Goal: Transaction & Acquisition: Purchase product/service

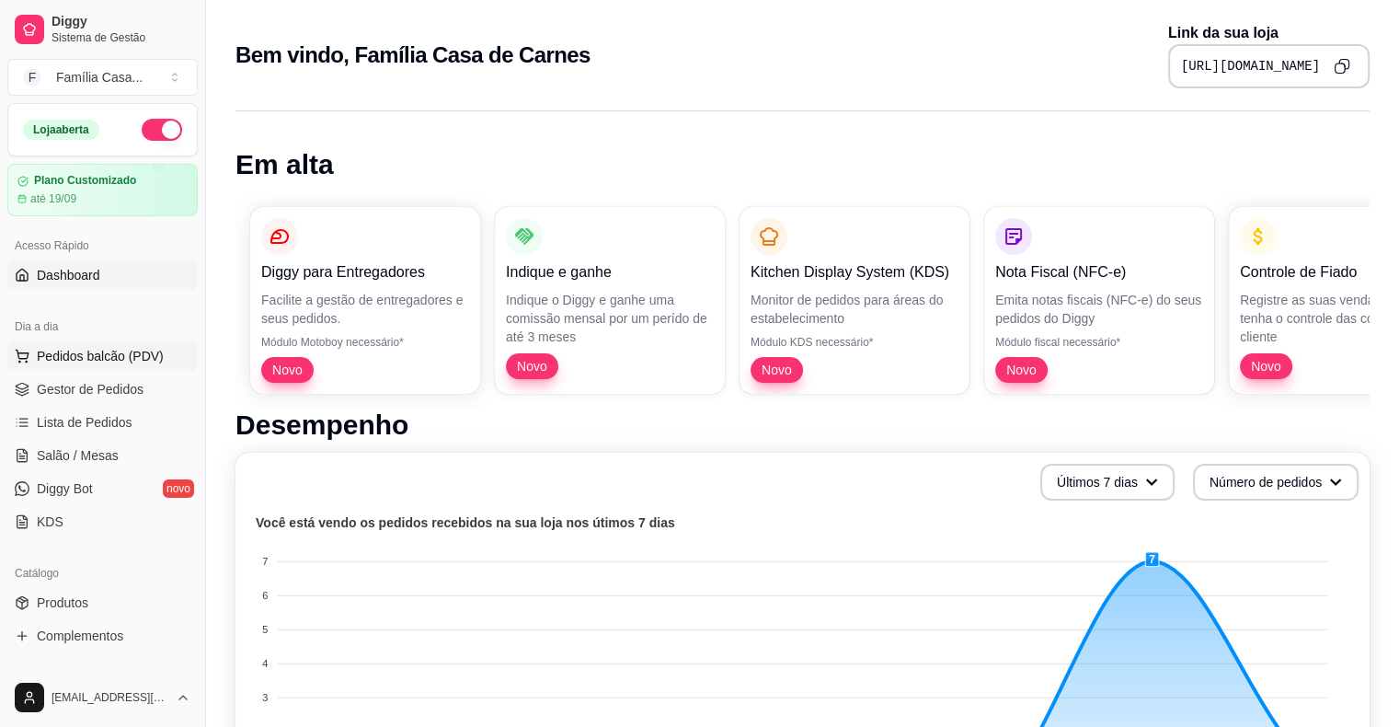
click at [63, 348] on span "Pedidos balcão (PDV)" at bounding box center [100, 356] width 127 height 18
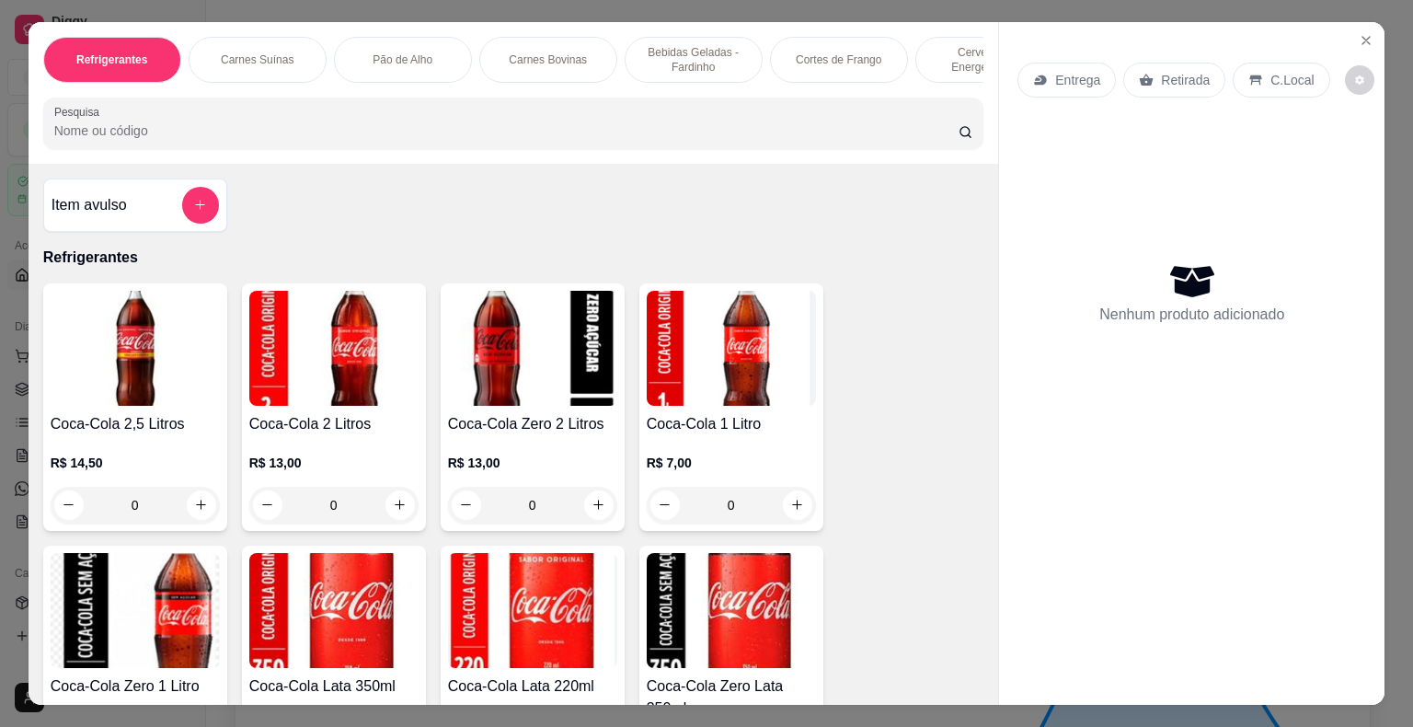
click at [550, 52] on p "Carnes Bovinas" at bounding box center [548, 59] width 78 height 15
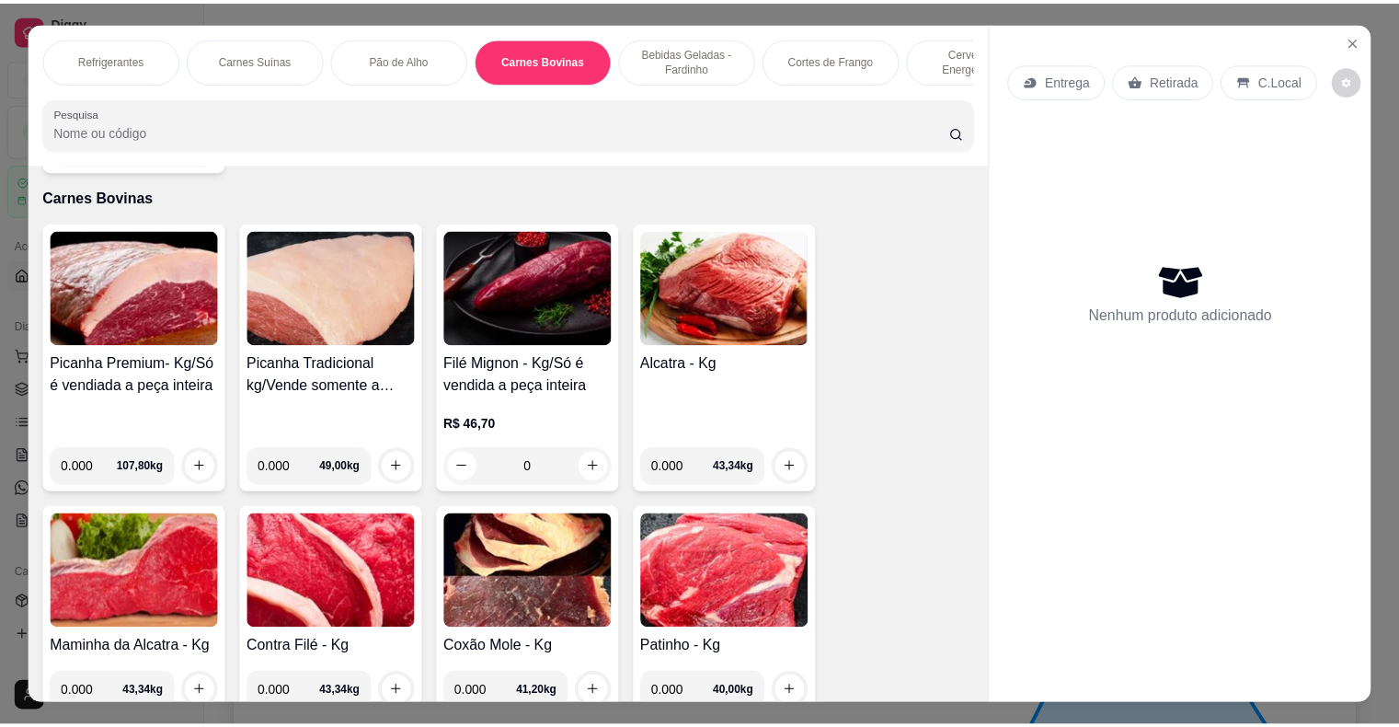
scroll to position [44, 0]
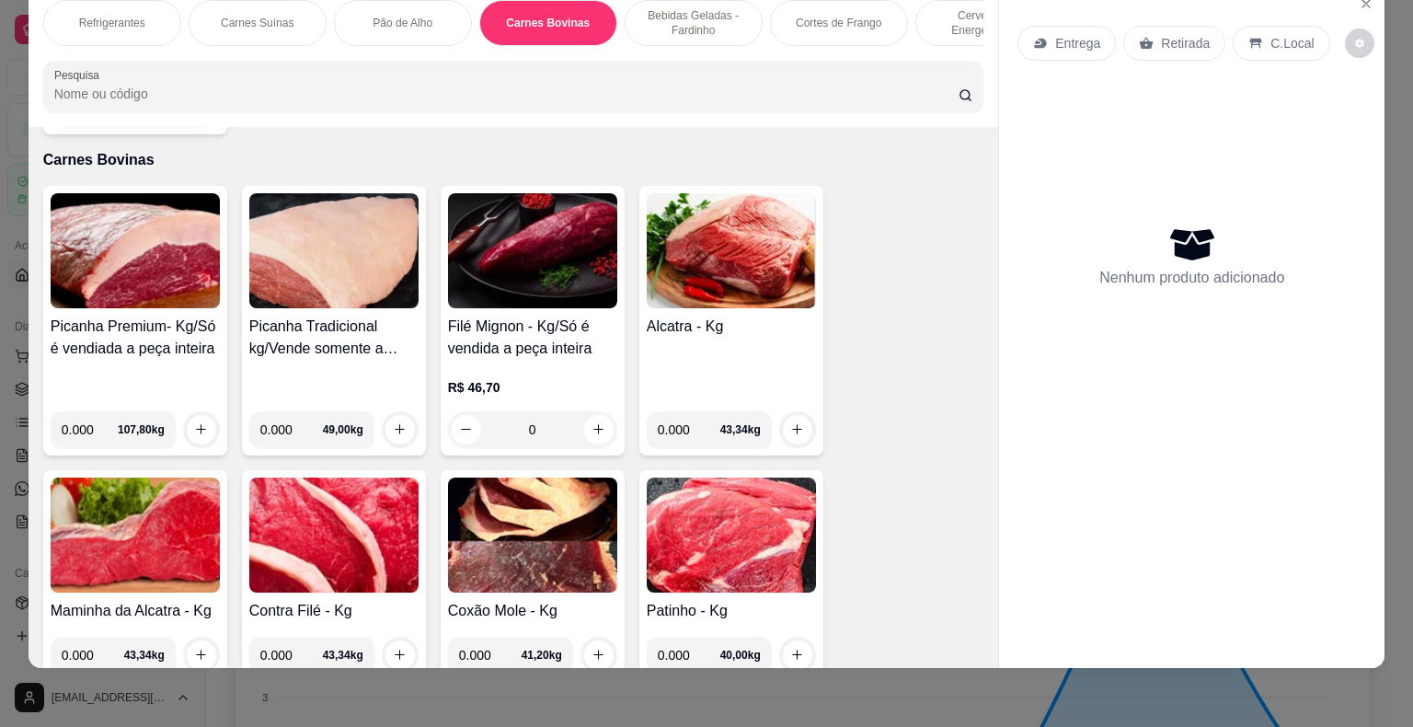
click at [717, 248] on img at bounding box center [731, 250] width 169 height 115
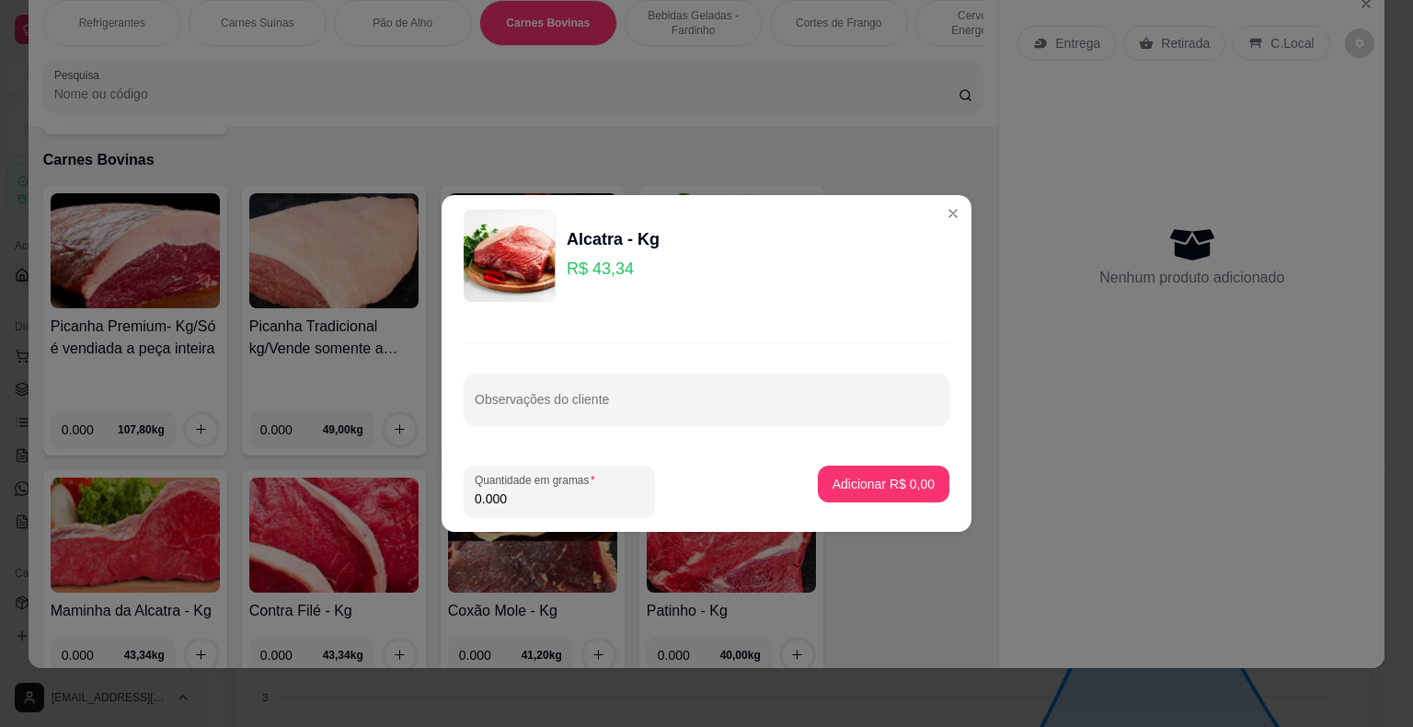
click at [517, 493] on input "0.000" at bounding box center [559, 498] width 169 height 18
type input "1.000"
click at [864, 484] on p "Adicionar R$ 43,34" at bounding box center [880, 483] width 107 height 17
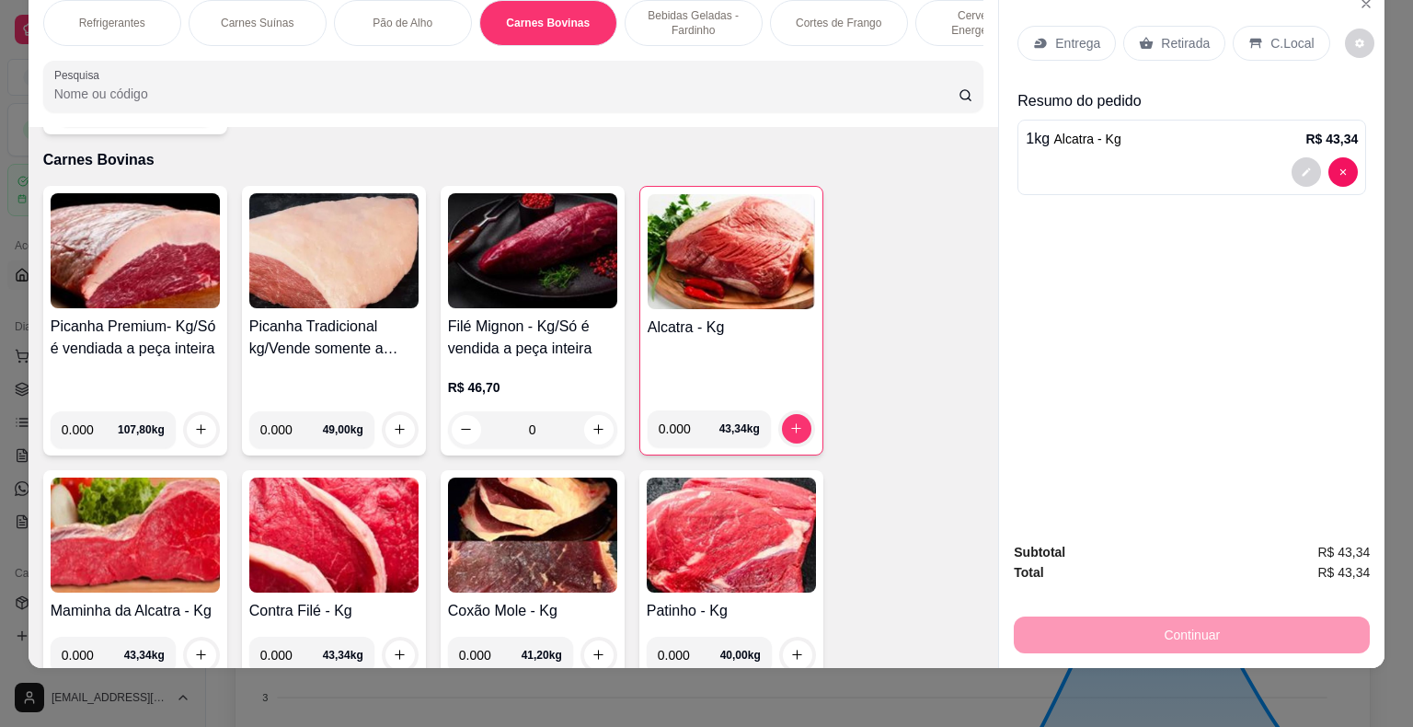
click at [954, 34] on p "Entrega" at bounding box center [1077, 43] width 45 height 18
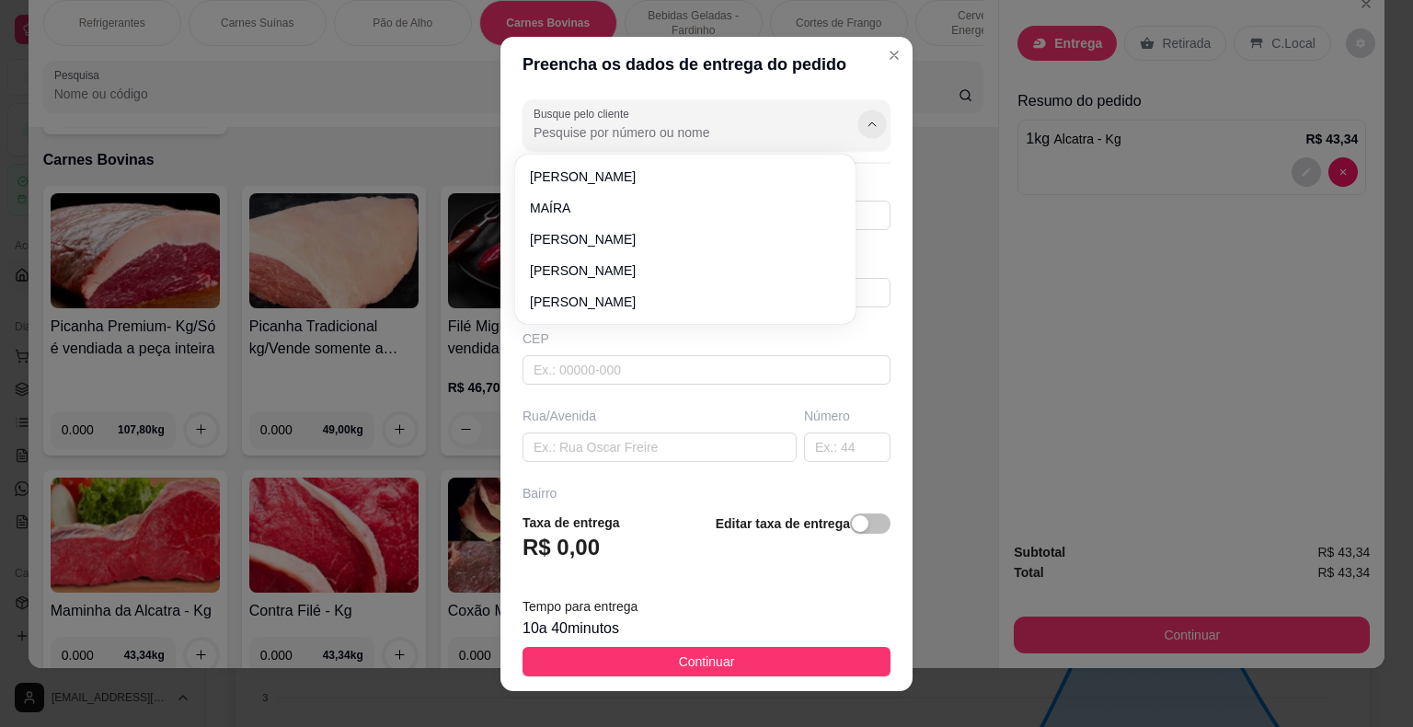
click at [865, 117] on icon "Show suggestions" at bounding box center [872, 124] width 15 height 15
type input "mara"
click at [865, 117] on icon "Show suggestions" at bounding box center [872, 124] width 15 height 15
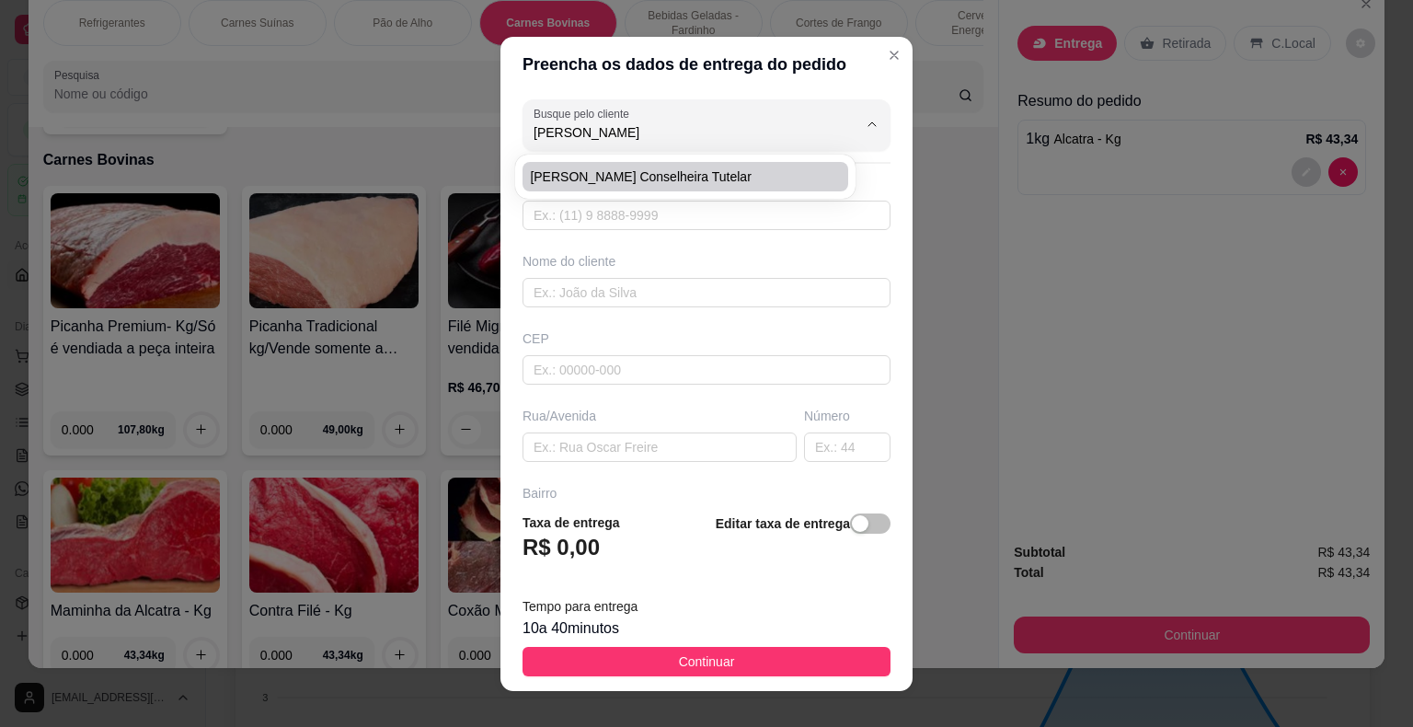
click at [743, 173] on span "Mara Silva Conselheira Tutelar" at bounding box center [676, 176] width 293 height 18
type input "Mara Silva Conselheira Tutelar"
type input "74988621134"
type input "Mara Silva Conselheira Tutelar"
type input "44930000"
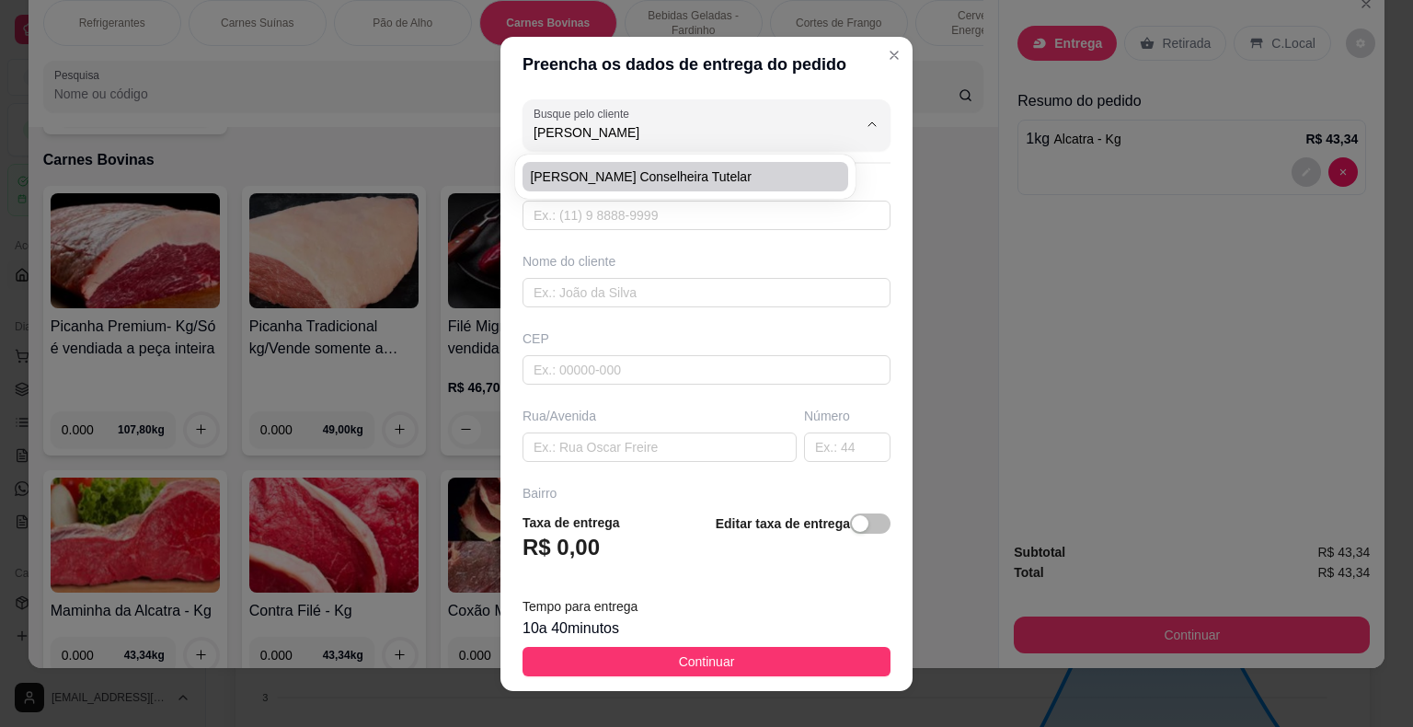
type input "3 Trav Antonio Pereira Neto"
type input "93"
type input "Presidente [PERSON_NAME]"
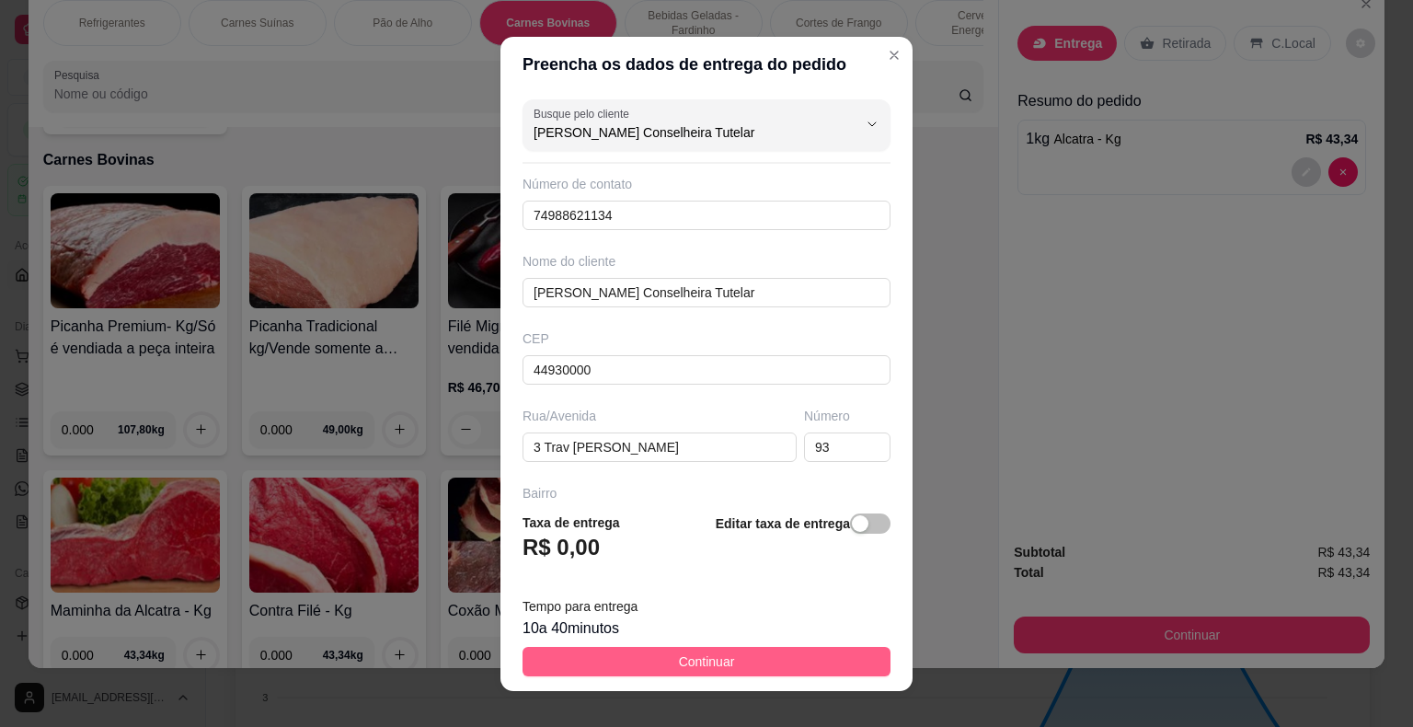
type input "Mara Silva Conselheira Tutelar"
click at [615, 659] on button "Continuar" at bounding box center [706, 661] width 368 height 29
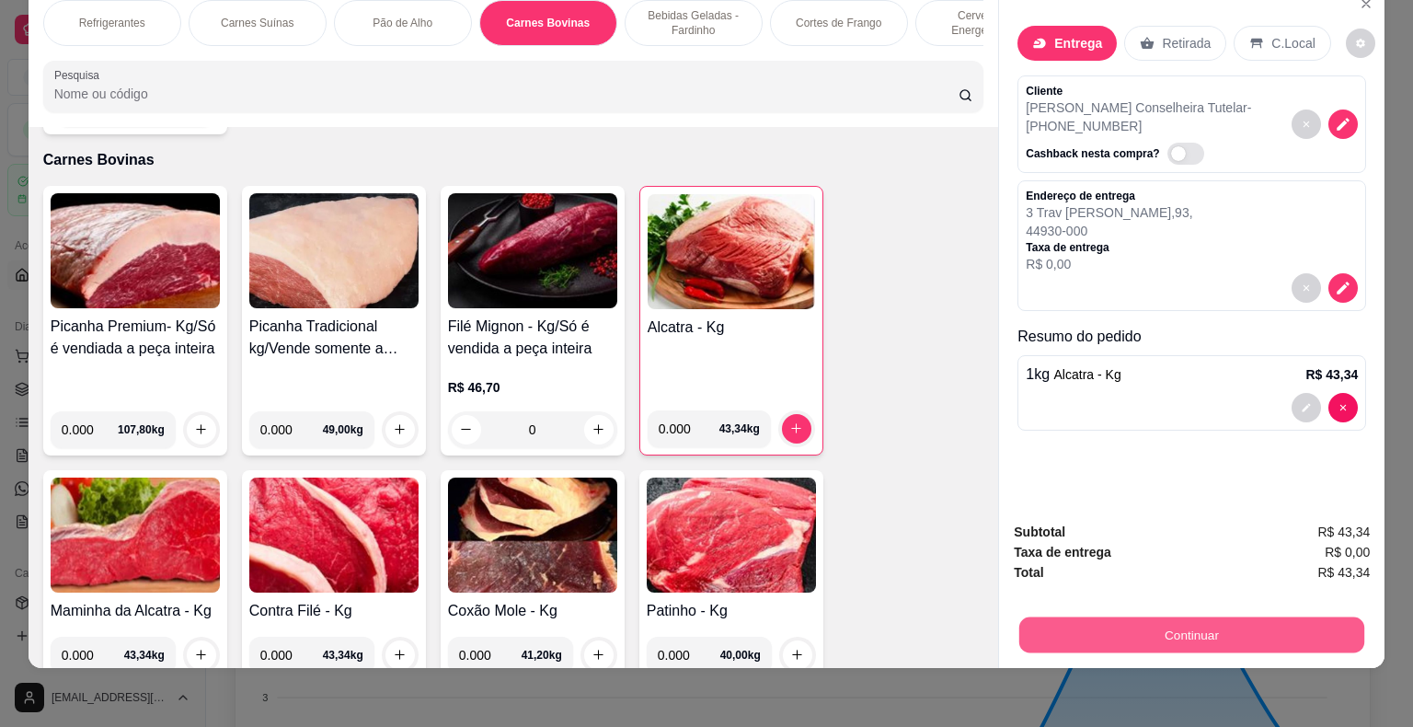
click at [954, 617] on button "Continuar" at bounding box center [1191, 635] width 345 height 36
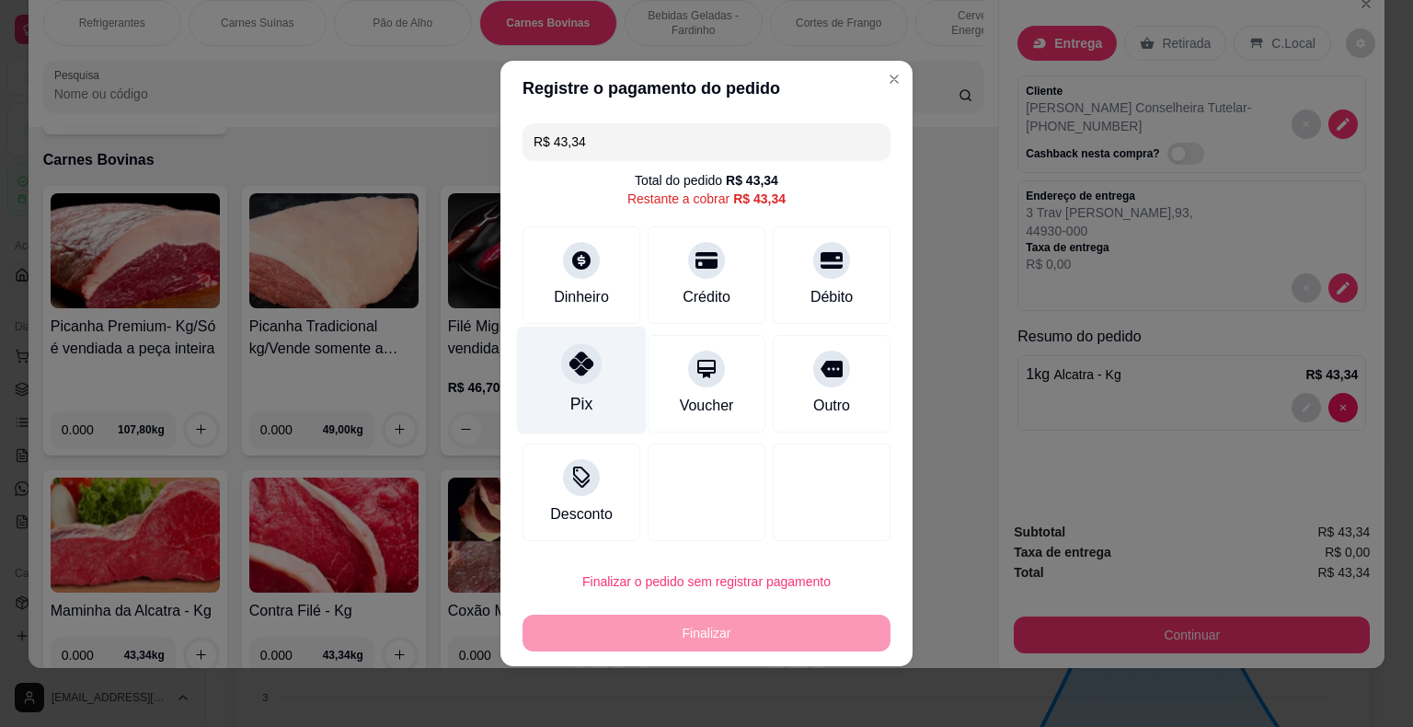
click at [570, 359] on icon at bounding box center [581, 363] width 24 height 24
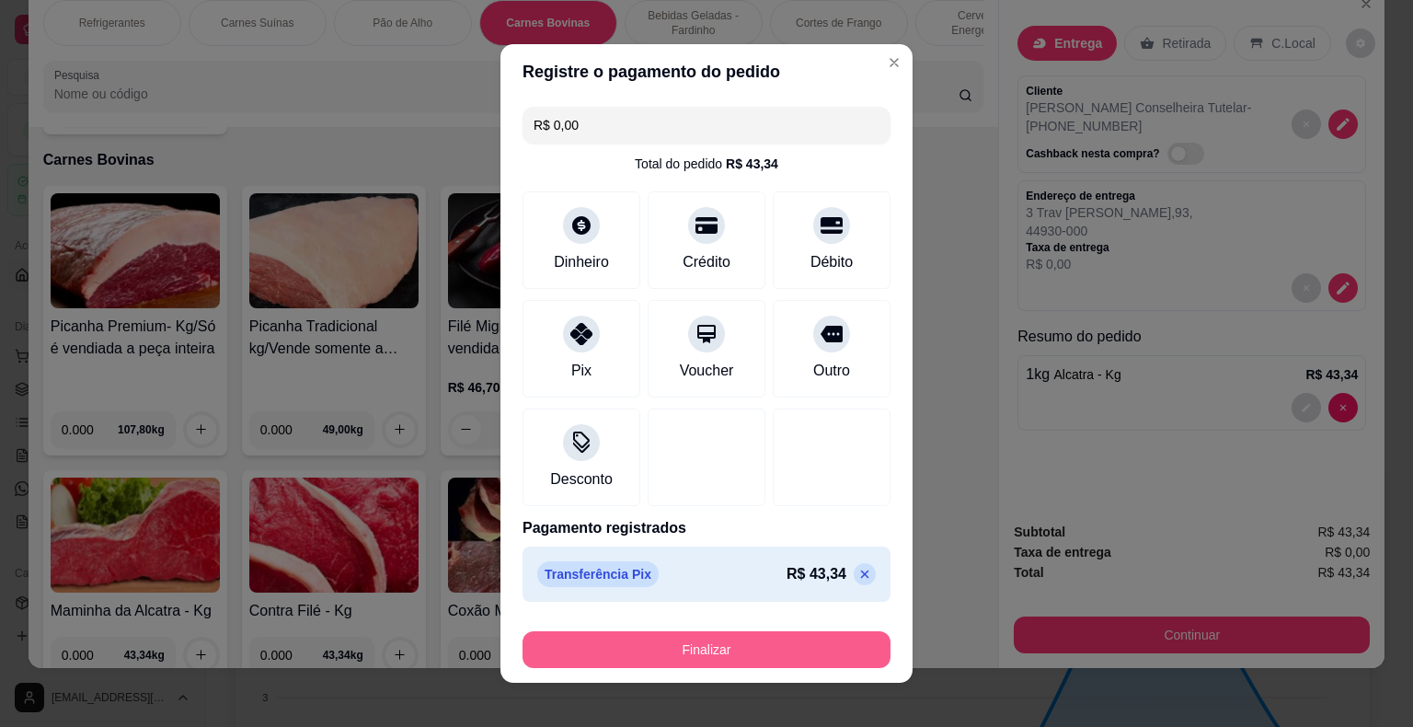
click at [637, 631] on button "Finalizar" at bounding box center [706, 649] width 368 height 37
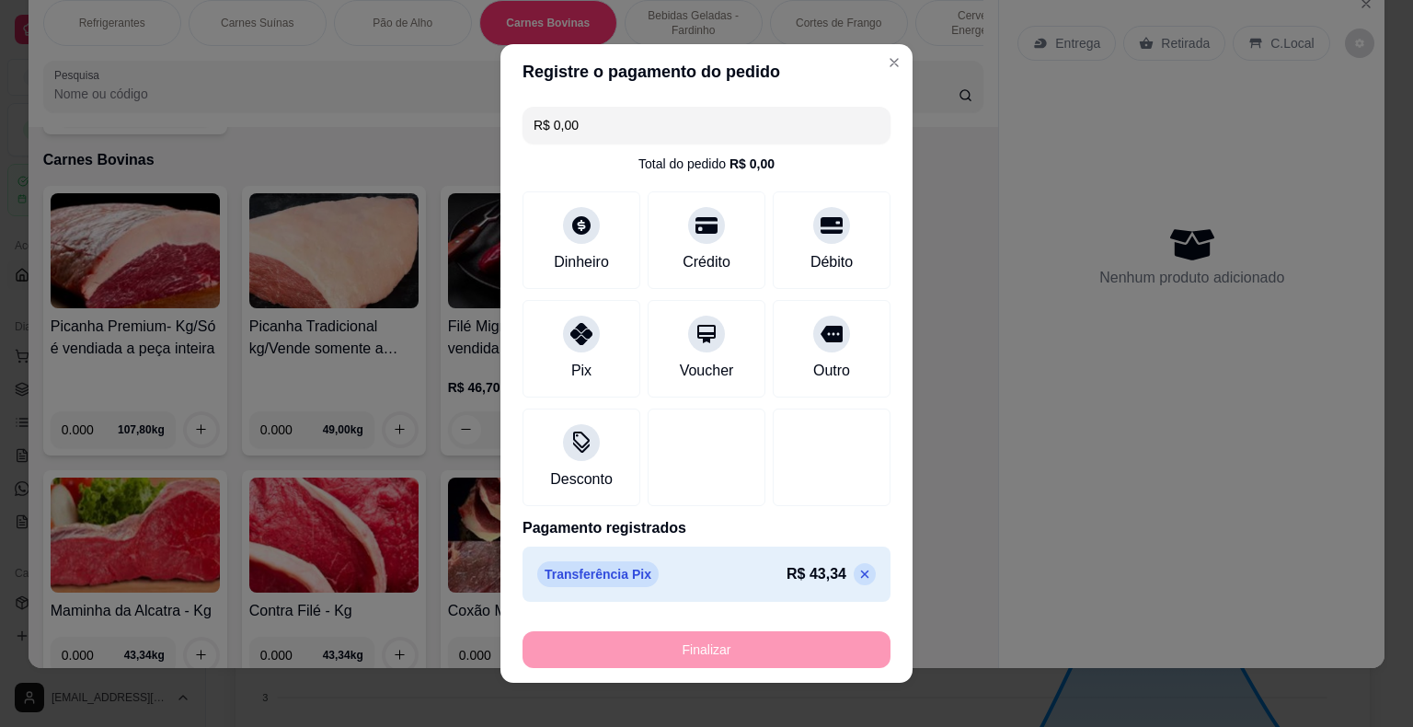
type input "-R$ 43,34"
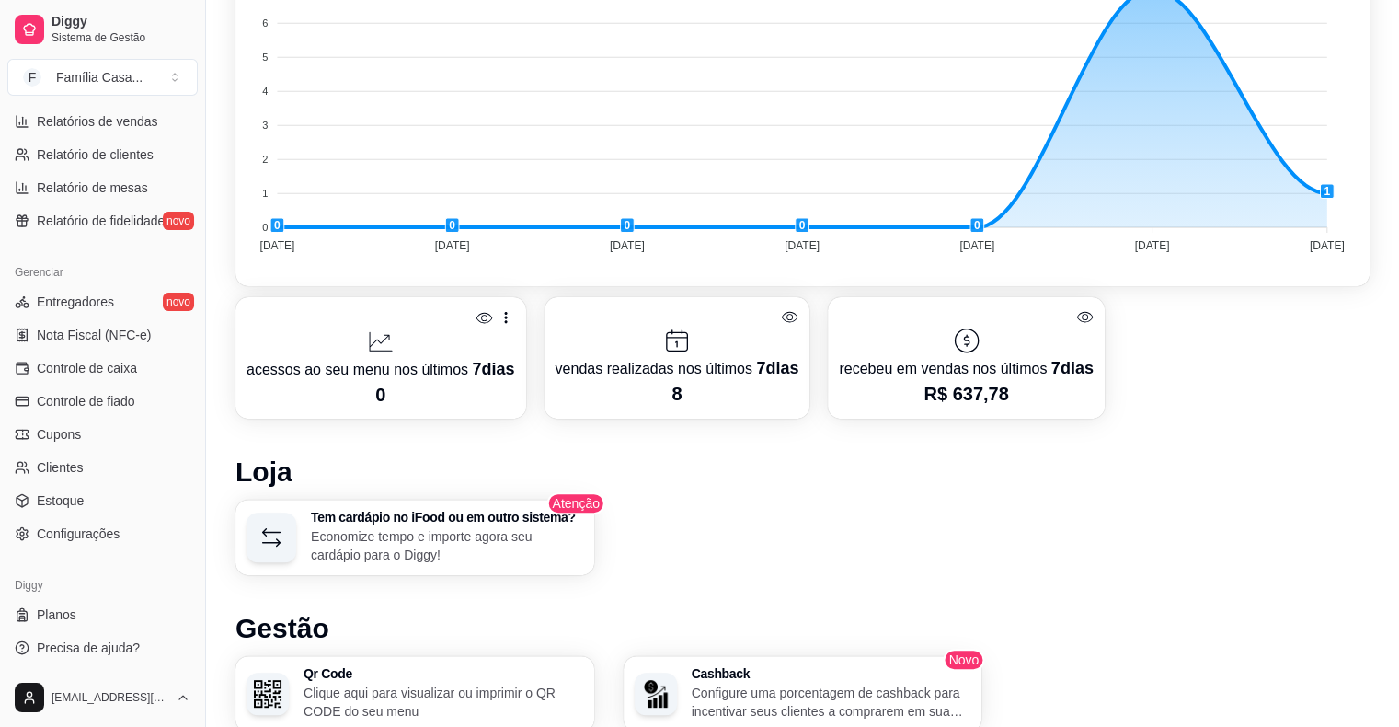
scroll to position [596, 0]
click at [109, 531] on span "Configurações" at bounding box center [78, 532] width 83 height 18
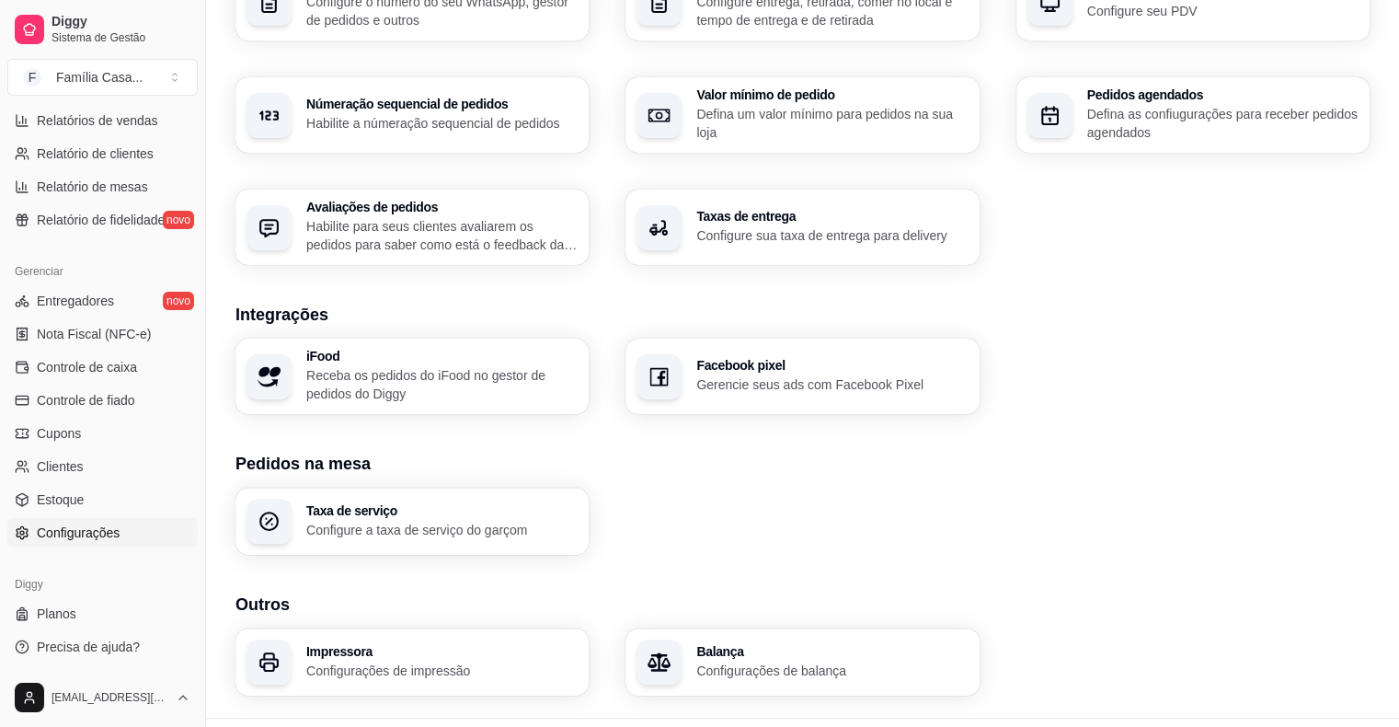
scroll to position [561, 0]
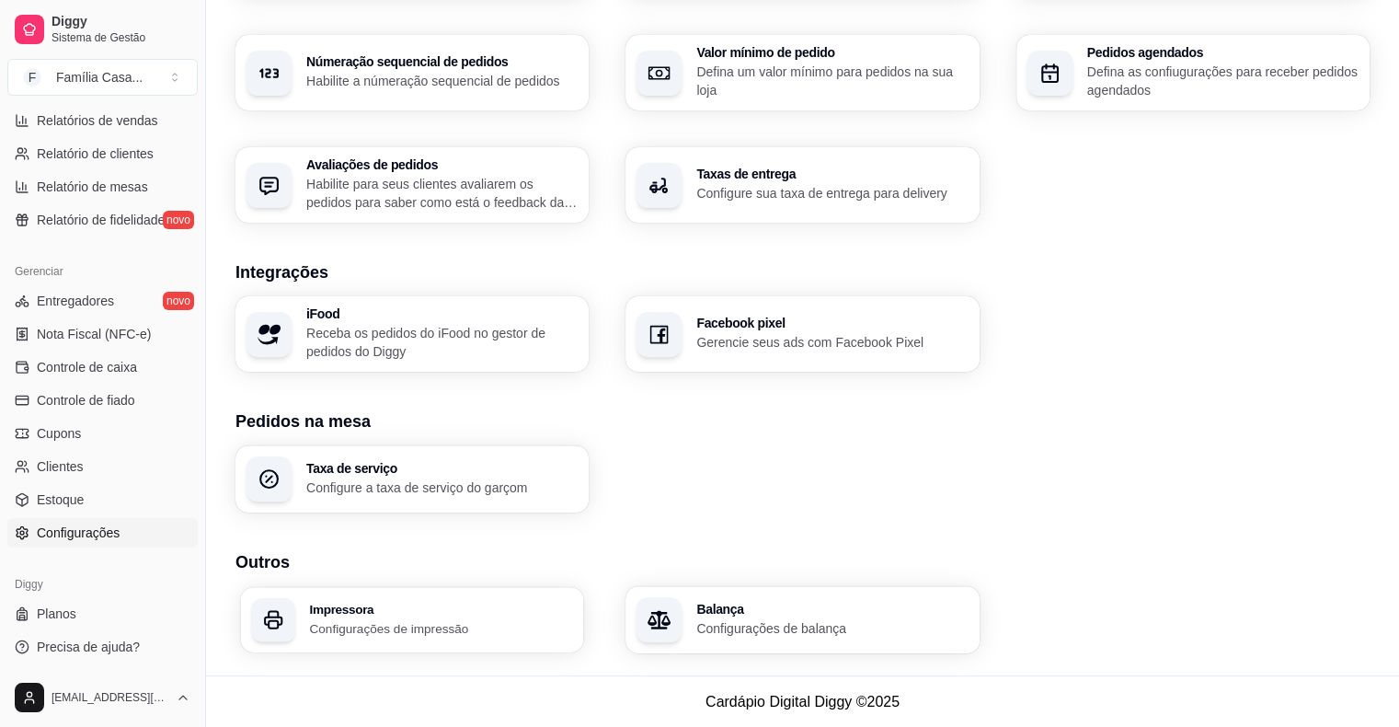
click at [431, 620] on p "Configurações de impressão" at bounding box center [440, 627] width 263 height 17
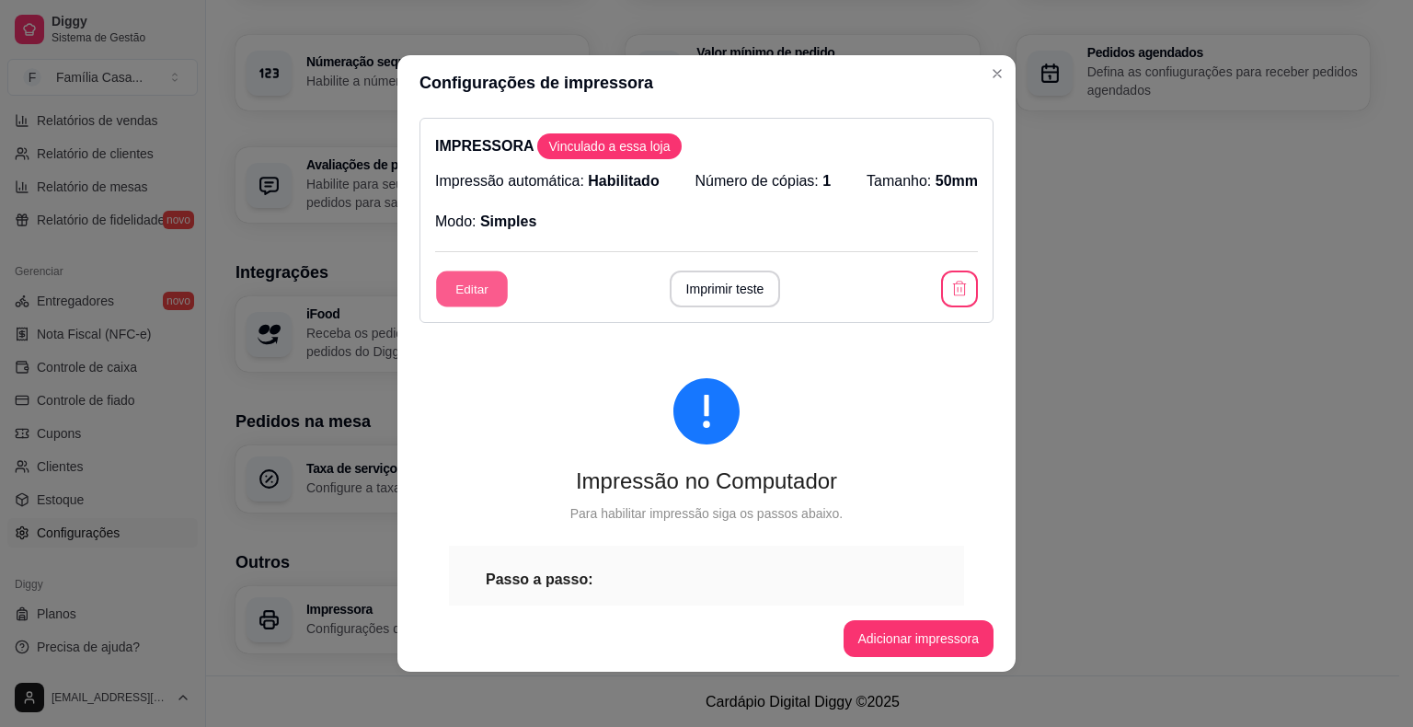
click at [457, 282] on button "Editar" at bounding box center [472, 289] width 72 height 36
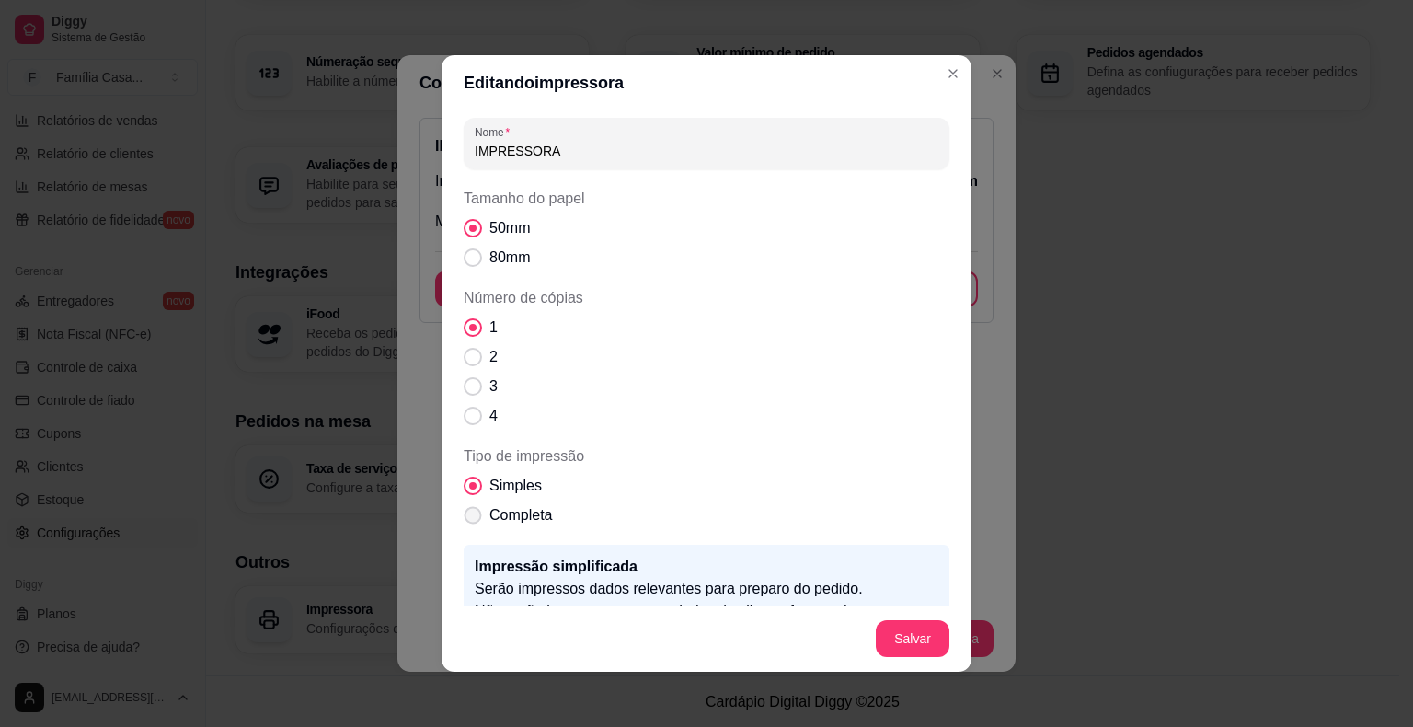
click at [465, 510] on span "Tipo de impressão" at bounding box center [473, 515] width 17 height 17
click at [464, 519] on input "Completa" at bounding box center [469, 525] width 12 height 12
radio input "true"
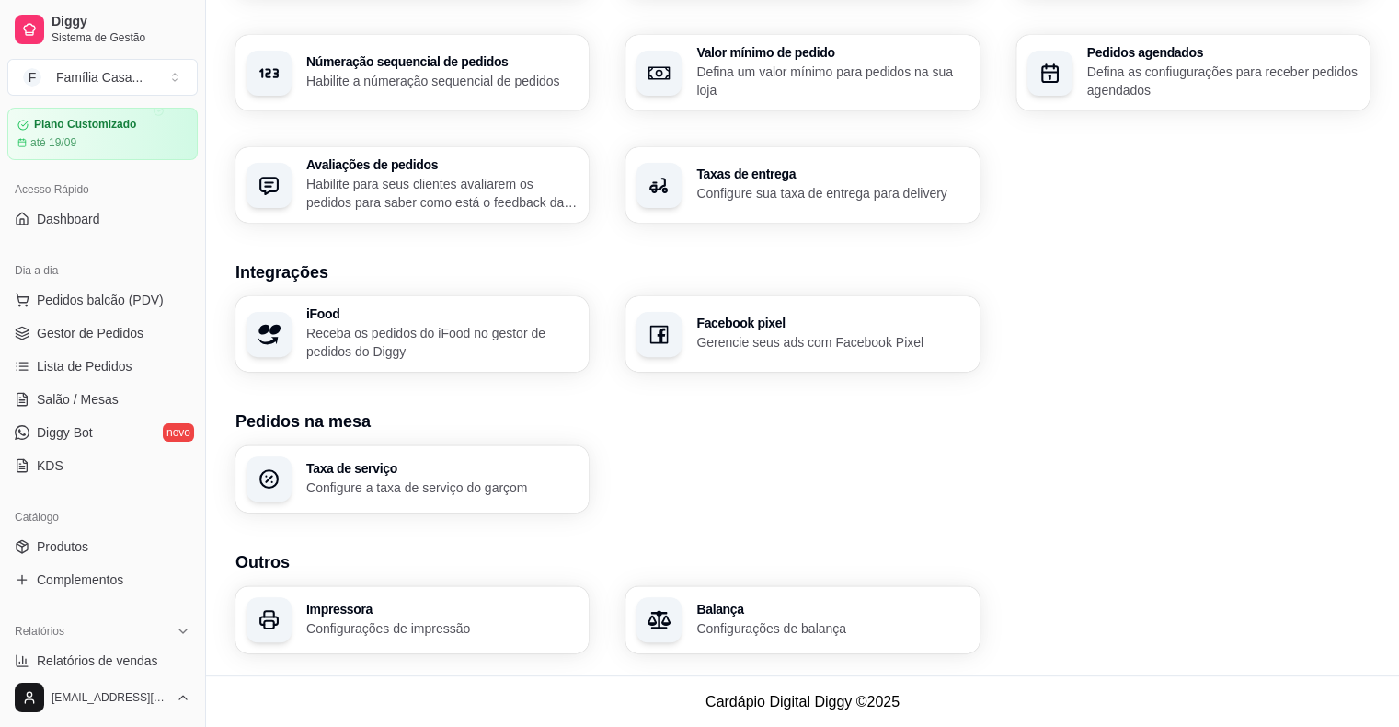
scroll to position [0, 0]
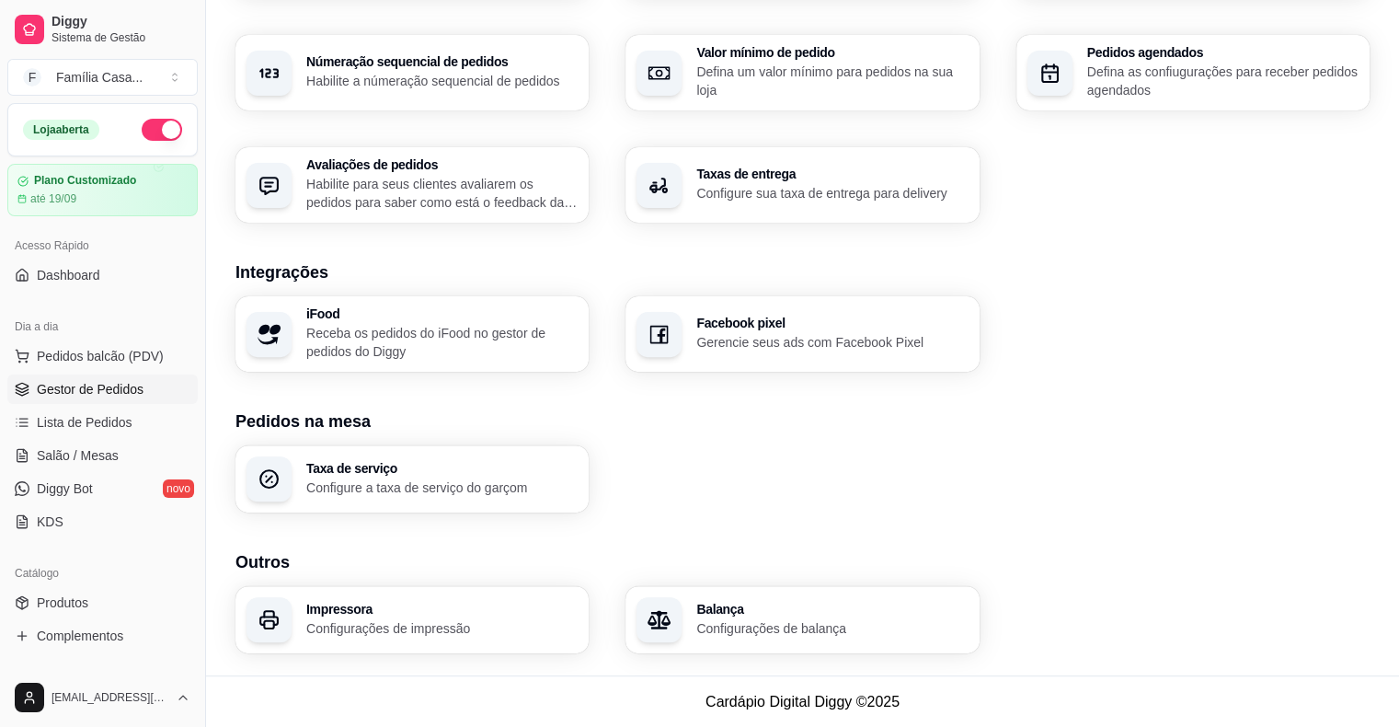
click at [96, 385] on span "Gestor de Pedidos" at bounding box center [90, 389] width 107 height 18
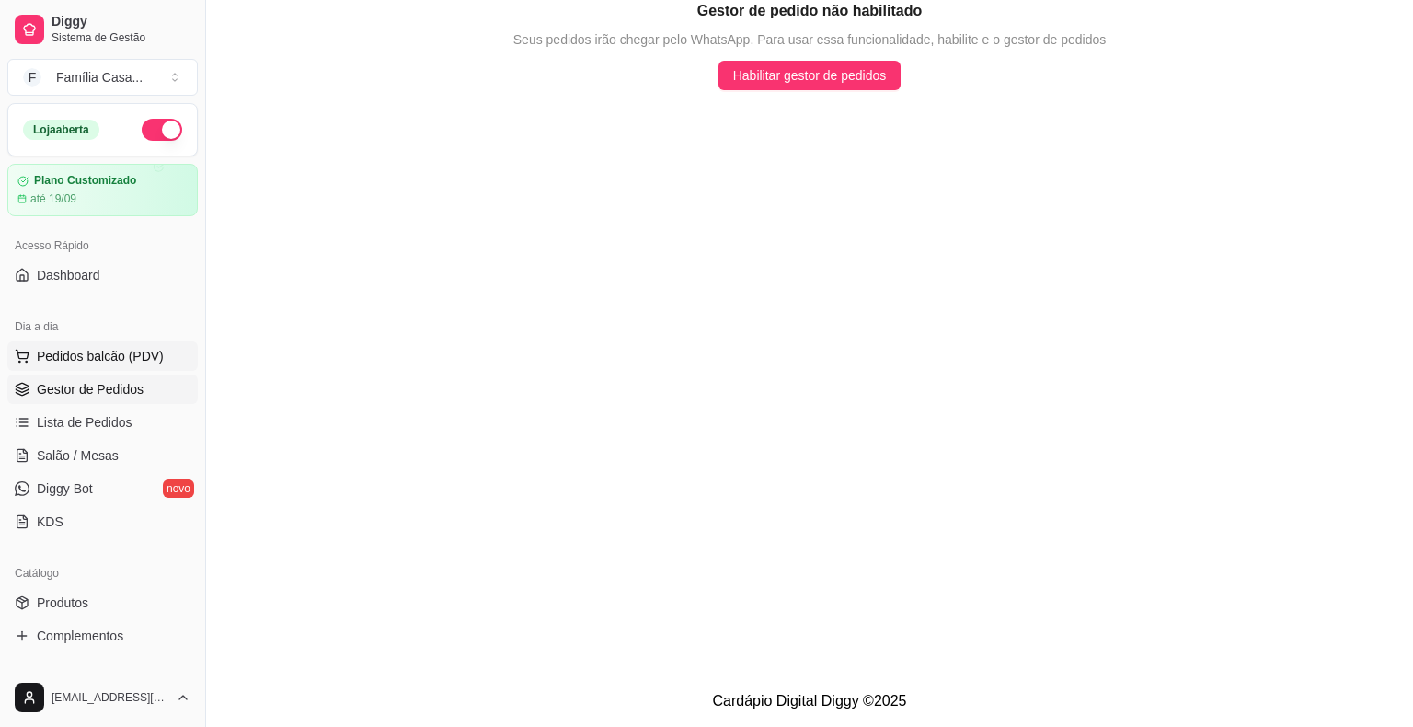
click at [118, 354] on span "Pedidos balcão (PDV)" at bounding box center [100, 356] width 127 height 18
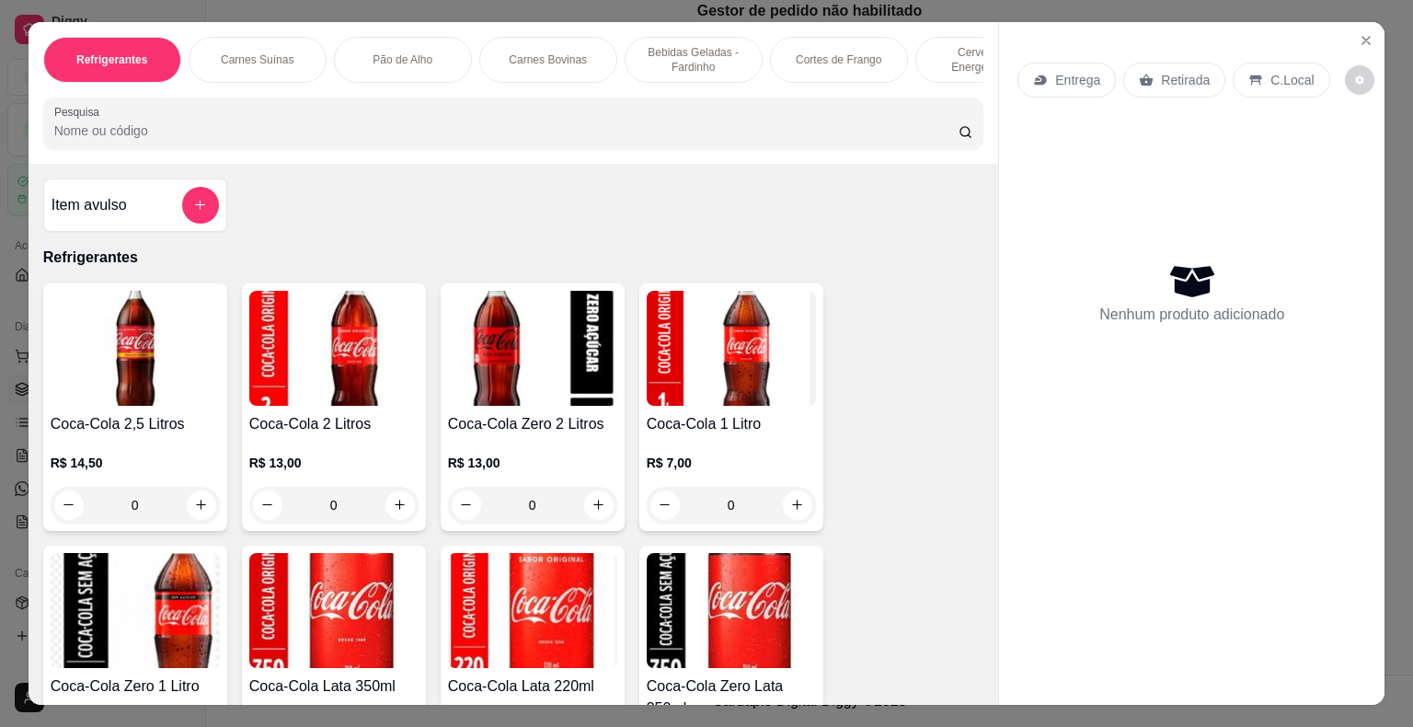
click at [954, 75] on div "Cervejas e Energéticos - Unidade" at bounding box center [984, 60] width 138 height 46
click at [954, 98] on div "Pesquisa" at bounding box center [513, 124] width 941 height 52
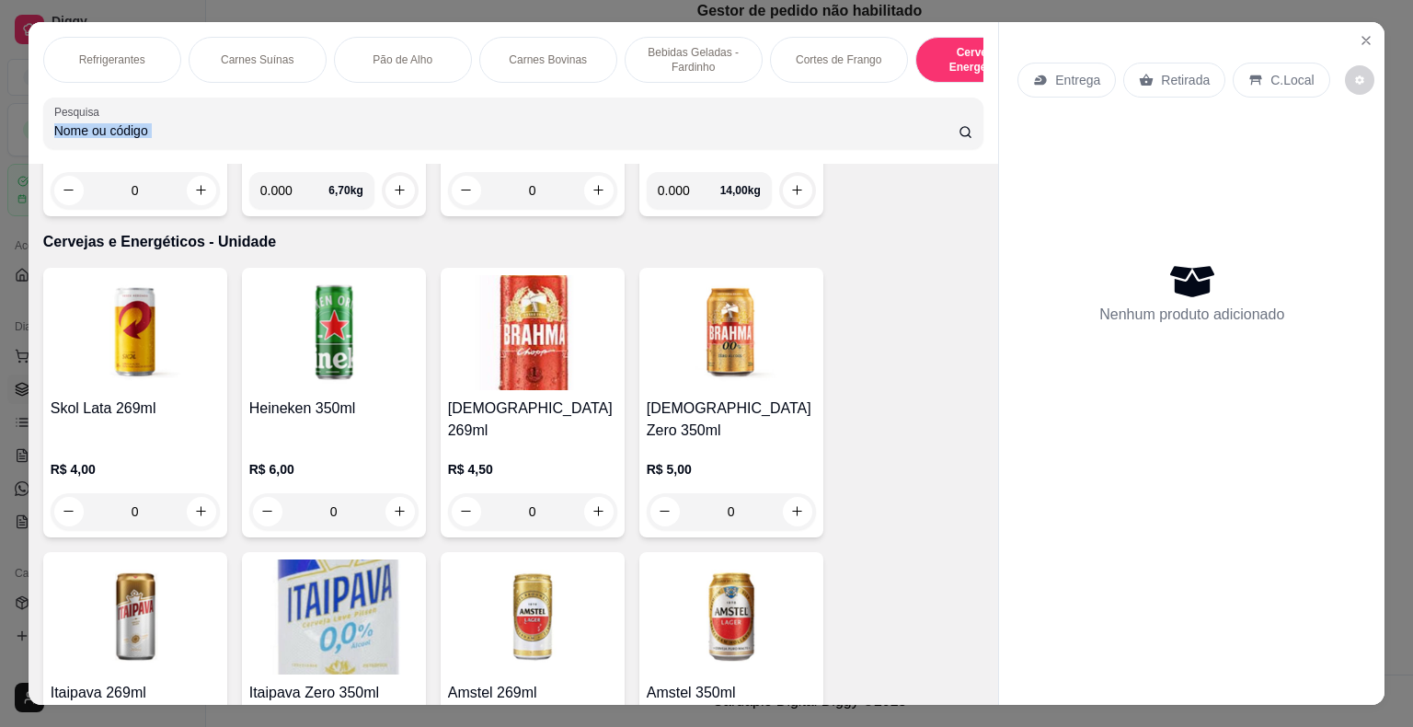
scroll to position [44, 0]
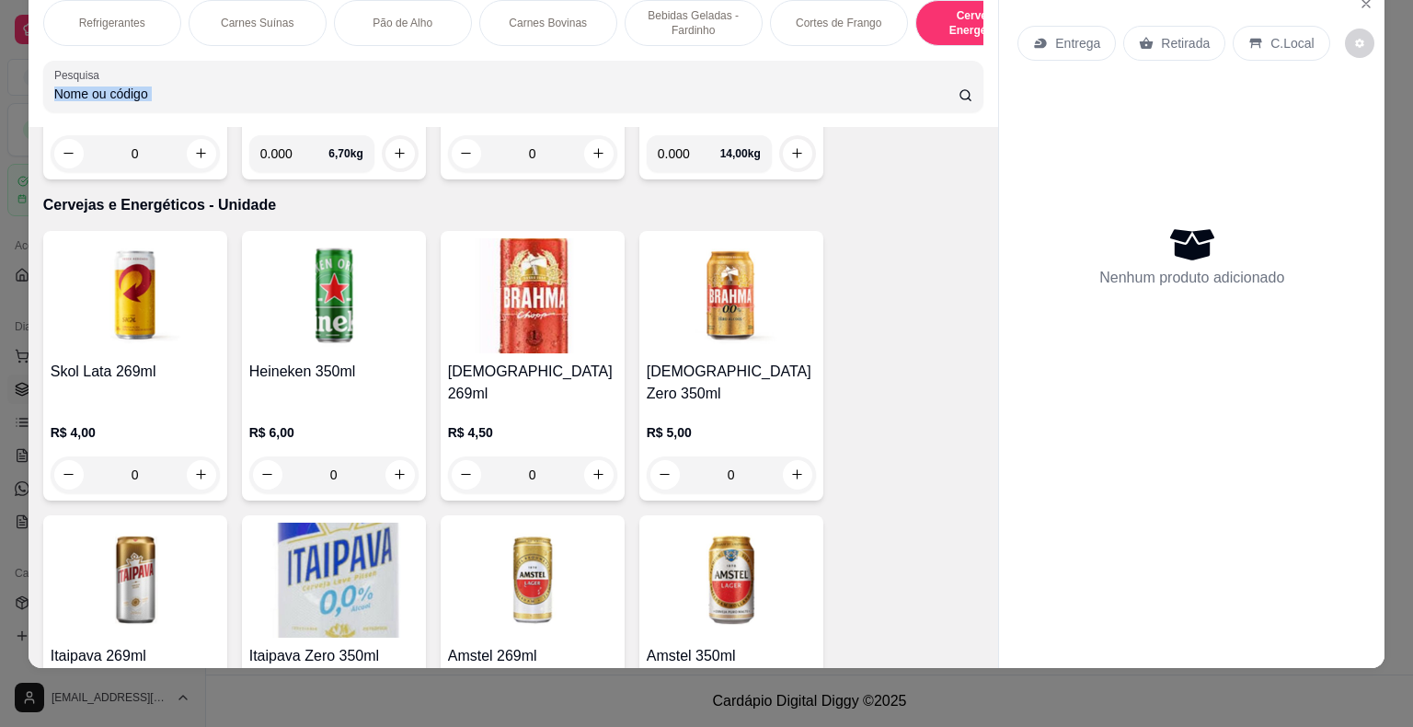
click at [954, 75] on div "Pesquisa" at bounding box center [513, 87] width 941 height 52
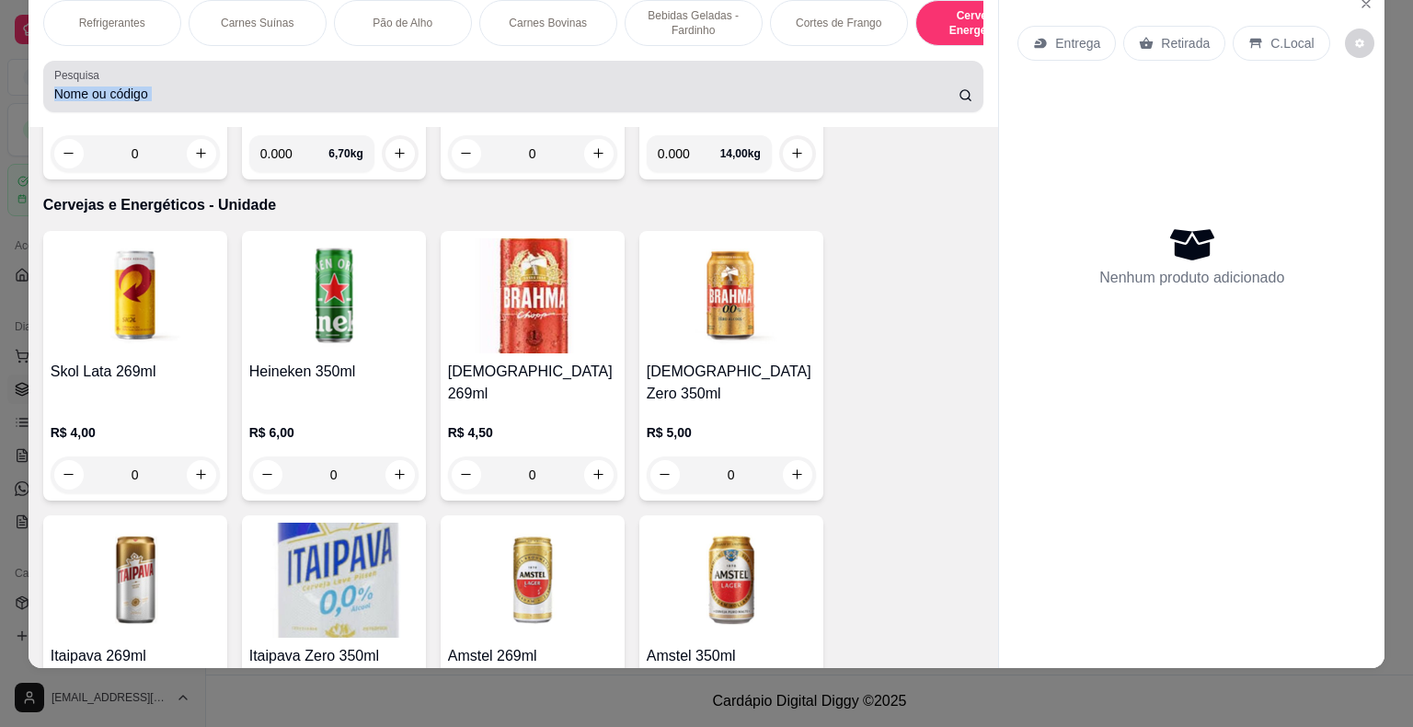
click at [954, 75] on div "Pesquisa" at bounding box center [513, 87] width 941 height 52
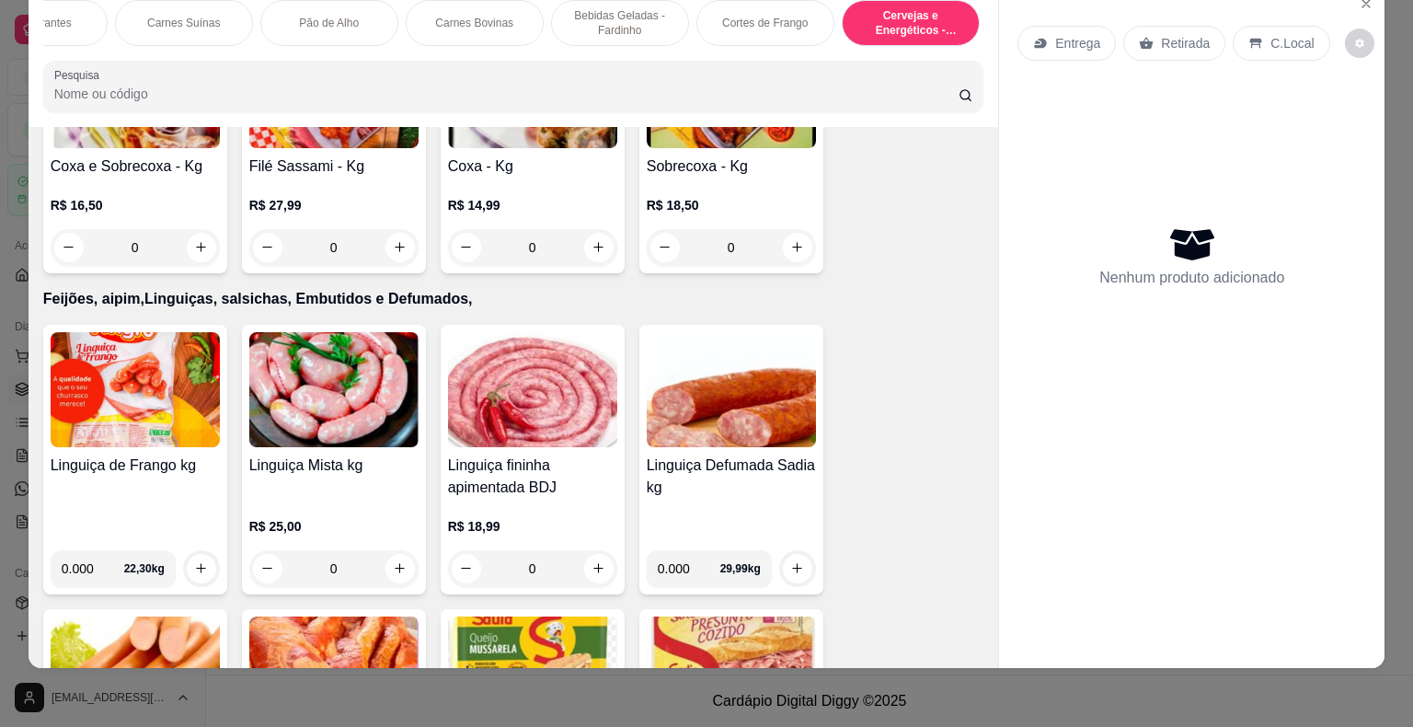
scroll to position [8626, 0]
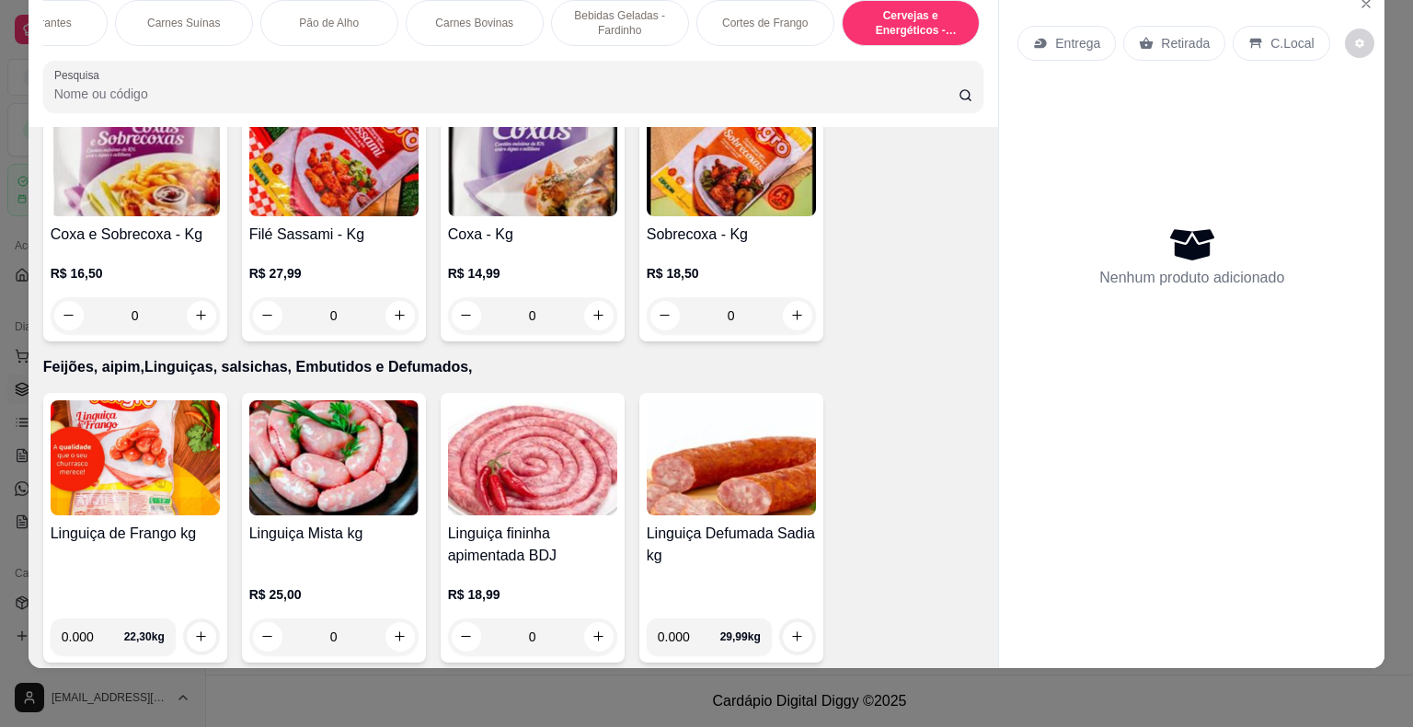
click at [111, 400] on img at bounding box center [135, 457] width 169 height 115
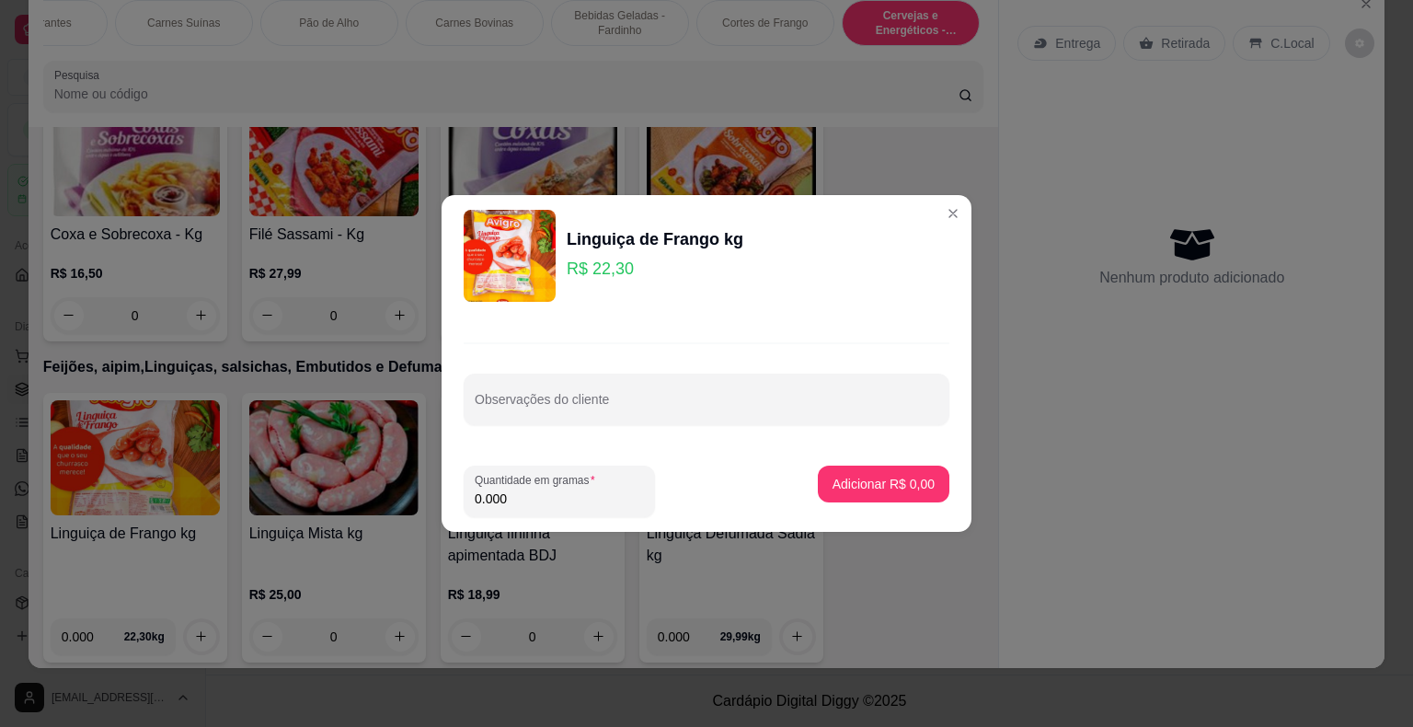
click at [511, 507] on input "0.000" at bounding box center [559, 498] width 169 height 18
type input "2.200"
click at [884, 477] on p "Adicionar R$ 49,06" at bounding box center [880, 483] width 107 height 17
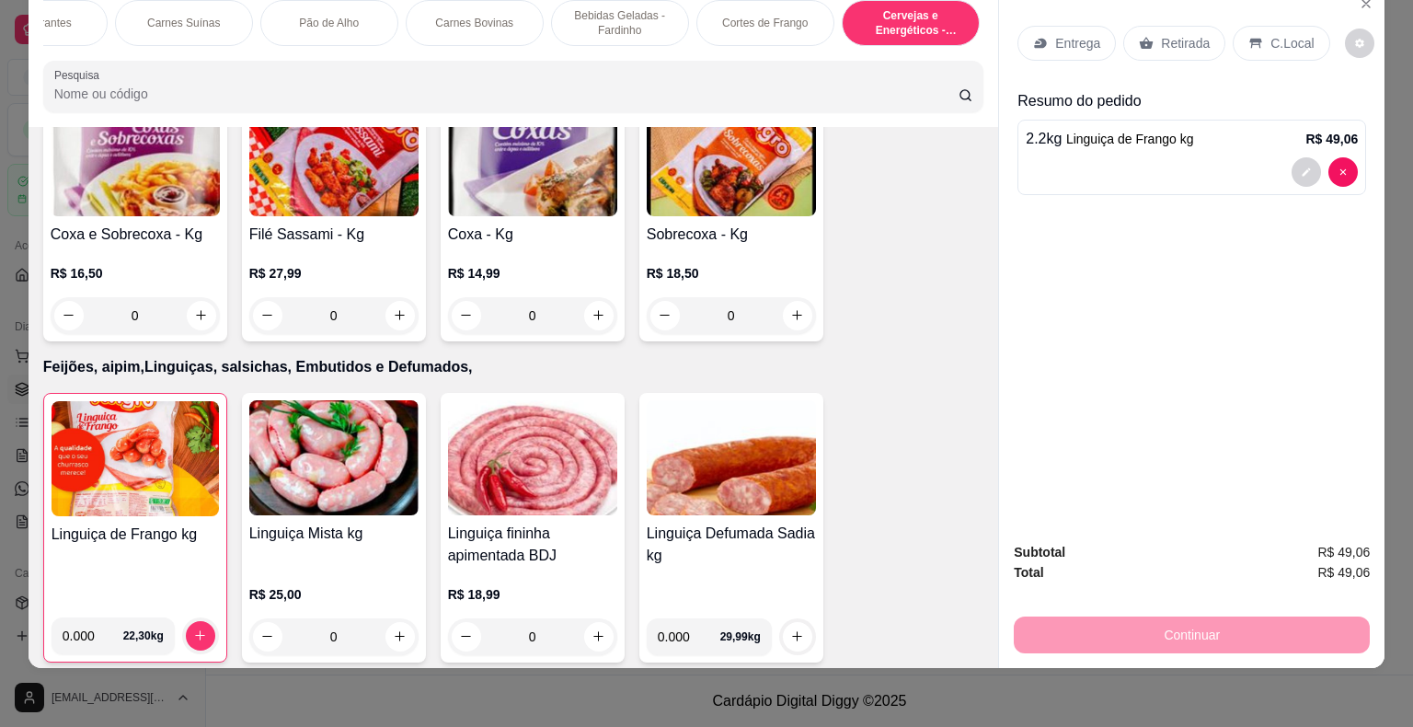
click at [954, 34] on p "Retirada" at bounding box center [1185, 43] width 49 height 18
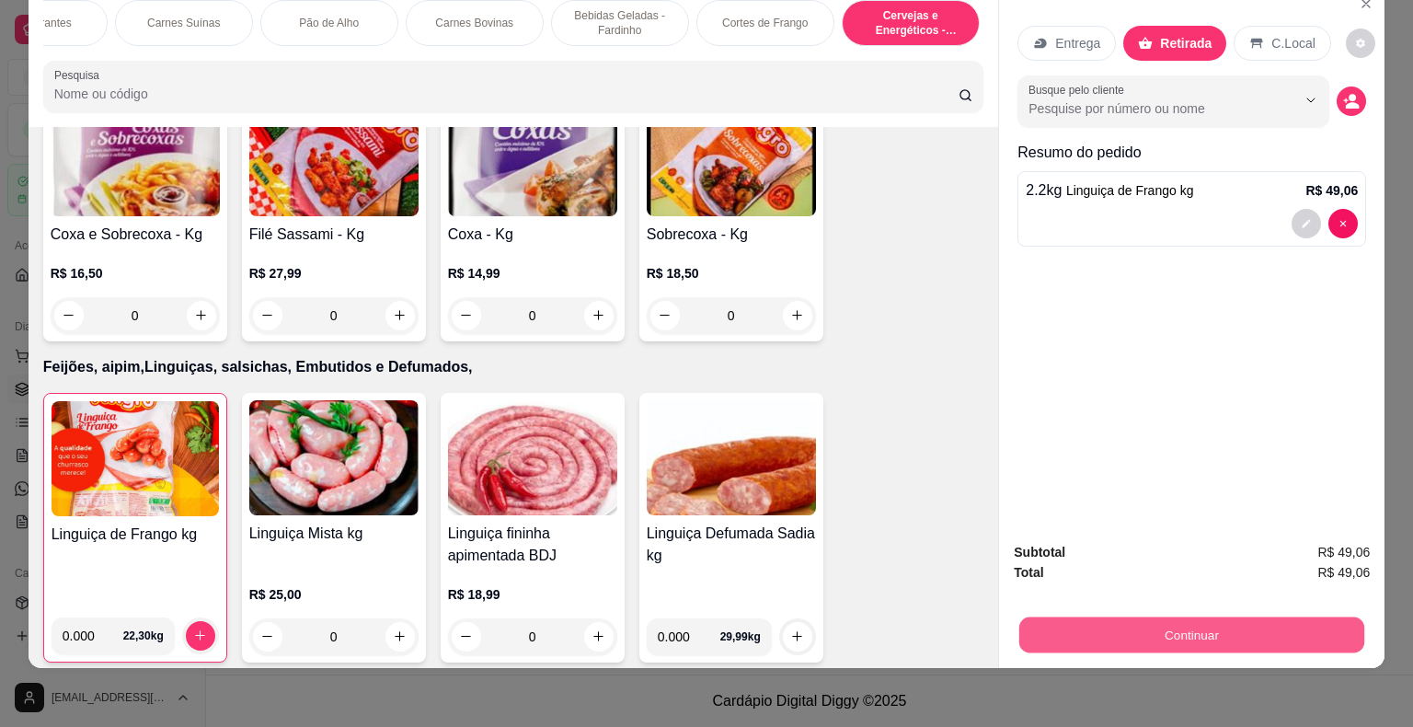
click at [954, 617] on button "Continuar" at bounding box center [1191, 635] width 345 height 36
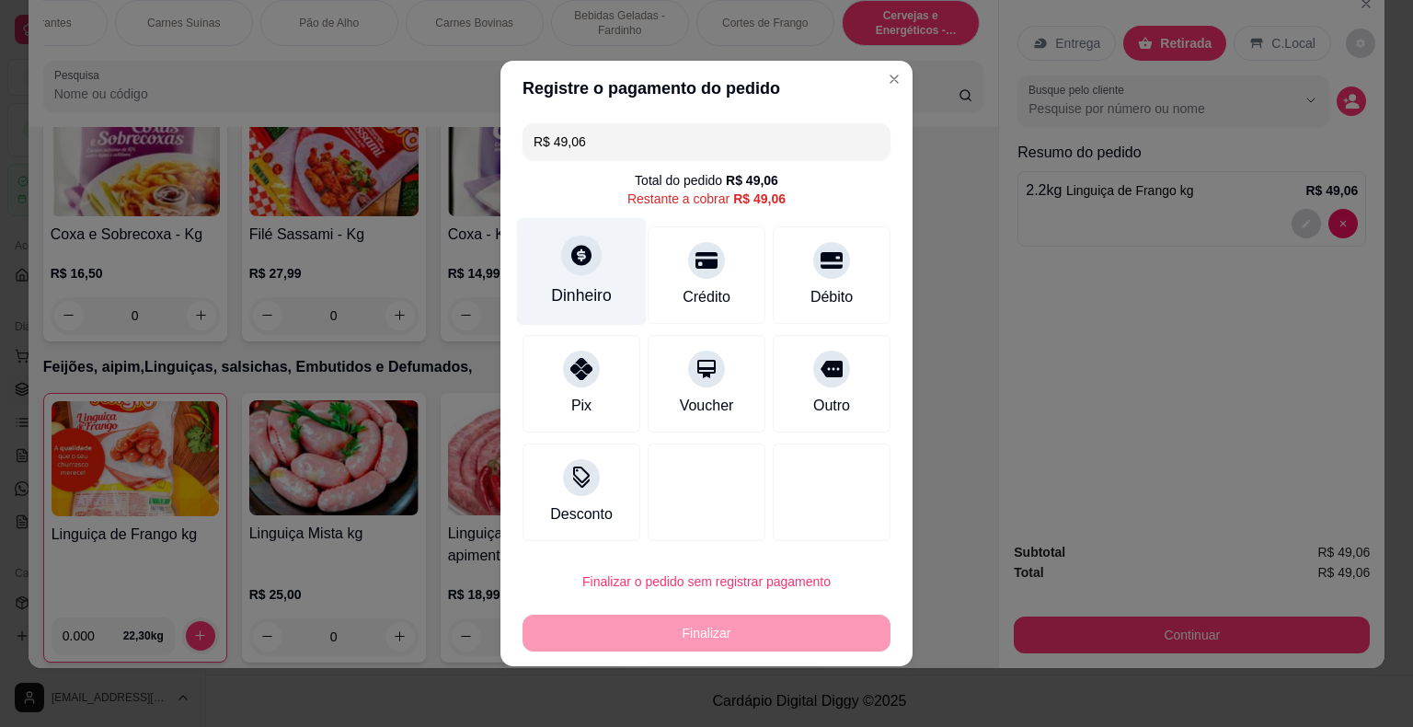
click at [579, 261] on icon at bounding box center [581, 255] width 24 height 24
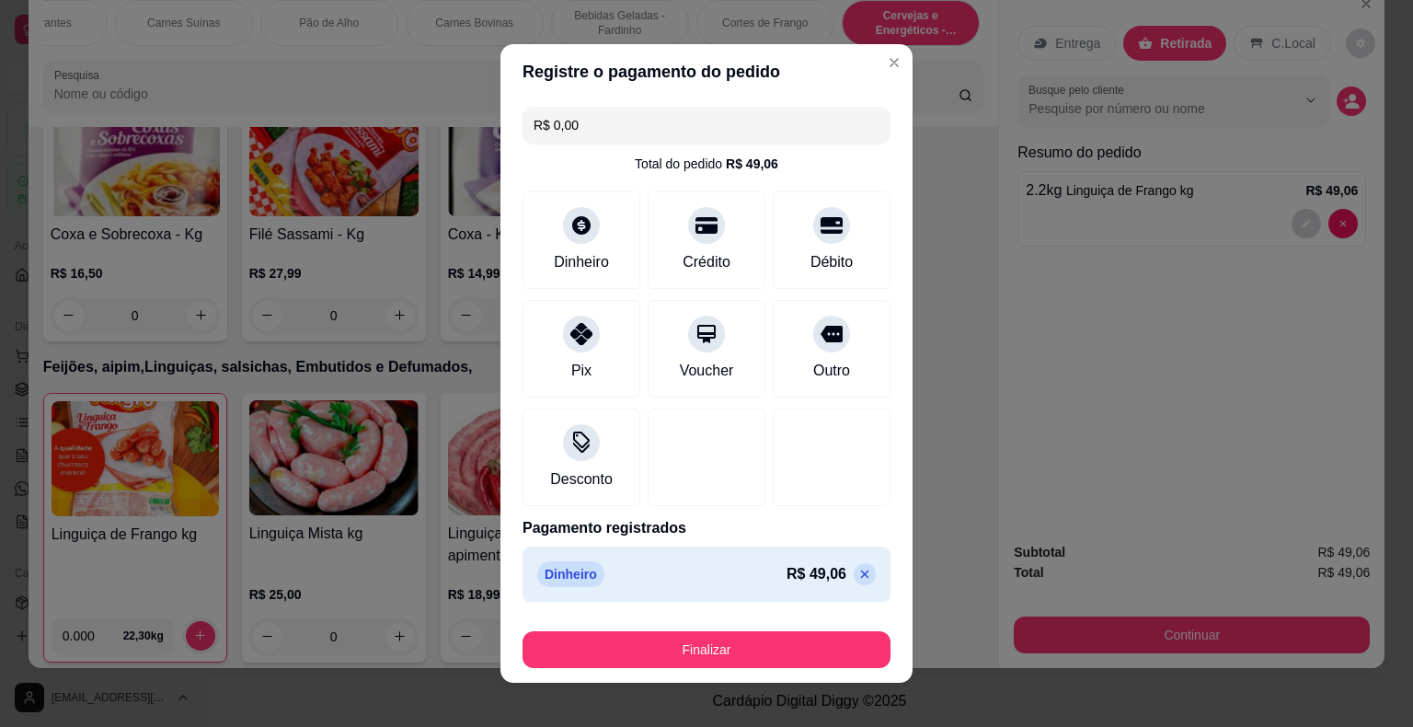
type input "R$ 0,00"
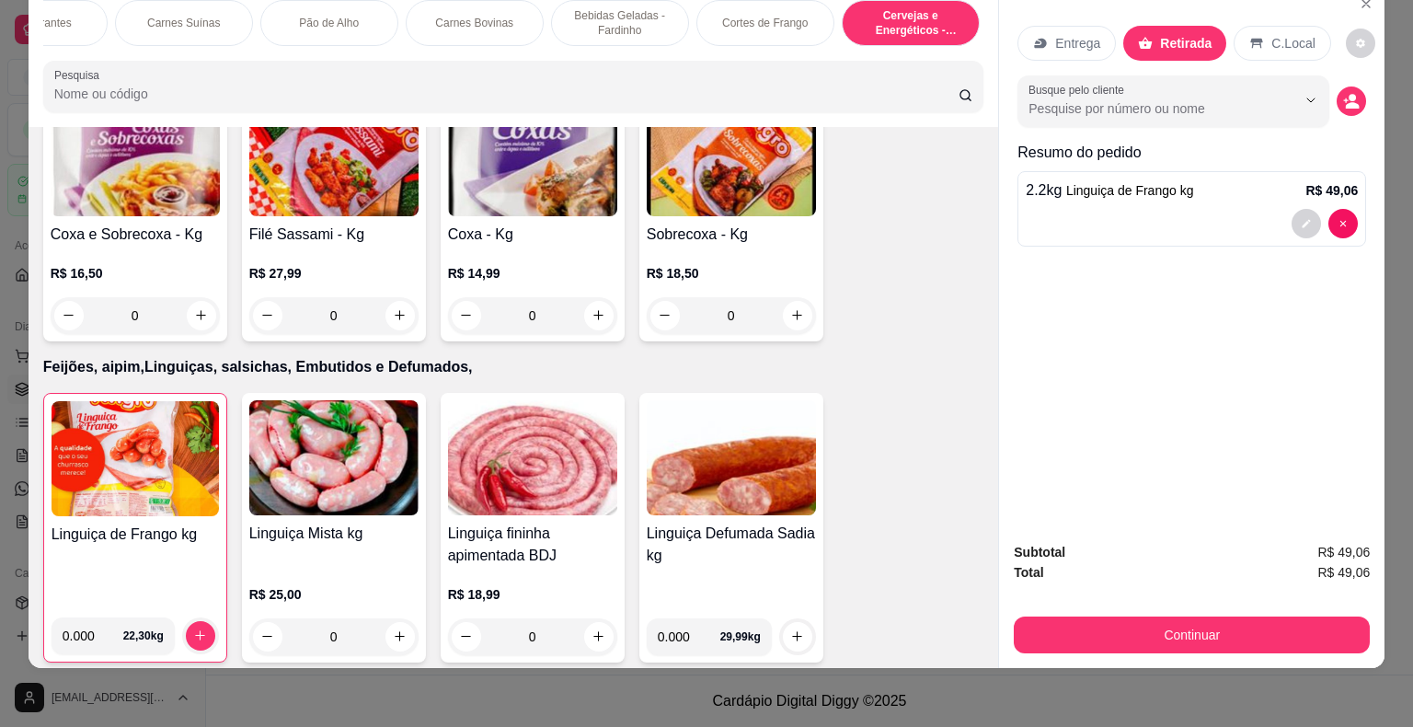
click at [505, 6] on div "Carnes Bovinas" at bounding box center [475, 23] width 138 height 46
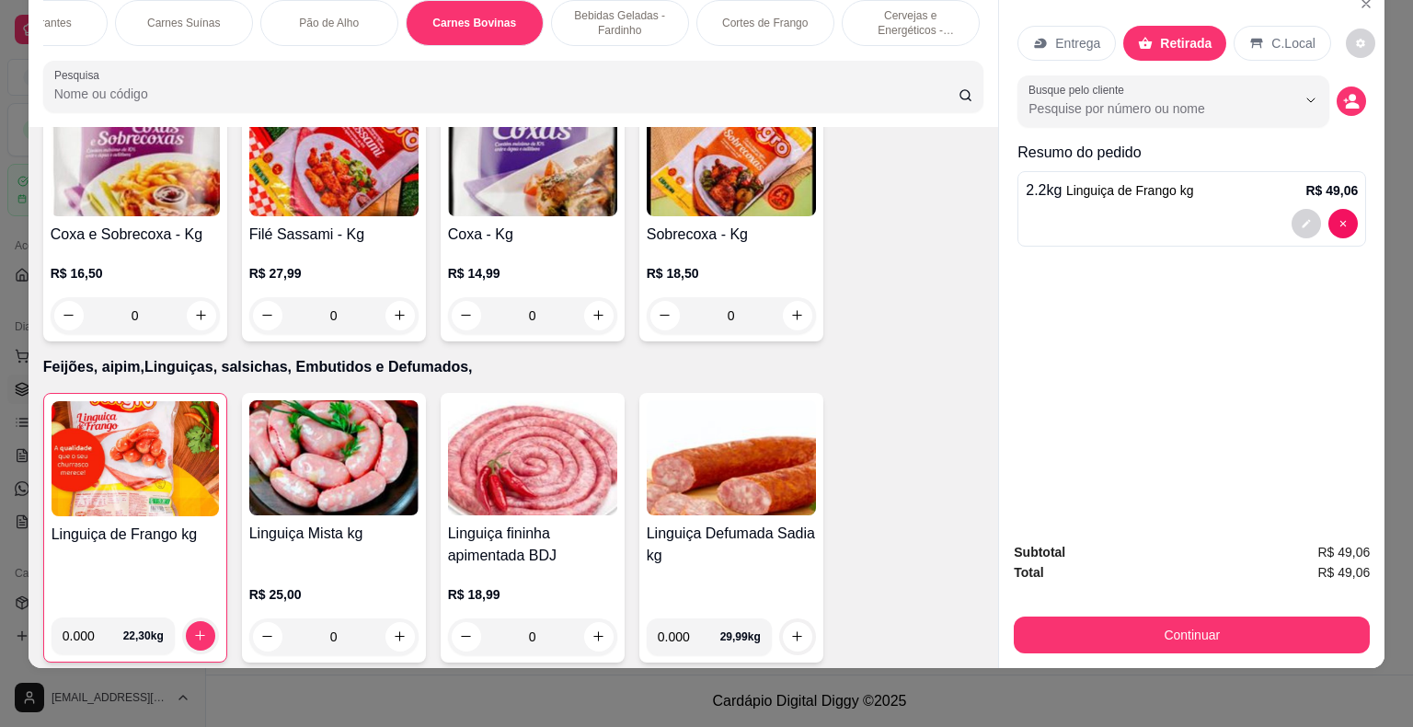
scroll to position [2807, 0]
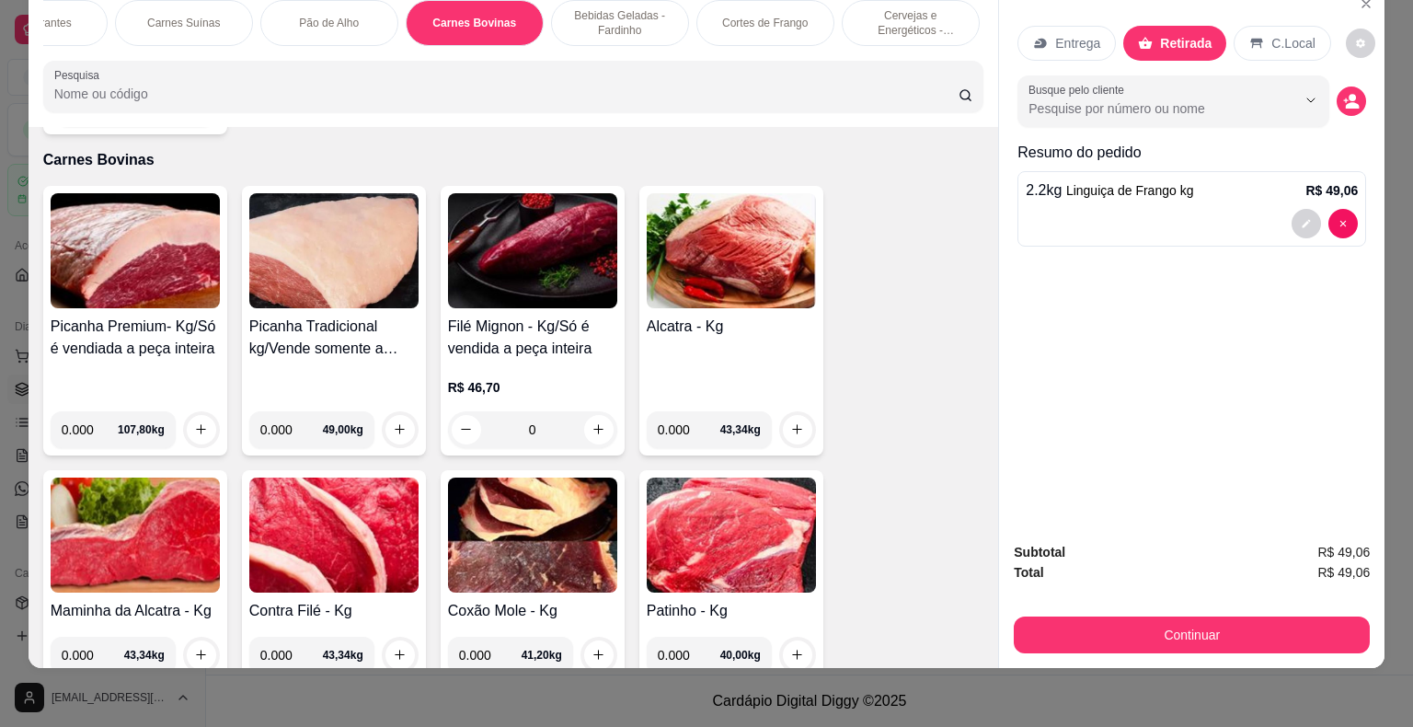
click at [954, 641] on div "Item avulso Refrigerantes Coca-Cola 2,5 Litros R$ 14,50 0 Coca-Cola 2 Litros R$…" at bounding box center [514, 398] width 970 height 542
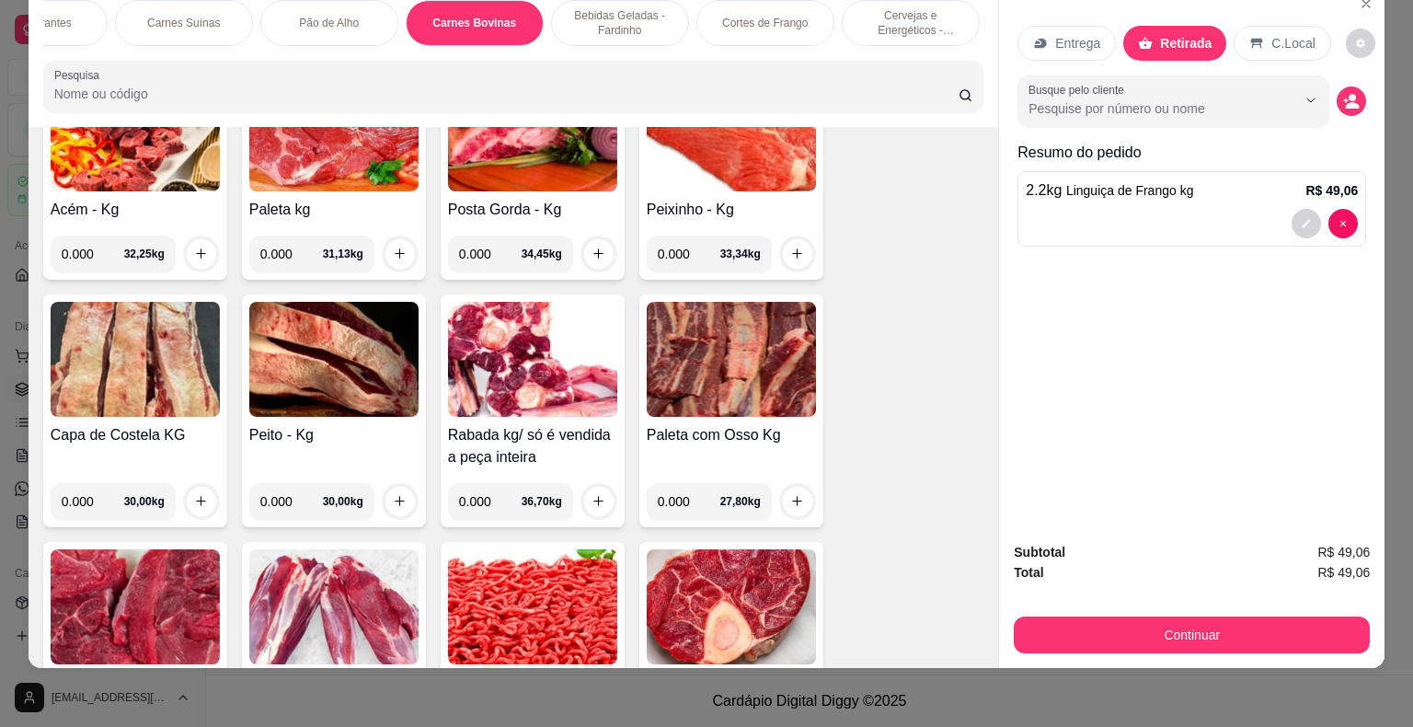
scroll to position [3911, 0]
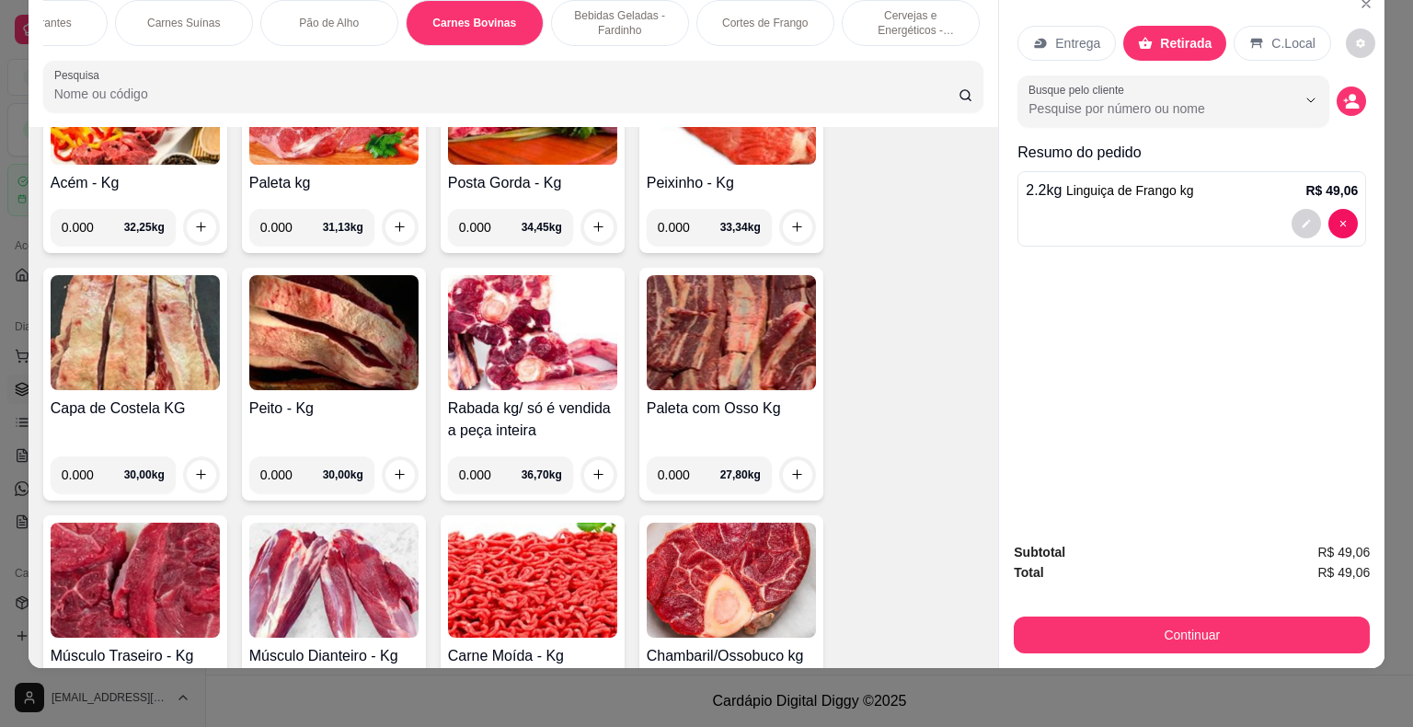
click at [538, 557] on img at bounding box center [532, 579] width 169 height 115
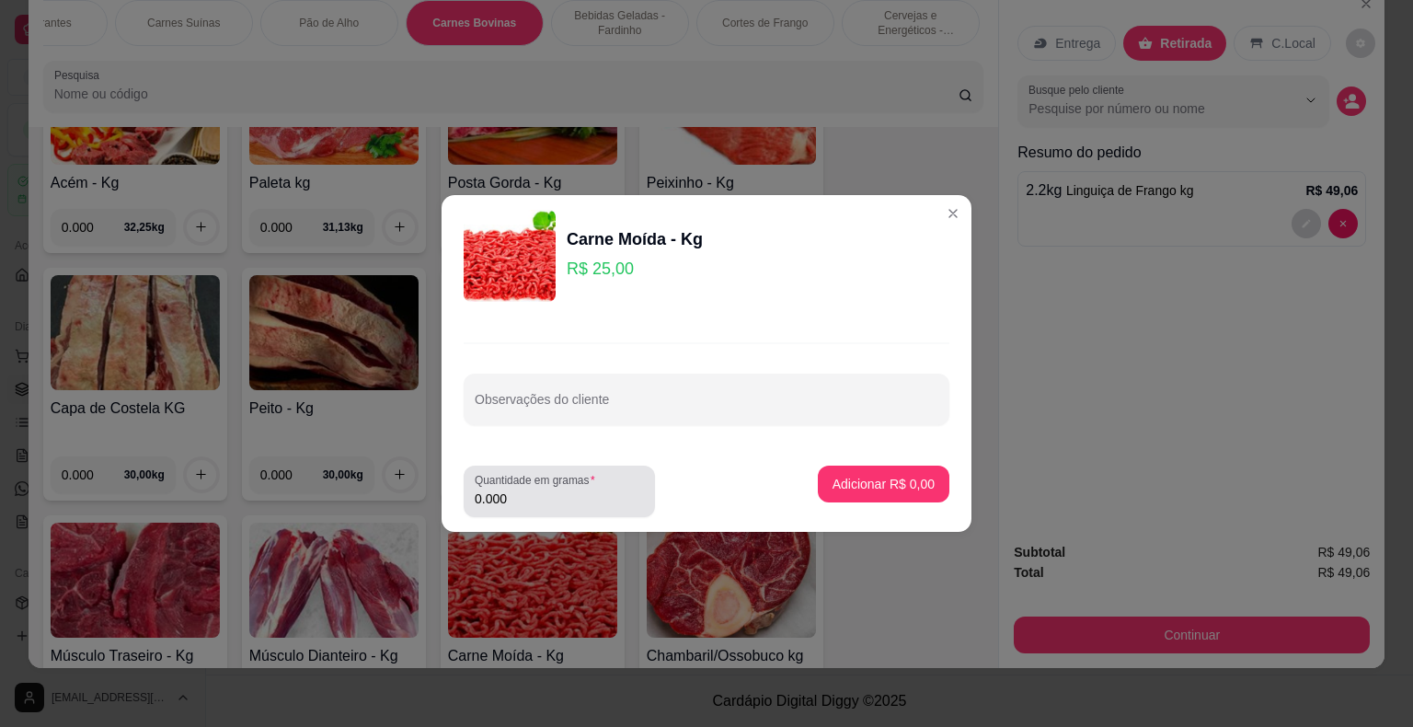
click at [515, 493] on input "0.000" at bounding box center [559, 498] width 169 height 18
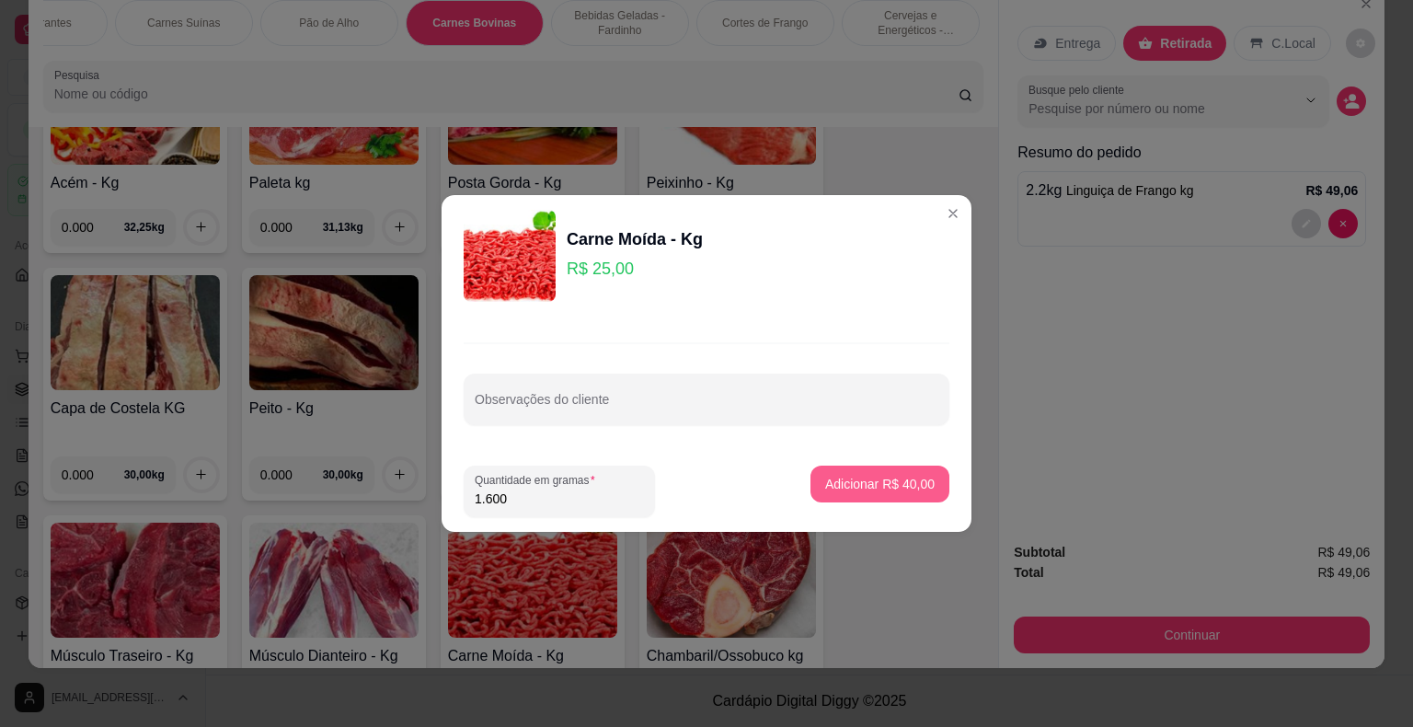
type input "1.600"
click at [883, 483] on p "Adicionar R$ 40,00" at bounding box center [880, 483] width 107 height 17
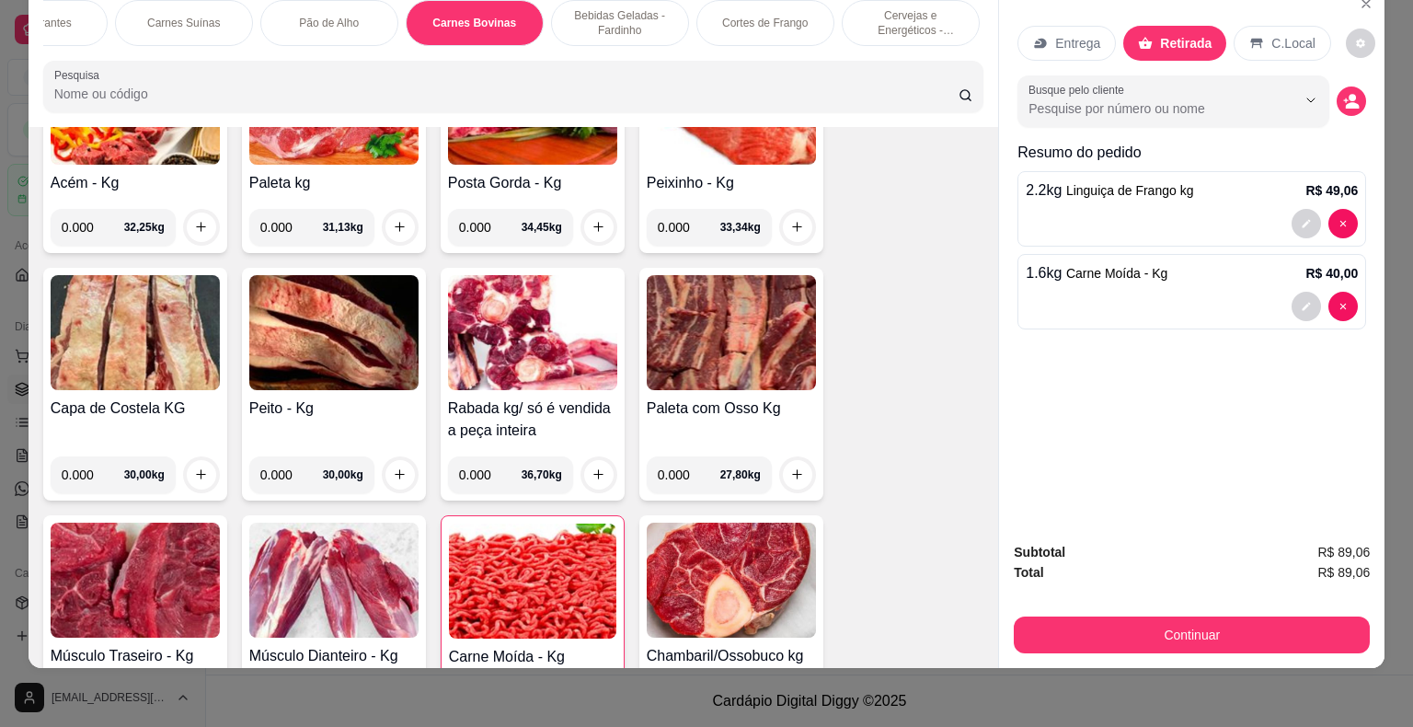
click at [112, 308] on img at bounding box center [135, 332] width 169 height 115
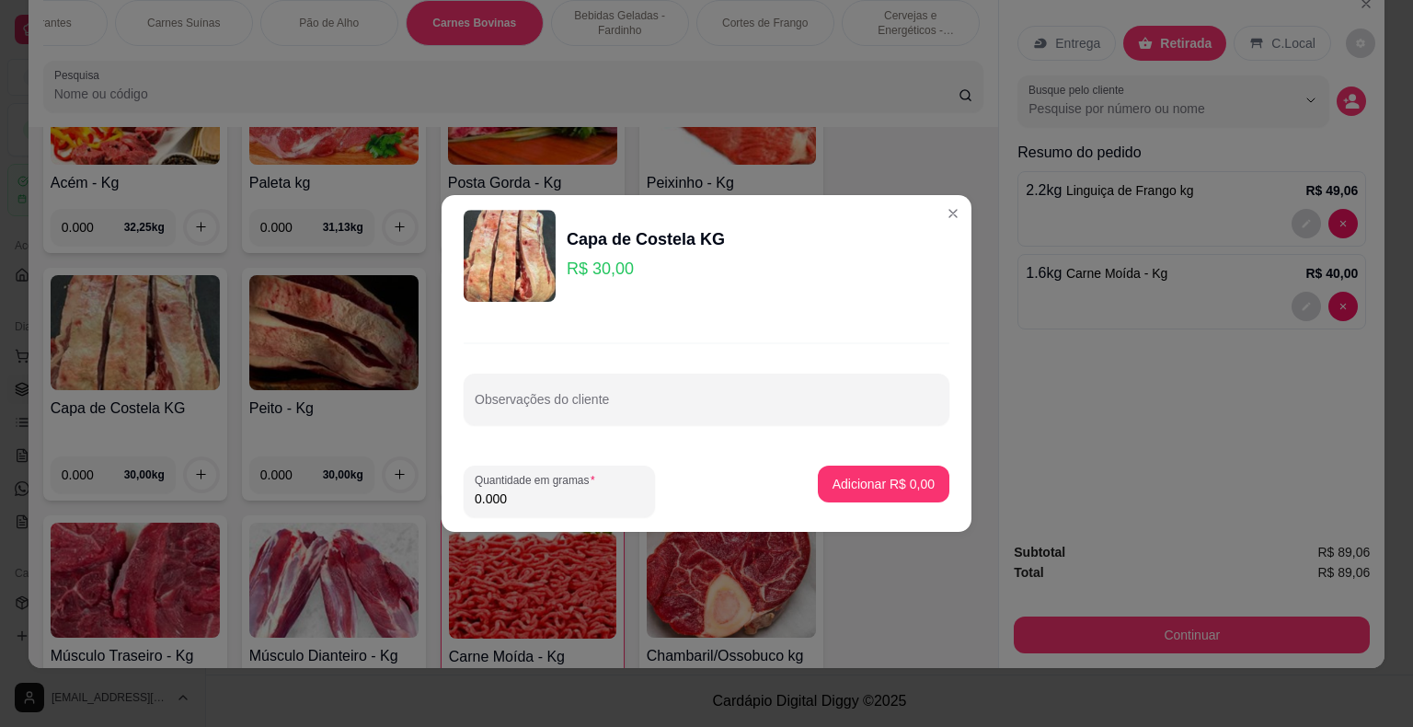
click at [511, 500] on input "0.000" at bounding box center [559, 498] width 169 height 18
type input "1.350"
click at [834, 491] on p "Adicionar R$ 40,50" at bounding box center [880, 483] width 107 height 17
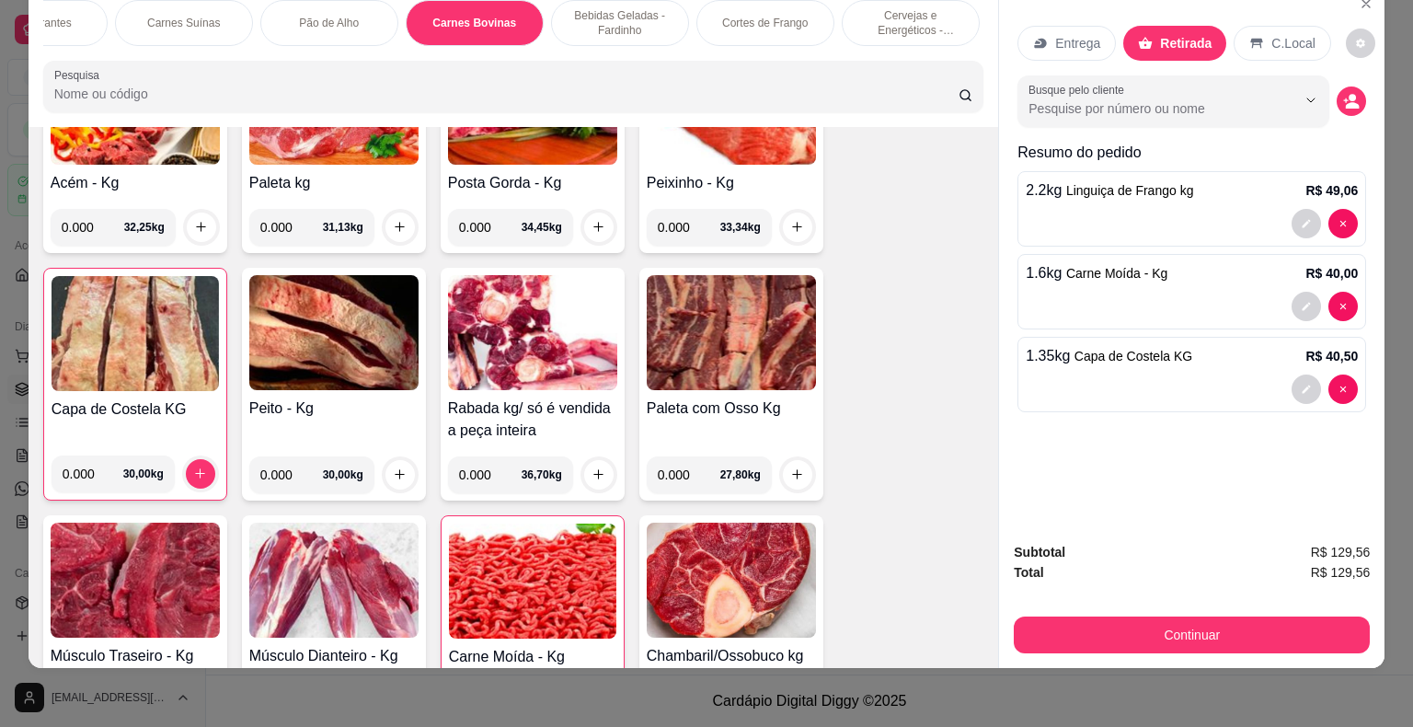
click at [182, 16] on p "Carnes Suínas" at bounding box center [183, 23] width 73 height 15
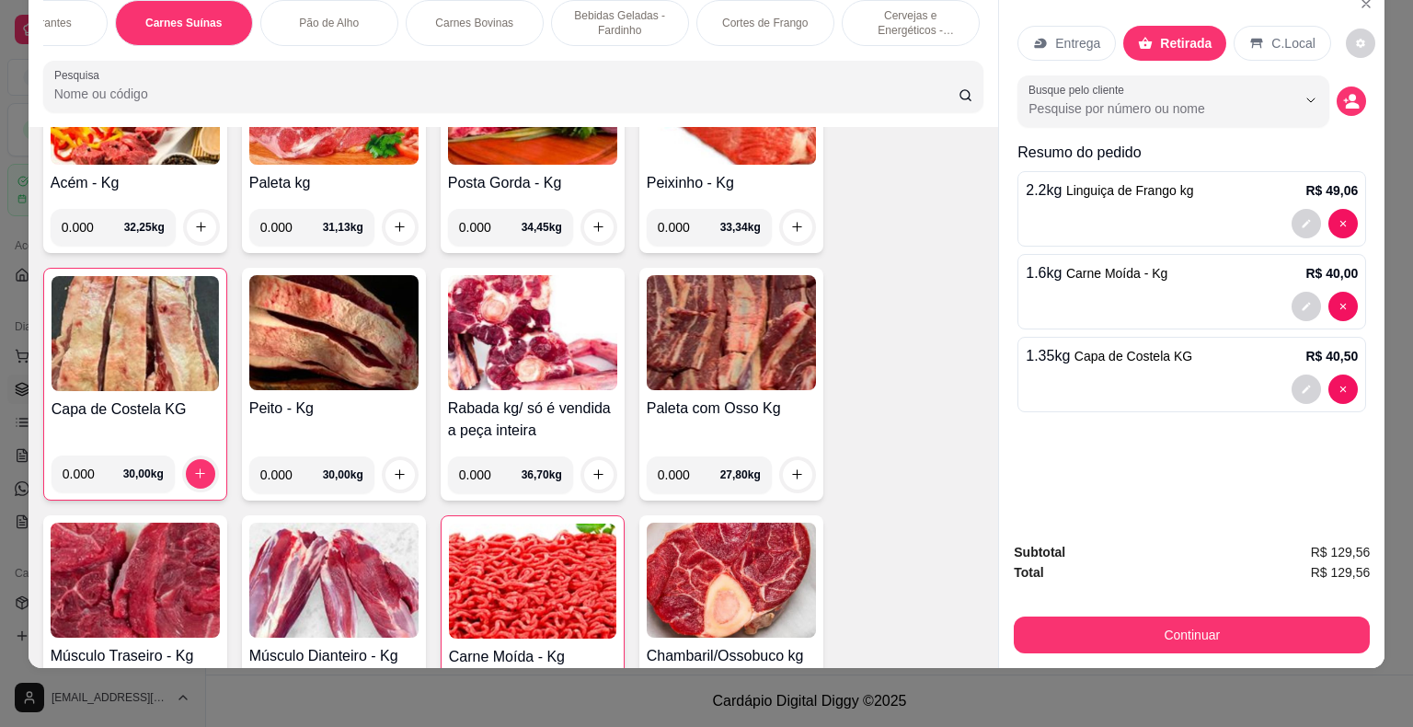
scroll to position [1998, 0]
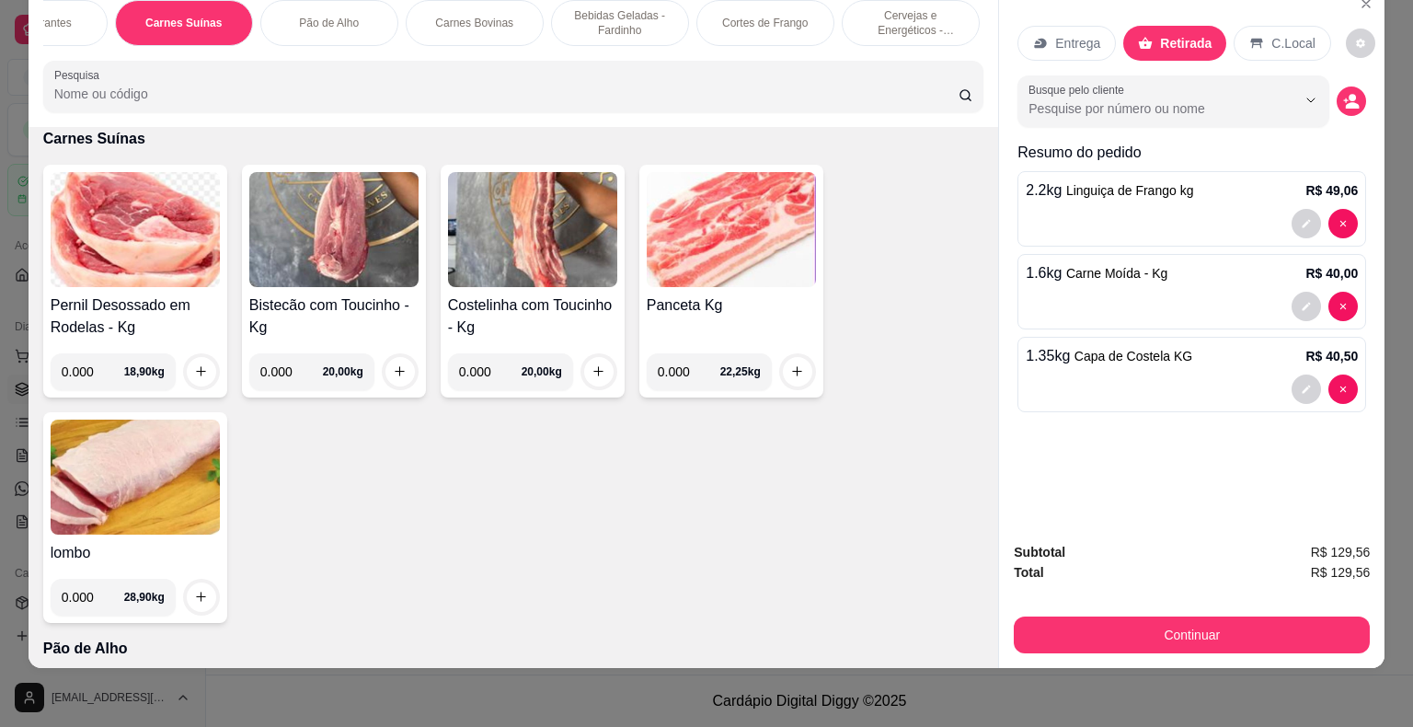
click at [954, 646] on div "Item avulso Refrigerantes Coca-Cola 2,5 Litros R$ 14,50 0 Coca-Cola 2 Litros R$…" at bounding box center [514, 398] width 970 height 542
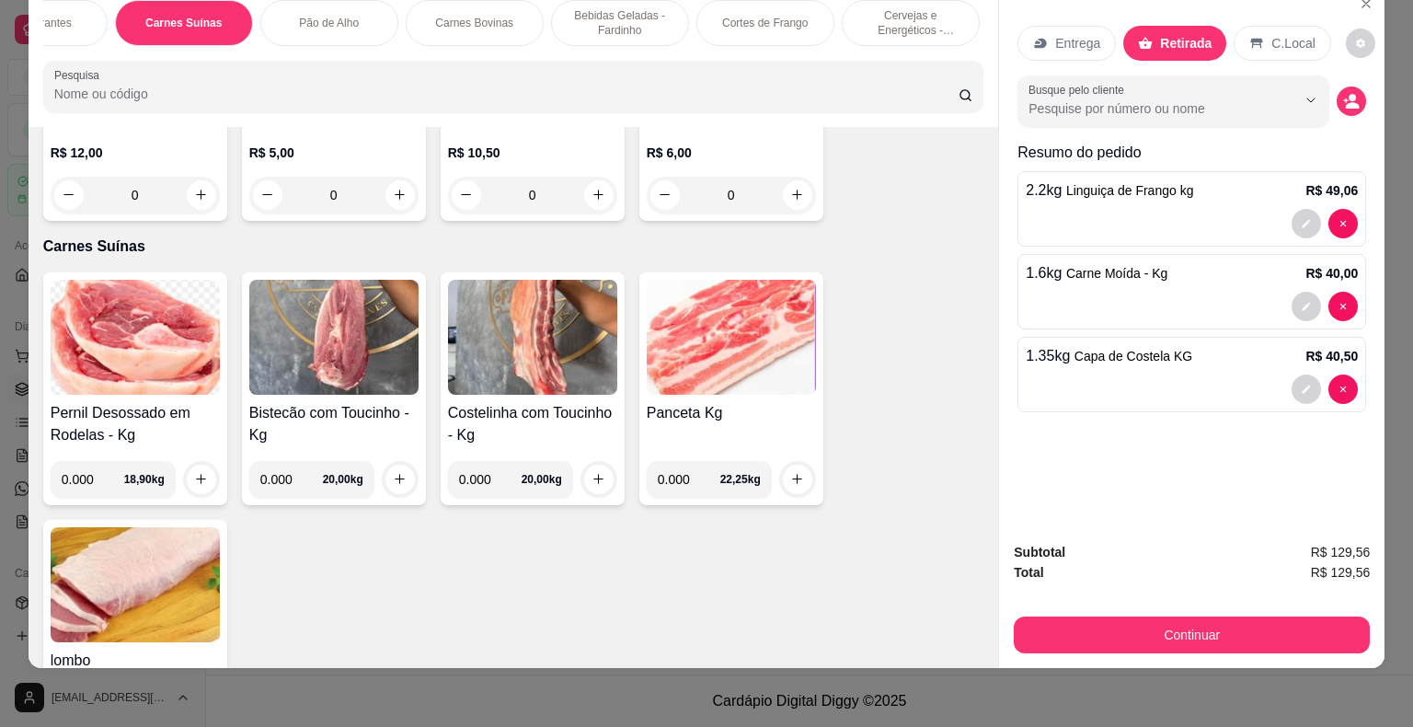
scroll to position [1924, 0]
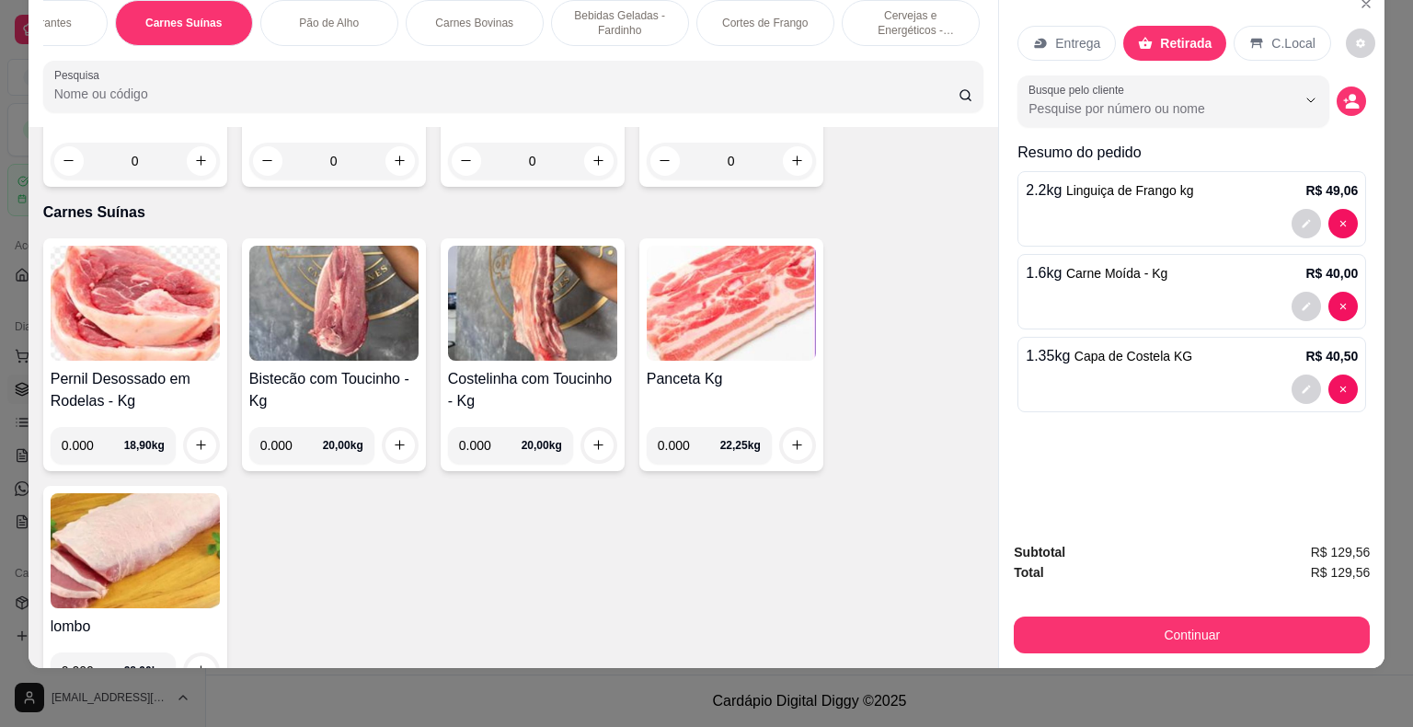
click at [571, 322] on img at bounding box center [532, 303] width 169 height 115
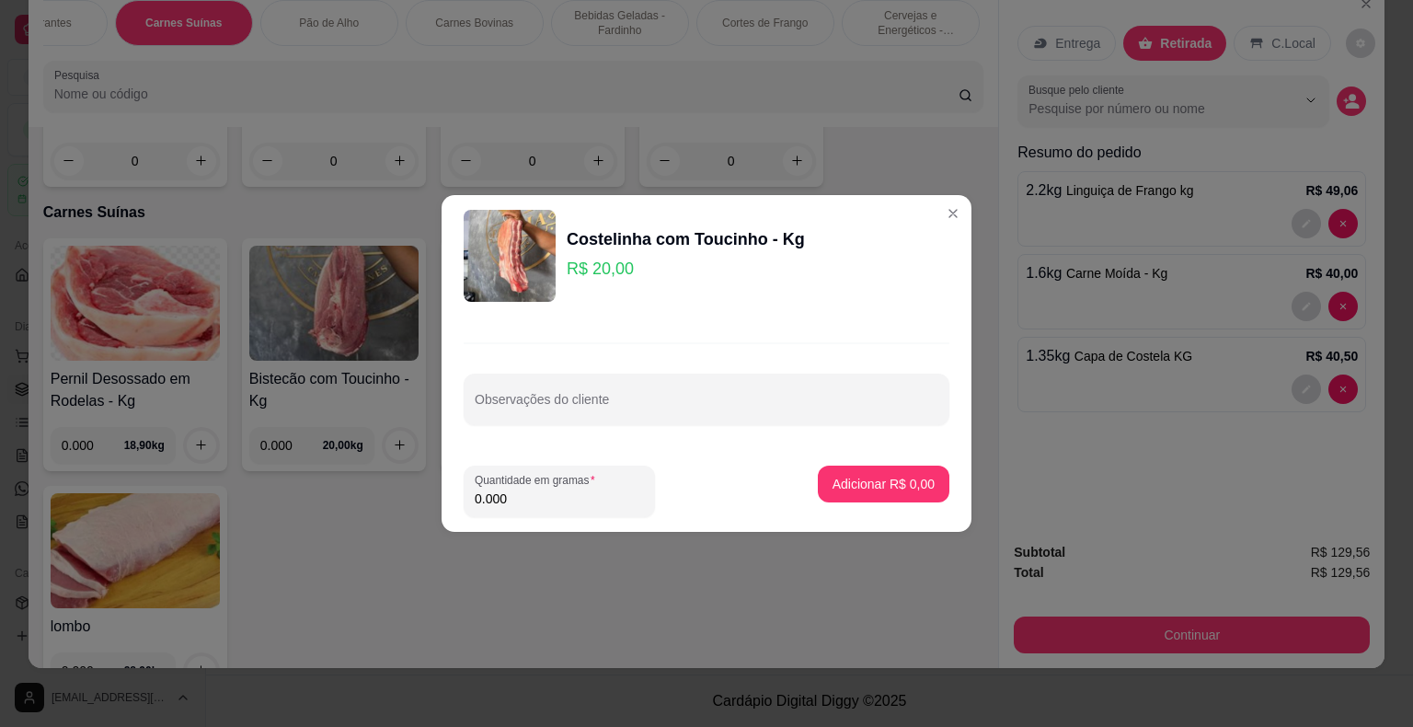
click at [512, 506] on input "0.000" at bounding box center [559, 498] width 169 height 18
type input "1.000"
click at [836, 471] on button "Adicionar R$ 20,00" at bounding box center [879, 484] width 135 height 36
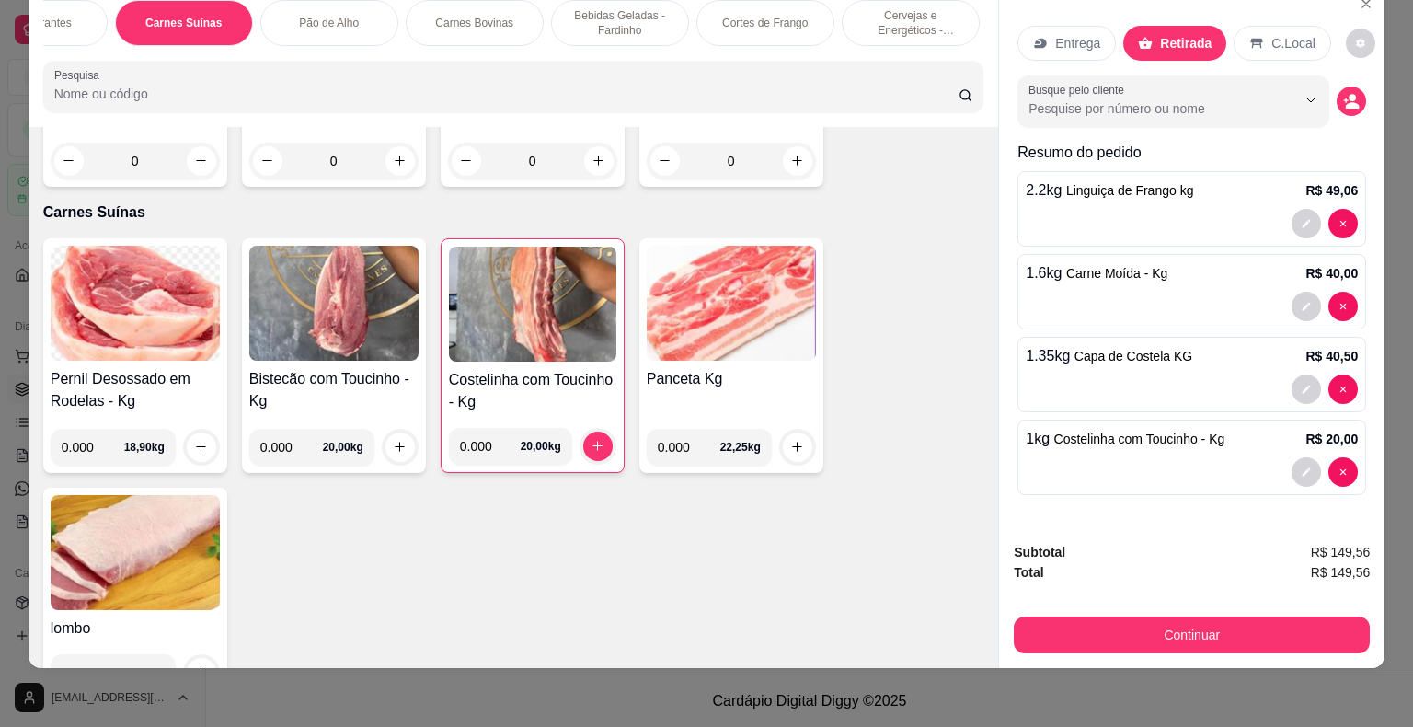
click at [721, 274] on img at bounding box center [731, 303] width 169 height 115
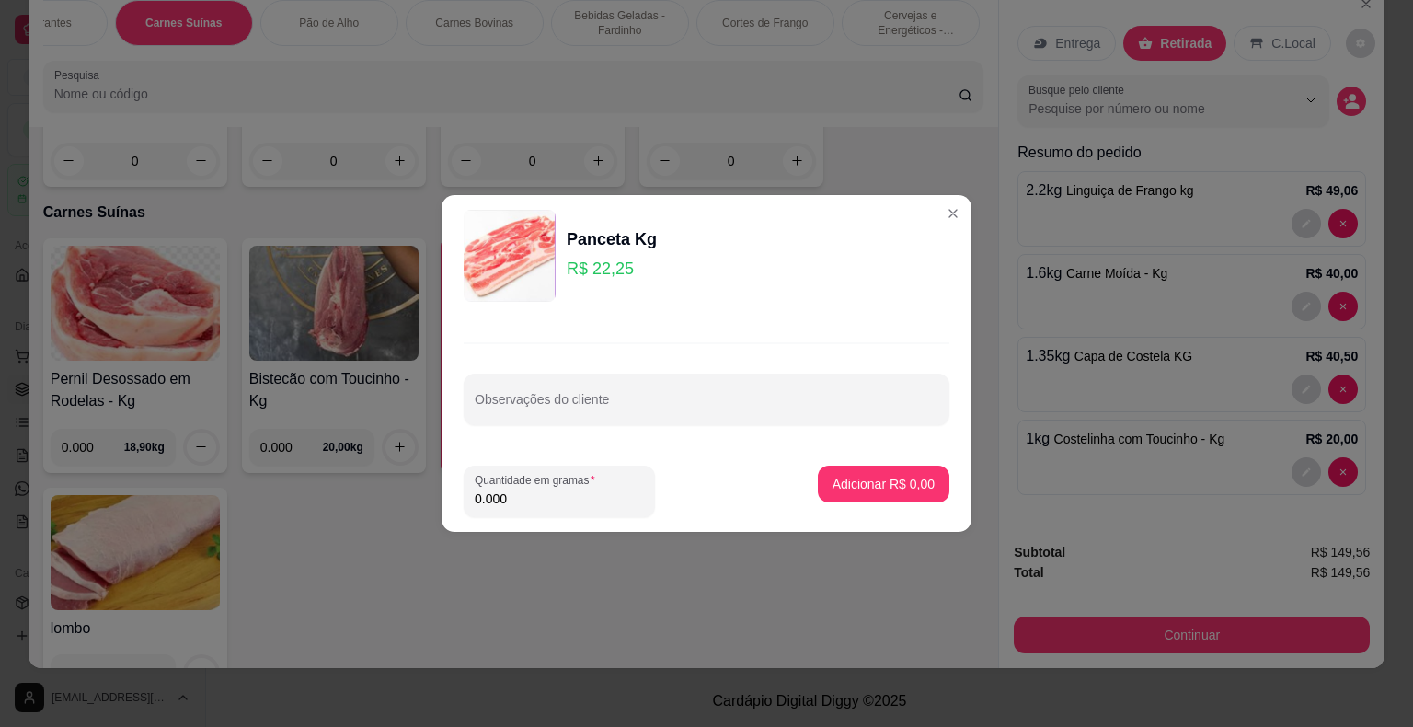
click at [530, 499] on input "0.000" at bounding box center [559, 498] width 169 height 18
type input "0.800"
click at [827, 481] on p "Adicionar R$ 17,80" at bounding box center [880, 483] width 107 height 17
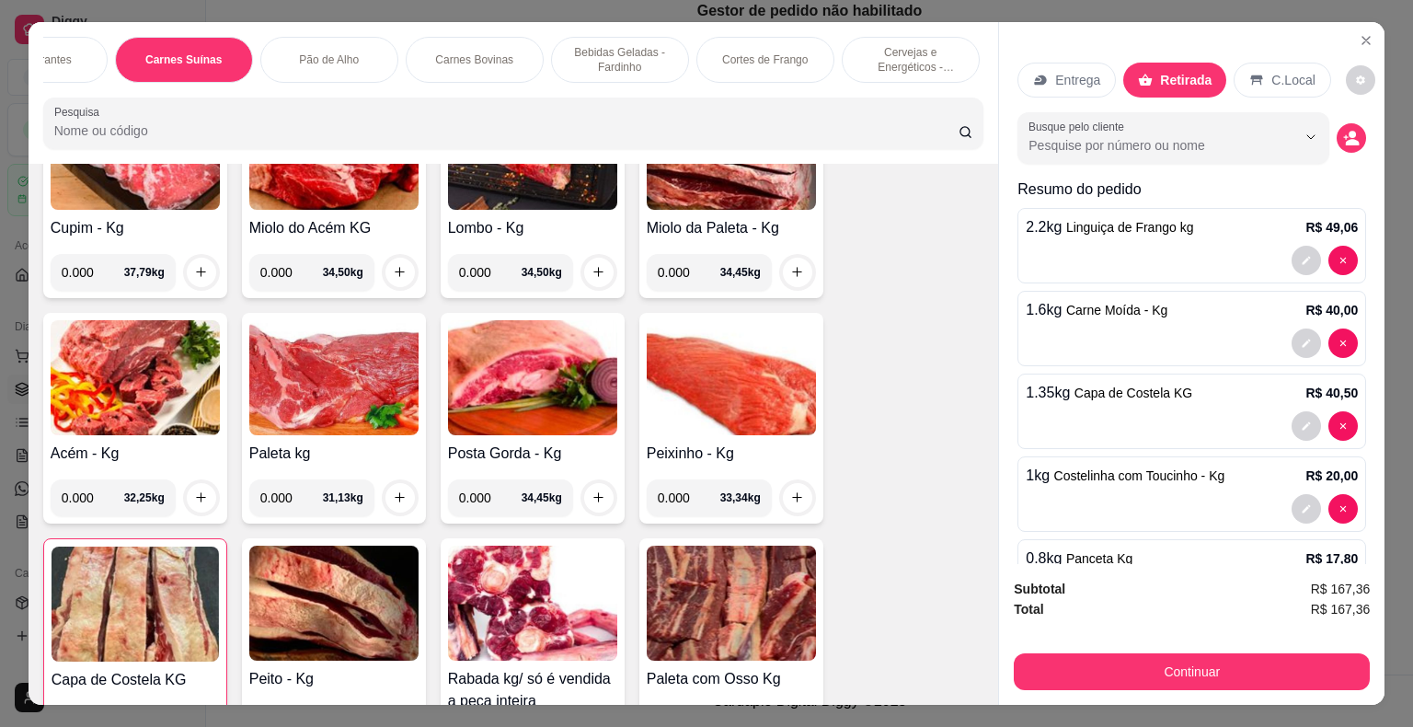
scroll to position [3312, 0]
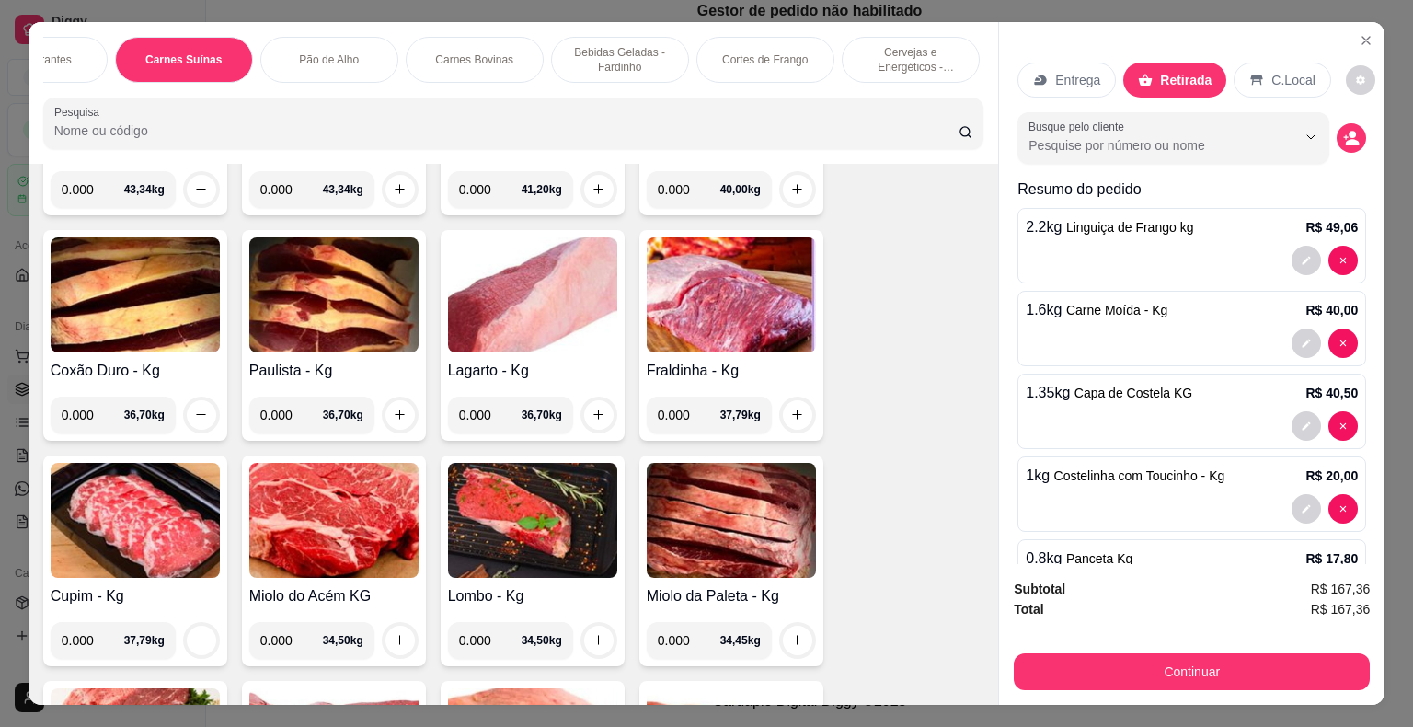
click at [314, 522] on img at bounding box center [333, 520] width 169 height 115
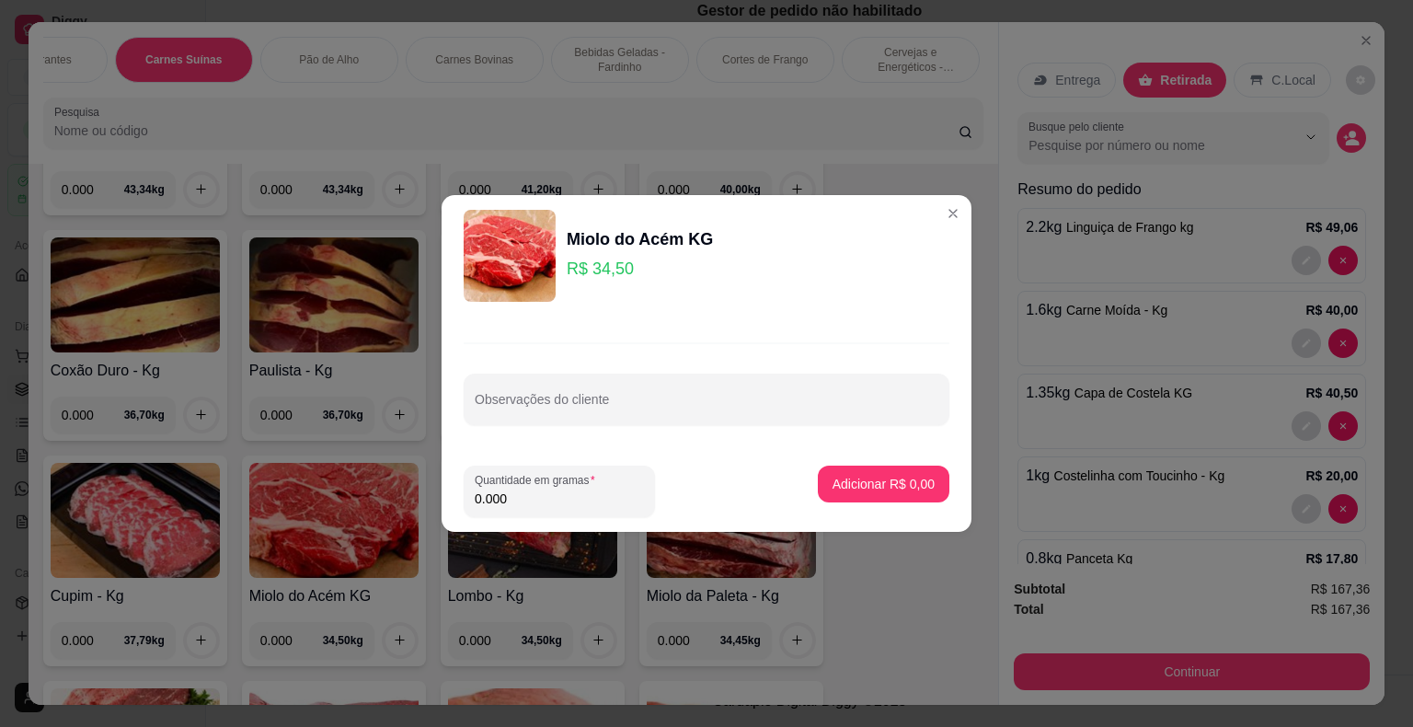
drag, startPoint x: 537, startPoint y: 494, endPoint x: 453, endPoint y: 525, distance: 89.4
click at [453, 525] on footer "Quantidade em gramas 0.000 Adicionar R$ 0,00" at bounding box center [707, 491] width 530 height 81
type input "0.900"
click at [888, 480] on p "Adicionar R$ 31,05" at bounding box center [880, 483] width 107 height 17
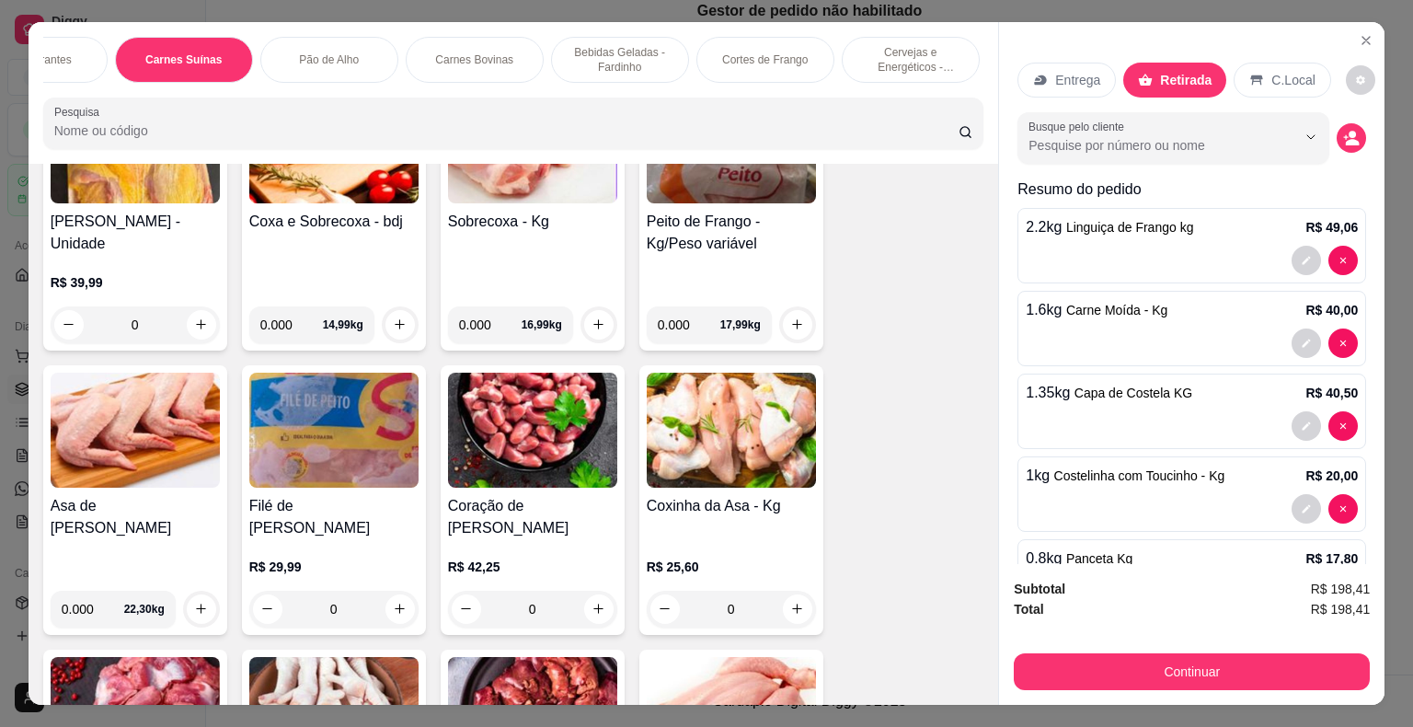
scroll to position [5519, 0]
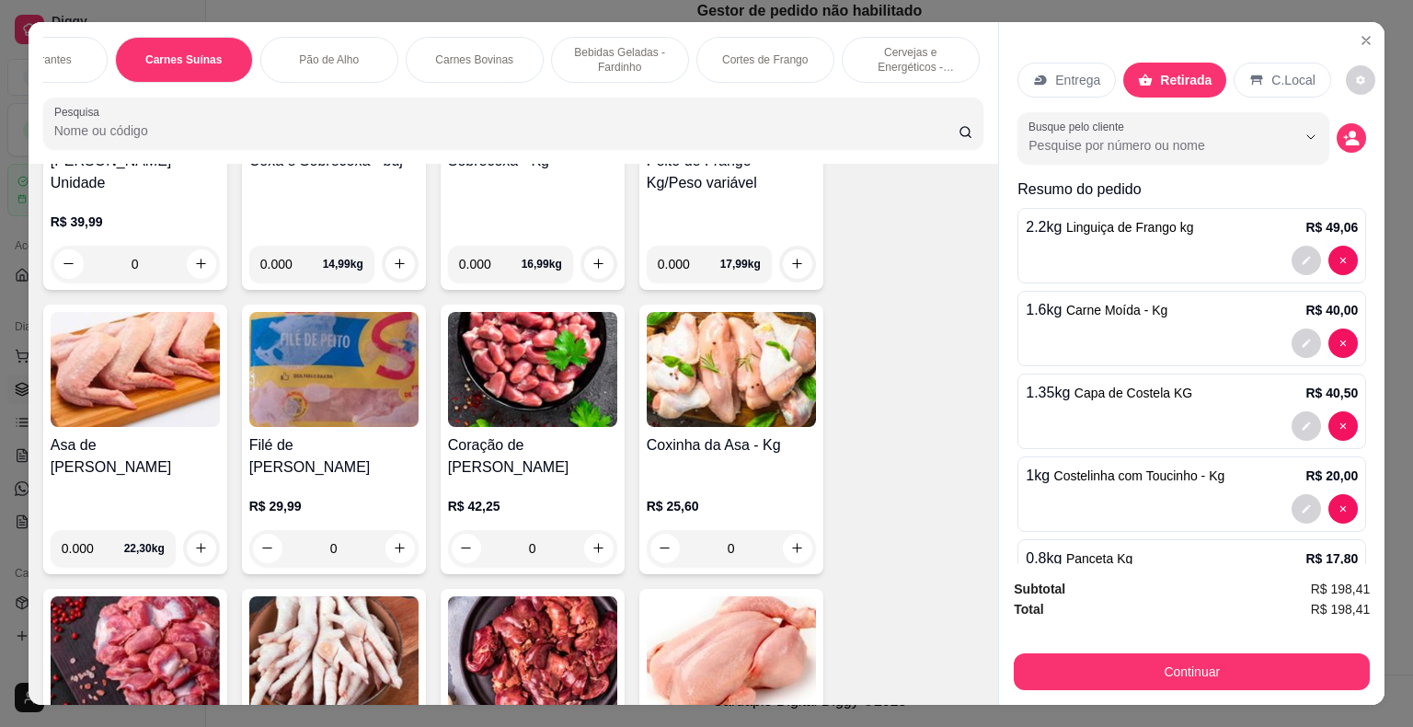
click at [105, 339] on img at bounding box center [135, 369] width 169 height 115
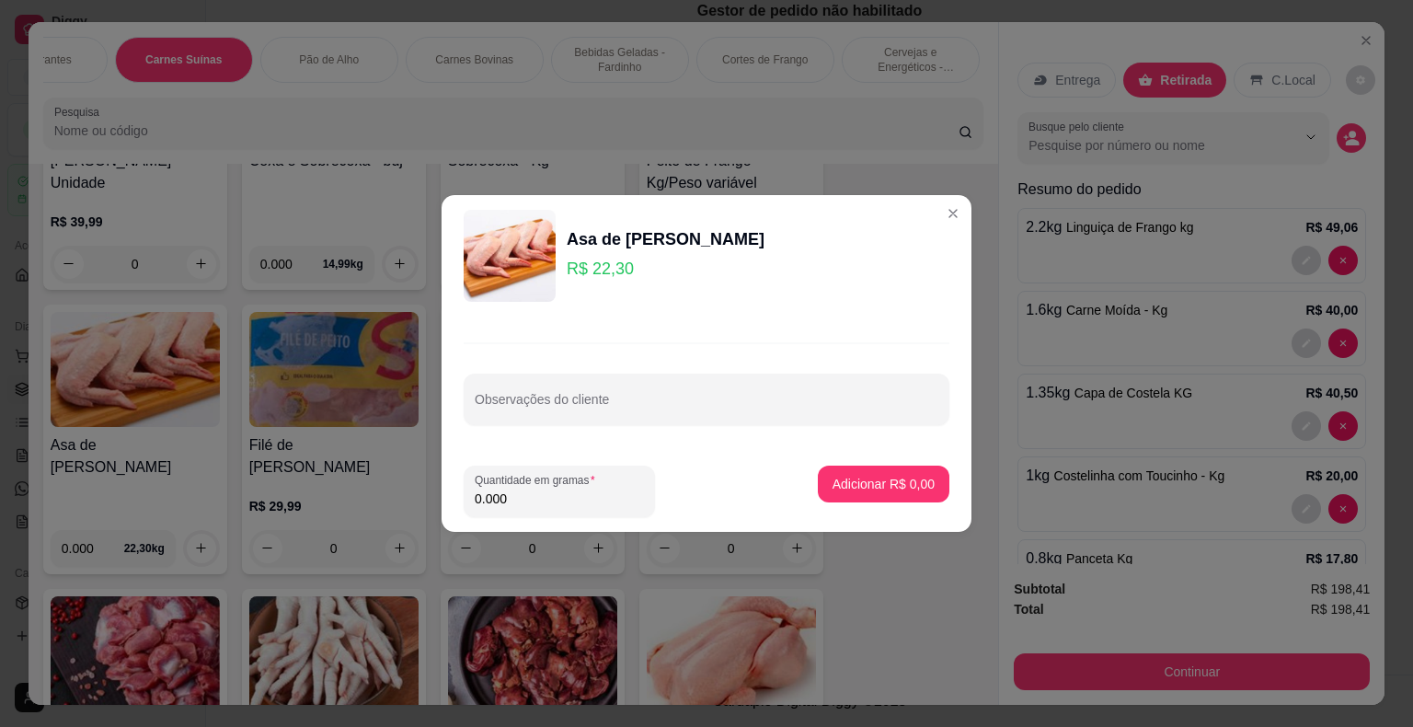
drag, startPoint x: 506, startPoint y: 499, endPoint x: 467, endPoint y: 498, distance: 38.6
click at [471, 504] on div "Quantidade em gramas 0.000" at bounding box center [559, 491] width 191 height 52
type input "0.900"
click at [878, 483] on p "Adicionar R$ 20,07" at bounding box center [879, 484] width 109 height 18
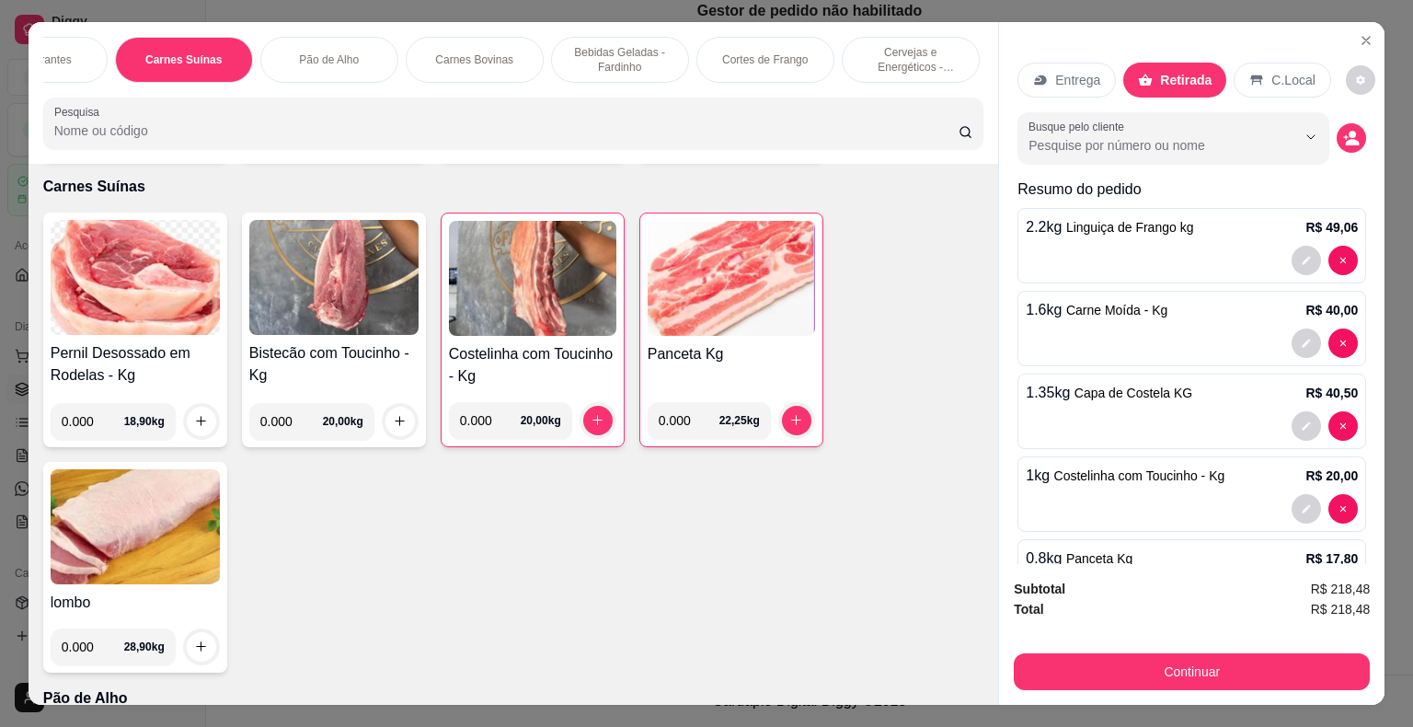
scroll to position [2024, 0]
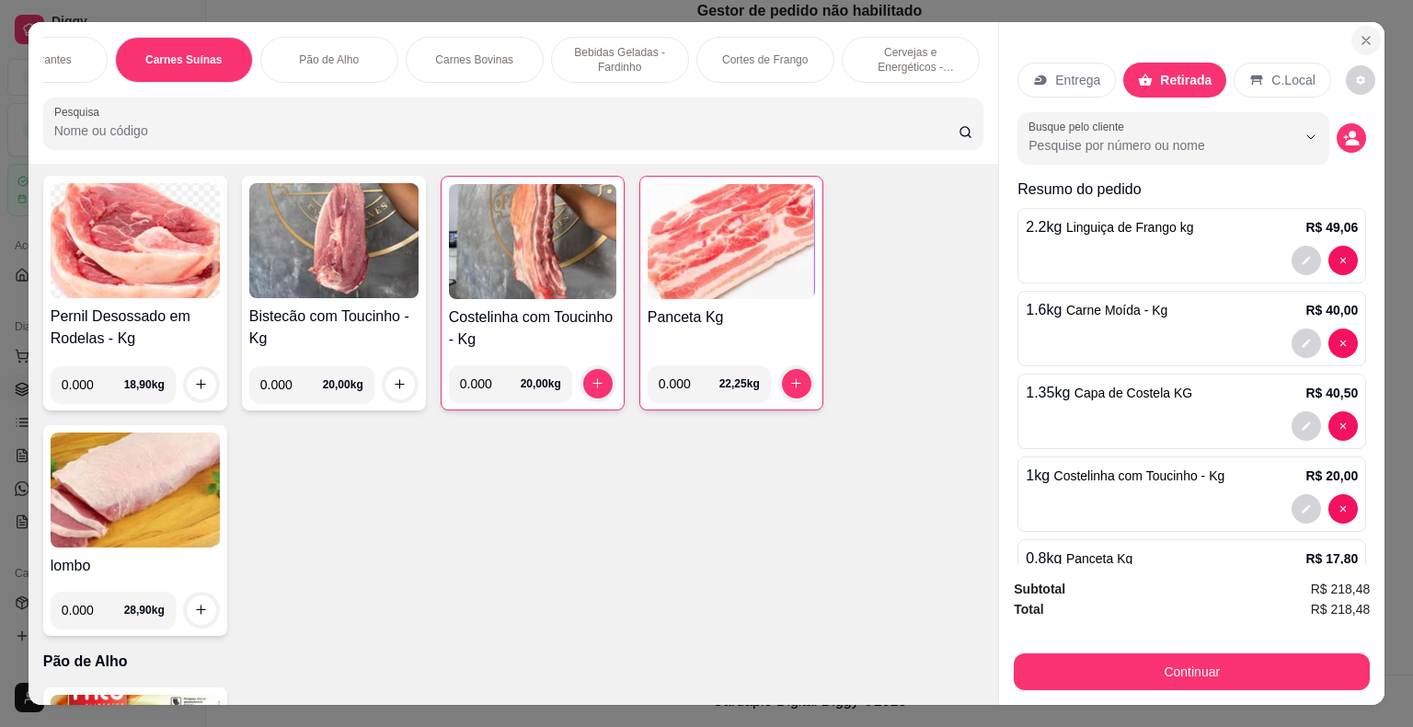
click at [954, 33] on icon "Close" at bounding box center [1366, 40] width 15 height 15
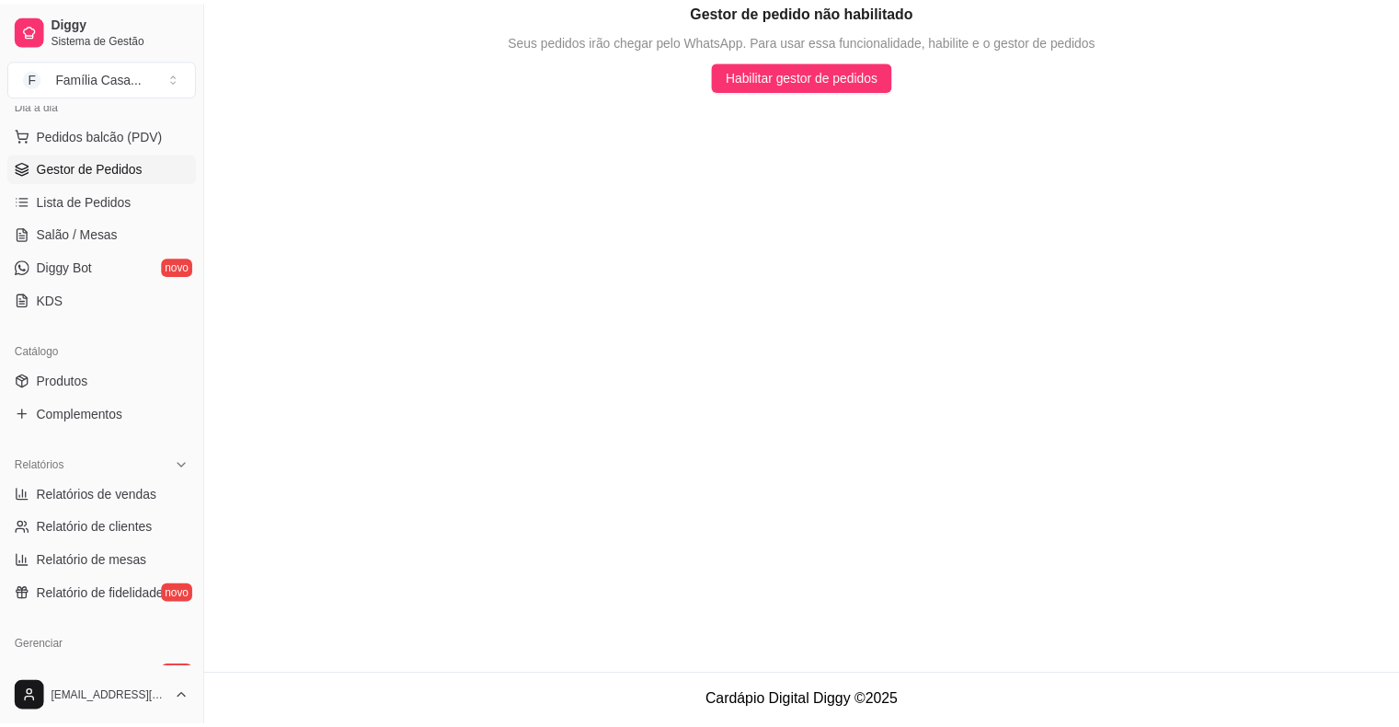
scroll to position [33, 0]
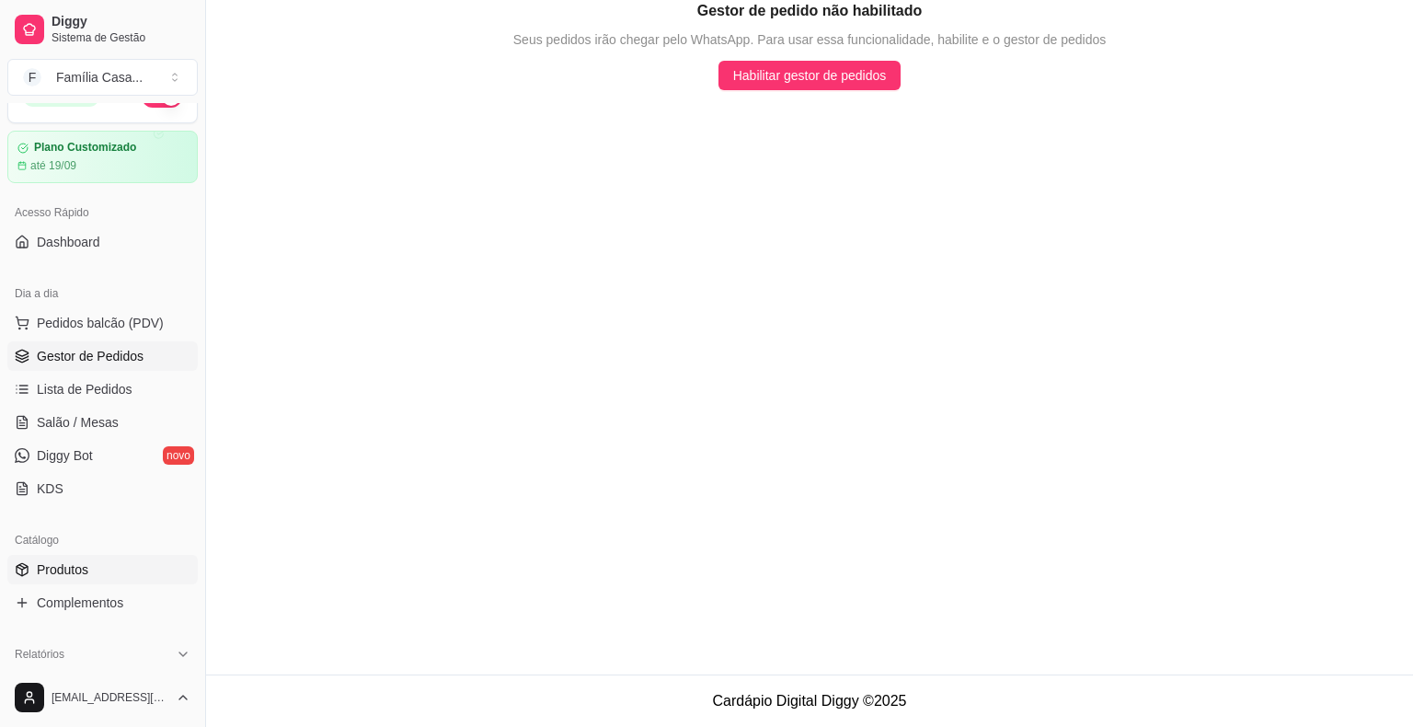
click at [42, 565] on span "Produtos" at bounding box center [63, 569] width 52 height 18
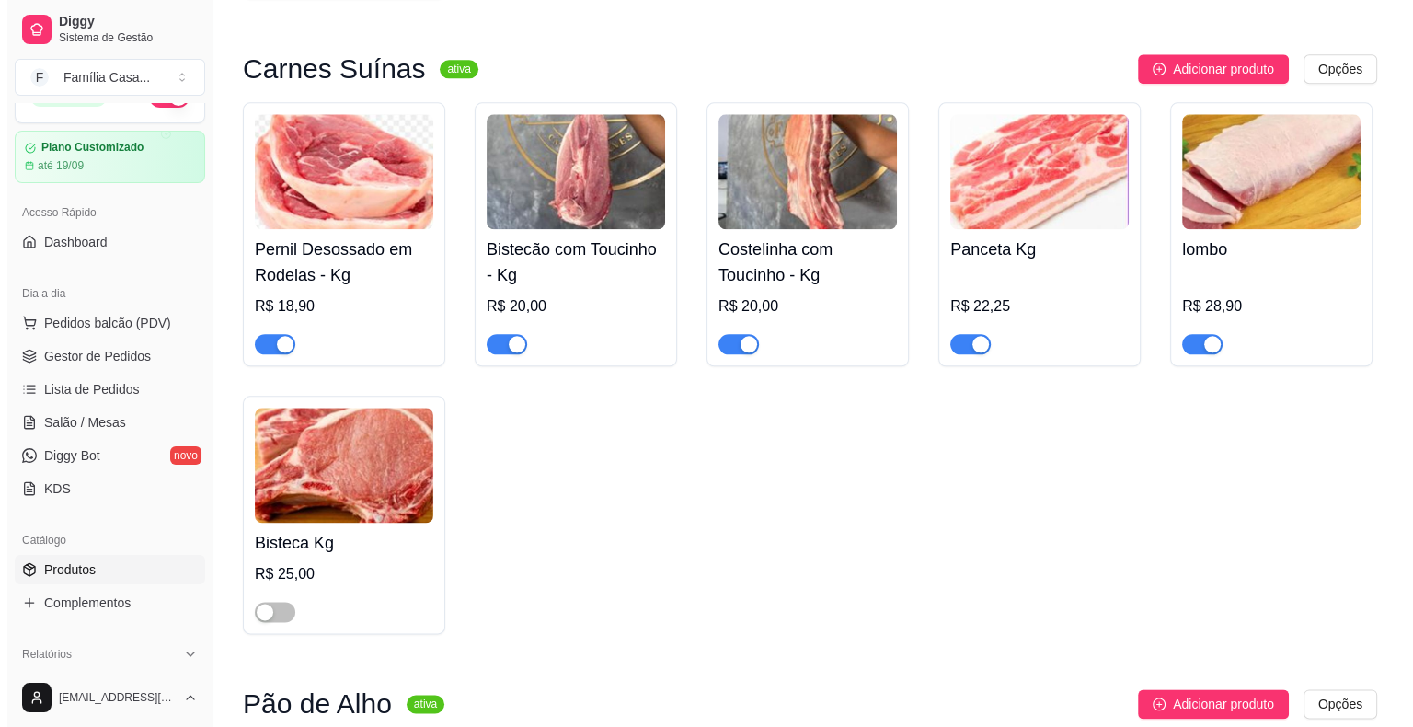
scroll to position [2208, 0]
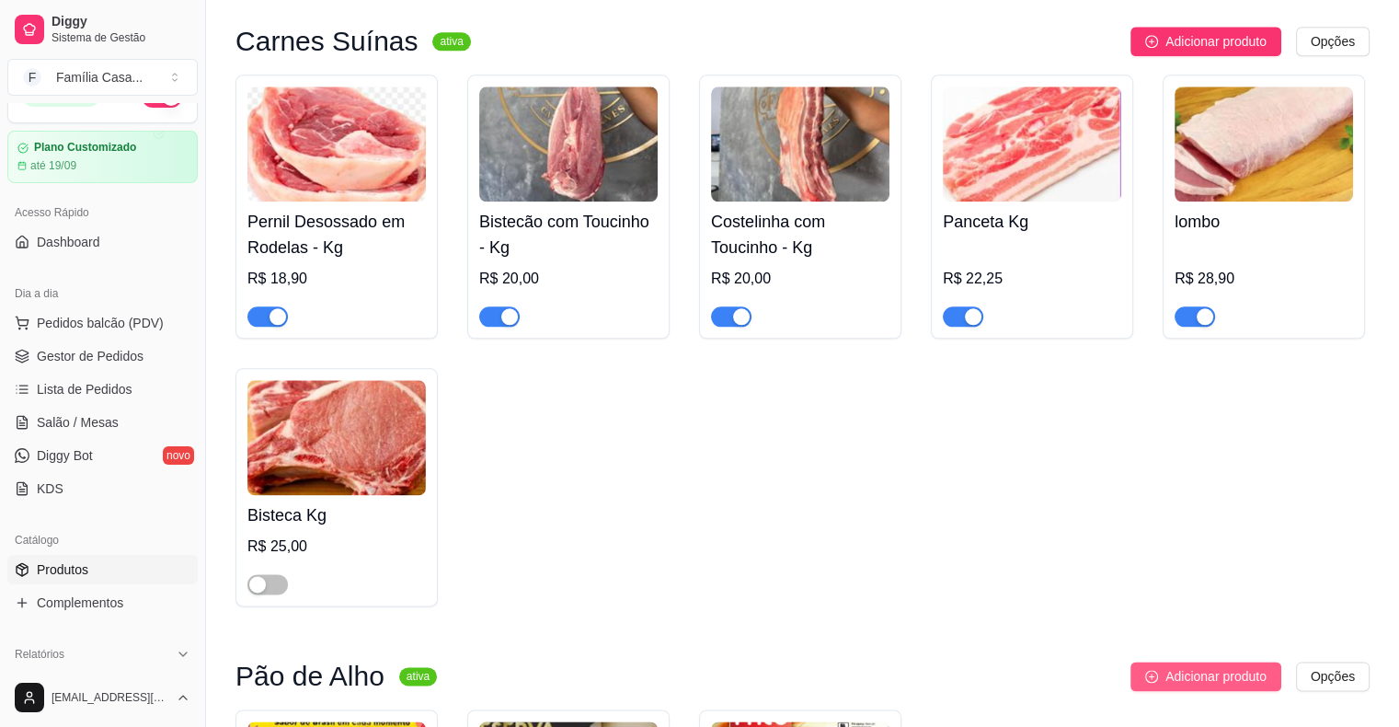
click at [954, 686] on span "Adicionar produto" at bounding box center [1215, 676] width 101 height 20
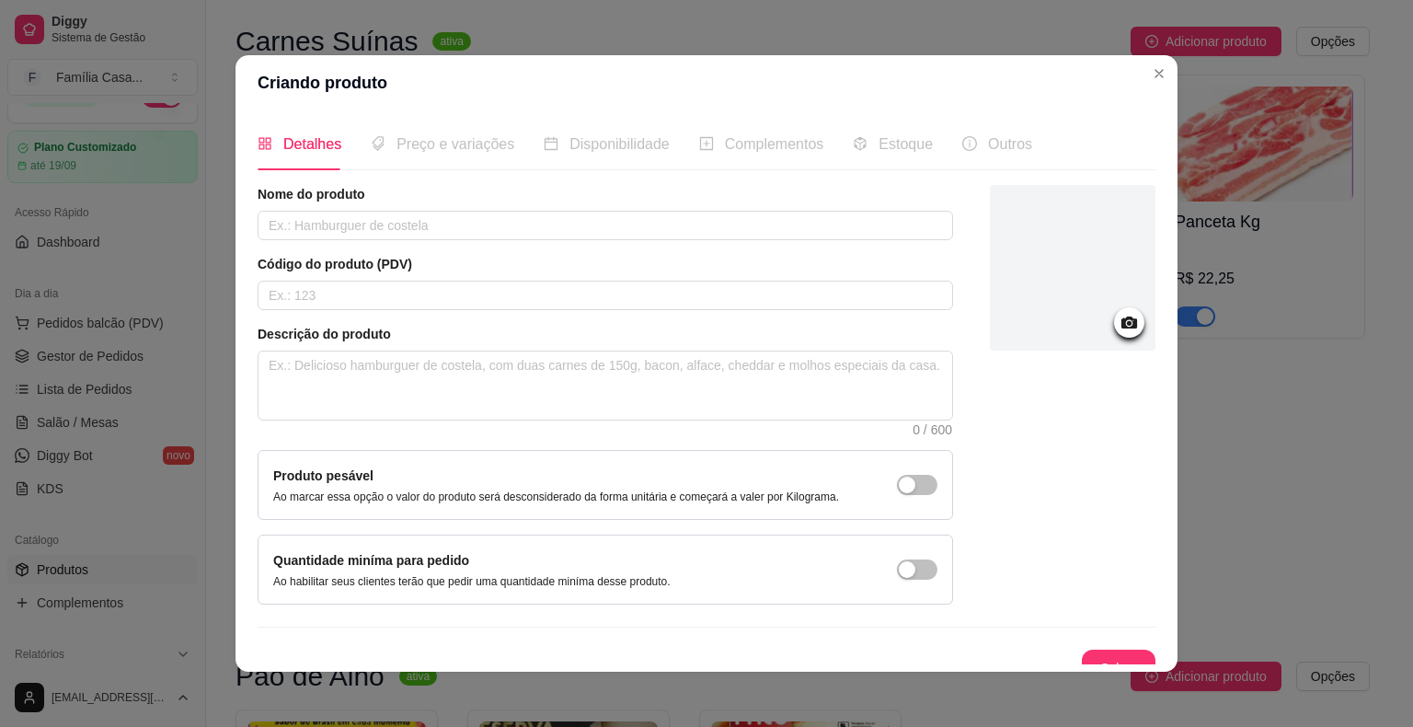
click at [591, 241] on div "Nome do produto Código do produto (PDV) Descrição do produto 0 / 600 Produto pe…" at bounding box center [605, 394] width 695 height 419
click at [599, 224] on input "text" at bounding box center [605, 225] width 695 height 29
type input "Toucinho"
click at [899, 490] on div "button" at bounding box center [907, 484] width 17 height 17
click at [954, 657] on button "Salvar" at bounding box center [1119, 668] width 72 height 36
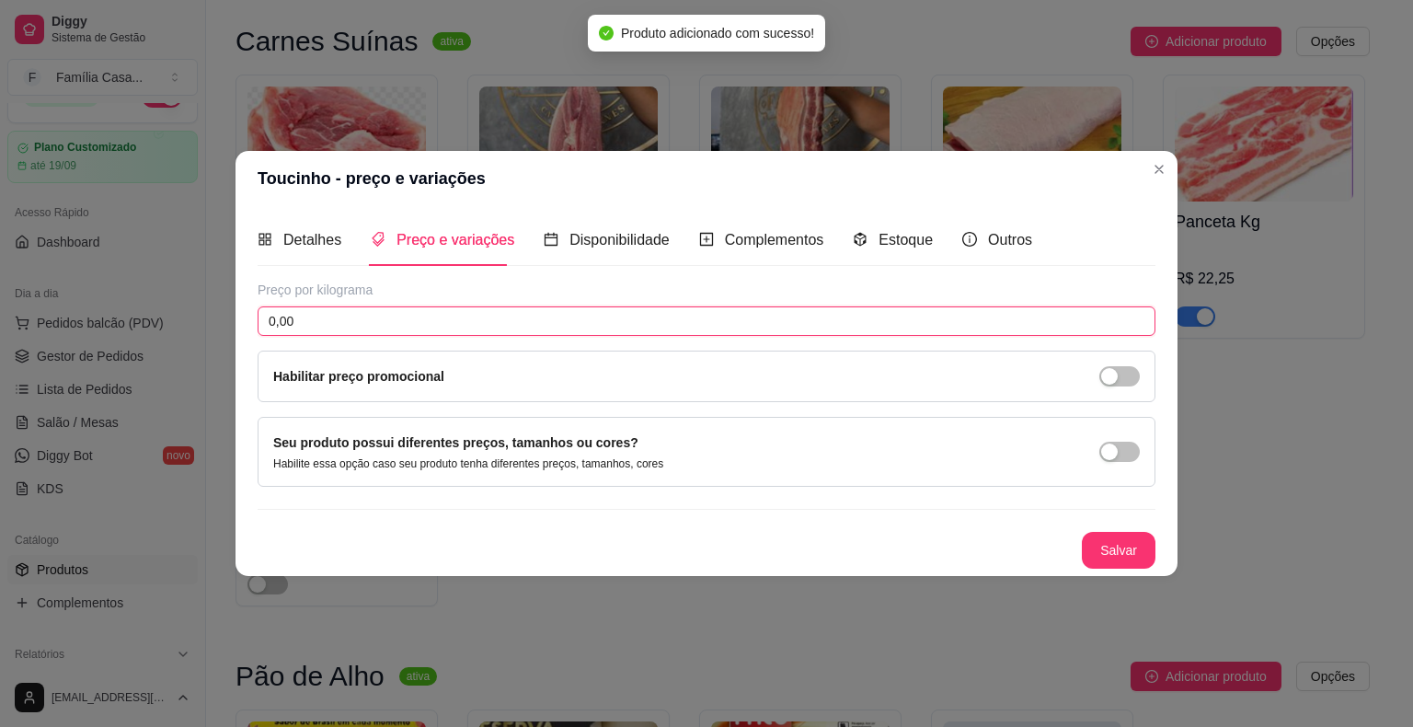
click at [307, 328] on input "0,00" at bounding box center [707, 320] width 898 height 29
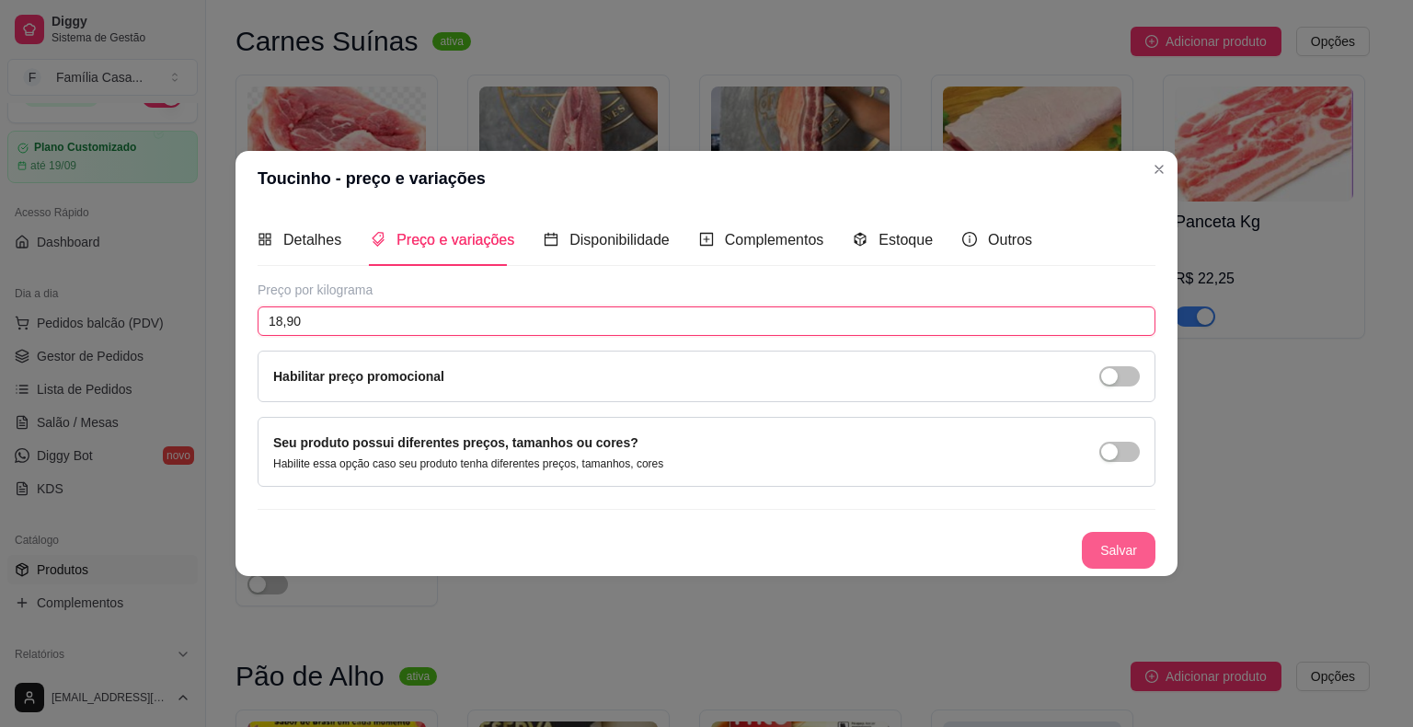
type input "18,90"
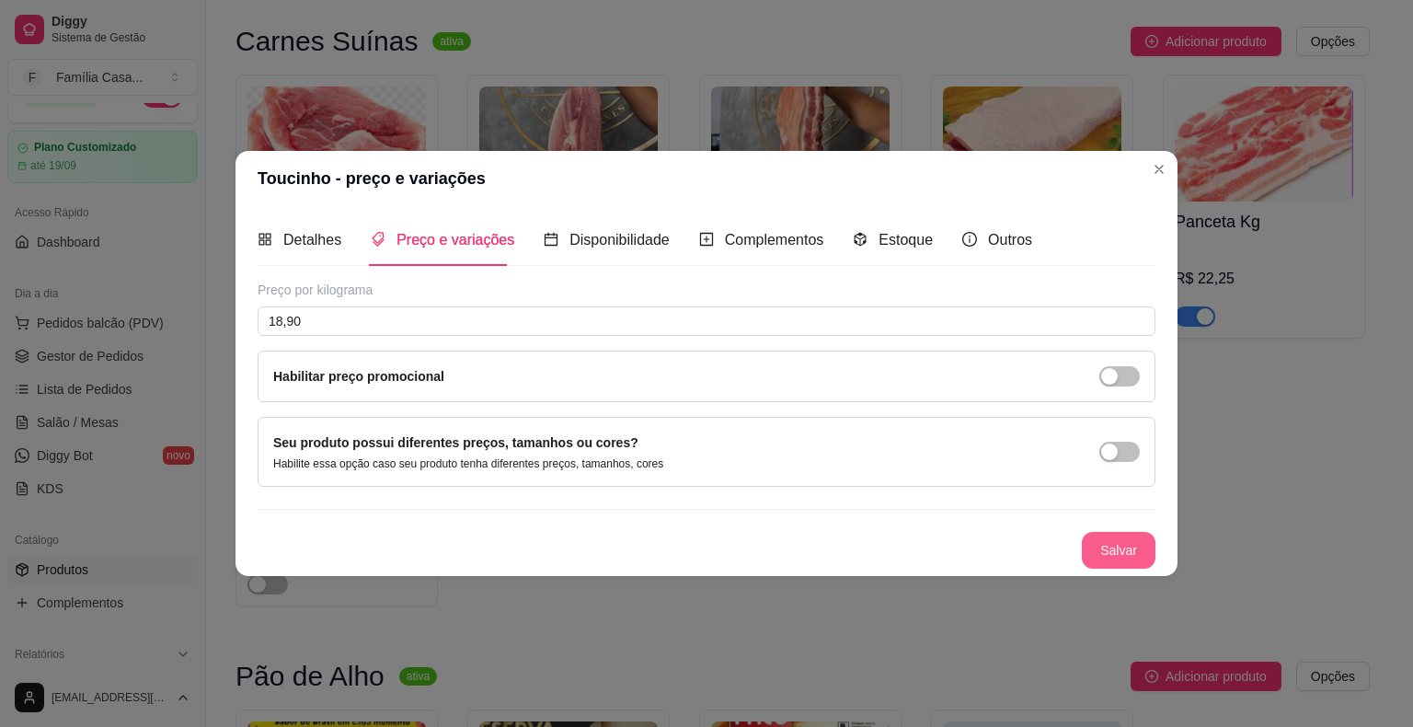
click at [954, 543] on button "Salvar" at bounding box center [1119, 550] width 74 height 37
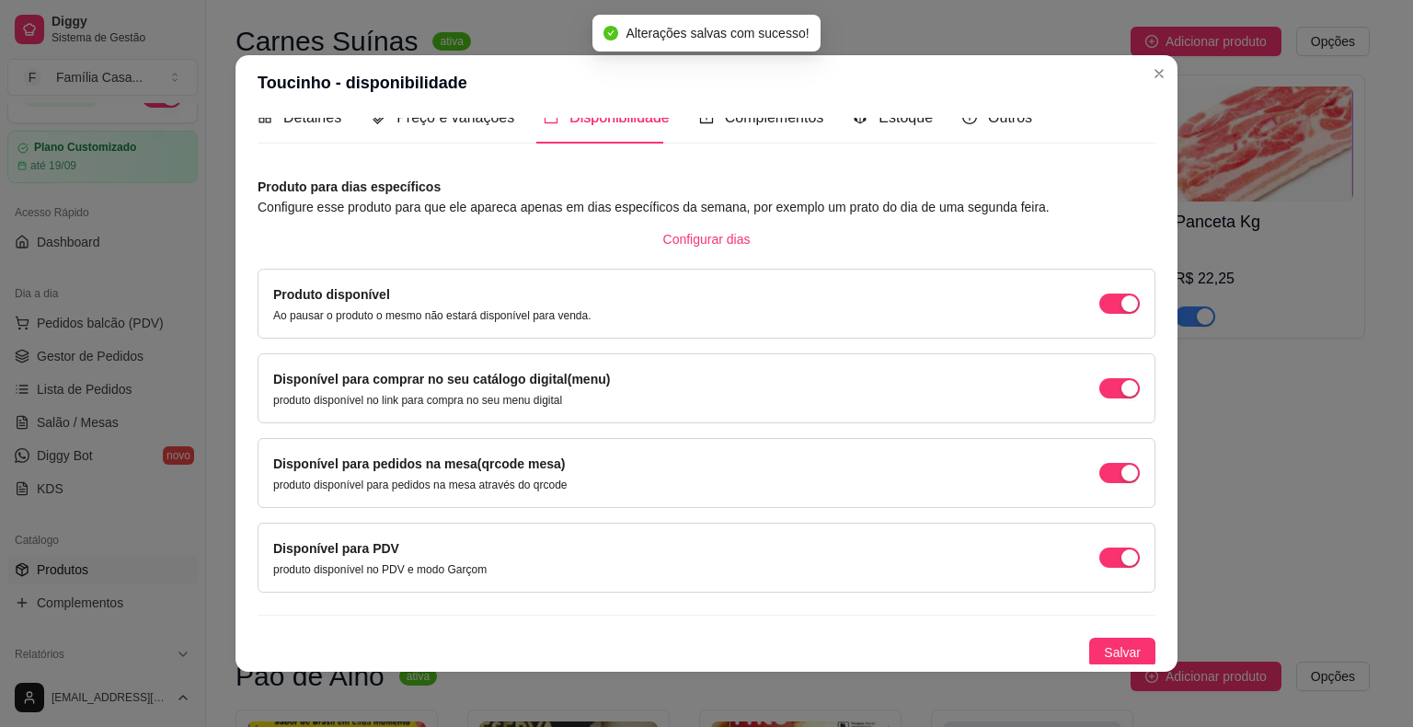
scroll to position [4, 0]
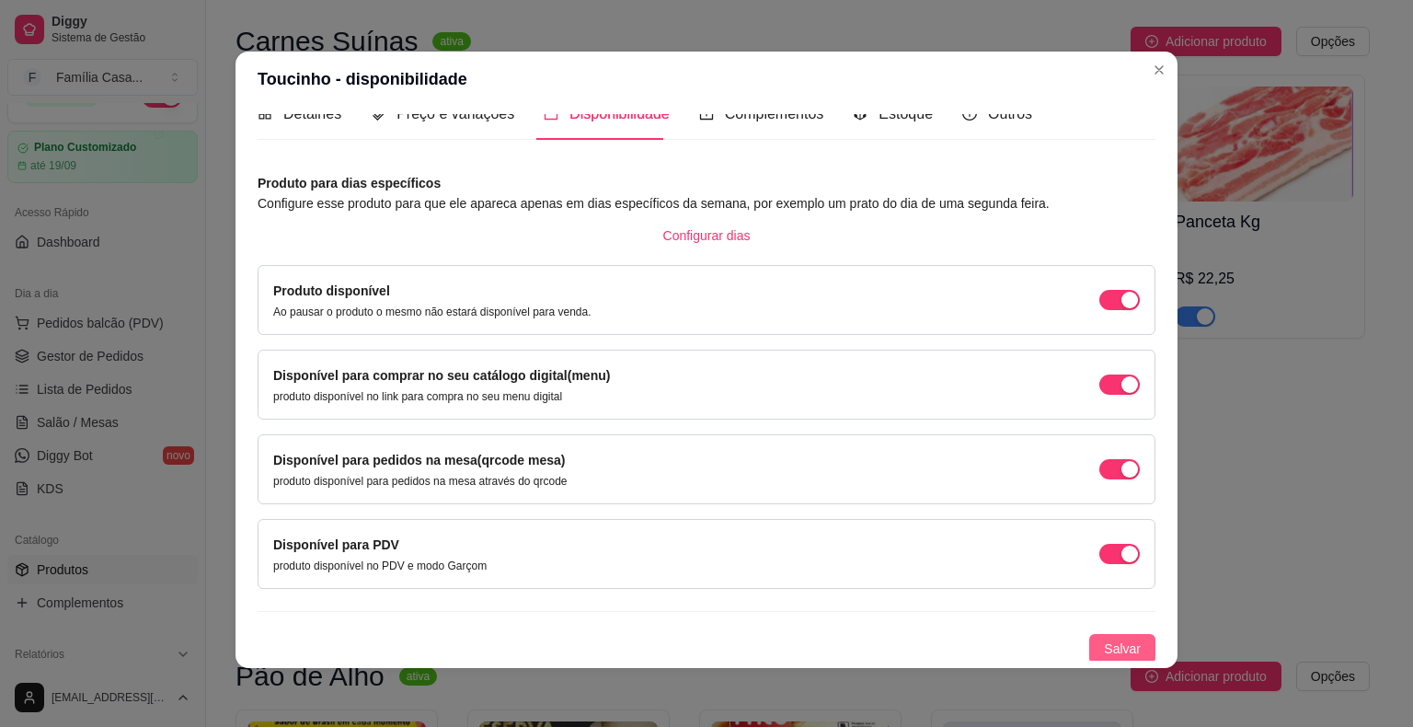
click at [954, 651] on span "Salvar" at bounding box center [1122, 648] width 37 height 20
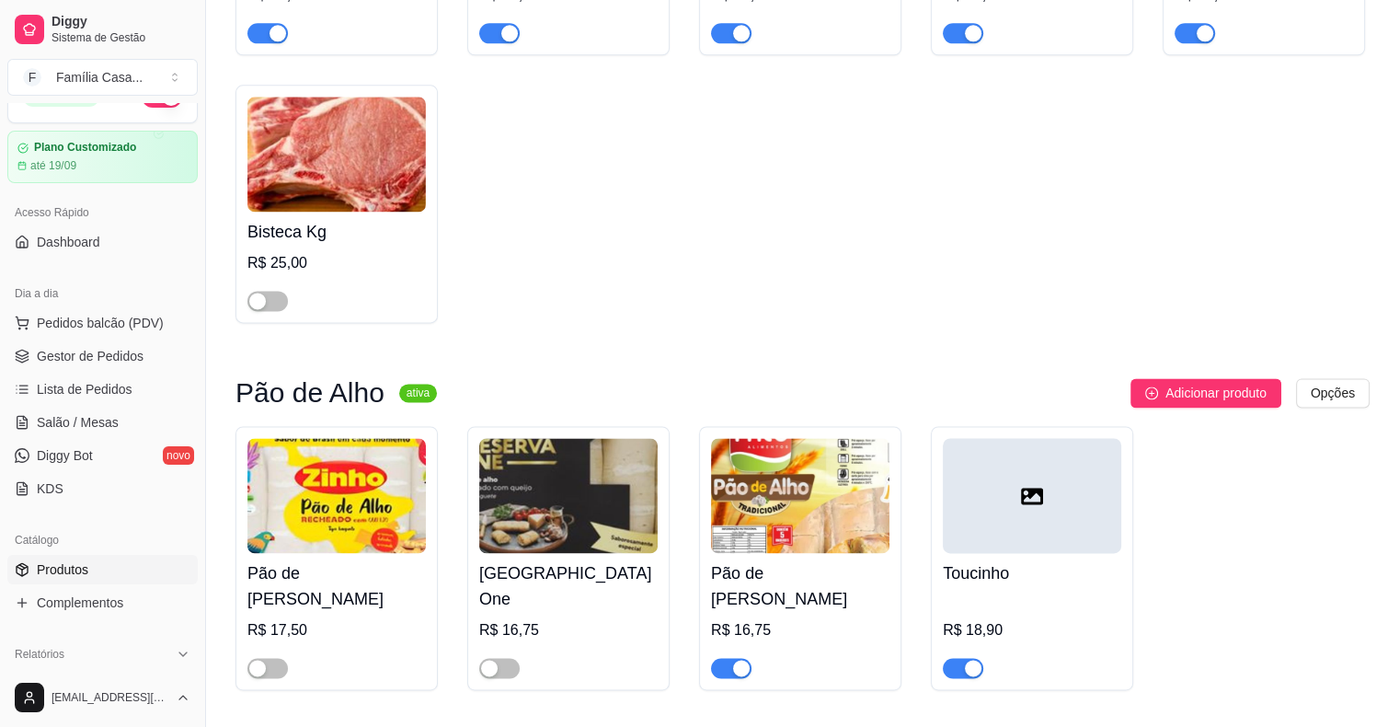
scroll to position [2760, 0]
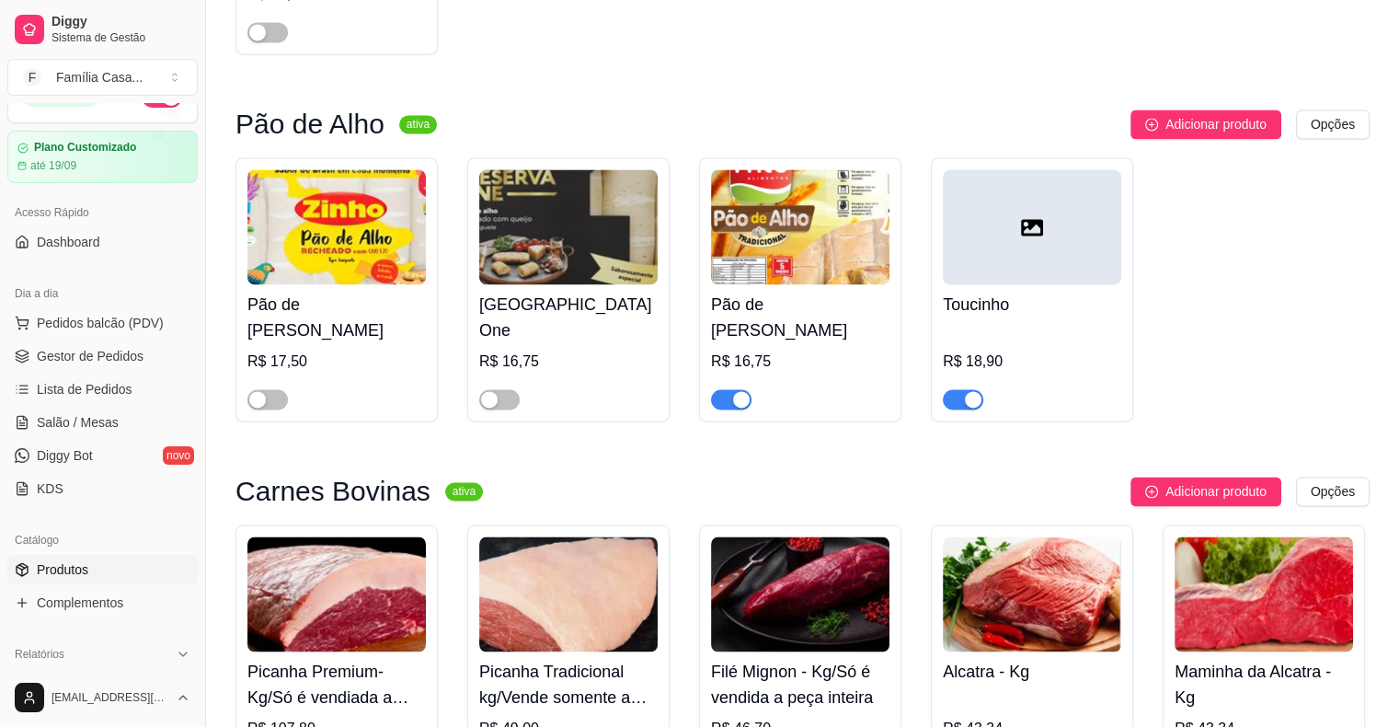
click at [954, 265] on div at bounding box center [1032, 226] width 178 height 115
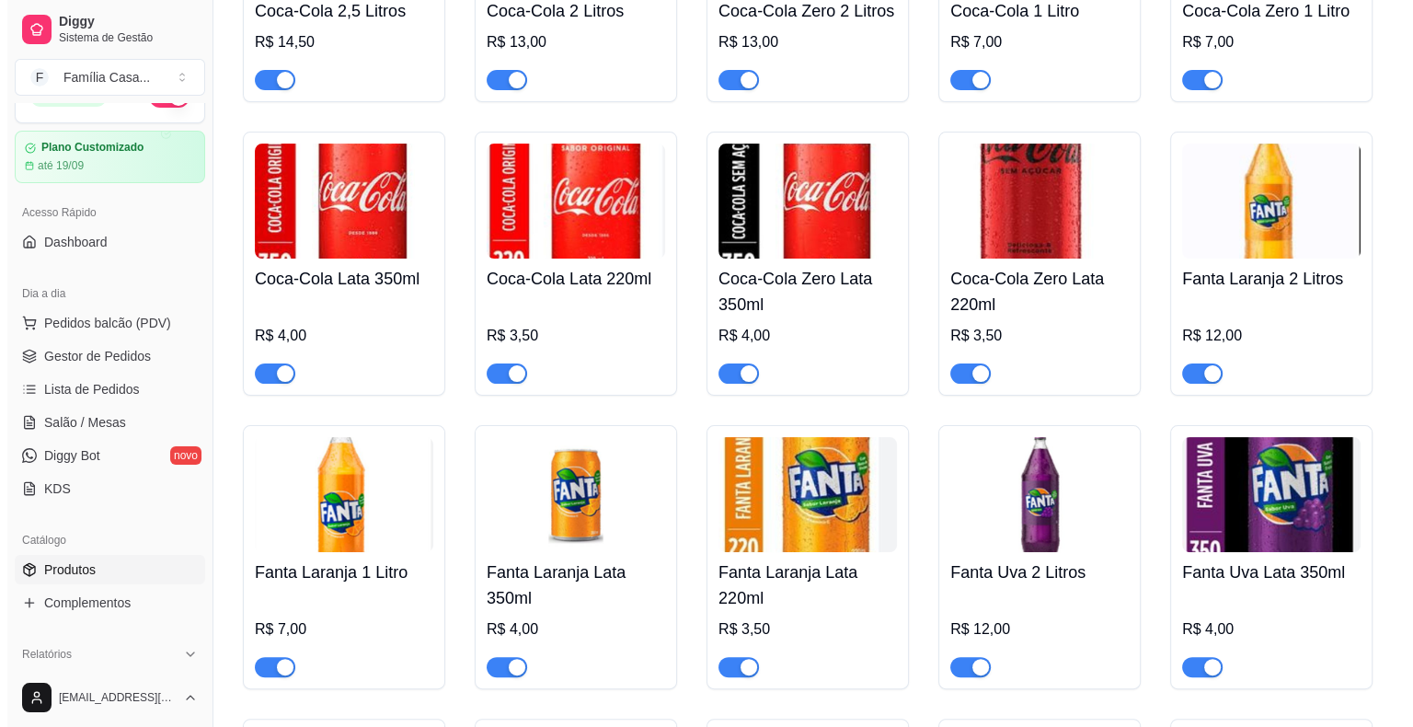
scroll to position [0, 0]
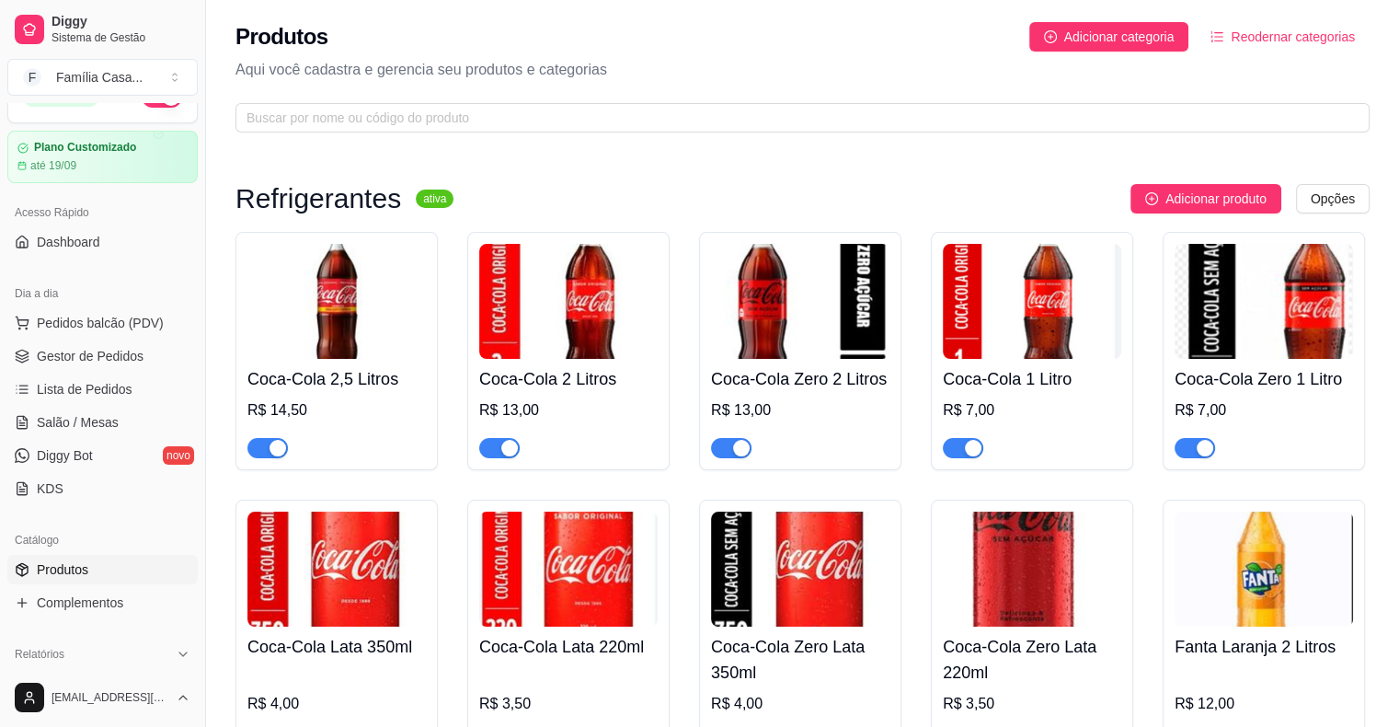
click at [954, 40] on span "Reodernar categorias" at bounding box center [1293, 37] width 124 height 20
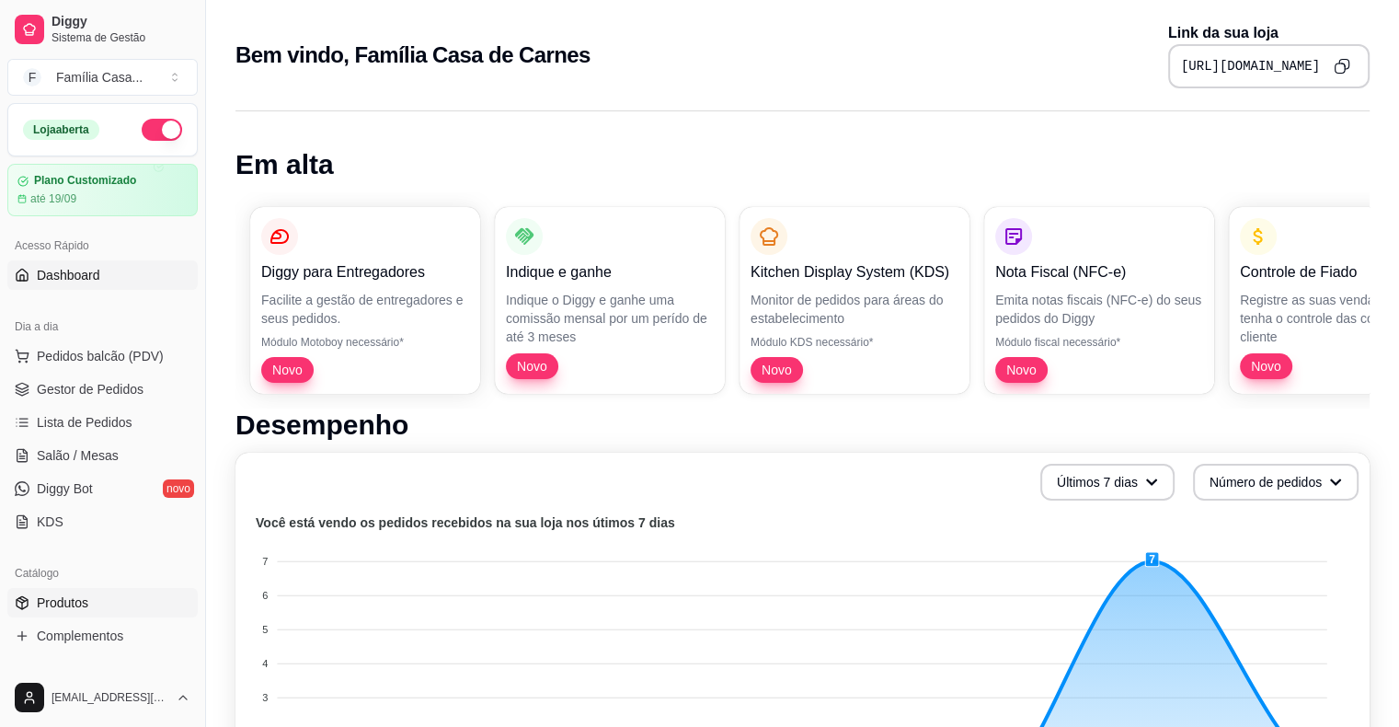
click at [77, 595] on span "Produtos" at bounding box center [63, 602] width 52 height 18
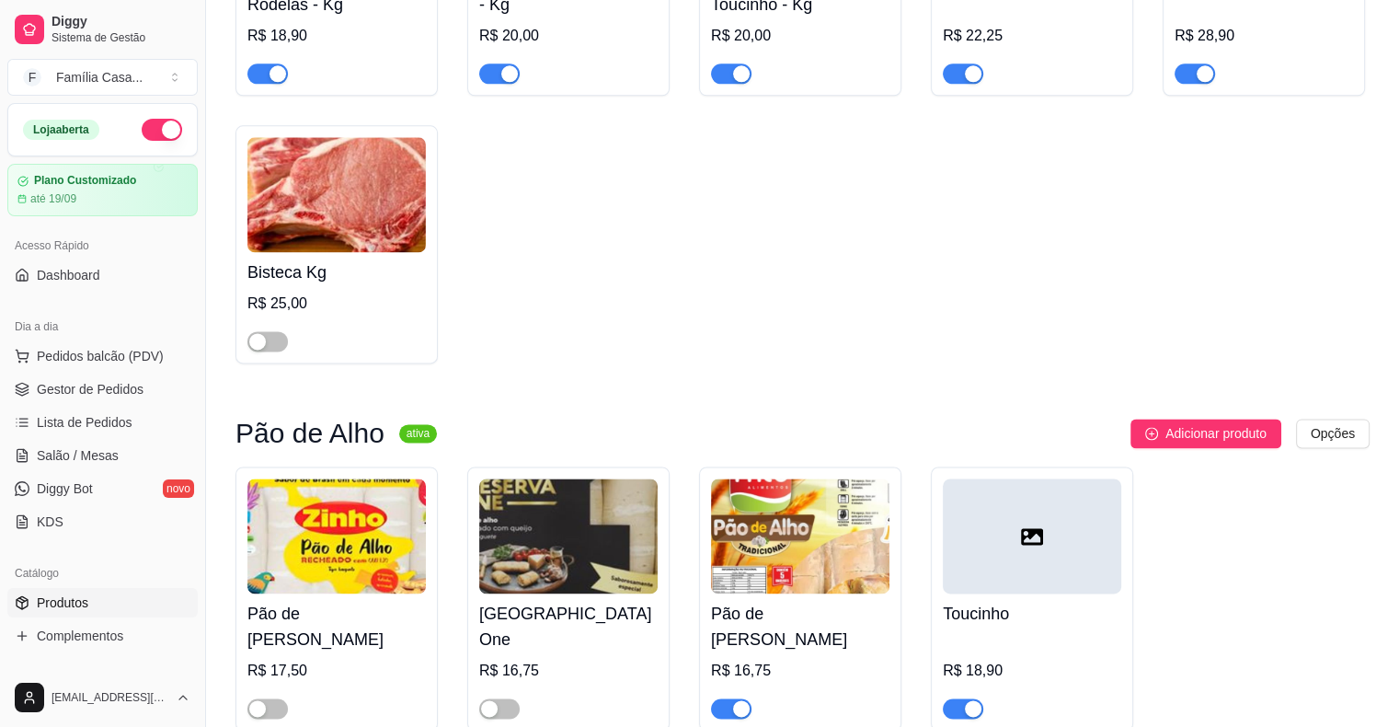
scroll to position [2484, 0]
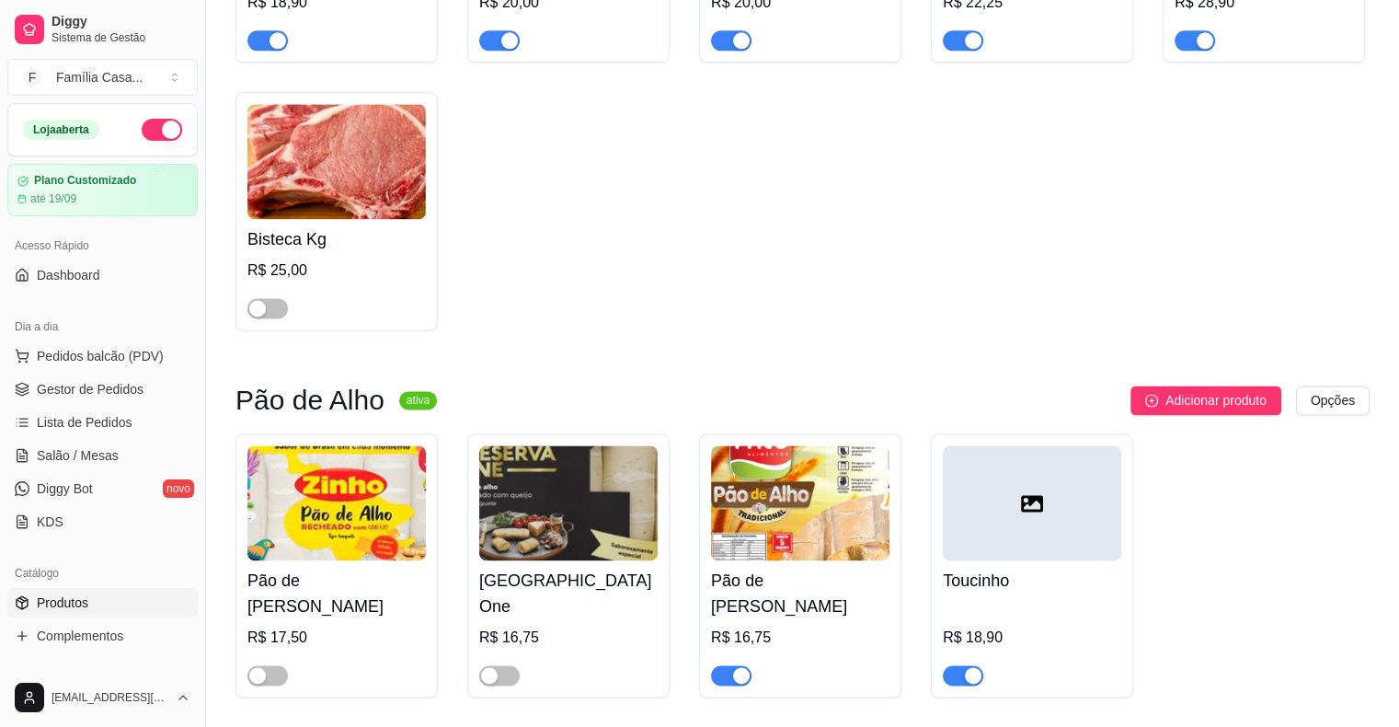
drag, startPoint x: 986, startPoint y: 523, endPoint x: 1157, endPoint y: 586, distance: 182.2
click at [1157, 586] on div "Pão de Alho Zinho R$ 17,50 Pão de Alho Reserva One R$ 16,75 Pão de alho Fricó R…" at bounding box center [802, 565] width 1134 height 264
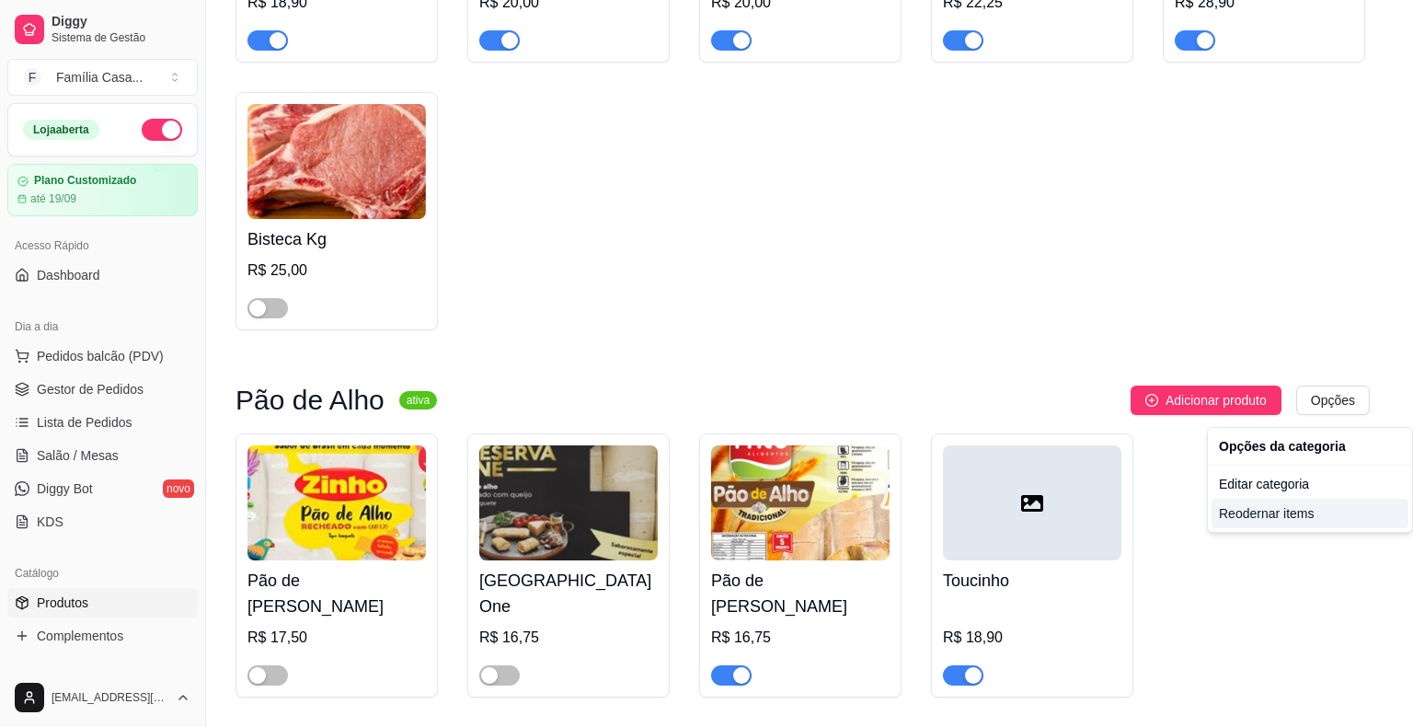
click at [1266, 513] on div "Reodernar items" at bounding box center [1309, 513] width 197 height 29
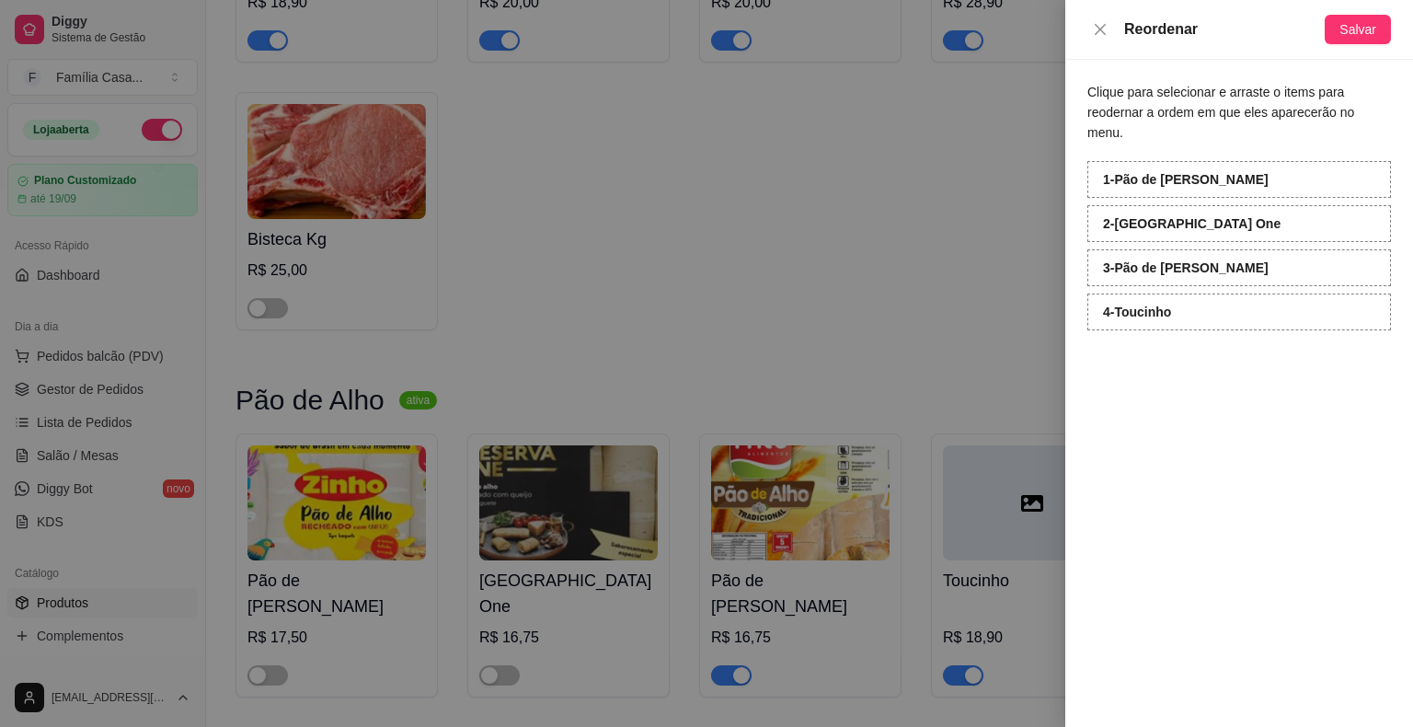
drag, startPoint x: 1145, startPoint y: 293, endPoint x: 1136, endPoint y: 294, distance: 9.4
drag, startPoint x: 1136, startPoint y: 294, endPoint x: 1016, endPoint y: 215, distance: 144.1
click at [993, 233] on div at bounding box center [706, 363] width 1413 height 727
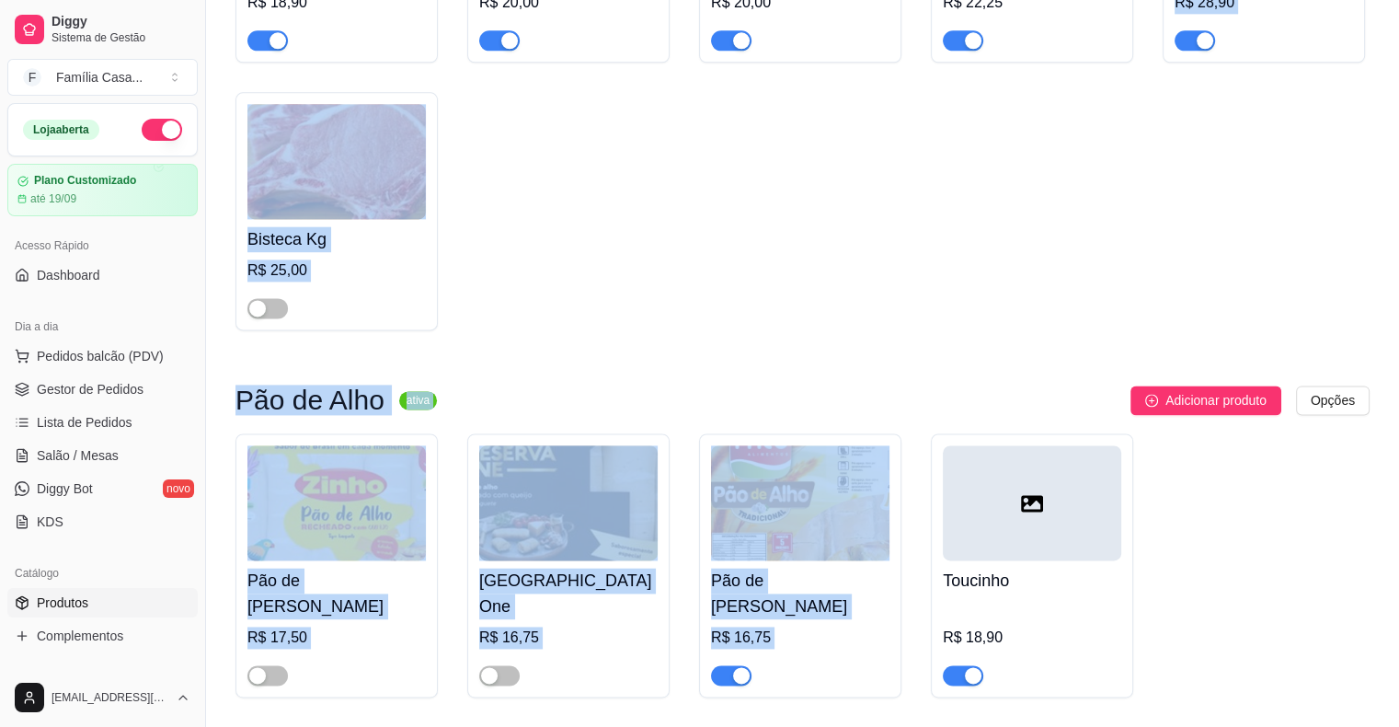
drag, startPoint x: 1079, startPoint y: 499, endPoint x: 1036, endPoint y: 327, distance: 177.4
click at [1175, 533] on div "Pão de Alho Zinho R$ 17,50 Pão de Alho Reserva One R$ 16,75 Pão de alho Fricó R…" at bounding box center [802, 565] width 1134 height 264
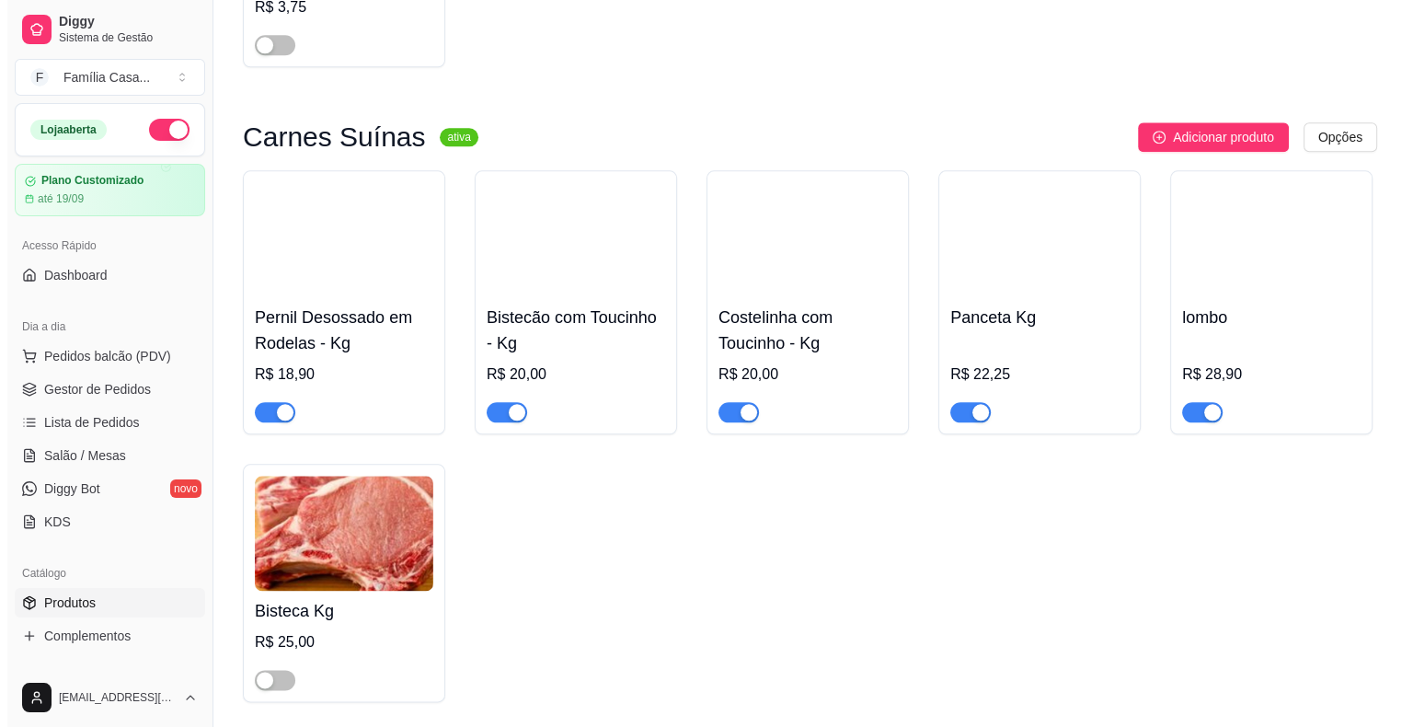
scroll to position [2116, 0]
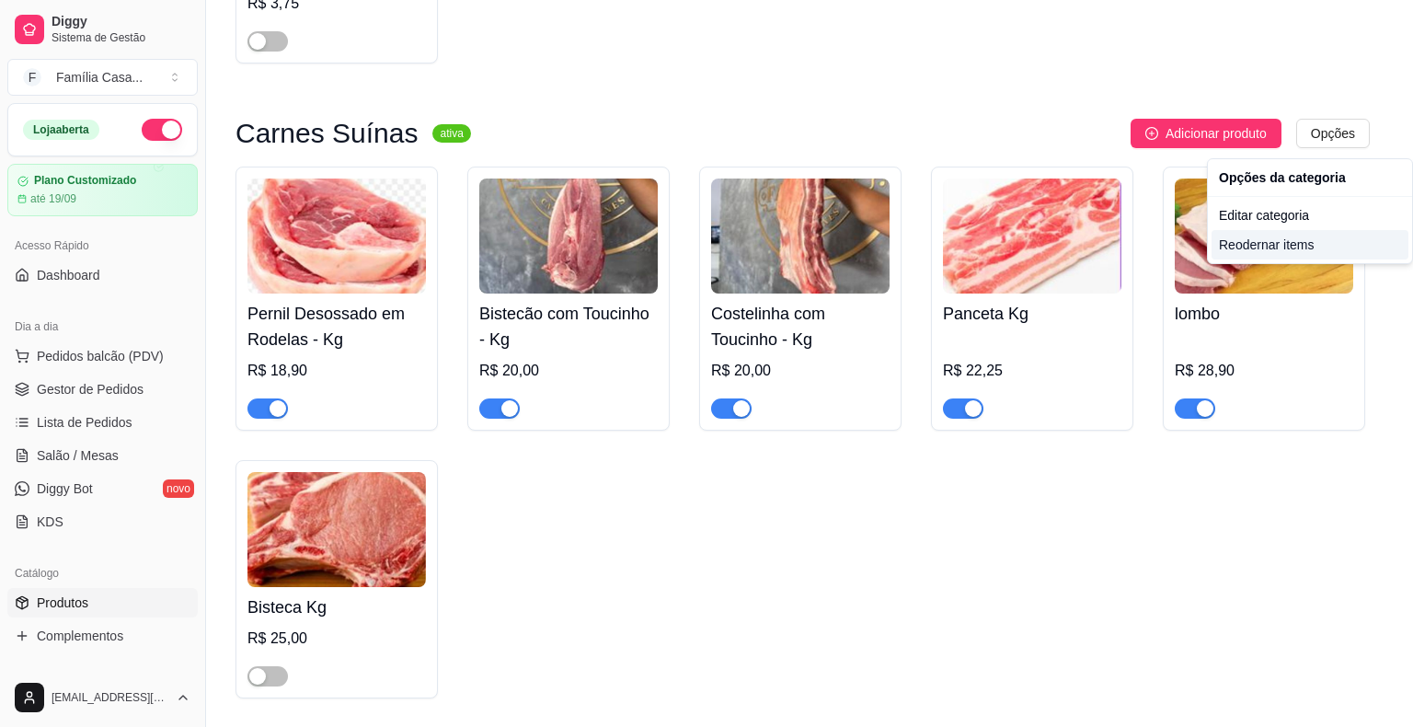
click at [1310, 247] on div "Reodernar items" at bounding box center [1309, 244] width 197 height 29
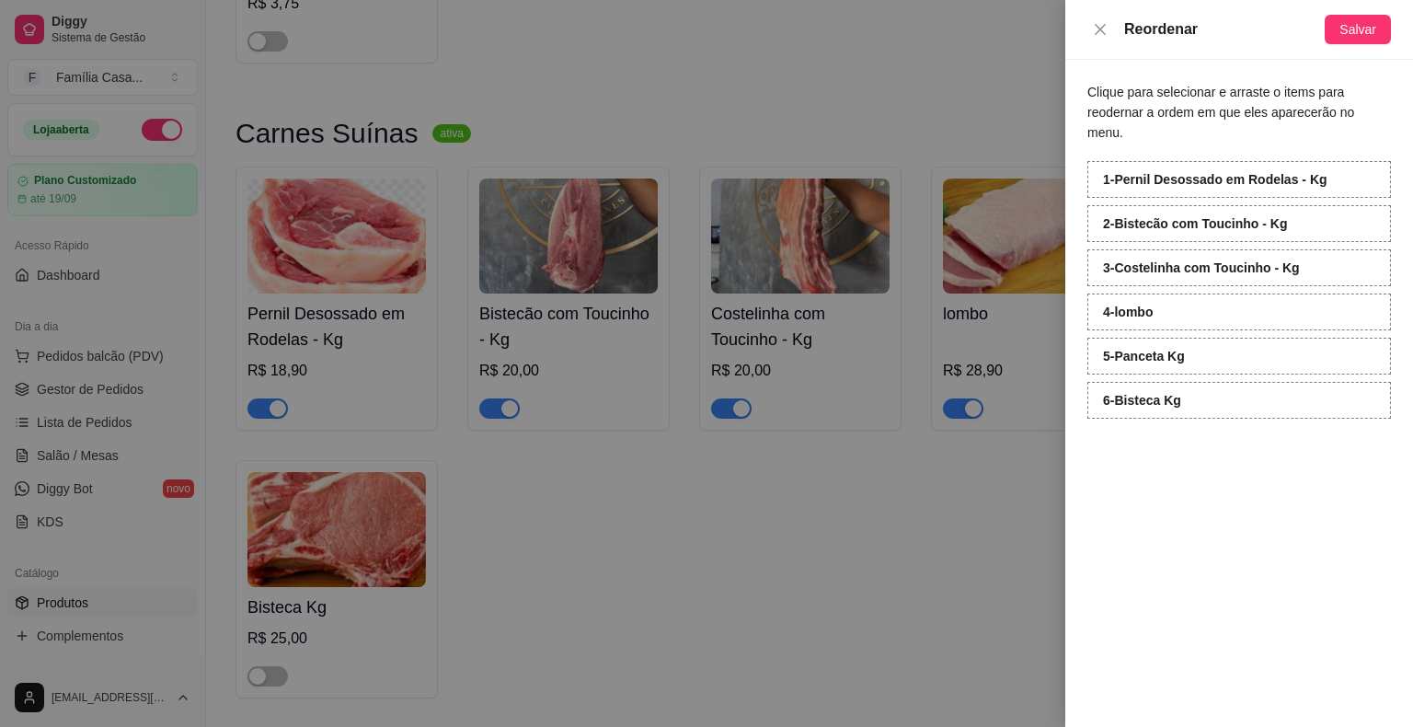
click at [964, 603] on div at bounding box center [706, 363] width 1413 height 727
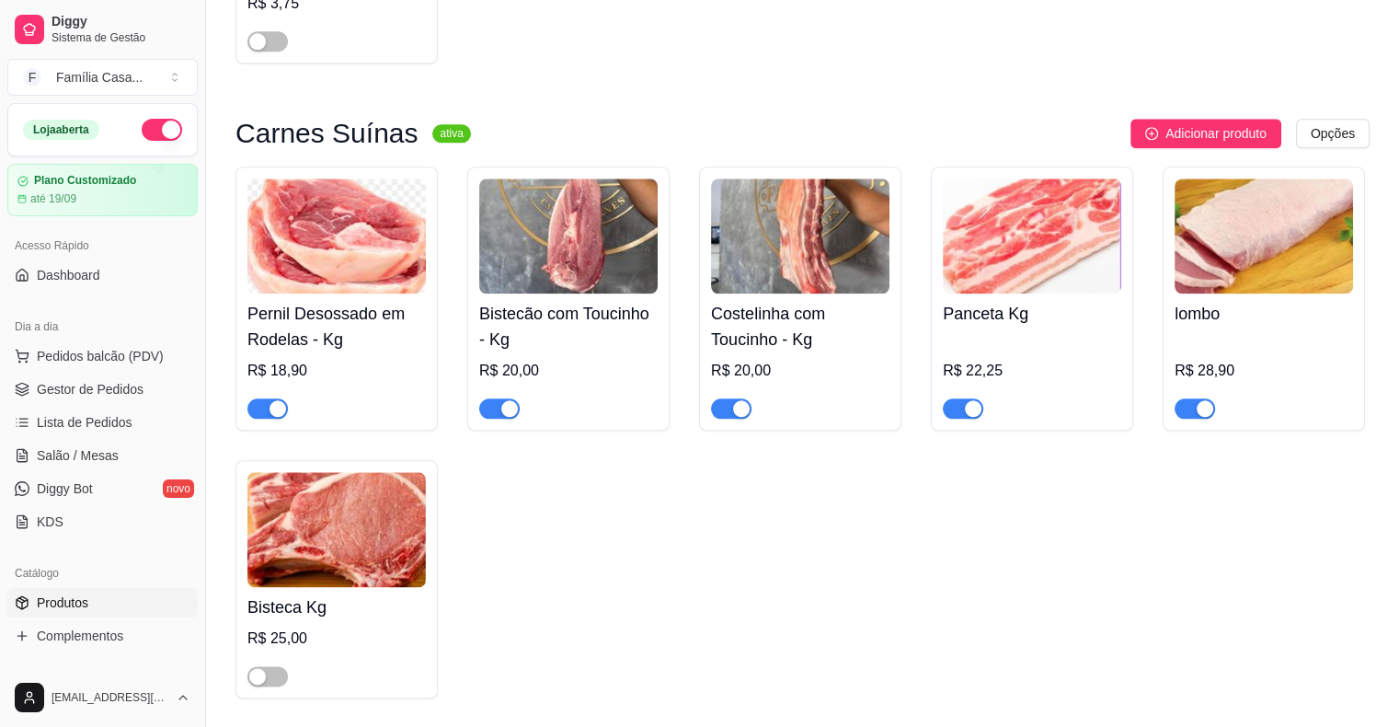
click at [774, 249] on img at bounding box center [800, 235] width 178 height 115
click at [74, 354] on span "Pedidos balcão (PDV)" at bounding box center [100, 356] width 127 height 18
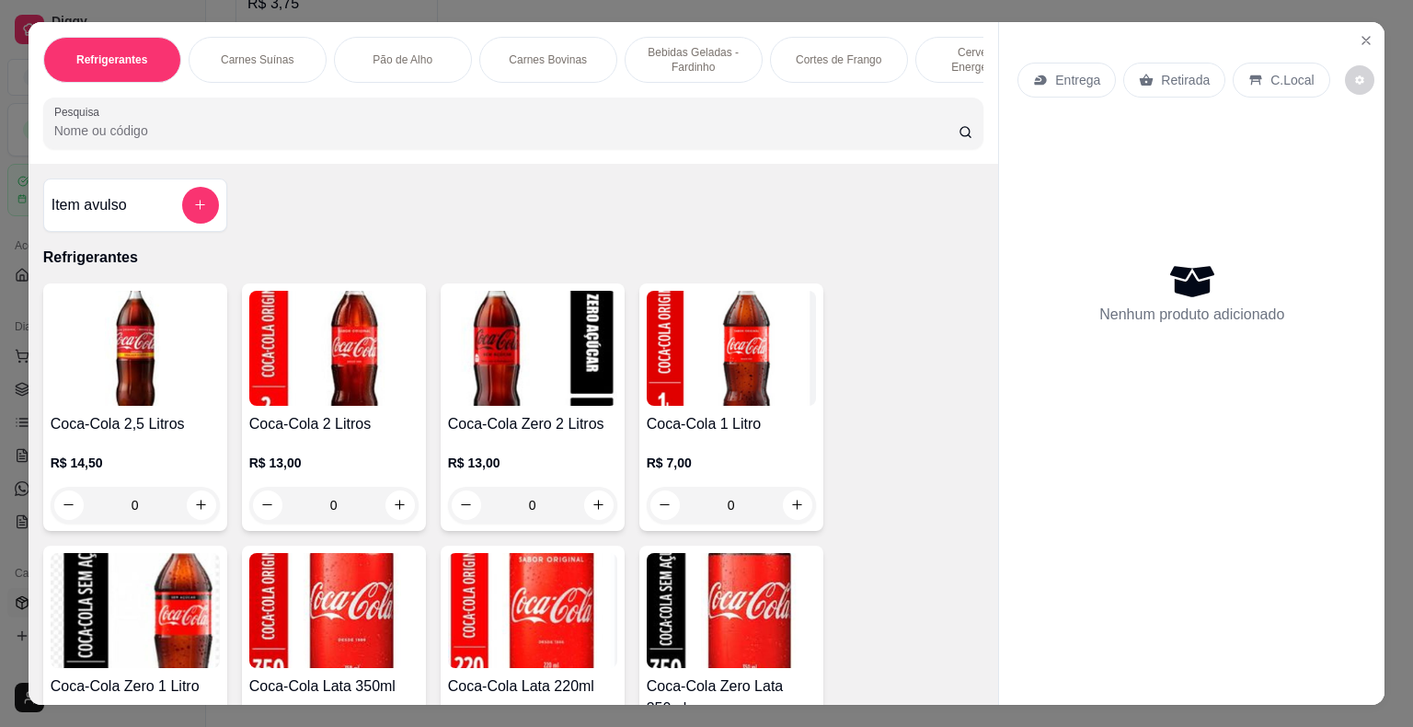
click at [258, 52] on p "Carnes Suínas" at bounding box center [257, 59] width 73 height 15
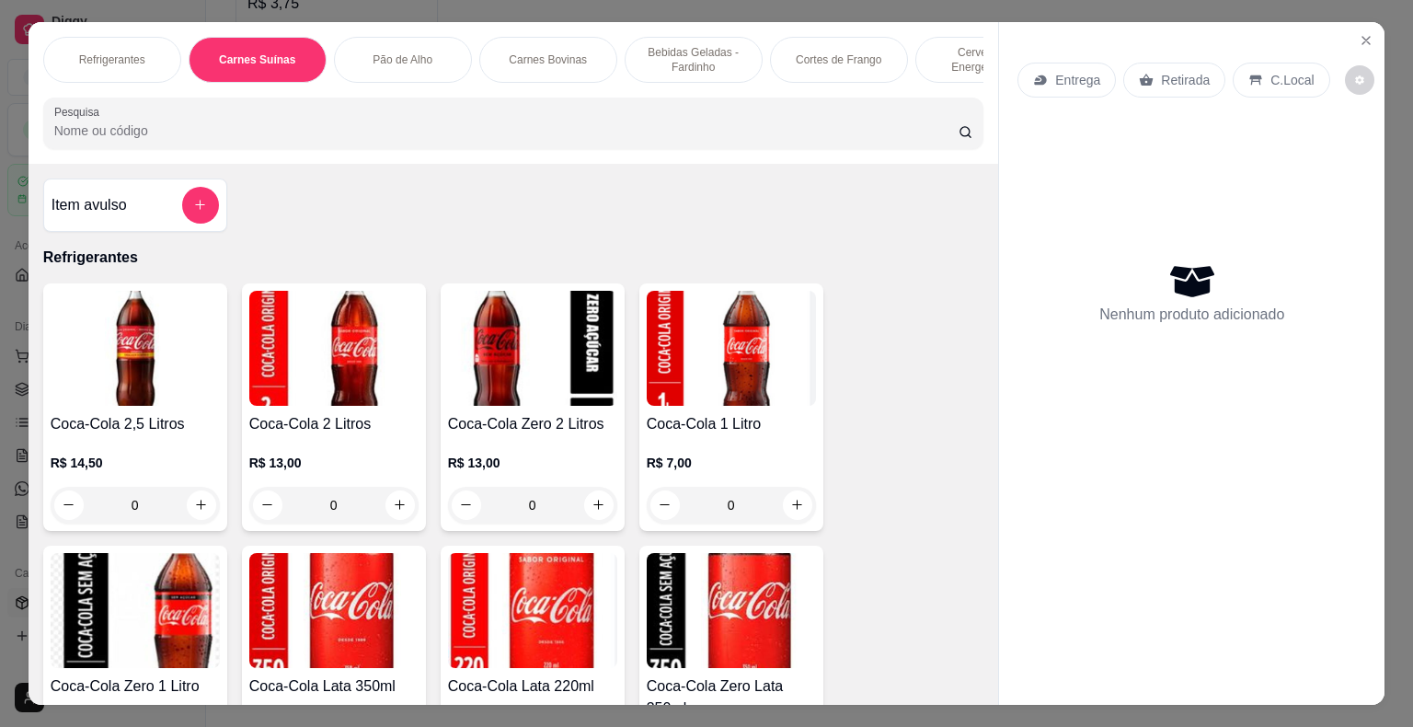
scroll to position [44, 0]
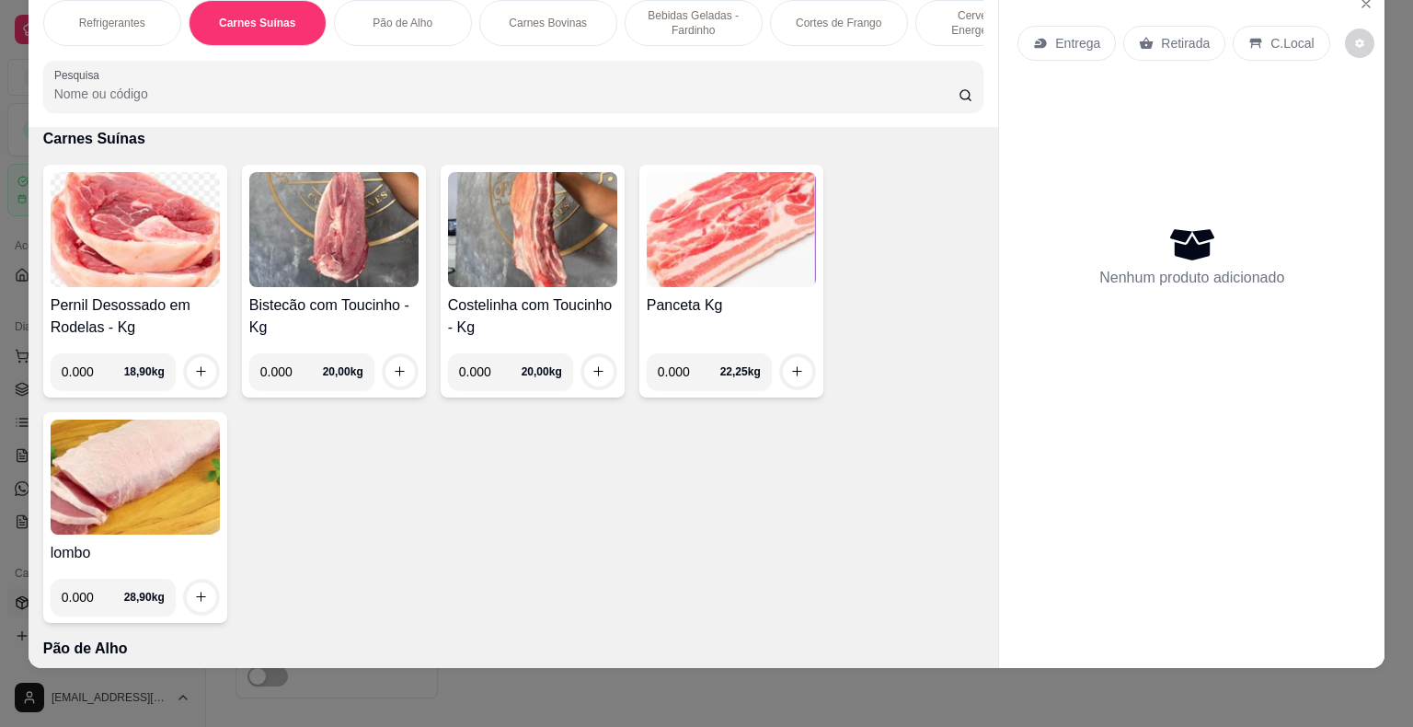
click at [546, 221] on img at bounding box center [532, 229] width 169 height 115
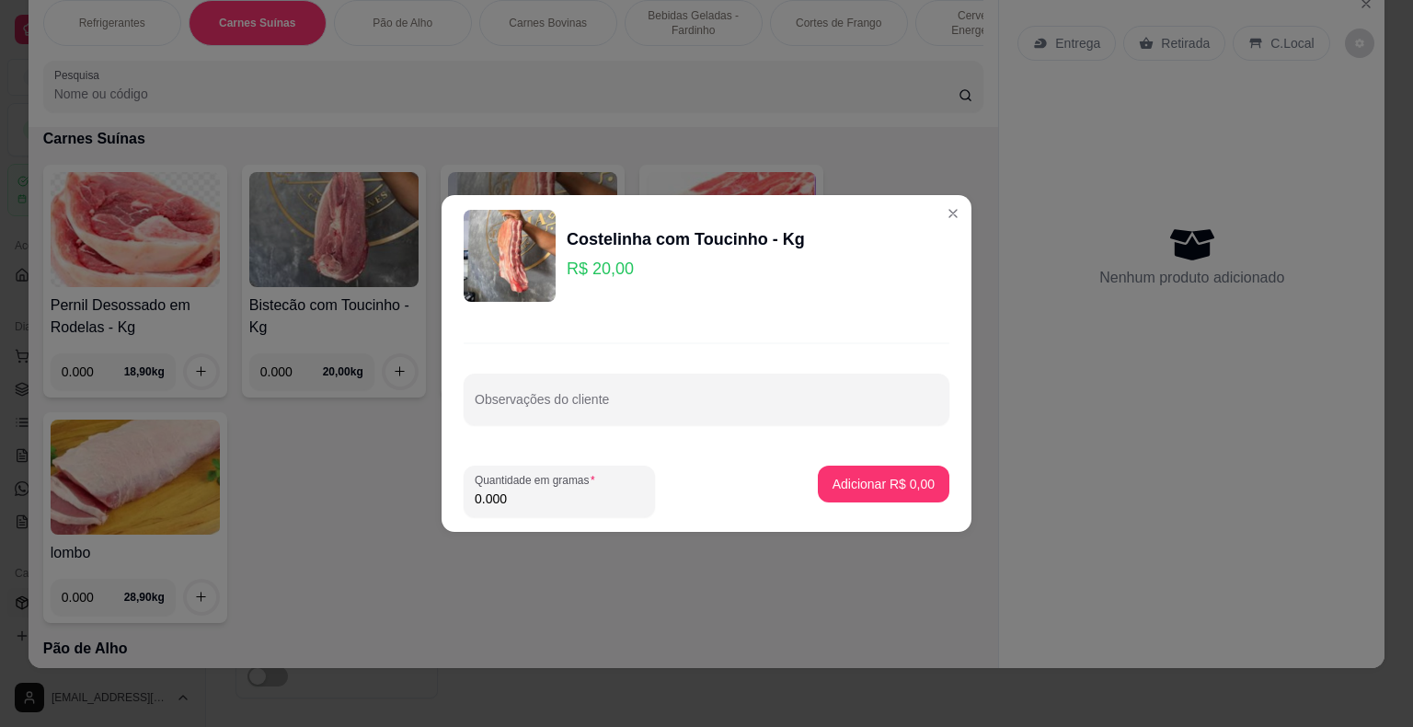
click at [515, 501] on input "0.000" at bounding box center [559, 498] width 169 height 18
type input "1.000"
click at [878, 478] on p "Adicionar R$ 20,00" at bounding box center [880, 483] width 107 height 17
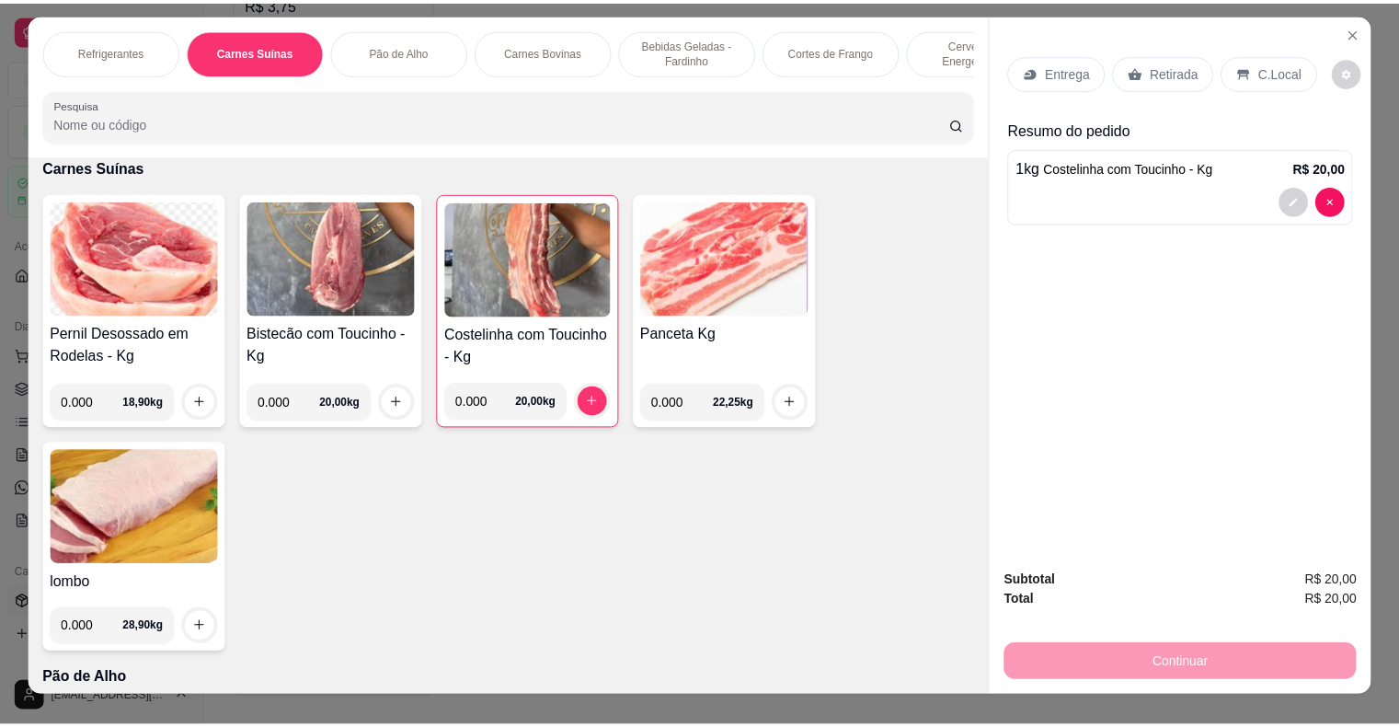
scroll to position [0, 0]
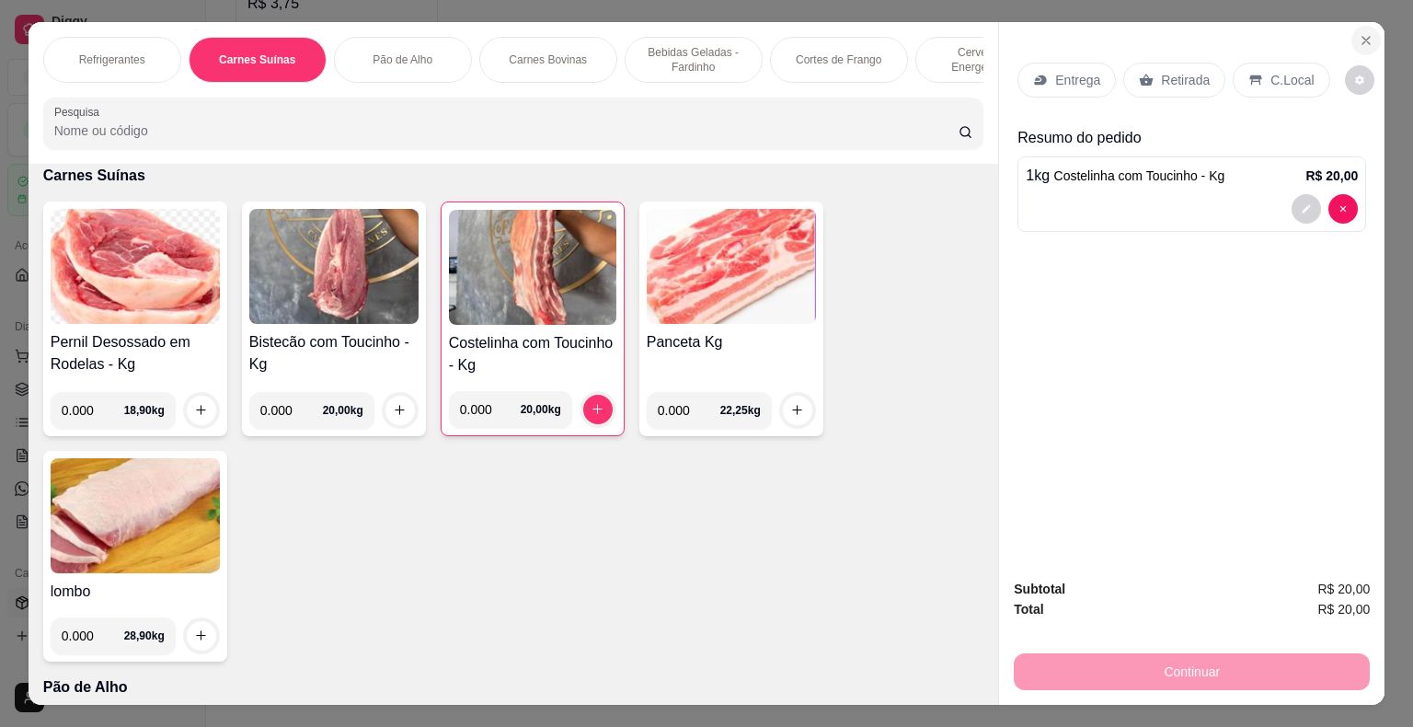
click at [1359, 33] on icon "Close" at bounding box center [1366, 40] width 15 height 15
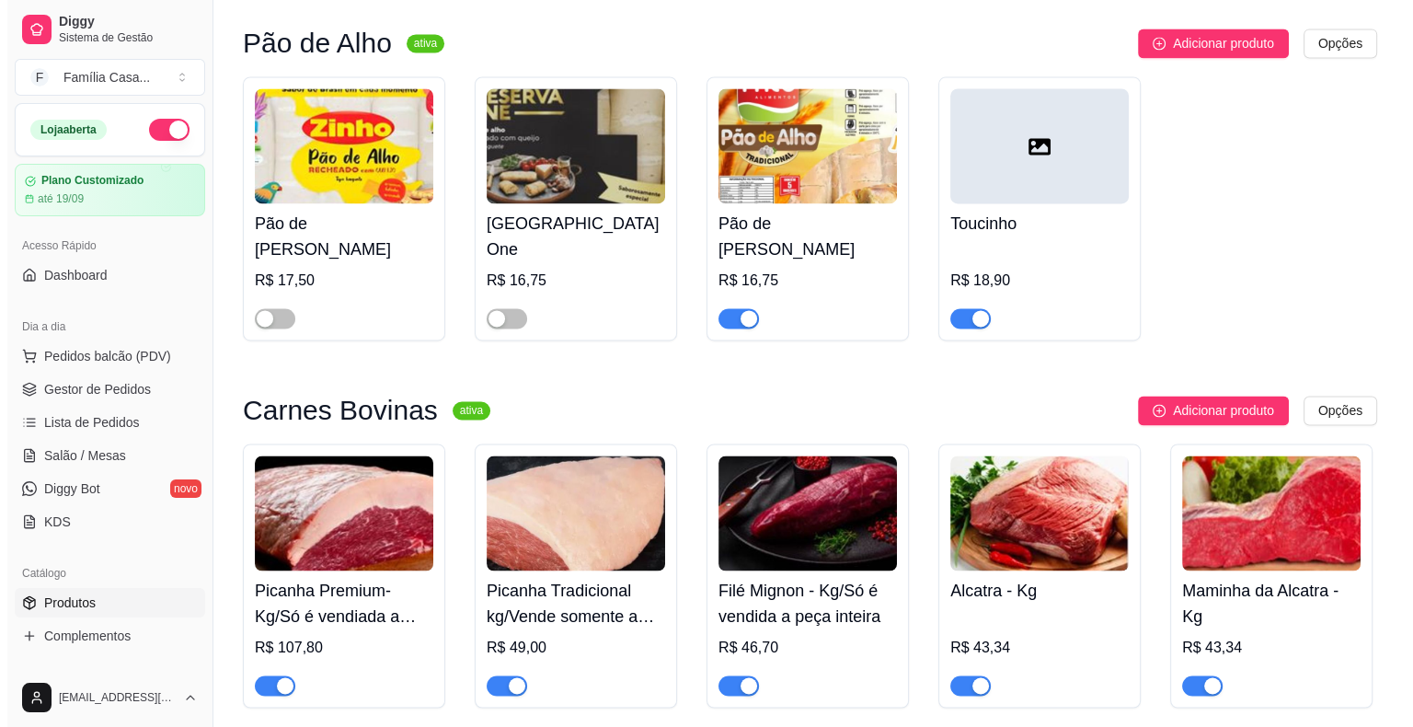
scroll to position [2852, 0]
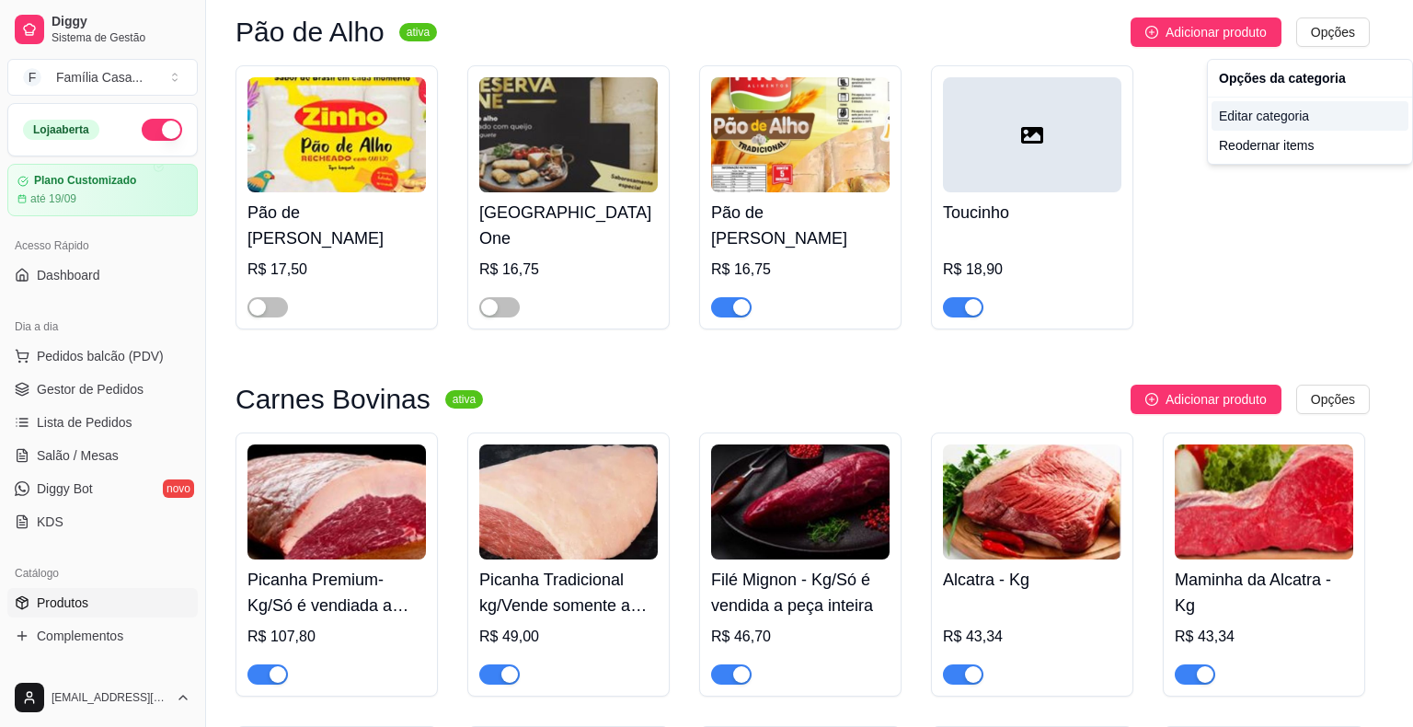
click at [1269, 117] on div "Editar categoria" at bounding box center [1309, 115] width 197 height 29
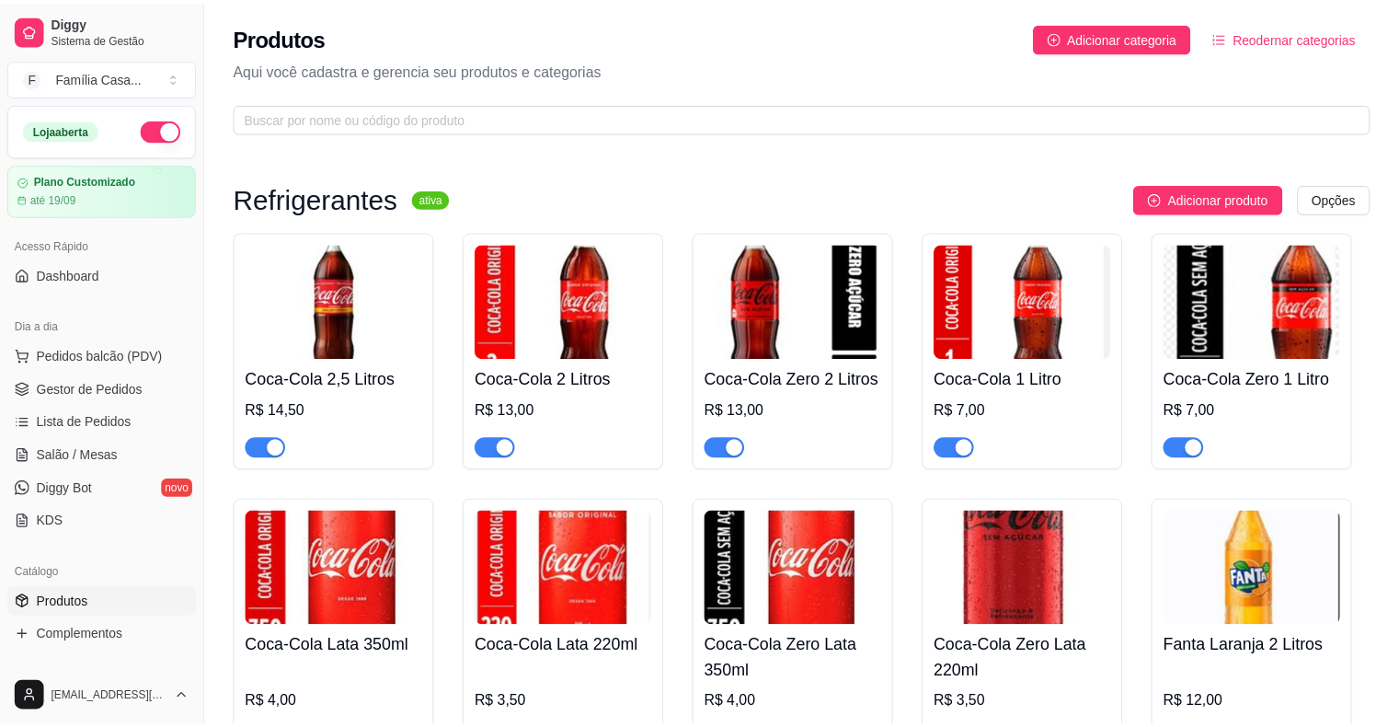
scroll to position [2528, 0]
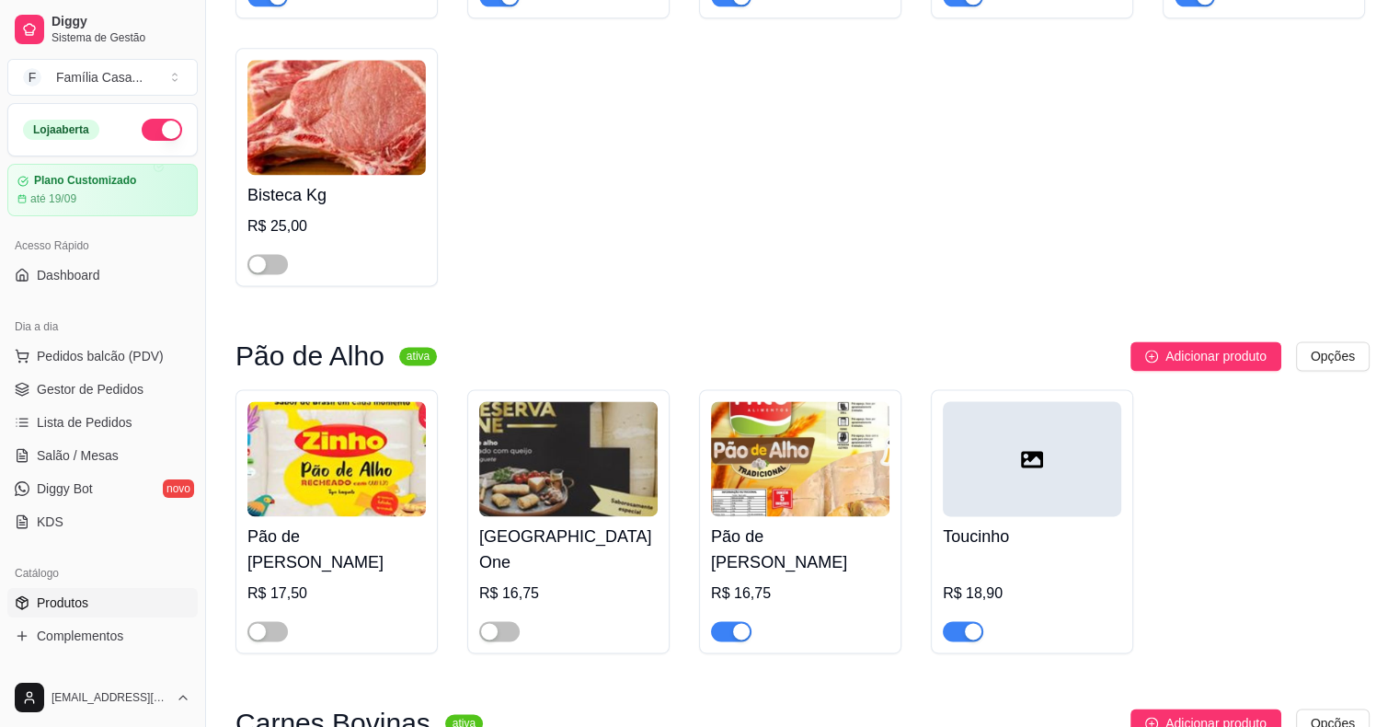
click at [998, 502] on div at bounding box center [1032, 458] width 178 height 115
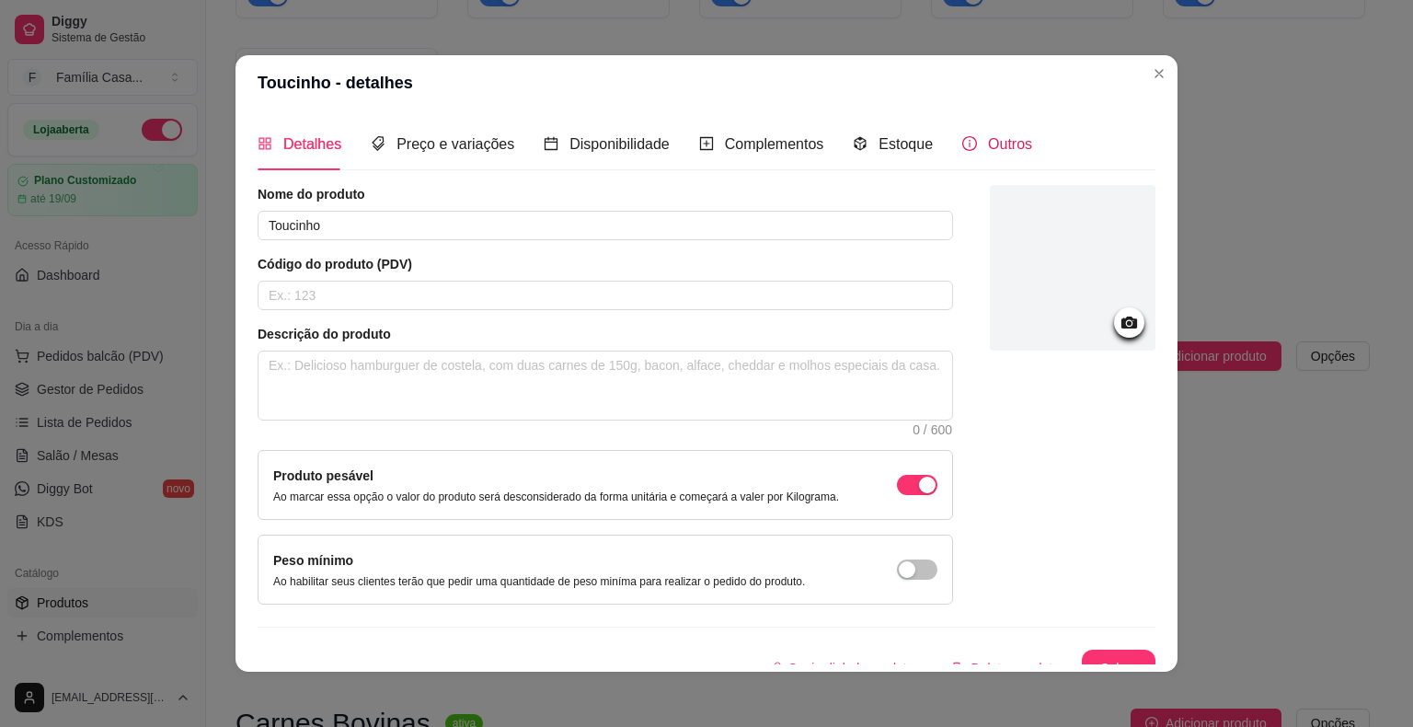
click at [988, 139] on span "Outros" at bounding box center [1010, 144] width 44 height 16
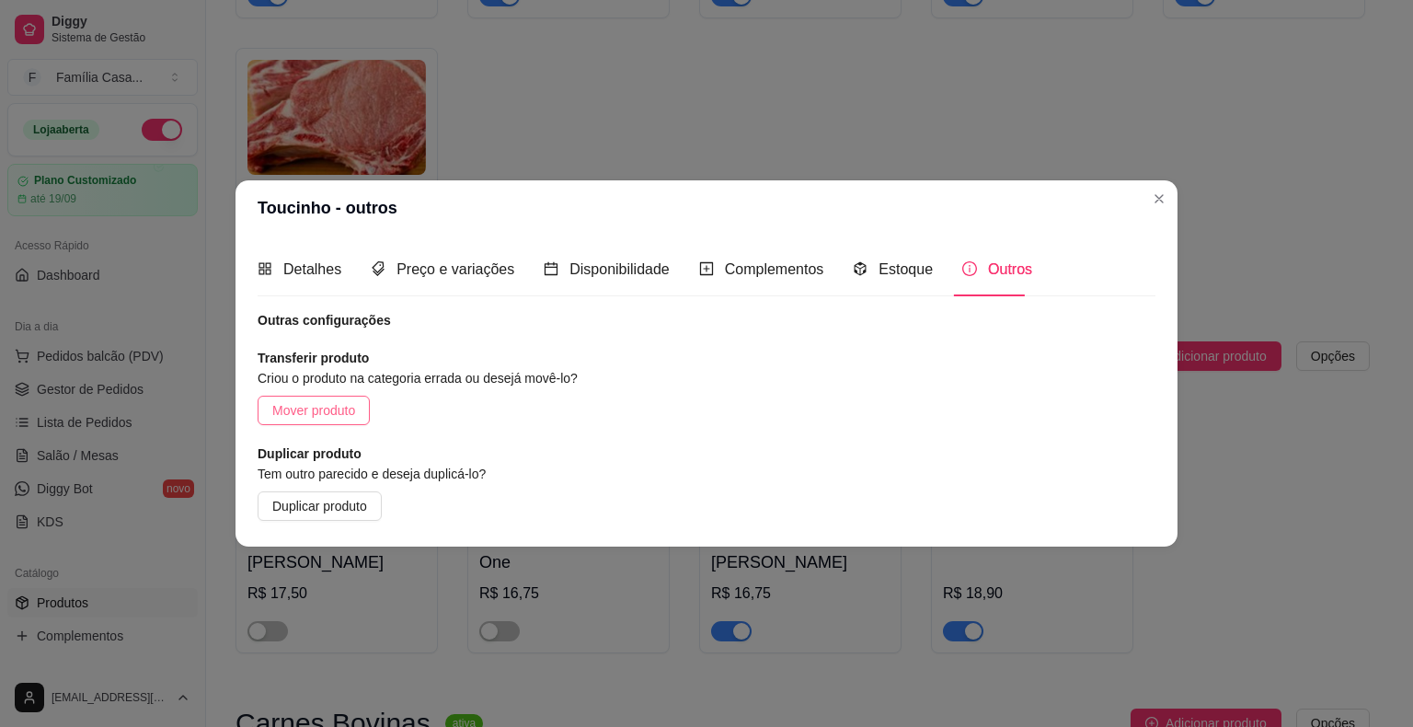
click at [322, 412] on span "Mover produto" at bounding box center [313, 410] width 83 height 20
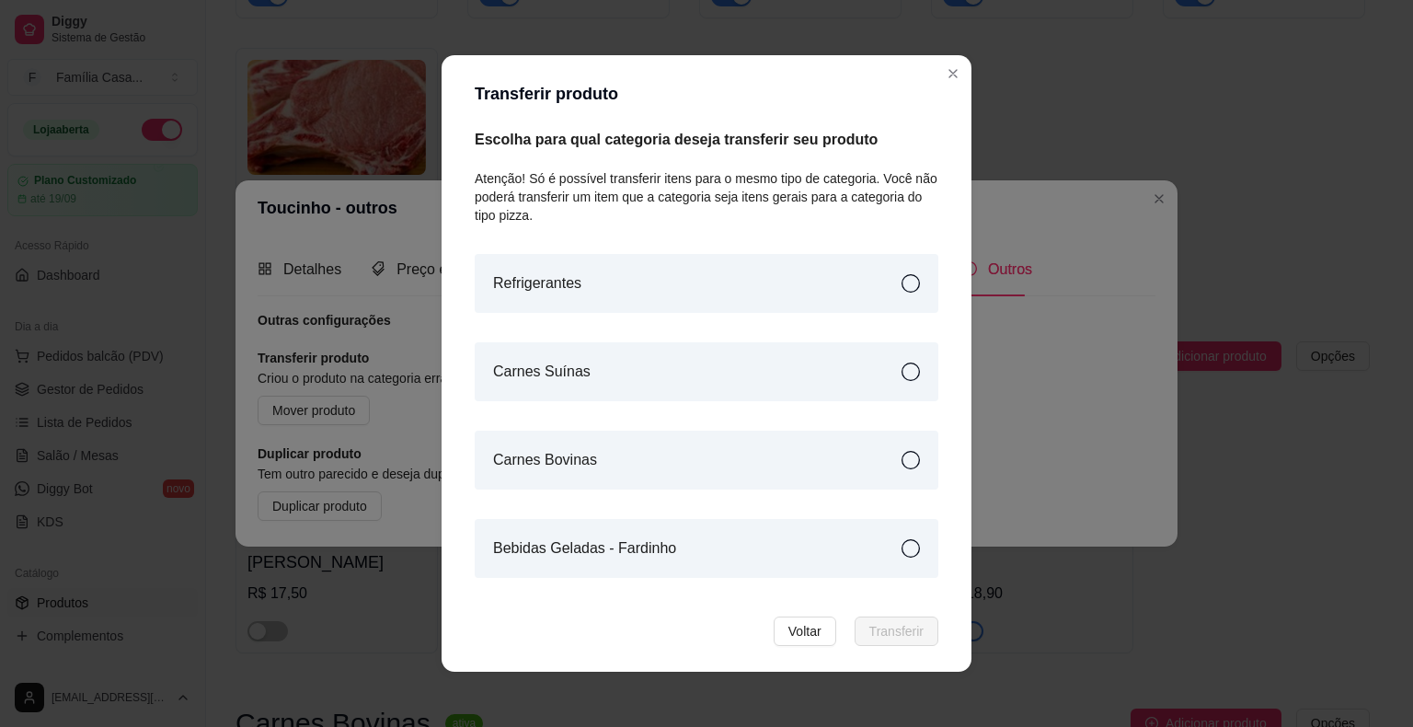
click at [901, 373] on icon at bounding box center [910, 371] width 18 height 18
click at [872, 638] on span "Transferir" at bounding box center [896, 631] width 54 height 20
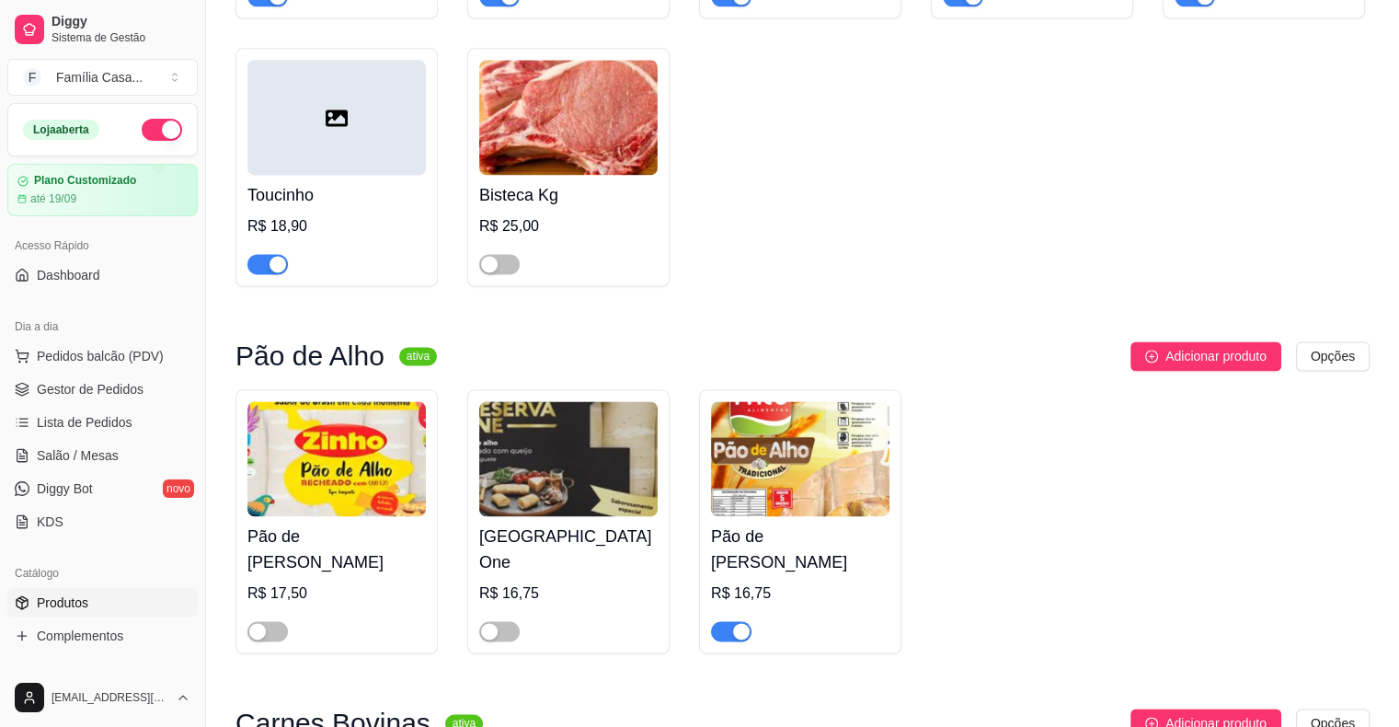
click at [320, 105] on div at bounding box center [336, 117] width 178 height 115
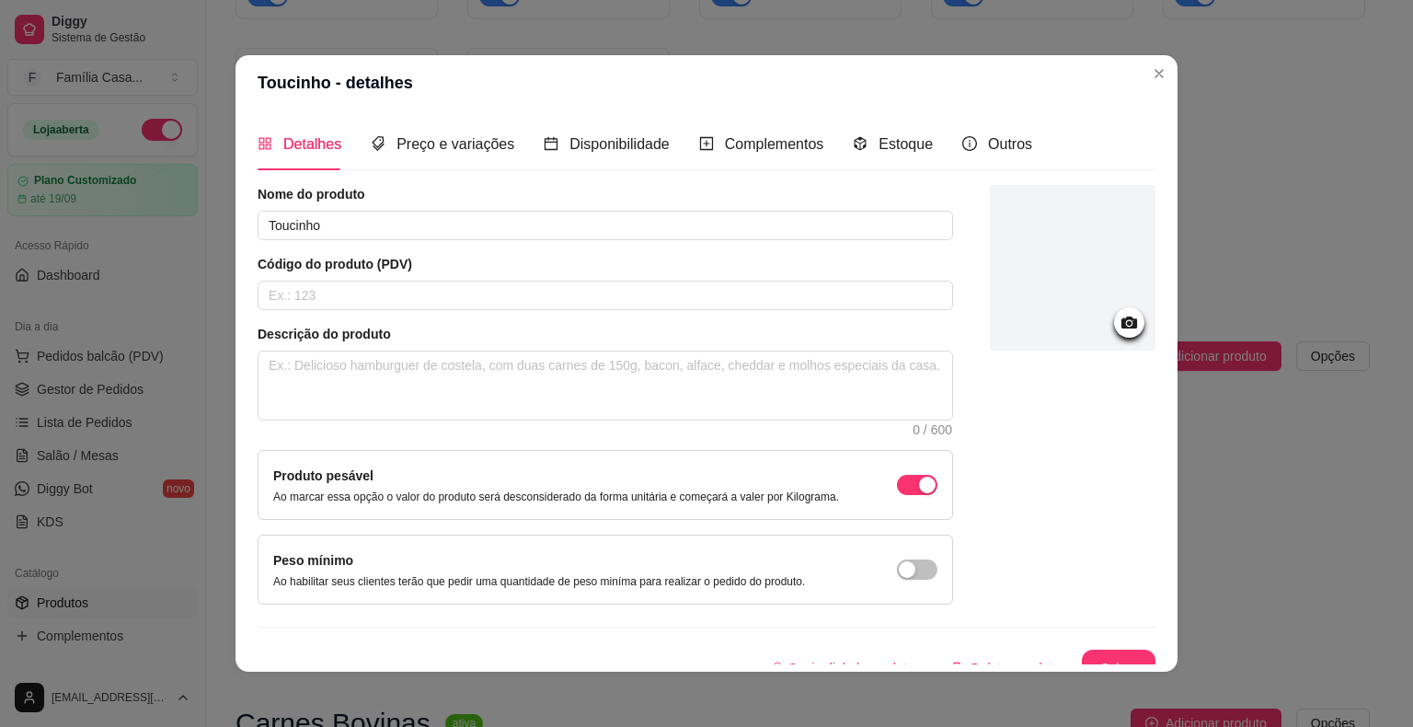
click at [1119, 317] on icon at bounding box center [1129, 322] width 21 height 21
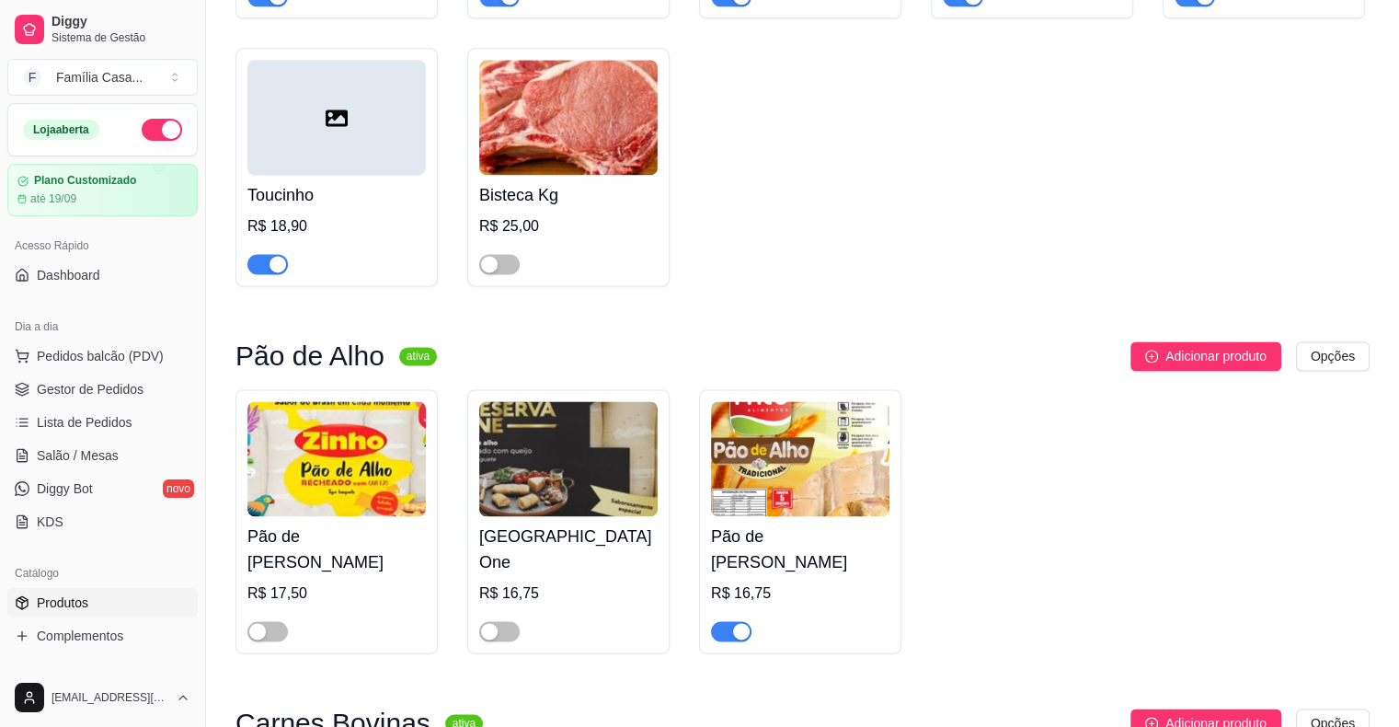
click at [294, 138] on div at bounding box center [336, 117] width 178 height 115
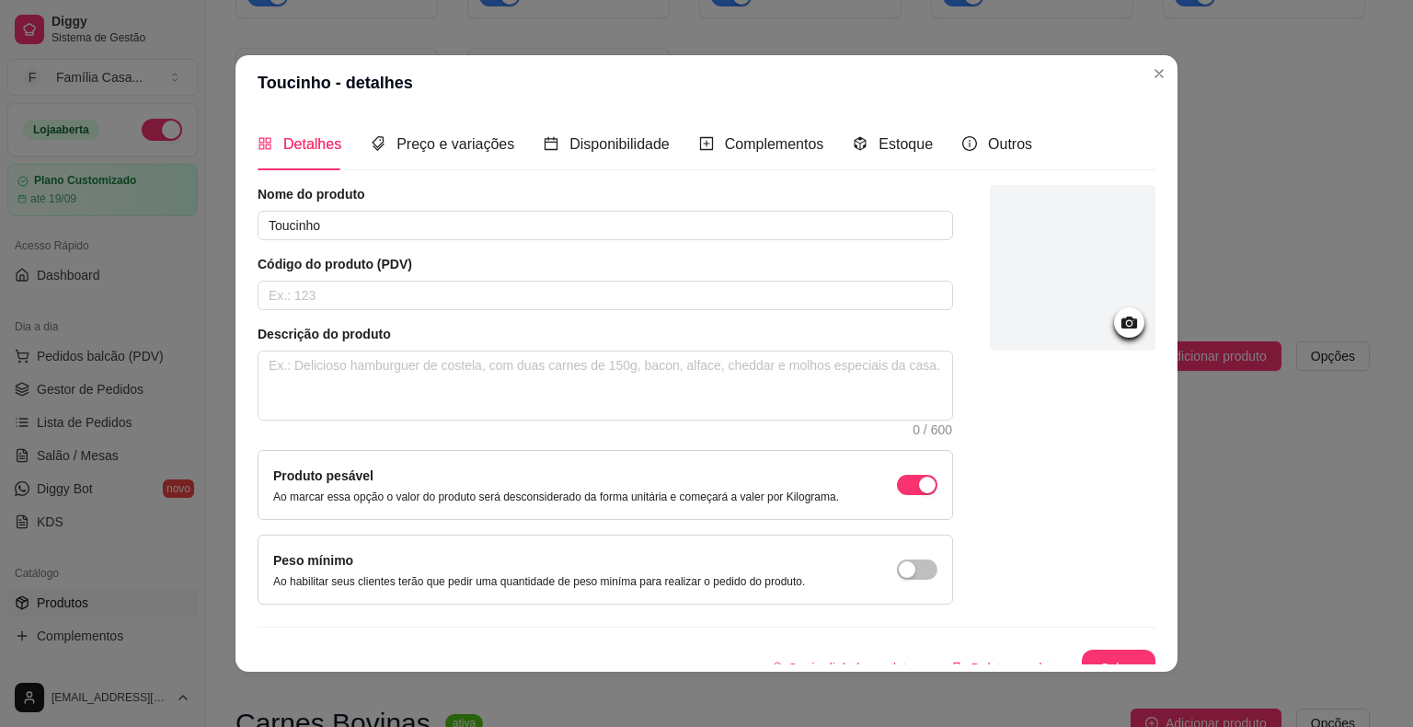
click at [1121, 321] on icon at bounding box center [1129, 322] width 16 height 12
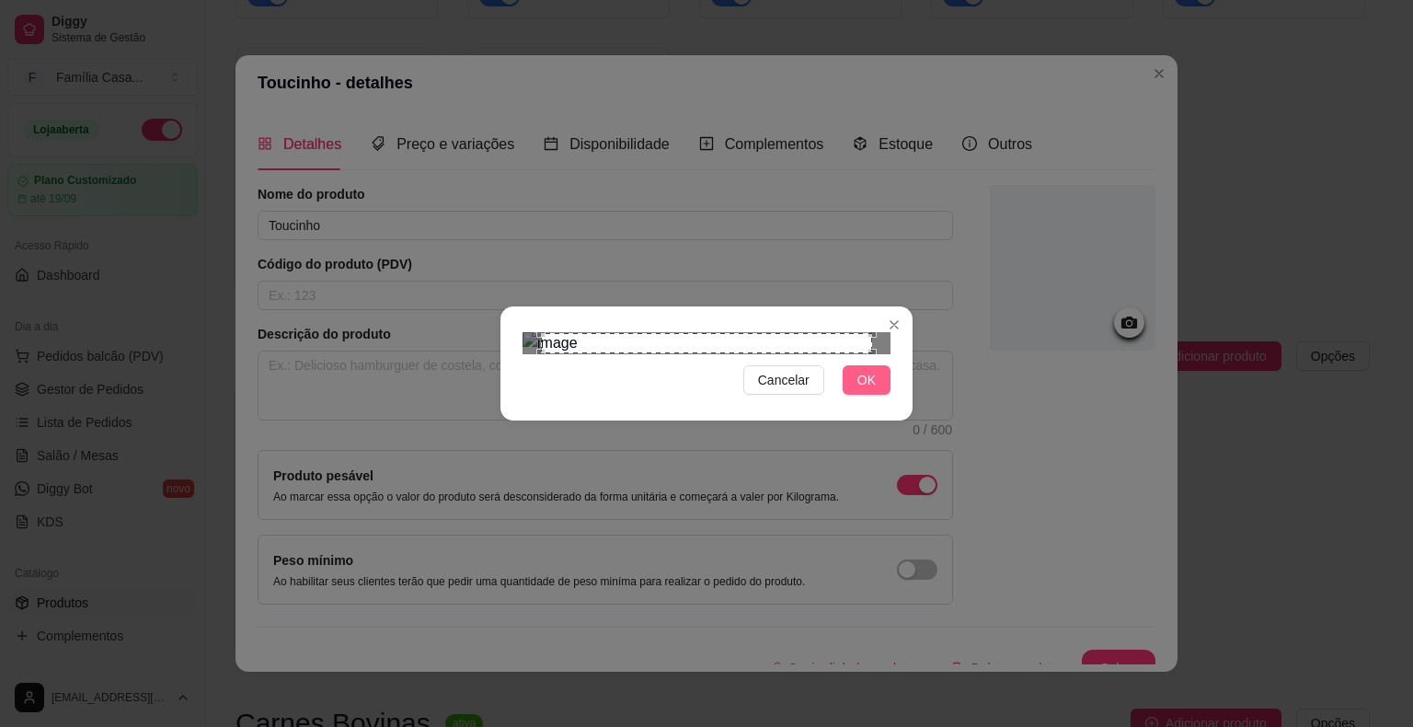
click at [873, 395] on button "OK" at bounding box center [867, 379] width 48 height 29
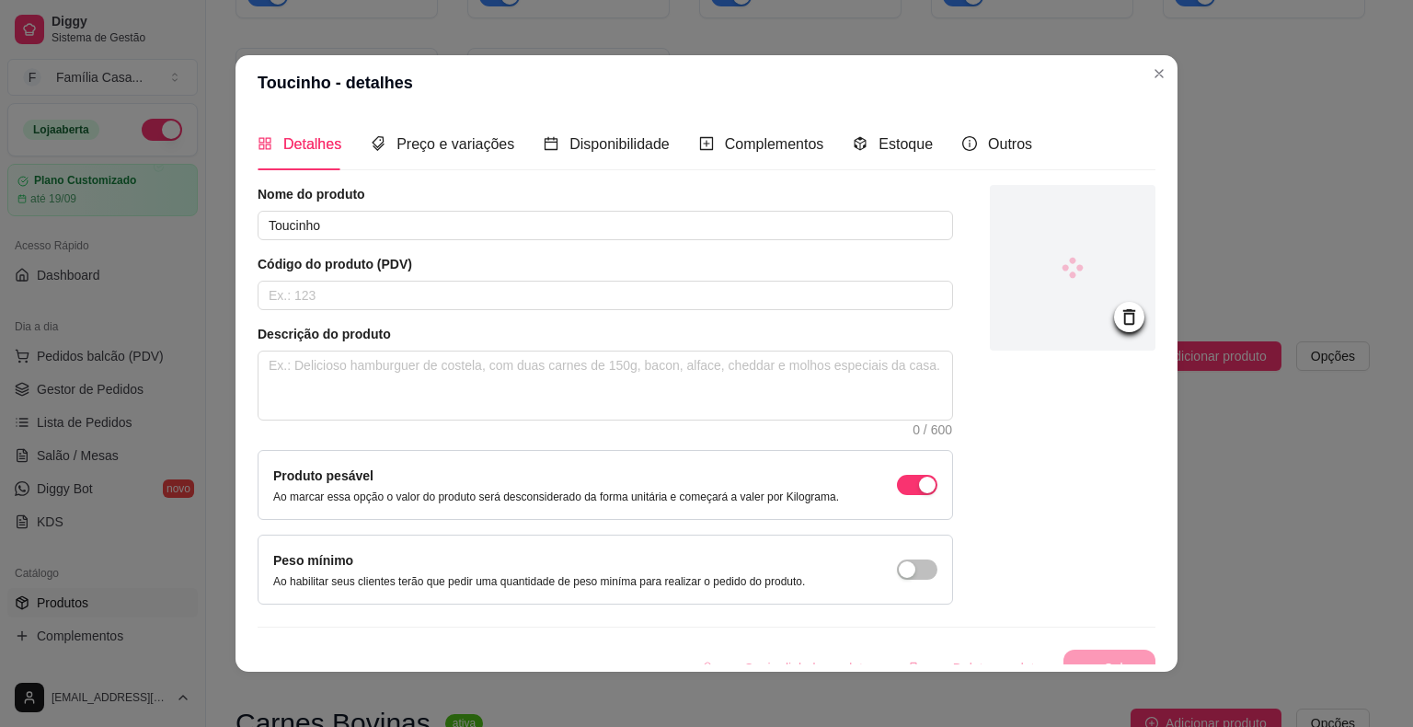
click at [876, 561] on div "Peso mínimo Ao habilitar seus clientes terão que pedir uma quantidade de peso m…" at bounding box center [605, 569] width 664 height 39
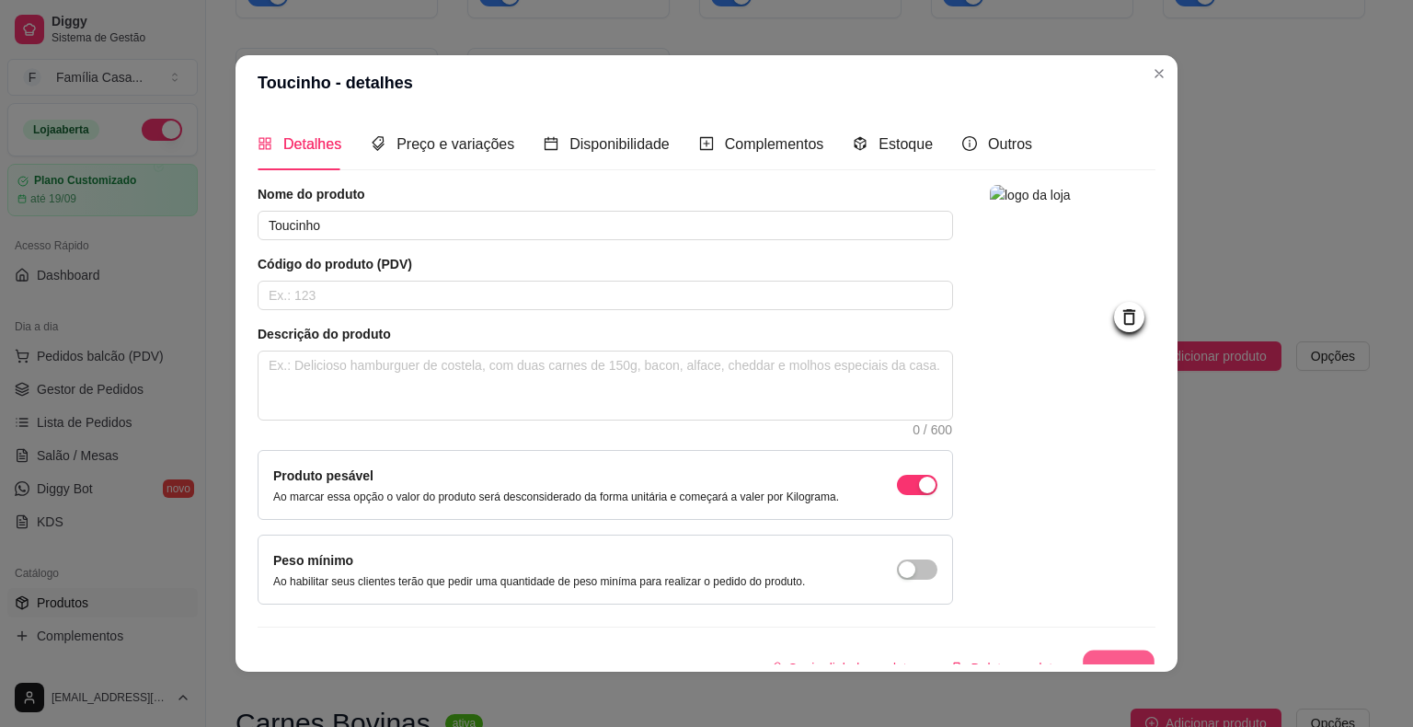
click at [1101, 653] on button "Salvar" at bounding box center [1119, 668] width 72 height 36
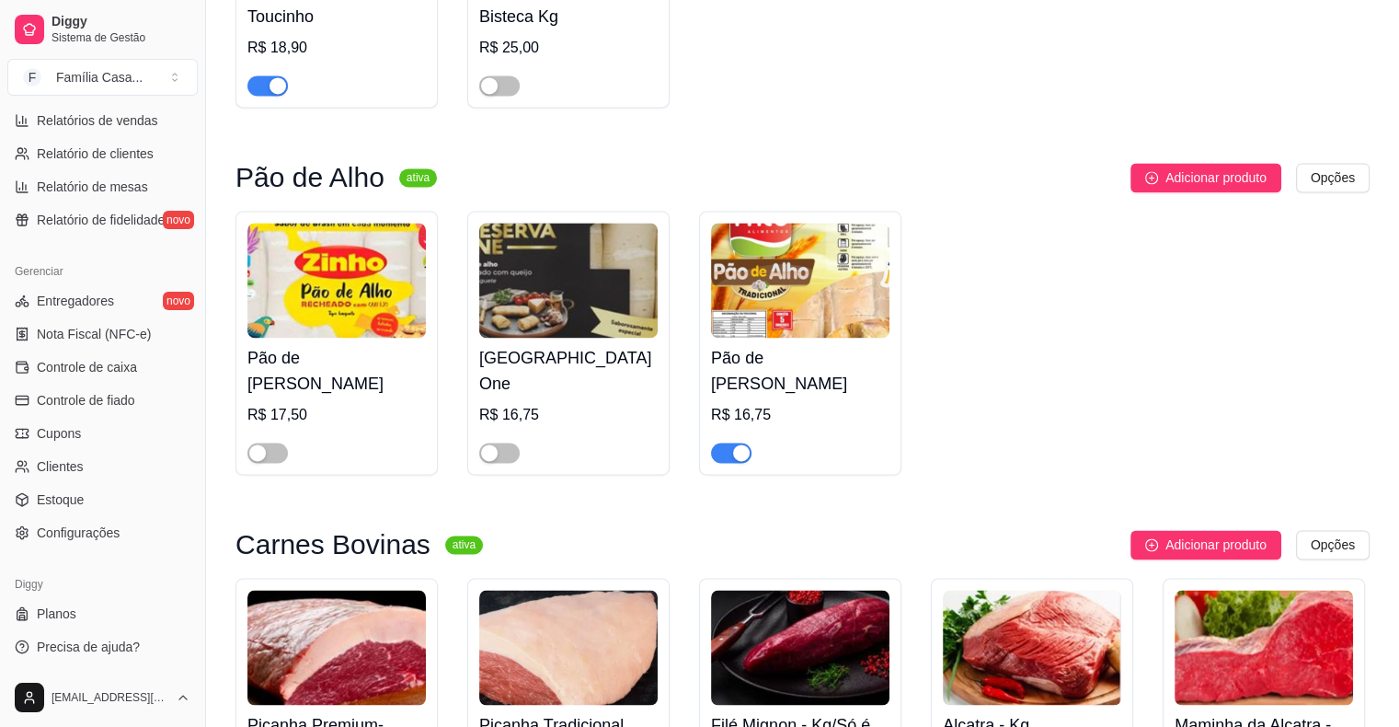
scroll to position [2712, 0]
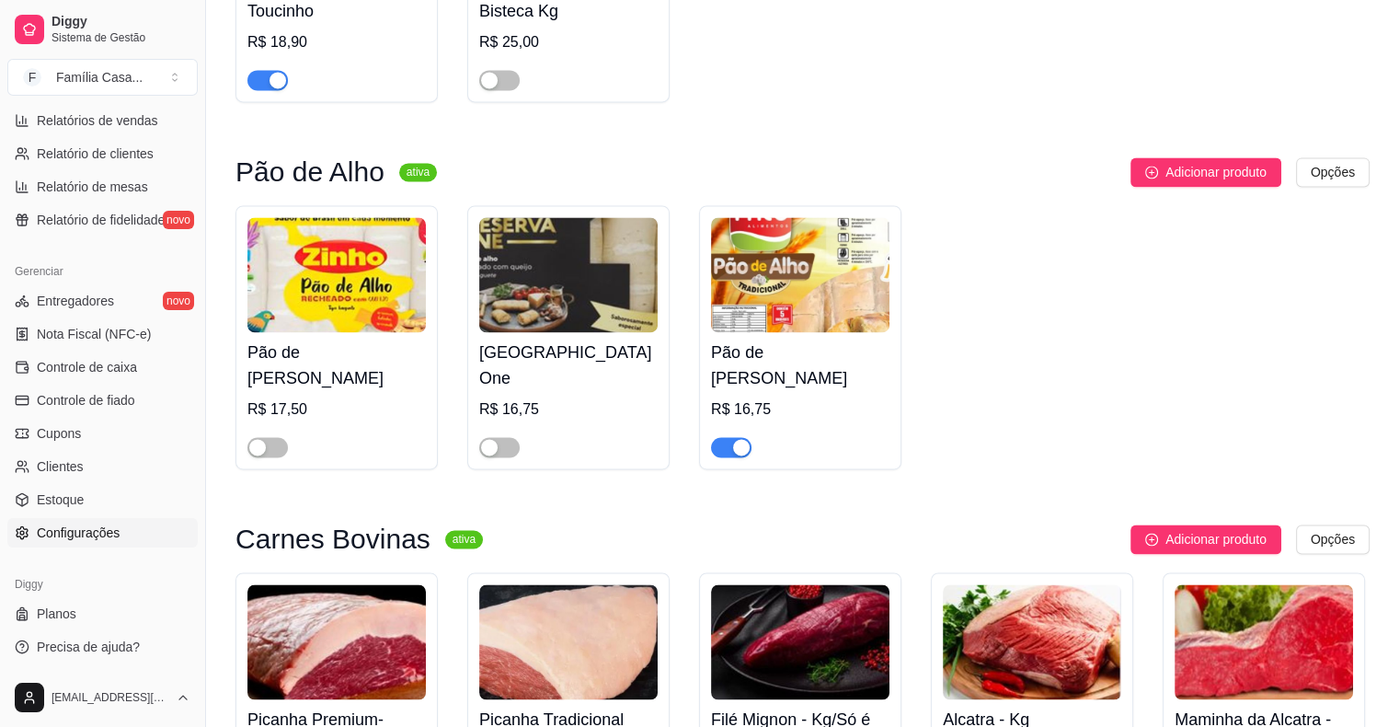
click at [96, 521] on link "Configurações" at bounding box center [102, 532] width 190 height 29
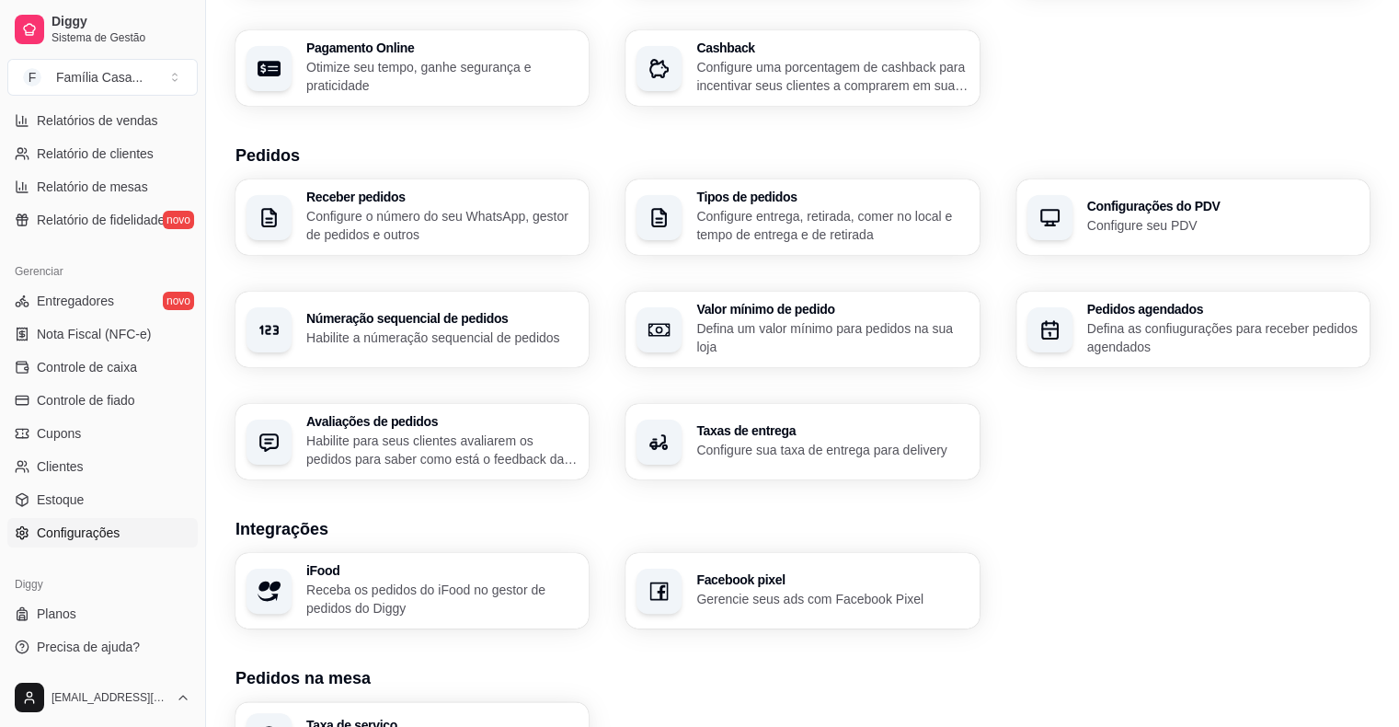
scroll to position [561, 0]
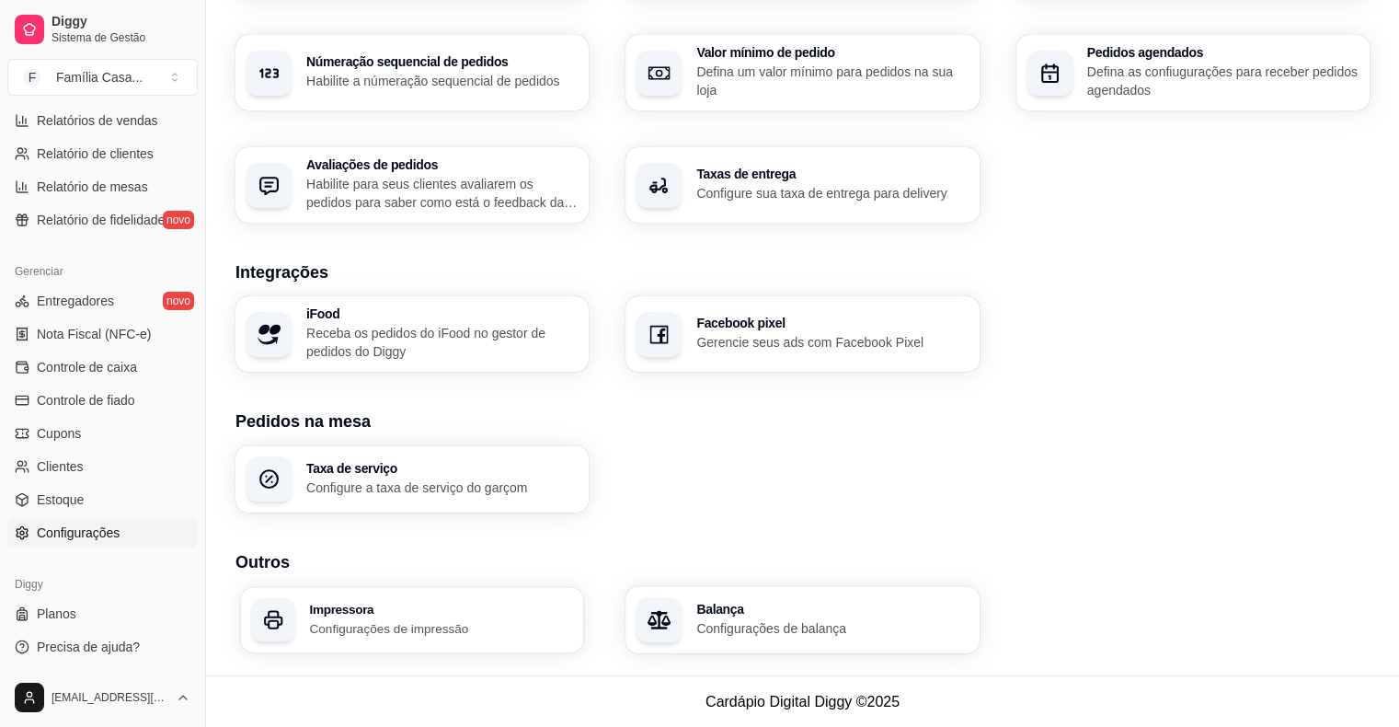
click at [350, 616] on div "Impressora Configurações de impressão" at bounding box center [440, 620] width 263 height 34
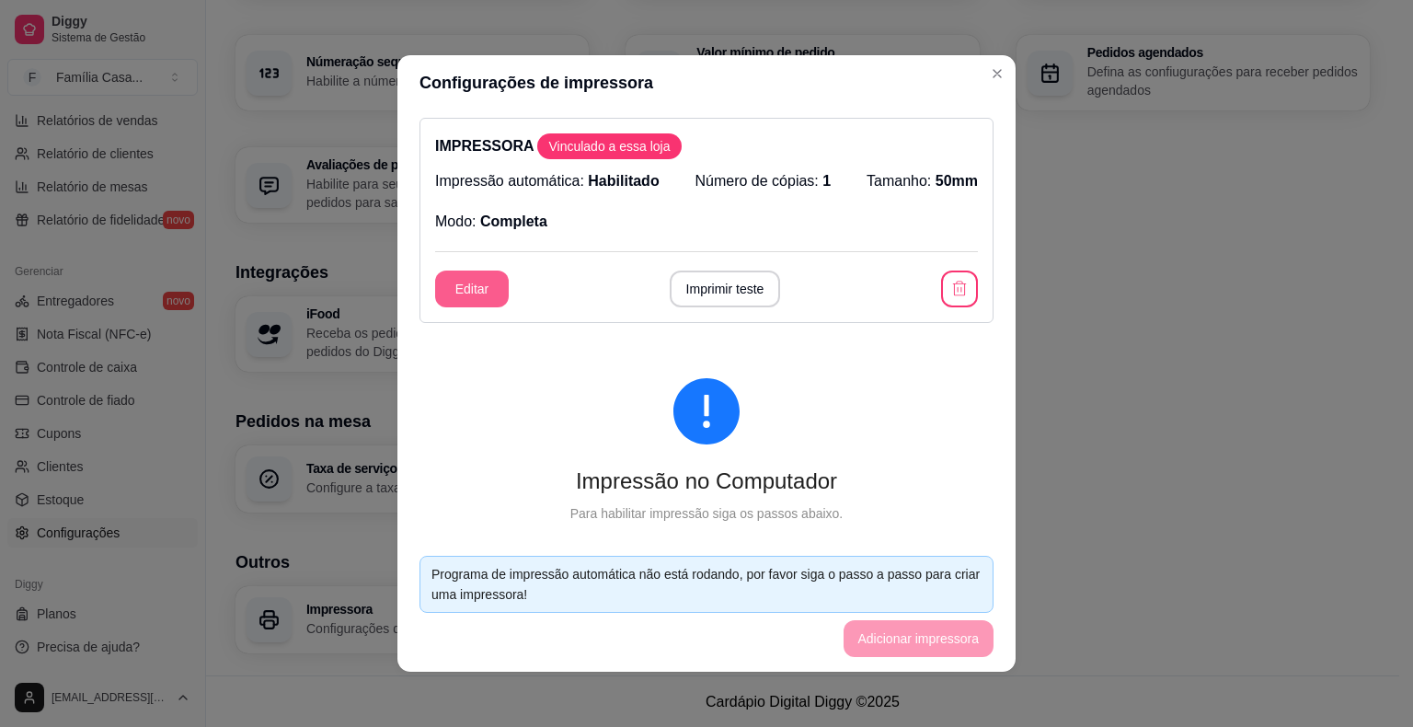
click at [470, 278] on button "Editar" at bounding box center [472, 288] width 74 height 37
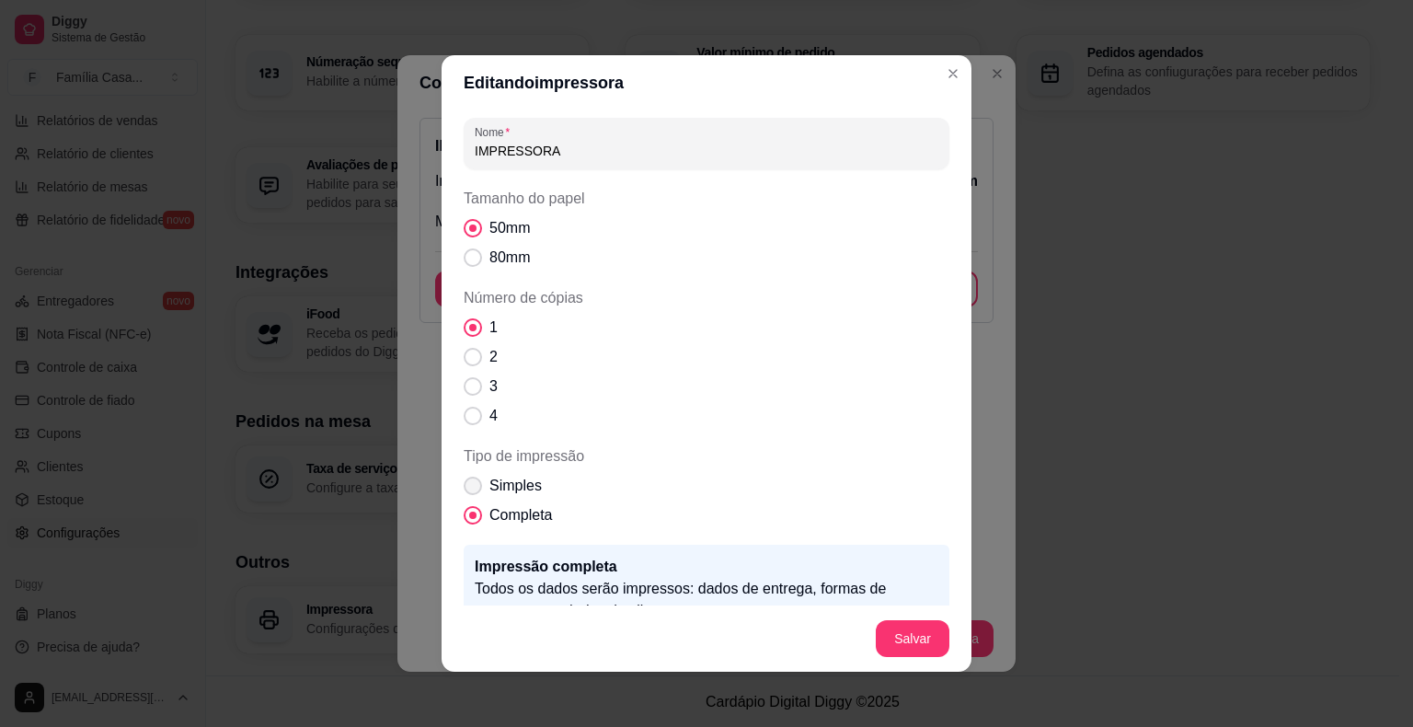
click at [471, 485] on span "Tipo de impressão" at bounding box center [473, 485] width 18 height 18
click at [471, 489] on input "Simples" at bounding box center [469, 495] width 12 height 12
radio input "true"
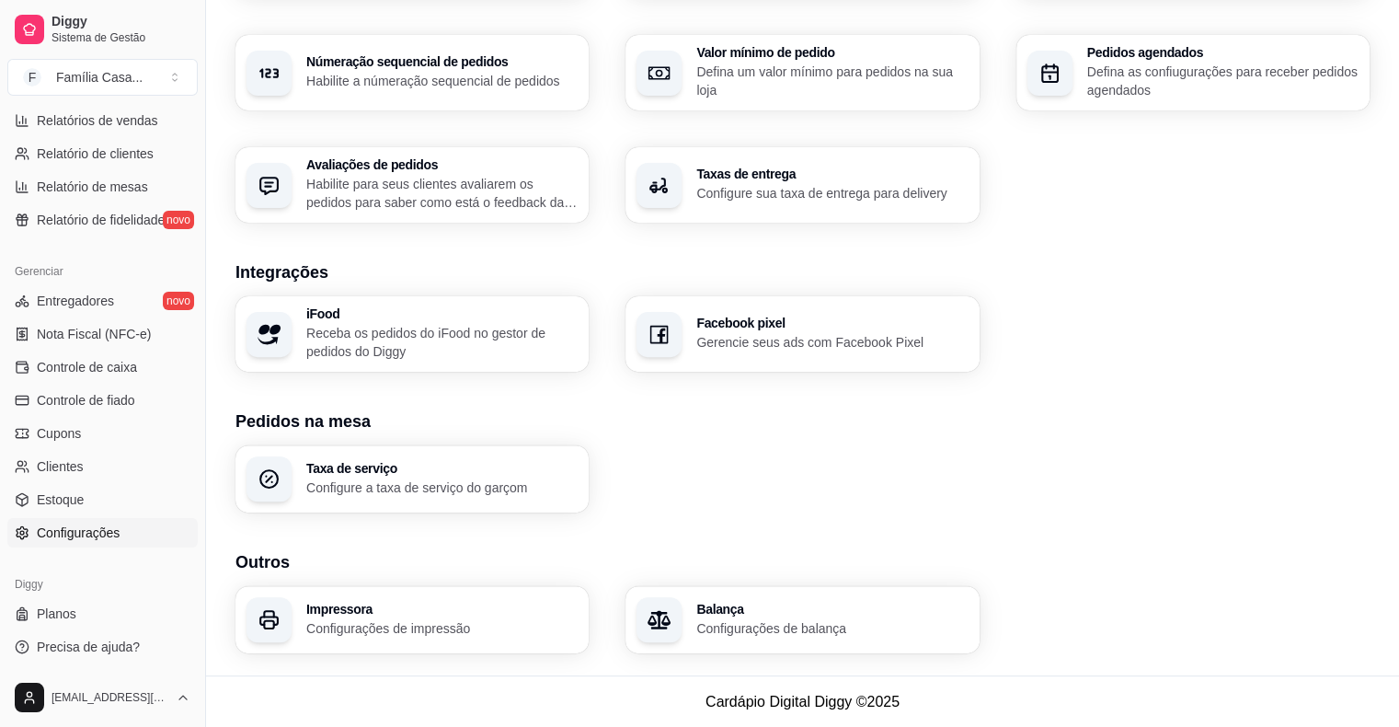
scroll to position [0, 0]
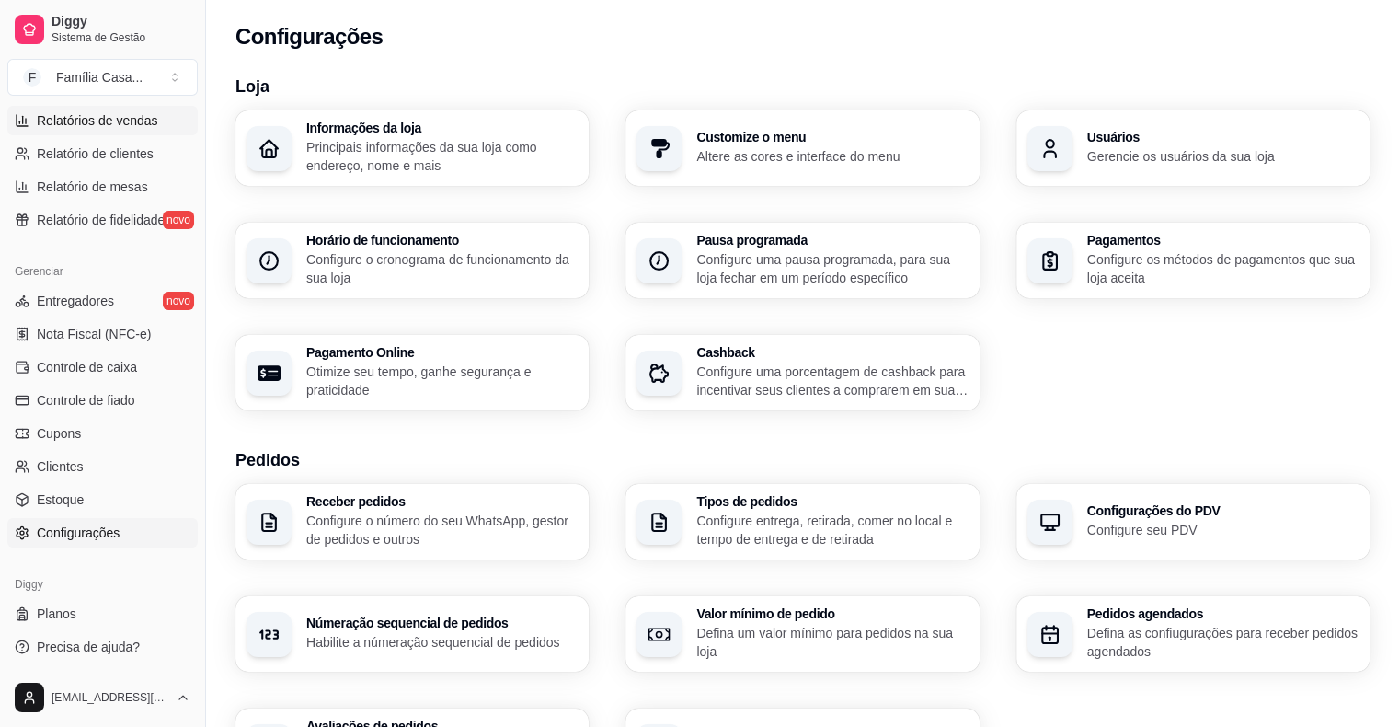
click at [87, 117] on span "Relatórios de vendas" at bounding box center [97, 120] width 121 height 18
select select "ALL"
select select "0"
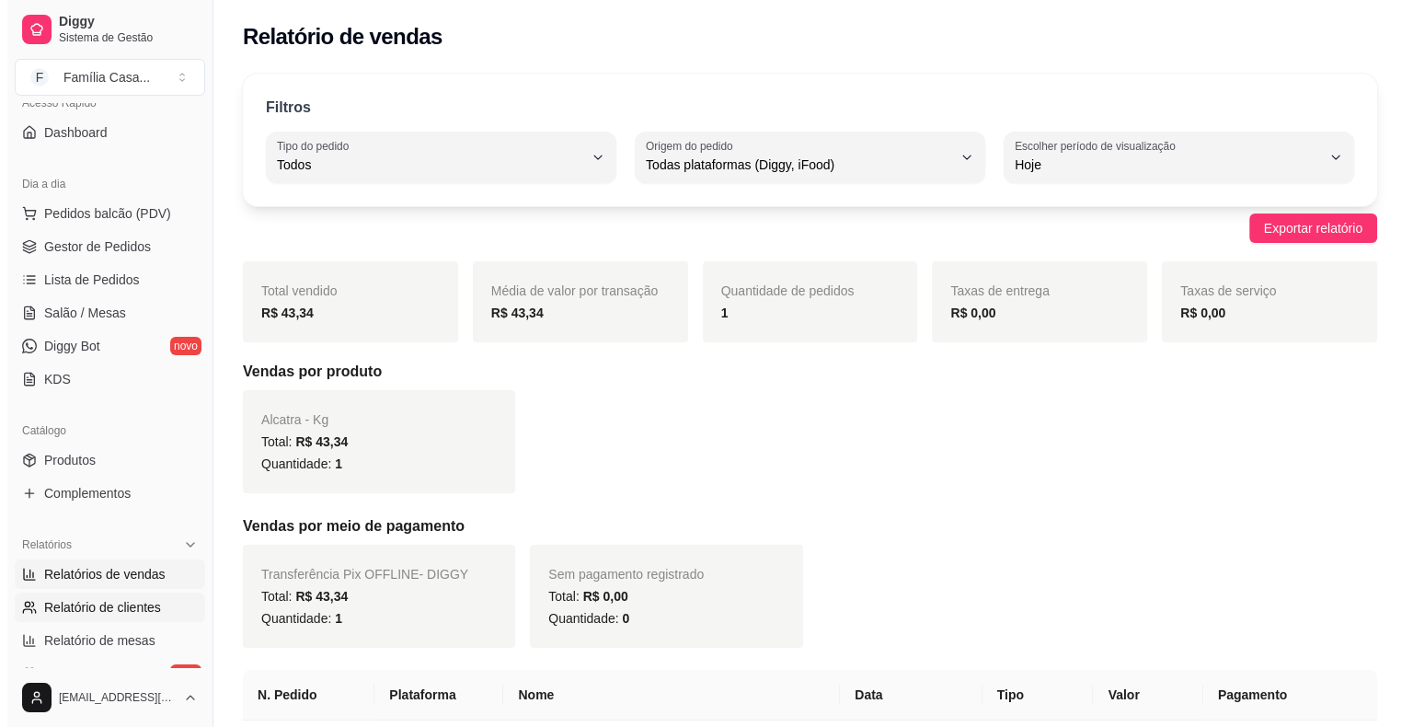
scroll to position [136, 0]
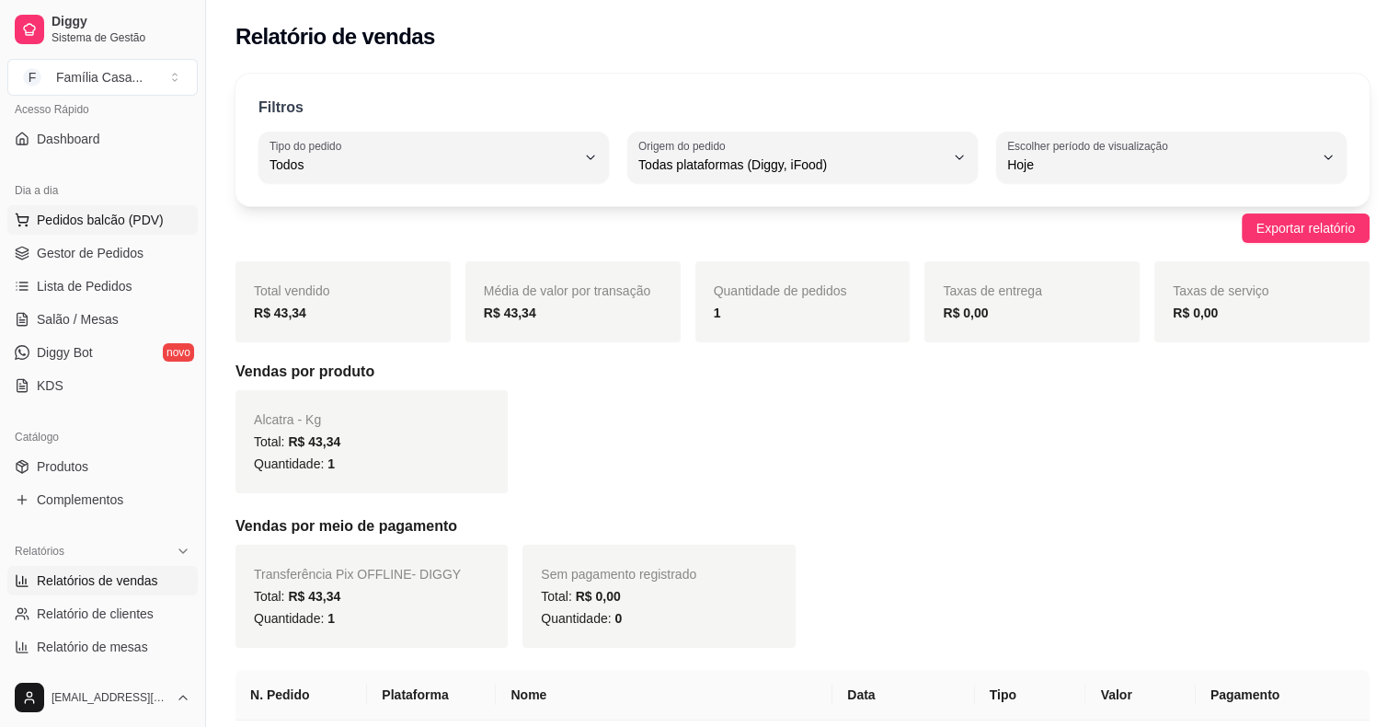
click at [99, 211] on span "Pedidos balcão (PDV)" at bounding box center [100, 220] width 127 height 18
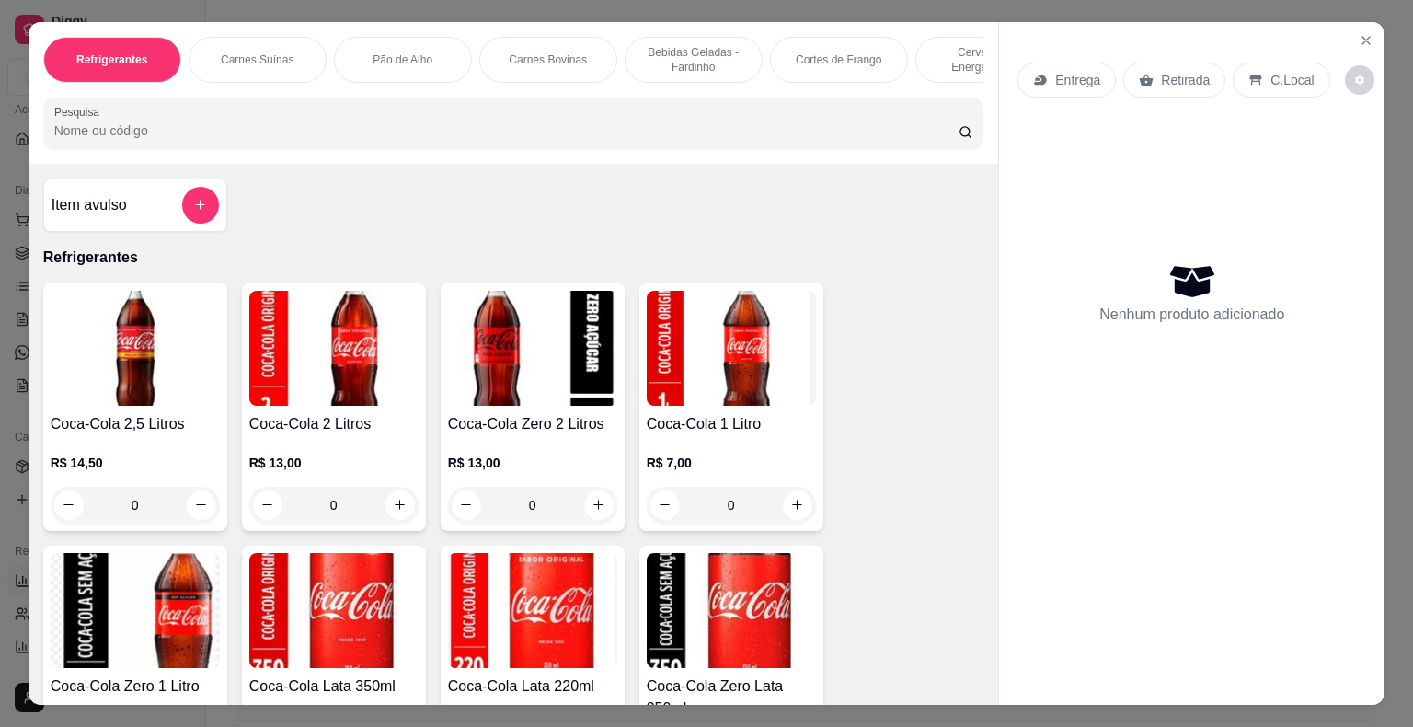
click at [1055, 71] on p "Entrega" at bounding box center [1077, 80] width 45 height 18
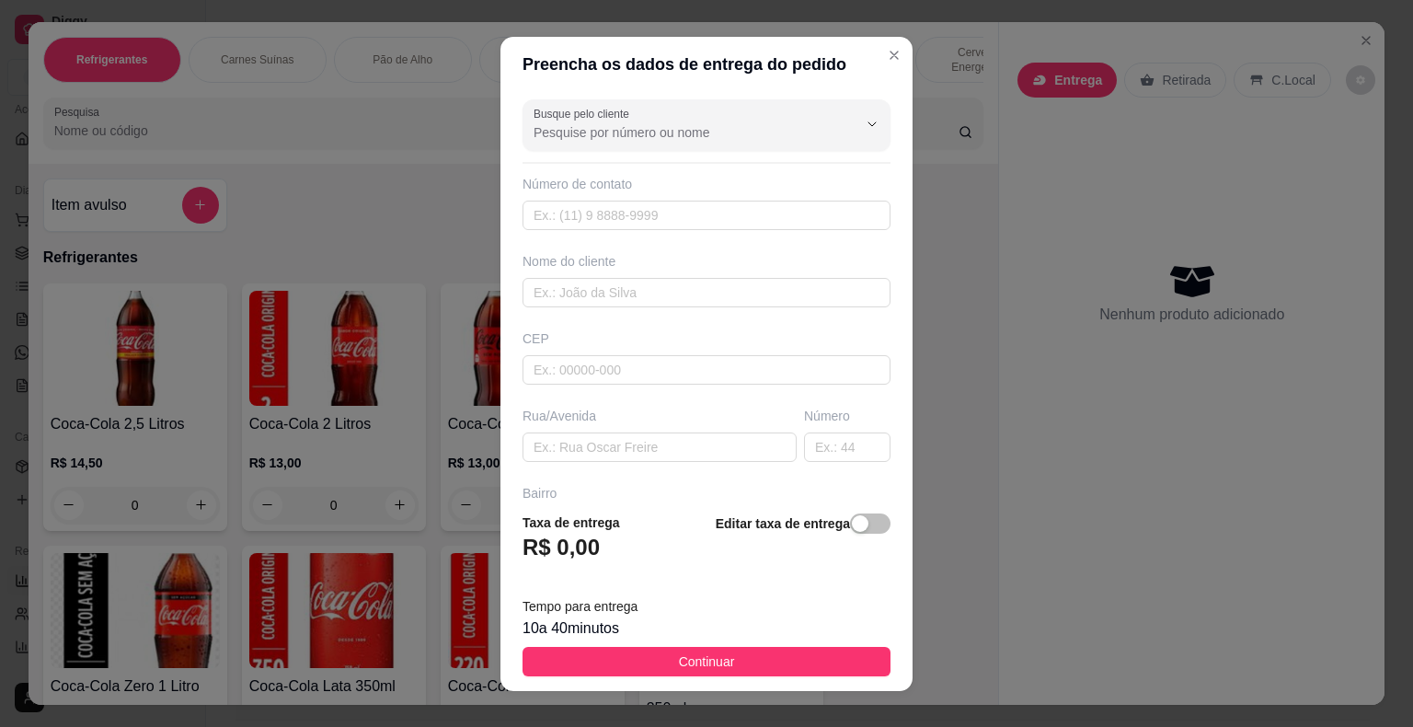
click at [882, 66] on header "Preencha os dados de entrega do pedido" at bounding box center [706, 64] width 412 height 55
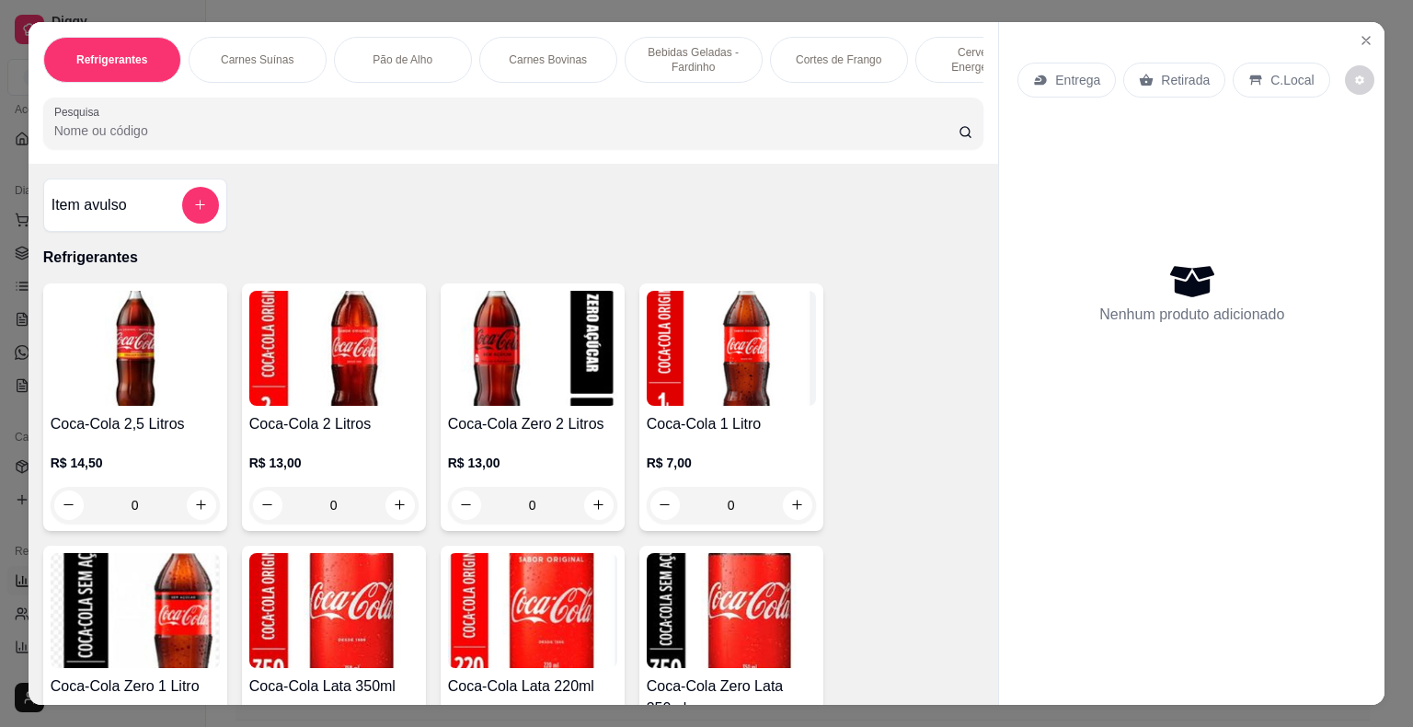
click at [1068, 71] on p "Entrega" at bounding box center [1077, 80] width 45 height 18
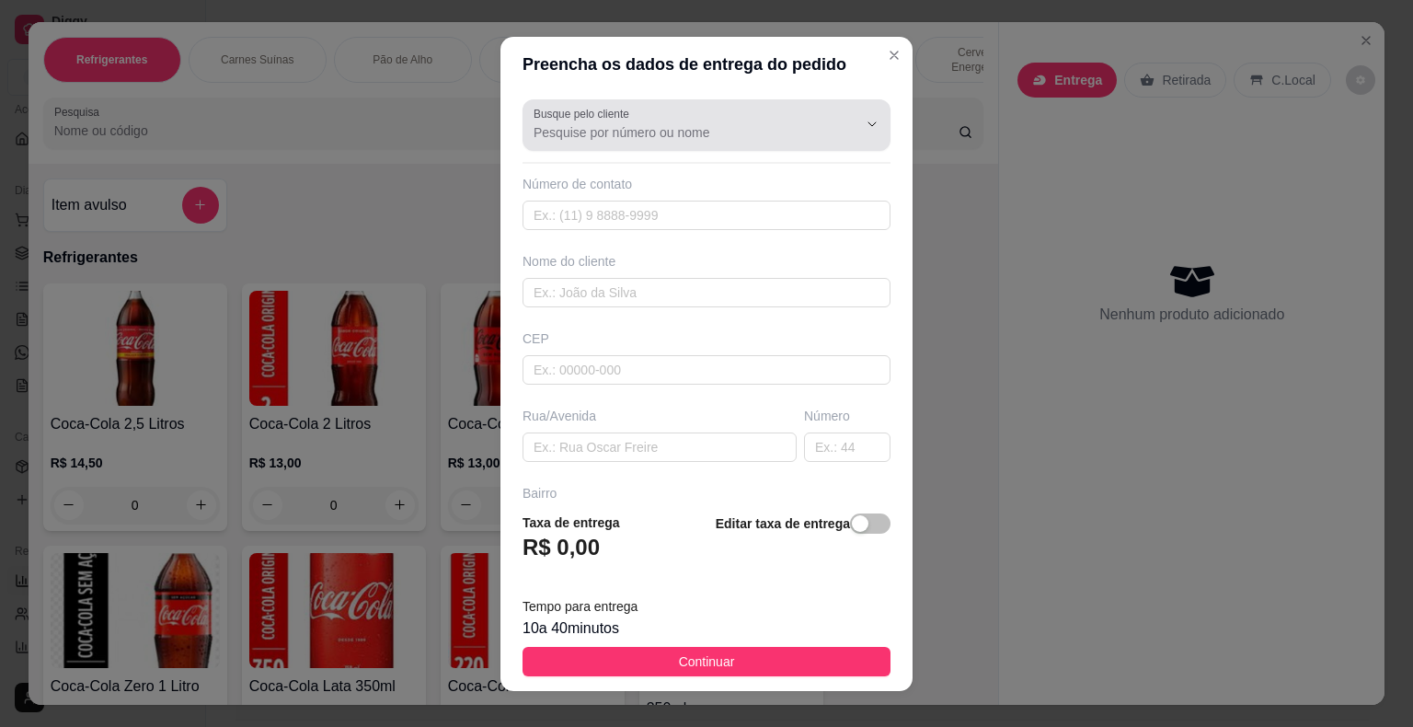
click at [785, 127] on input "Busque pelo cliente" at bounding box center [681, 132] width 294 height 18
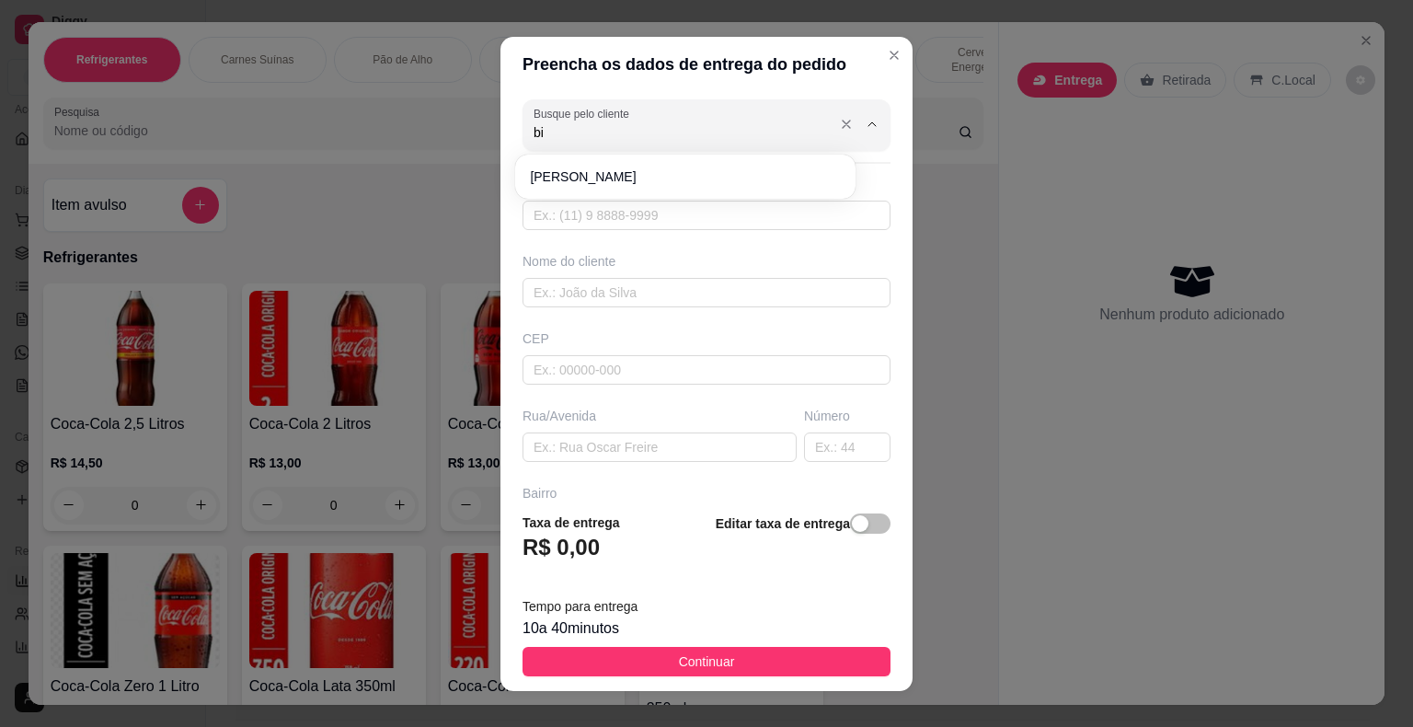
type input "b"
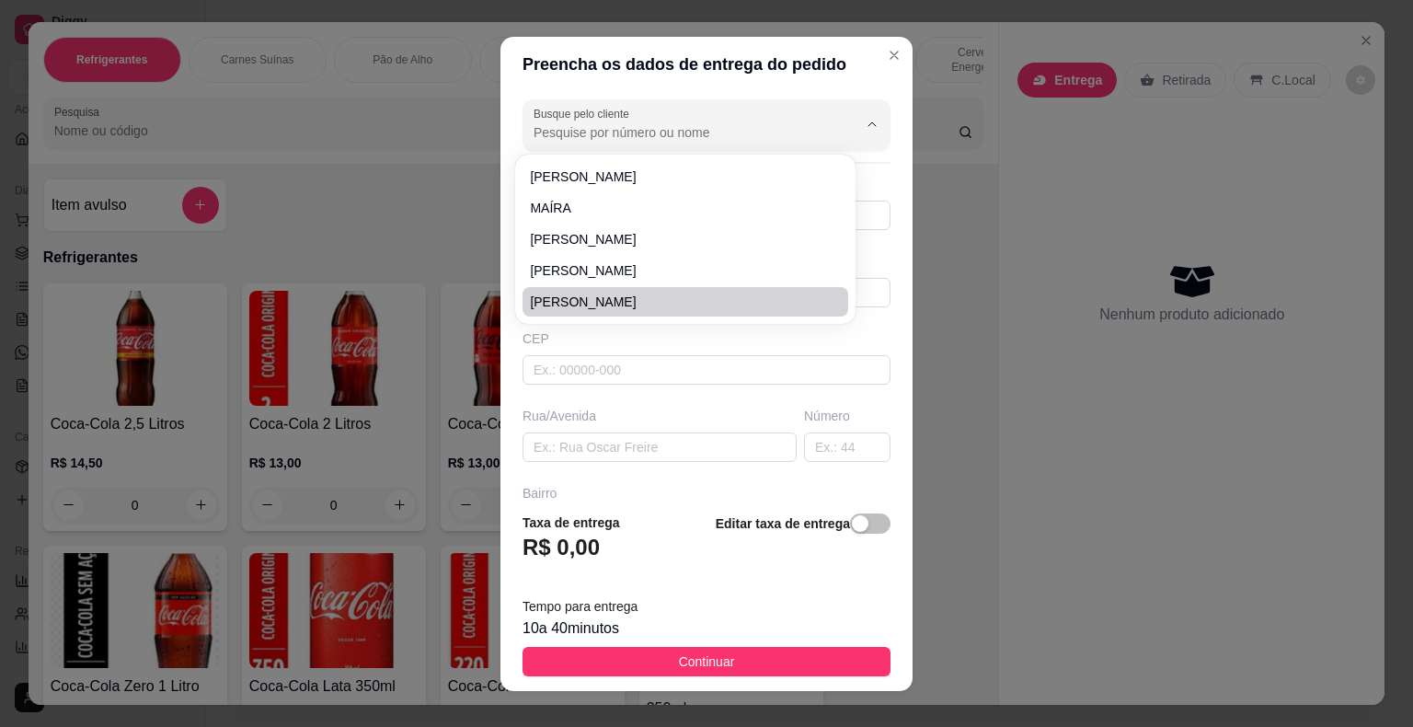
click at [857, 349] on div "CEP" at bounding box center [706, 356] width 379 height 55
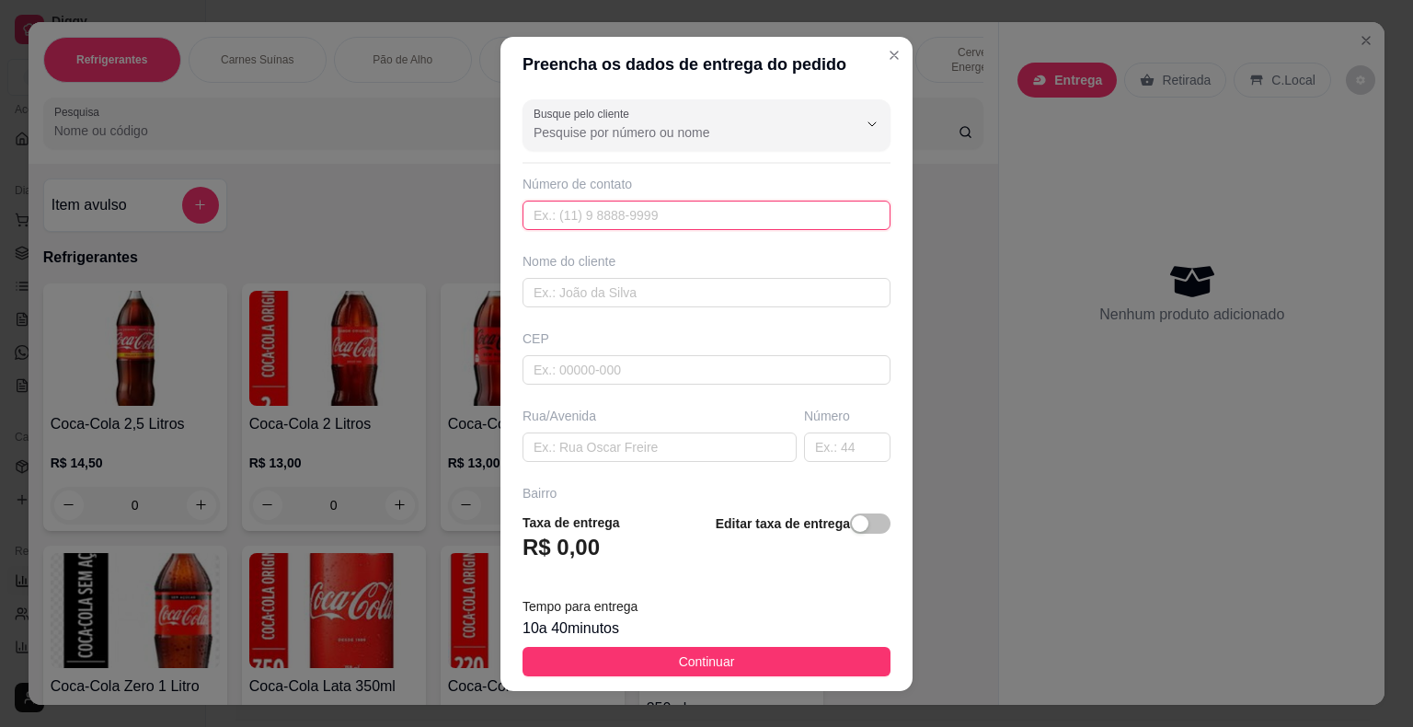
click at [674, 223] on input "text" at bounding box center [706, 215] width 368 height 29
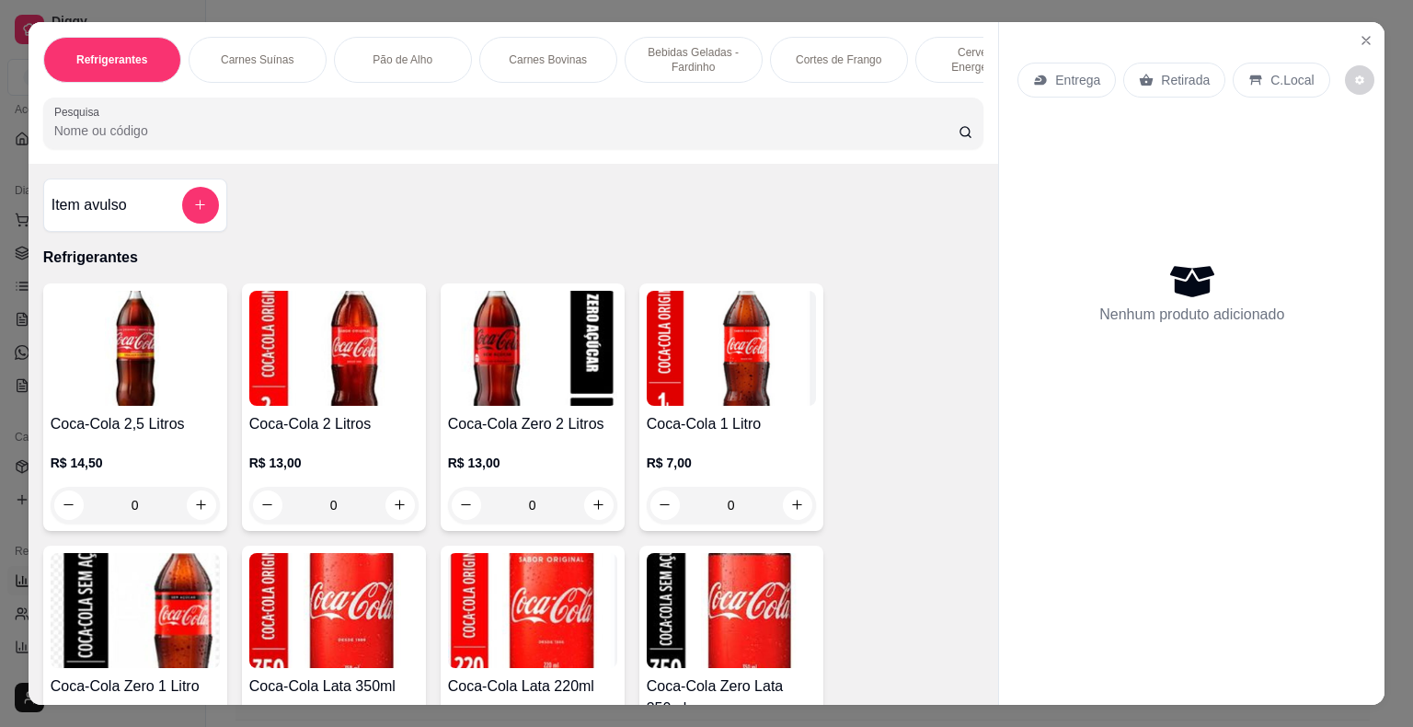
click at [533, 52] on p "Carnes Bovinas" at bounding box center [548, 59] width 78 height 15
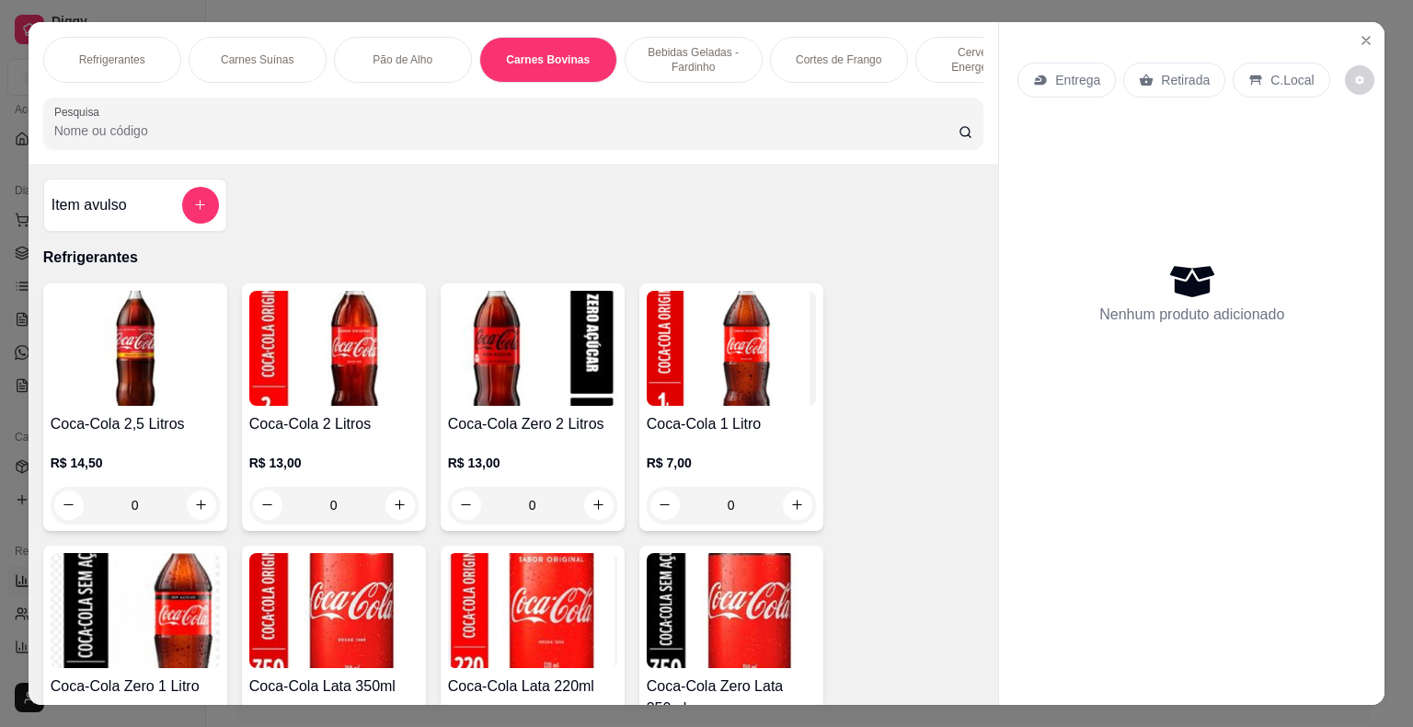
scroll to position [44, 0]
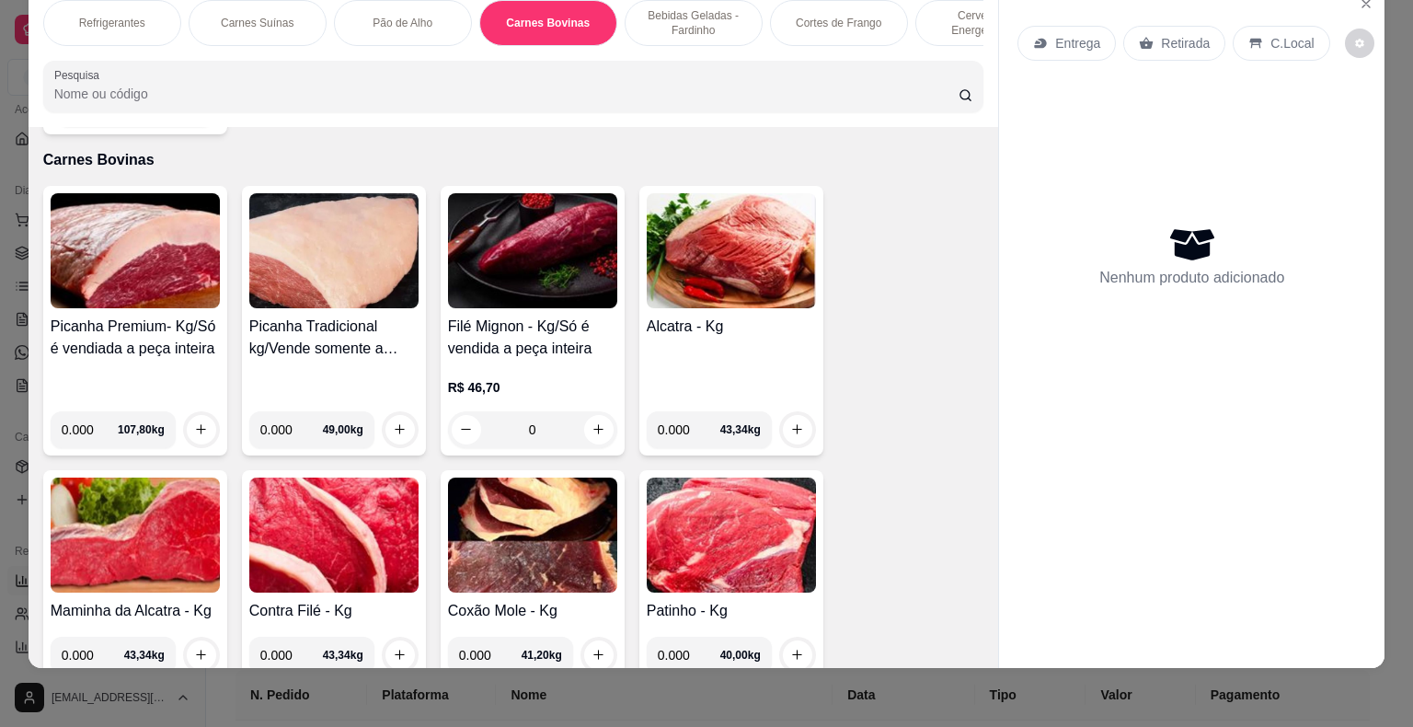
click at [512, 482] on img at bounding box center [532, 534] width 169 height 115
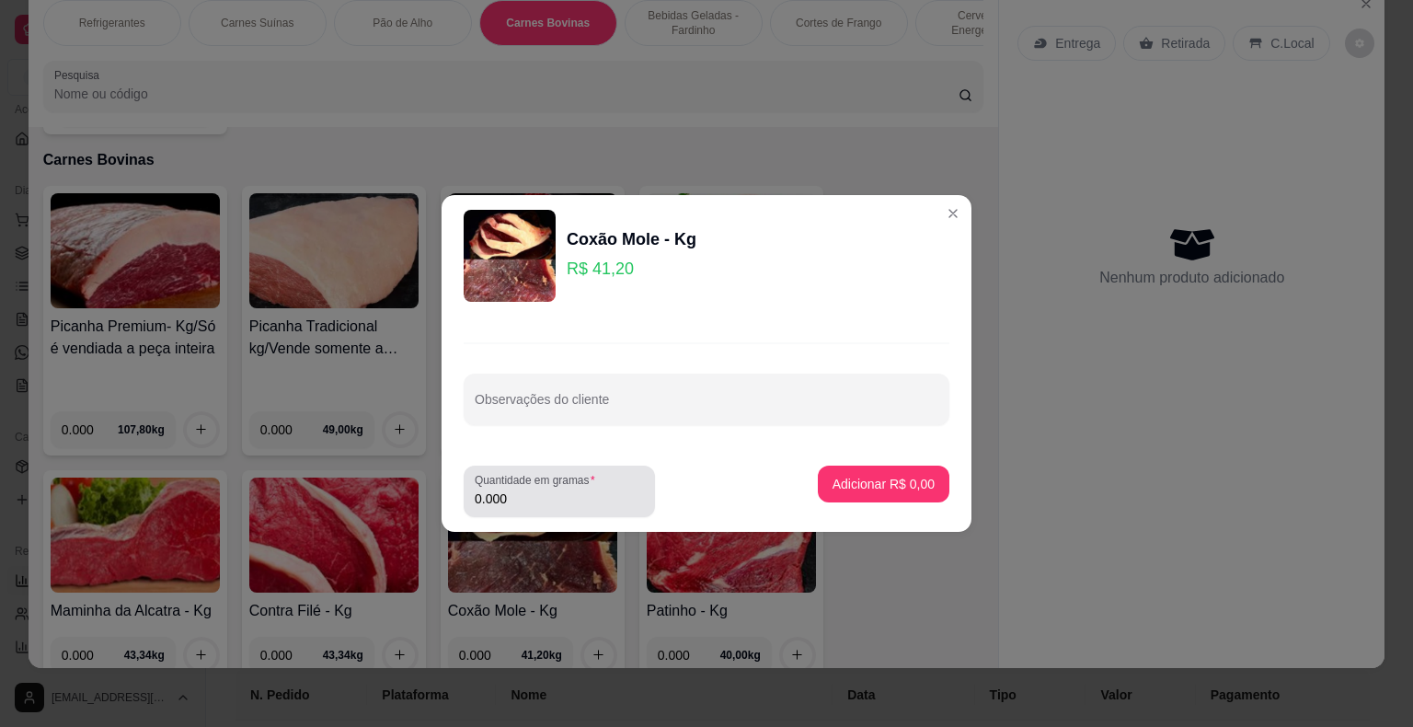
click at [511, 502] on input "0.000" at bounding box center [559, 498] width 169 height 18
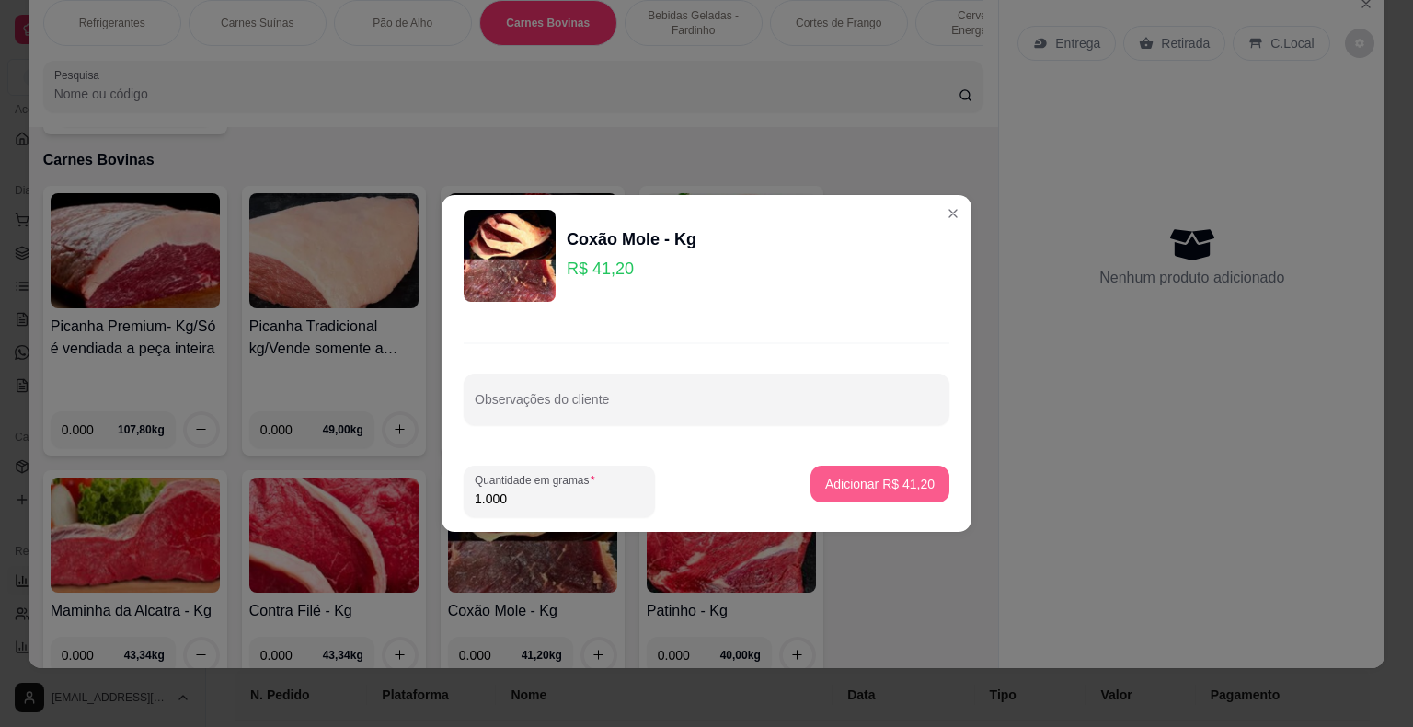
type input "1.000"
click at [832, 474] on button "Adicionar R$ 41,20" at bounding box center [879, 484] width 135 height 36
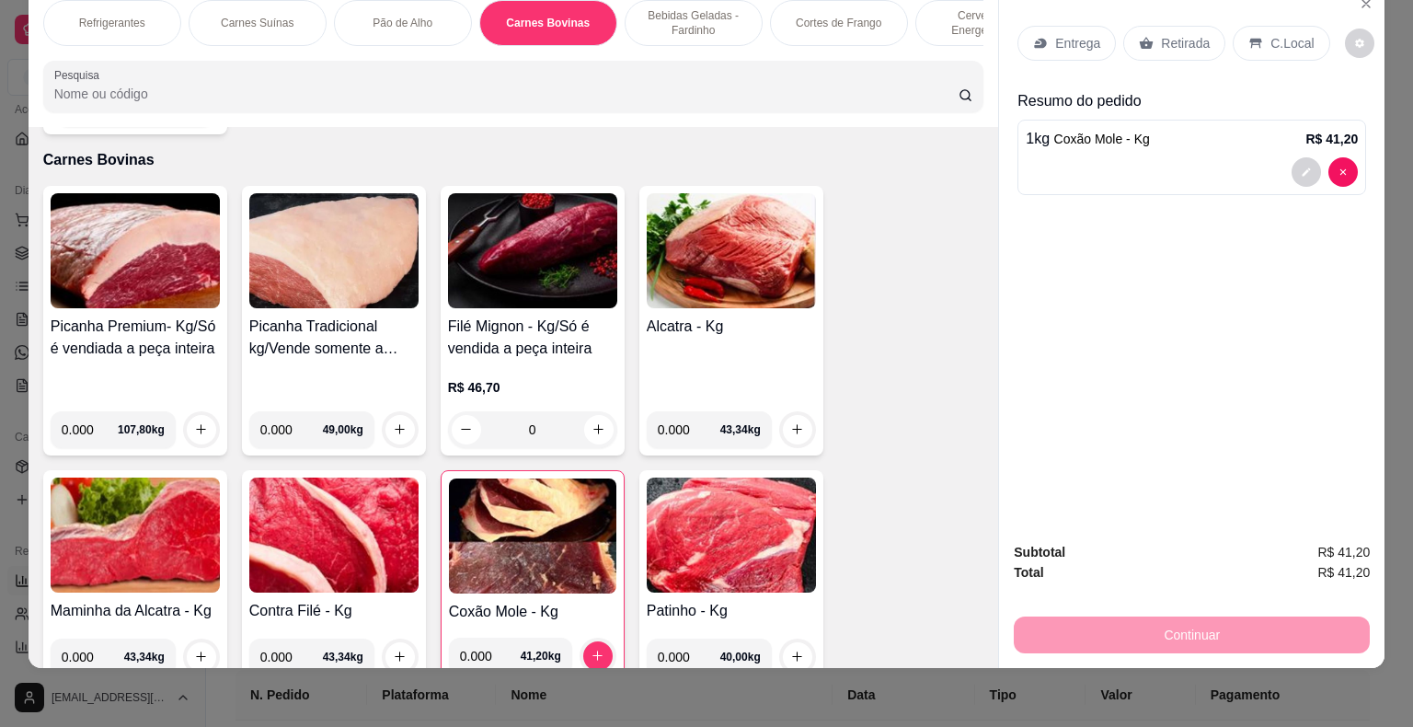
click at [1069, 34] on p "Entrega" at bounding box center [1077, 43] width 45 height 18
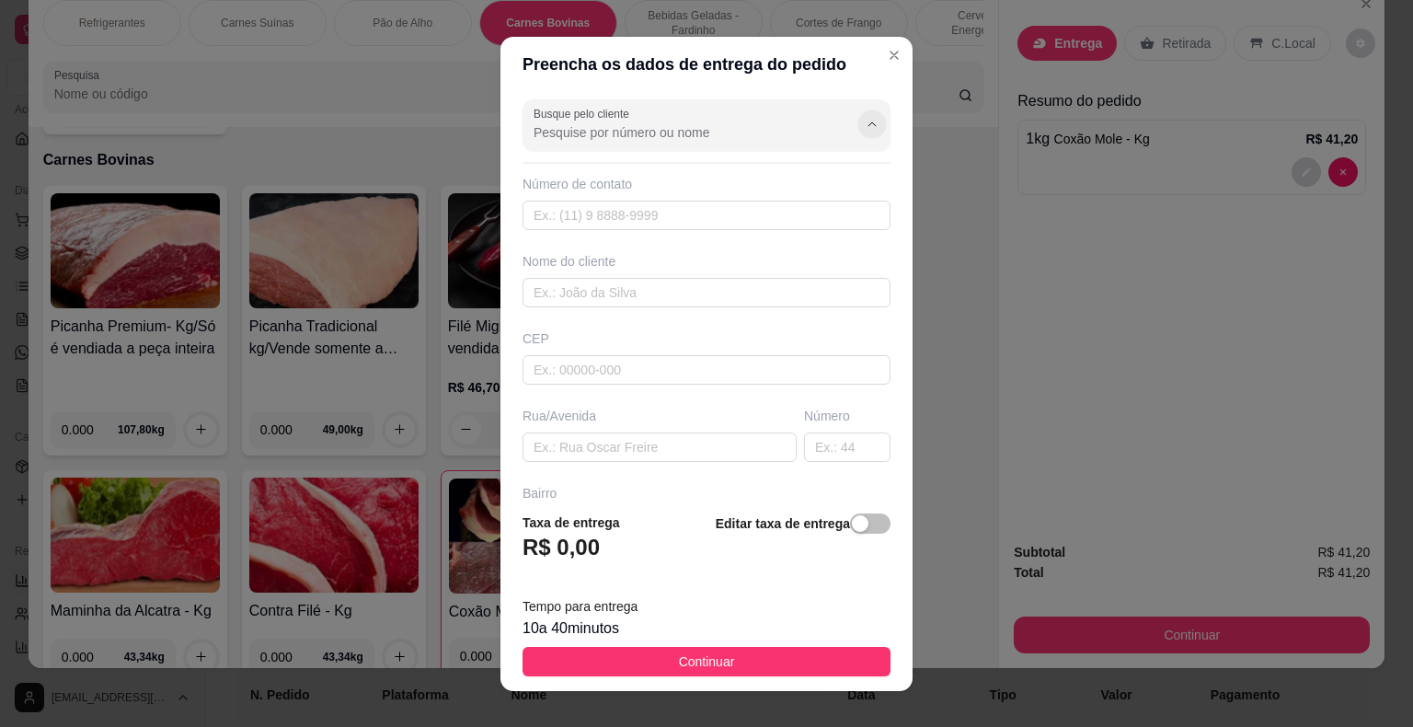
click at [857, 123] on button "Show suggestions" at bounding box center [871, 123] width 29 height 29
type input "d"
click at [887, 60] on icon "Close" at bounding box center [894, 55] width 15 height 15
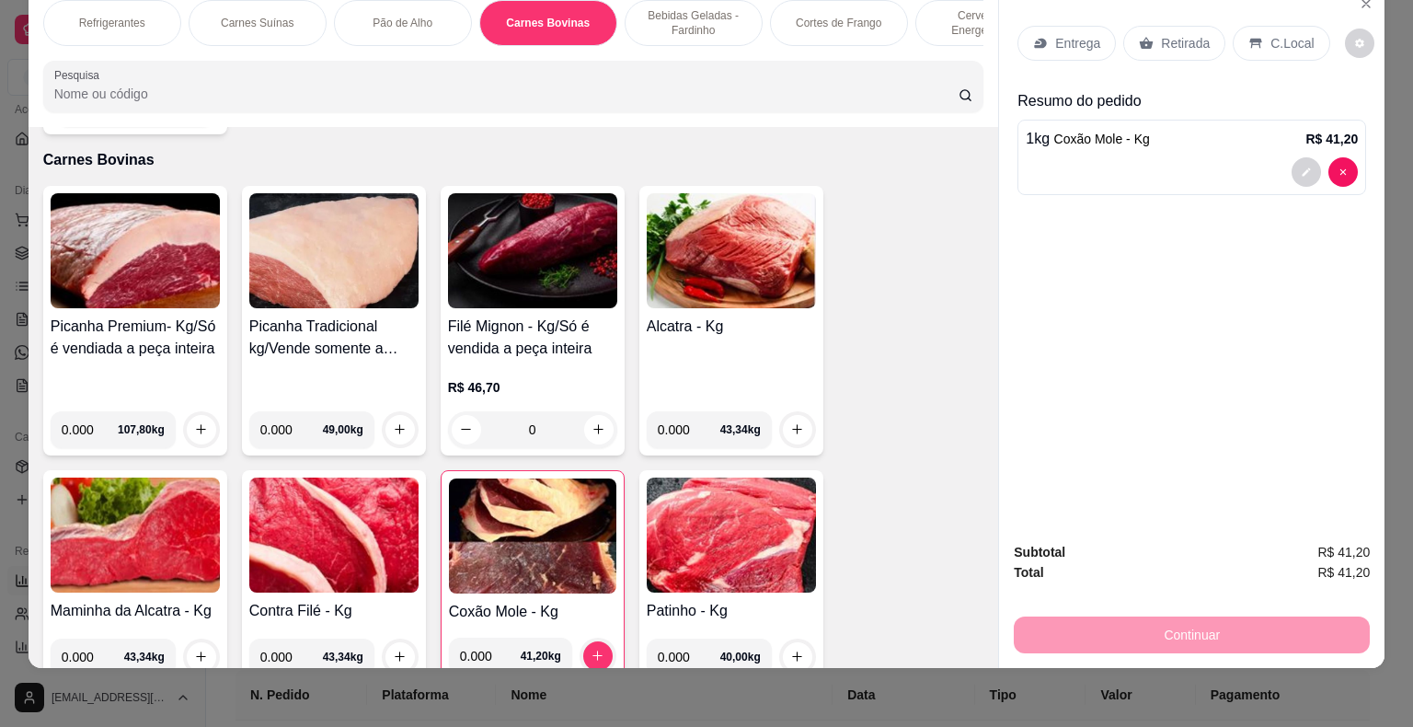
click at [1071, 627] on div "Continuar" at bounding box center [1192, 632] width 356 height 41
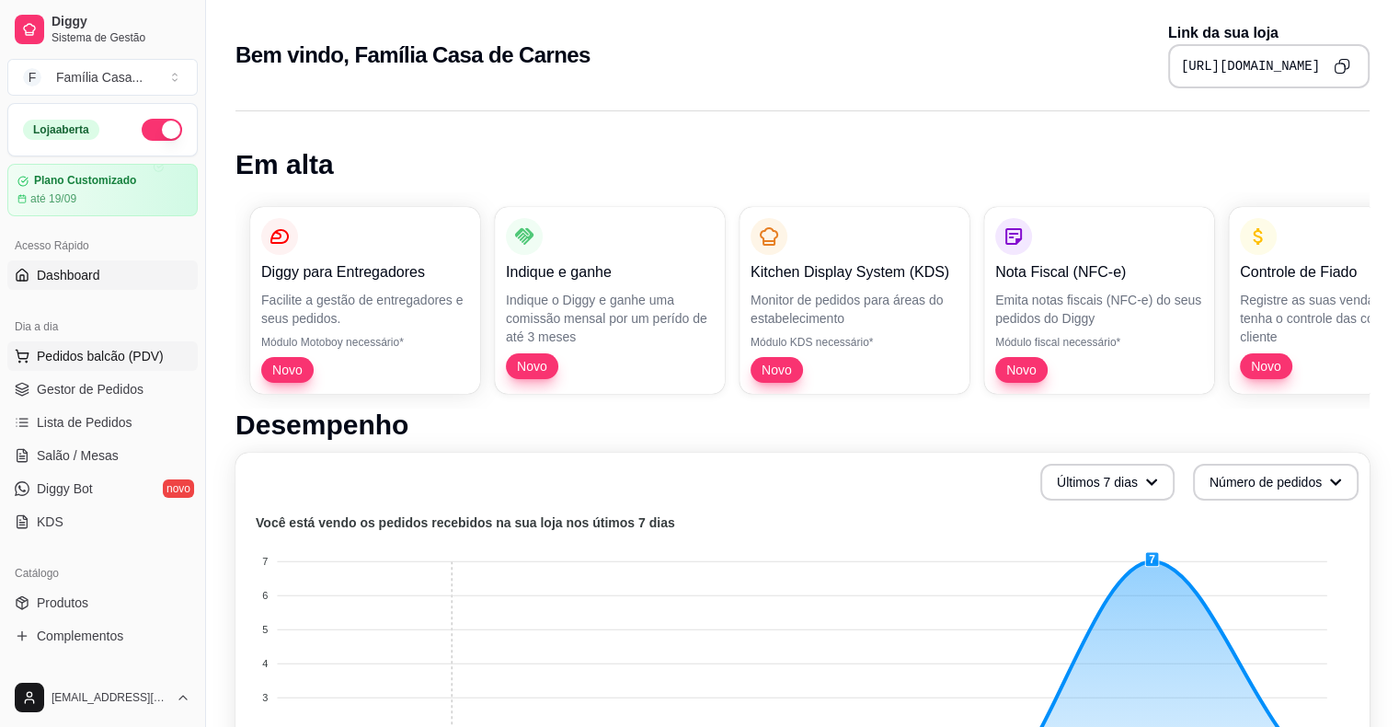
click at [64, 350] on span "Pedidos balcão (PDV)" at bounding box center [100, 356] width 127 height 18
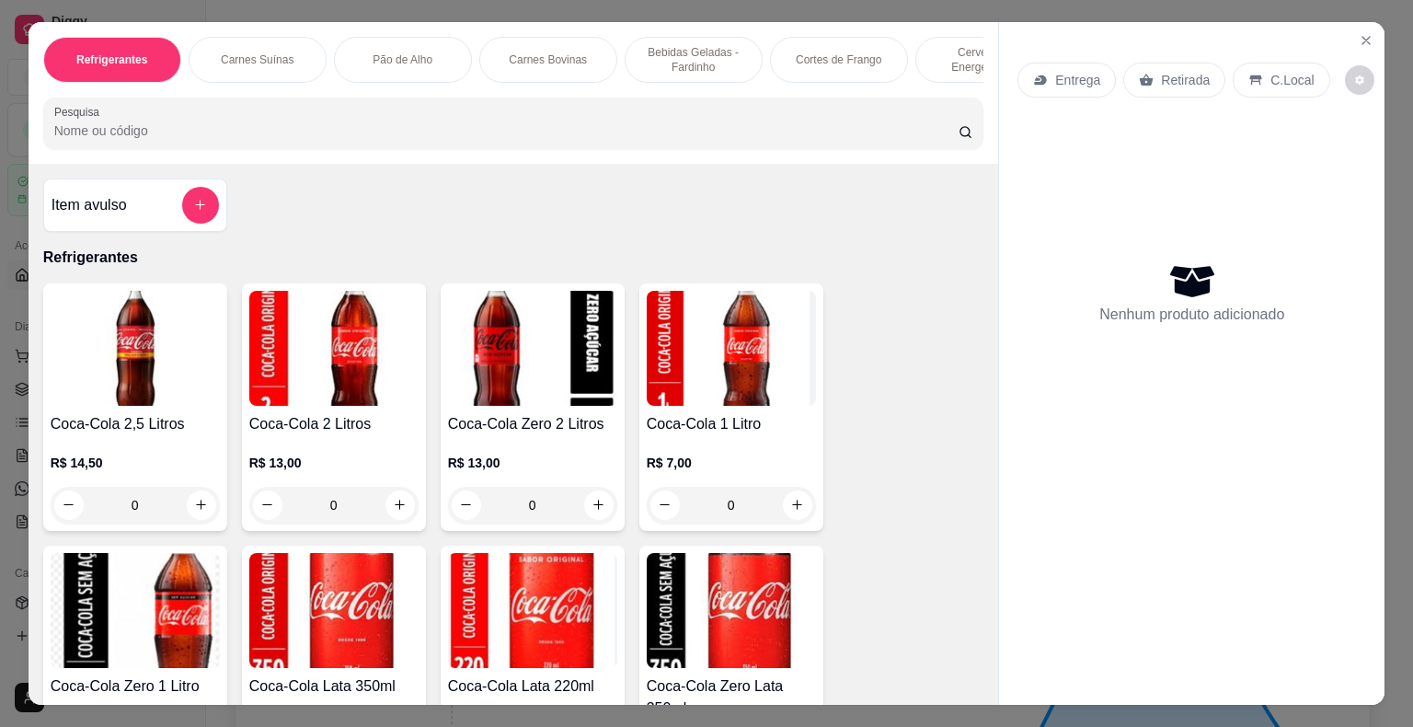
click at [567, 57] on p "Carnes Bovinas" at bounding box center [548, 59] width 78 height 15
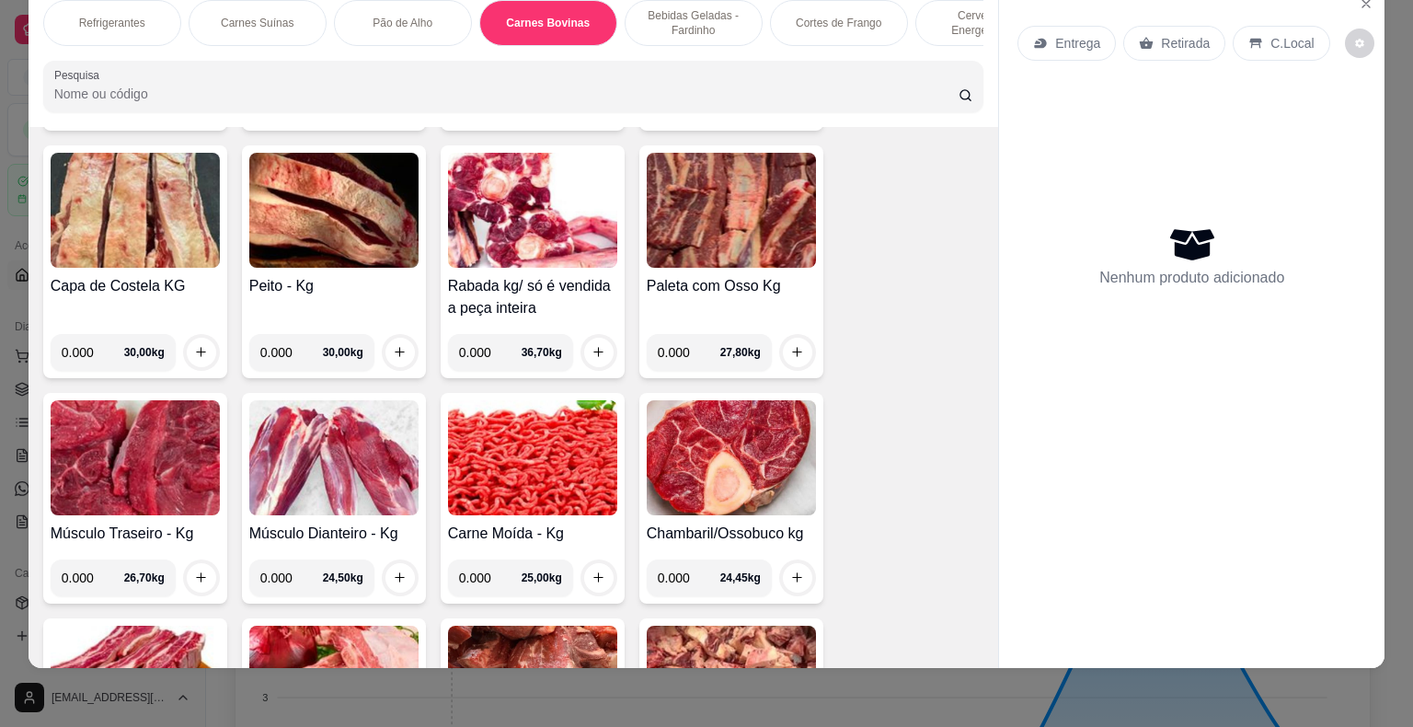
scroll to position [4095, 0]
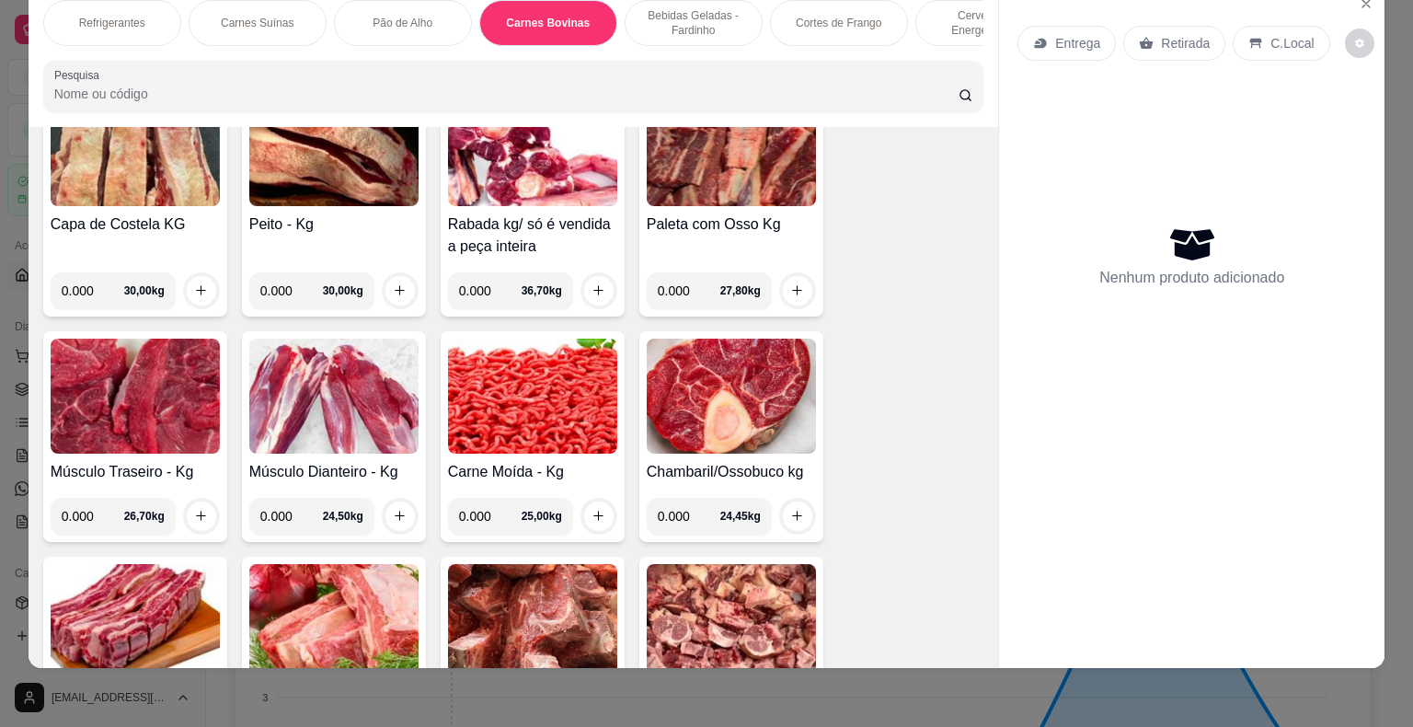
click at [162, 392] on img at bounding box center [135, 396] width 169 height 115
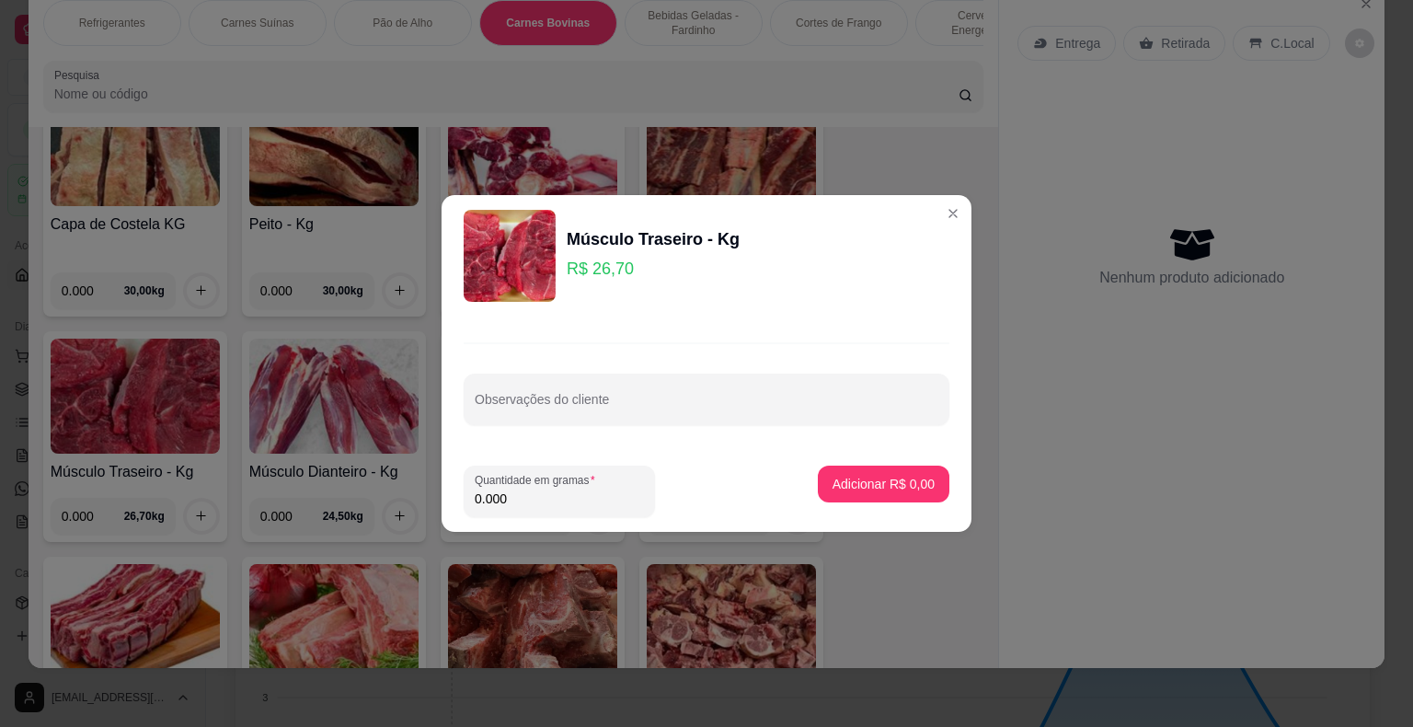
drag, startPoint x: 512, startPoint y: 500, endPoint x: 385, endPoint y: 513, distance: 127.6
click at [443, 514] on footer "Quantidade em gramas 0.000 Adicionar R$ 0,00" at bounding box center [707, 491] width 530 height 81
type input "2.000"
click at [871, 491] on p "Adicionar R$ 53,40" at bounding box center [879, 484] width 109 height 18
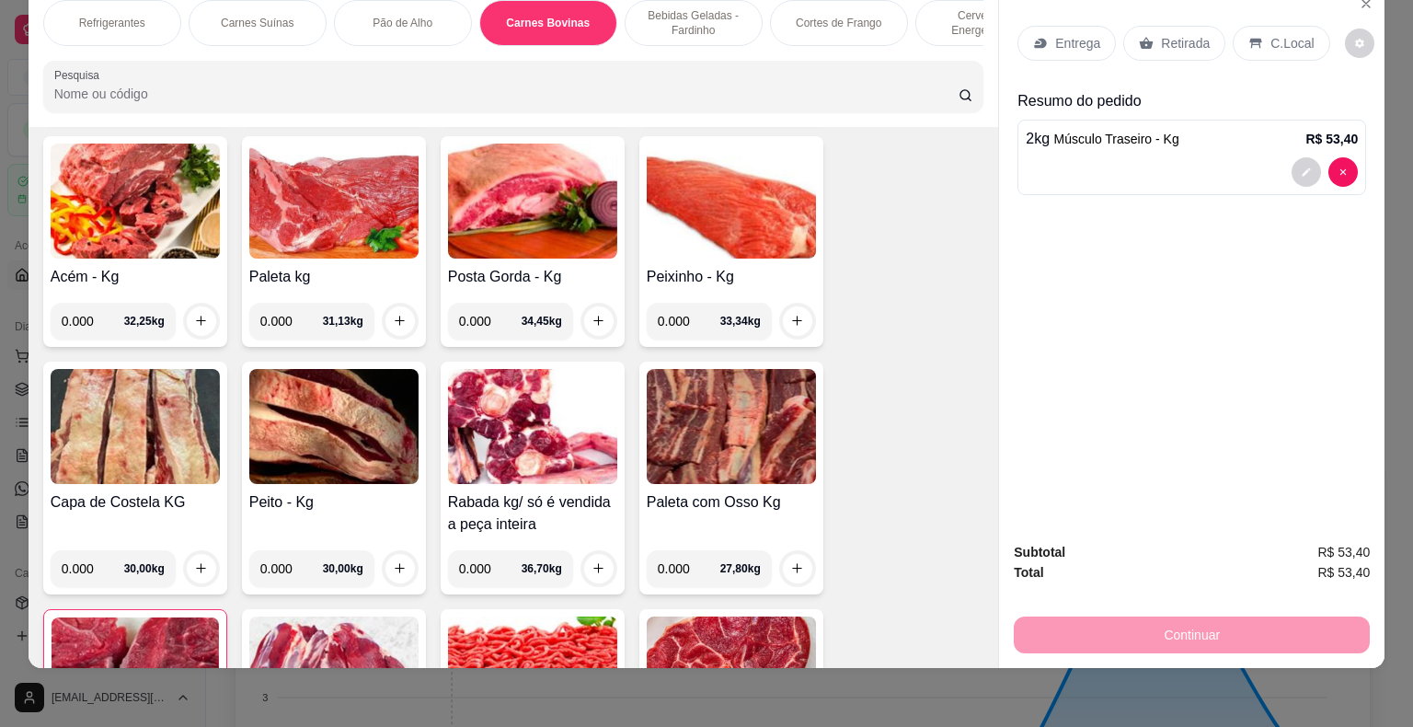
scroll to position [3727, 0]
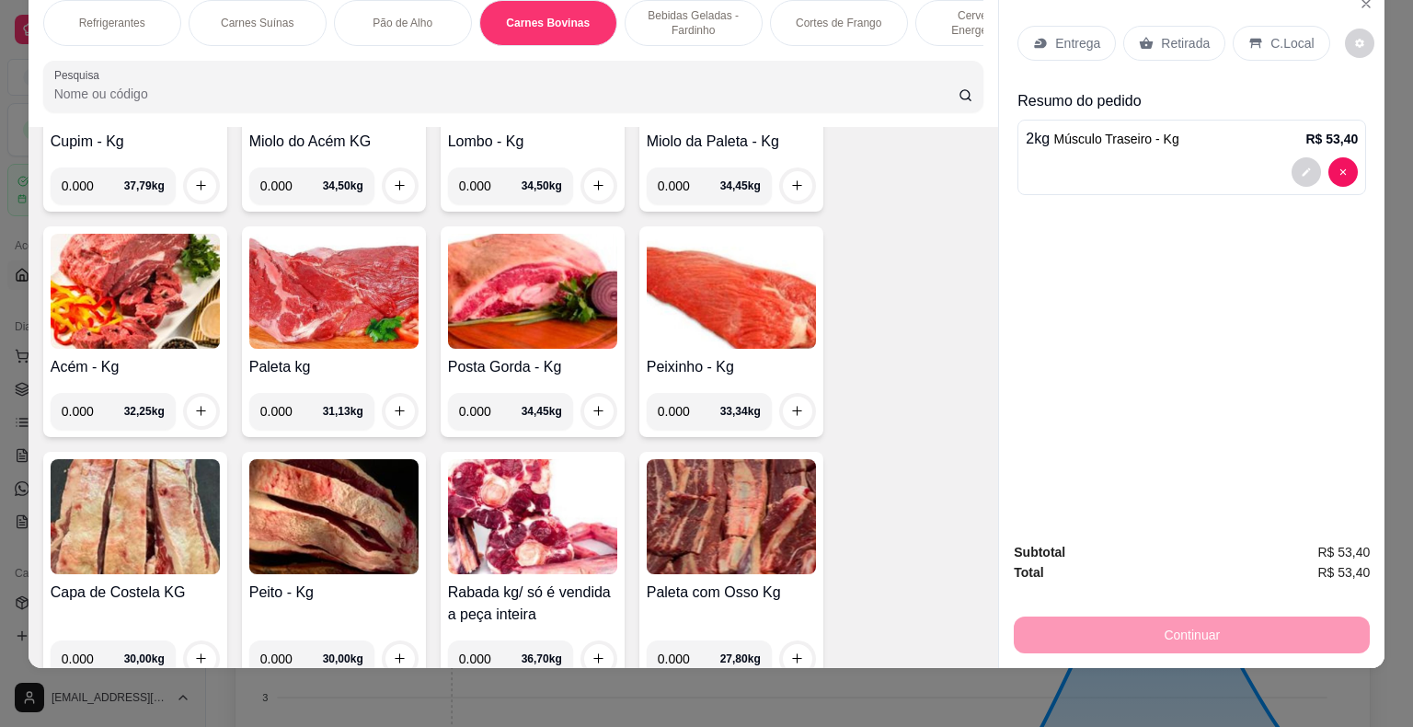
click at [167, 248] on img at bounding box center [135, 291] width 169 height 115
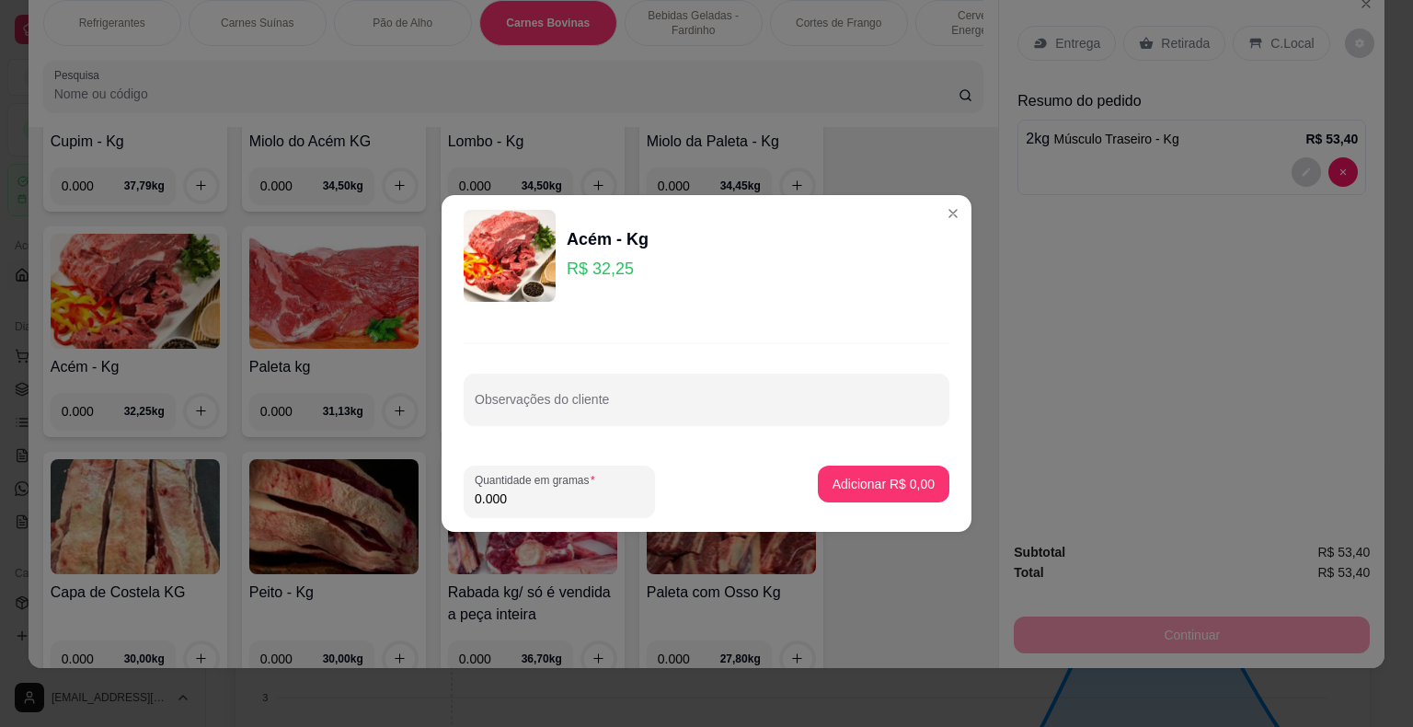
drag, startPoint x: 513, startPoint y: 499, endPoint x: 450, endPoint y: 503, distance: 63.6
click at [450, 503] on footer "Quantidade em gramas 0.000 Adicionar R$ 0,00" at bounding box center [707, 491] width 530 height 81
type input "1.000"
click at [861, 491] on p "Adicionar R$ 32,25" at bounding box center [879, 484] width 109 height 18
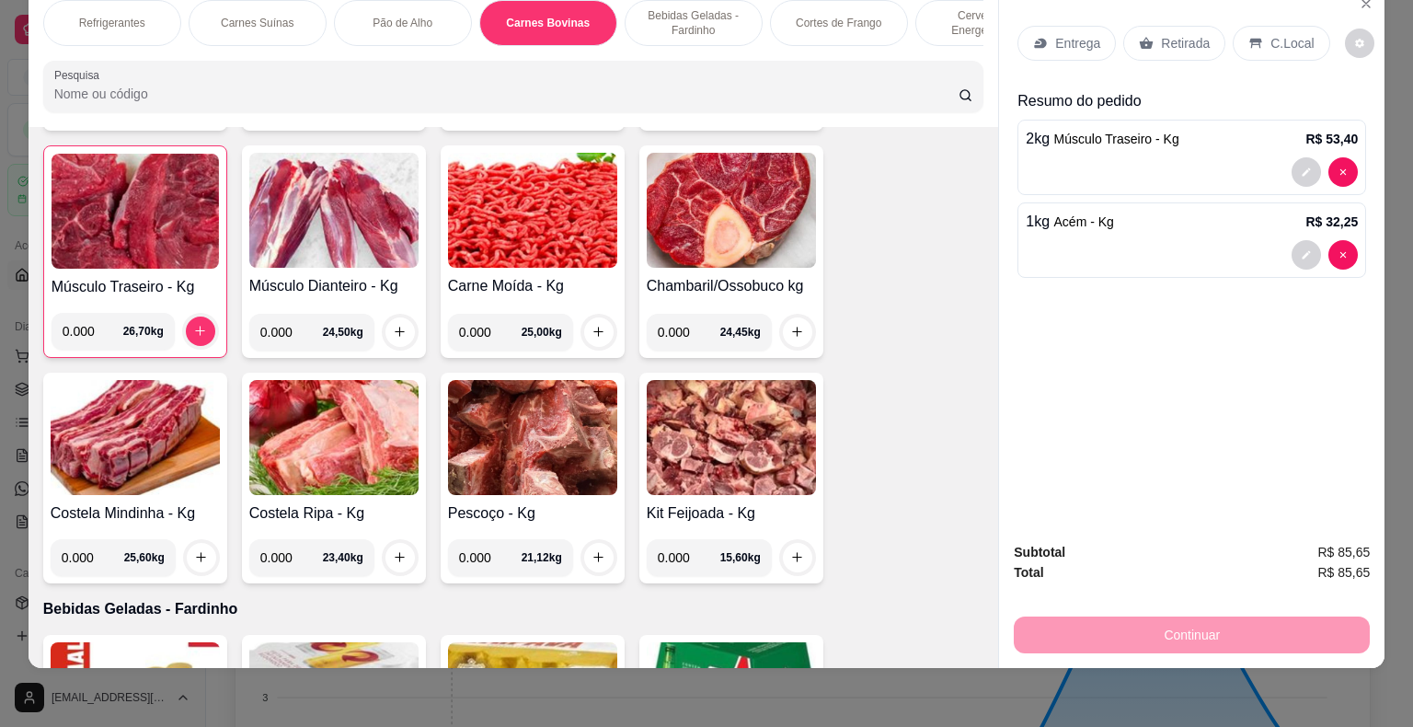
scroll to position [4371, 0]
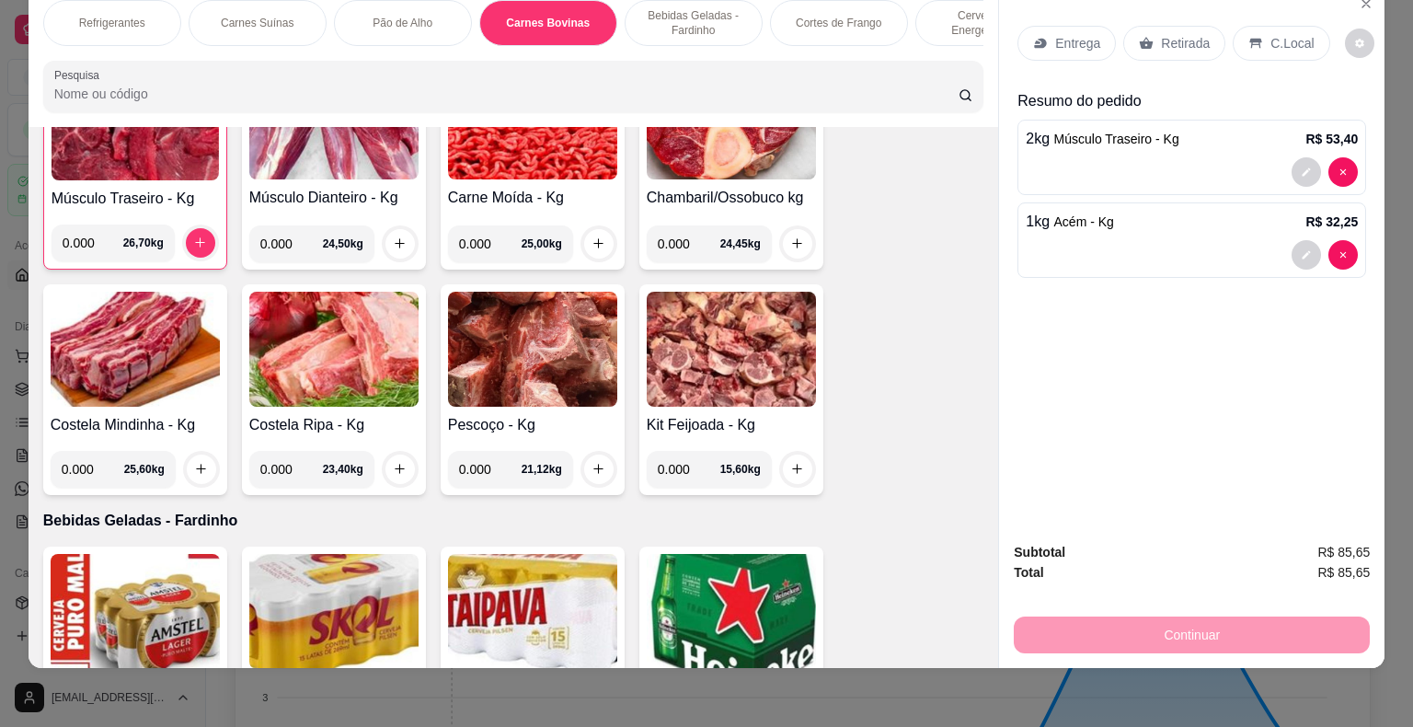
click at [84, 325] on img at bounding box center [135, 349] width 169 height 115
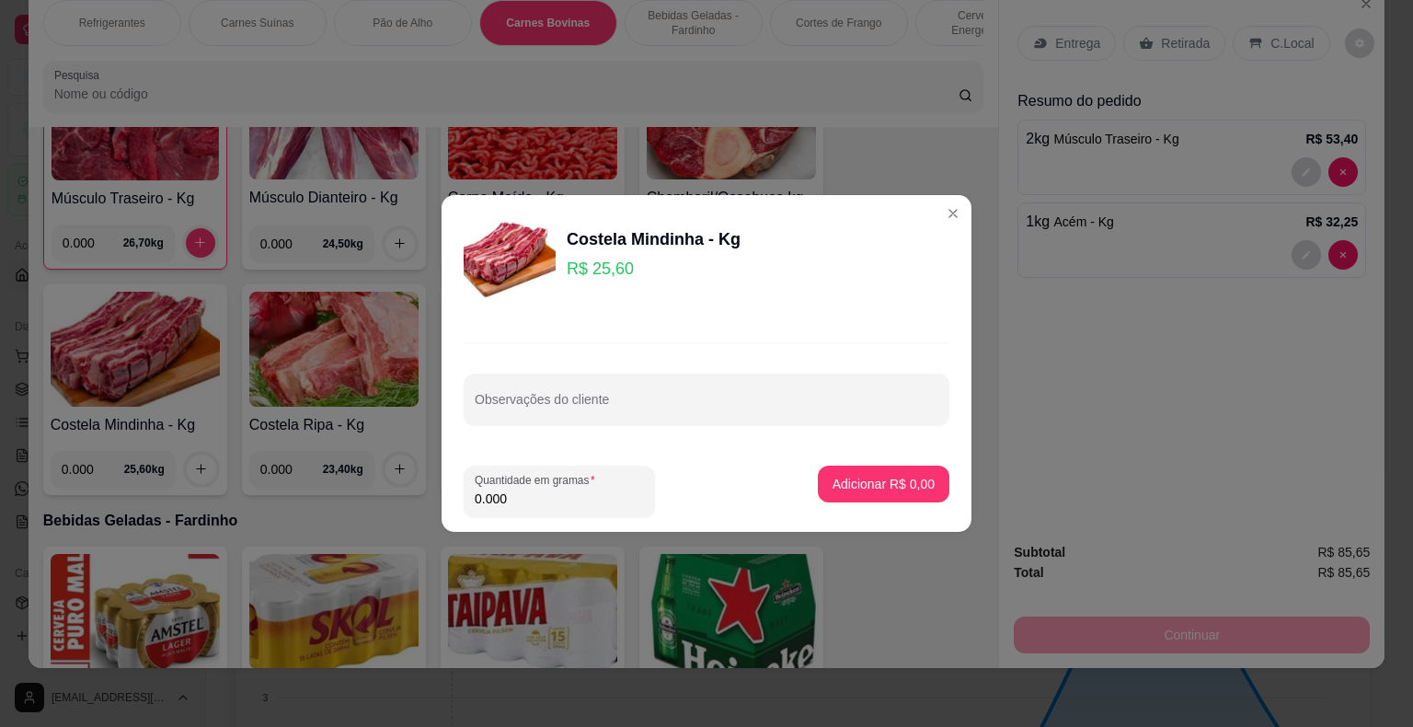
drag, startPoint x: 514, startPoint y: 498, endPoint x: 448, endPoint y: 498, distance: 66.2
click at [448, 498] on footer "Quantidade em gramas 0.000 Adicionar R$ 0,00" at bounding box center [707, 491] width 530 height 81
type input "1.500"
click at [839, 492] on p "Adicionar R$ 38,40" at bounding box center [880, 483] width 107 height 17
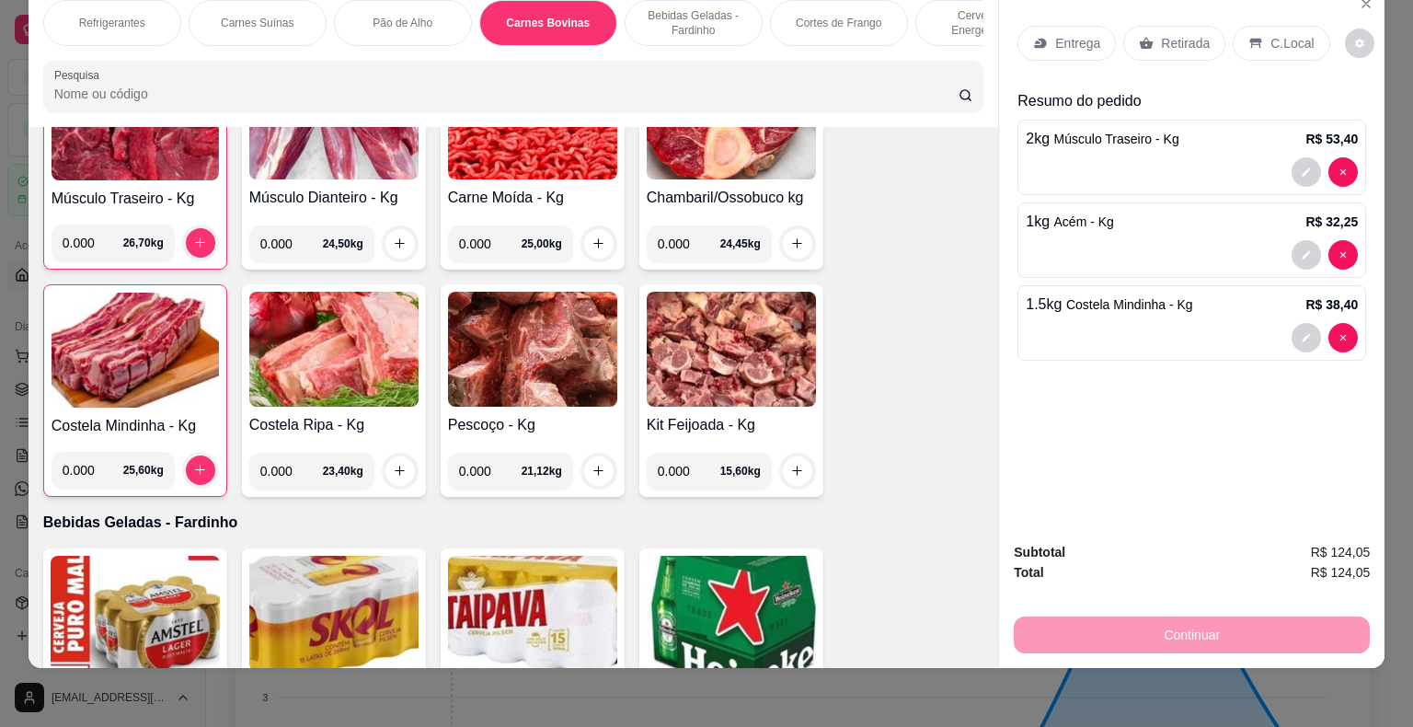
click at [1089, 34] on p "Entrega" at bounding box center [1077, 43] width 45 height 18
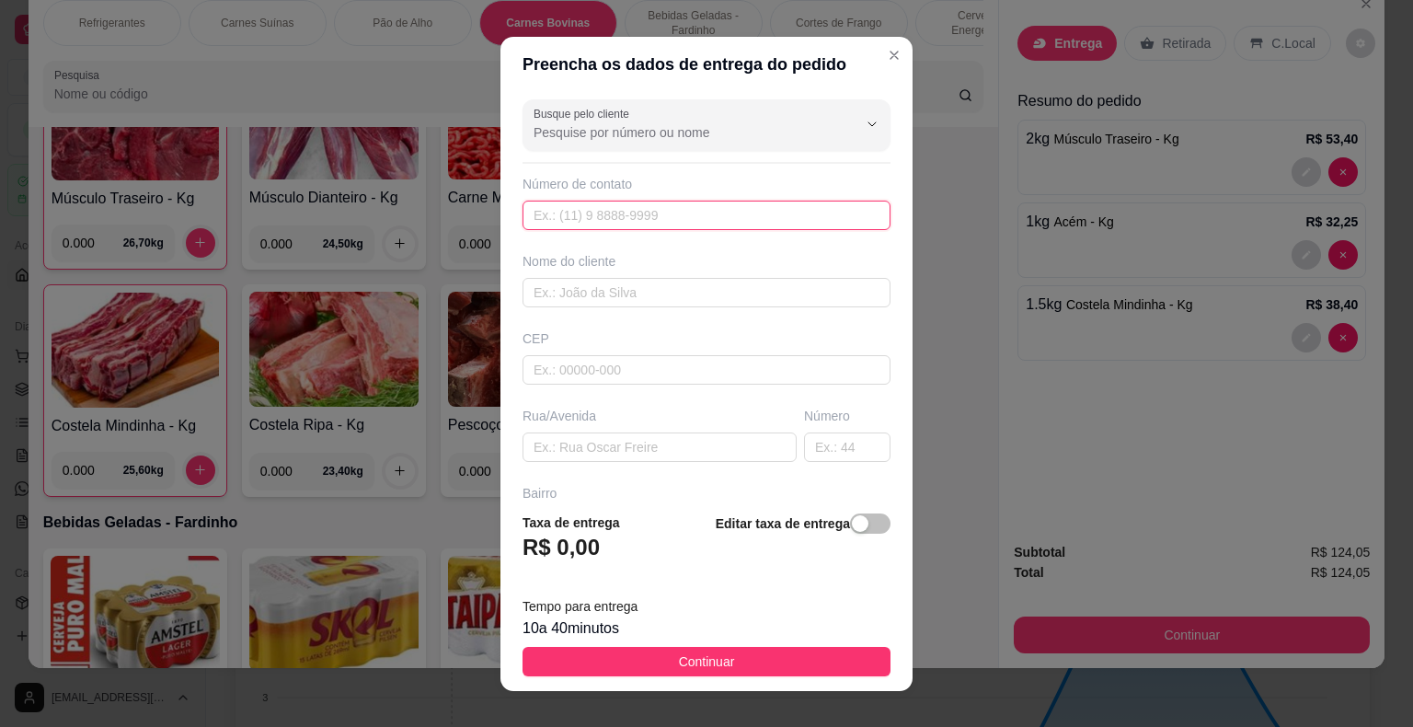
click at [554, 202] on input "text" at bounding box center [706, 215] width 368 height 29
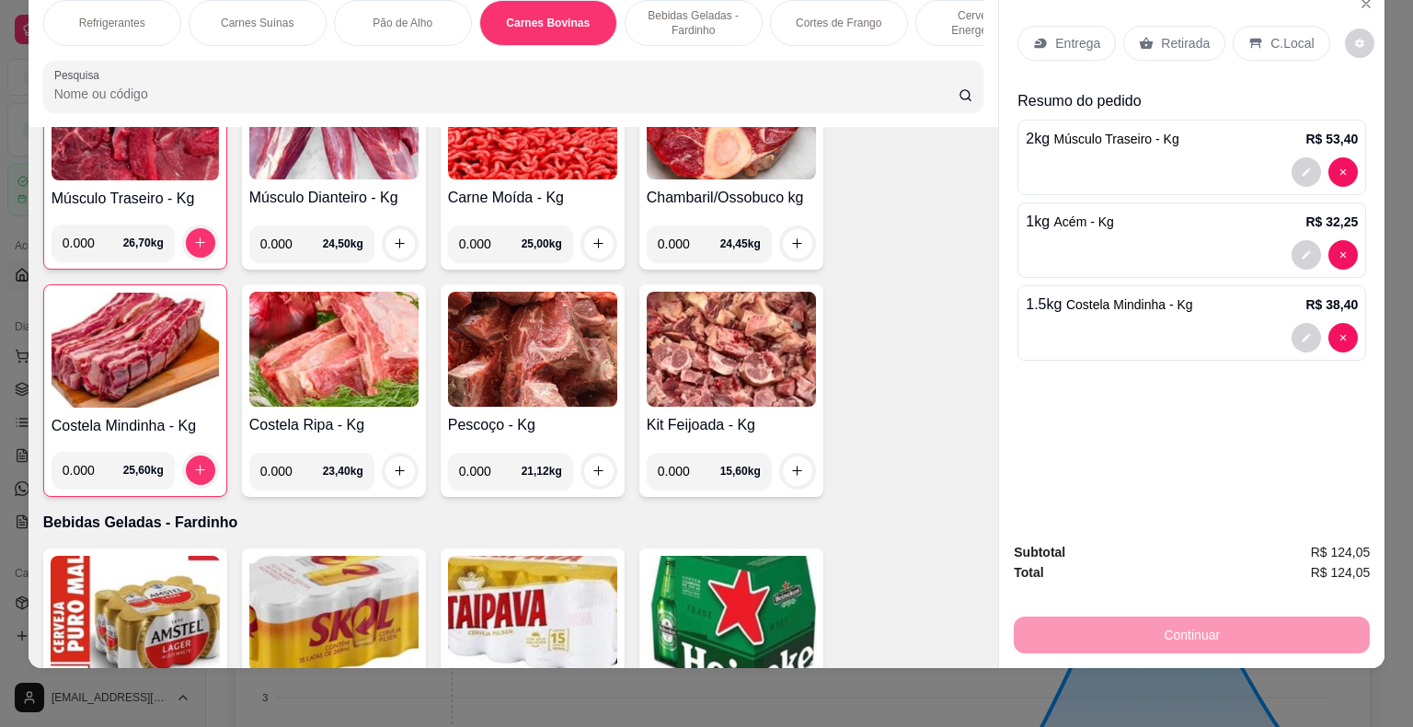
click at [1172, 35] on p "Retirada" at bounding box center [1185, 43] width 49 height 18
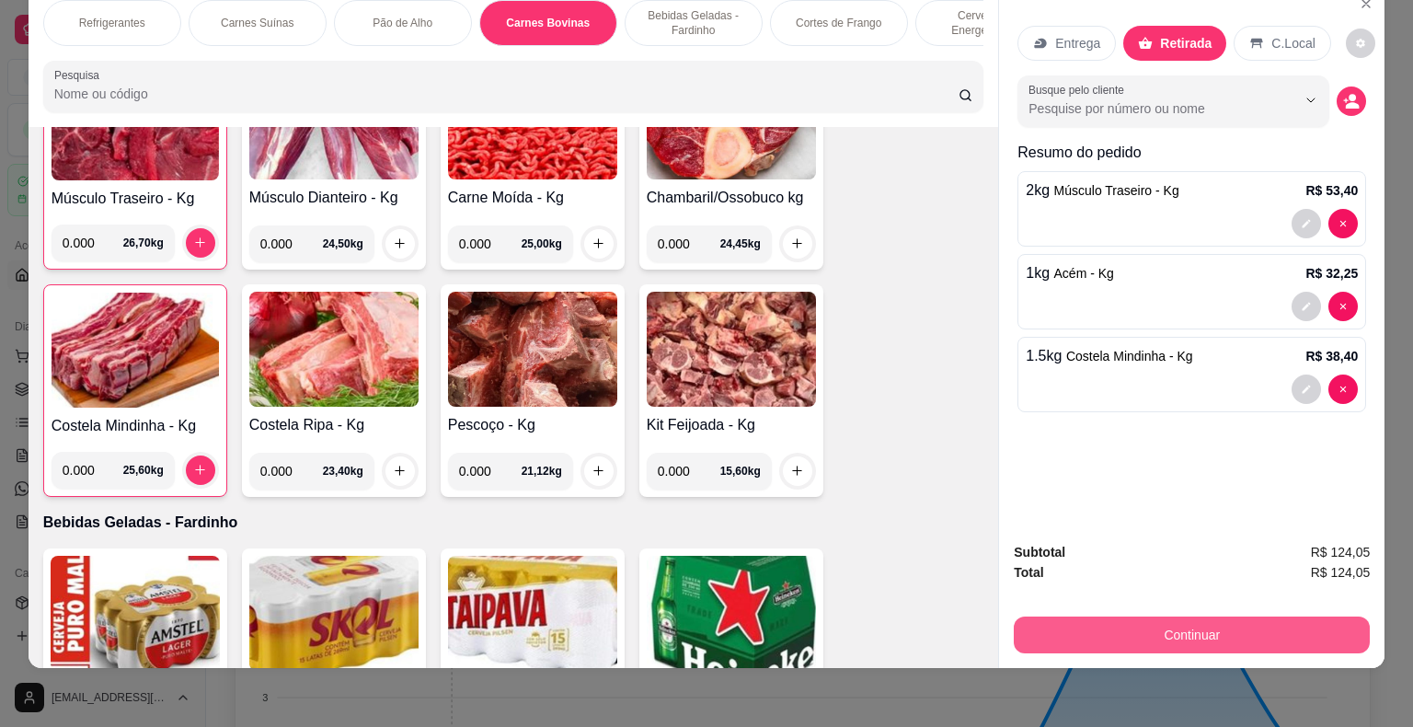
click at [1201, 626] on button "Continuar" at bounding box center [1192, 634] width 356 height 37
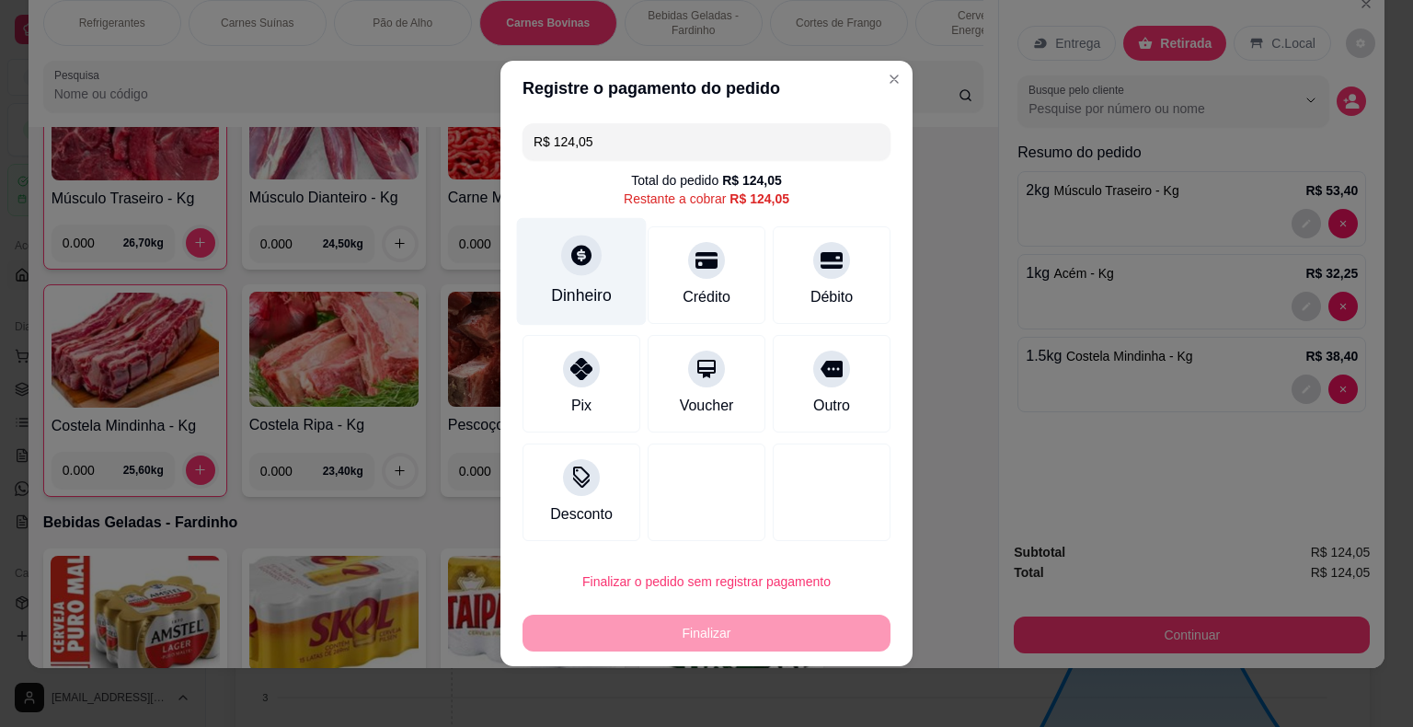
click at [574, 289] on div "Dinheiro" at bounding box center [581, 295] width 61 height 24
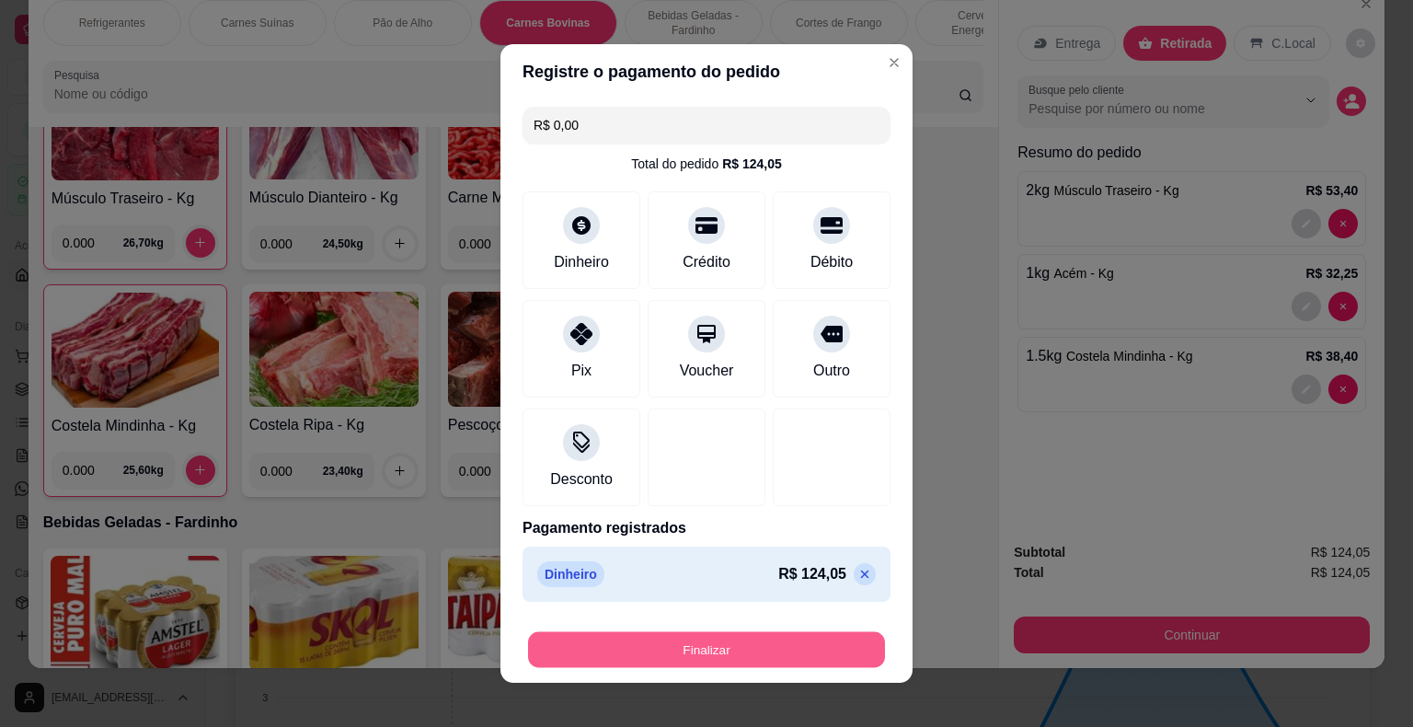
click at [743, 642] on button "Finalizar" at bounding box center [706, 650] width 357 height 36
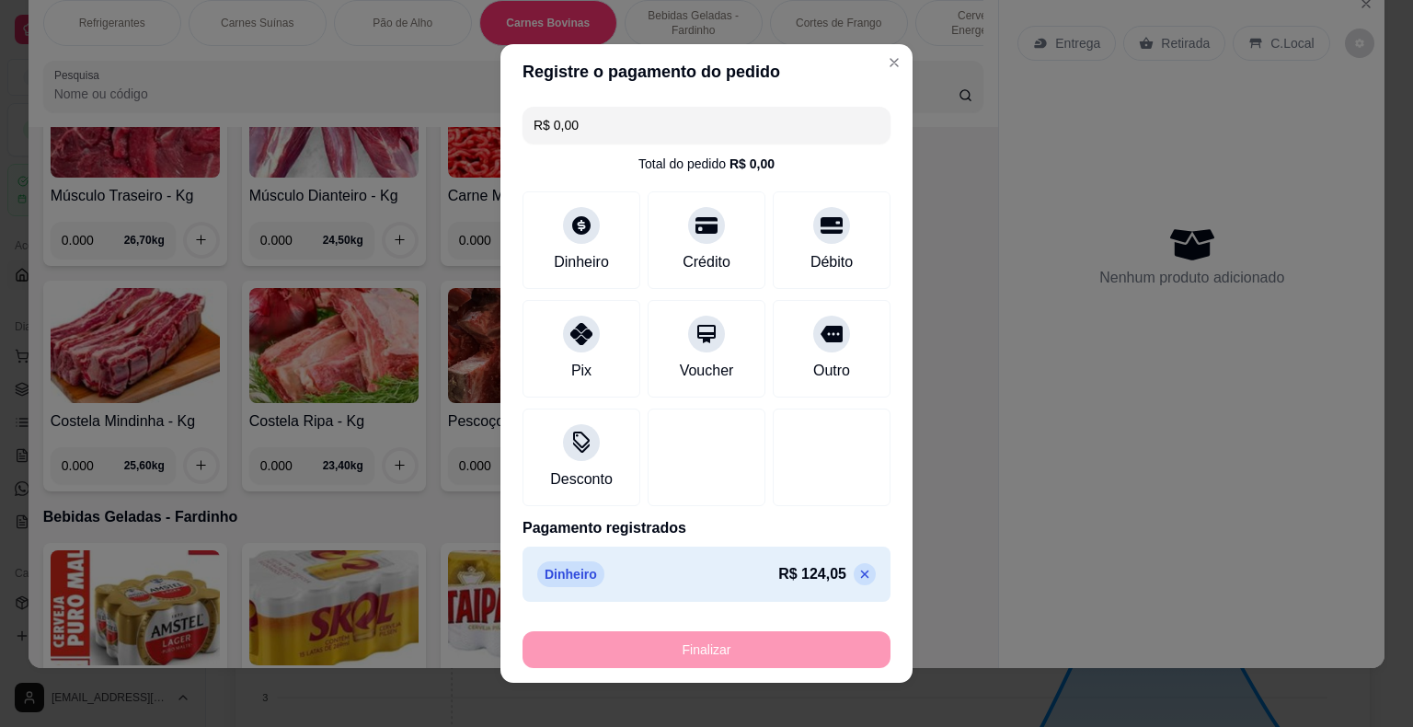
type input "-R$ 124,05"
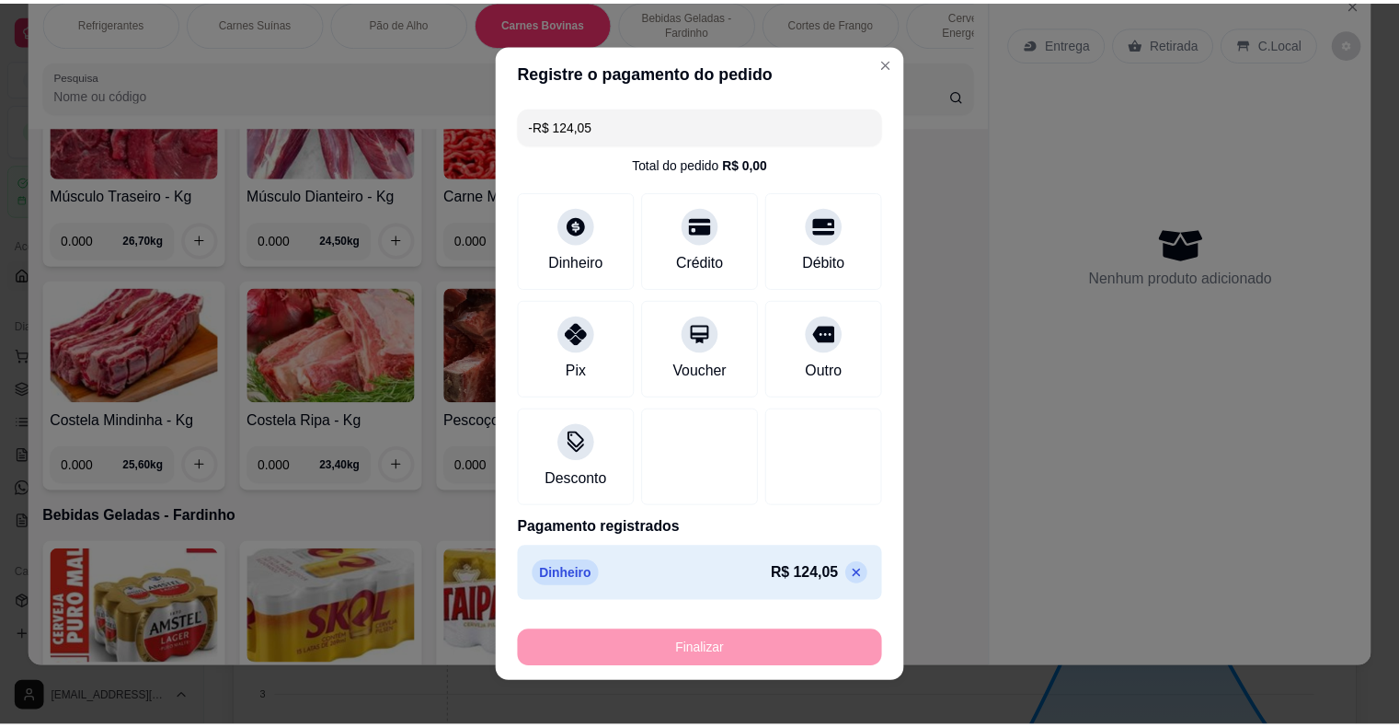
scroll to position [4368, 0]
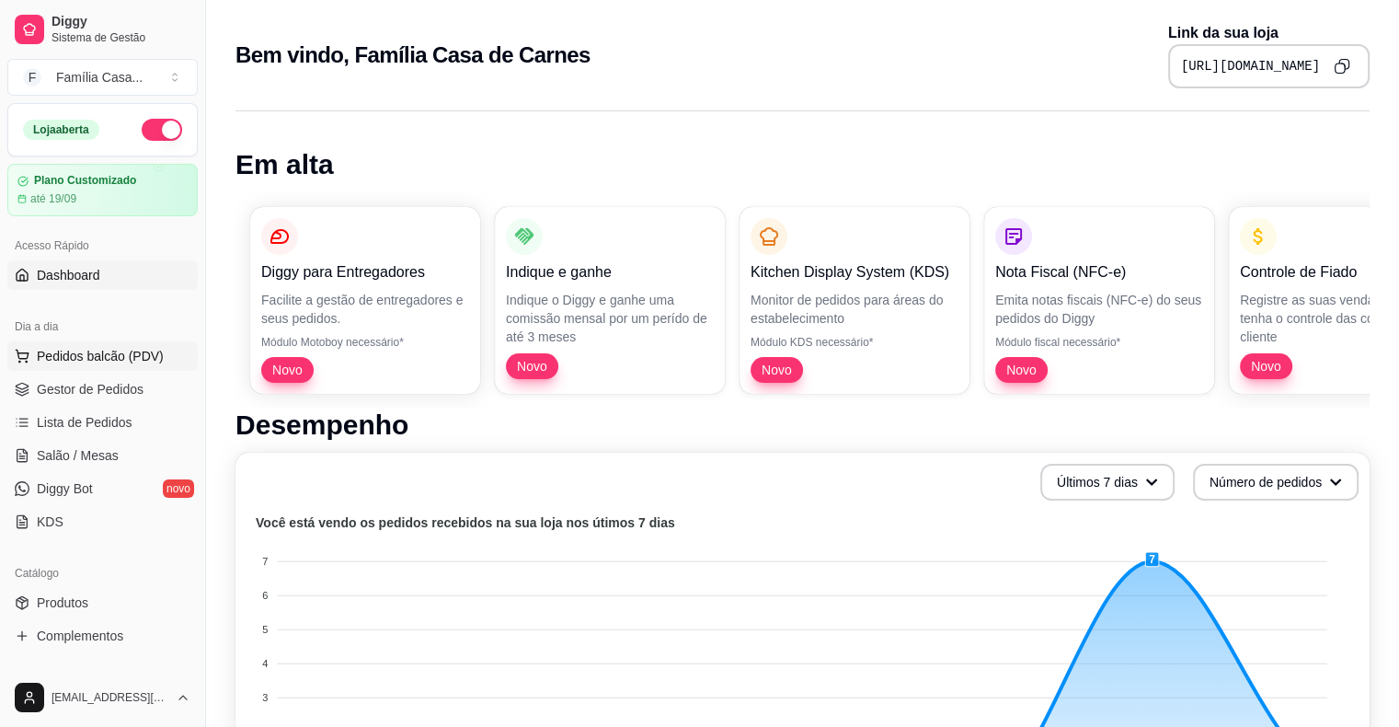
click at [66, 352] on span "Pedidos balcão (PDV)" at bounding box center [100, 356] width 127 height 18
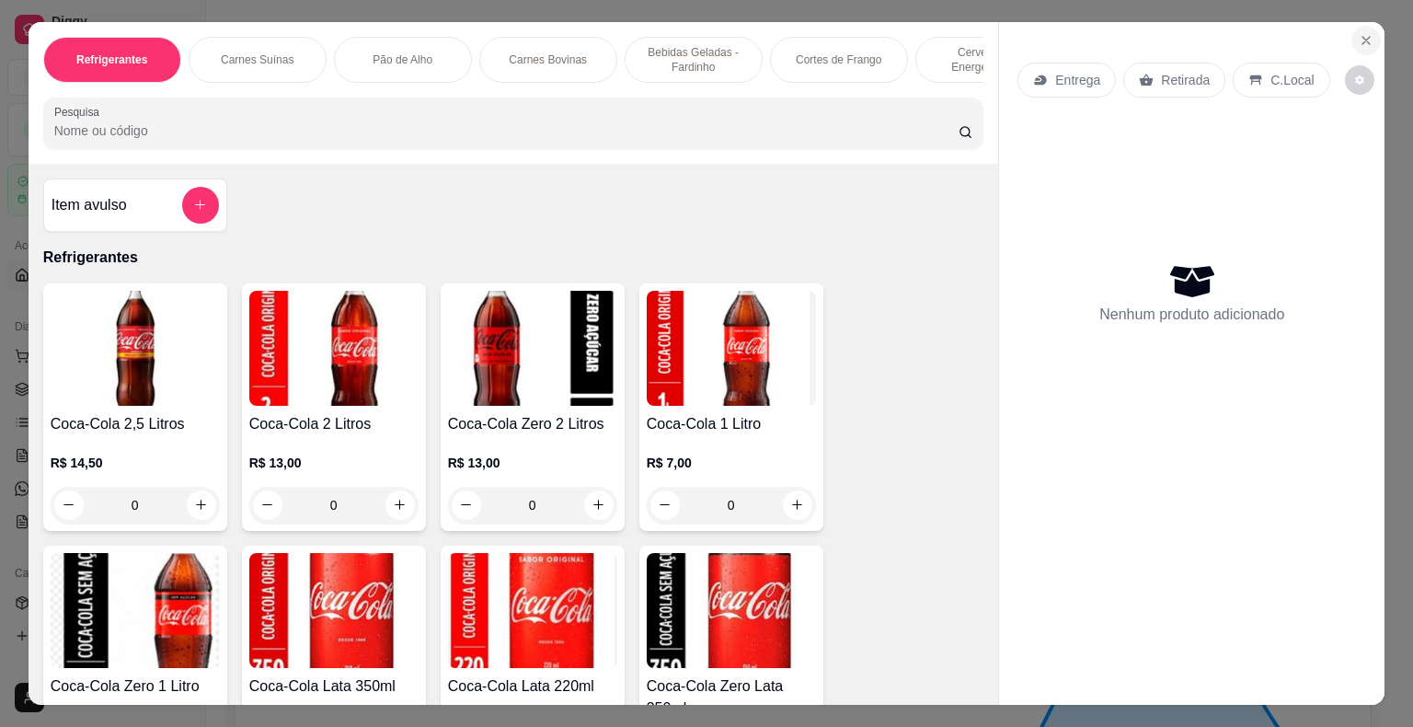
click at [1359, 38] on icon "Close" at bounding box center [1366, 40] width 15 height 15
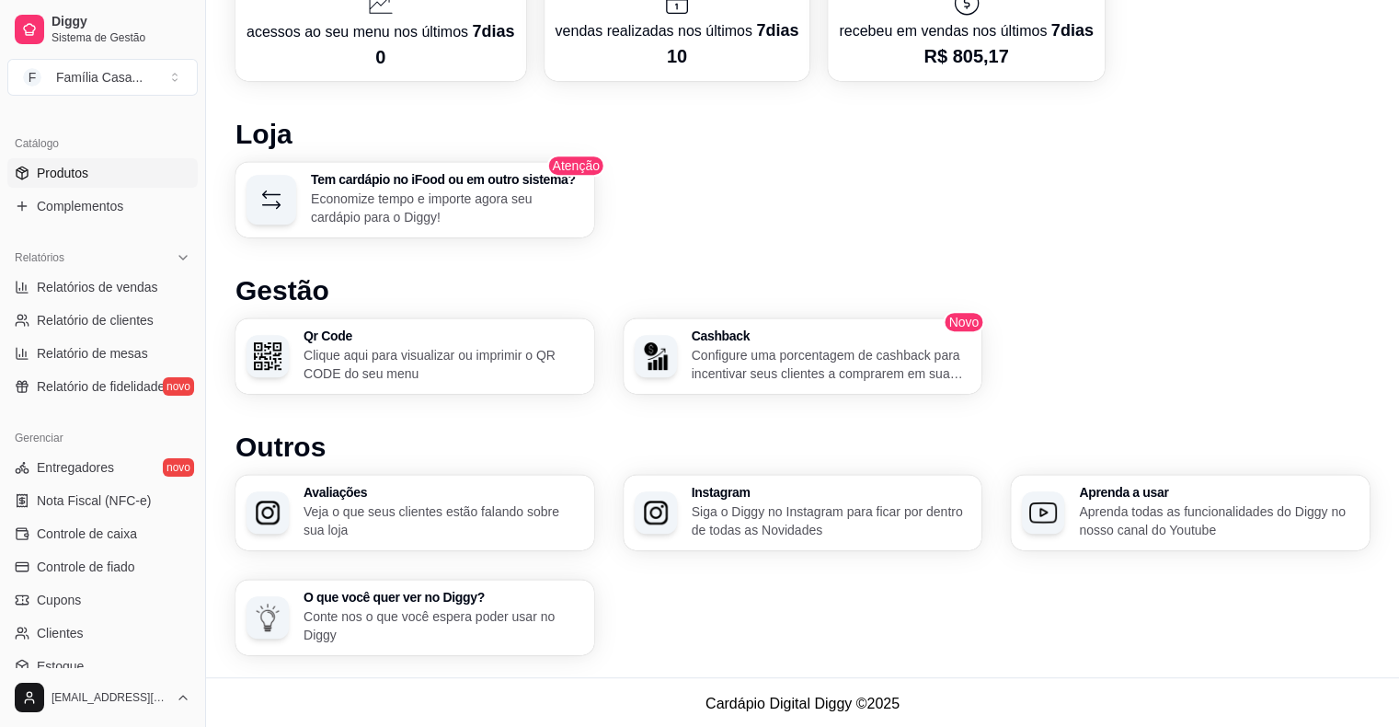
scroll to position [596, 0]
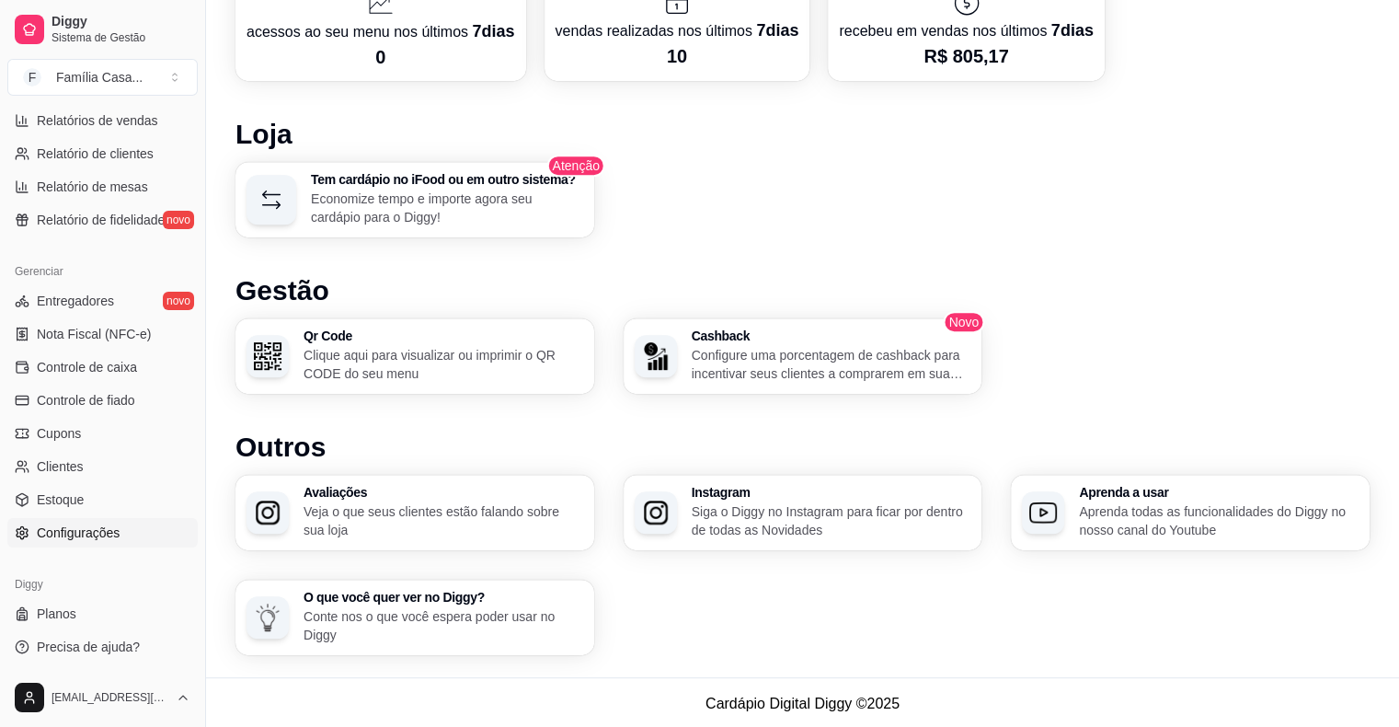
click at [64, 537] on span "Configurações" at bounding box center [78, 532] width 83 height 18
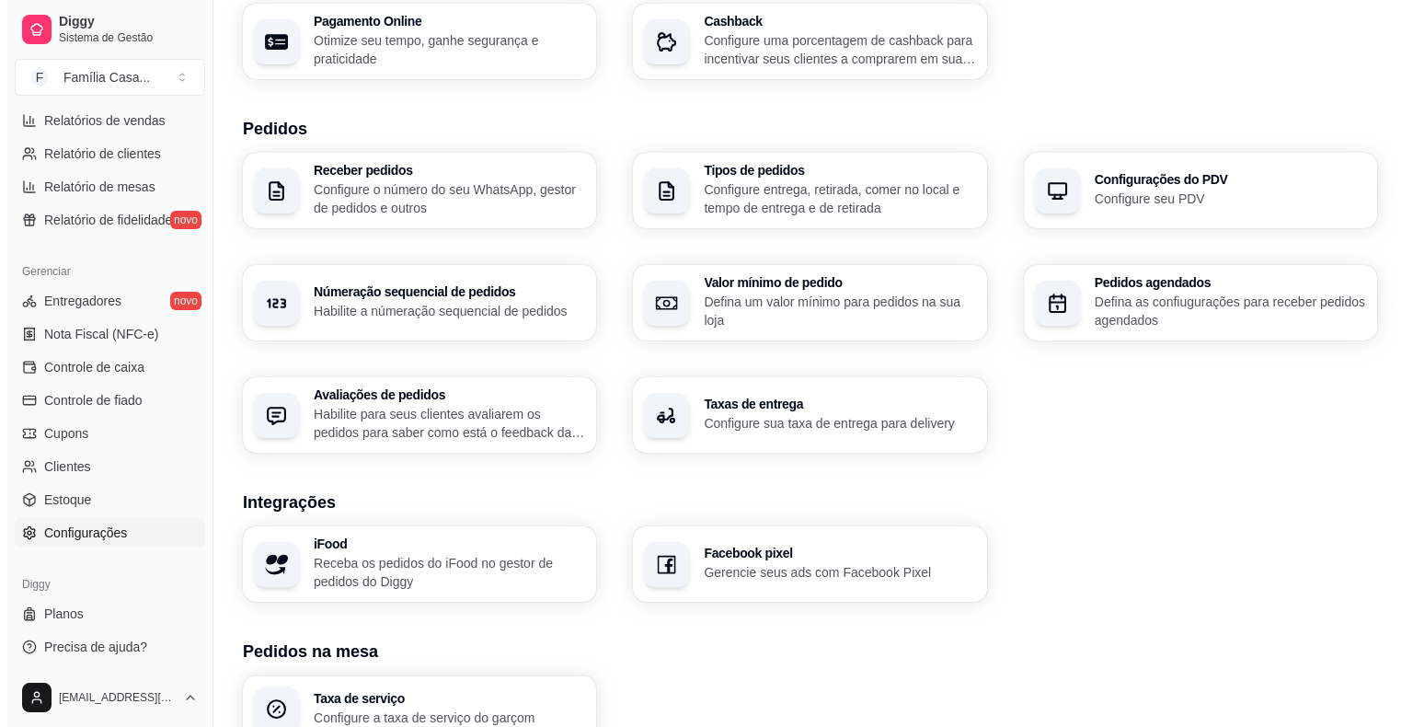
scroll to position [552, 0]
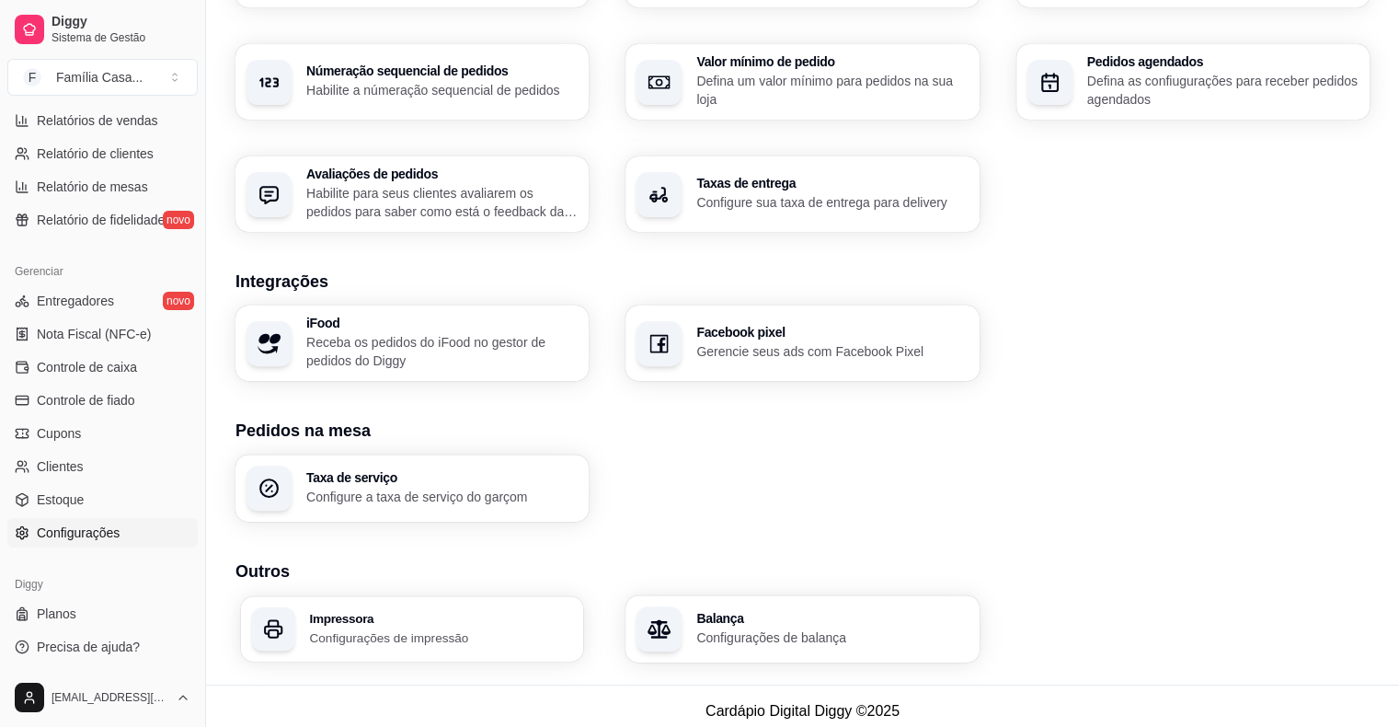
click at [331, 642] on p "Configurações de impressão" at bounding box center [440, 636] width 263 height 17
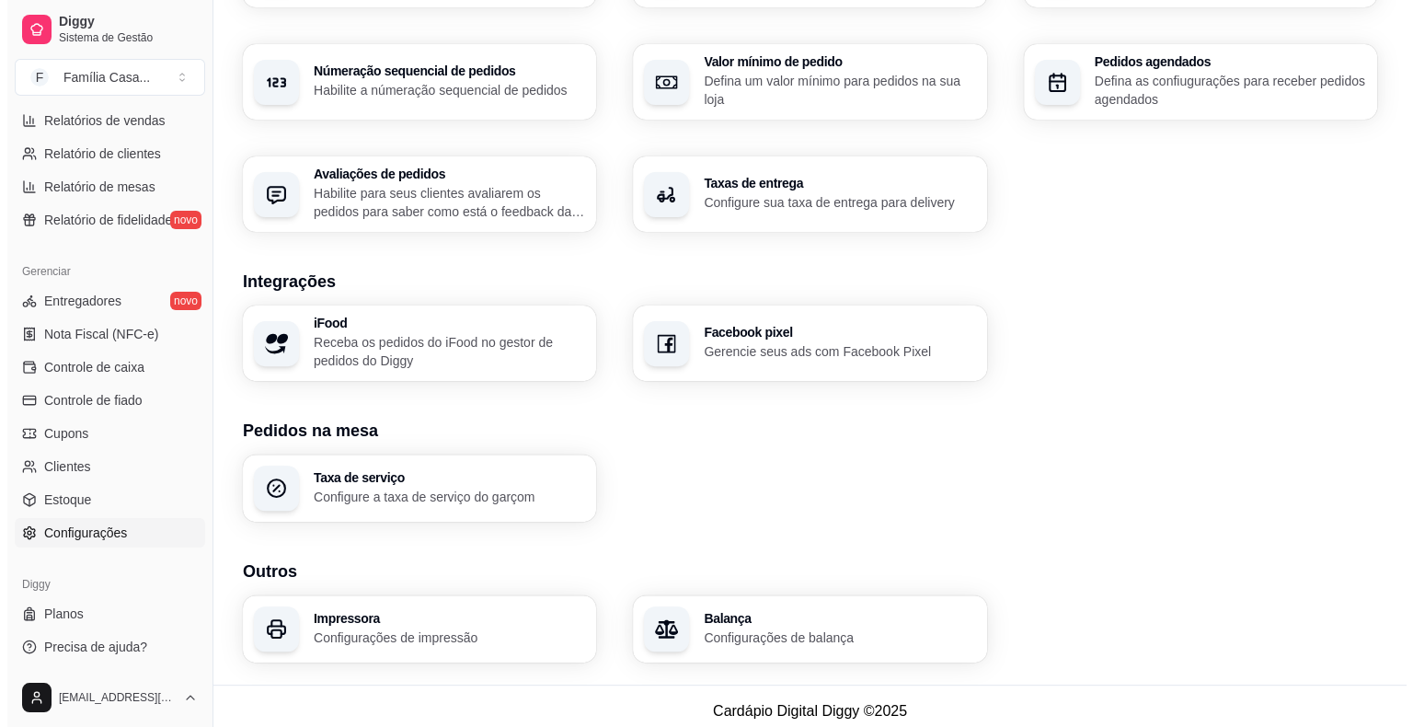
scroll to position [561, 0]
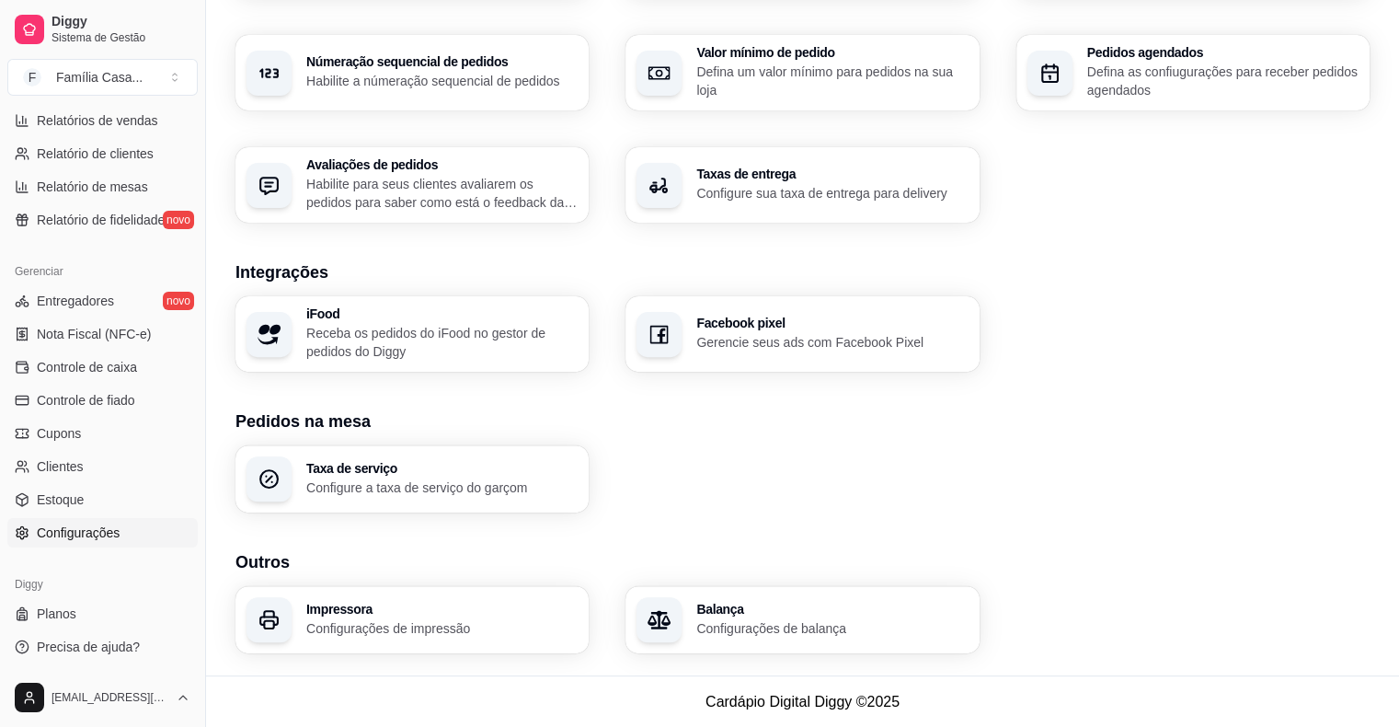
click at [327, 611] on h3 "Impressora" at bounding box center [441, 609] width 271 height 13
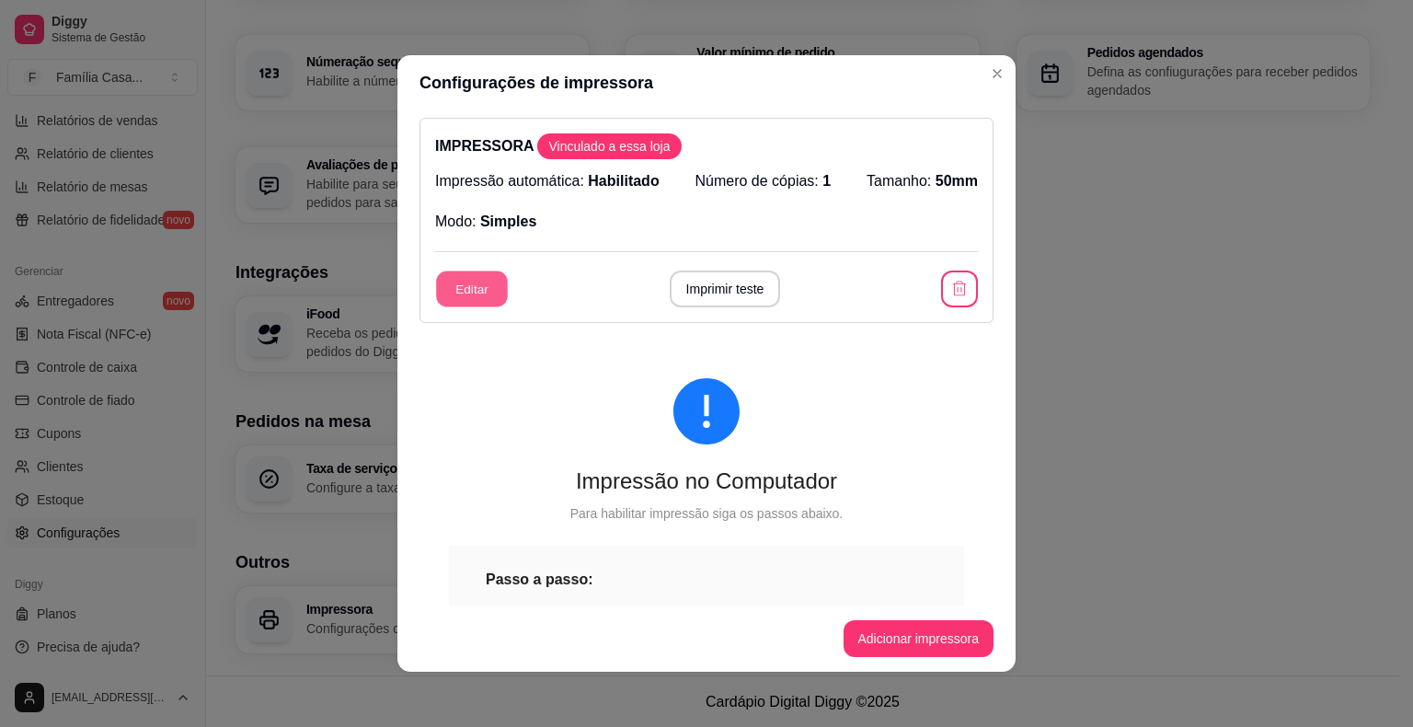
click at [448, 293] on button "Editar" at bounding box center [472, 289] width 72 height 36
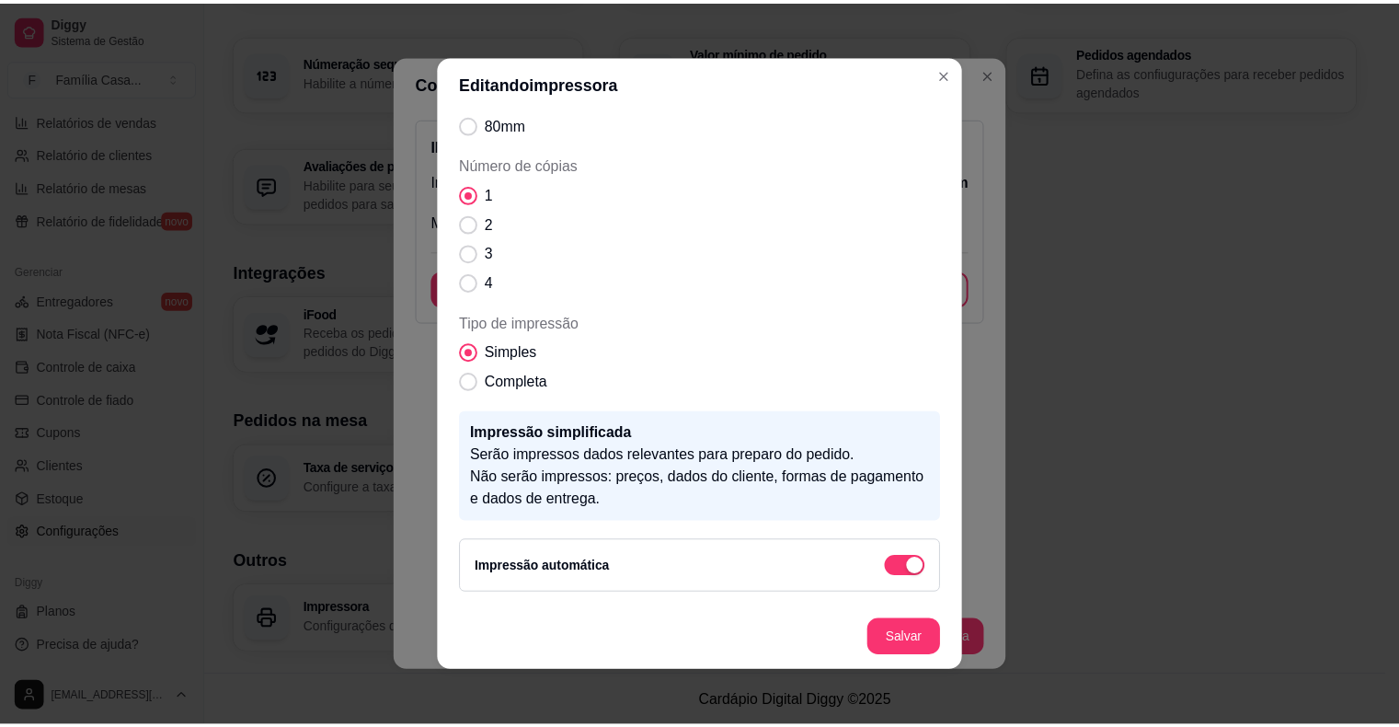
scroll to position [194, 0]
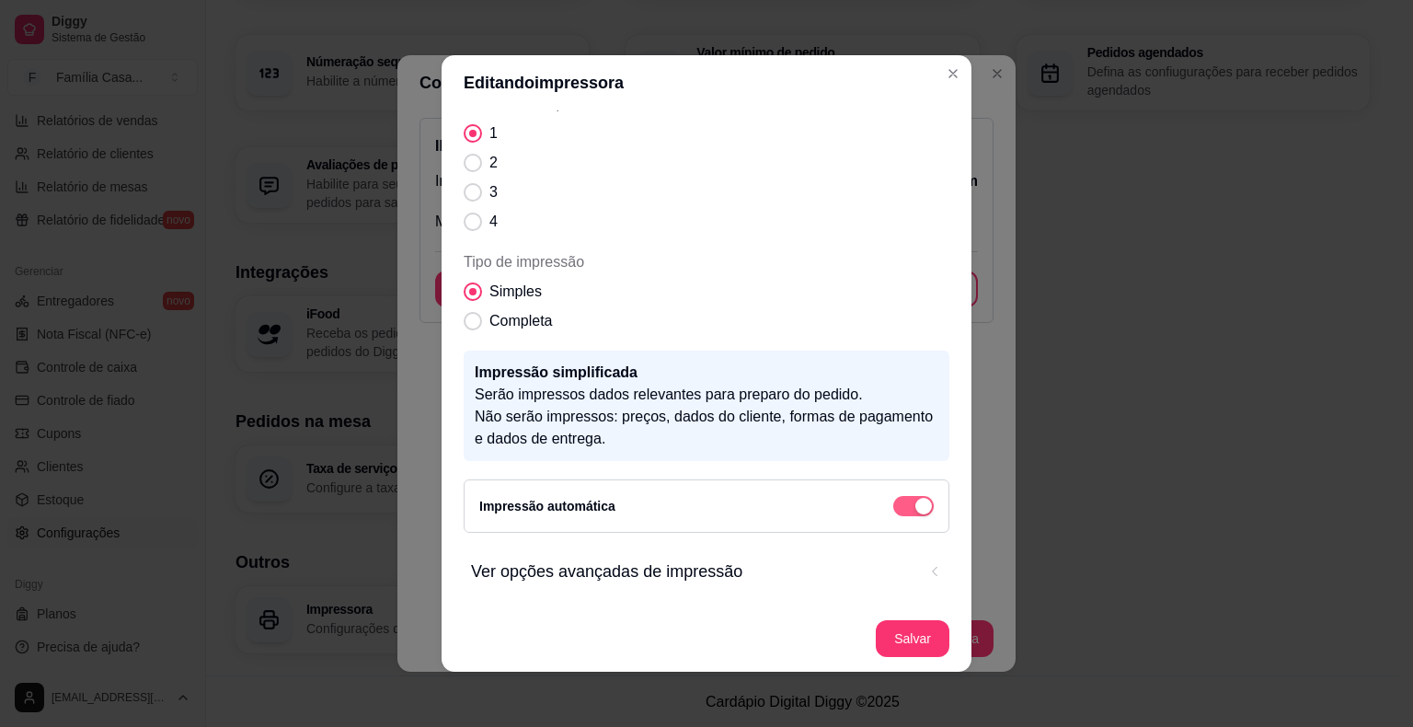
click at [915, 513] on div "button" at bounding box center [923, 506] width 17 height 17
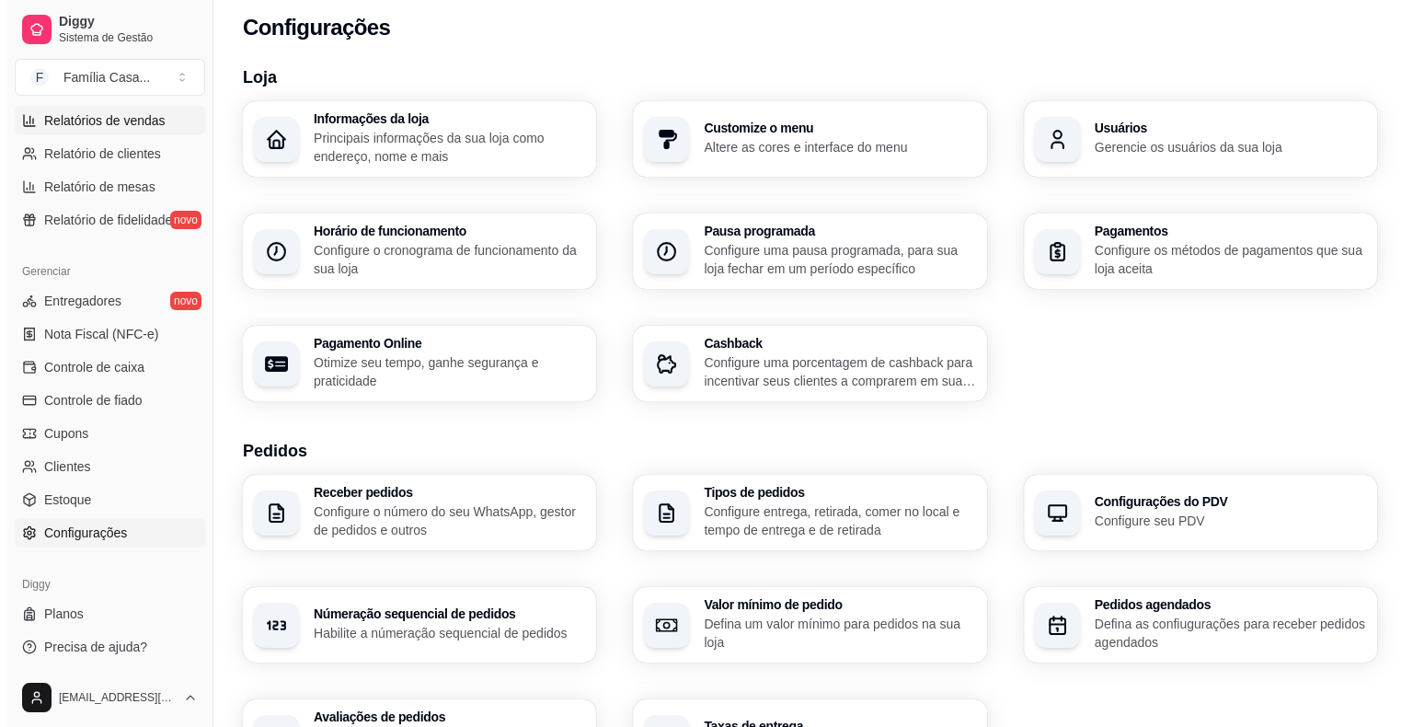
scroll to position [44, 0]
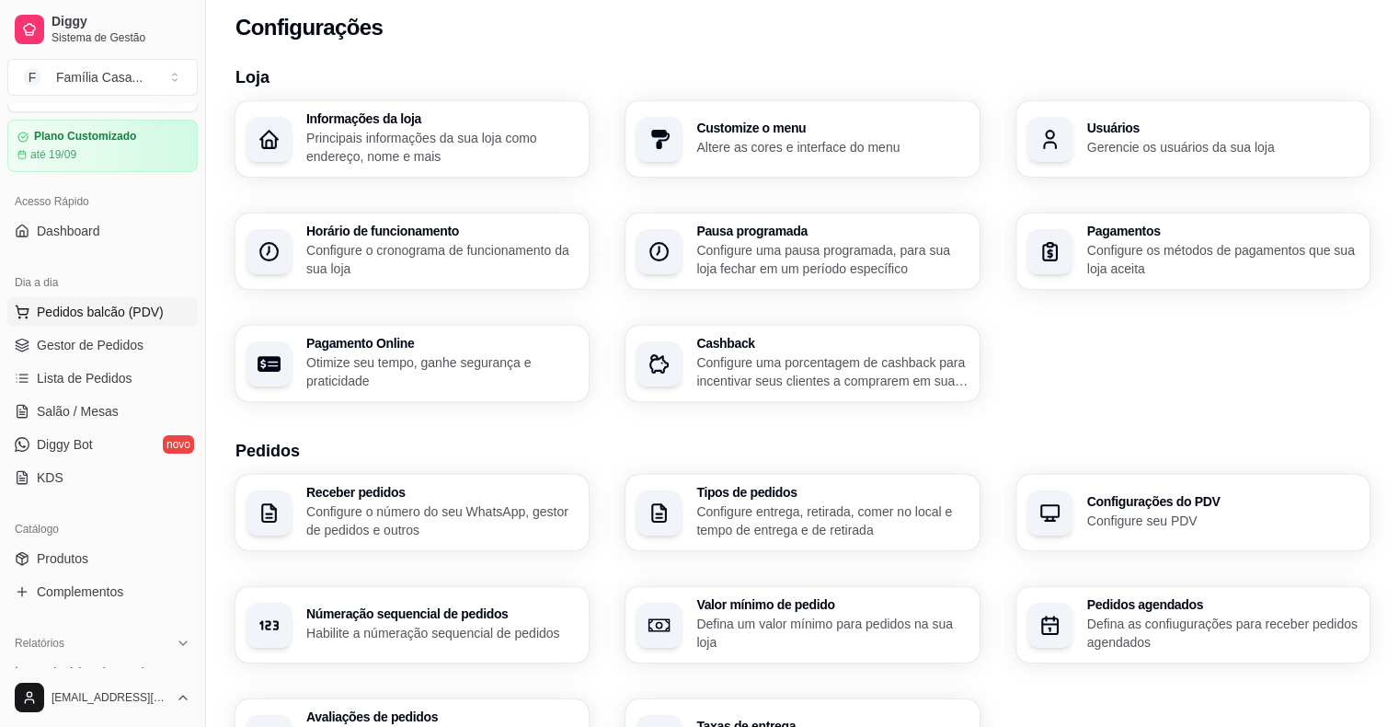
click at [77, 313] on span "Pedidos balcão (PDV)" at bounding box center [100, 312] width 127 height 18
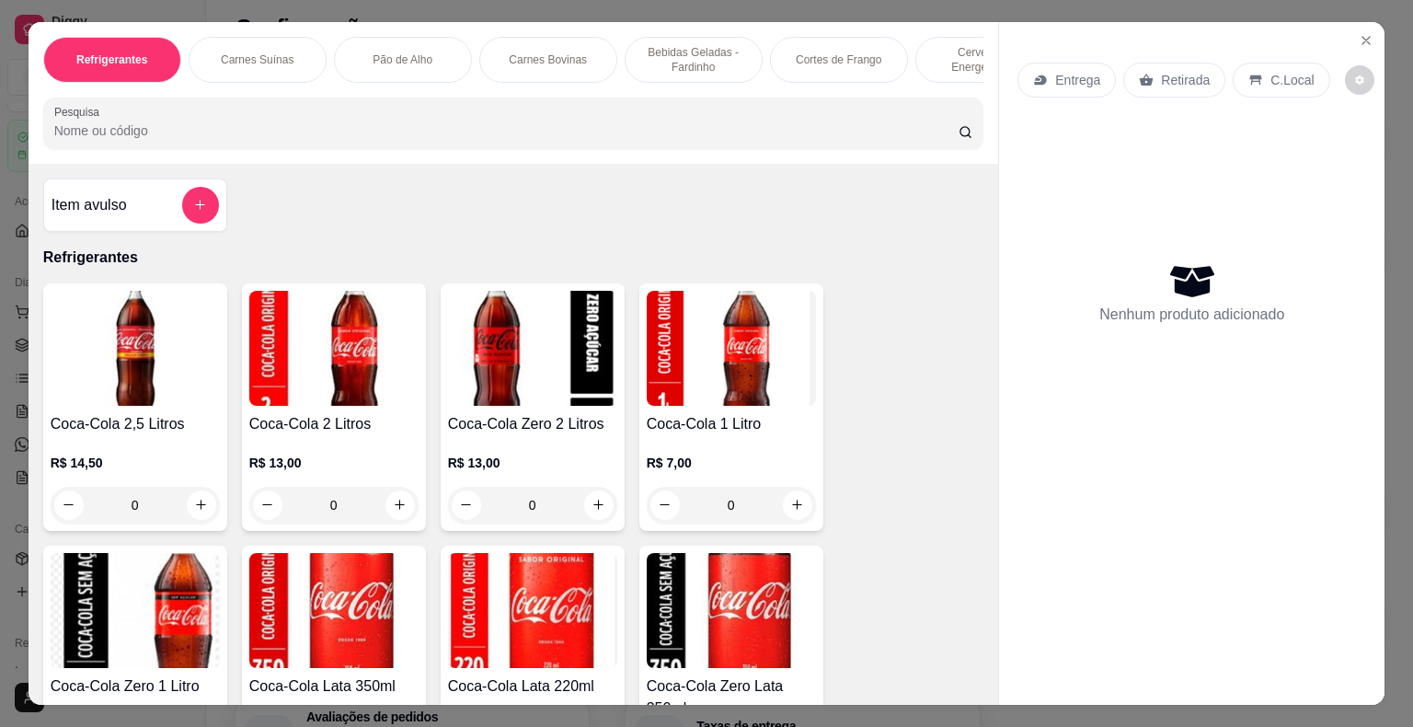
click at [532, 52] on p "Carnes Bovinas" at bounding box center [548, 59] width 78 height 15
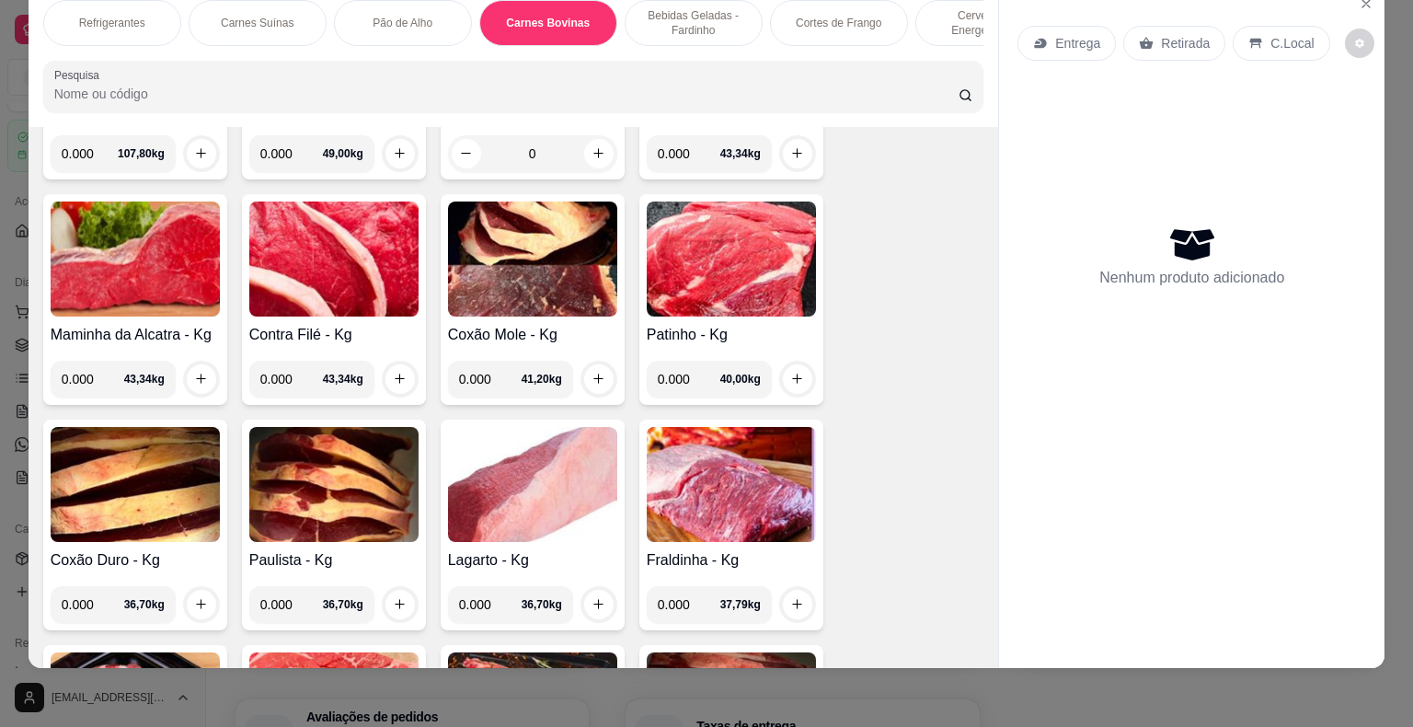
scroll to position [3359, 0]
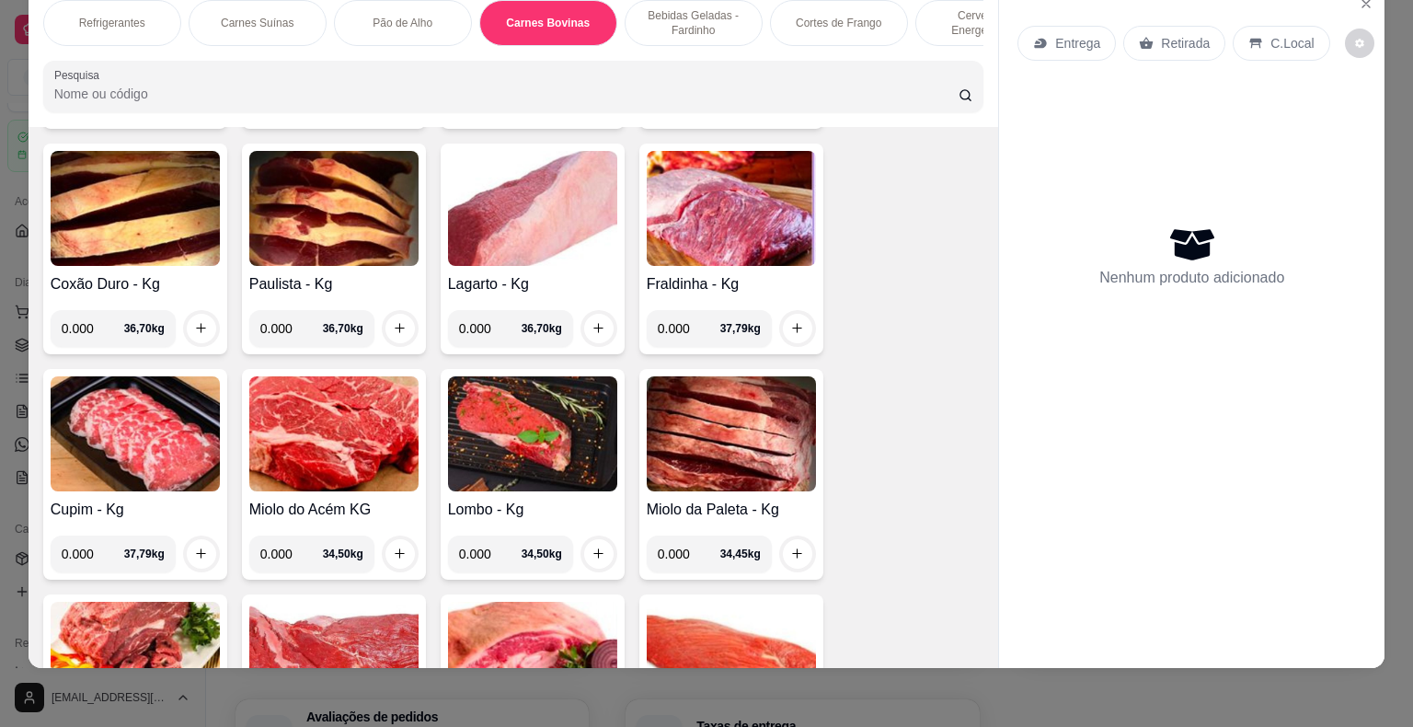
click at [347, 428] on img at bounding box center [333, 433] width 169 height 115
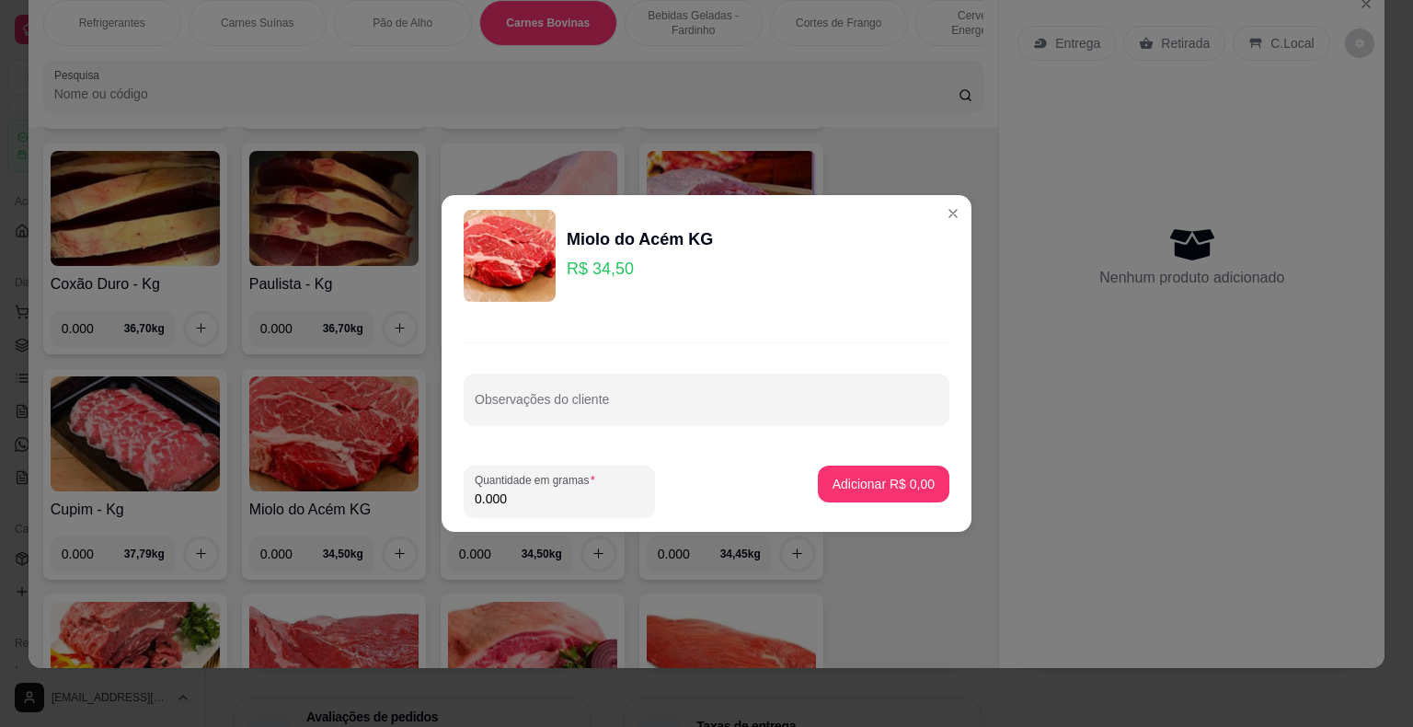
drag, startPoint x: 519, startPoint y: 505, endPoint x: 426, endPoint y: 523, distance: 94.7
click at [426, 523] on div "Miolo do Acém KG R$ 34,50 Observações do cliente Quantidade em gramas 0.000 Adi…" at bounding box center [706, 363] width 1413 height 727
type input "1.500"
click at [839, 480] on p "Adicionar R$ 51,75" at bounding box center [879, 484] width 109 height 18
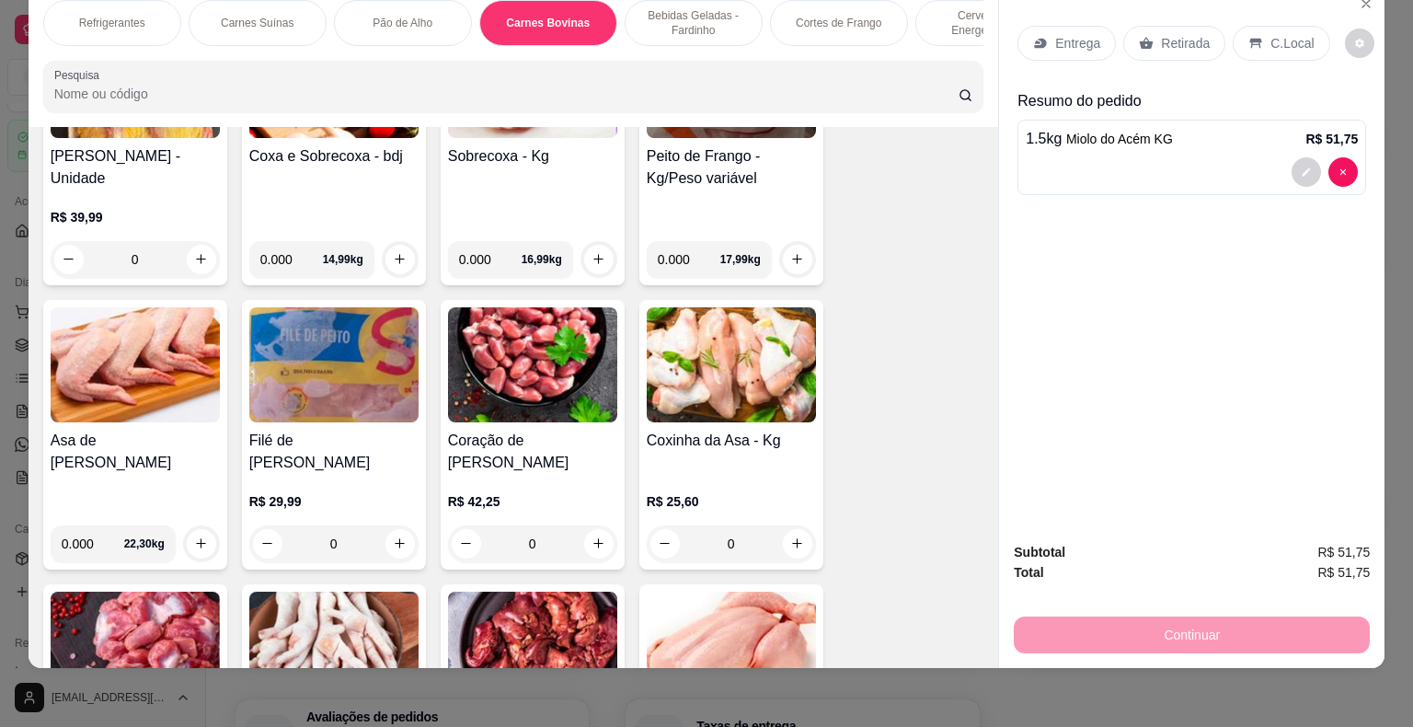
scroll to position [5475, 0]
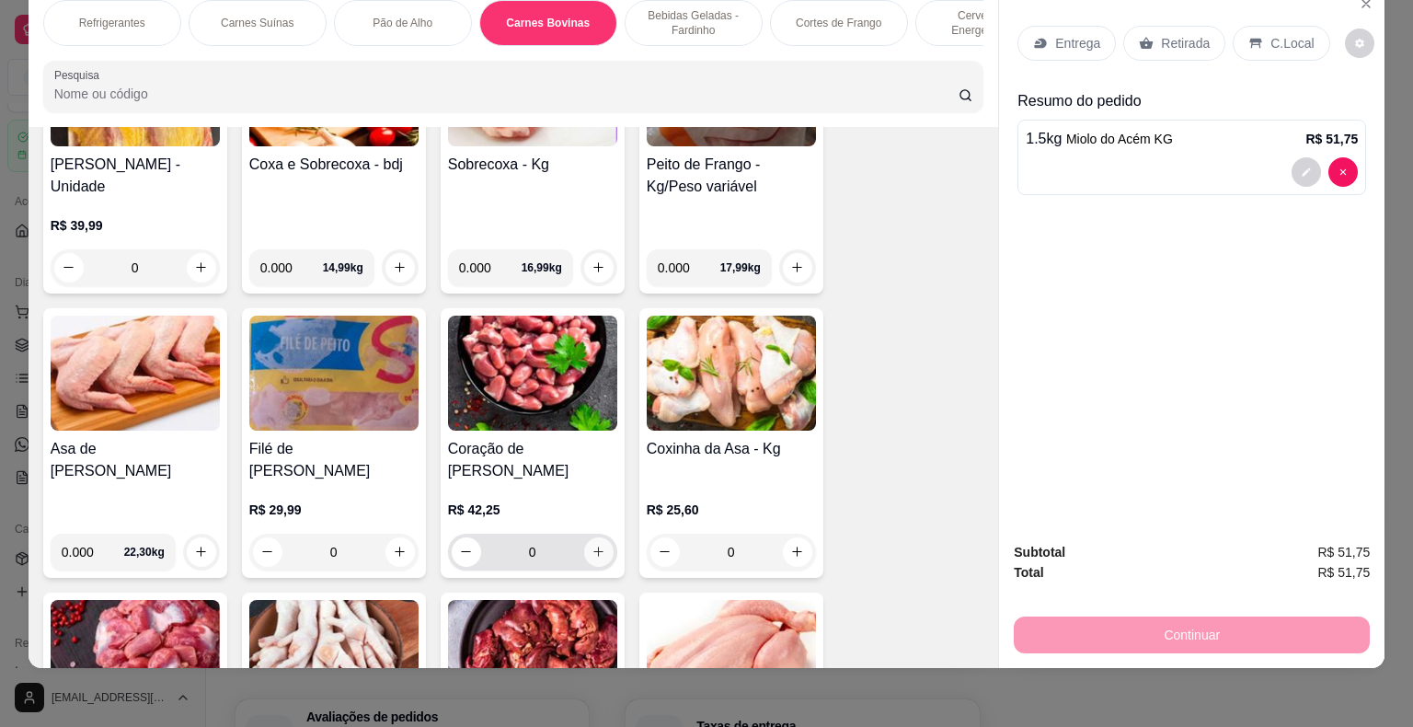
click at [592, 545] on icon "increase-product-quantity" at bounding box center [598, 552] width 14 height 14
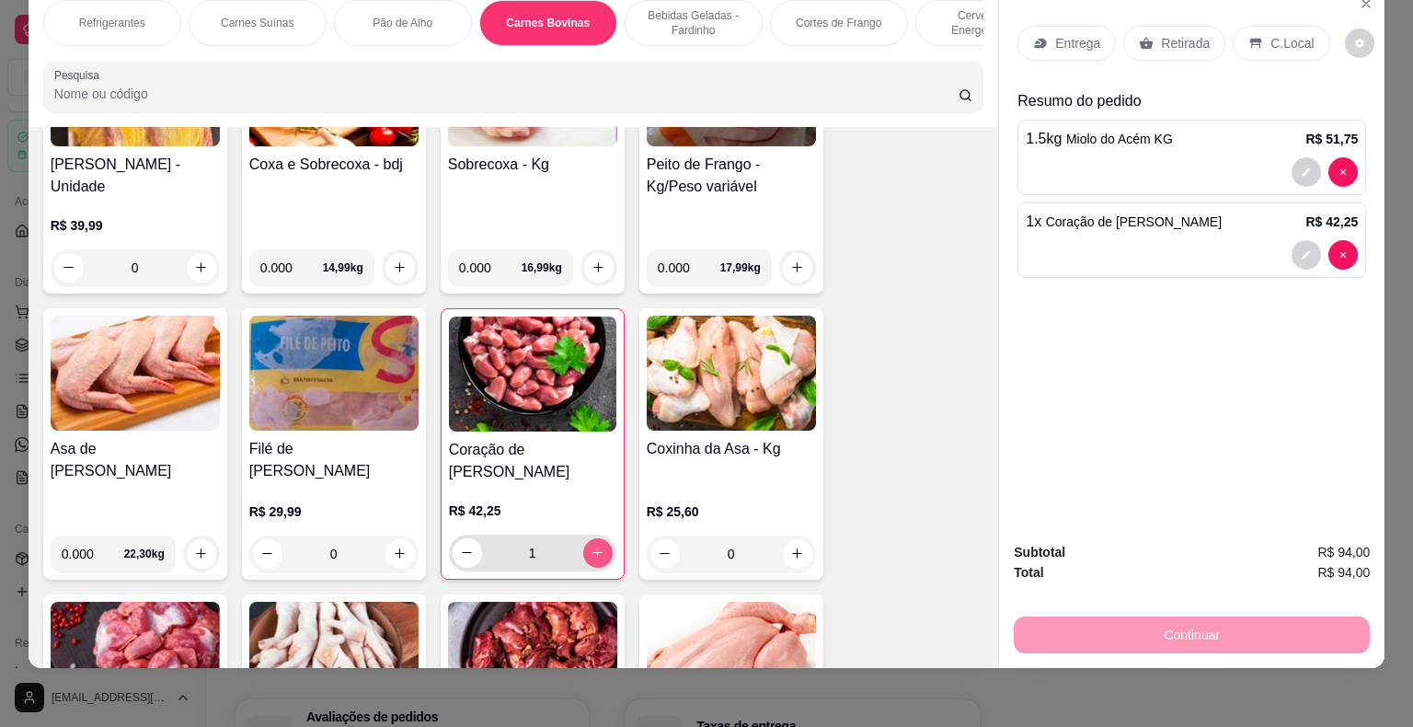
click at [592, 545] on icon "increase-product-quantity" at bounding box center [598, 552] width 14 height 14
type input "2"
click at [397, 546] on icon "increase-product-quantity" at bounding box center [400, 553] width 14 height 14
type input "1"
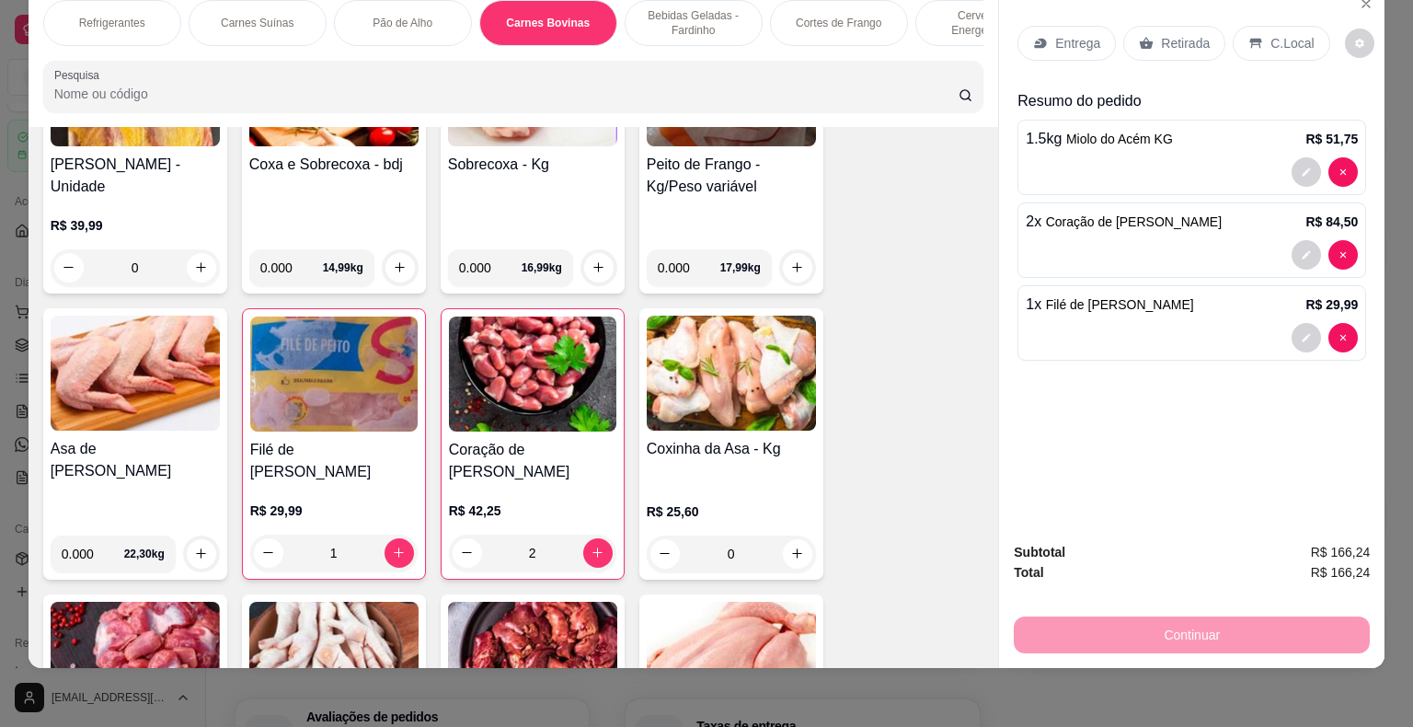
click at [1055, 34] on p "Entrega" at bounding box center [1077, 43] width 45 height 18
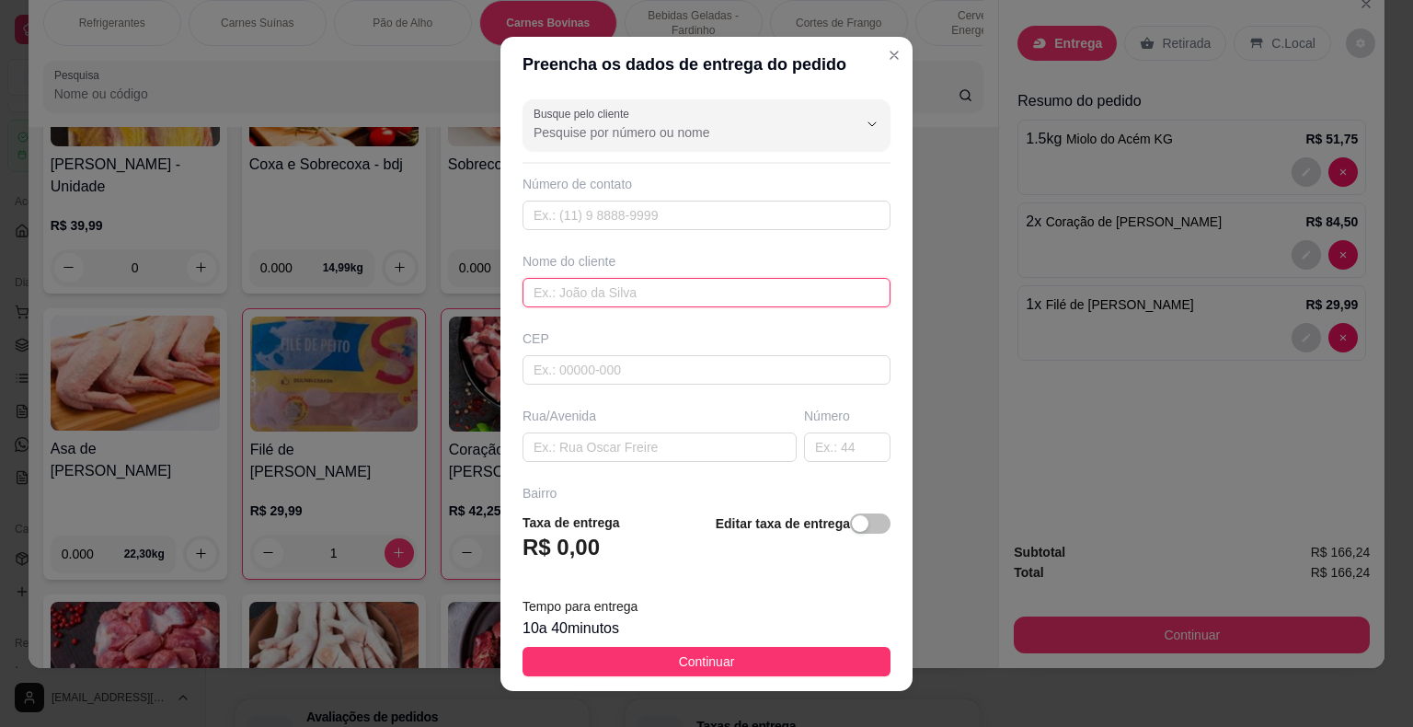
click at [568, 286] on input "text" at bounding box center [706, 292] width 368 height 29
type input "a"
type input "[PERSON_NAME]"
click at [624, 370] on input "text" at bounding box center [706, 369] width 368 height 29
type input "44930000"
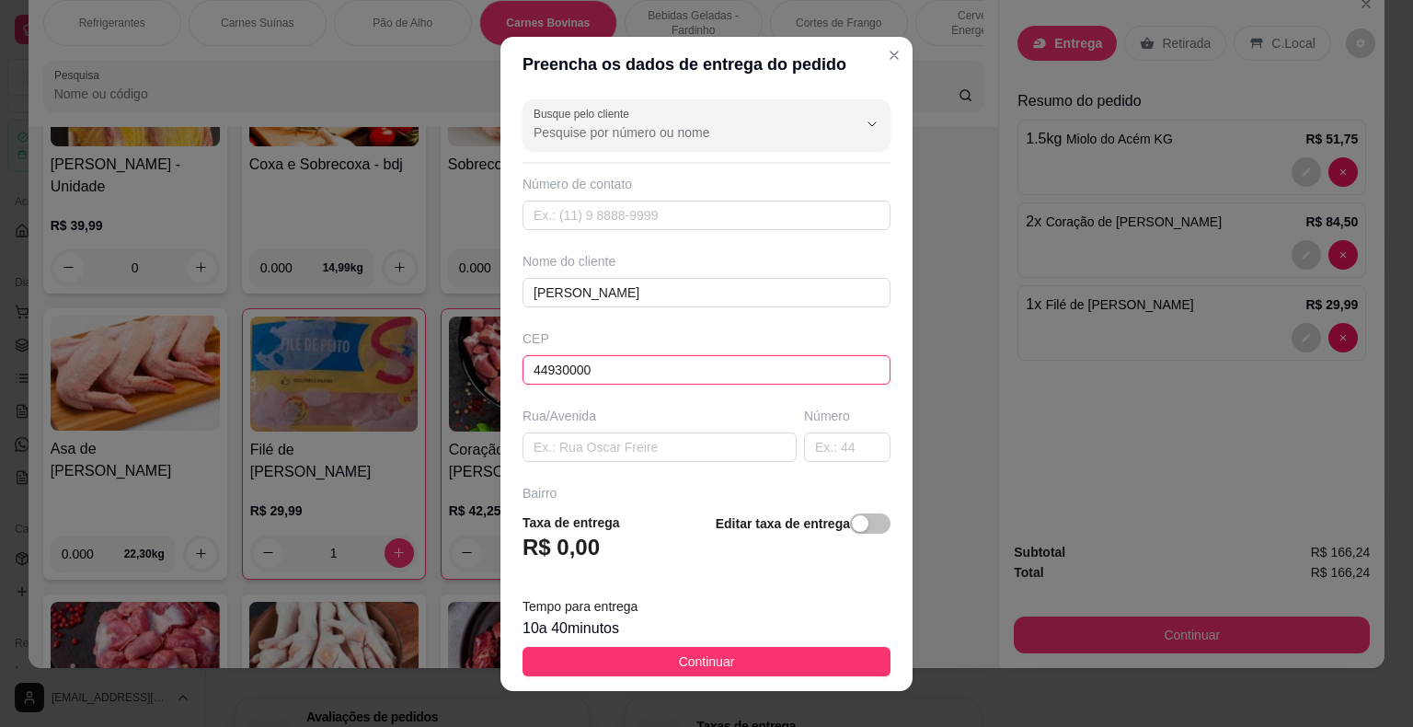
type input "Presidente [PERSON_NAME]"
type input "44930000"
click at [548, 450] on input "text" at bounding box center [659, 446] width 274 height 29
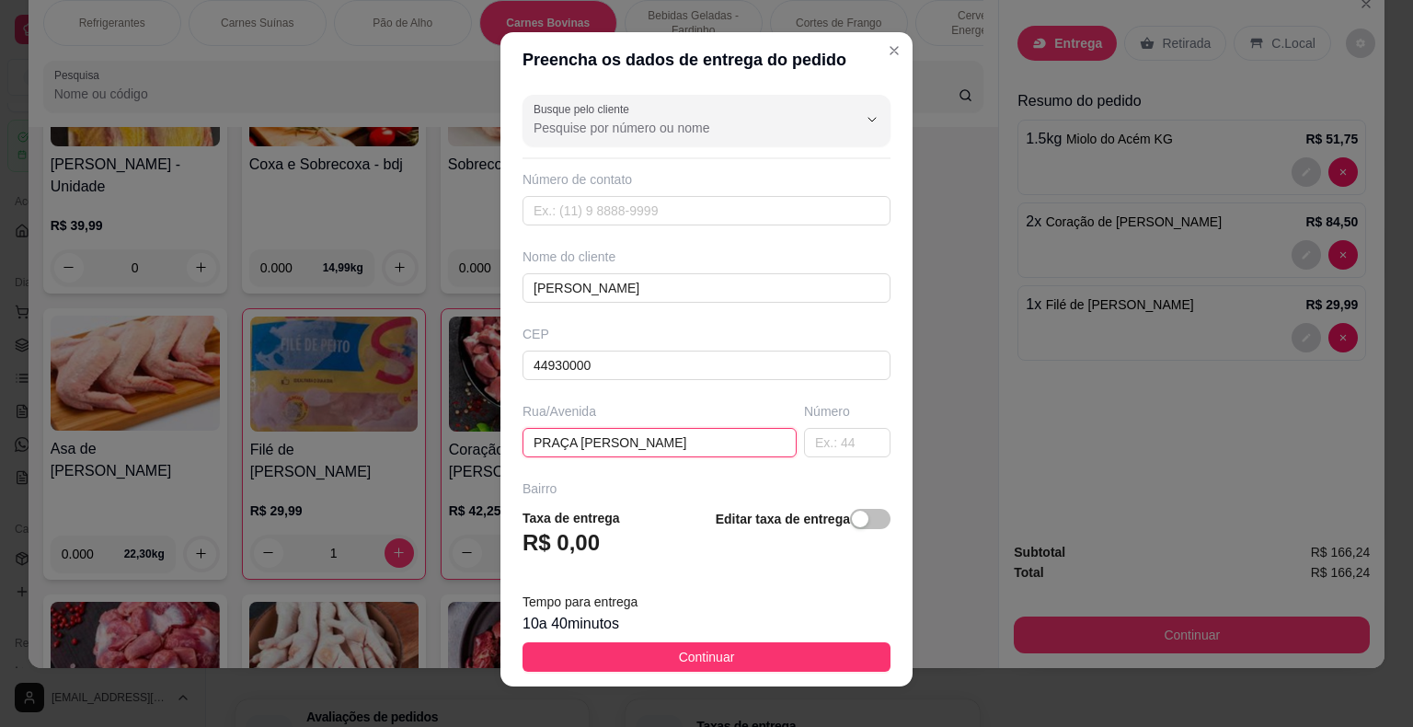
scroll to position [0, 0]
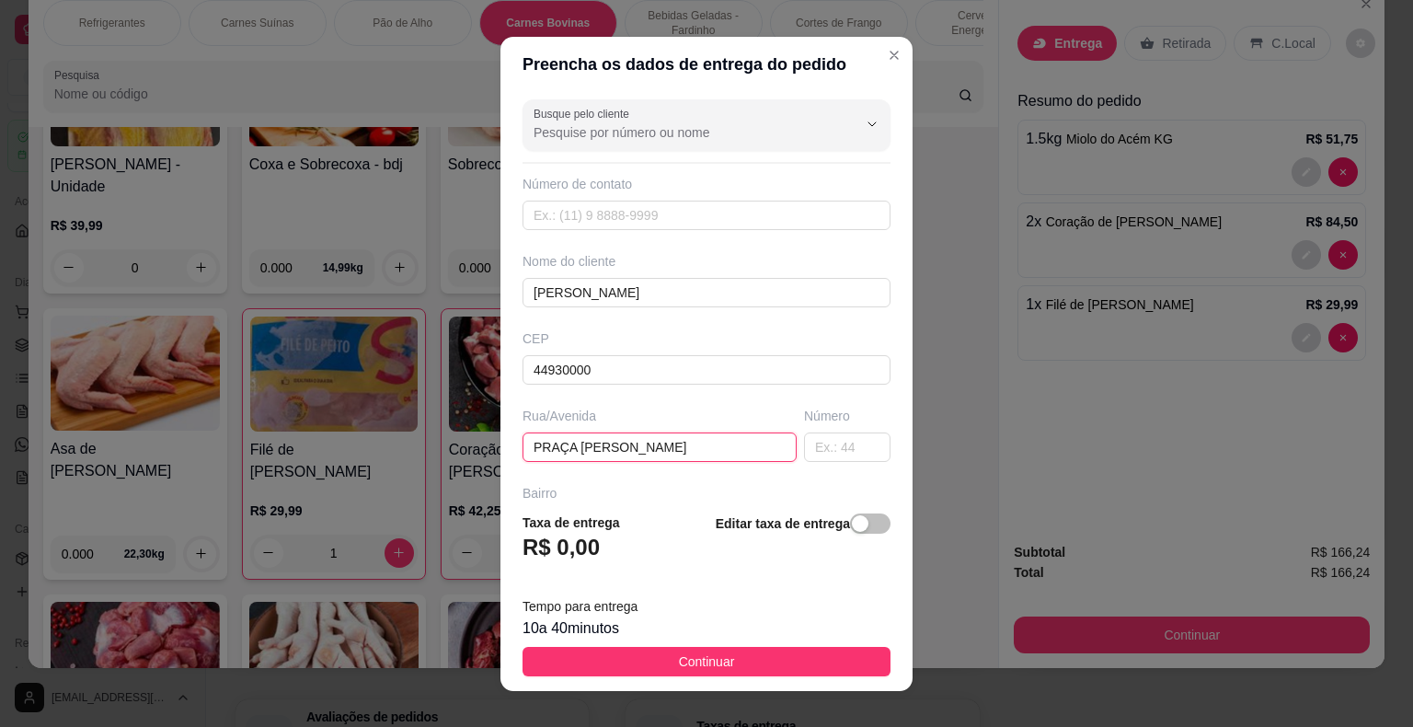
type input "PRAÇA [PERSON_NAME]"
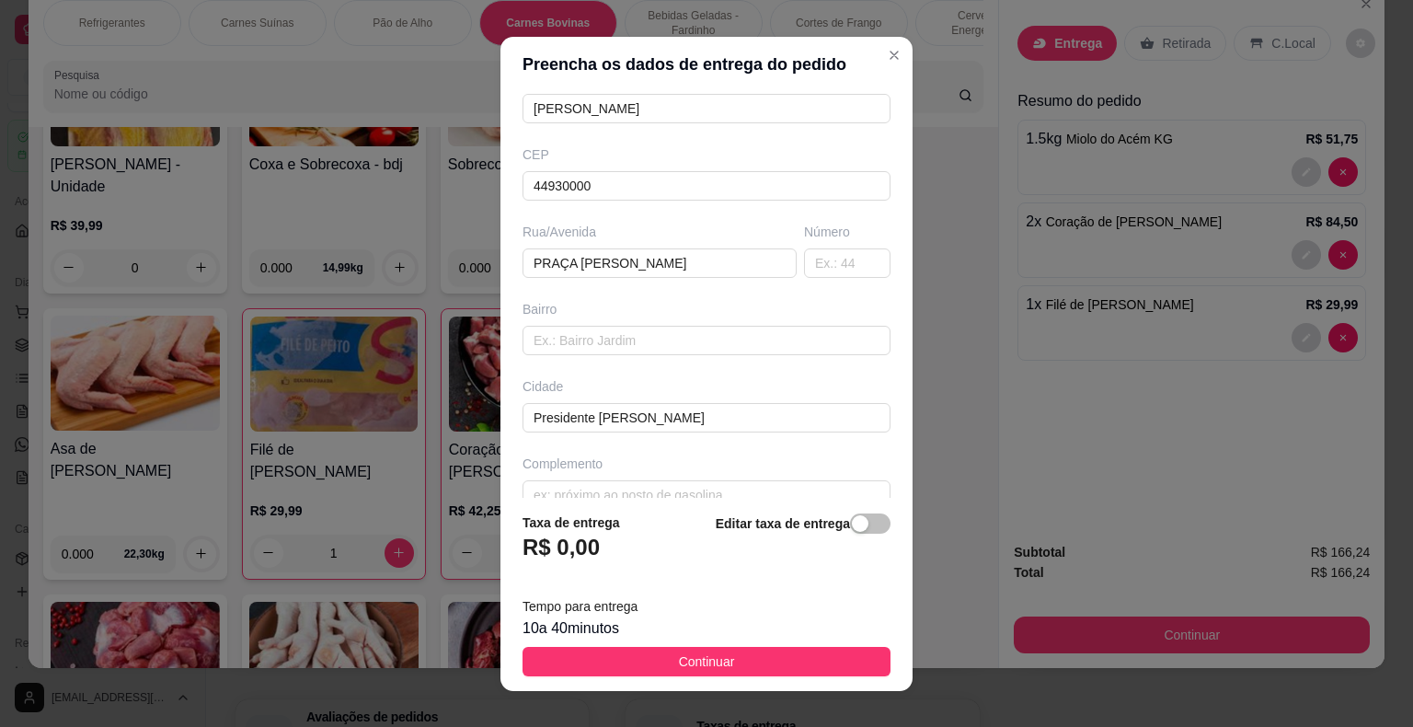
scroll to position [211, 0]
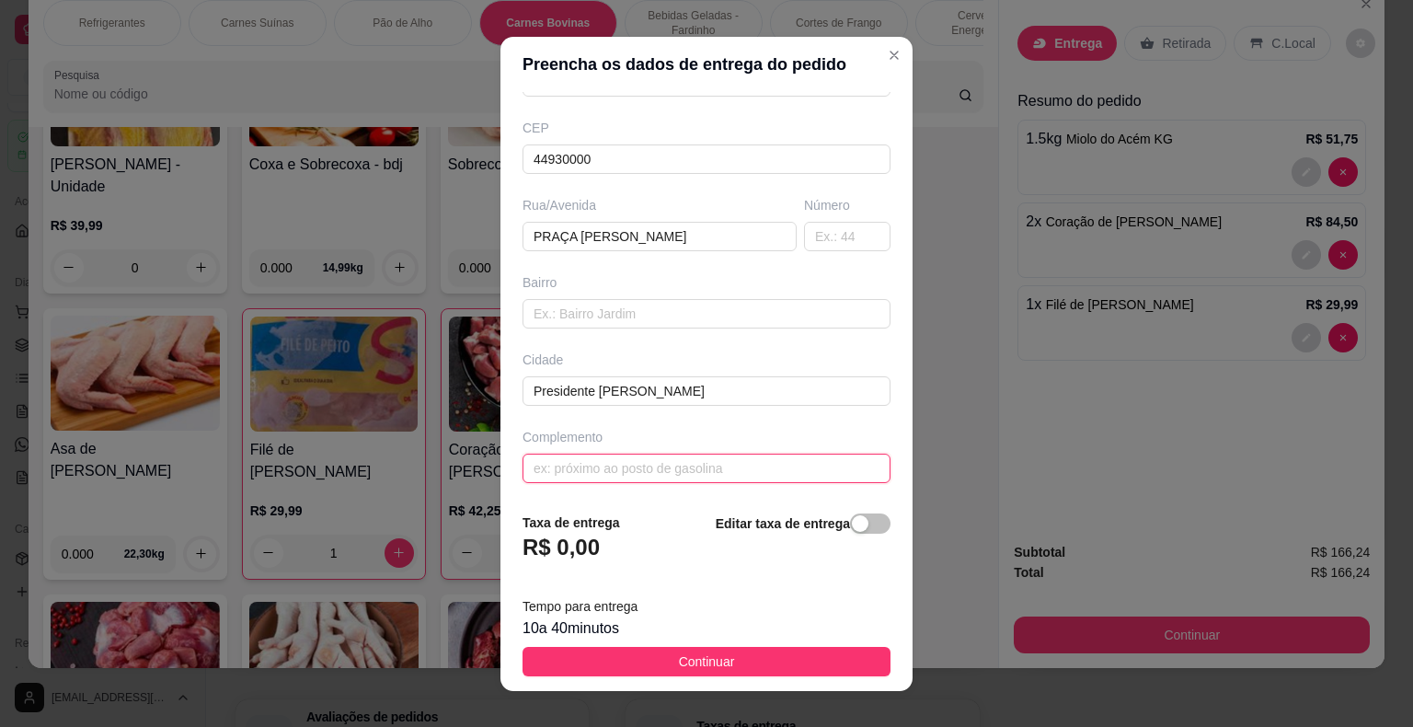
click at [589, 469] on input "text" at bounding box center [706, 467] width 368 height 29
type input "BAR DA [PERSON_NAME]"
click at [622, 318] on input "text" at bounding box center [706, 313] width 368 height 29
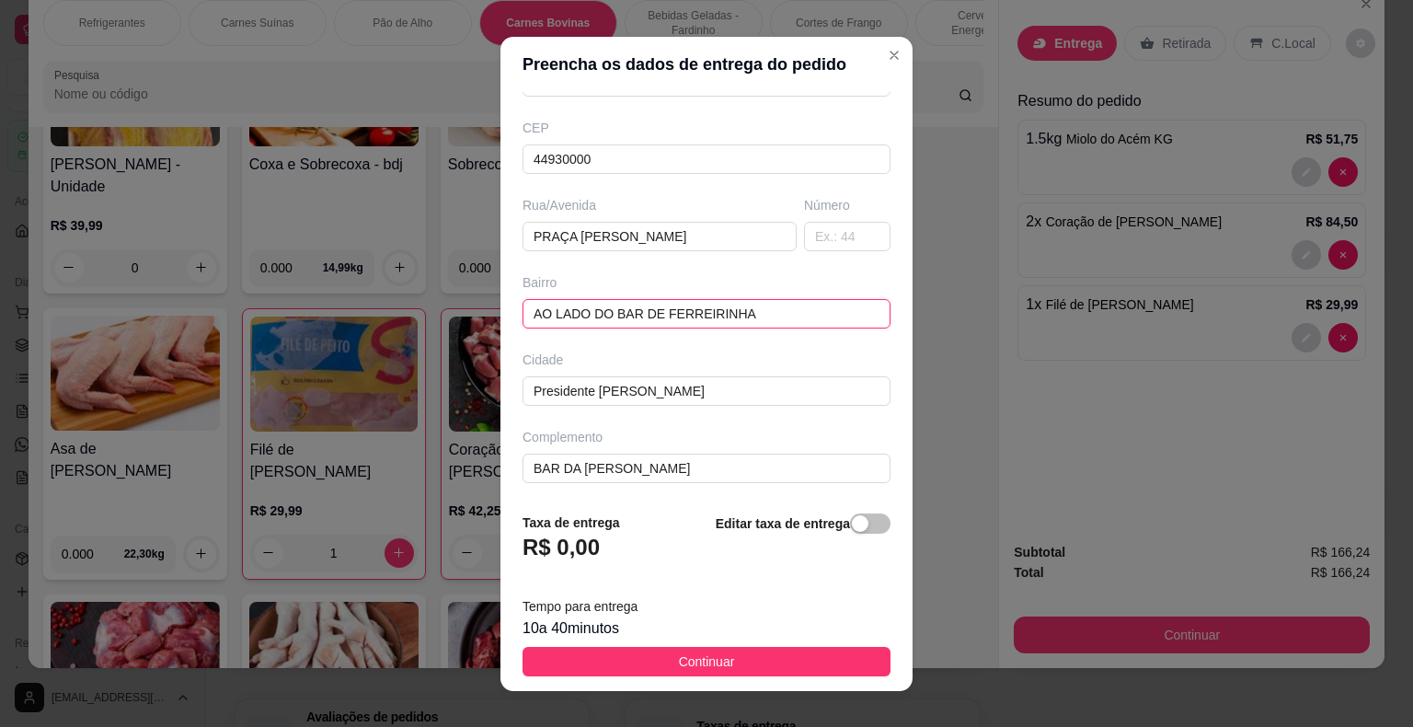
scroll to position [22, 0]
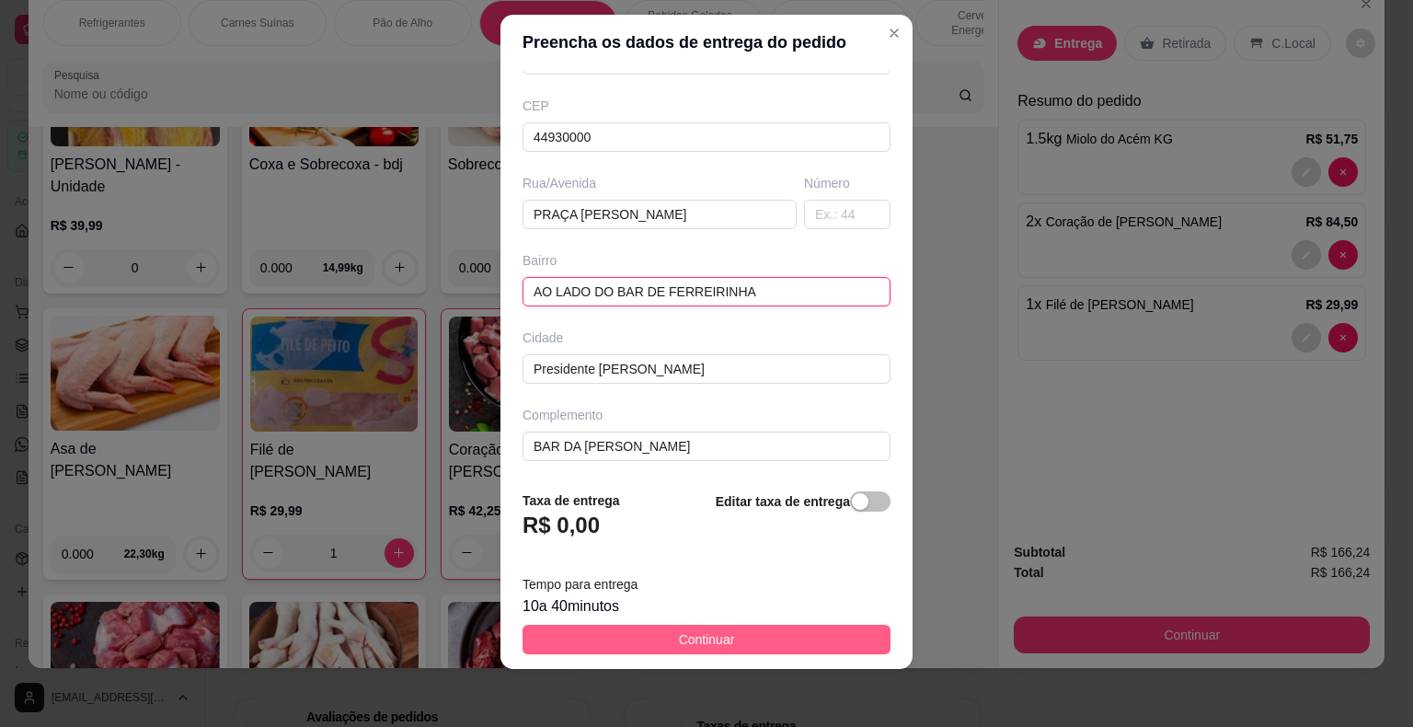
type input "AO LADO DO BAR DE FERREIRINHA"
click at [679, 632] on span "Continuar" at bounding box center [707, 639] width 56 height 20
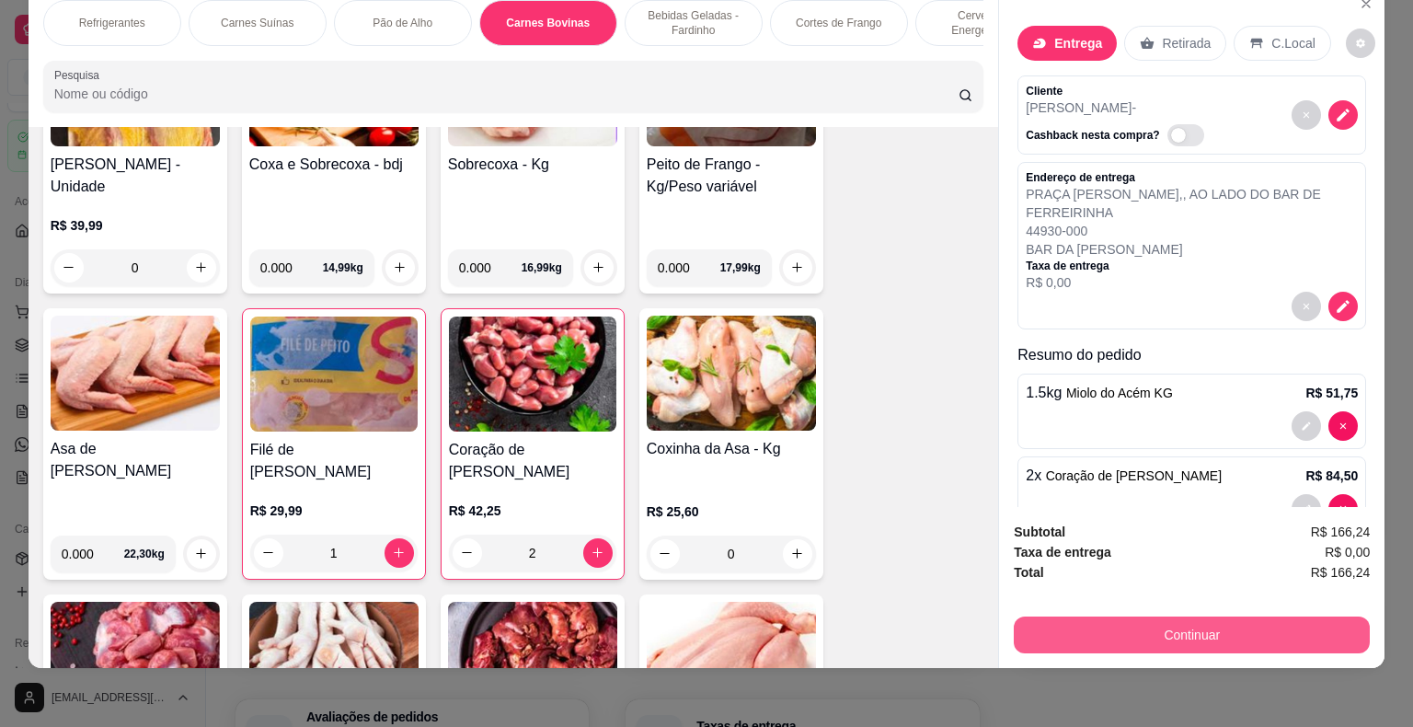
click at [1104, 630] on button "Continuar" at bounding box center [1192, 634] width 356 height 37
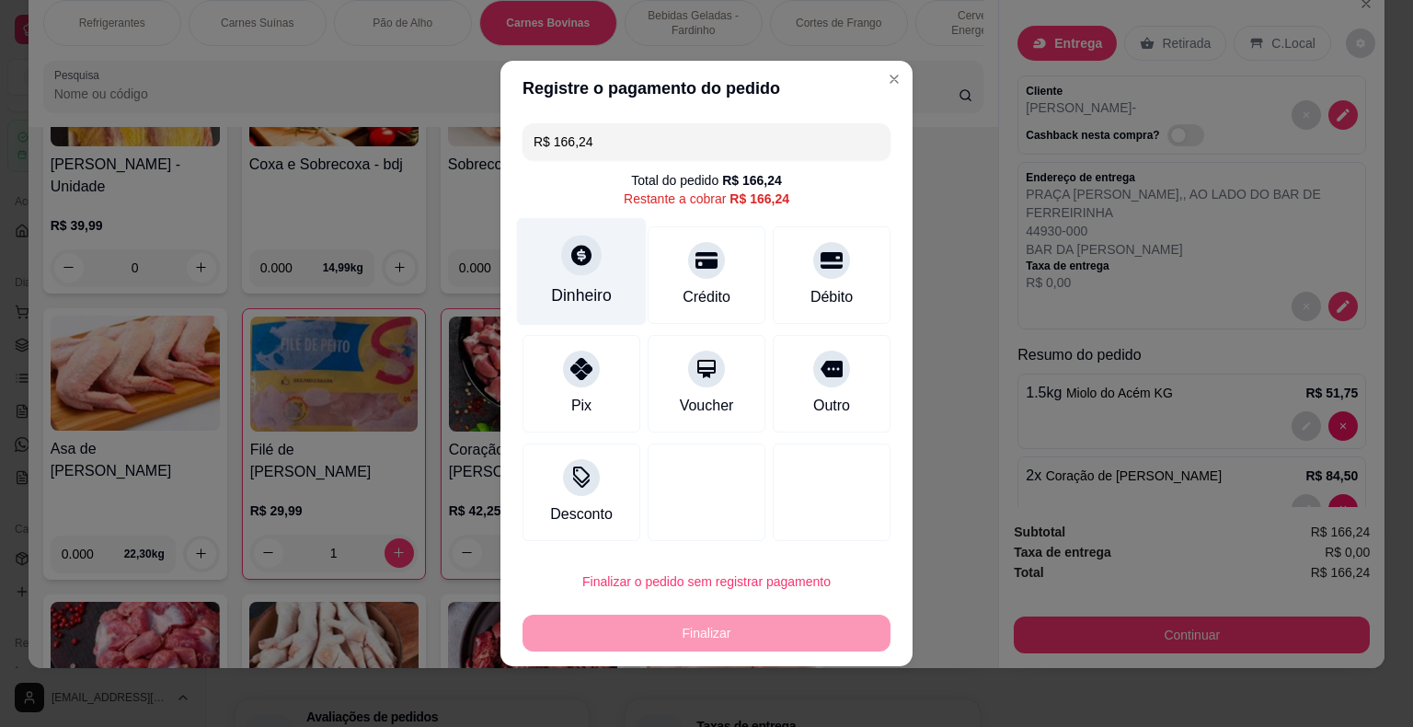
click at [577, 283] on div "Dinheiro" at bounding box center [582, 272] width 130 height 108
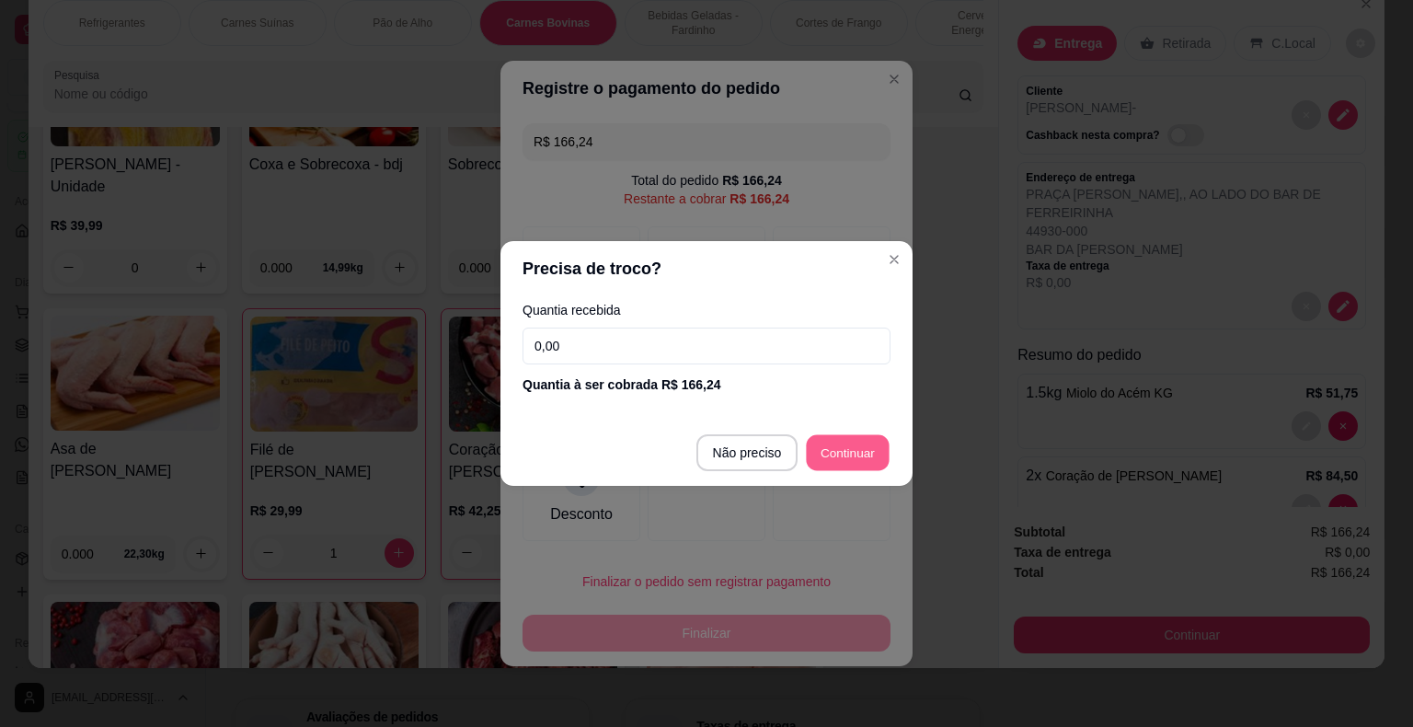
type input "R$ 0,00"
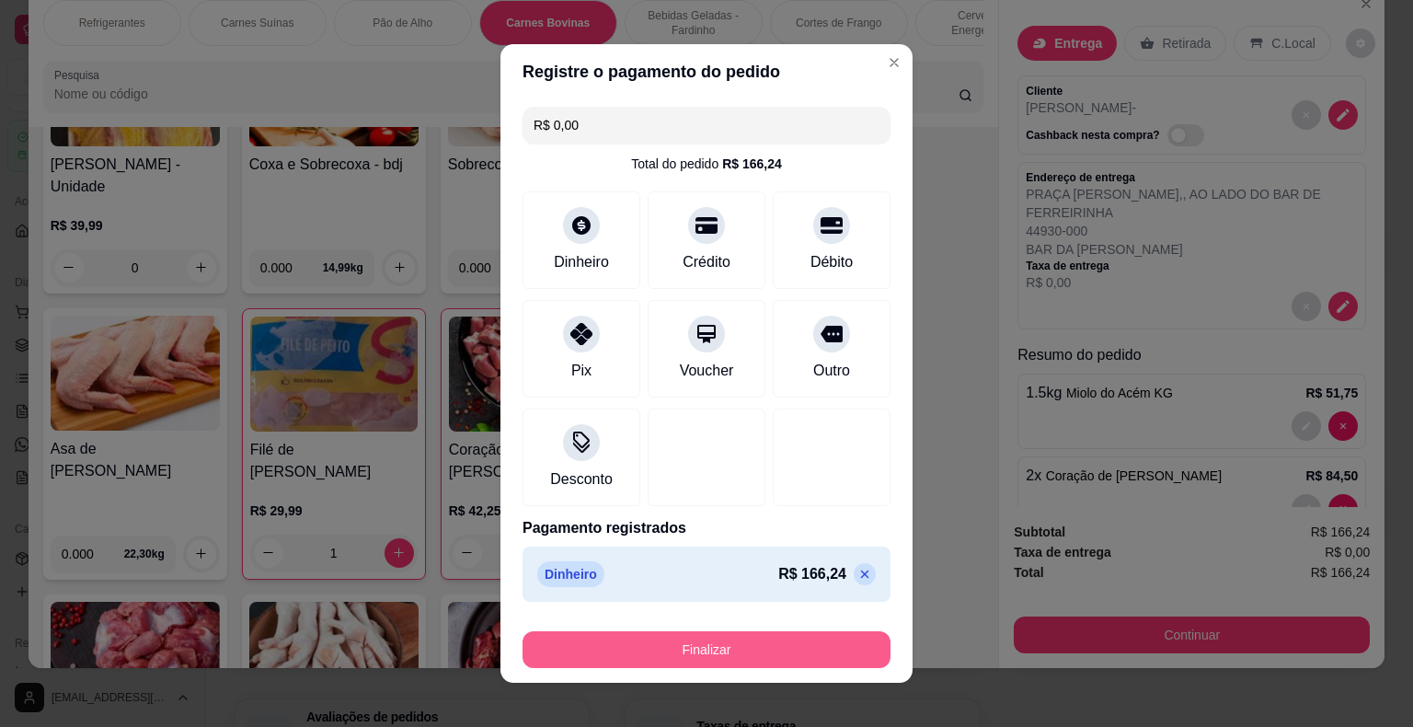
click at [740, 656] on button "Finalizar" at bounding box center [706, 649] width 368 height 37
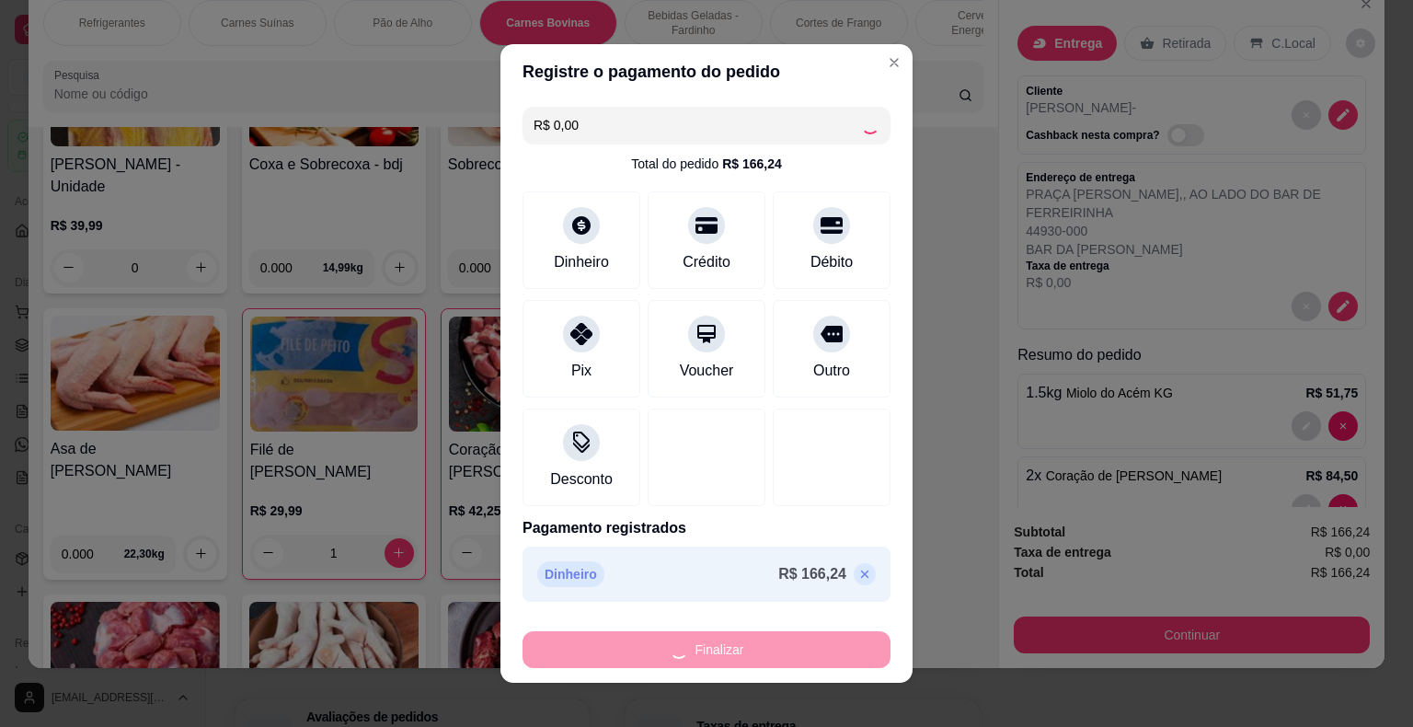
type input "0"
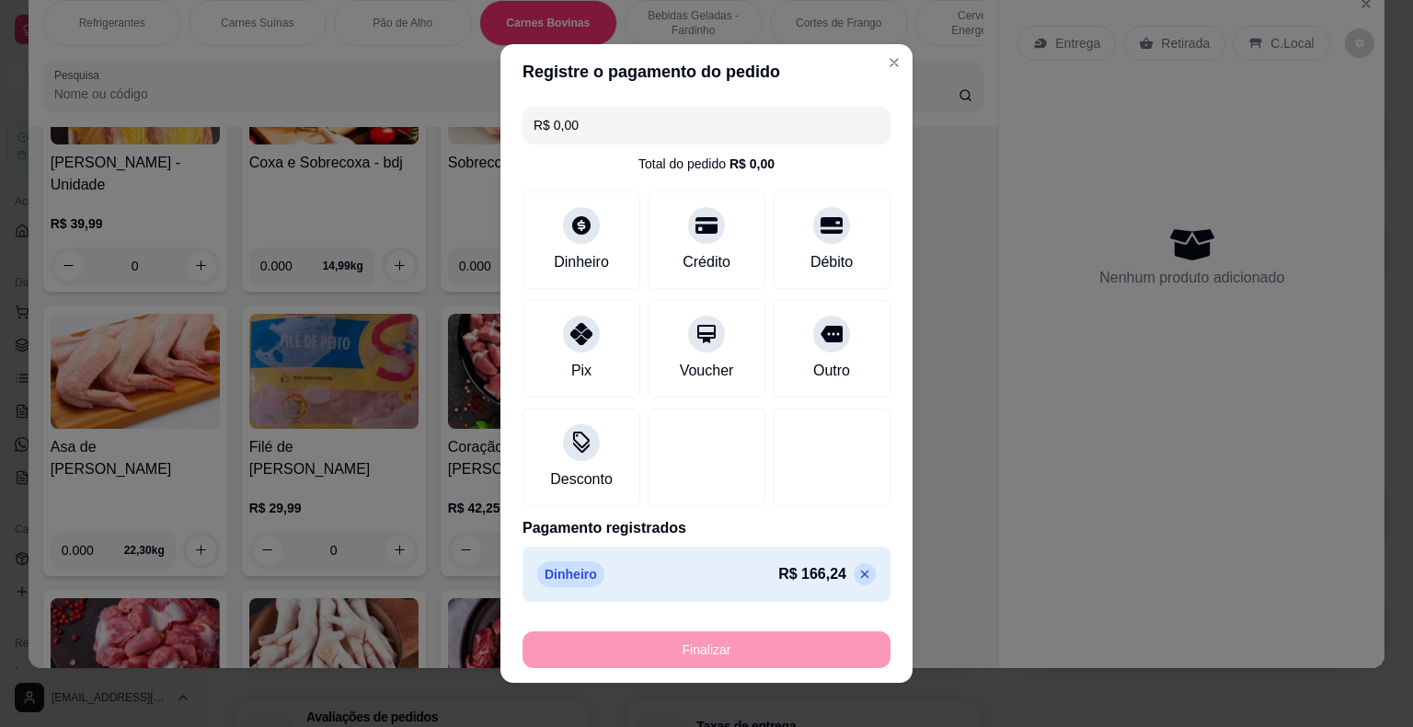
type input "-R$ 166,24"
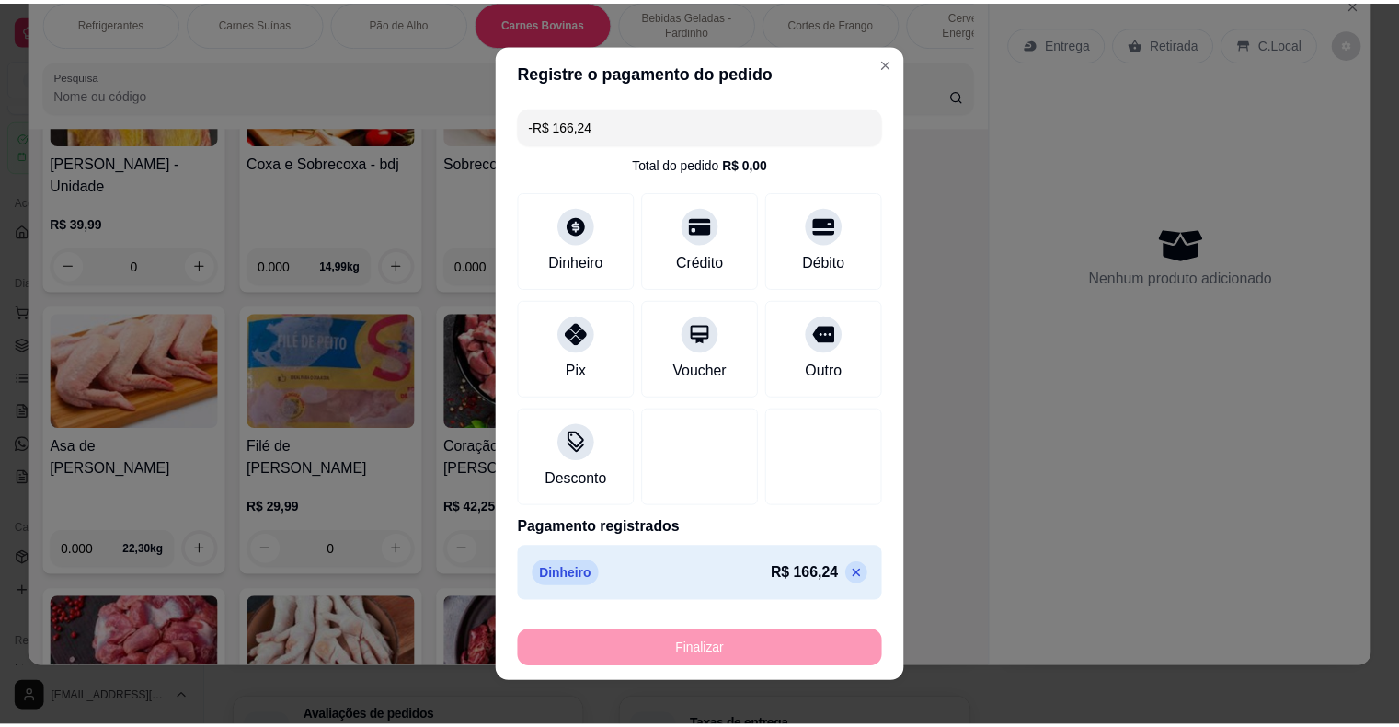
scroll to position [5473, 0]
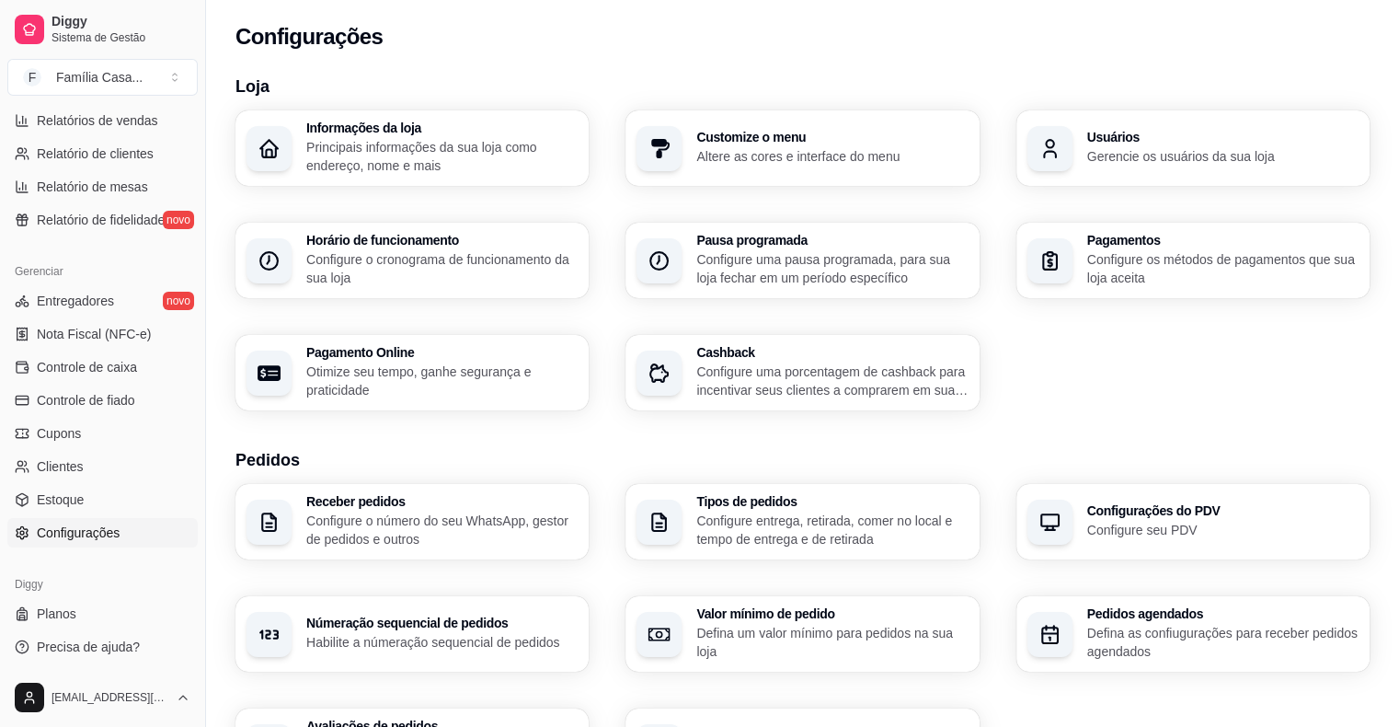
scroll to position [552, 0]
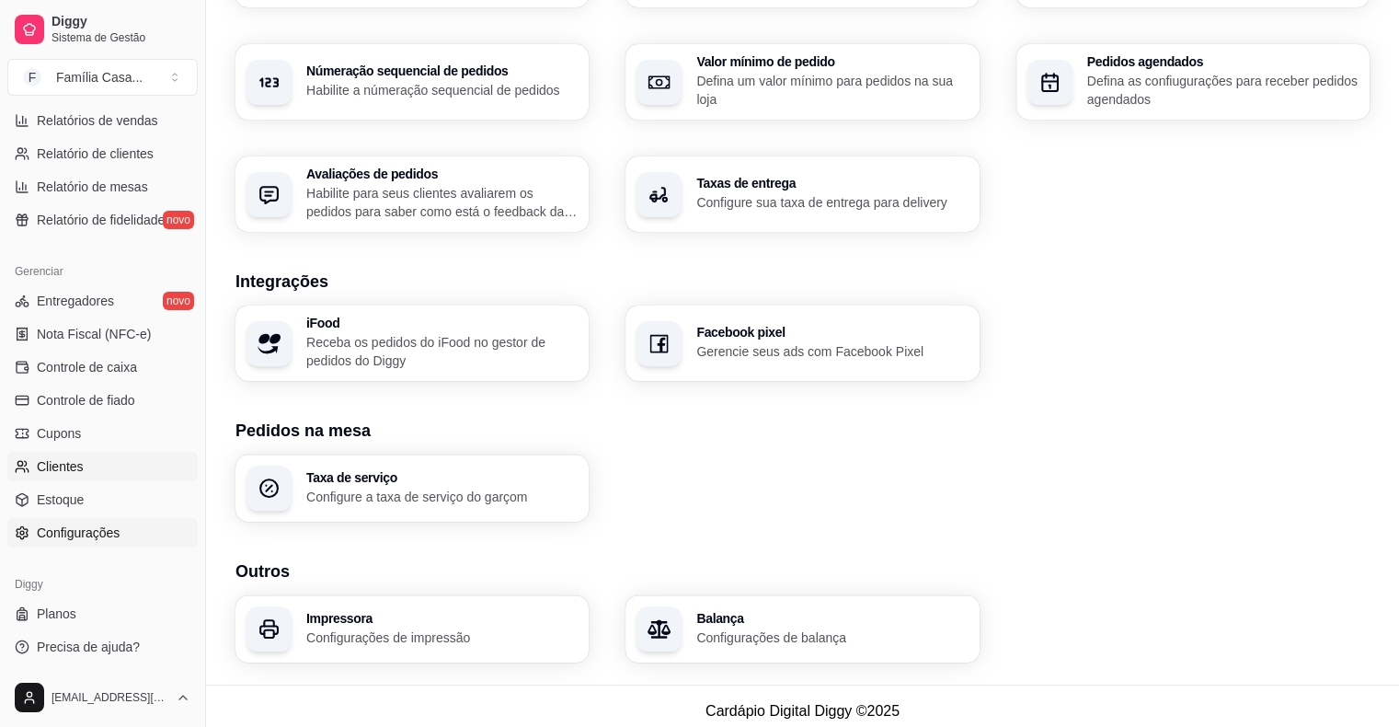
click at [100, 465] on link "Clientes" at bounding box center [102, 466] width 190 height 29
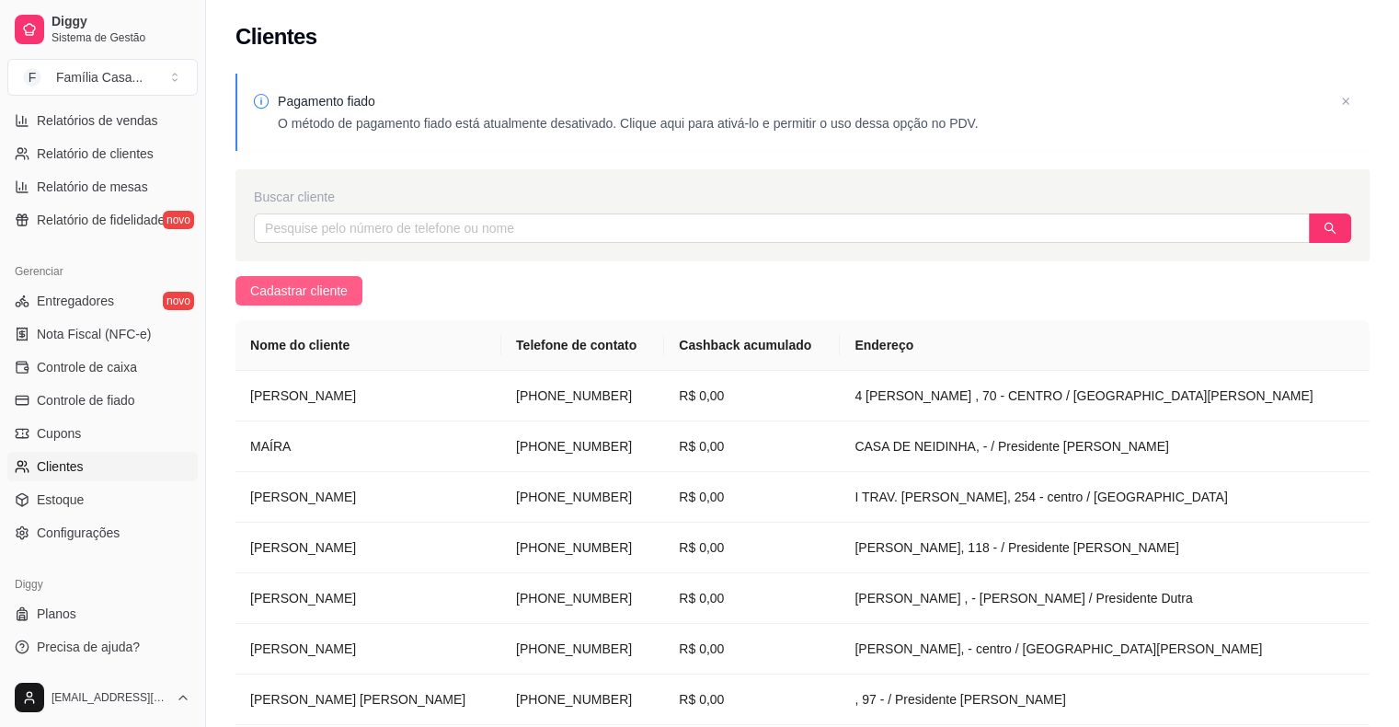
click at [287, 288] on span "Cadastrar cliente" at bounding box center [299, 291] width 98 height 20
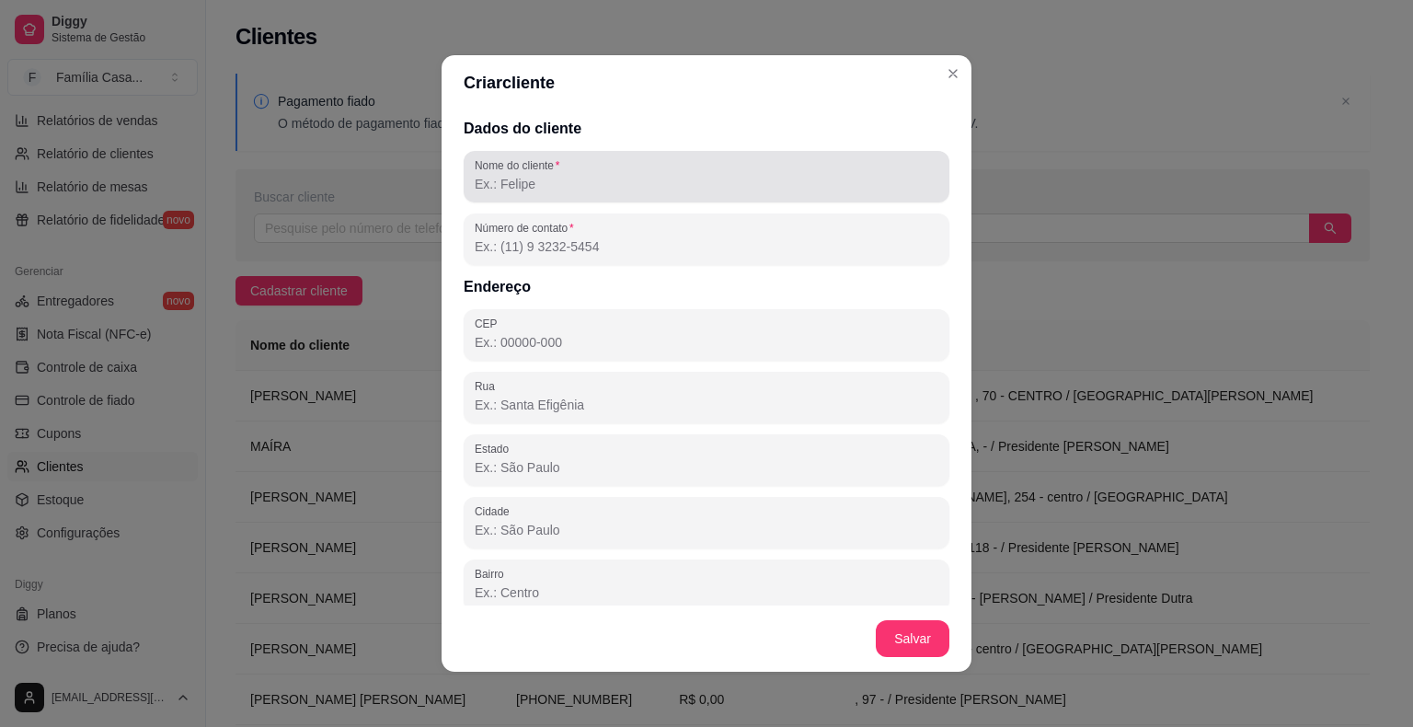
click at [562, 179] on input "Nome do cliente" at bounding box center [707, 184] width 464 height 18
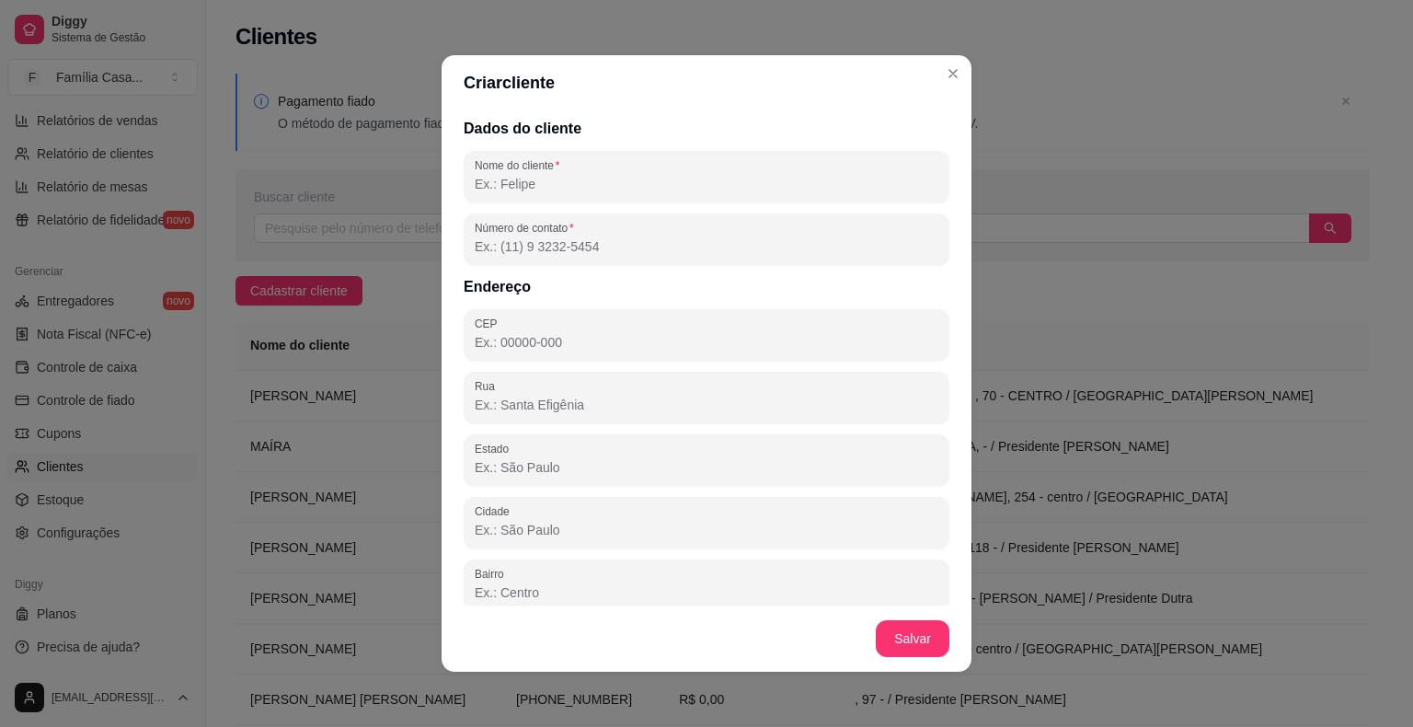
click at [555, 186] on input "Nome do cliente" at bounding box center [707, 184] width 464 height 18
click at [556, 186] on input "Nome do cliente" at bounding box center [707, 184] width 464 height 18
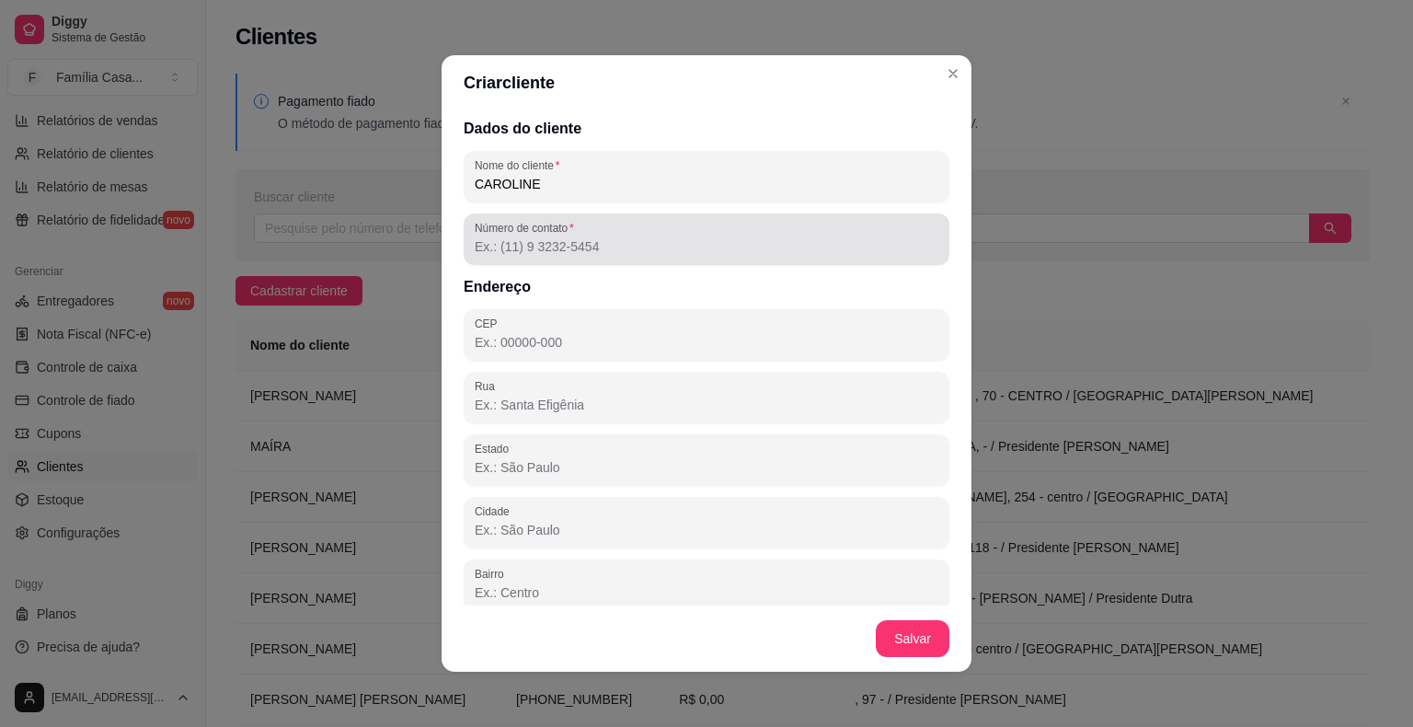
type input "CAROLINE"
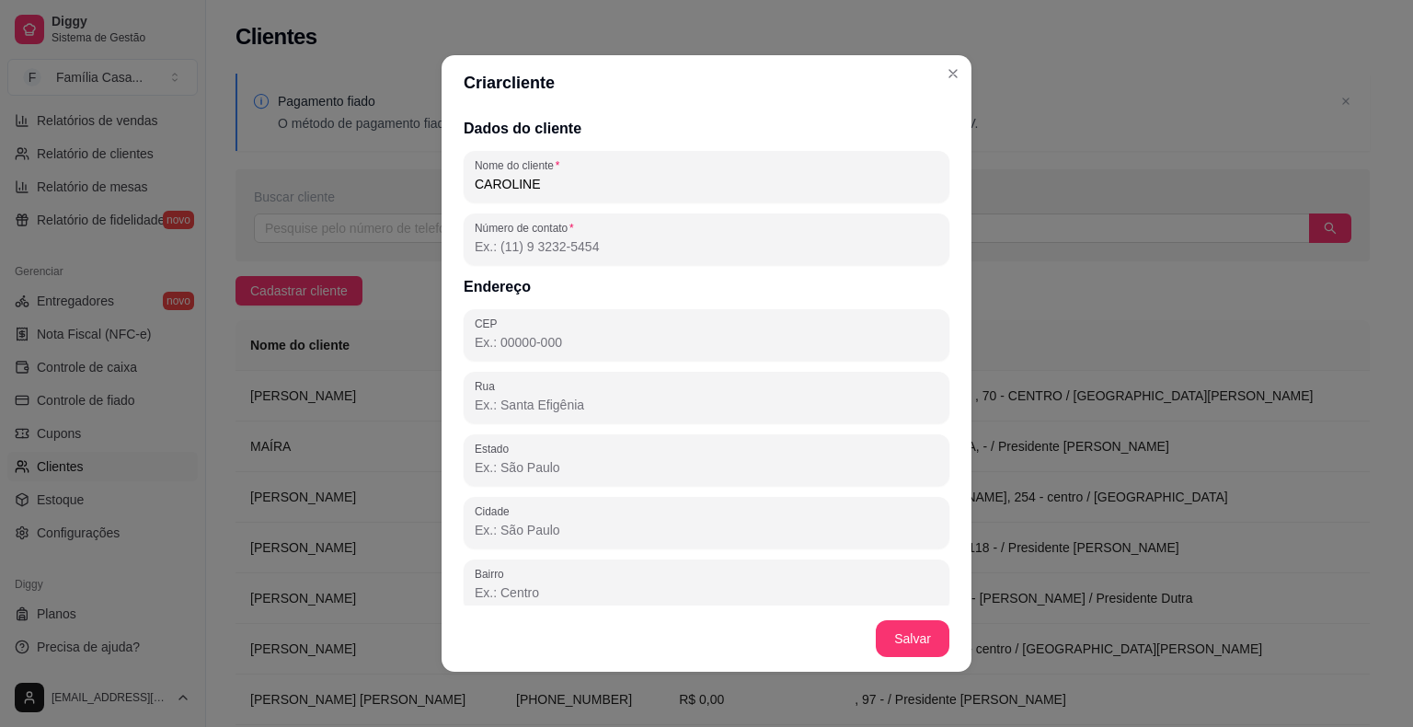
click at [536, 248] on input "Número de contato" at bounding box center [707, 246] width 464 height 18
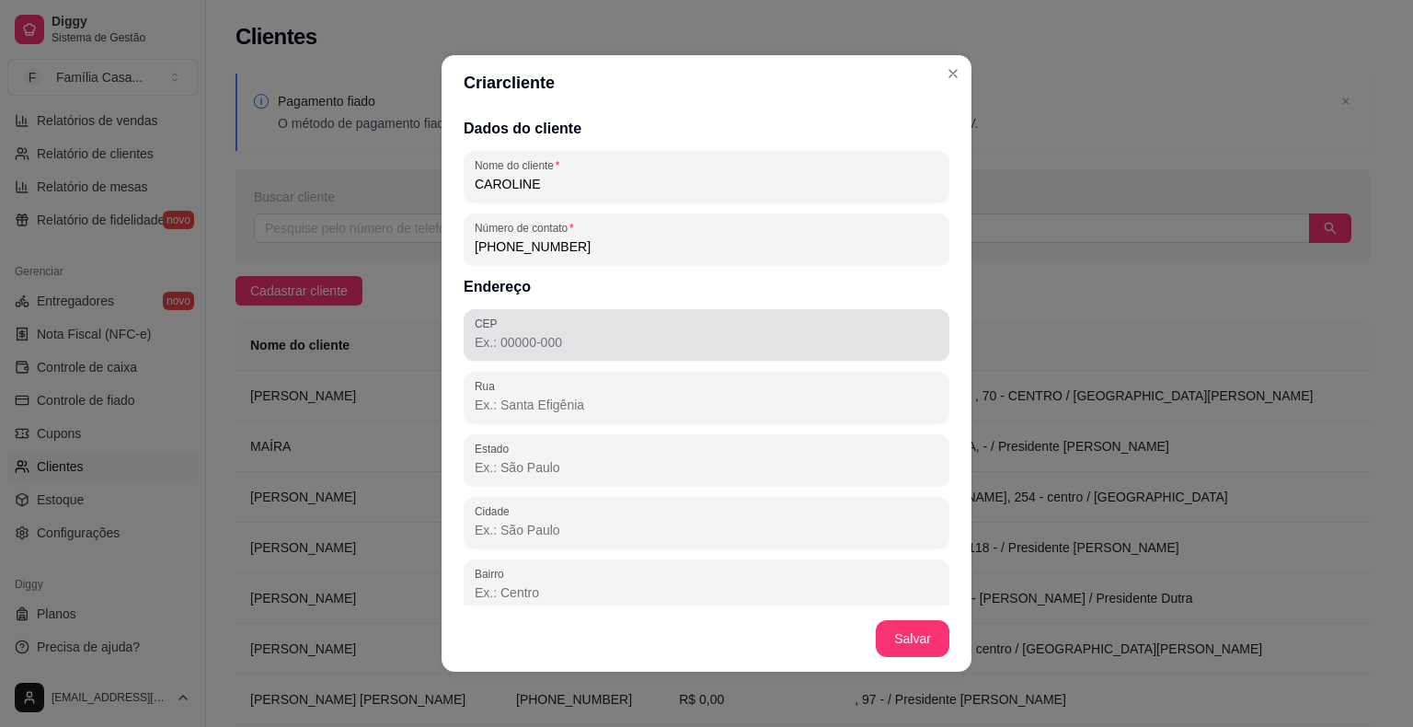
type input "[PHONE_NUMBER]"
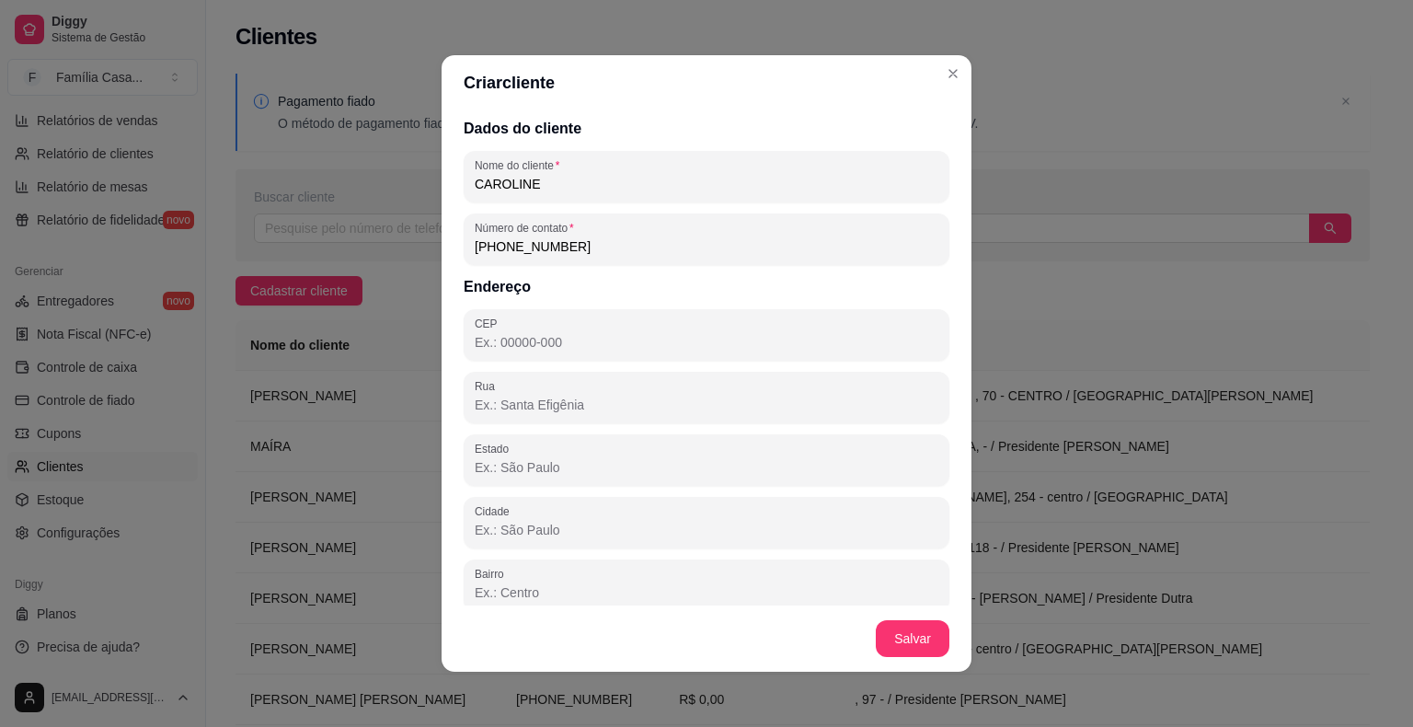
click at [513, 339] on input "CEP" at bounding box center [707, 342] width 464 height 18
type input "9"
type input "3"
type input "44930-000"
type input "BA"
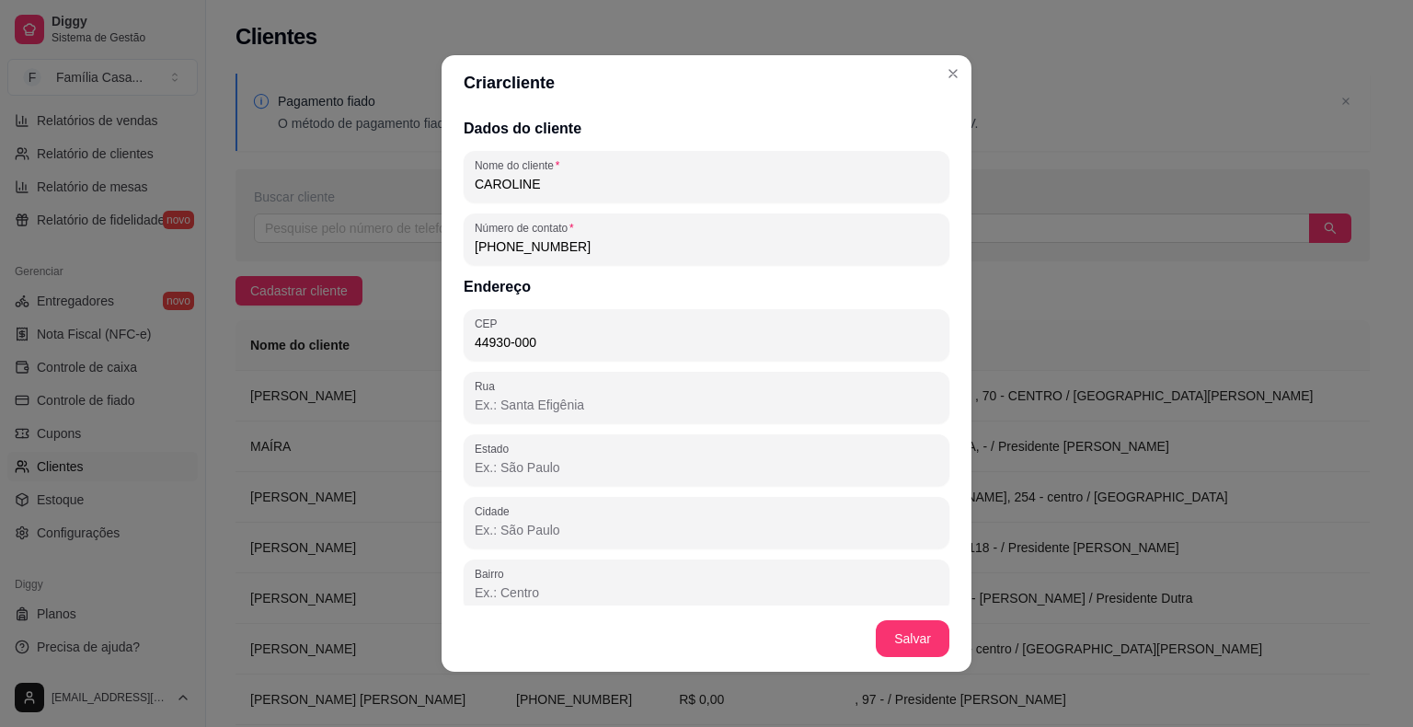
type input "Presidente [PERSON_NAME]"
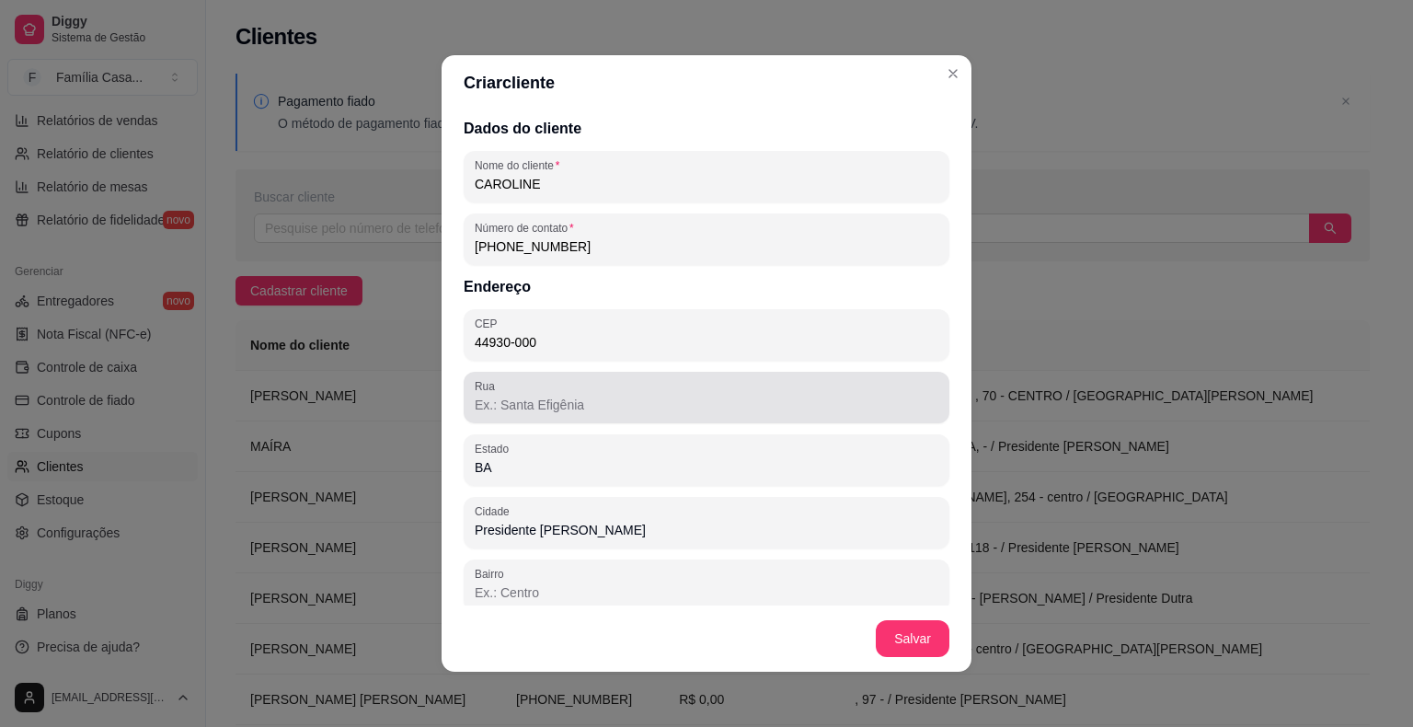
type input "44930-000"
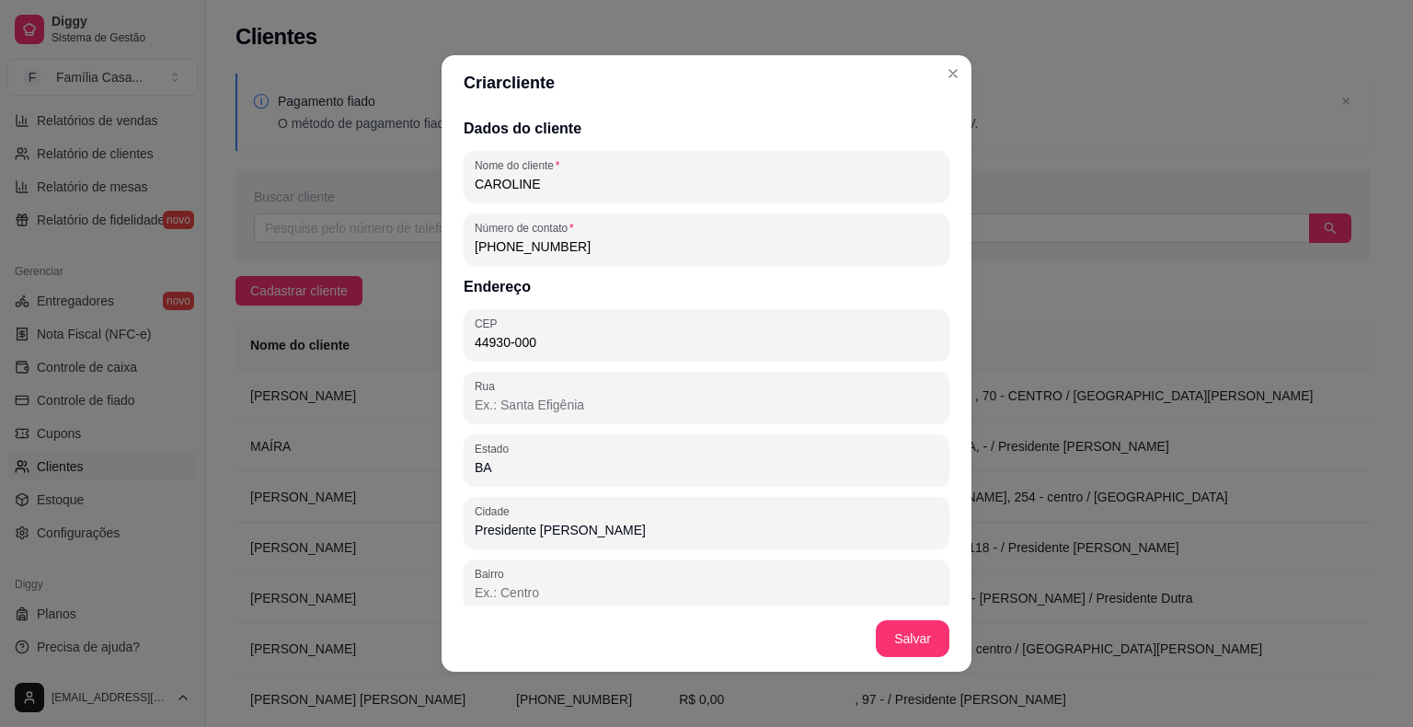
click at [506, 401] on input "Rua" at bounding box center [707, 405] width 464 height 18
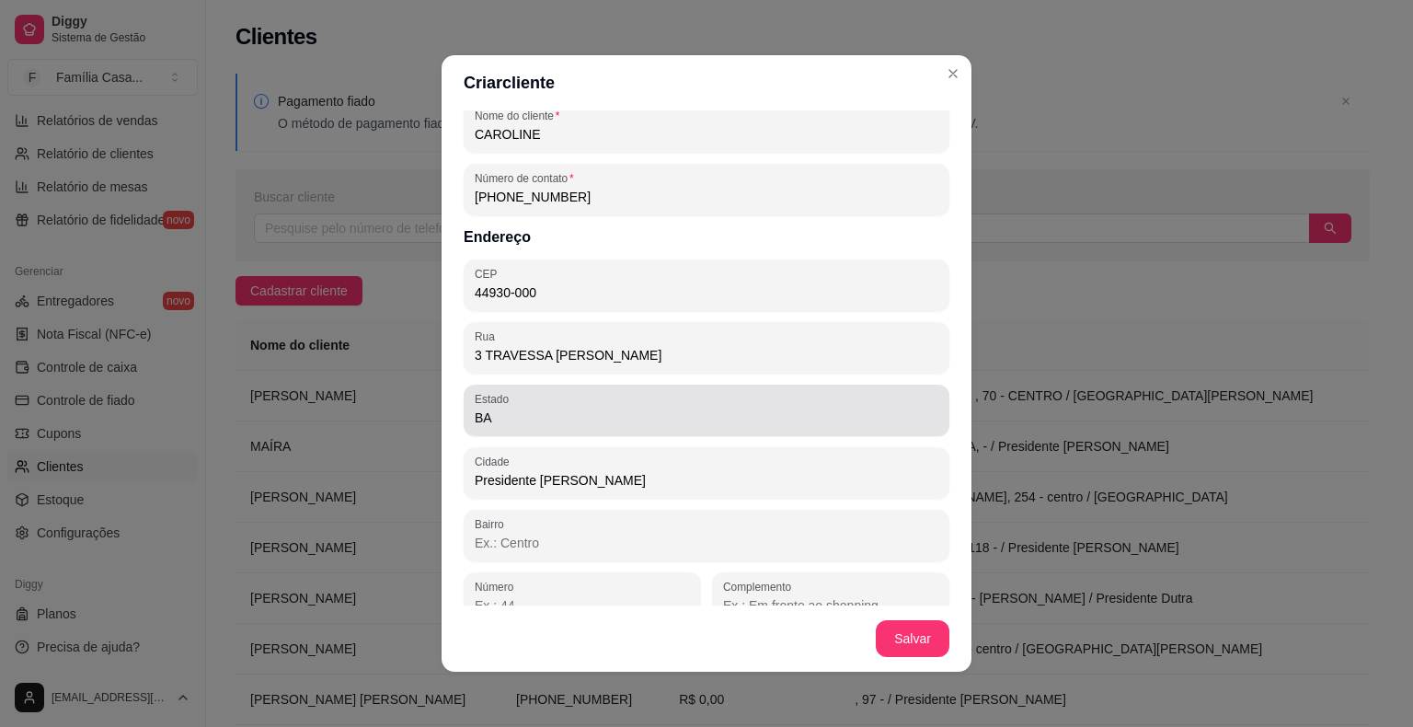
scroll to position [75, 0]
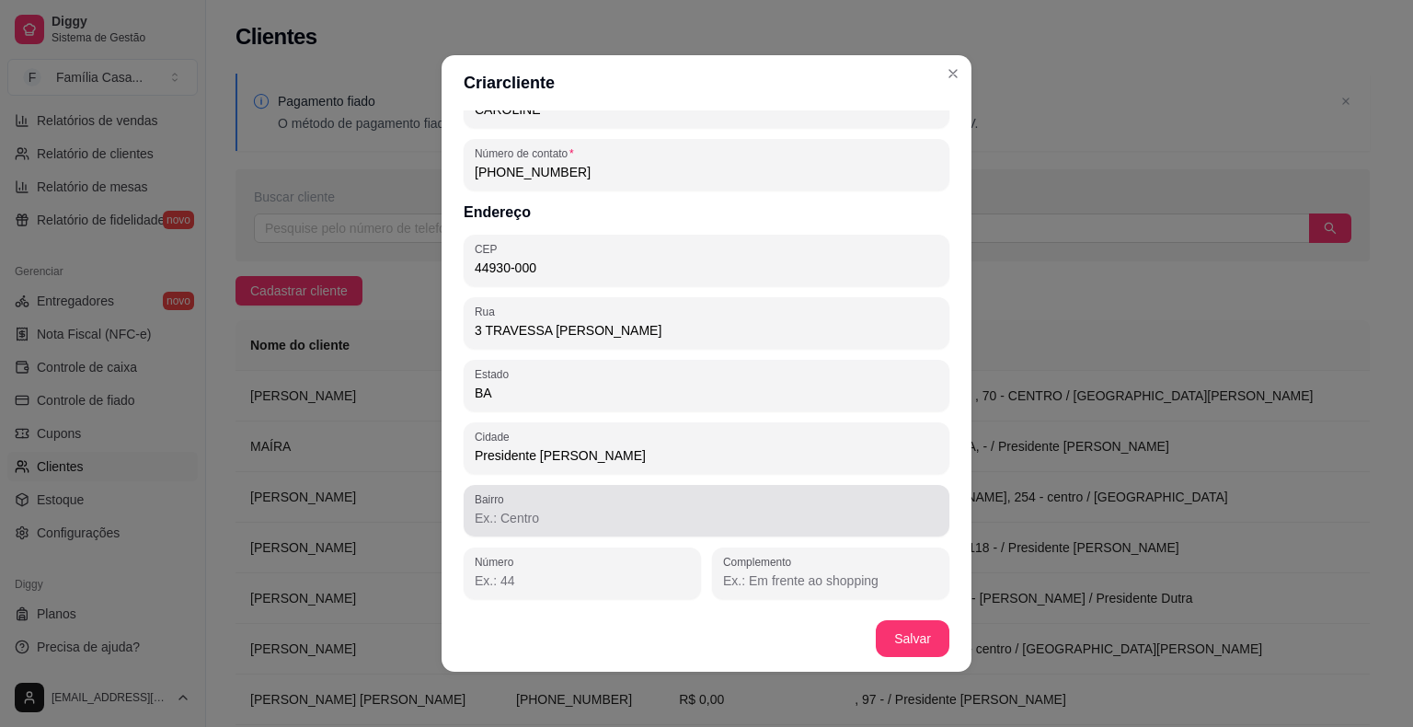
type input "3 TRAVESSA [PERSON_NAME]"
click at [505, 529] on div "Bairro" at bounding box center [707, 511] width 486 height 52
click at [499, 529] on div "Bairro" at bounding box center [707, 511] width 486 height 52
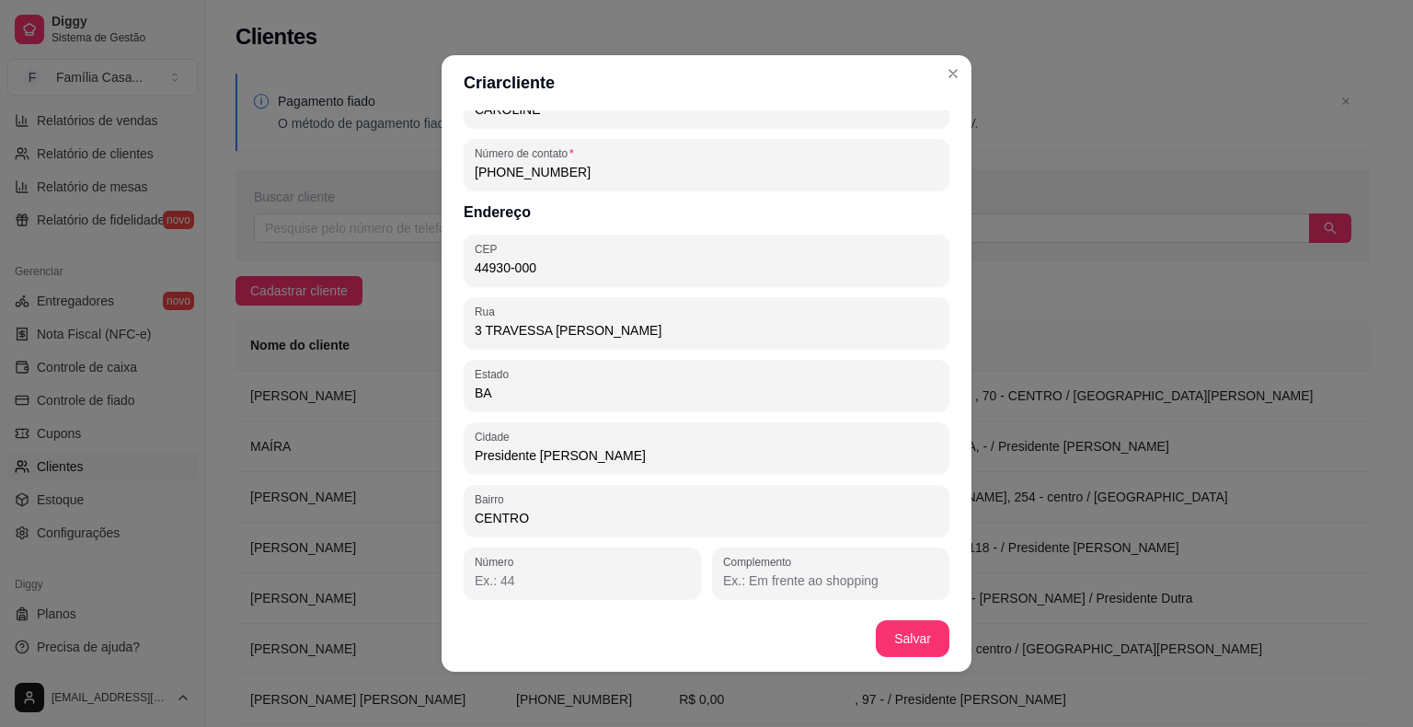
scroll to position [4, 0]
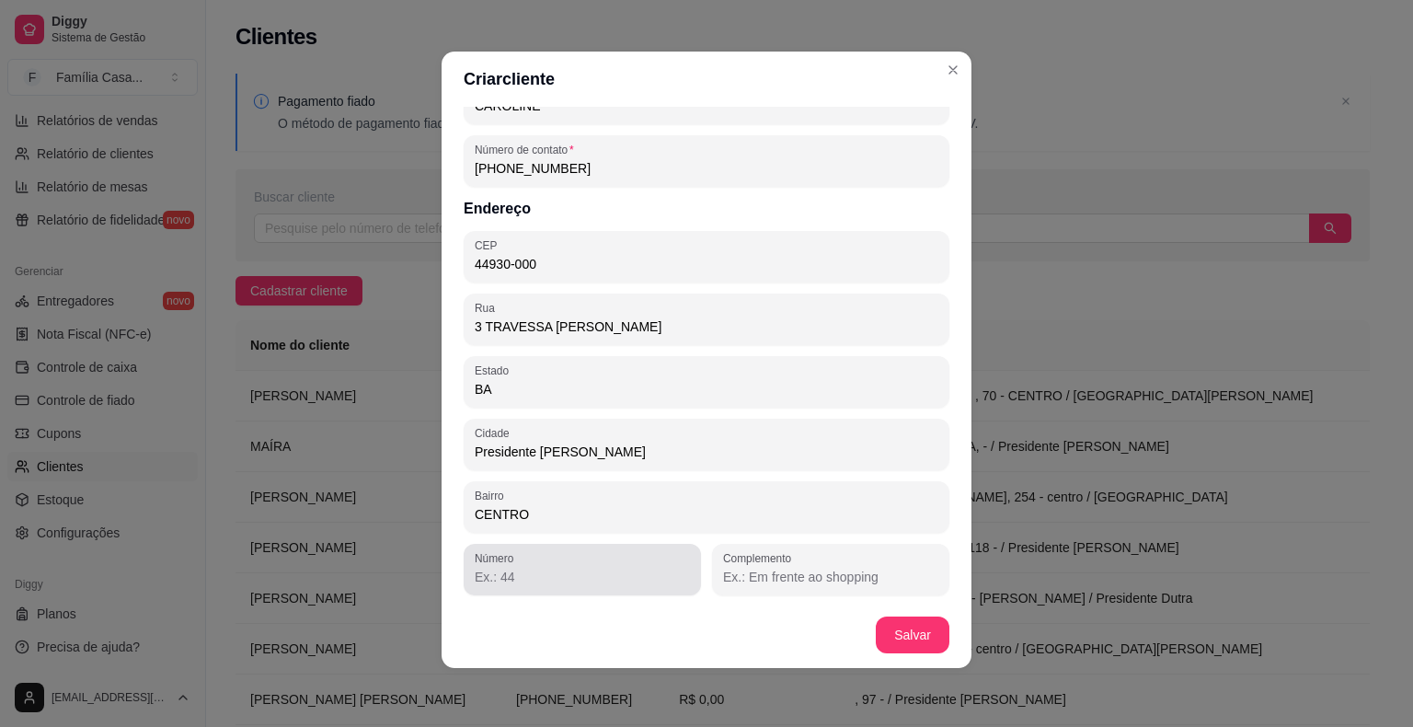
type input "CENTRO"
click at [485, 563] on label "Número" at bounding box center [497, 558] width 45 height 16
click at [485, 568] on input "Número" at bounding box center [582, 577] width 215 height 18
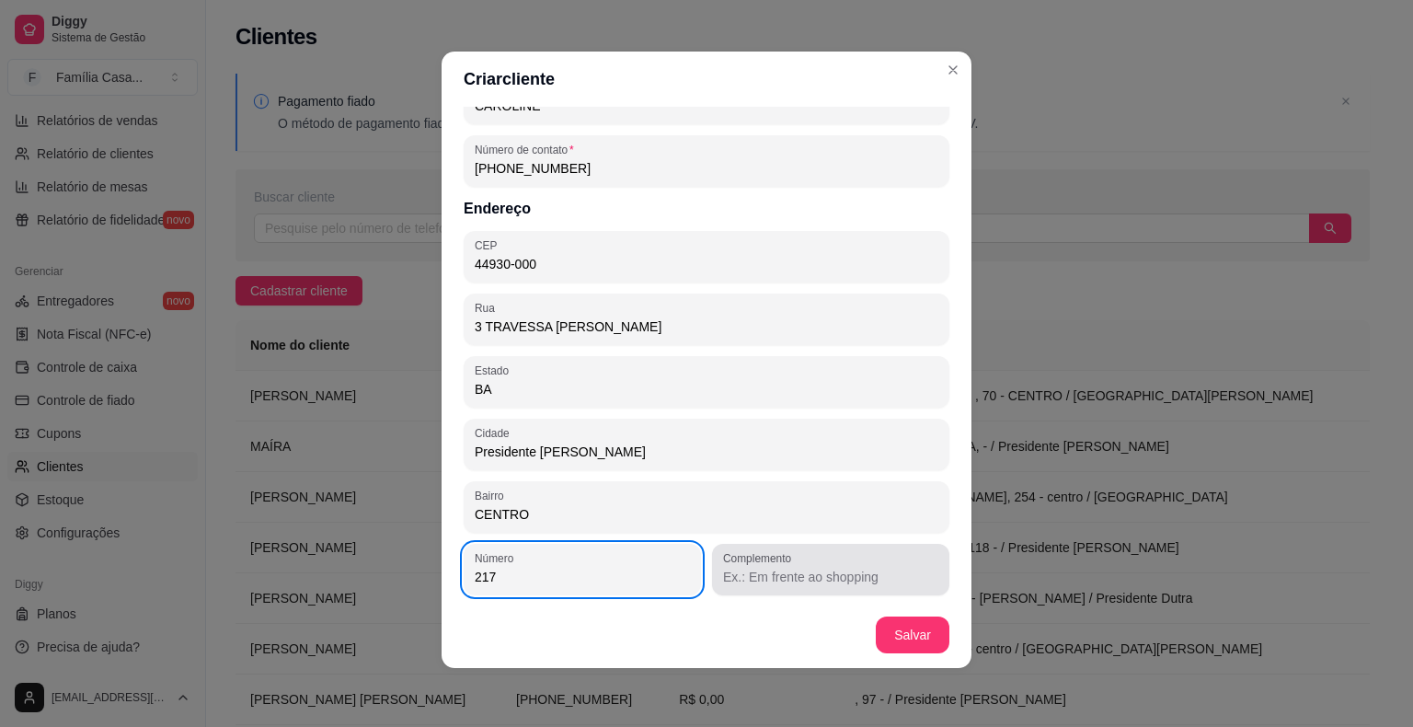
type input "217"
click at [725, 563] on label "Complemento" at bounding box center [760, 558] width 75 height 16
click at [725, 568] on input "Complemento" at bounding box center [830, 577] width 215 height 18
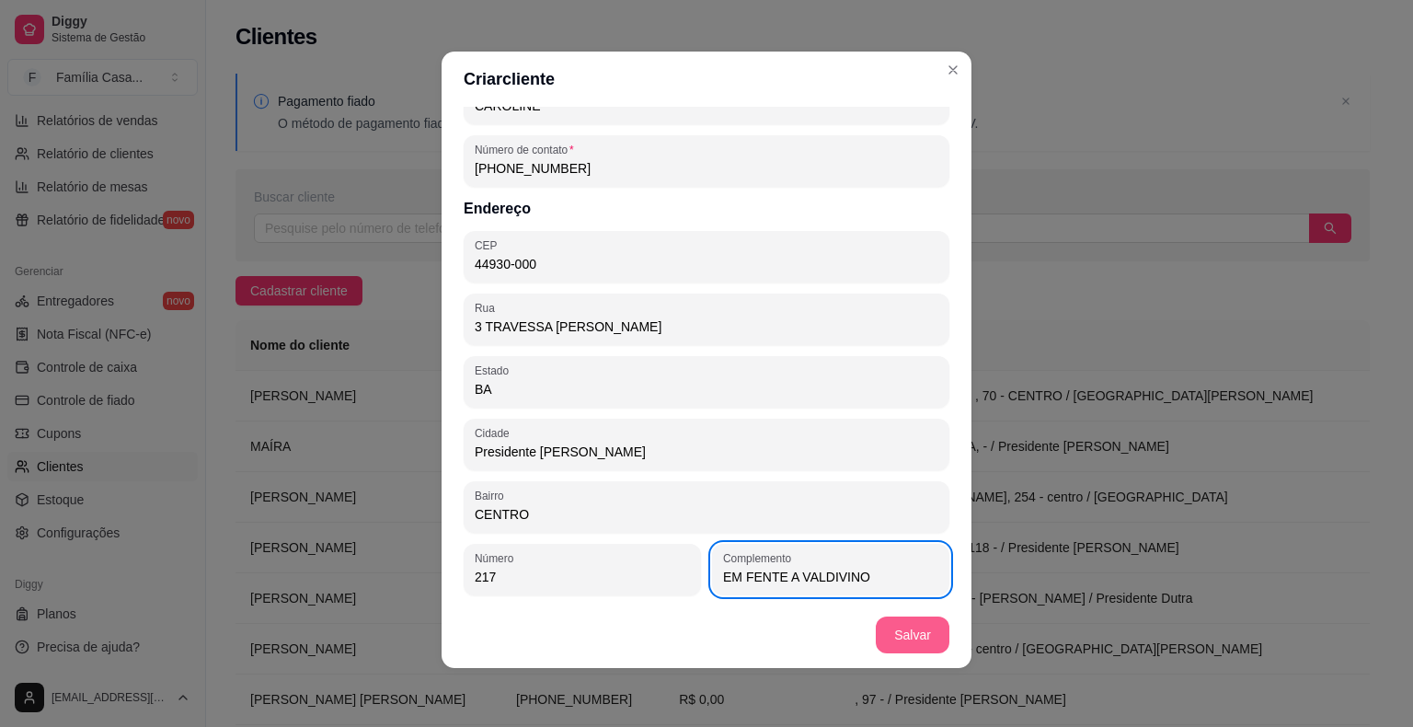
type input "EM FENTE A VALDIVINO"
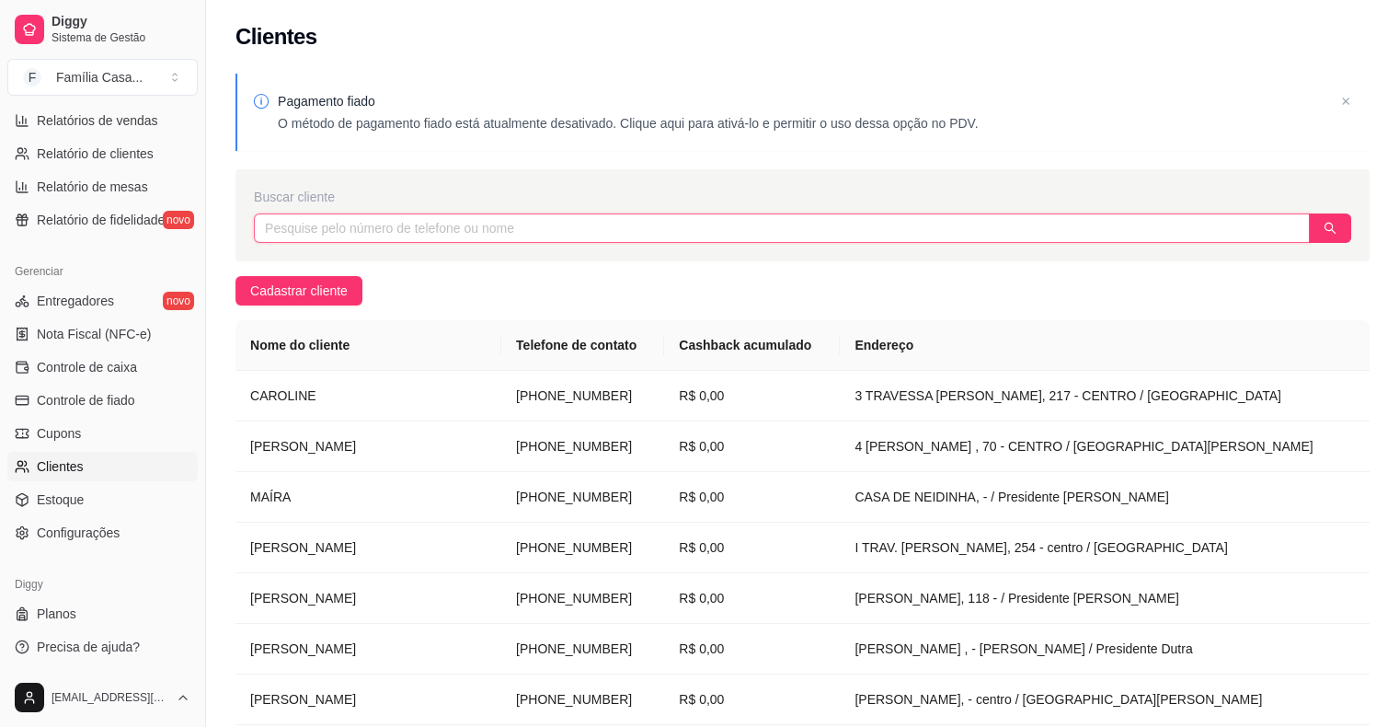
click at [498, 235] on input "text" at bounding box center [782, 227] width 1056 height 29
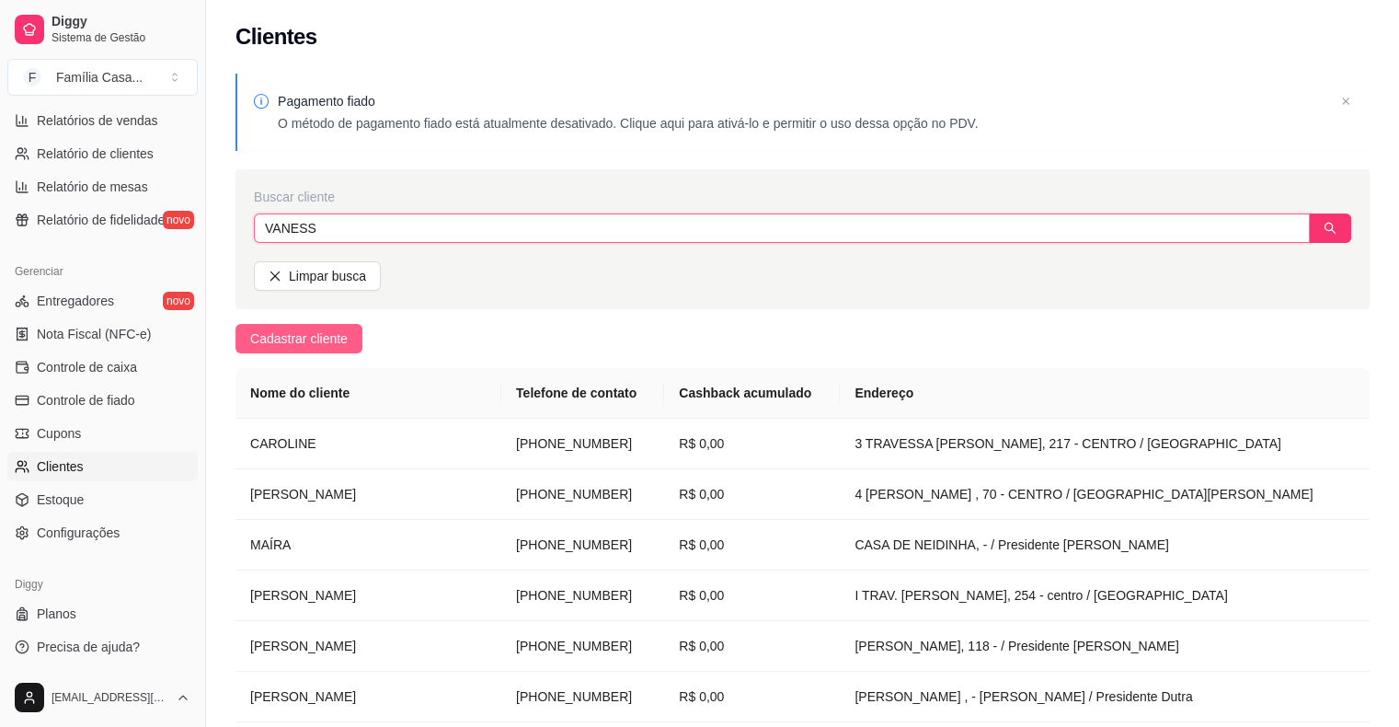
type input "VANESS"
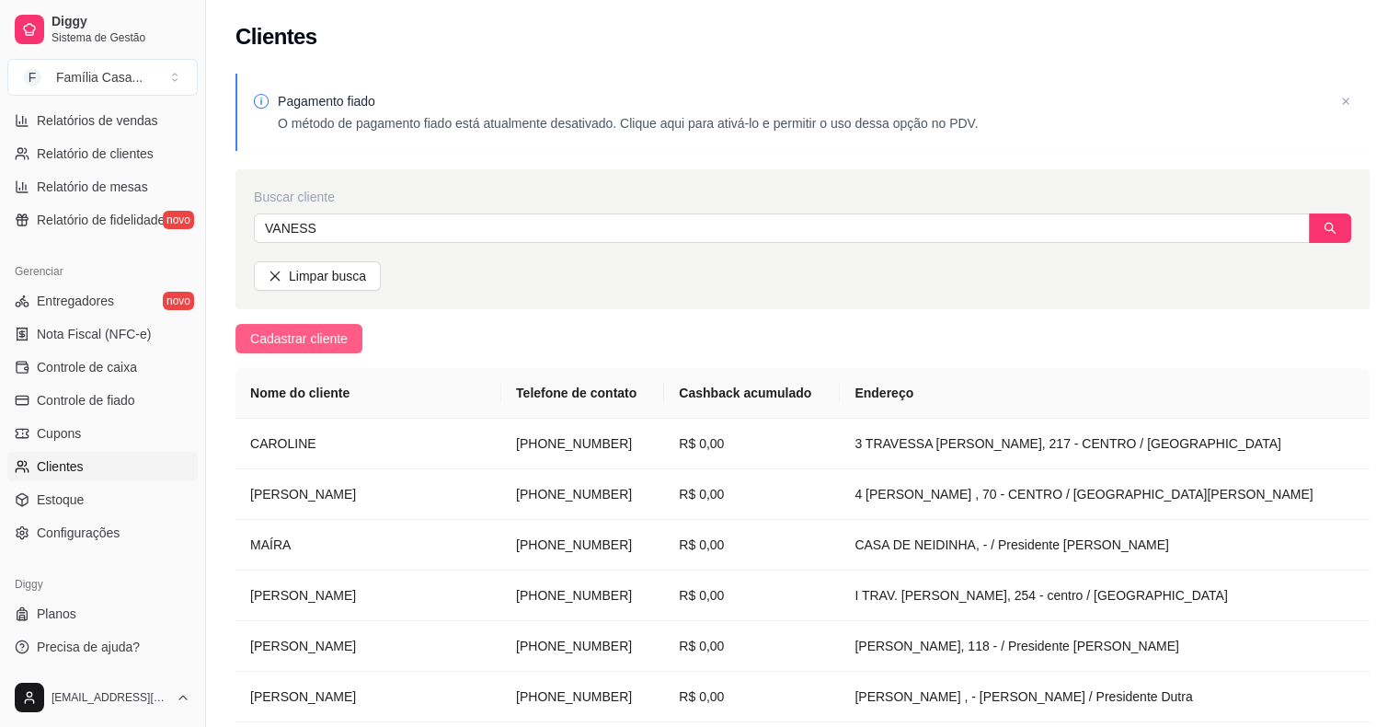
click at [327, 336] on span "Cadastrar cliente" at bounding box center [299, 338] width 98 height 20
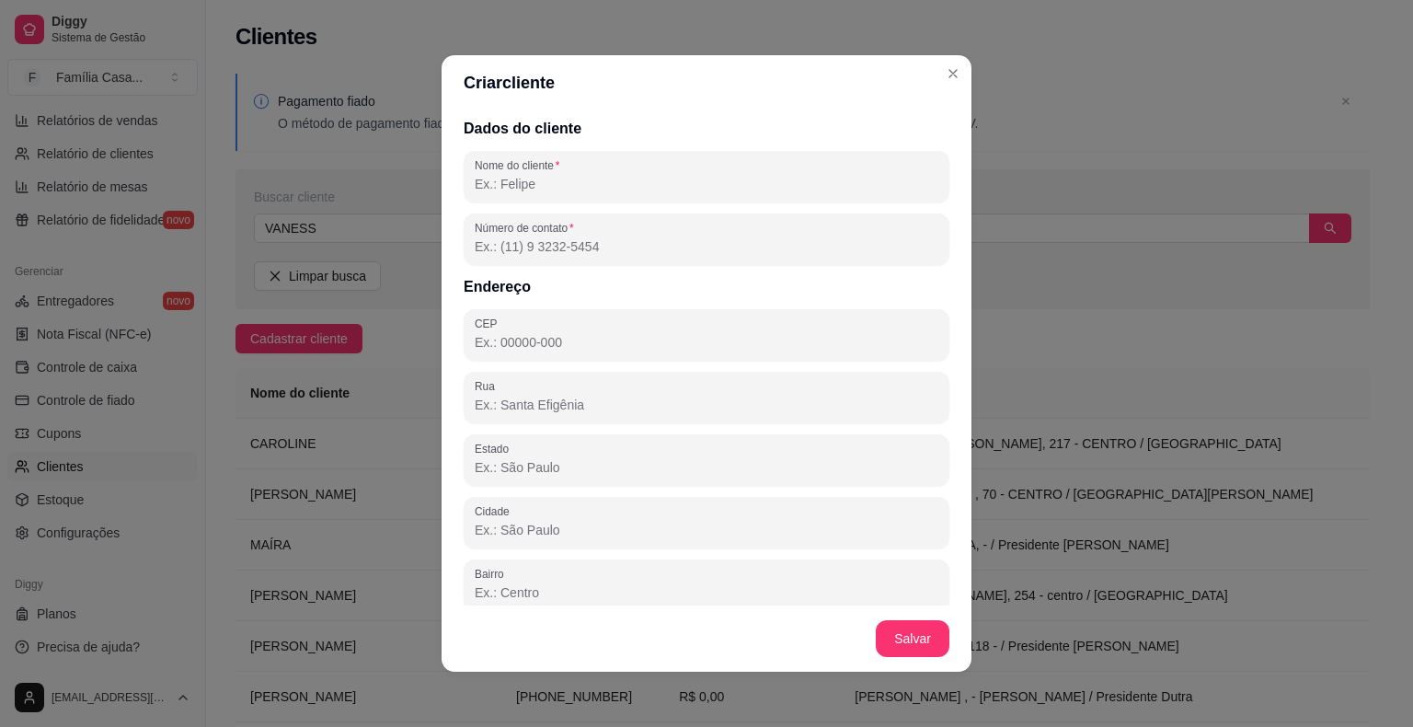
click at [520, 186] on input "Nome do cliente" at bounding box center [707, 184] width 464 height 18
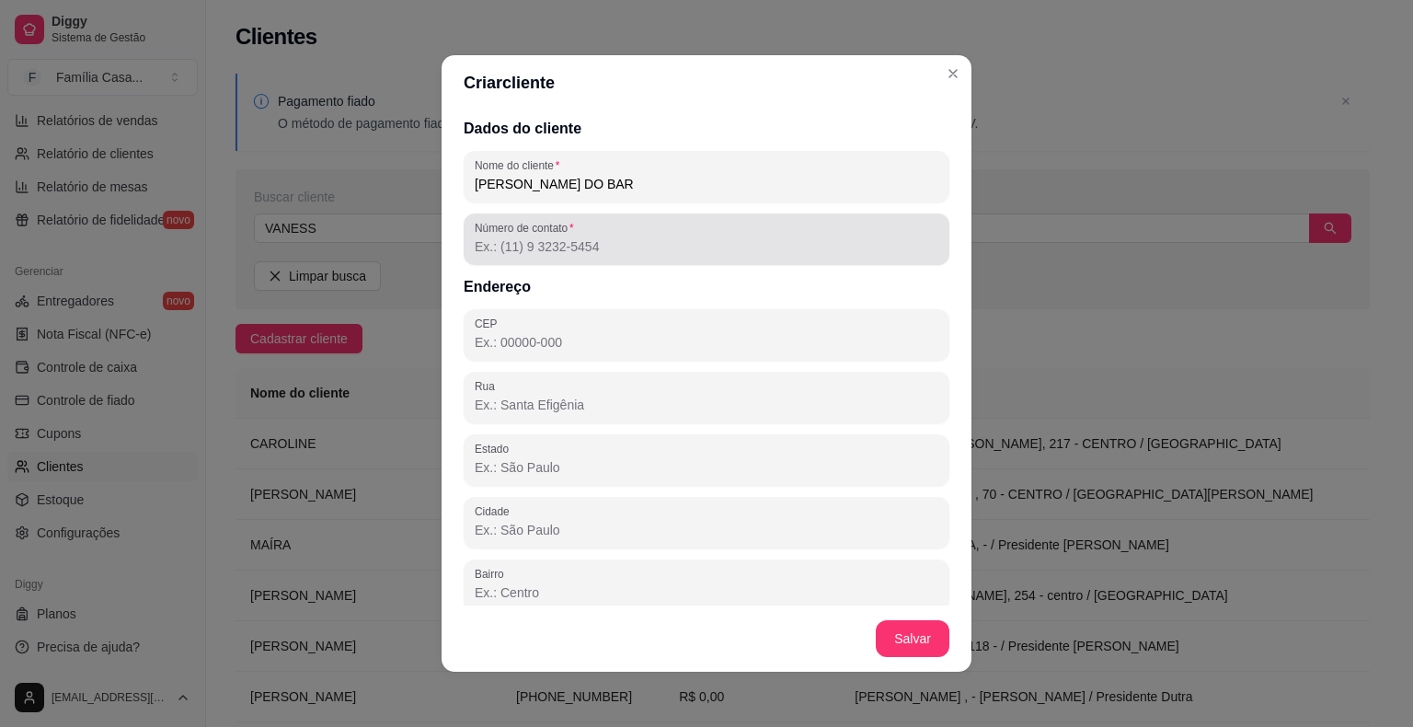
type input "[PERSON_NAME] DO BAR"
click at [530, 249] on input "Número de contato" at bounding box center [707, 246] width 464 height 18
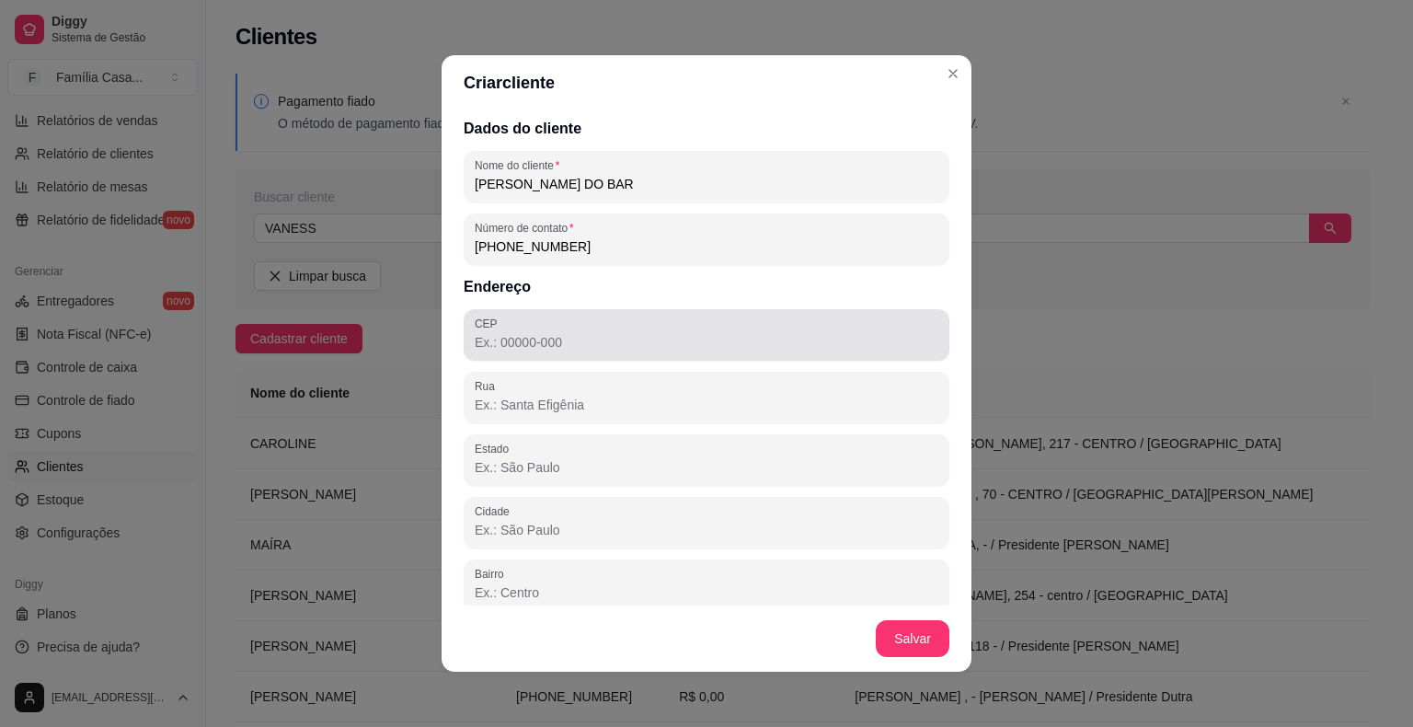
type input "[PHONE_NUMBER]"
click at [537, 330] on div at bounding box center [707, 334] width 464 height 37
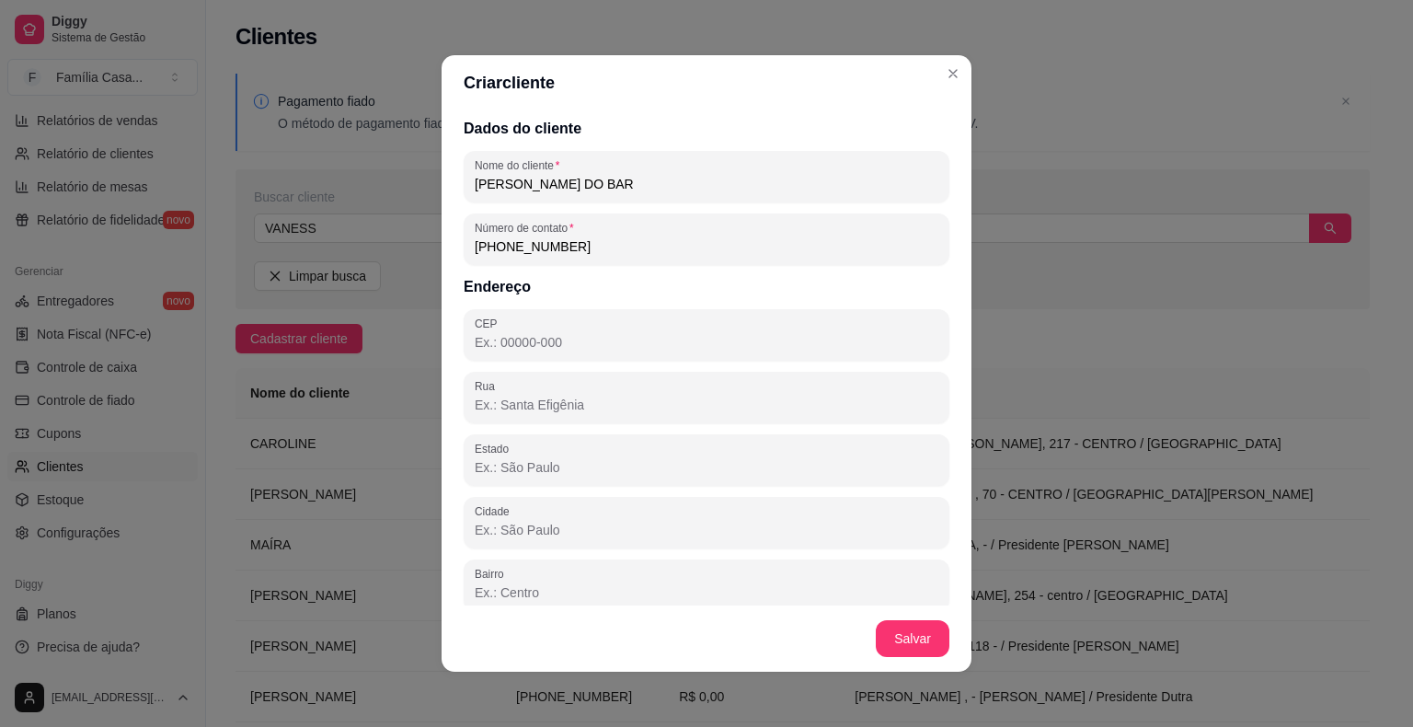
type input "2"
type input "44930-000"
type input "BA"
type input "Presidente [PERSON_NAME]"
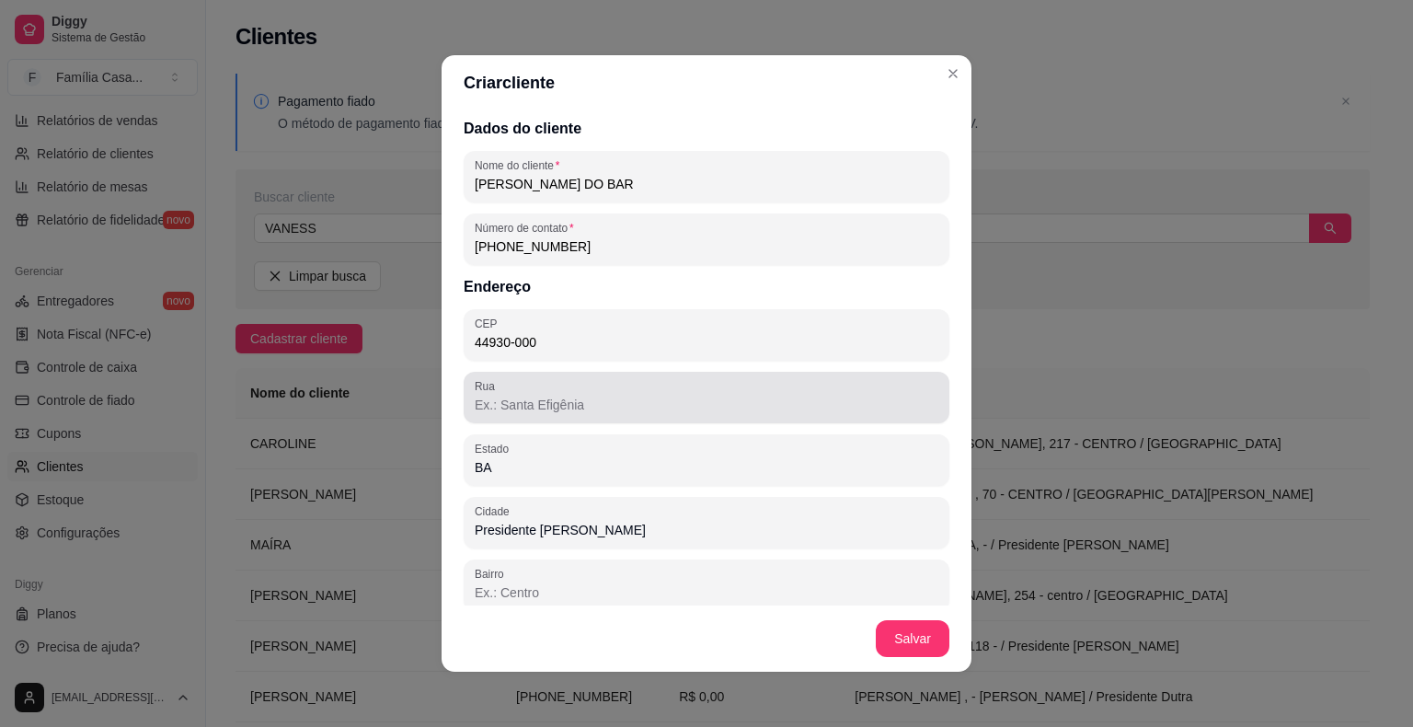
type input "44930-000"
click at [545, 418] on div "Rua" at bounding box center [707, 398] width 486 height 52
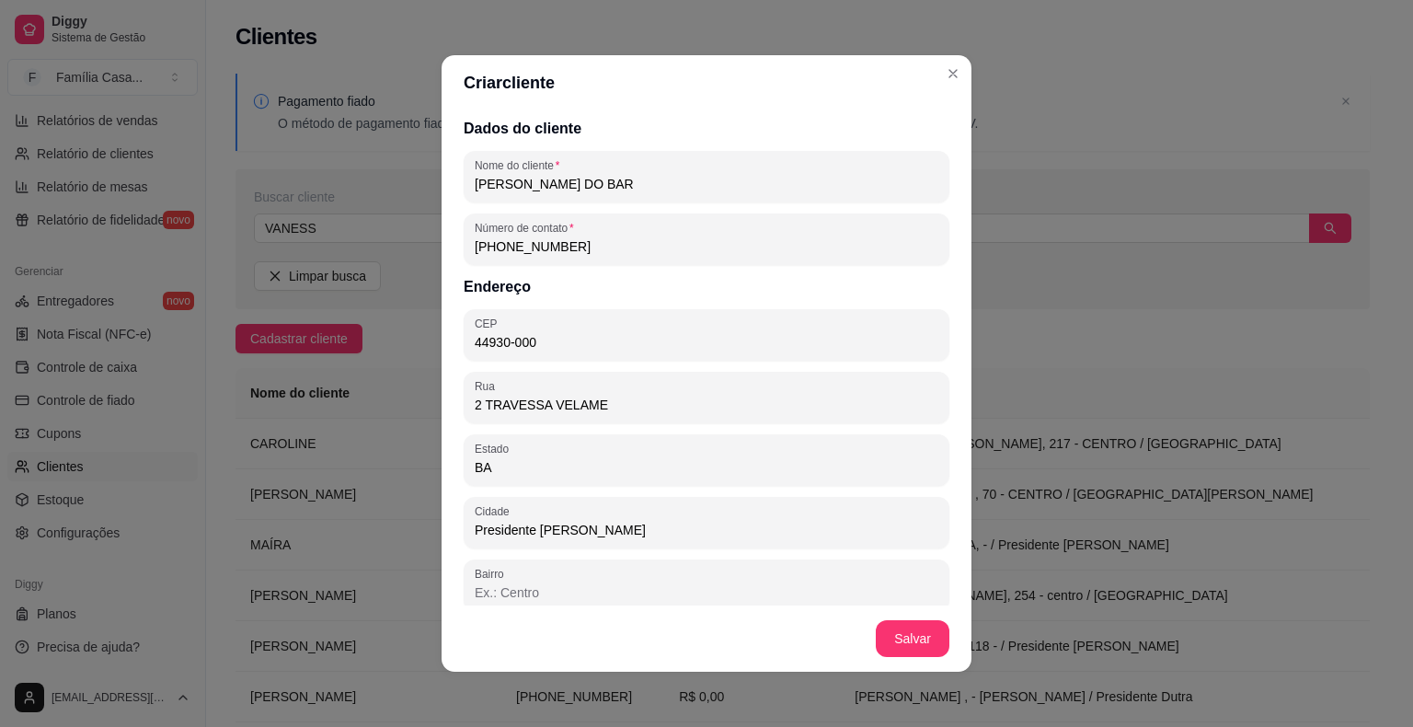
type input "2 TRAVESSA VELAME"
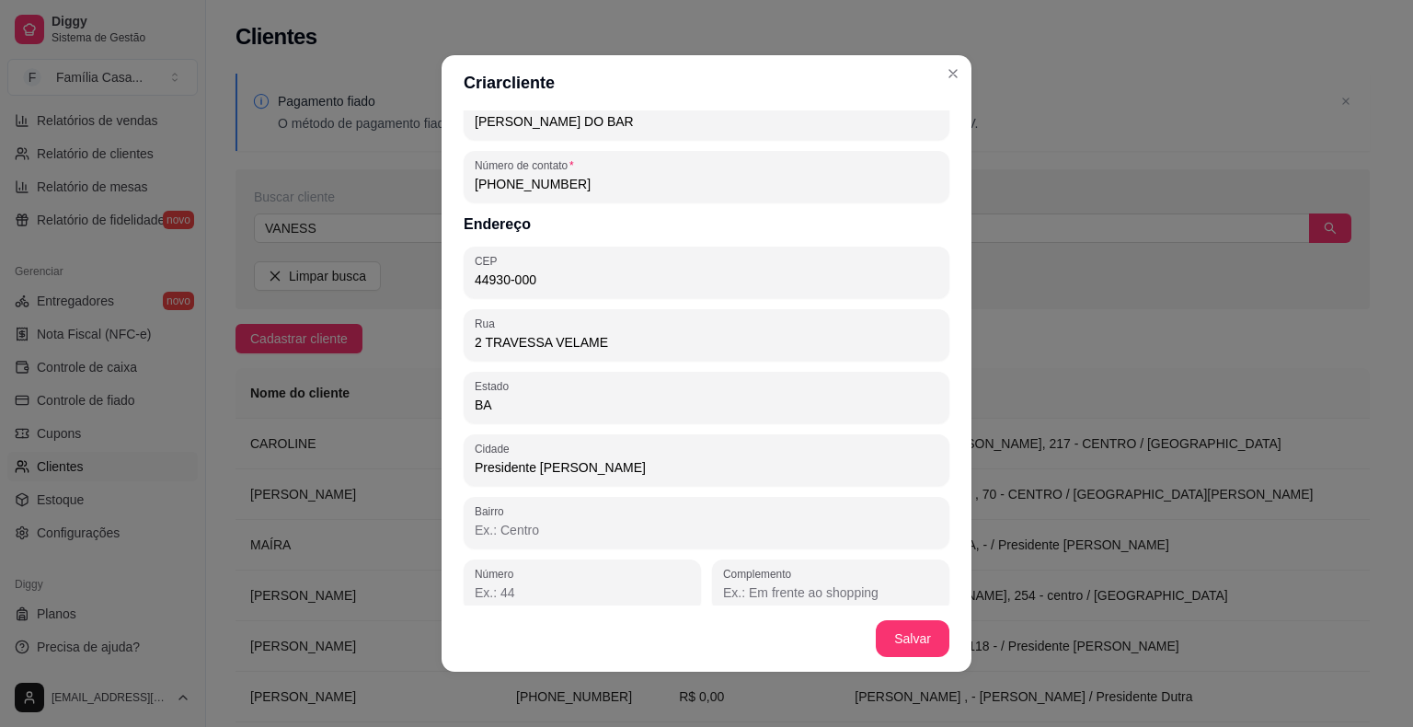
scroll to position [75, 0]
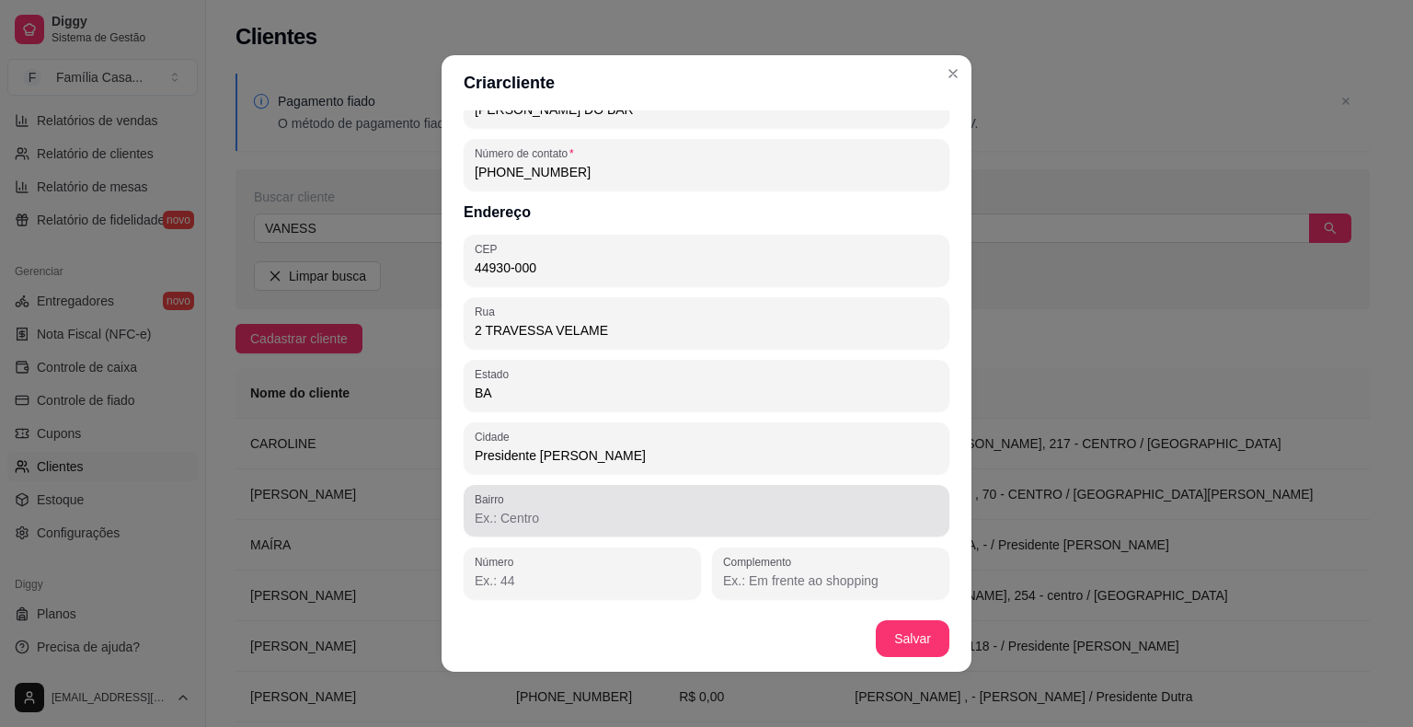
click at [548, 532] on div "Bairro" at bounding box center [707, 511] width 486 height 52
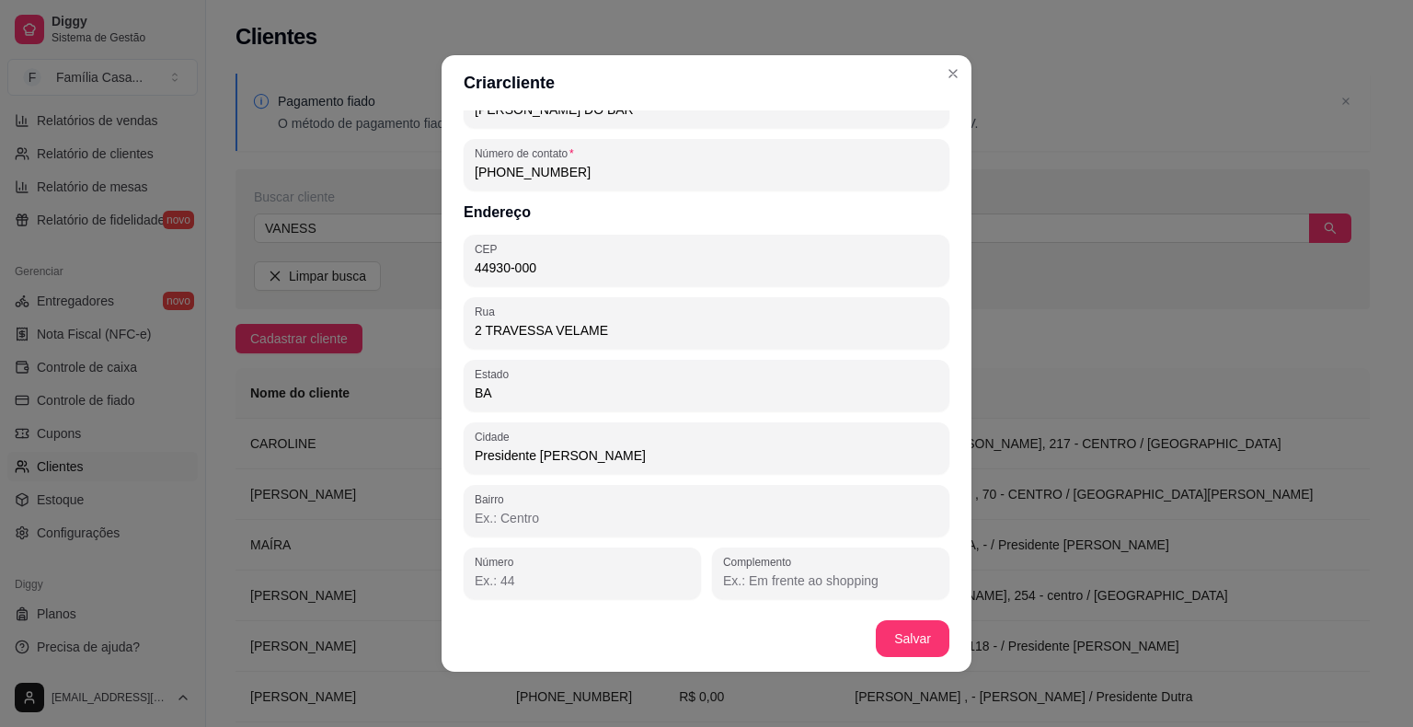
click at [742, 574] on input "Complemento" at bounding box center [830, 580] width 215 height 18
type input "EM FRENTE A CASA DE DJALMA"
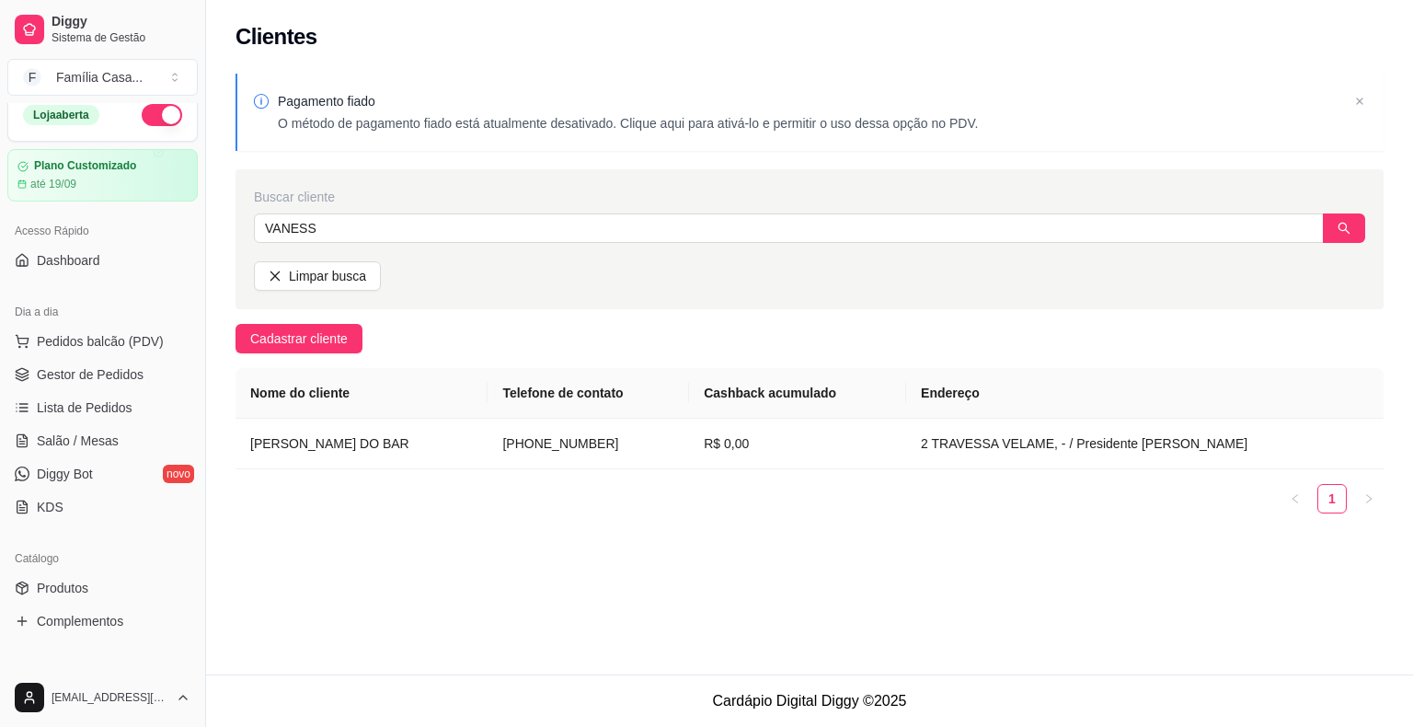
scroll to position [0, 0]
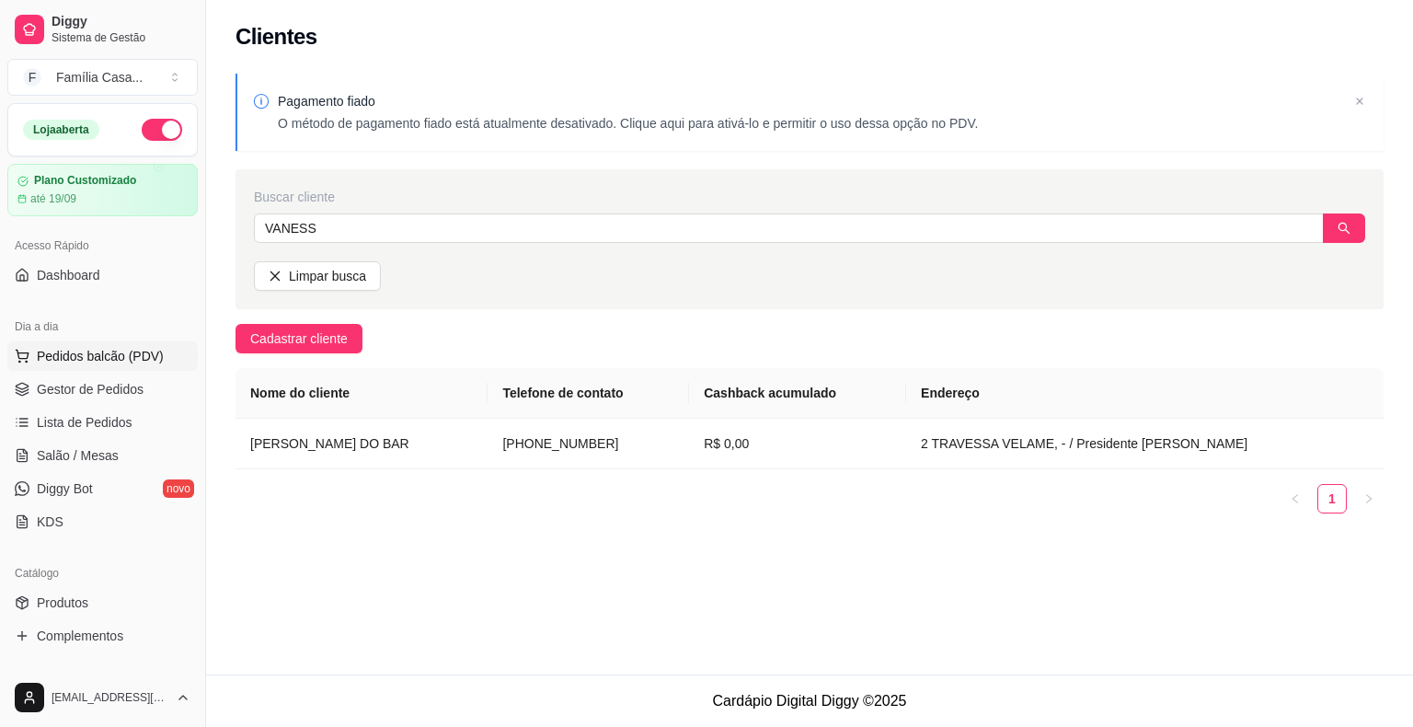
click at [92, 358] on span "Pedidos balcão (PDV)" at bounding box center [100, 356] width 127 height 18
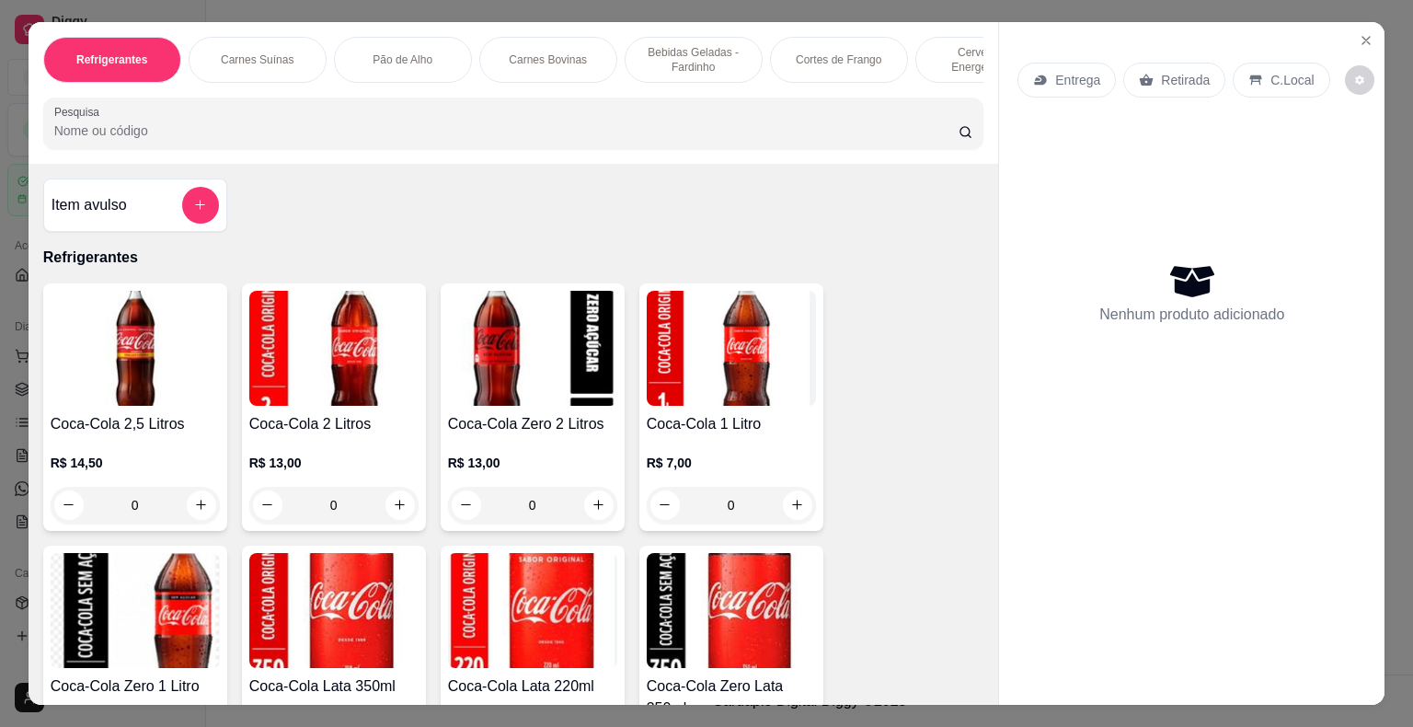
click at [284, 57] on div "Carnes Suínas" at bounding box center [258, 60] width 138 height 46
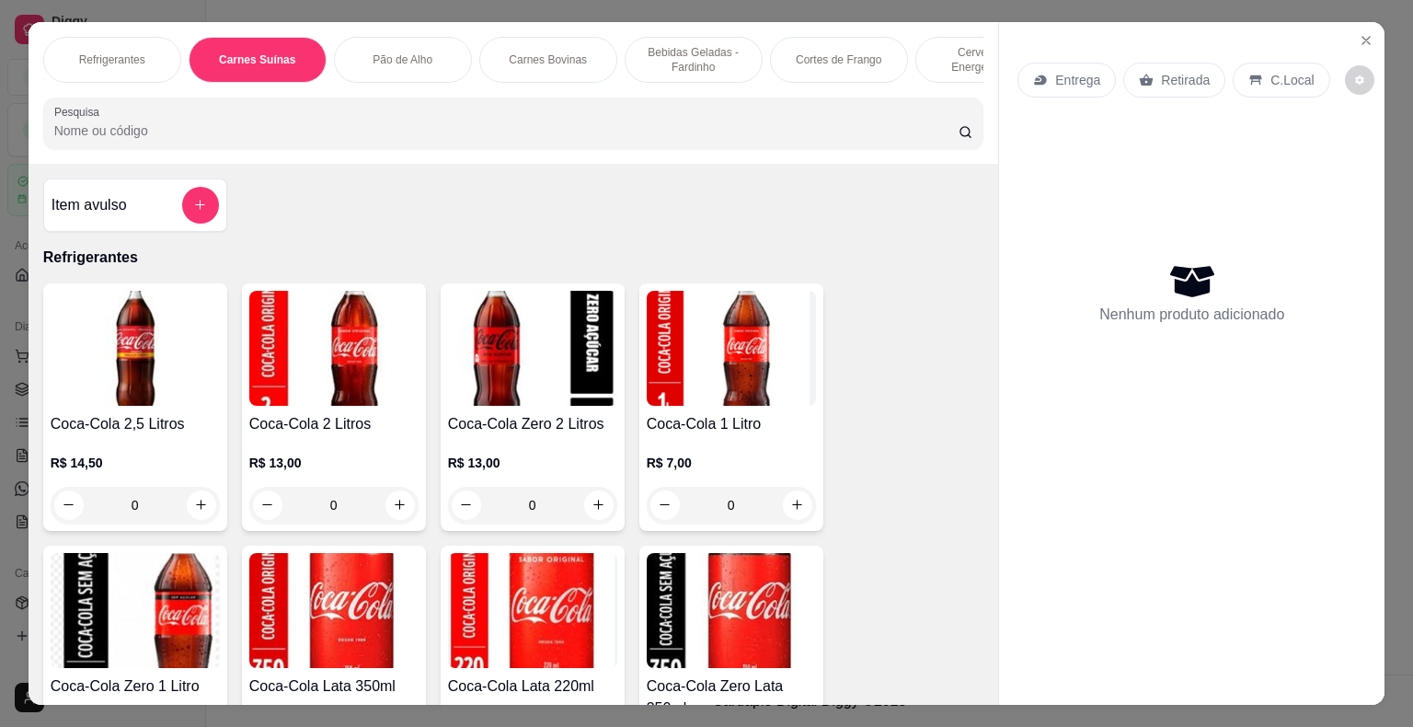
scroll to position [44, 0]
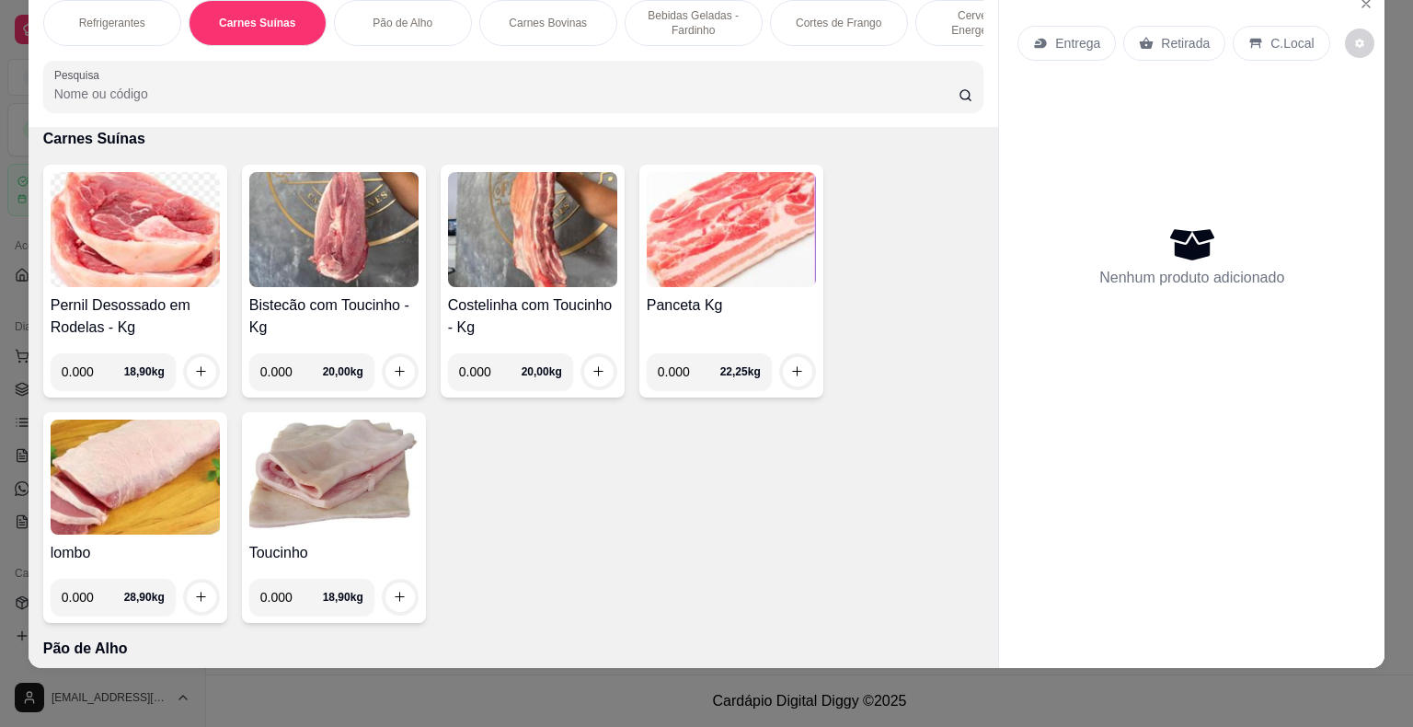
click at [173, 244] on img at bounding box center [135, 229] width 169 height 115
click at [334, 231] on img at bounding box center [333, 229] width 169 height 115
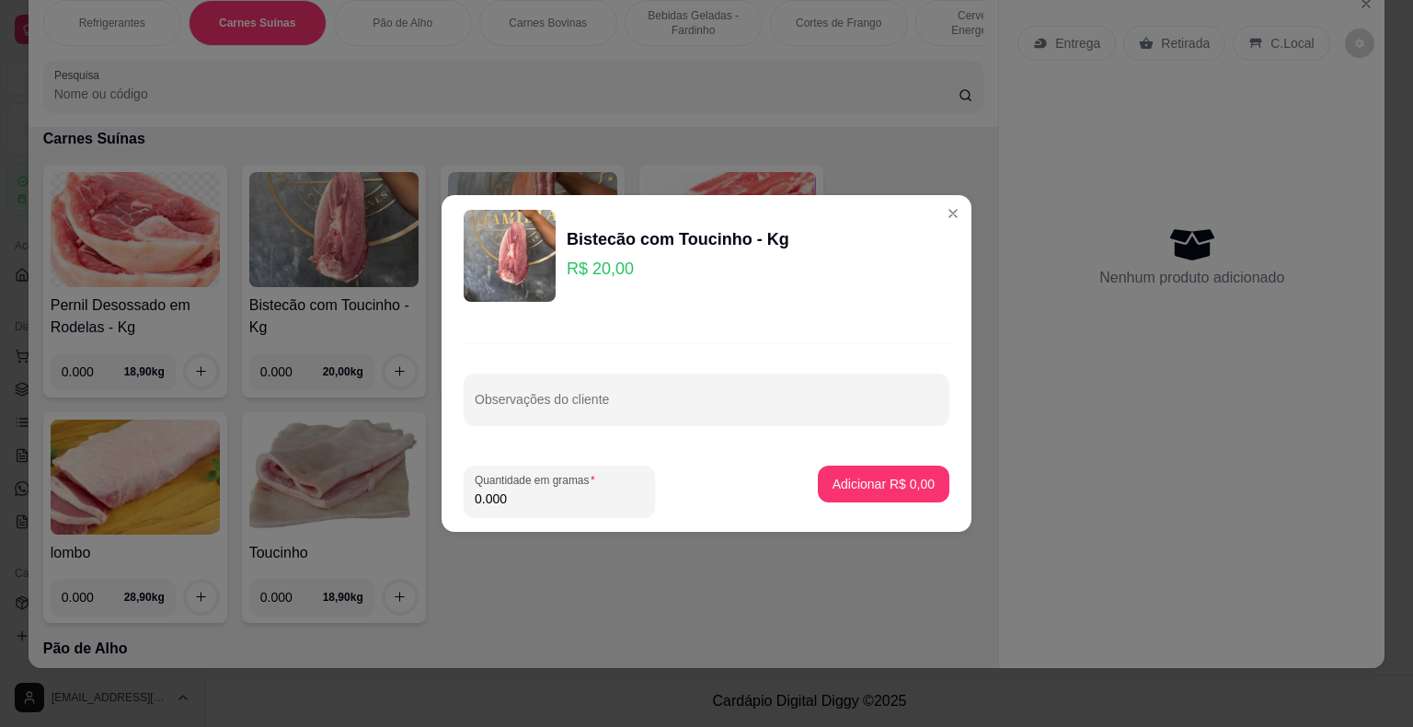
drag, startPoint x: 545, startPoint y: 495, endPoint x: 451, endPoint y: 514, distance: 95.8
click at [451, 514] on footer "Quantidade em gramas 0.000 Adicionar R$ 0,00" at bounding box center [707, 491] width 530 height 81
type input "2.000"
click at [841, 488] on p "Adicionar R$ 40,00" at bounding box center [879, 484] width 109 height 18
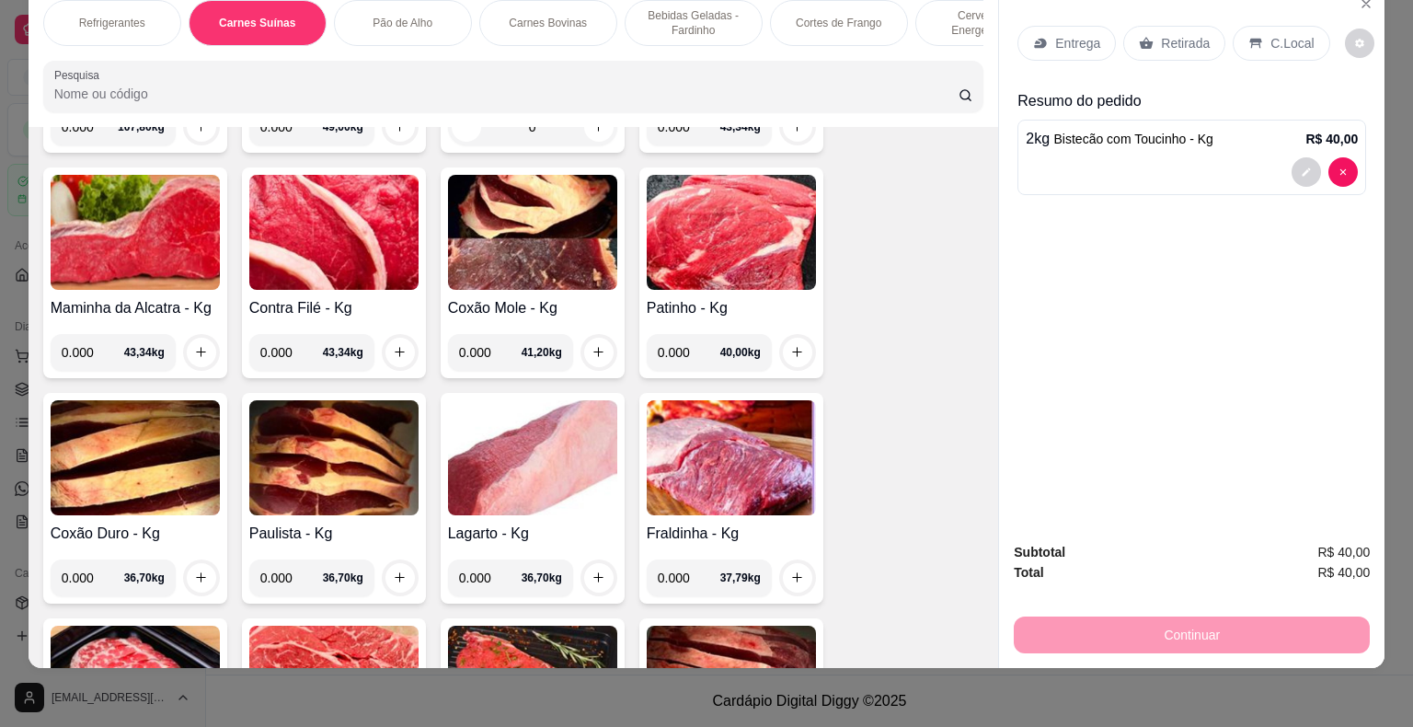
scroll to position [3102, 0]
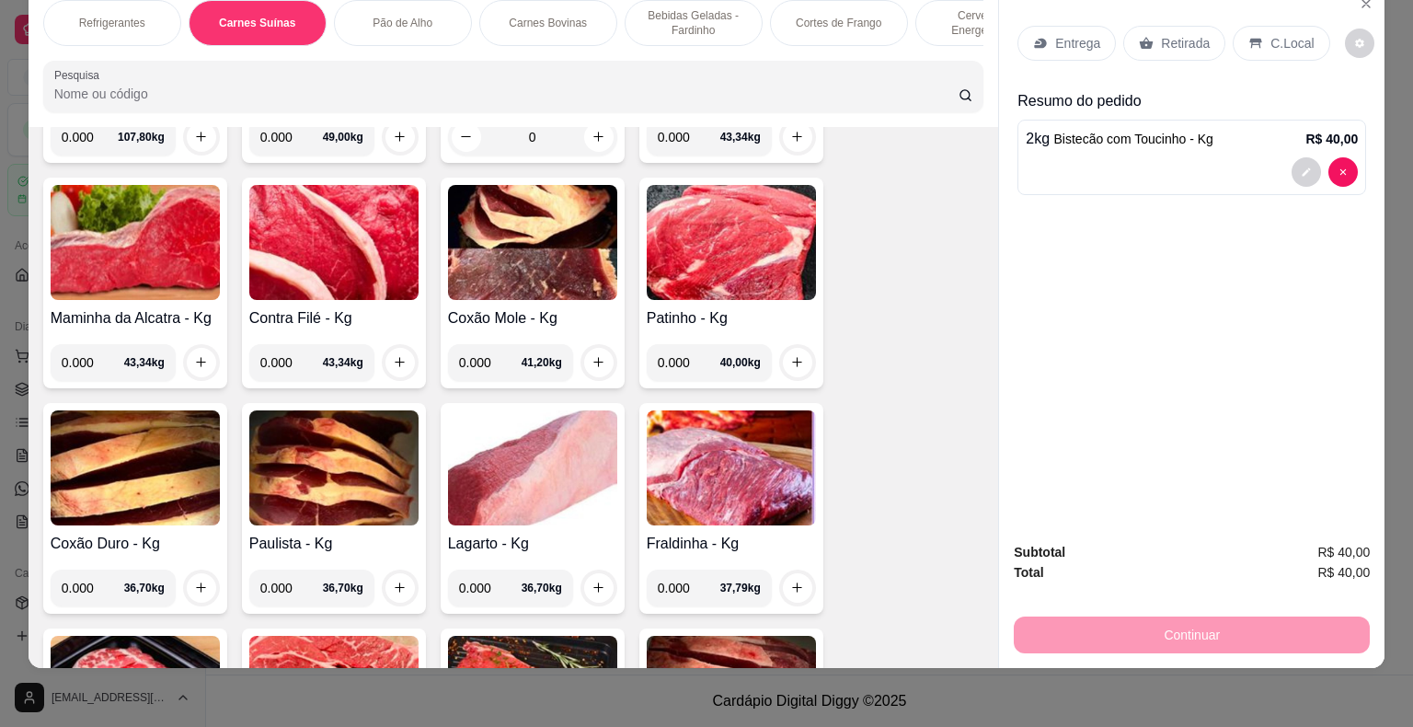
click at [508, 231] on img at bounding box center [532, 242] width 169 height 115
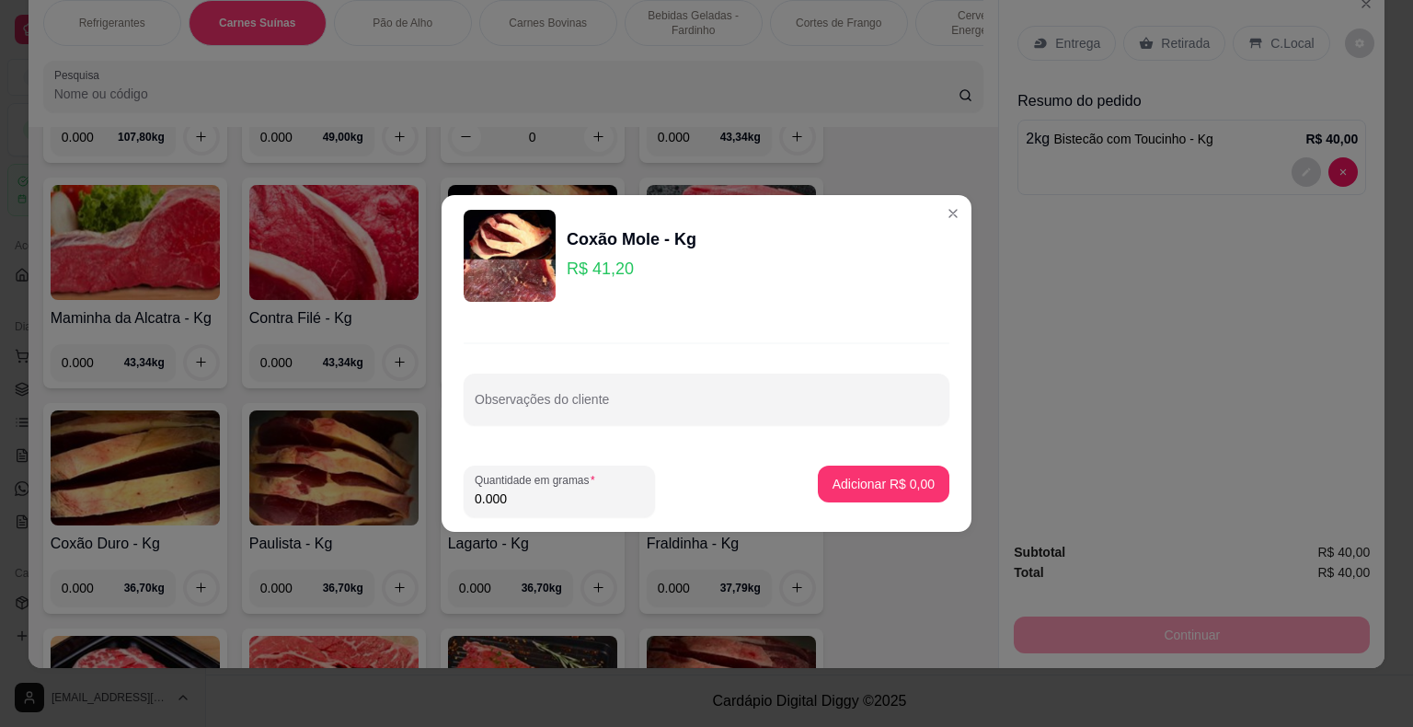
drag, startPoint x: 514, startPoint y: 505, endPoint x: 454, endPoint y: 506, distance: 59.8
click at [454, 506] on footer "Quantidade em gramas 0.000 Adicionar R$ 0,00" at bounding box center [707, 491] width 530 height 81
type input "2.000"
click at [857, 493] on button "Adicionar R$ 82,40" at bounding box center [879, 484] width 135 height 36
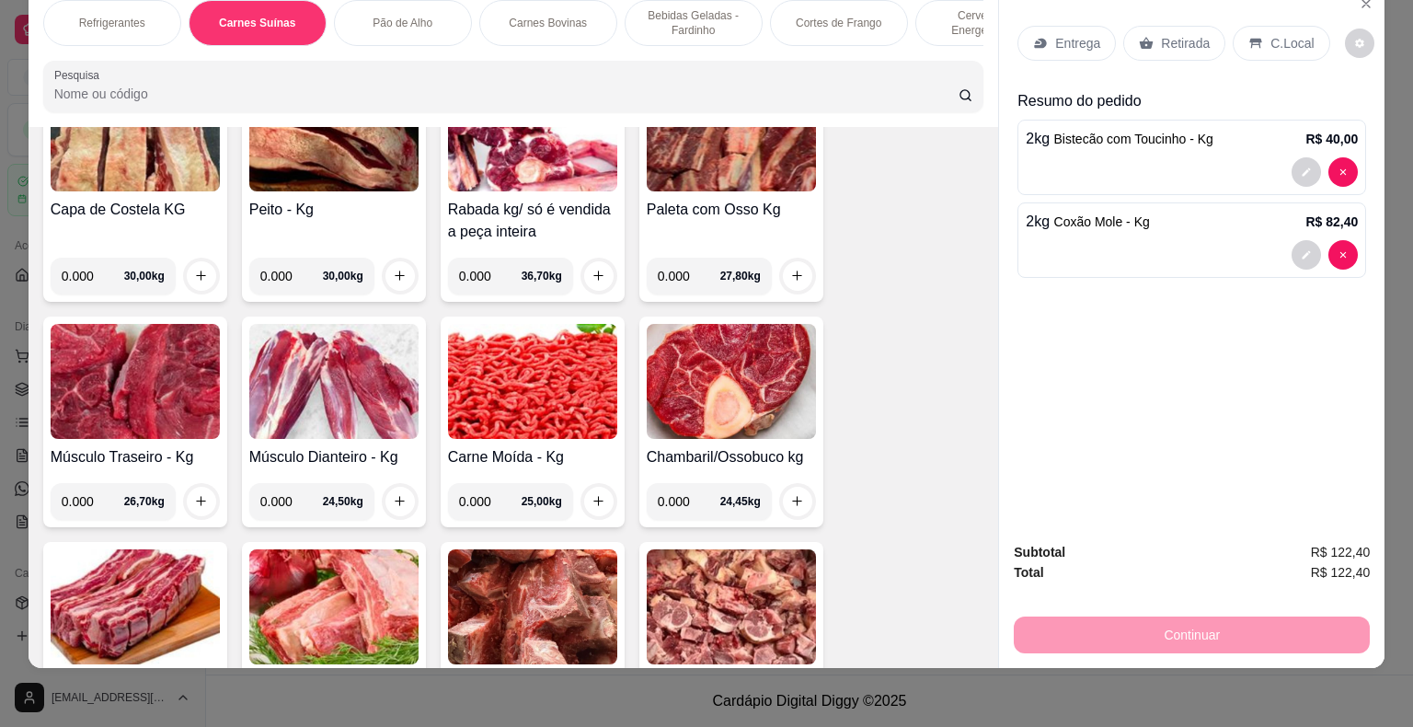
scroll to position [3470, 0]
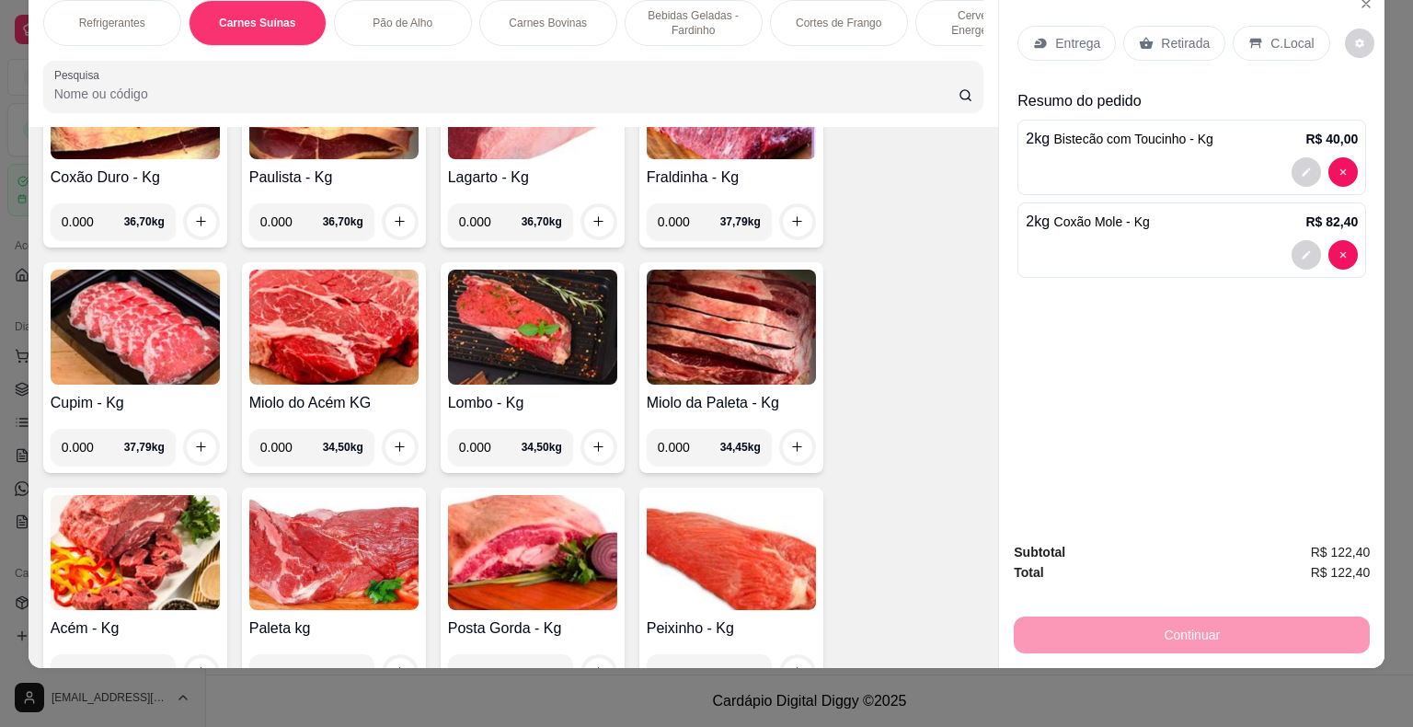
click at [1063, 36] on p "Entrega" at bounding box center [1077, 43] width 45 height 18
click at [1161, 34] on p "Retirada" at bounding box center [1185, 43] width 49 height 18
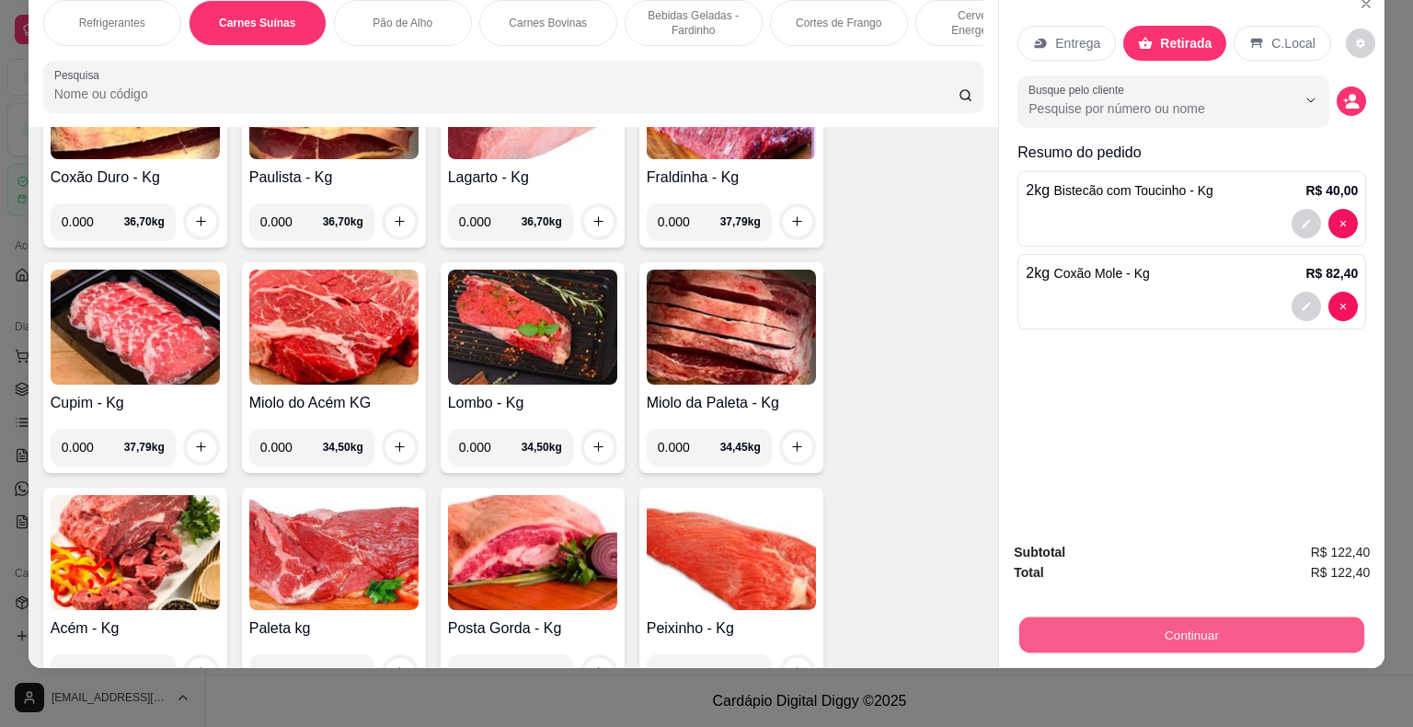
click at [1131, 617] on button "Continuar" at bounding box center [1191, 635] width 345 height 36
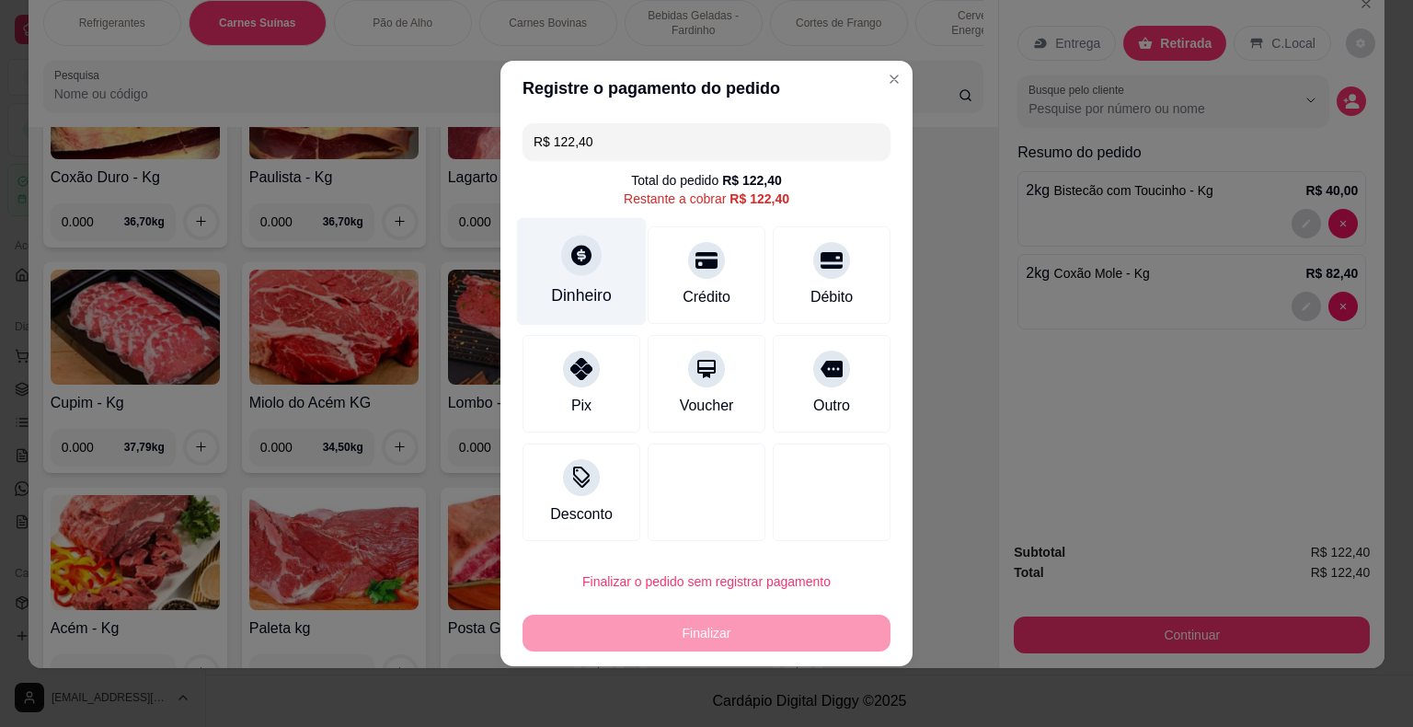
click at [575, 258] on icon at bounding box center [581, 255] width 20 height 20
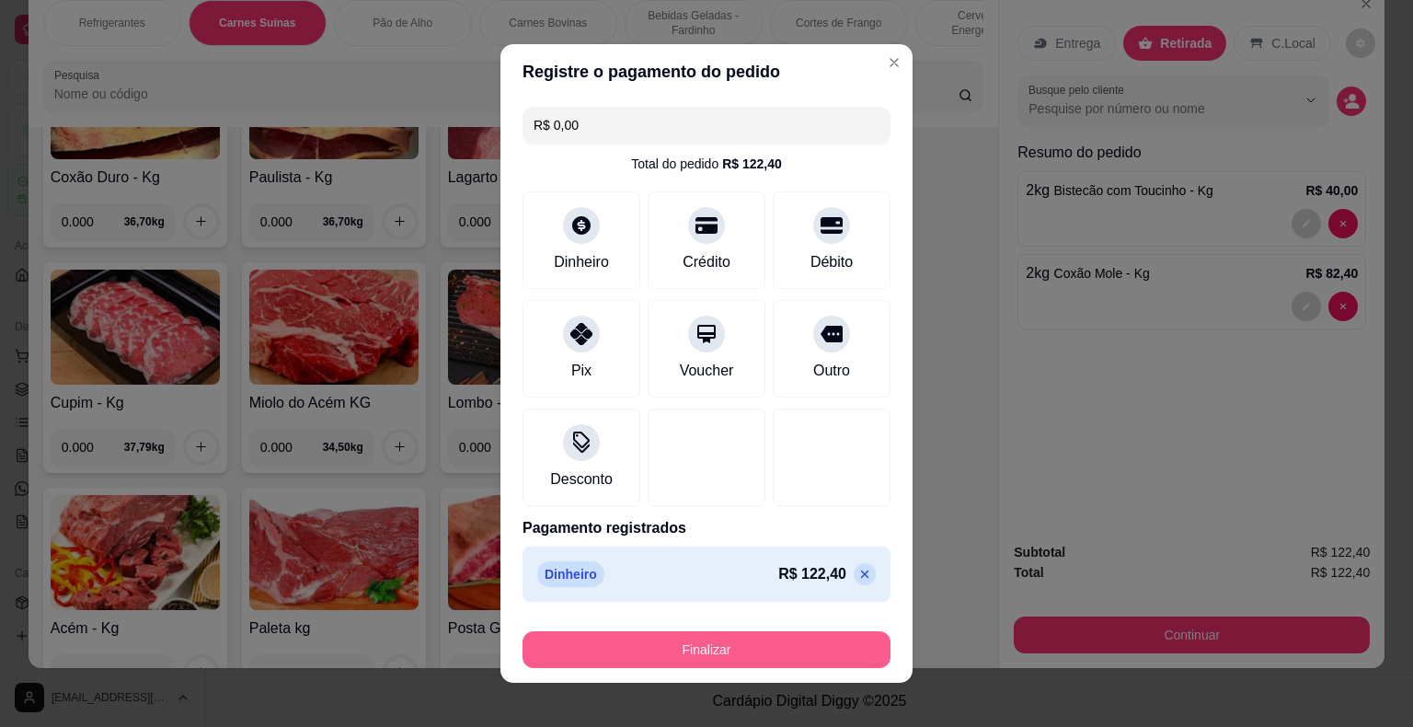
click at [795, 640] on button "Finalizar" at bounding box center [706, 649] width 368 height 37
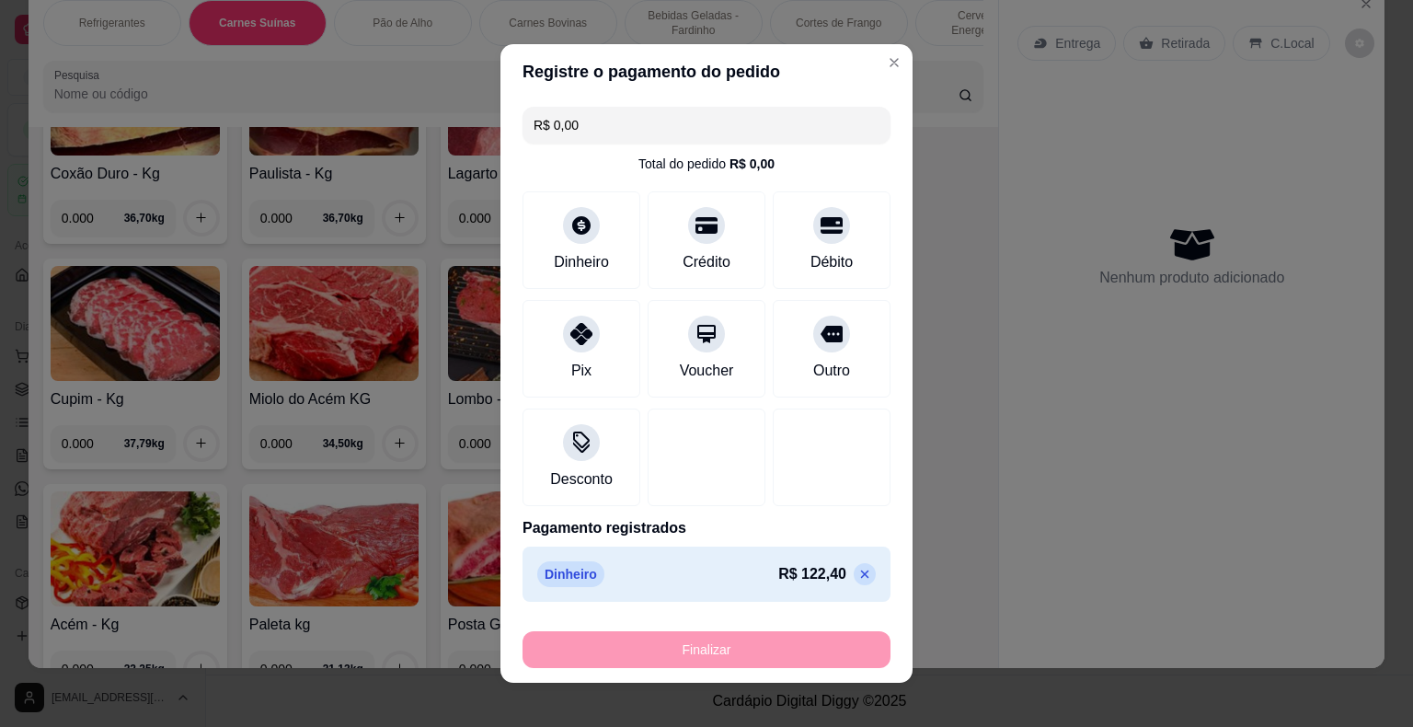
type input "-R$ 122,40"
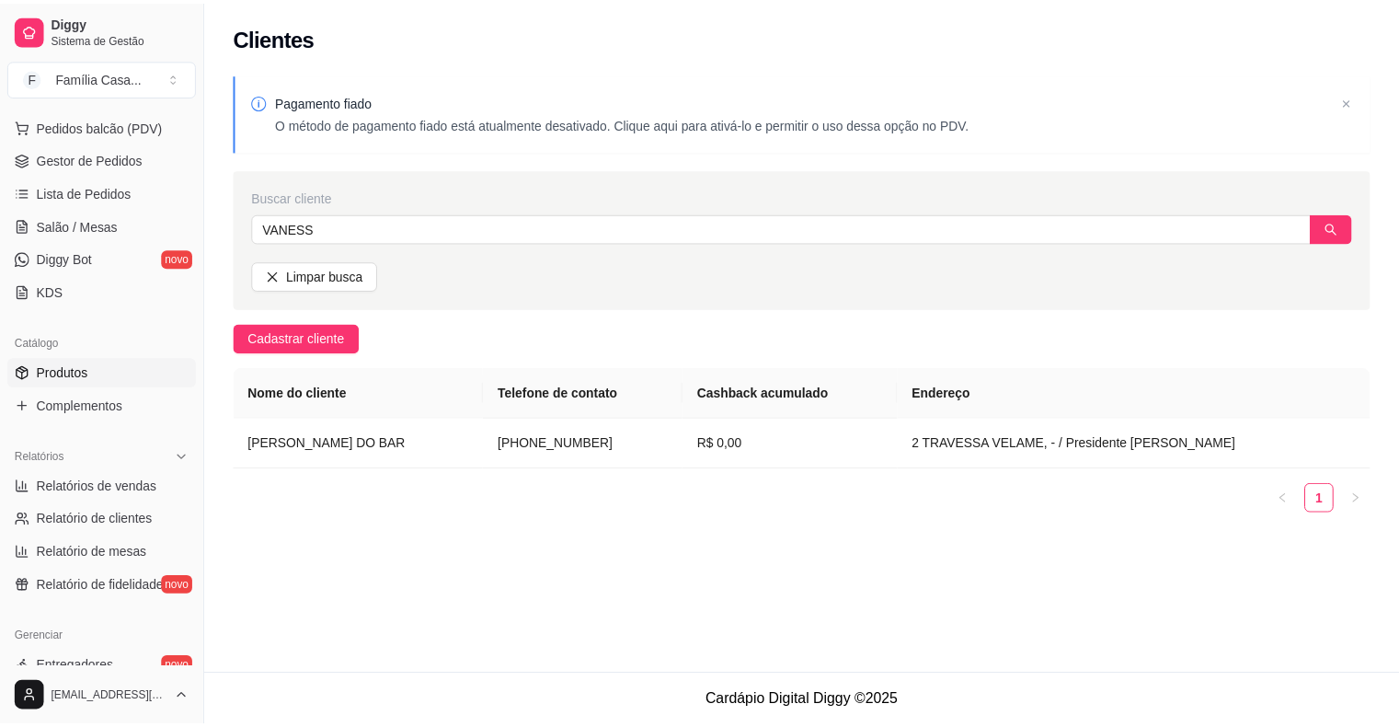
scroll to position [596, 0]
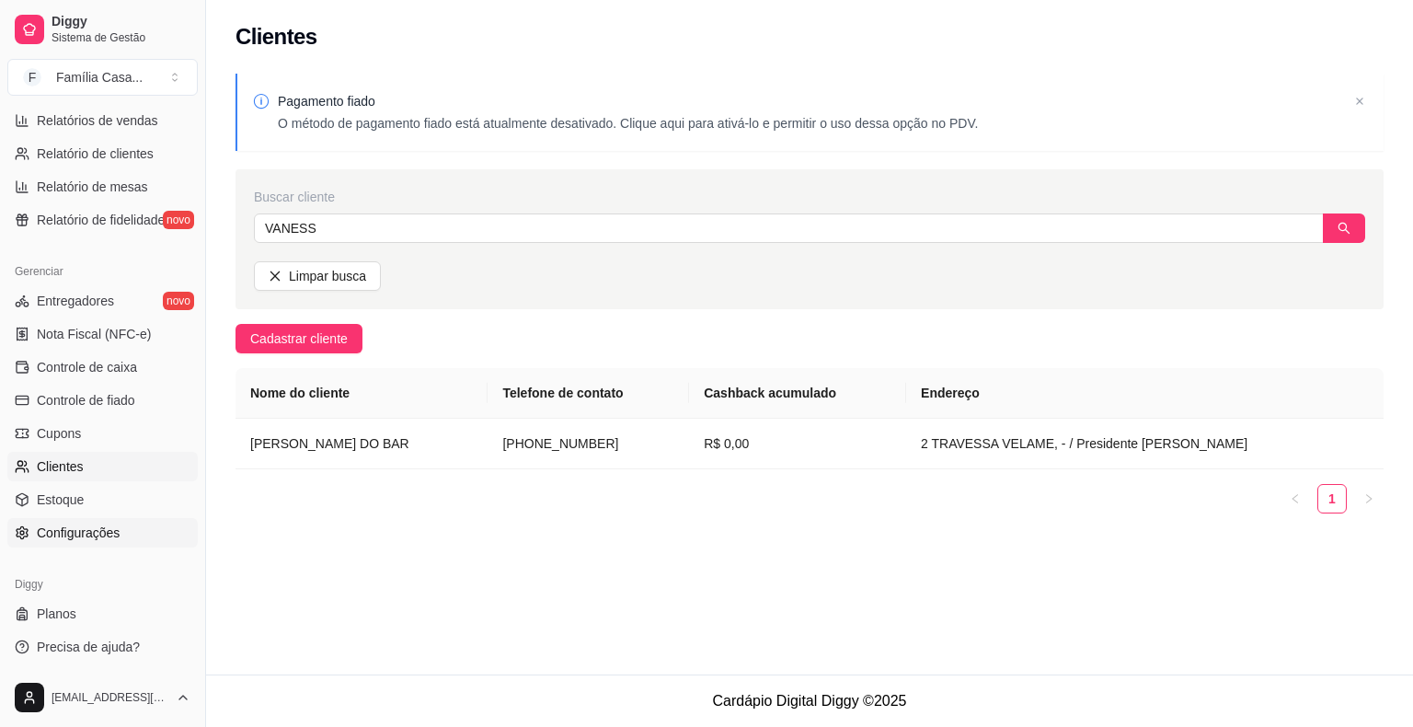
click at [98, 534] on span "Configurações" at bounding box center [78, 532] width 83 height 18
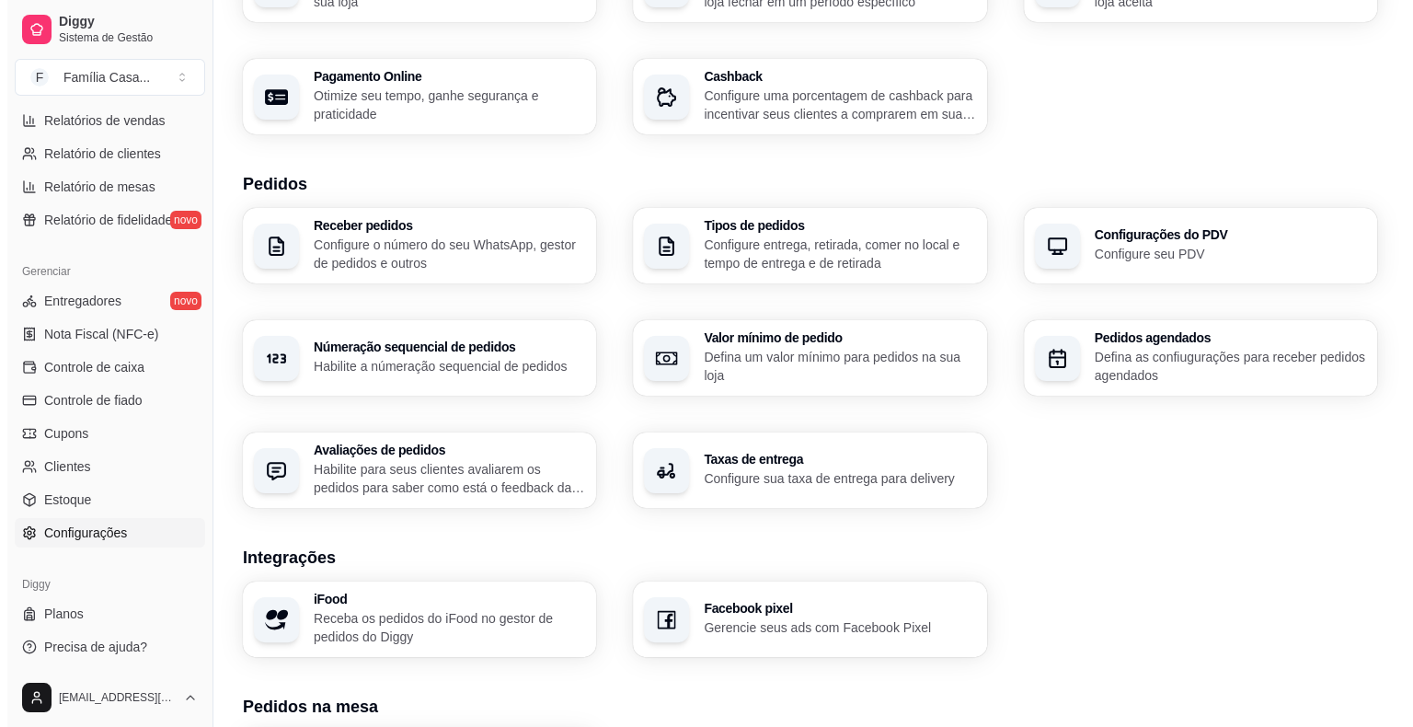
scroll to position [561, 0]
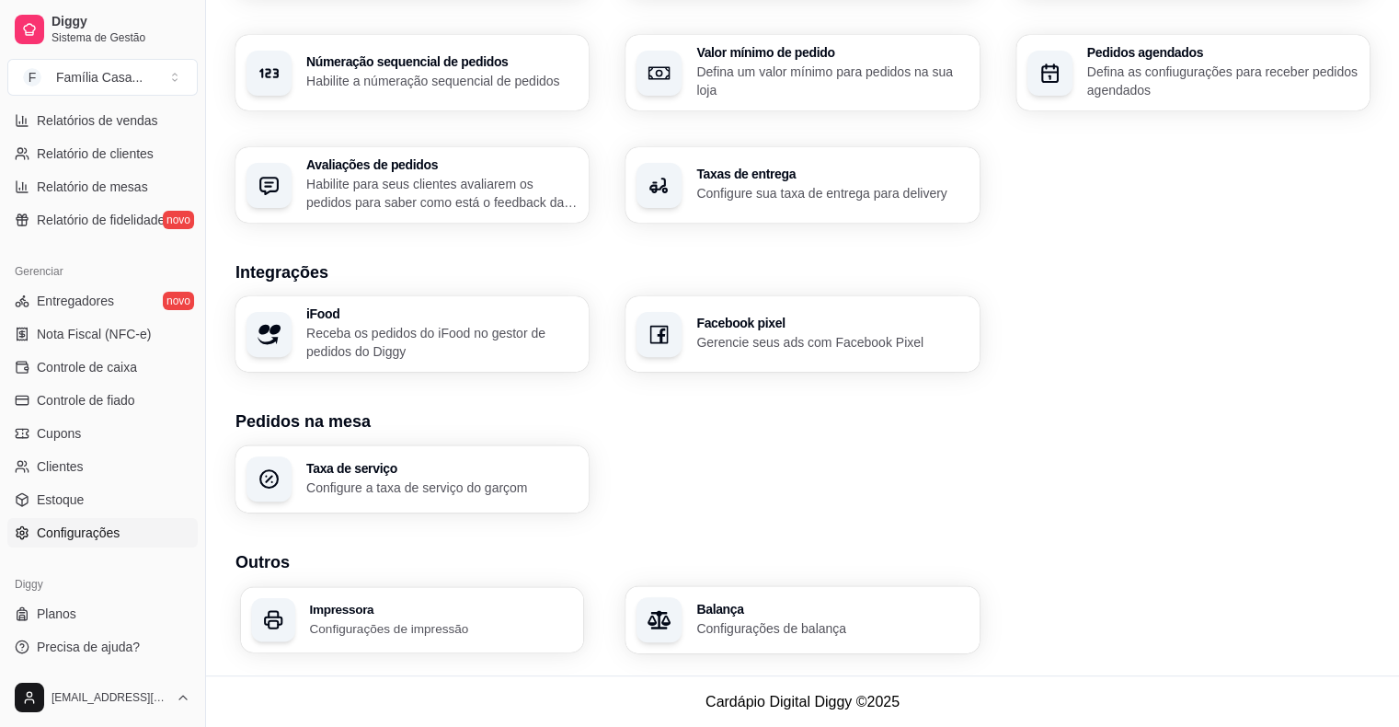
click at [460, 620] on p "Configurações de impressão" at bounding box center [440, 627] width 263 height 17
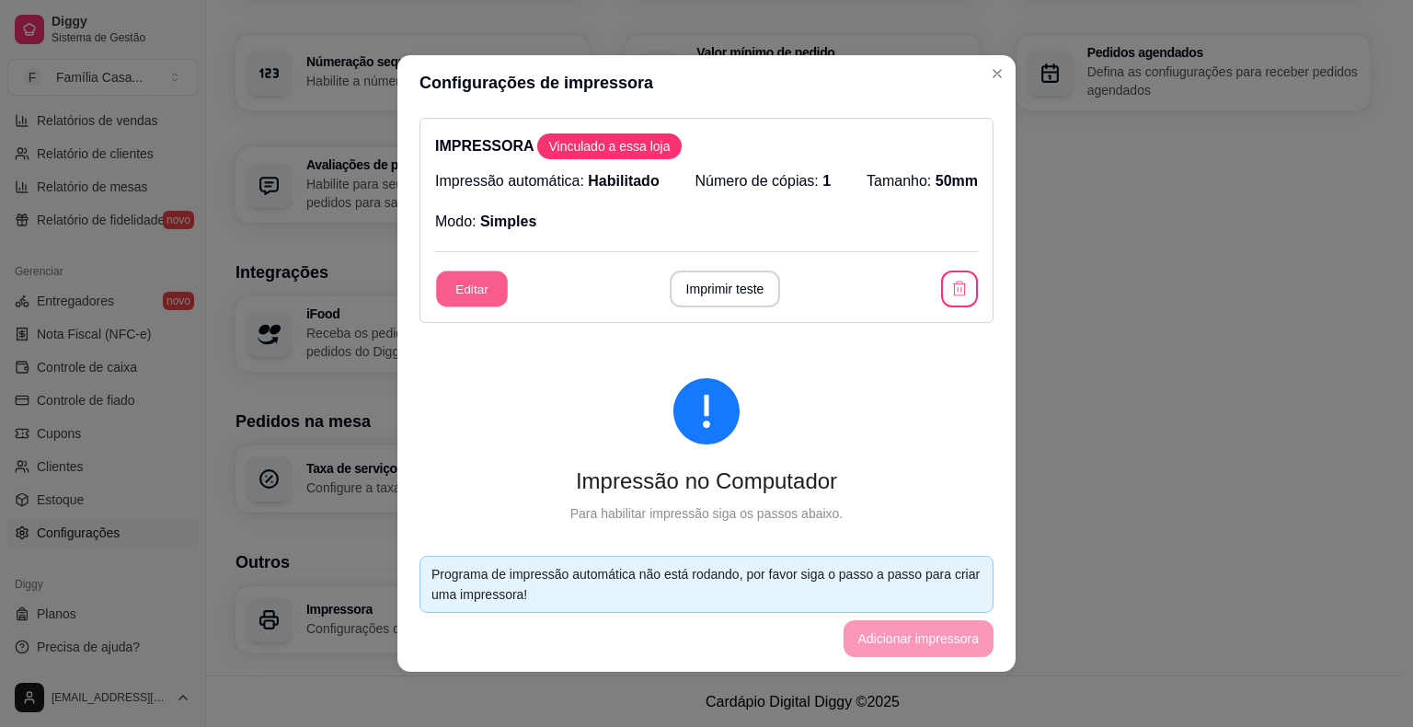
click at [456, 279] on button "Editar" at bounding box center [472, 289] width 72 height 36
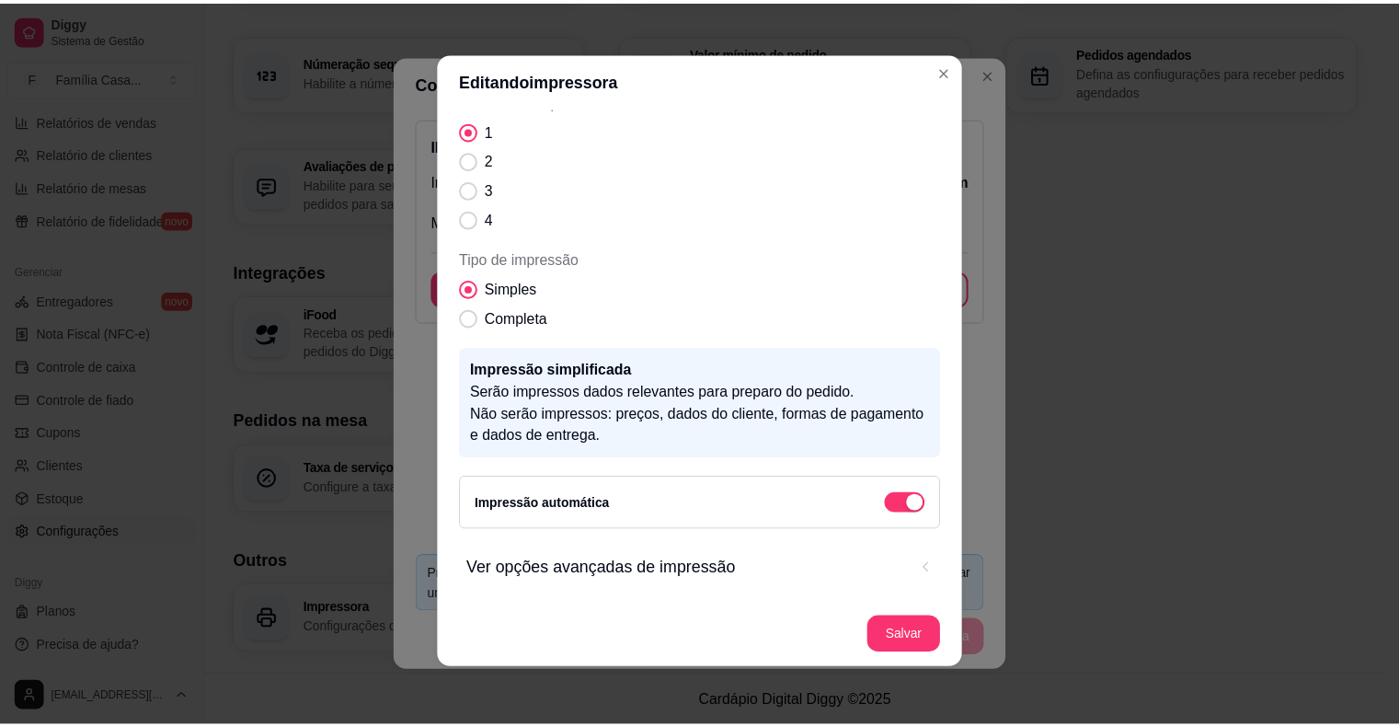
scroll to position [4, 0]
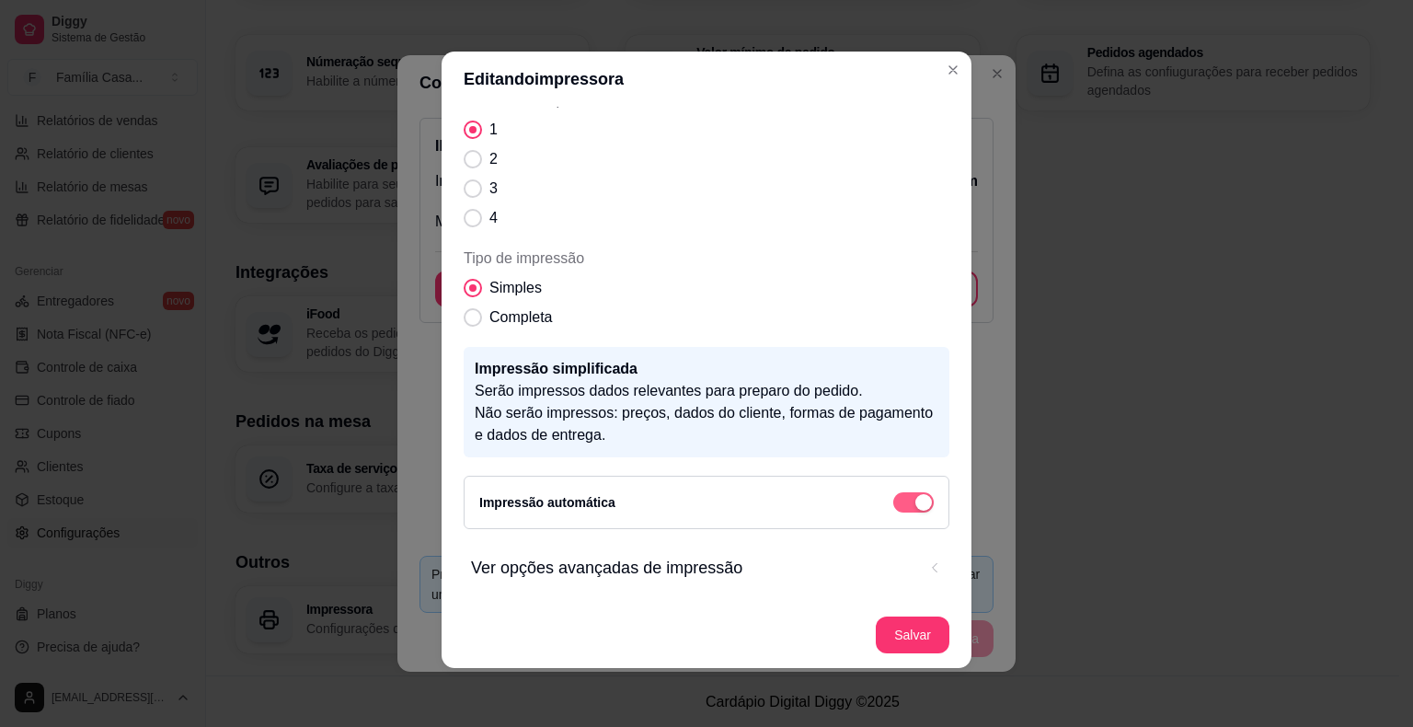
click at [893, 503] on button "button" at bounding box center [913, 502] width 40 height 20
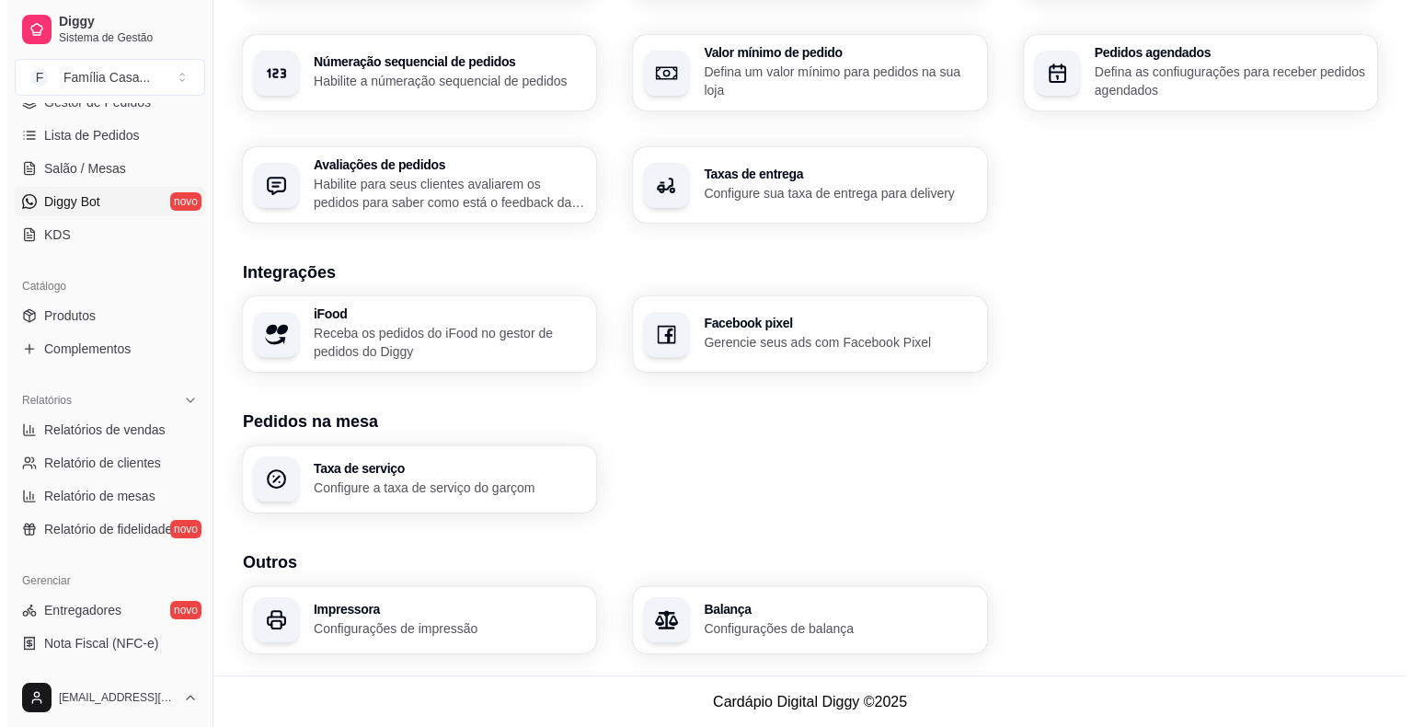
scroll to position [228, 0]
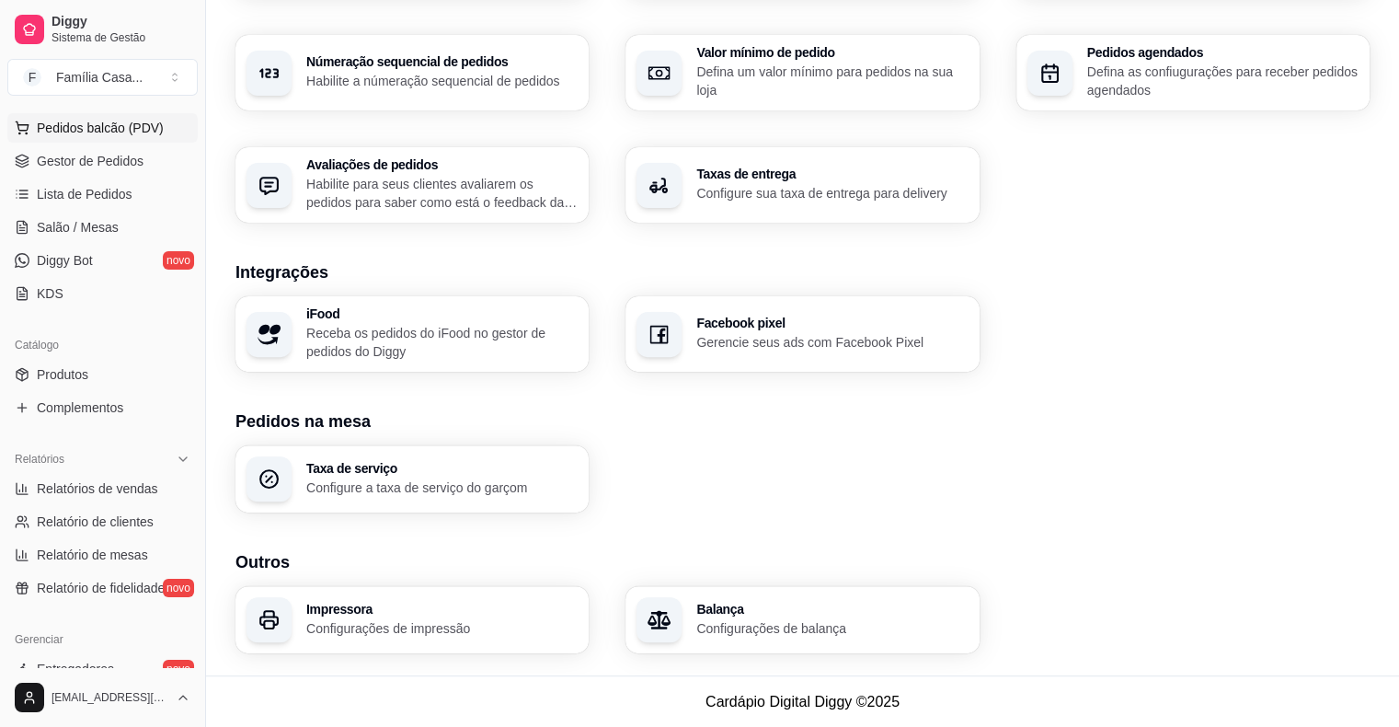
click at [89, 124] on span "Pedidos balcão (PDV)" at bounding box center [100, 128] width 127 height 18
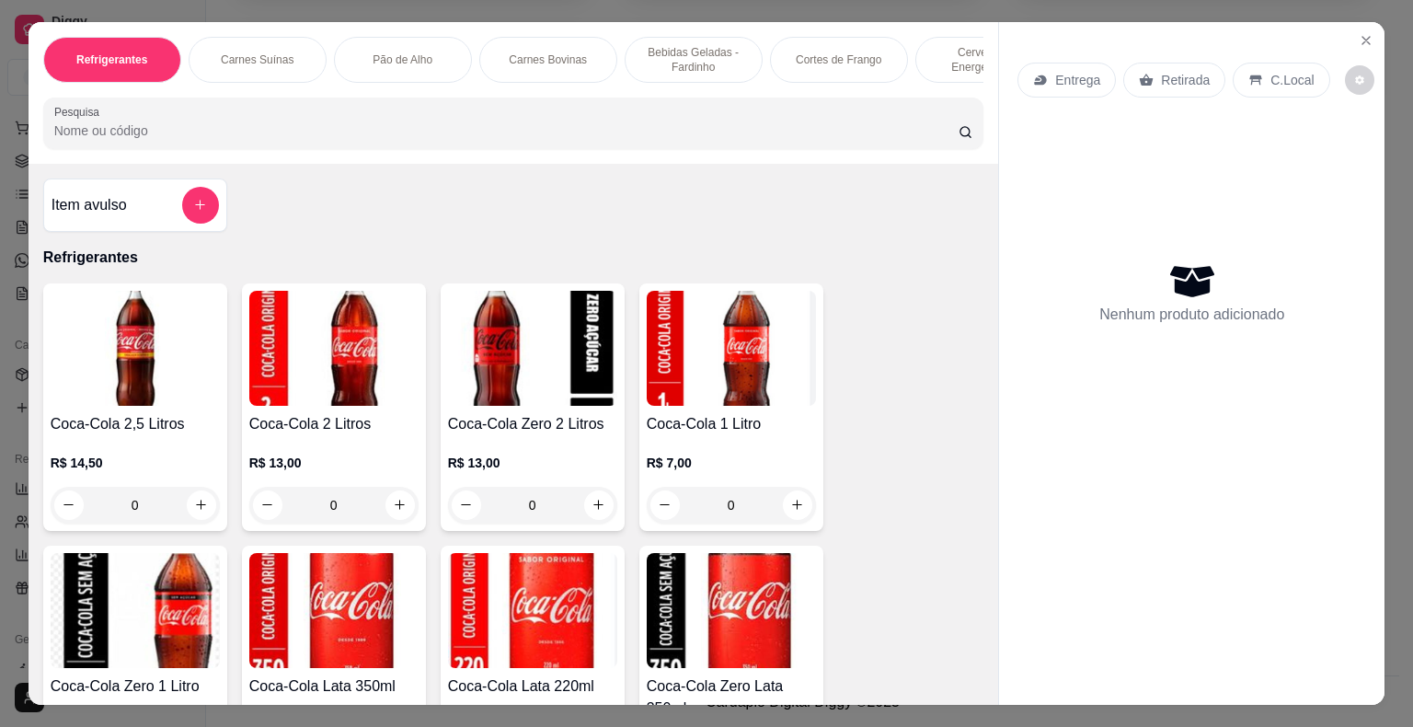
click at [546, 52] on p "Carnes Bovinas" at bounding box center [548, 59] width 78 height 15
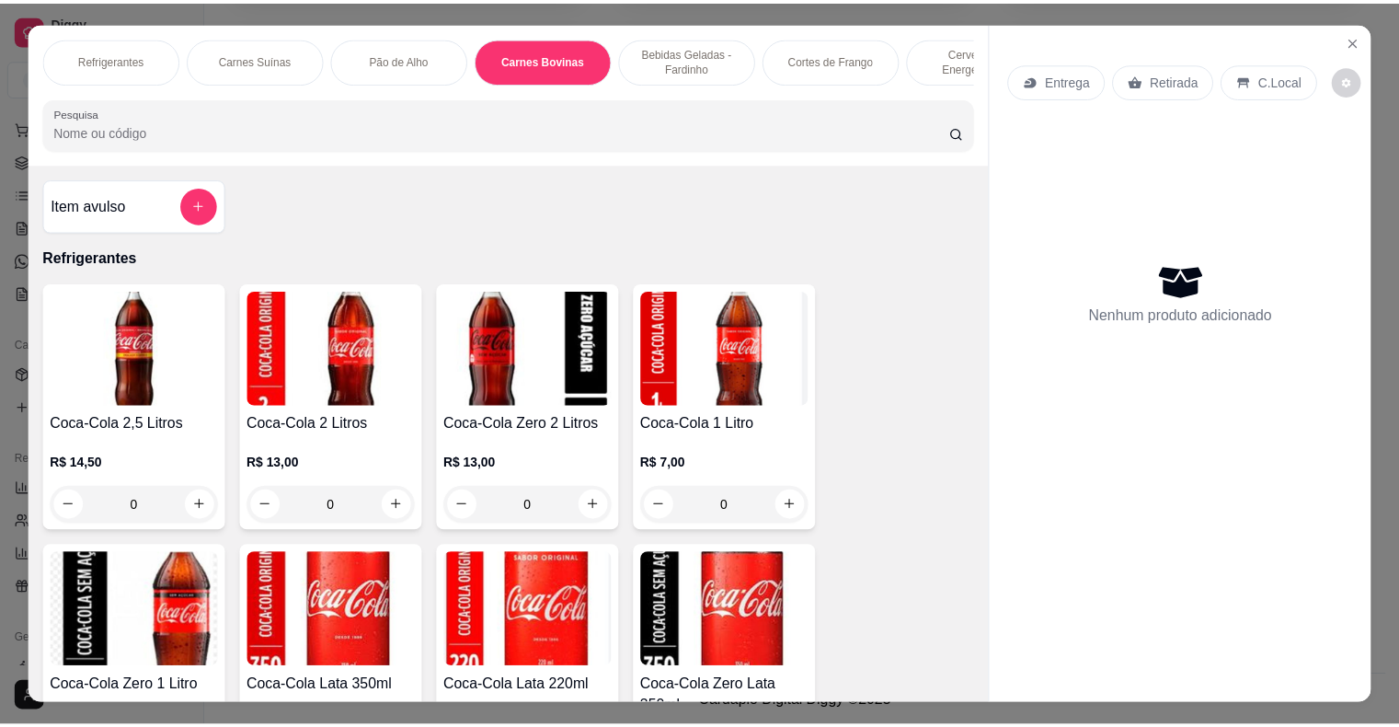
scroll to position [44, 0]
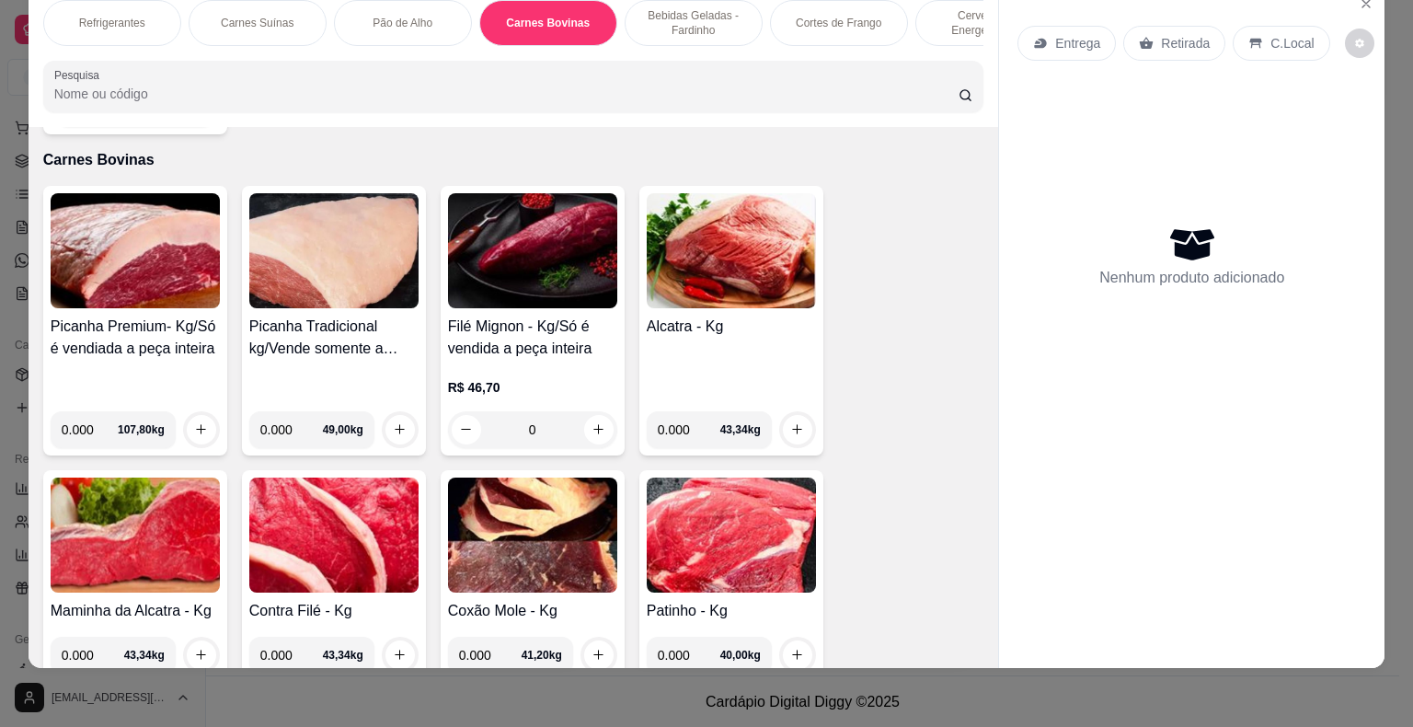
click at [297, 526] on img at bounding box center [333, 534] width 169 height 115
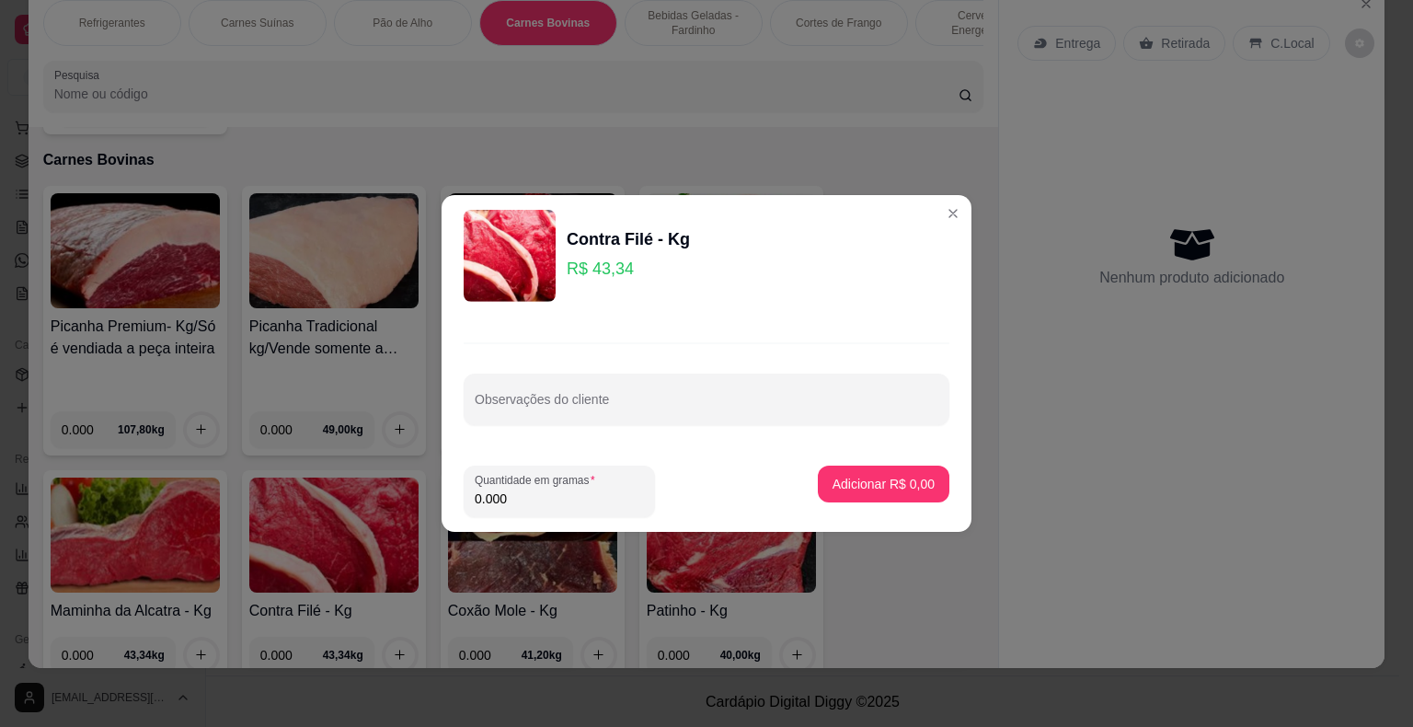
drag, startPoint x: 515, startPoint y: 491, endPoint x: 474, endPoint y: 503, distance: 43.1
click at [474, 503] on div "Quantidade em gramas 0.000" at bounding box center [559, 491] width 191 height 52
type input "1.016"
click at [915, 479] on p "Adicionar R$ 44,03" at bounding box center [879, 484] width 109 height 18
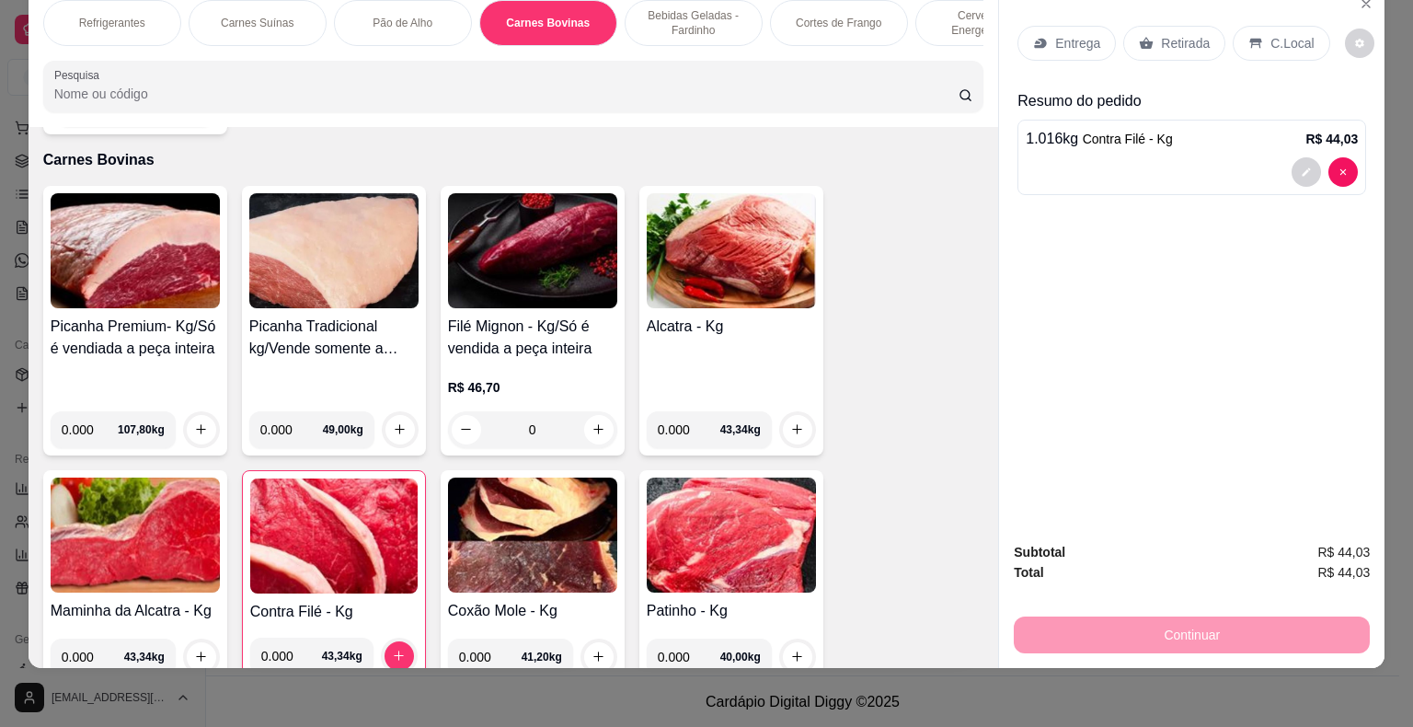
click at [1197, 34] on p "Retirada" at bounding box center [1185, 43] width 49 height 18
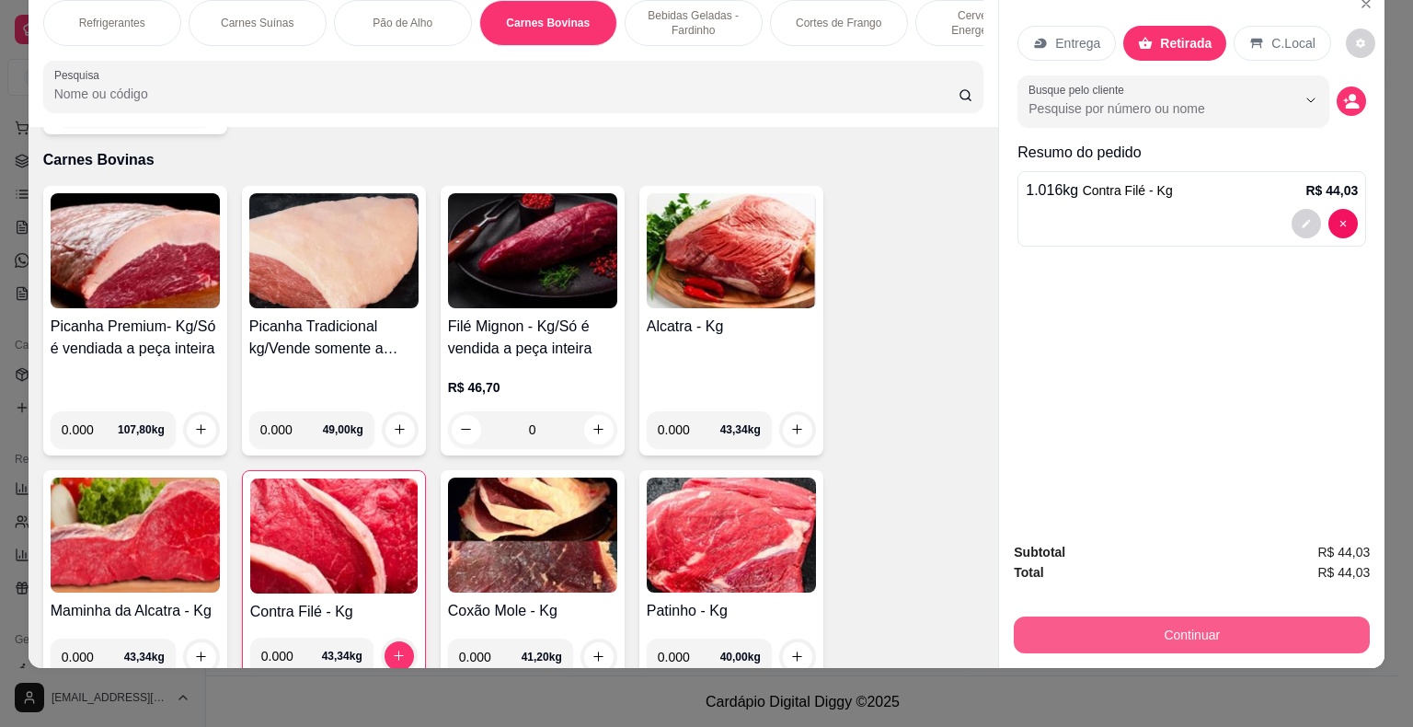
click at [1181, 616] on button "Continuar" at bounding box center [1192, 634] width 356 height 37
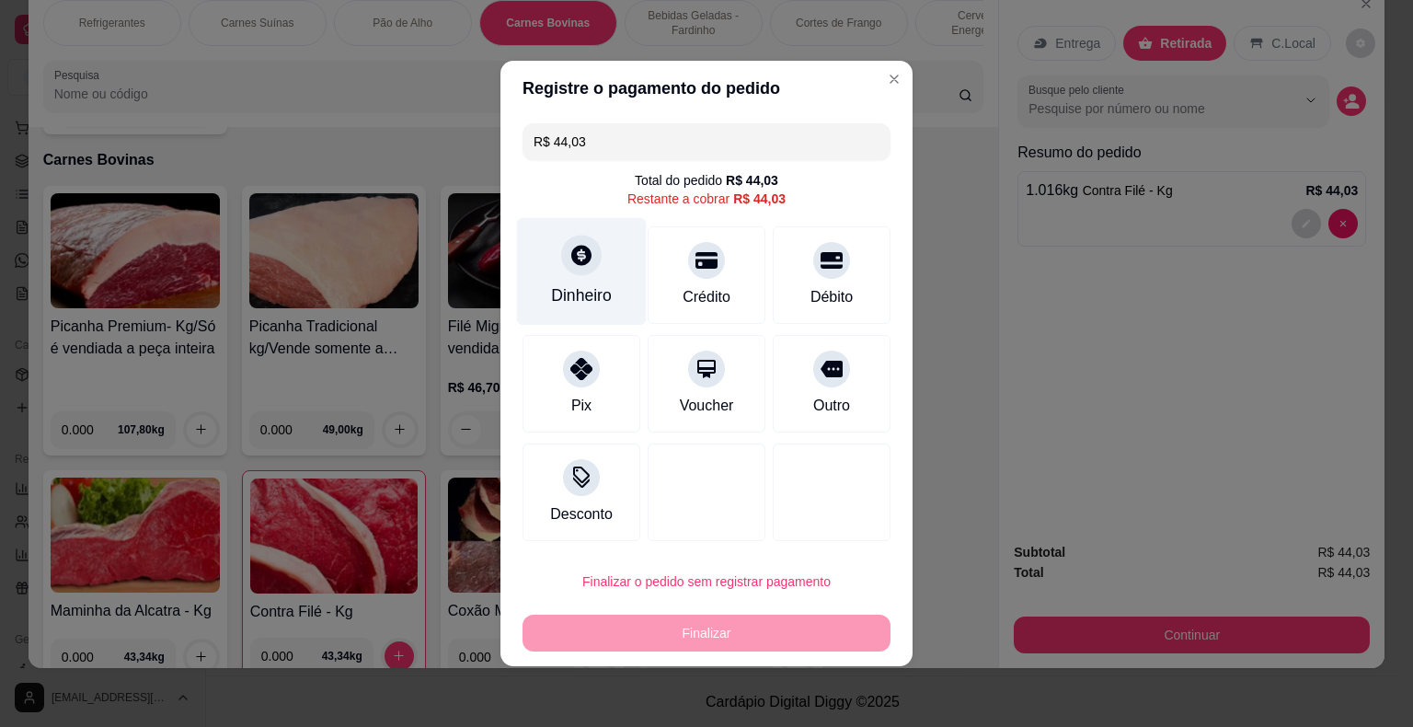
click at [564, 254] on div at bounding box center [581, 255] width 40 height 40
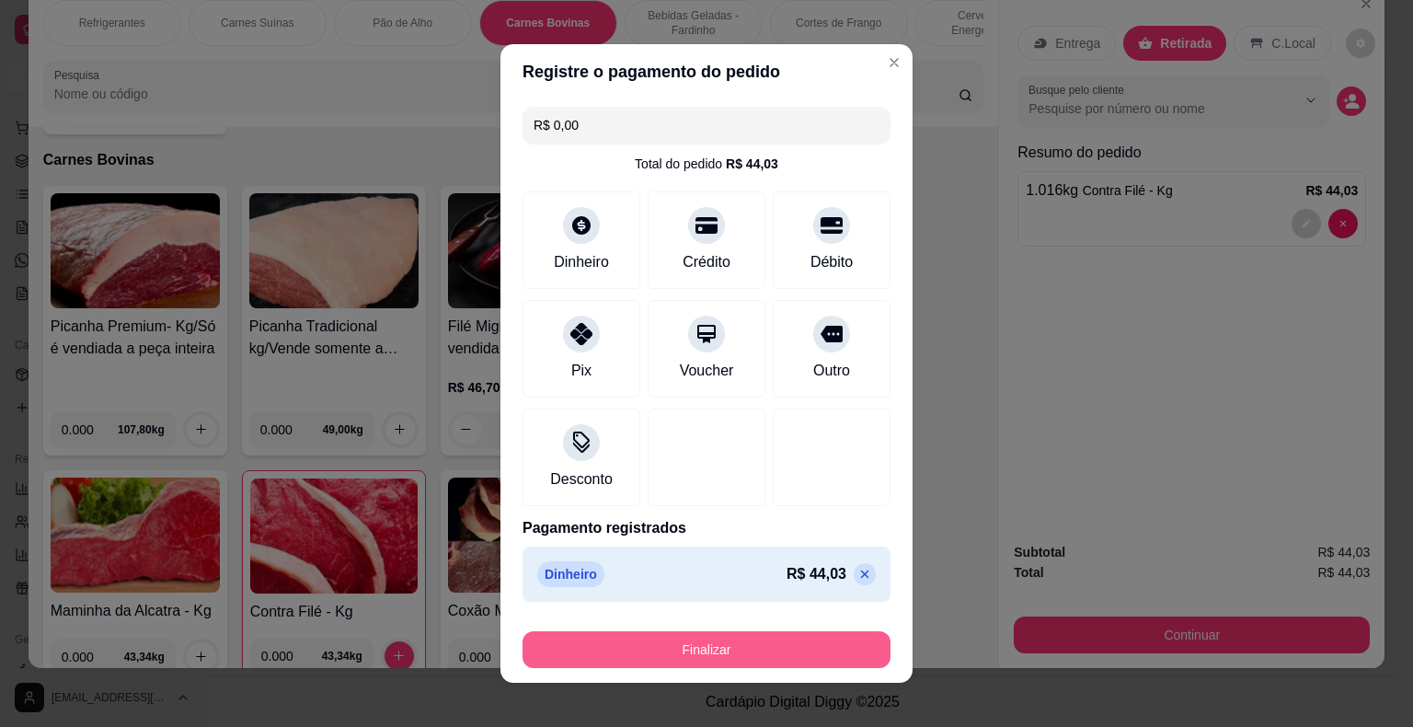
click at [775, 653] on button "Finalizar" at bounding box center [706, 649] width 368 height 37
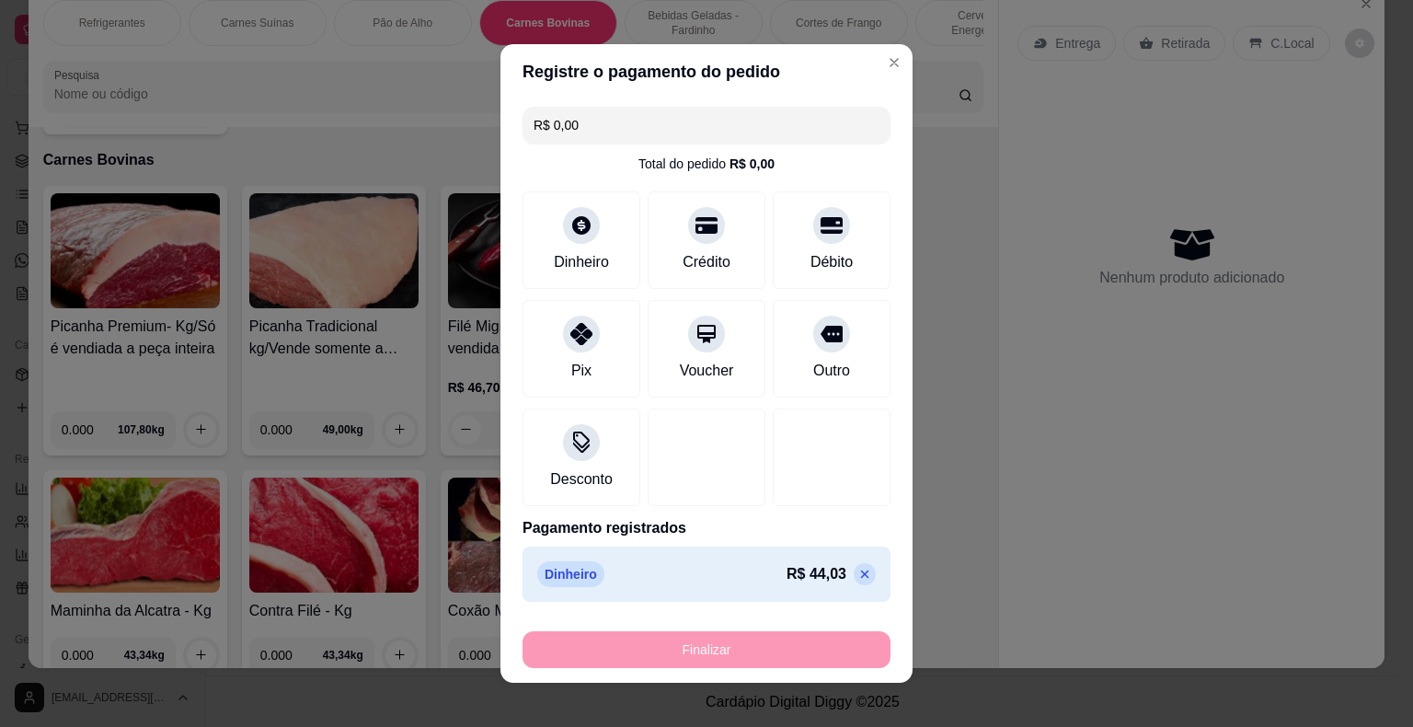
type input "-R$ 44,03"
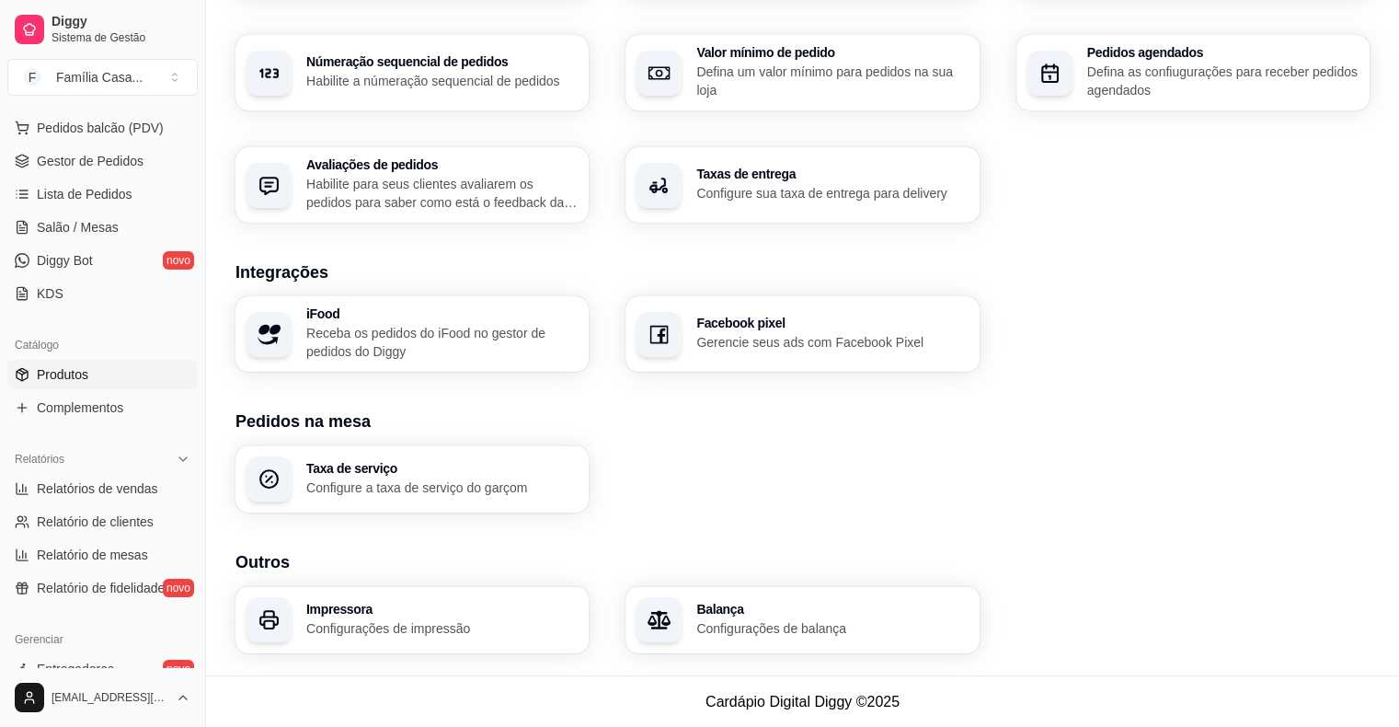
click at [55, 381] on span "Produtos" at bounding box center [63, 374] width 52 height 18
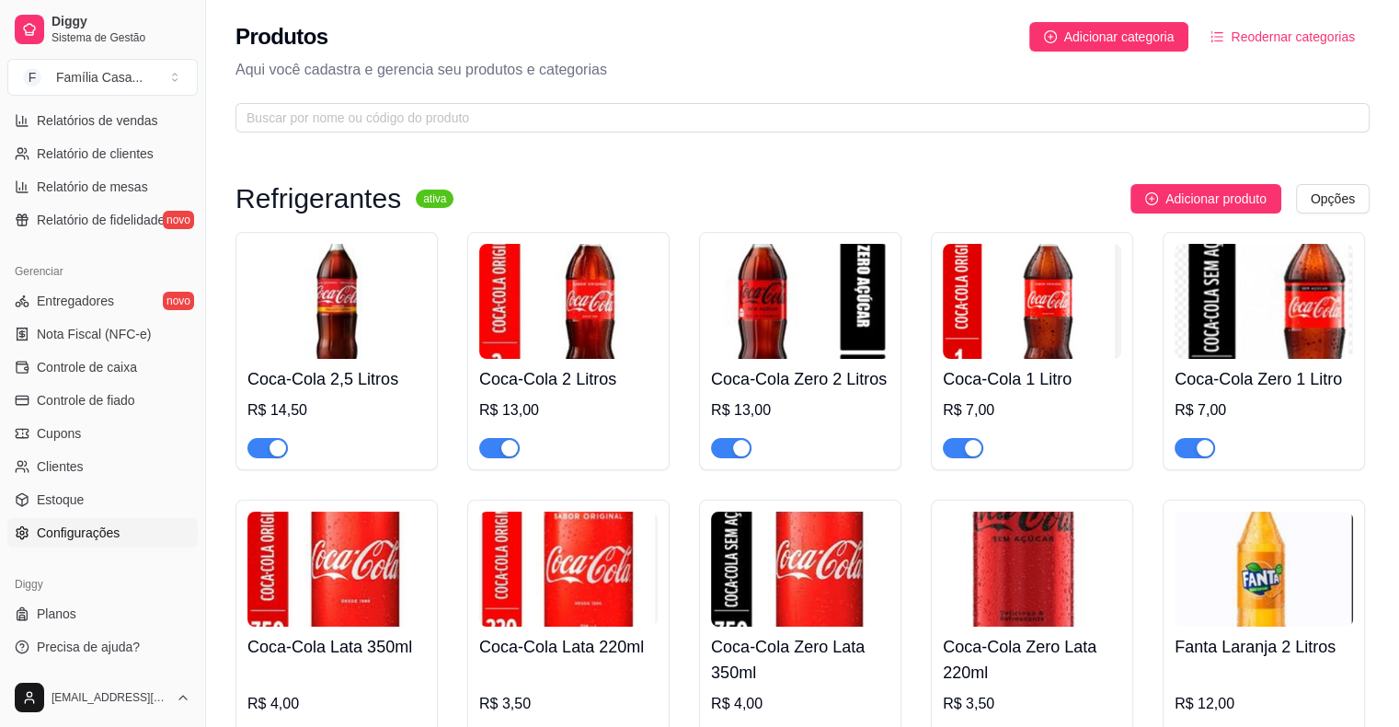
scroll to position [368, 0]
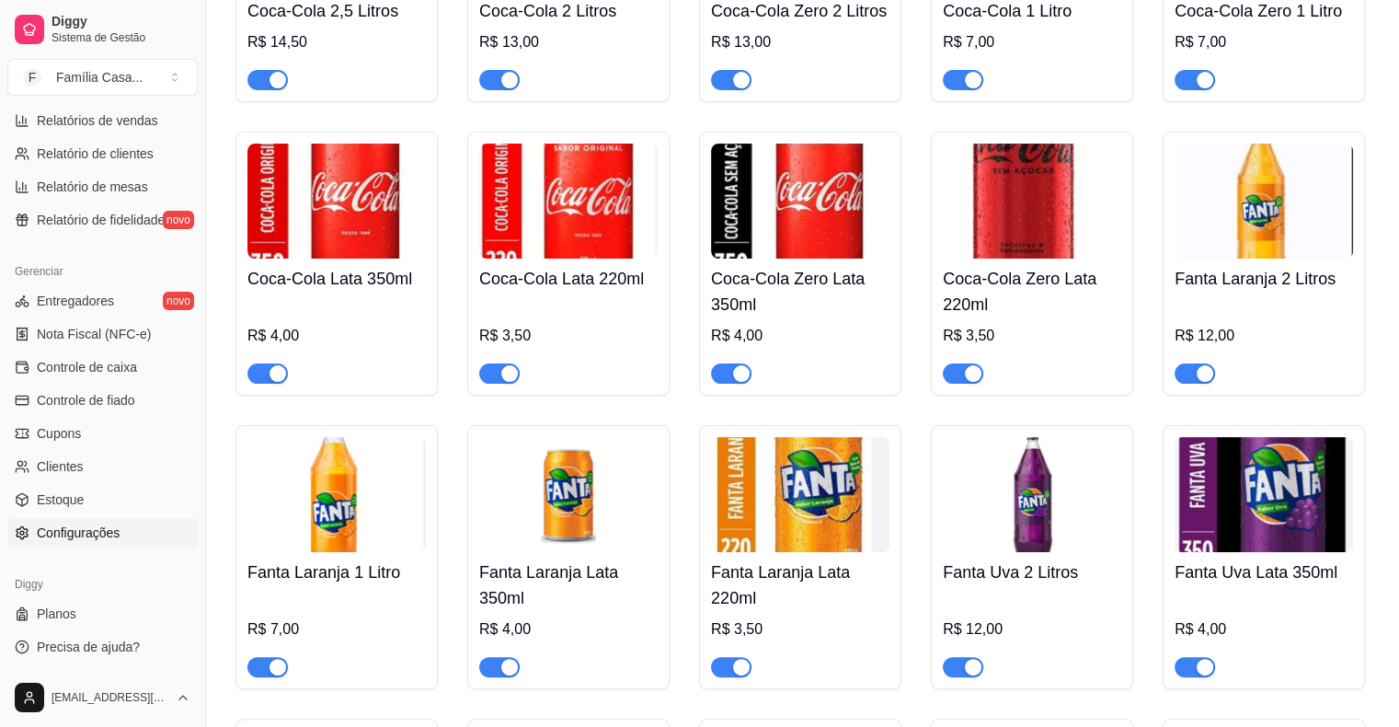
click at [105, 538] on span "Configurações" at bounding box center [78, 532] width 83 height 18
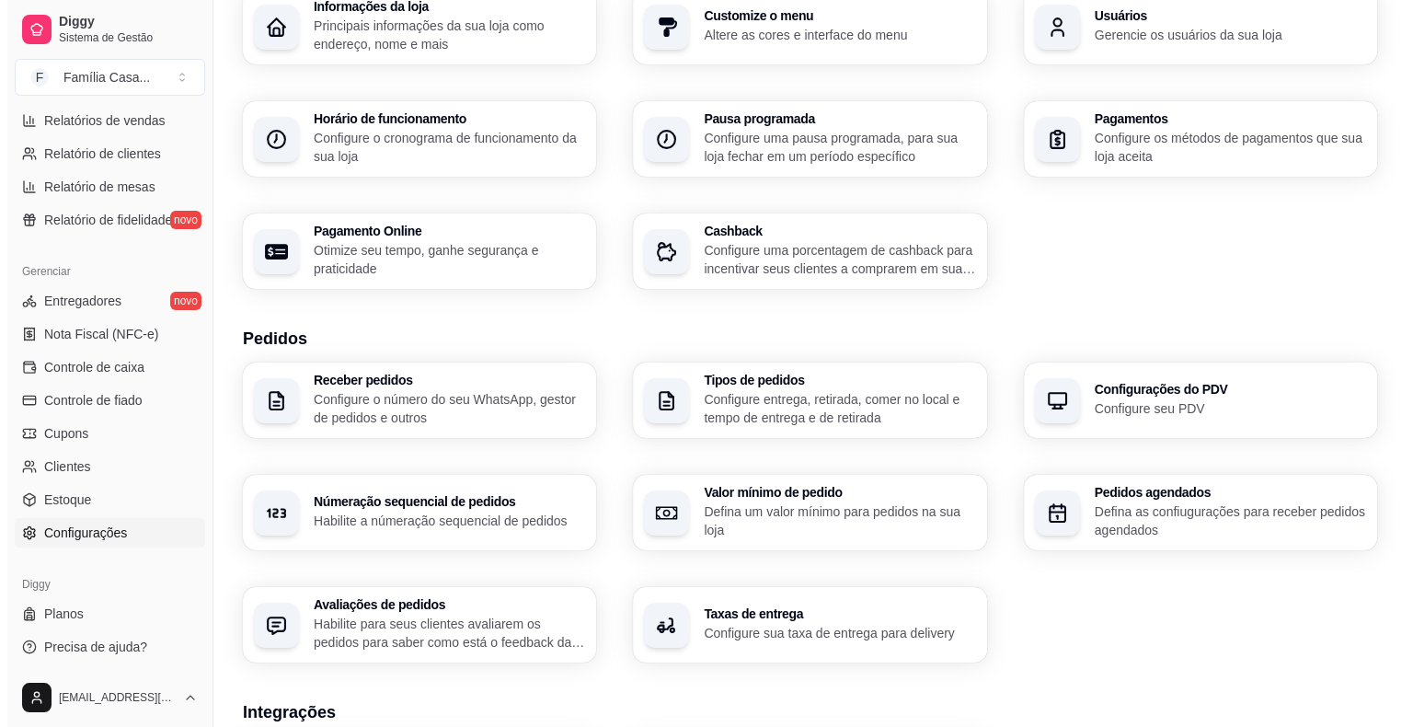
scroll to position [561, 0]
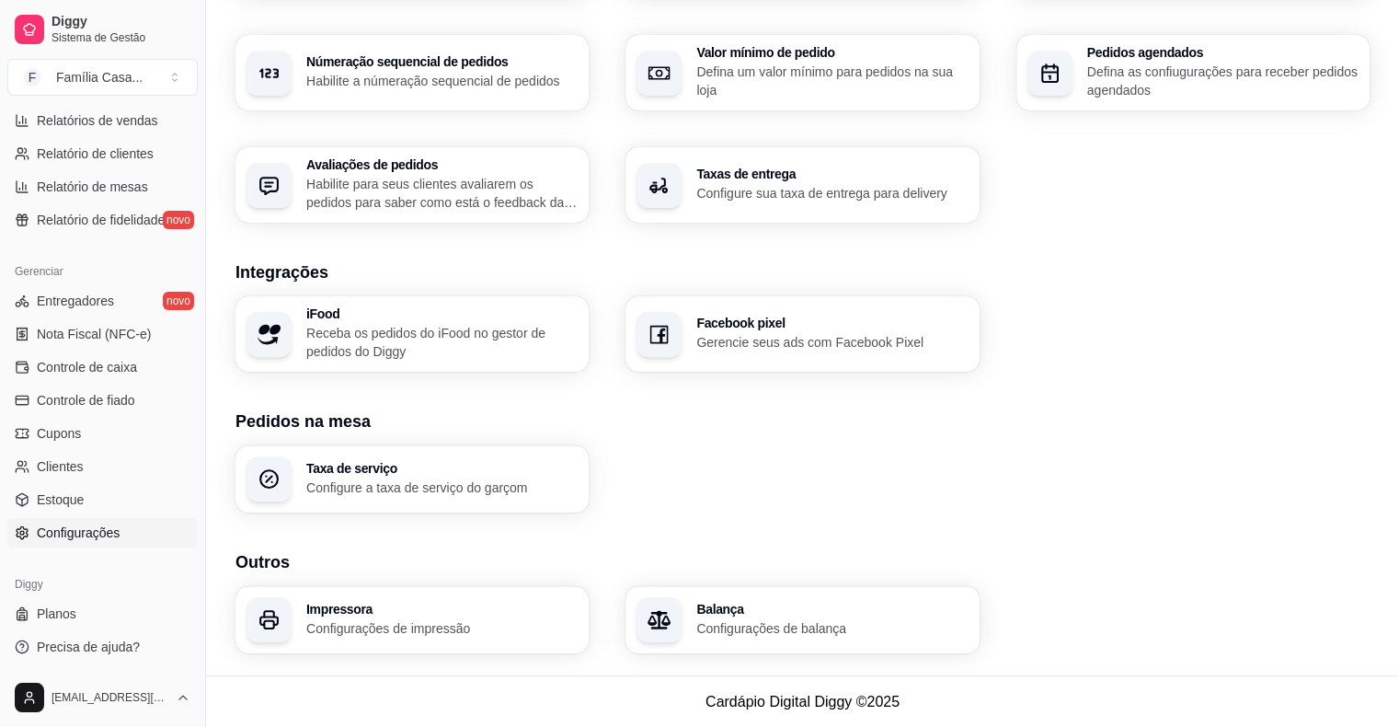
click at [368, 629] on p "Configurações de impressão" at bounding box center [441, 628] width 271 height 18
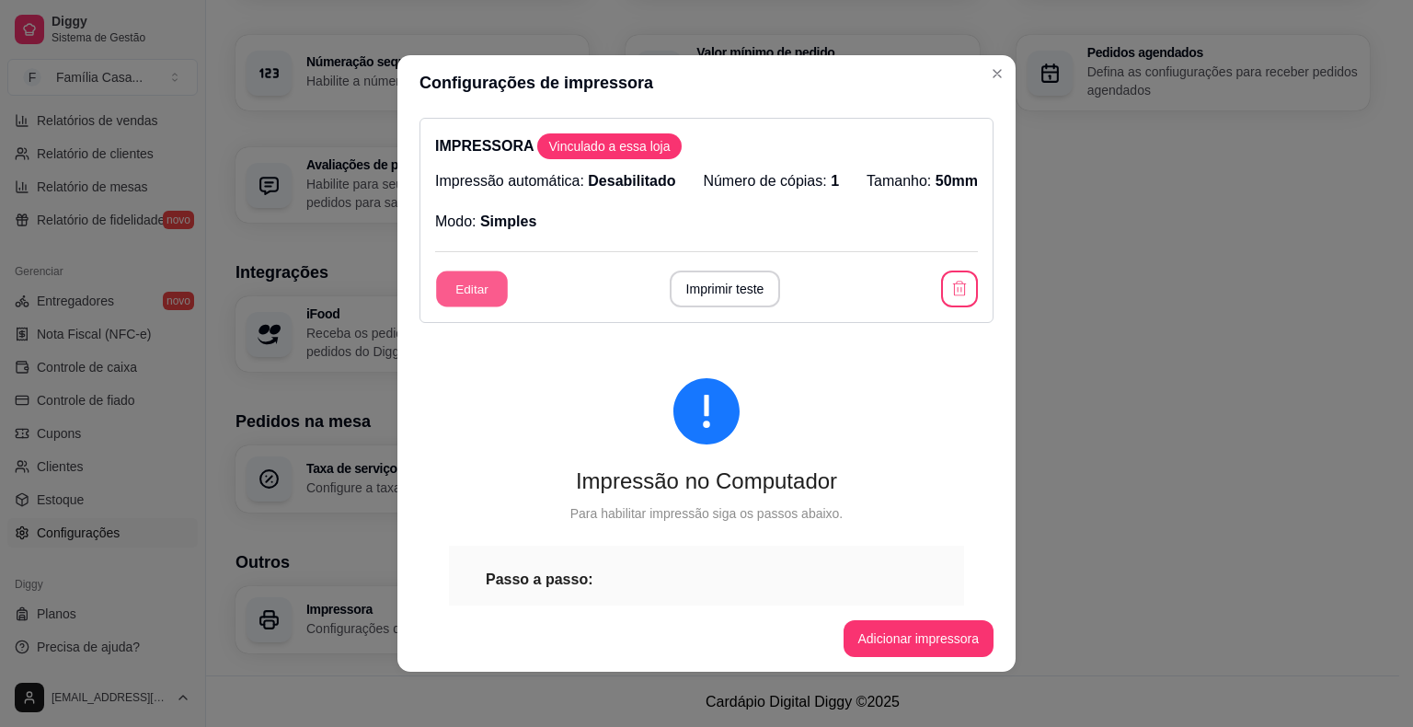
click at [451, 289] on button "Editar" at bounding box center [472, 289] width 72 height 36
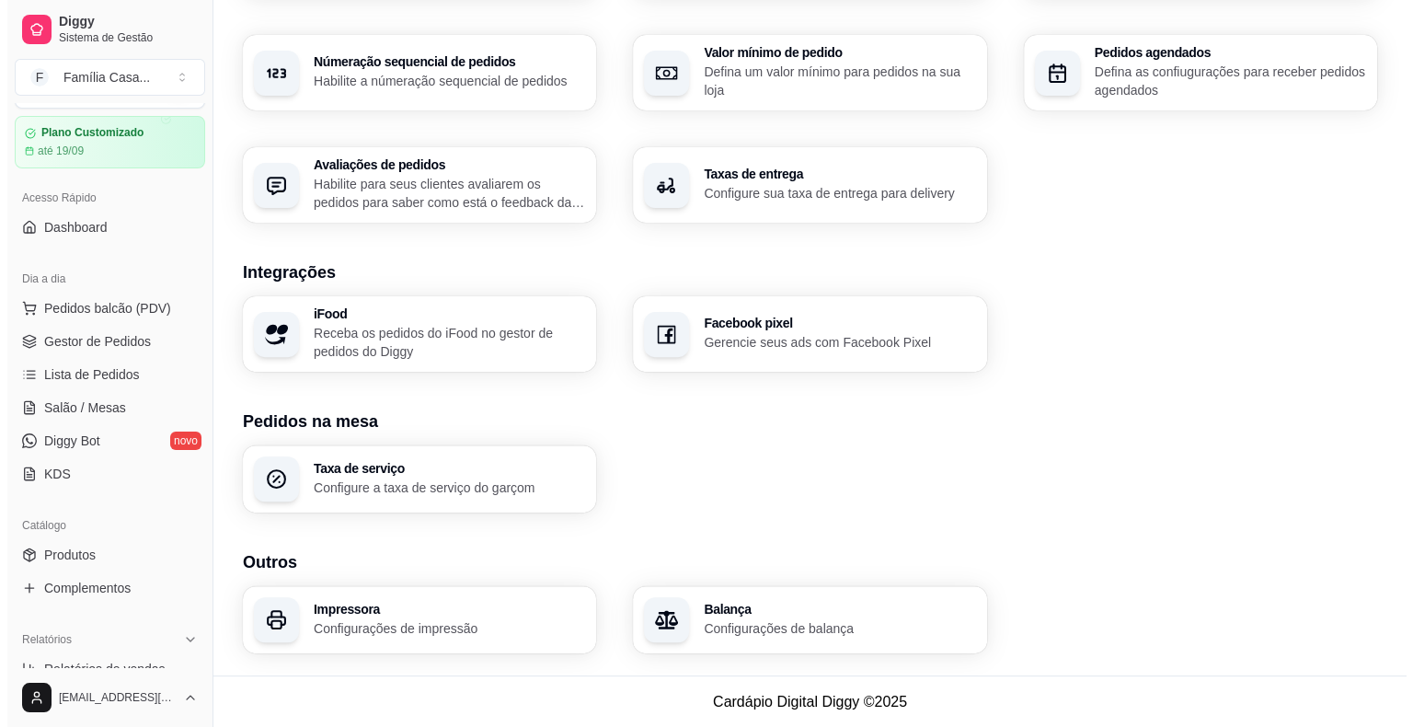
scroll to position [44, 0]
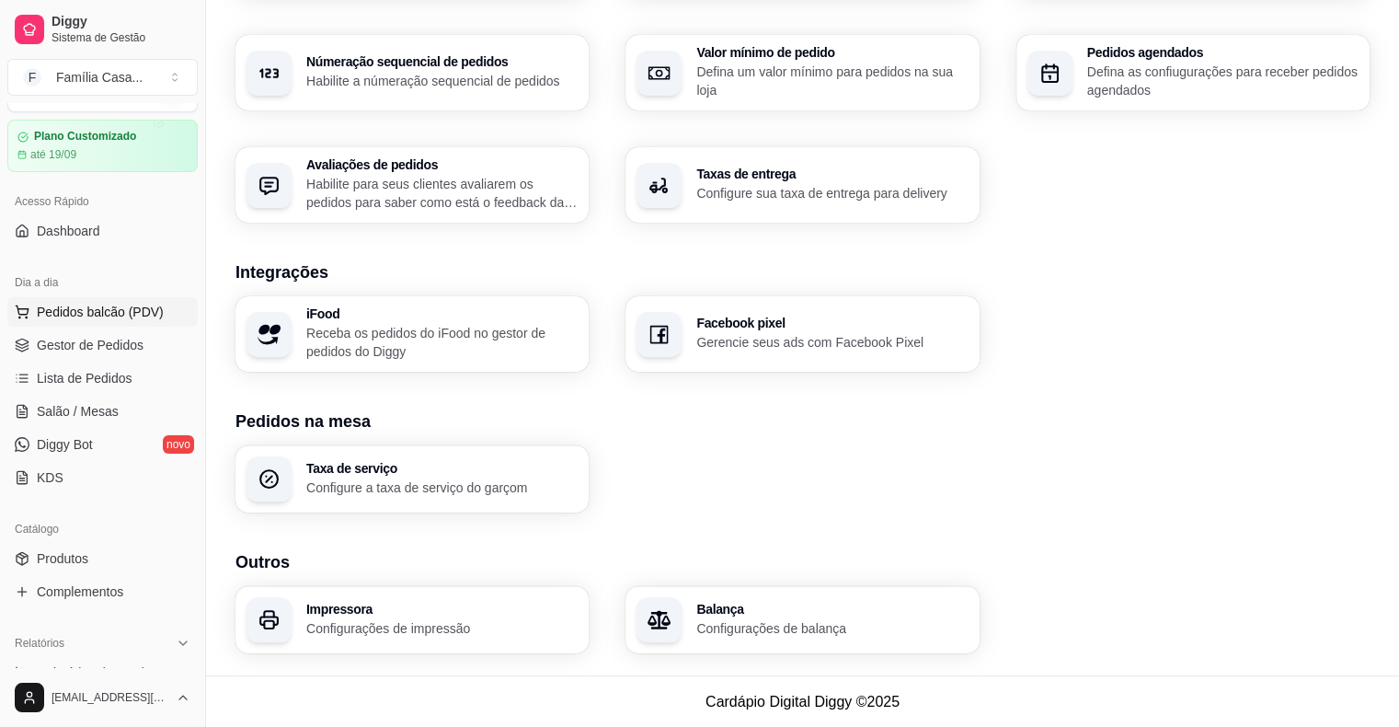
click at [108, 307] on span "Pedidos balcão (PDV)" at bounding box center [100, 312] width 127 height 18
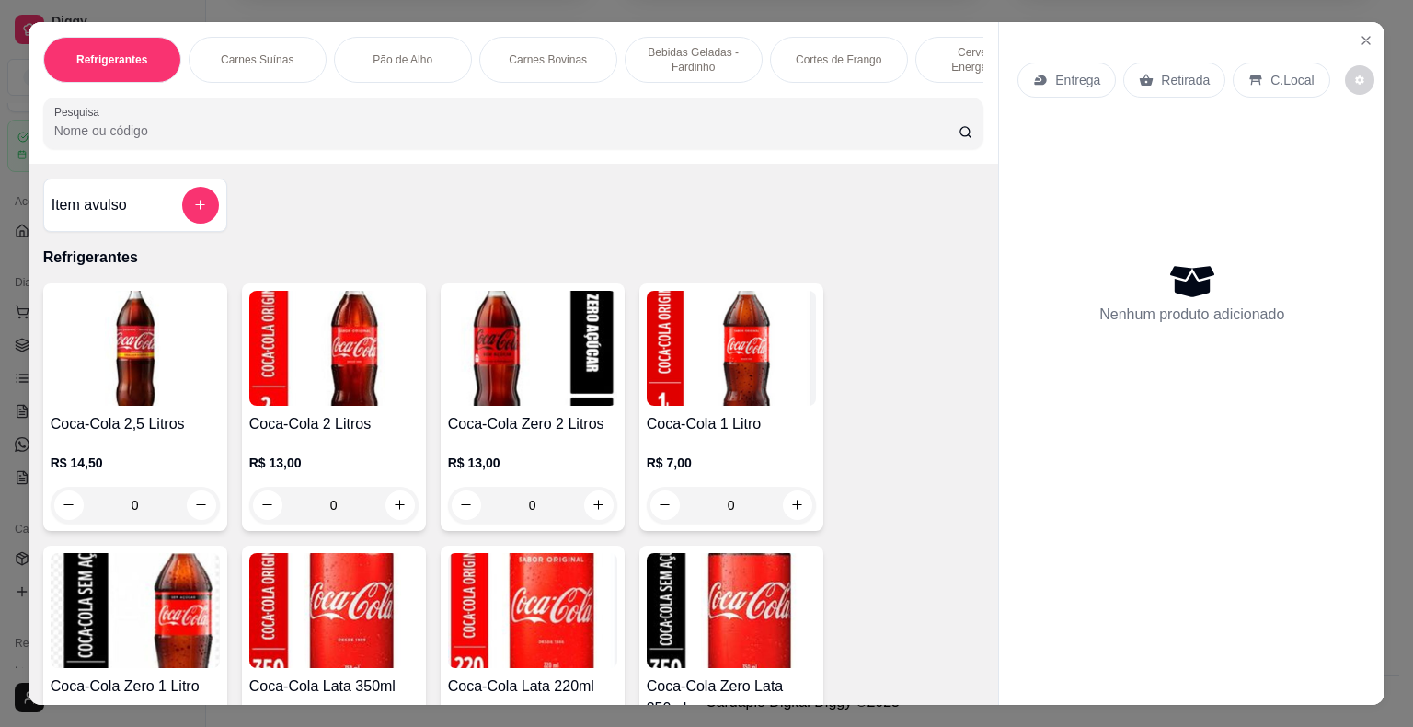
click at [531, 52] on p "Carnes Bovinas" at bounding box center [548, 59] width 78 height 15
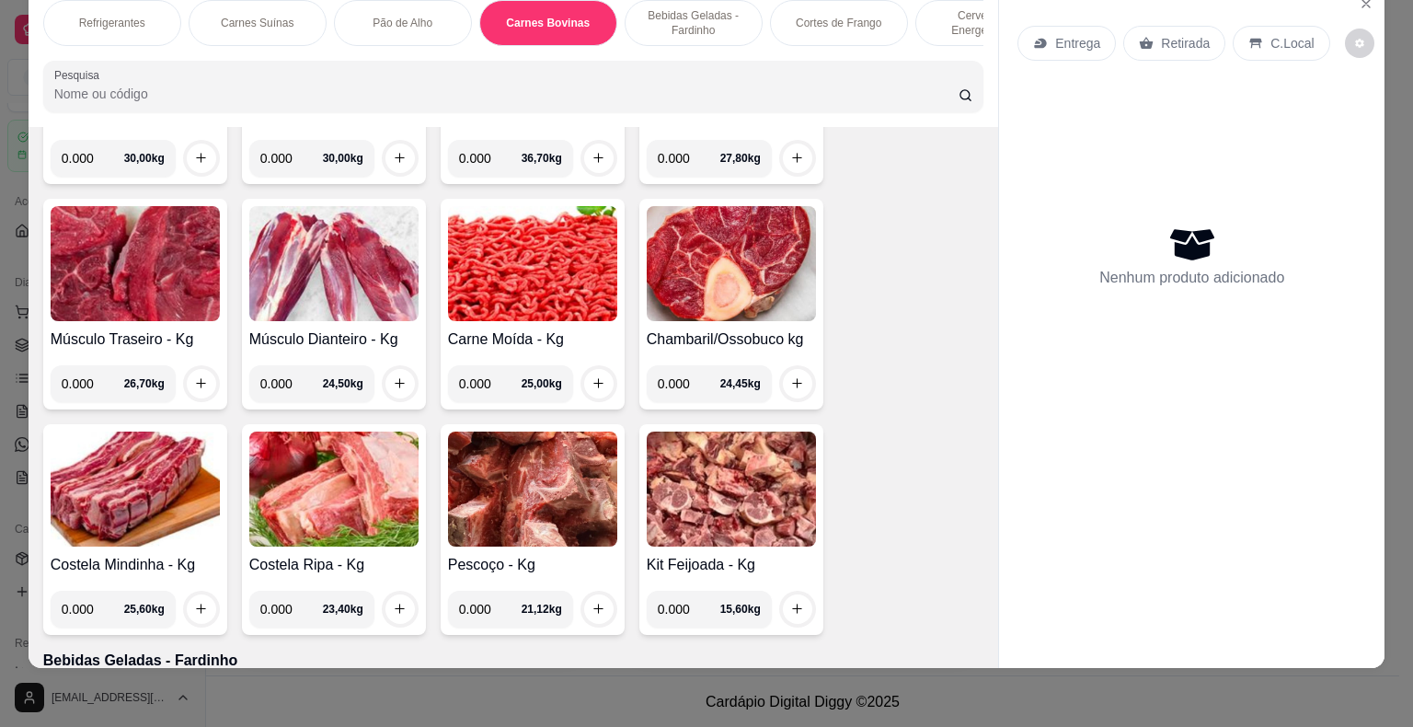
scroll to position [4279, 0]
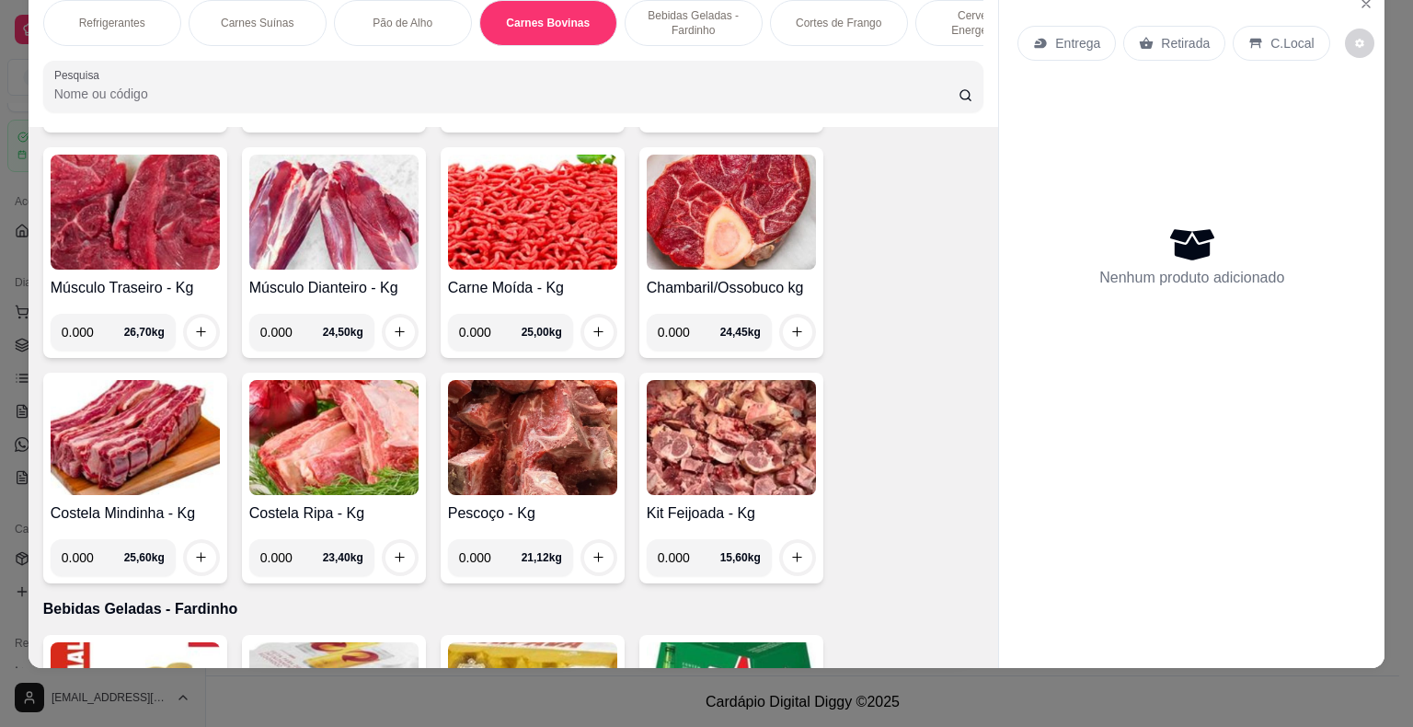
click at [91, 424] on img at bounding box center [135, 437] width 169 height 115
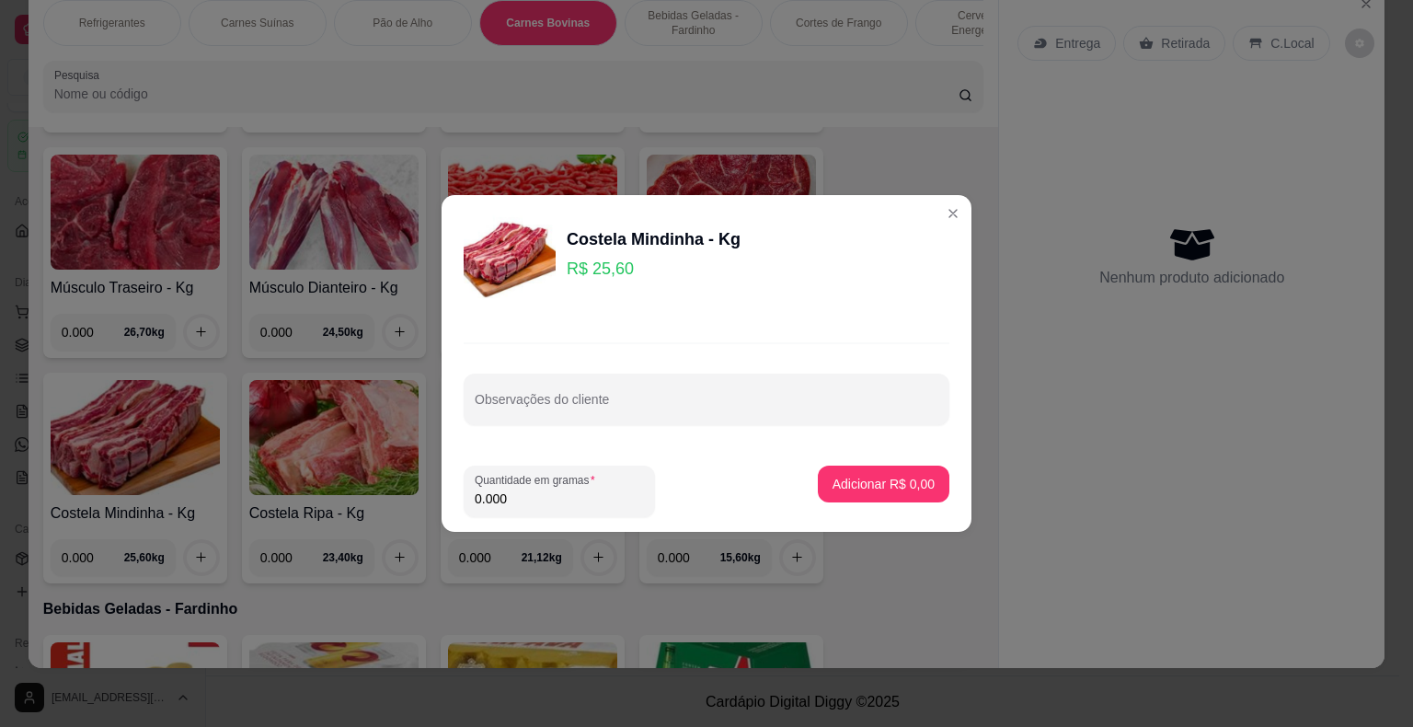
drag, startPoint x: 528, startPoint y: 499, endPoint x: 429, endPoint y: 502, distance: 99.4
click at [429, 502] on div "Costela Mindinha - Kg R$ 25,60 Observações do cliente Quantidade em gramas 0.00…" at bounding box center [706, 363] width 1413 height 727
type input "1.000"
click at [894, 483] on p "Adicionar R$ 25,60" at bounding box center [880, 483] width 107 height 17
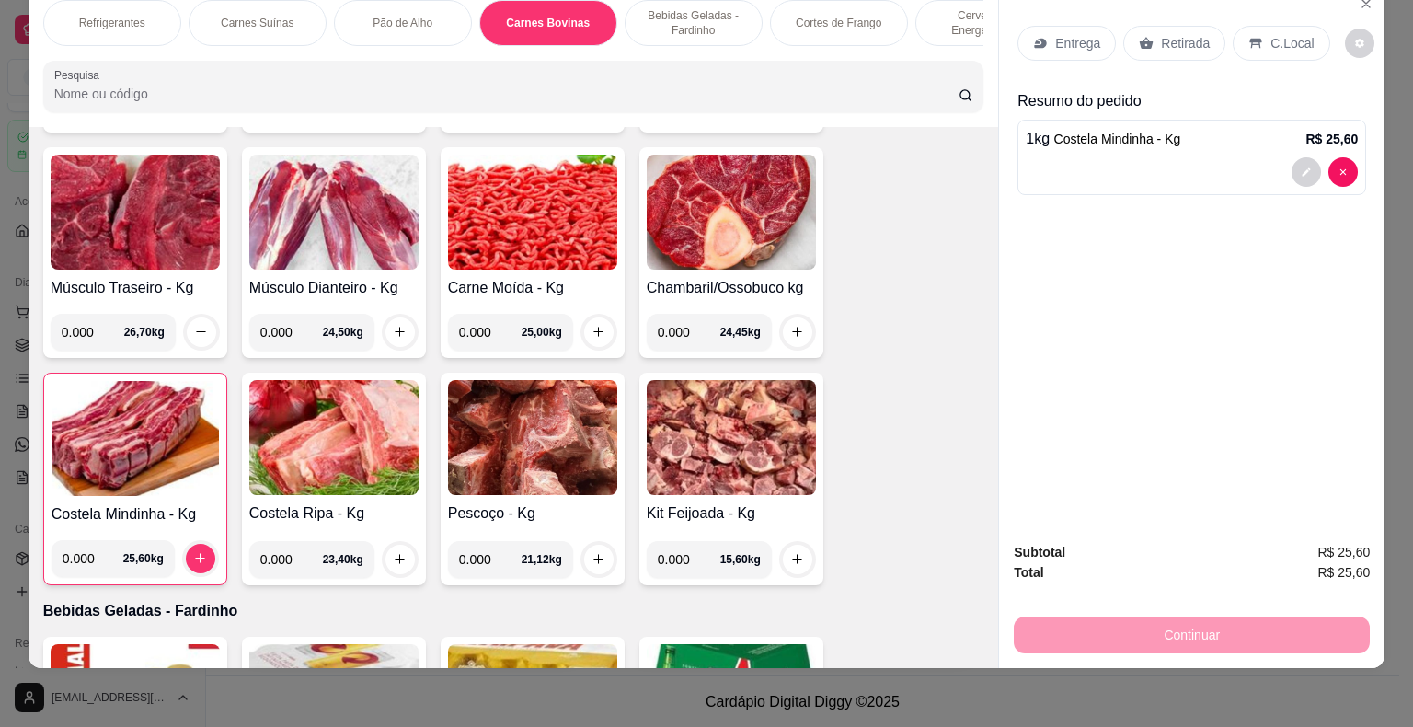
click at [1061, 34] on p "Entrega" at bounding box center [1077, 43] width 45 height 18
click at [1188, 34] on p "Retirada" at bounding box center [1185, 43] width 49 height 18
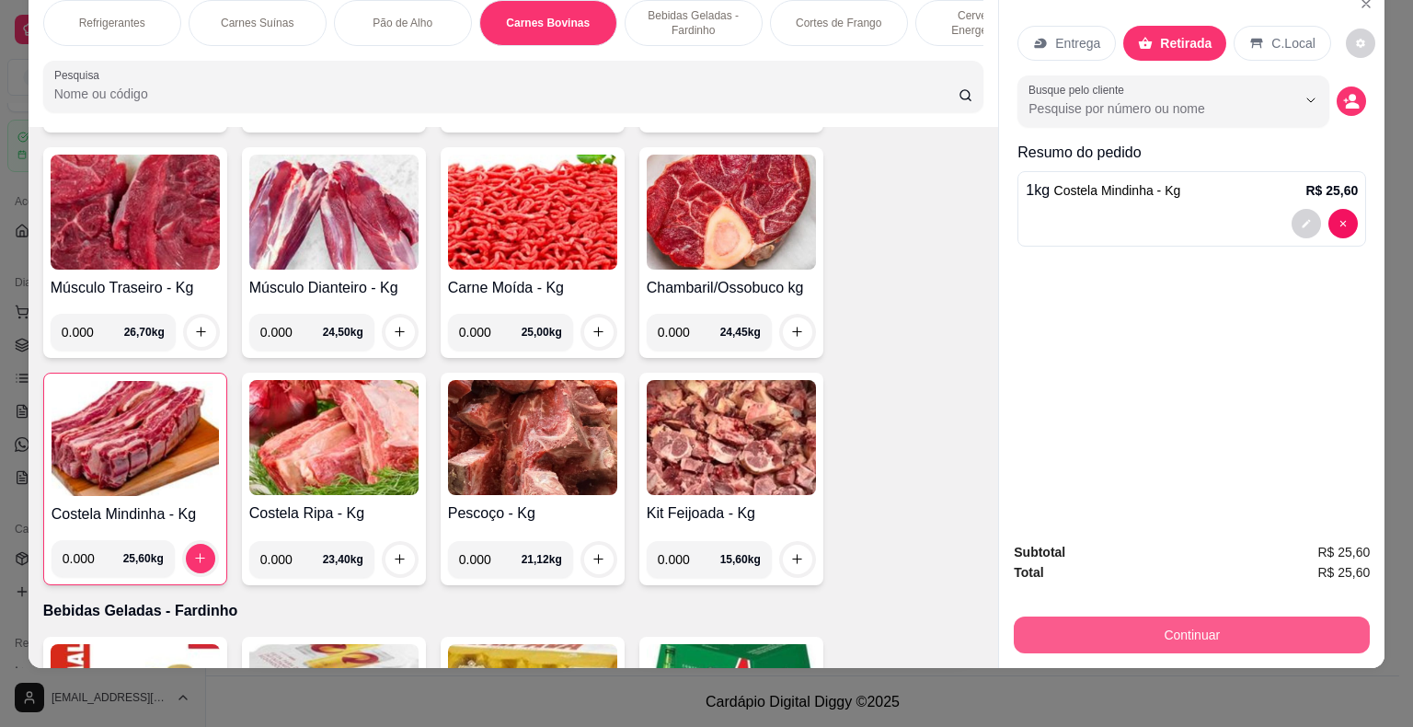
click at [1213, 616] on button "Continuar" at bounding box center [1192, 634] width 356 height 37
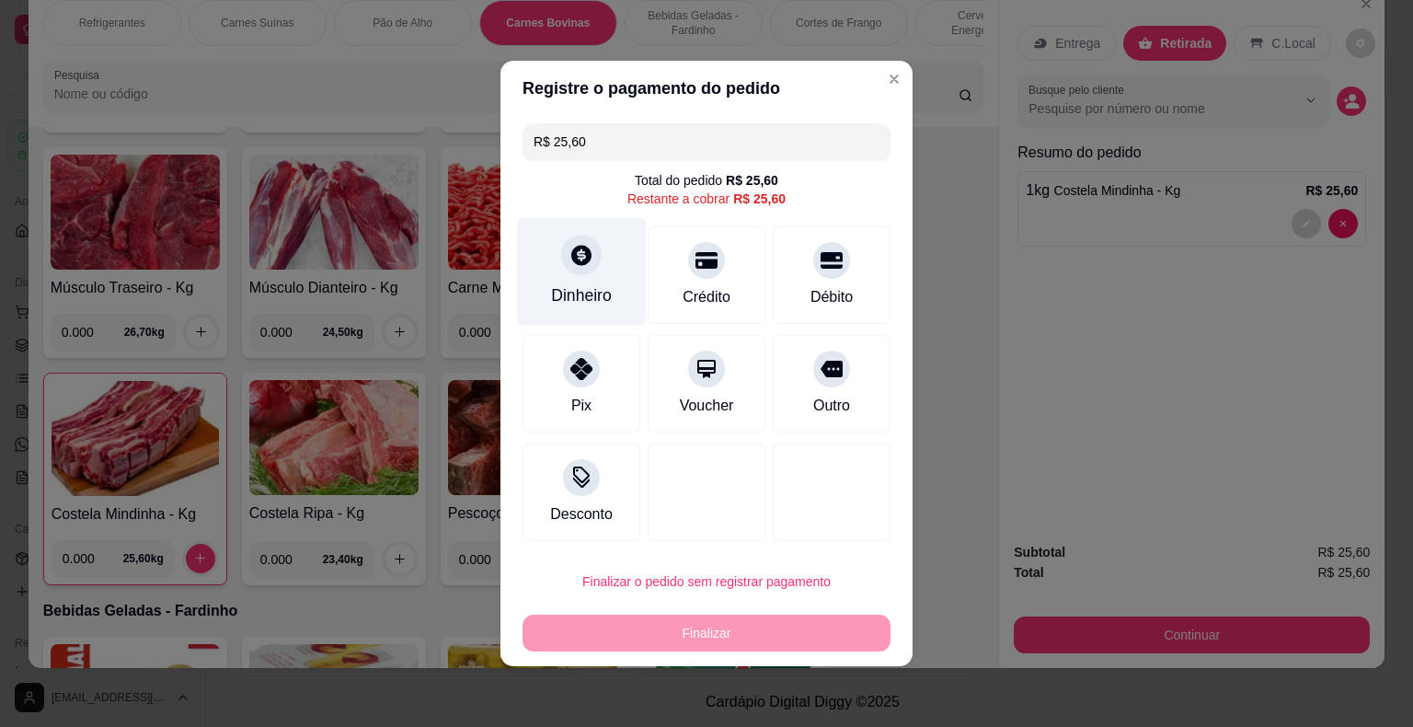
click at [581, 263] on icon at bounding box center [581, 255] width 20 height 20
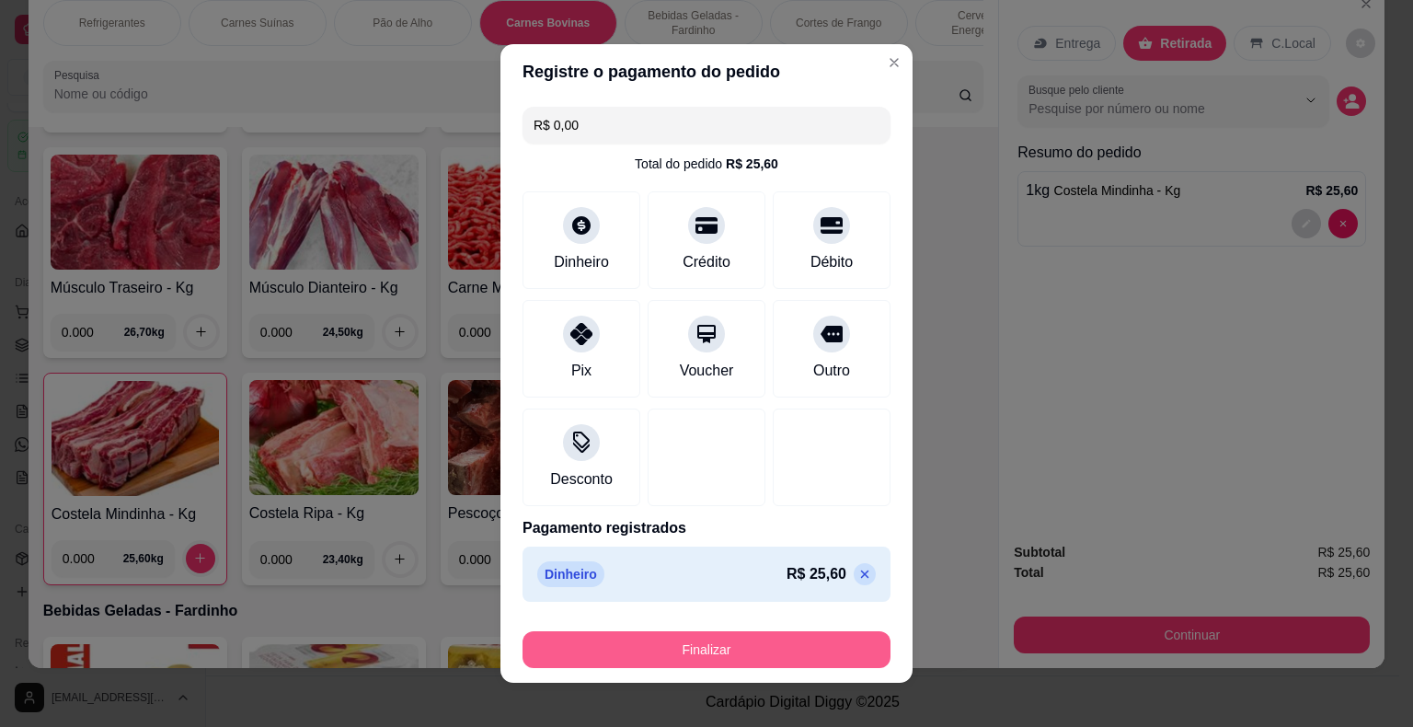
click at [724, 639] on button "Finalizar" at bounding box center [706, 649] width 368 height 37
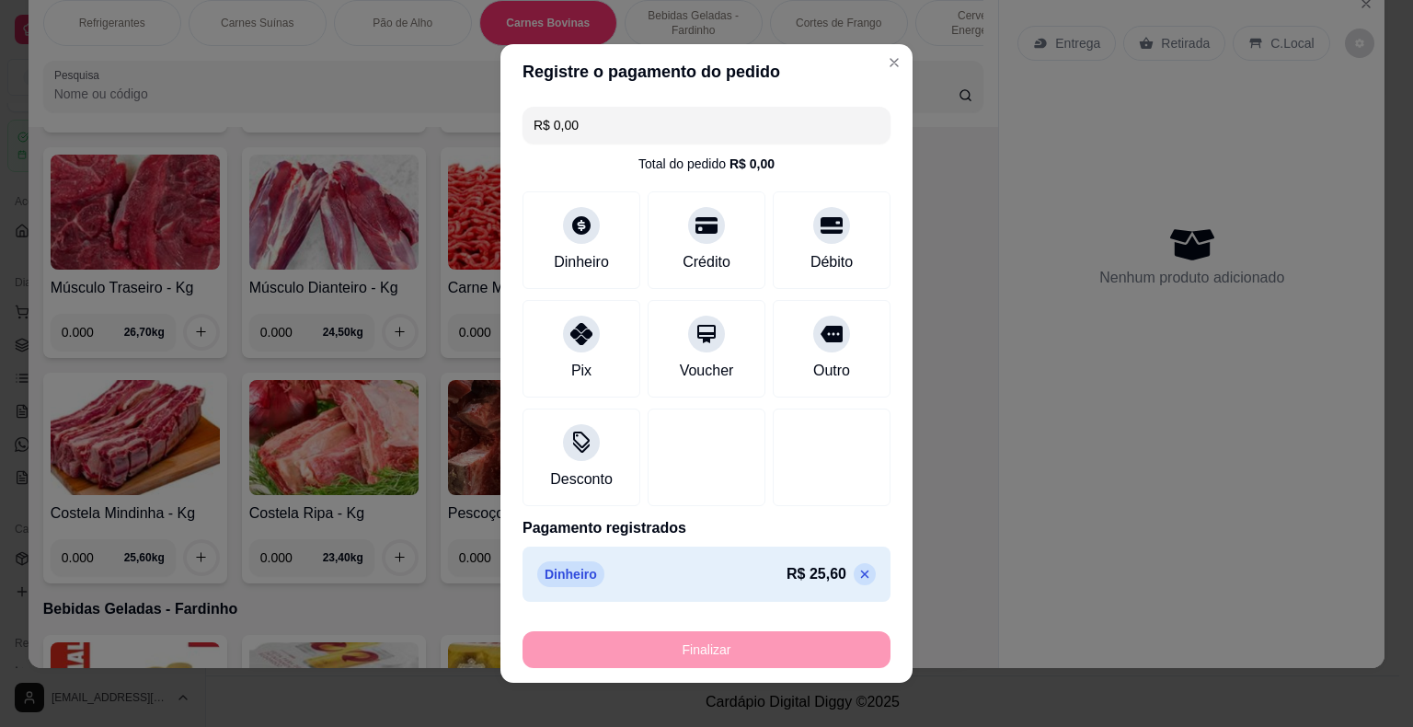
type input "-R$ 25,60"
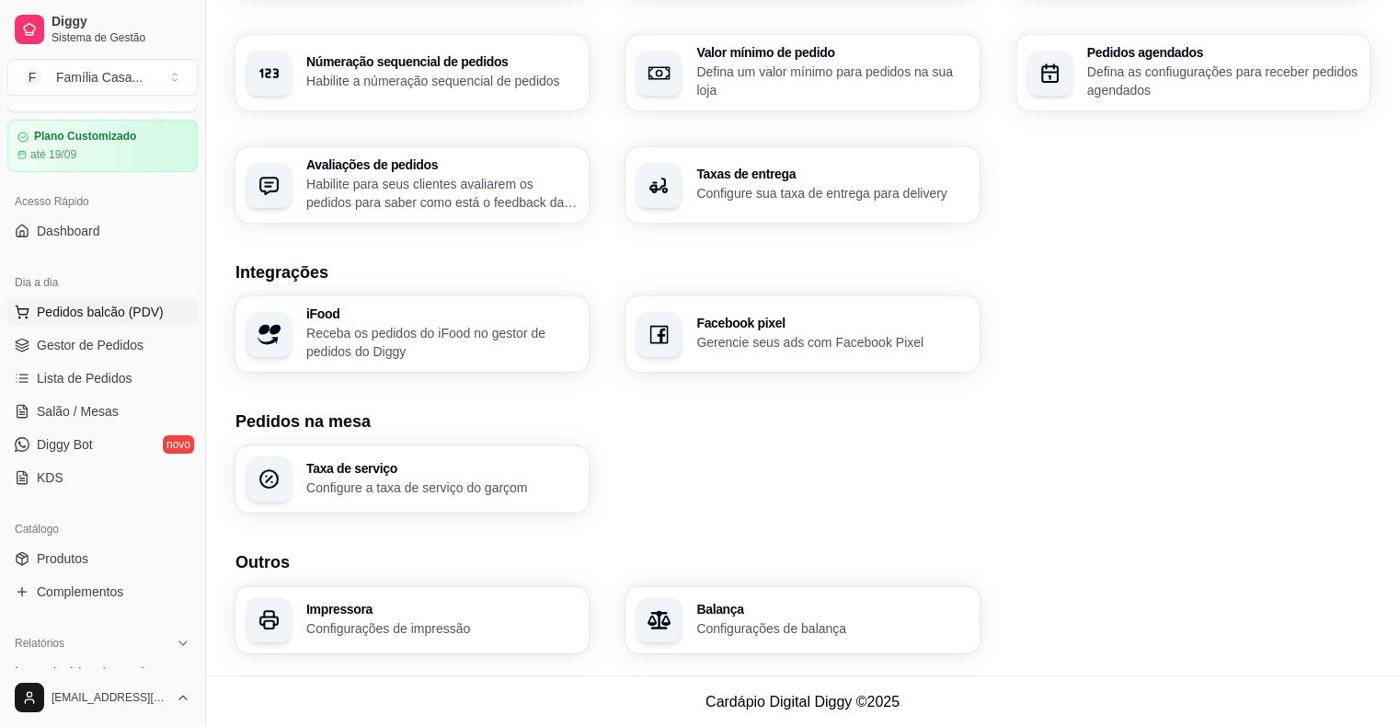
click at [75, 303] on span "Pedidos balcão (PDV)" at bounding box center [100, 312] width 127 height 18
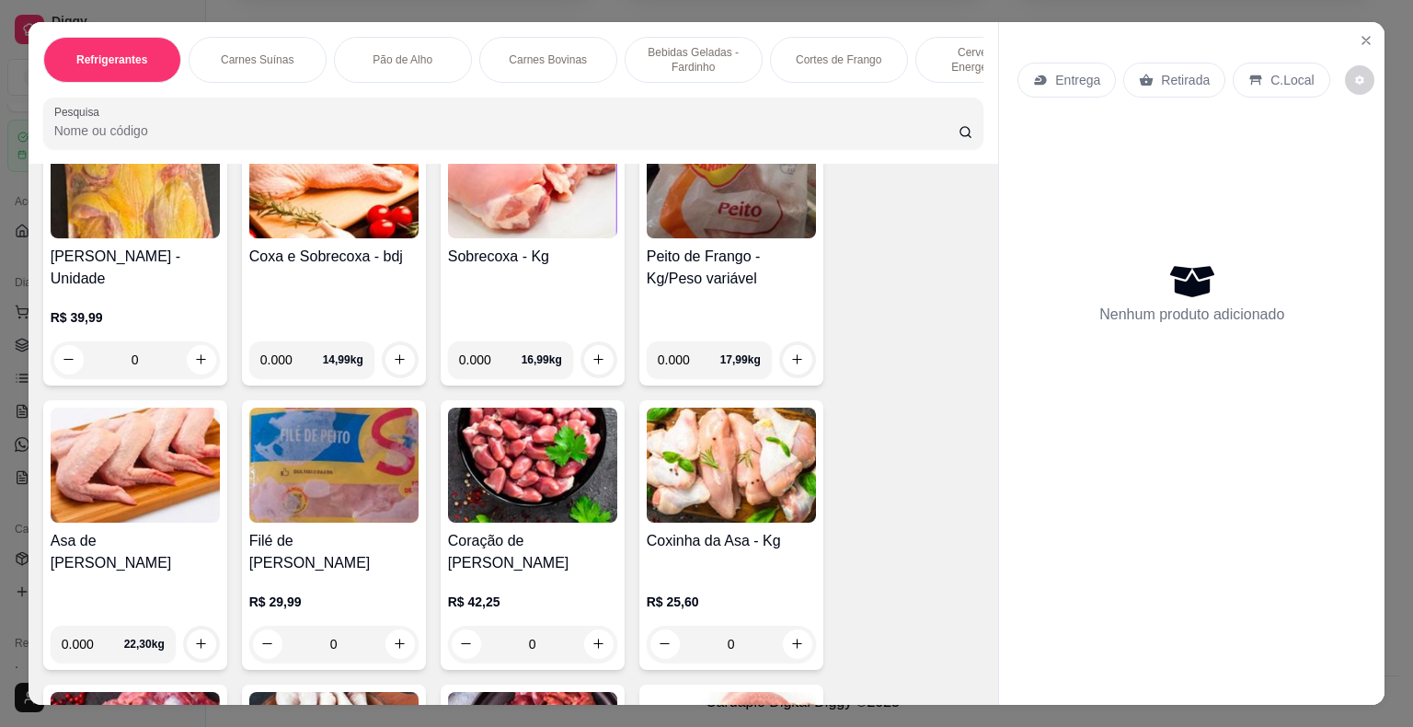
scroll to position [5427, 0]
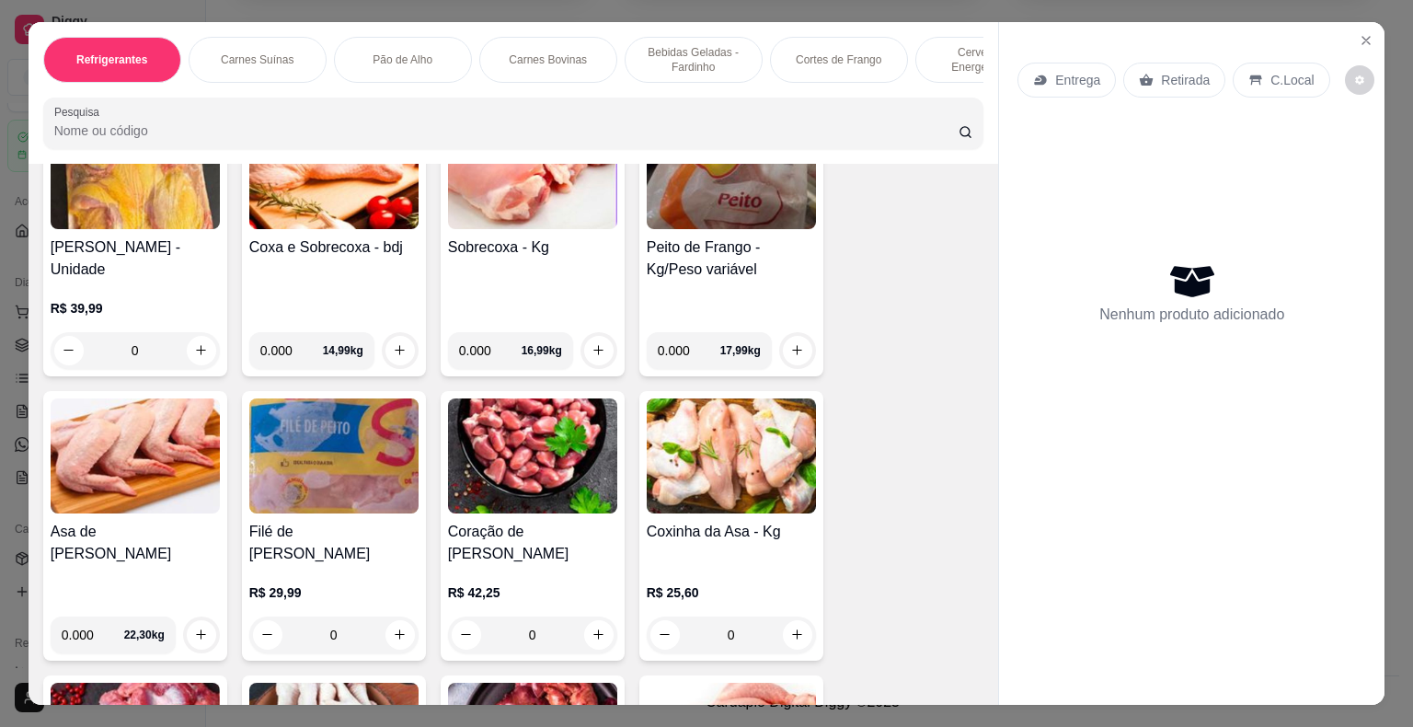
click at [316, 187] on img at bounding box center [333, 171] width 169 height 115
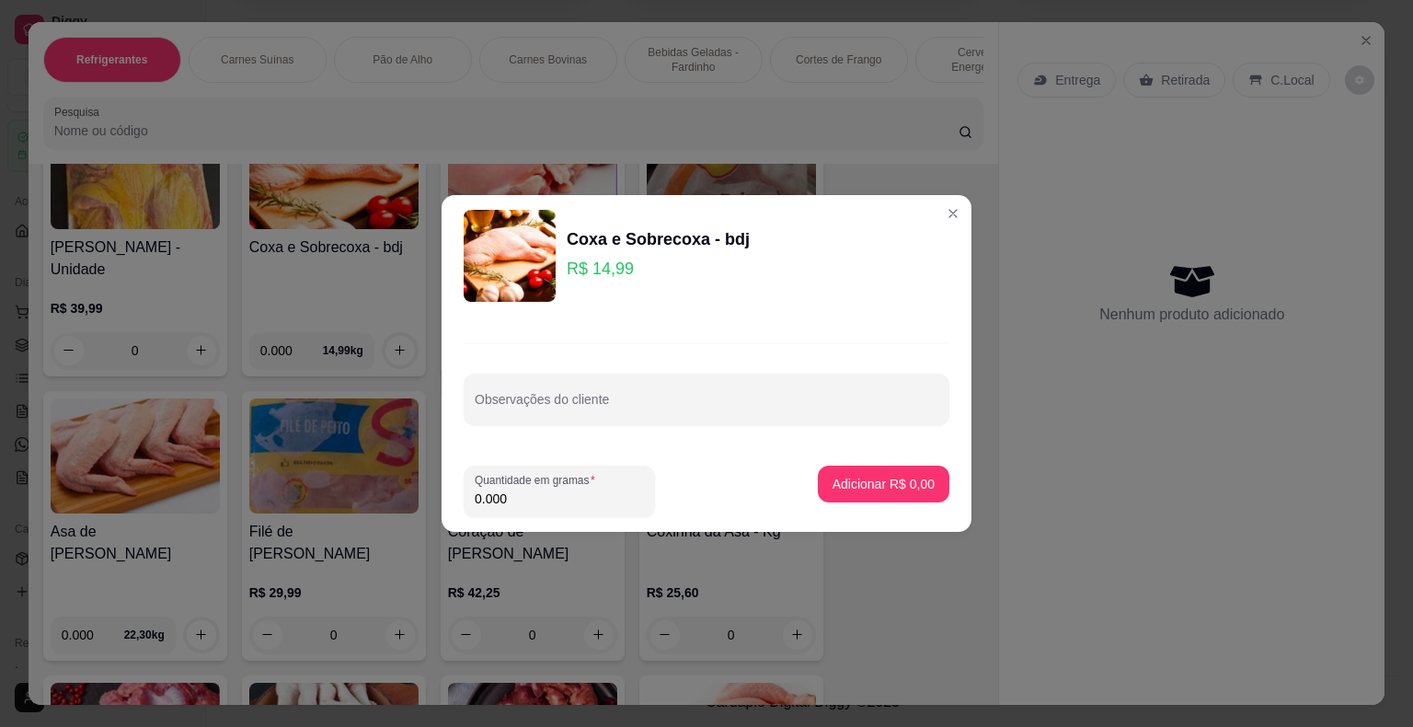
drag, startPoint x: 522, startPoint y: 501, endPoint x: 402, endPoint y: 471, distance: 124.3
click at [432, 500] on div "Coxa e Sobrecoxa - bdj R$ 14,99 Observações do cliente Quantidade em gramas 0.0…" at bounding box center [706, 363] width 1413 height 727
type input "1.000"
click at [830, 473] on button "Adicionar R$ 14,99" at bounding box center [879, 483] width 139 height 37
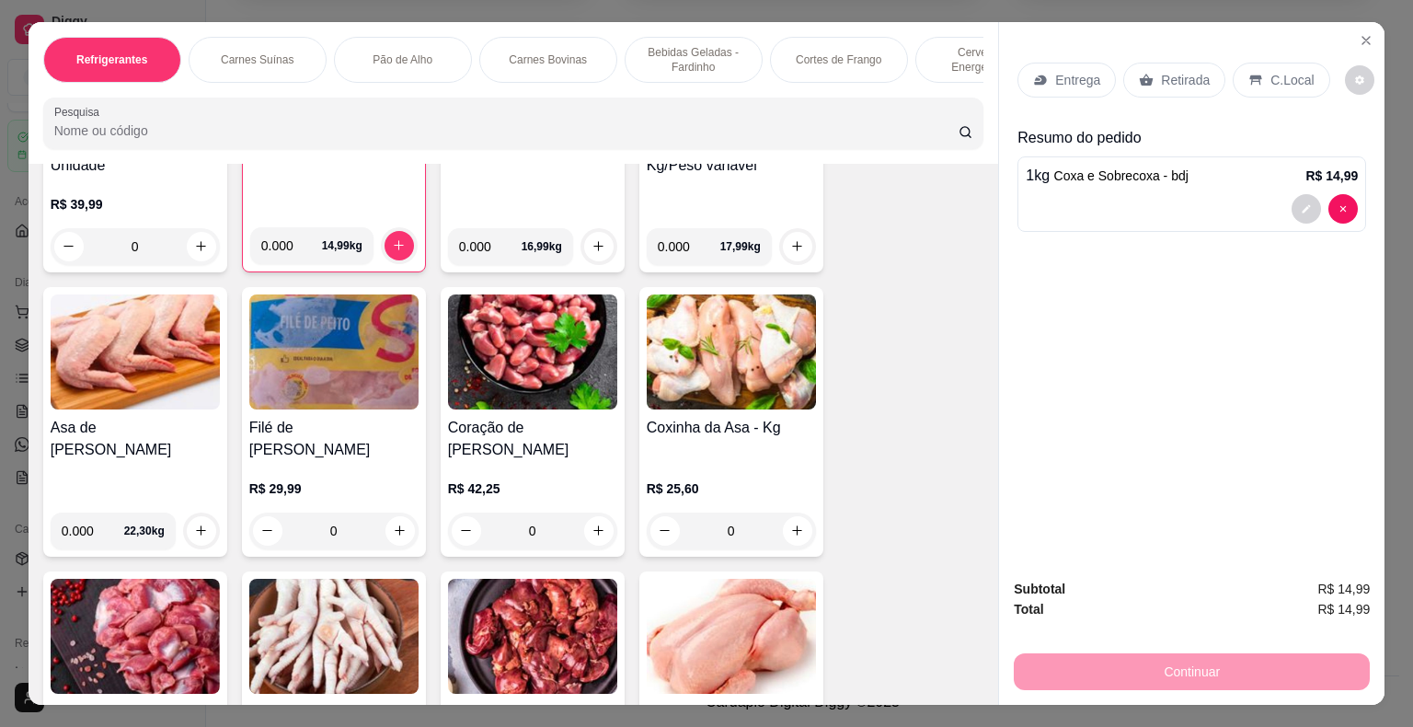
scroll to position [5519, 0]
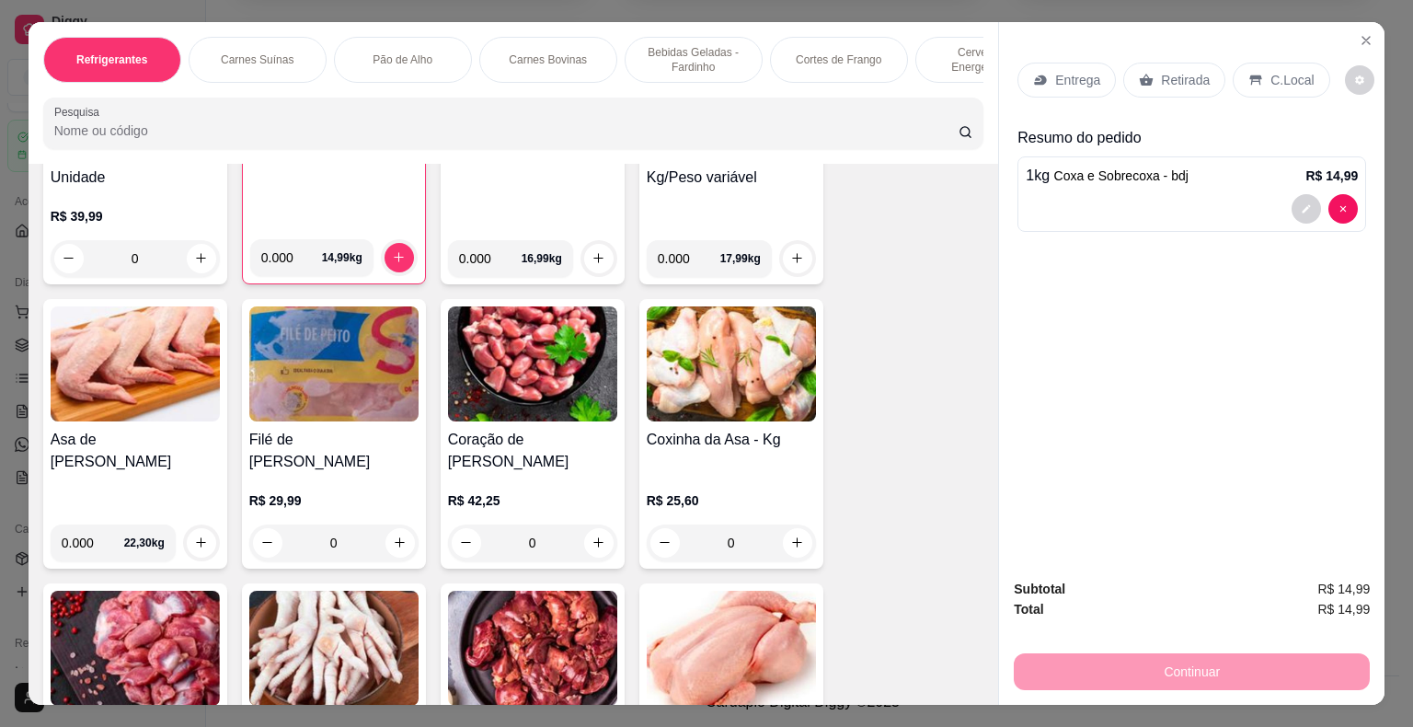
click at [327, 317] on img at bounding box center [333, 363] width 169 height 115
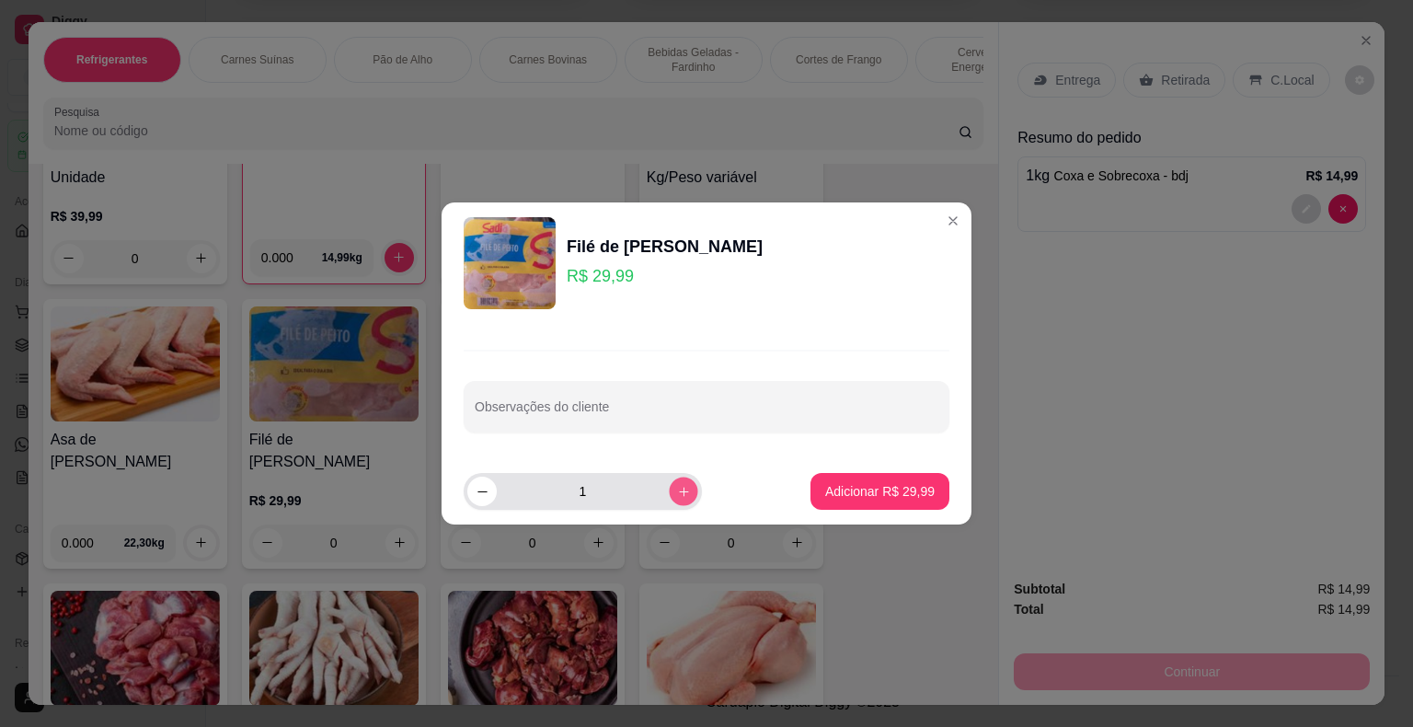
click at [677, 490] on icon "increase-product-quantity" at bounding box center [684, 492] width 14 height 14
type input "2"
click at [860, 486] on p "Adicionar R$ 59,98" at bounding box center [879, 491] width 109 height 18
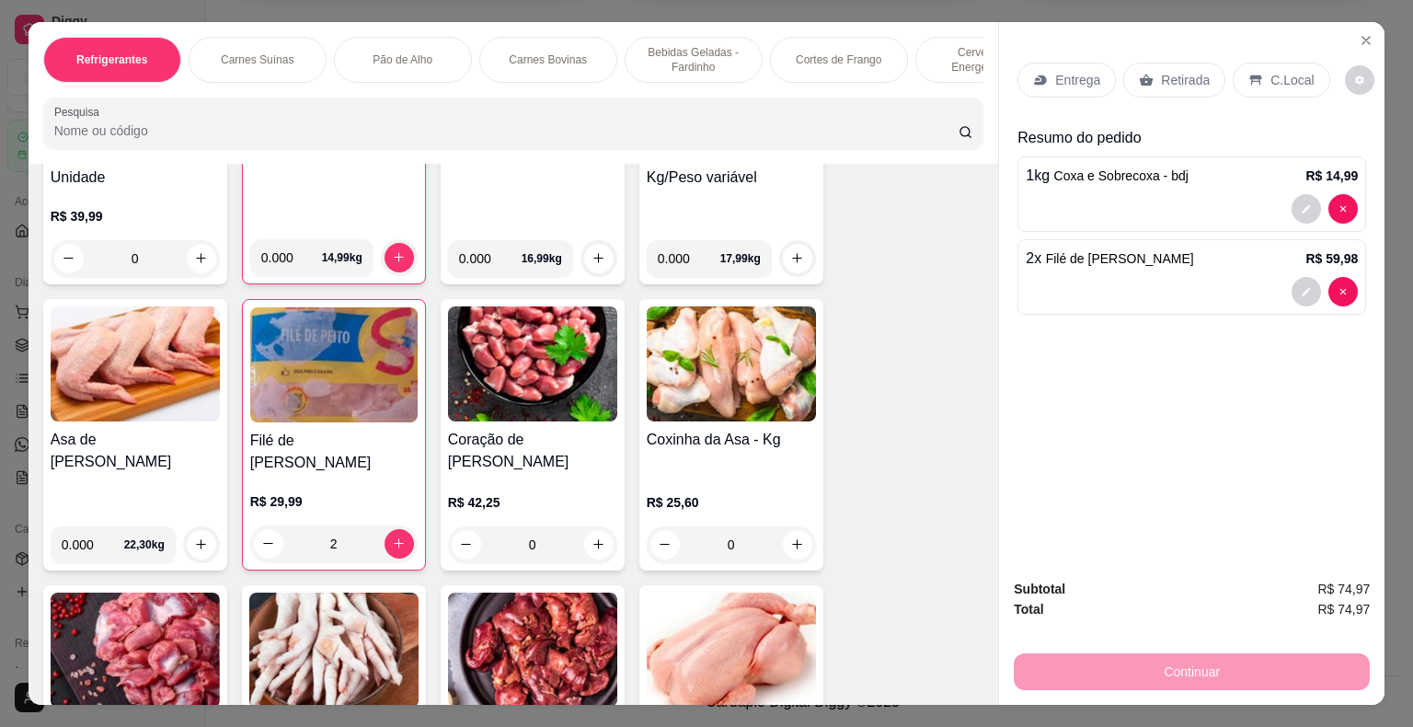
type input "2"
click at [1161, 75] on p "Retirada" at bounding box center [1185, 80] width 49 height 18
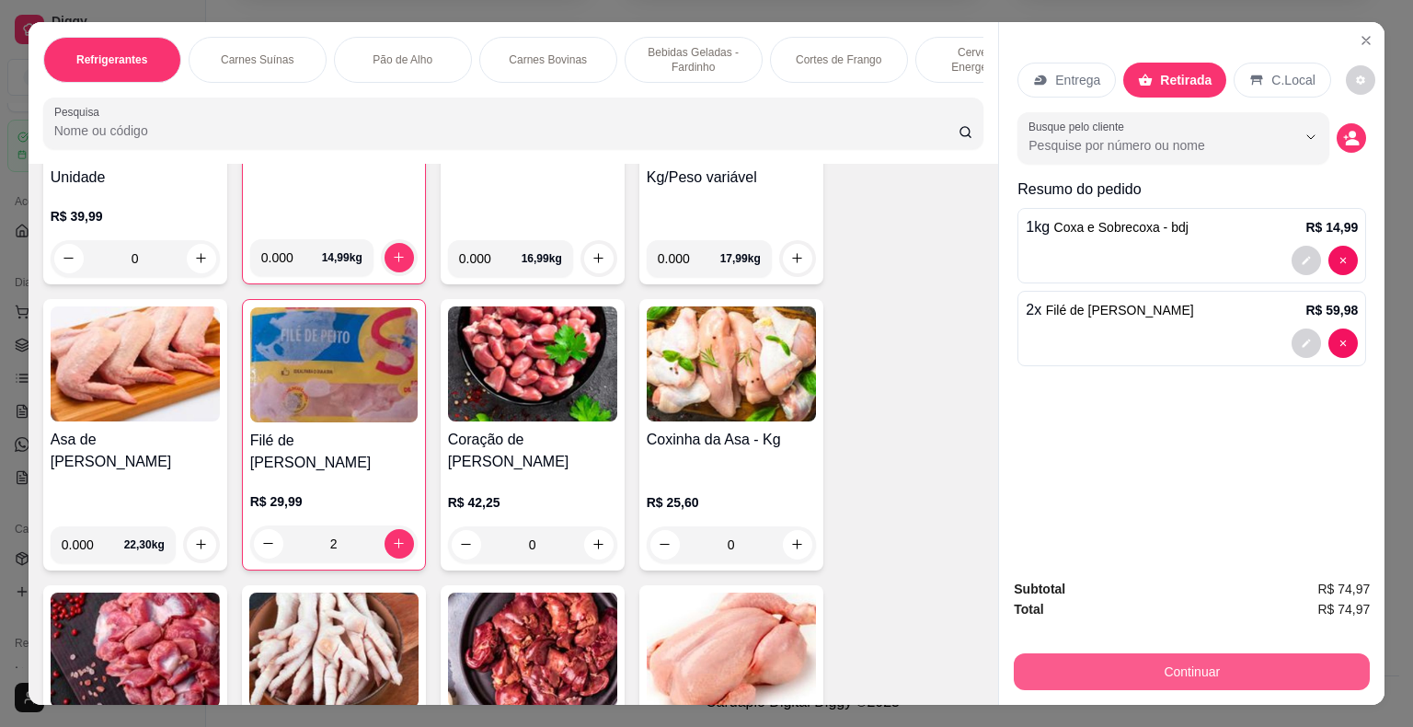
click at [1205, 660] on button "Continuar" at bounding box center [1192, 671] width 356 height 37
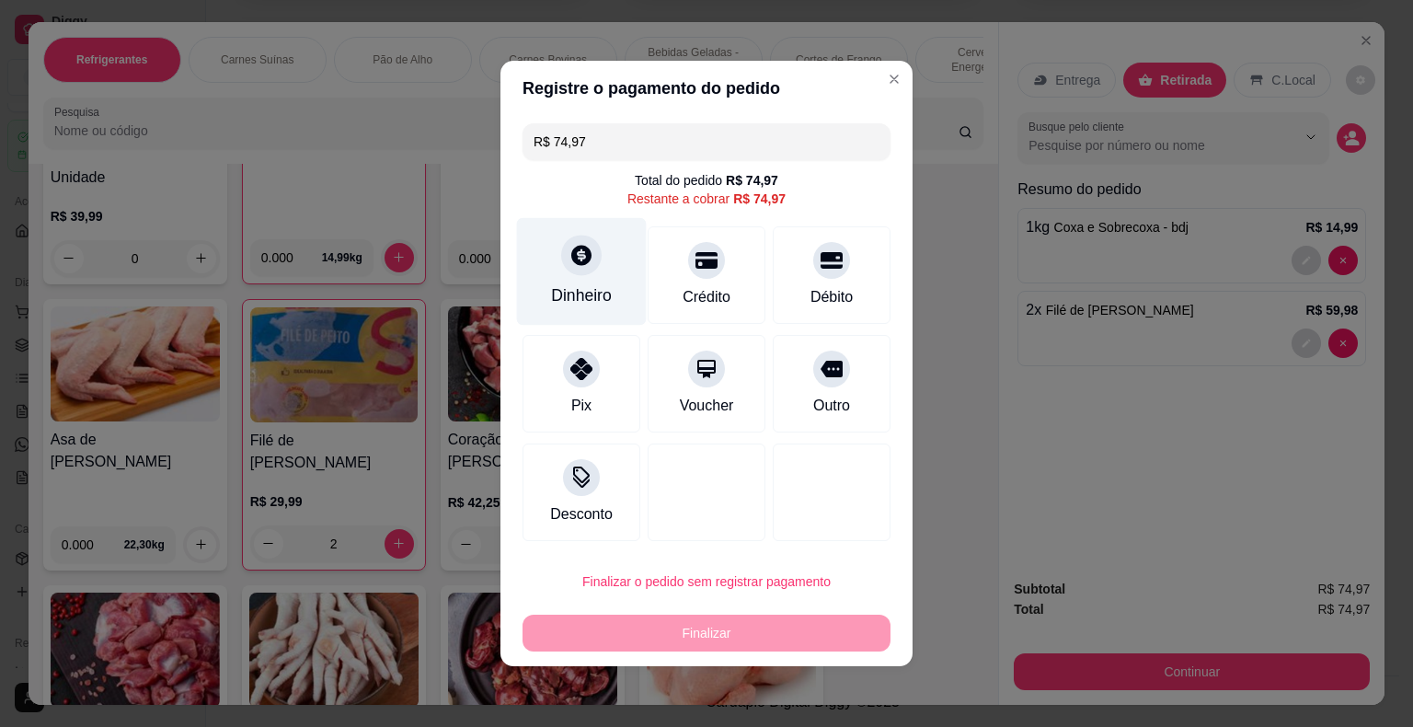
click at [581, 278] on div "Dinheiro" at bounding box center [582, 272] width 130 height 108
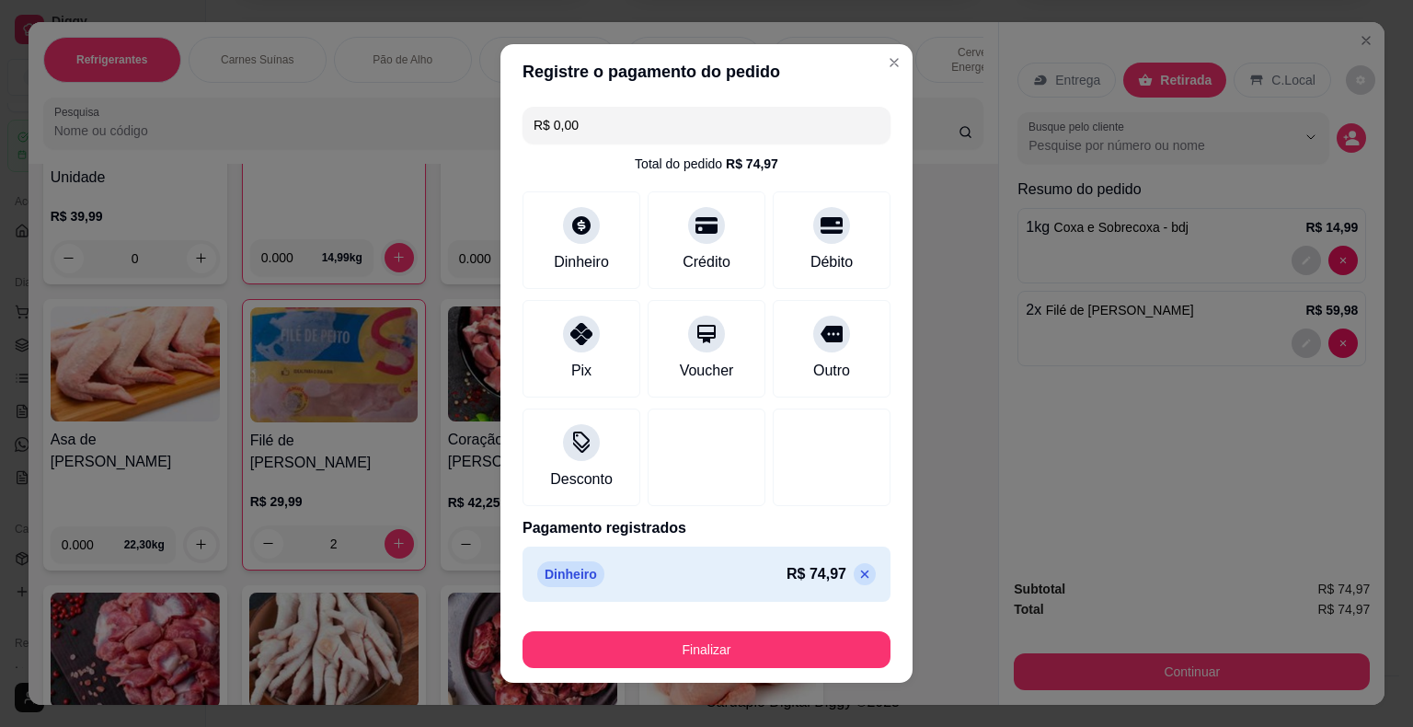
type input "R$ 0,00"
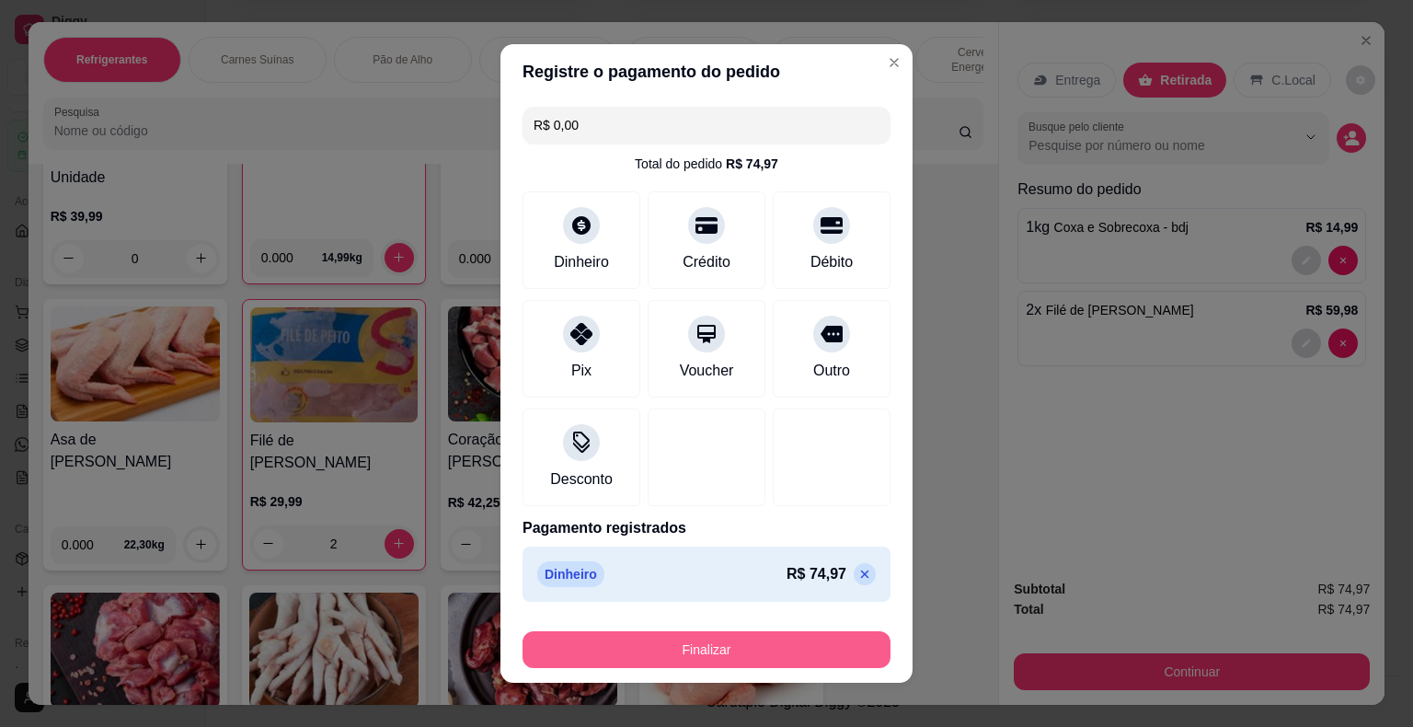
click at [779, 658] on button "Finalizar" at bounding box center [706, 649] width 368 height 37
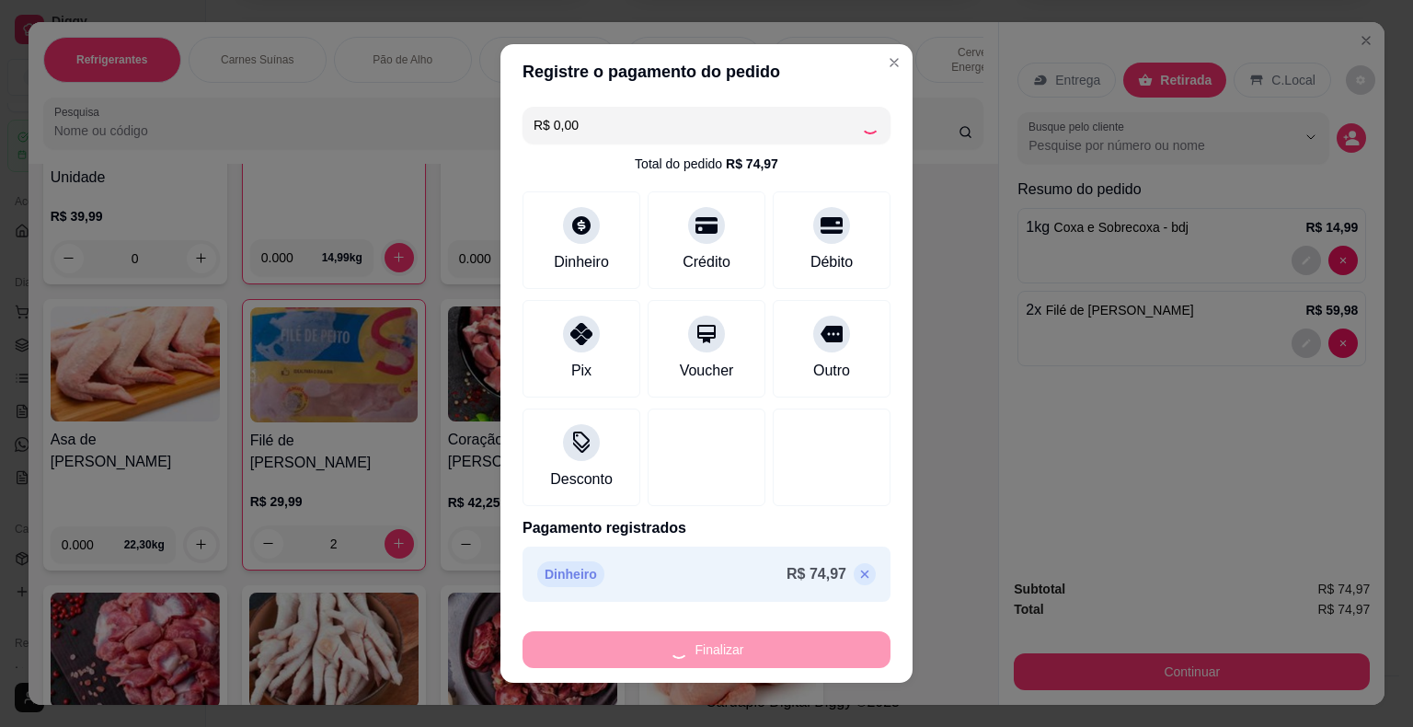
type input "0"
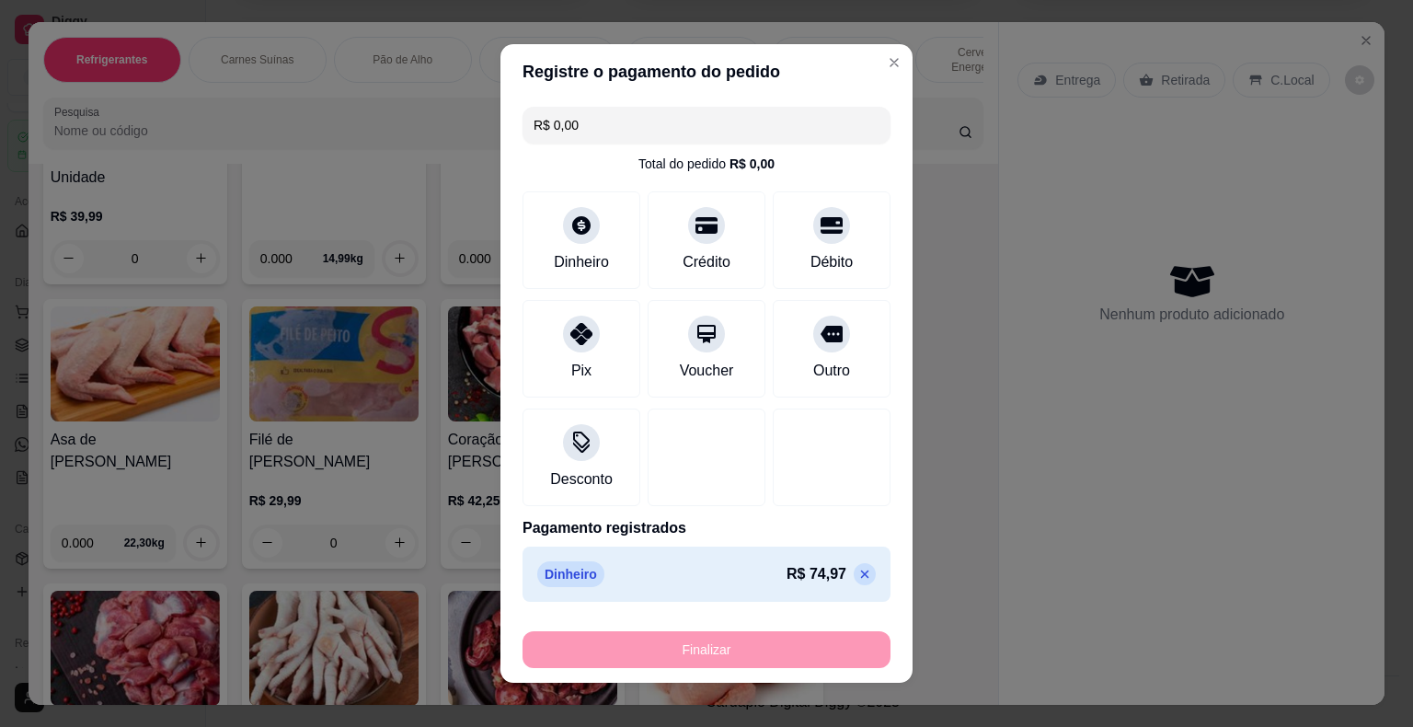
type input "-R$ 74,97"
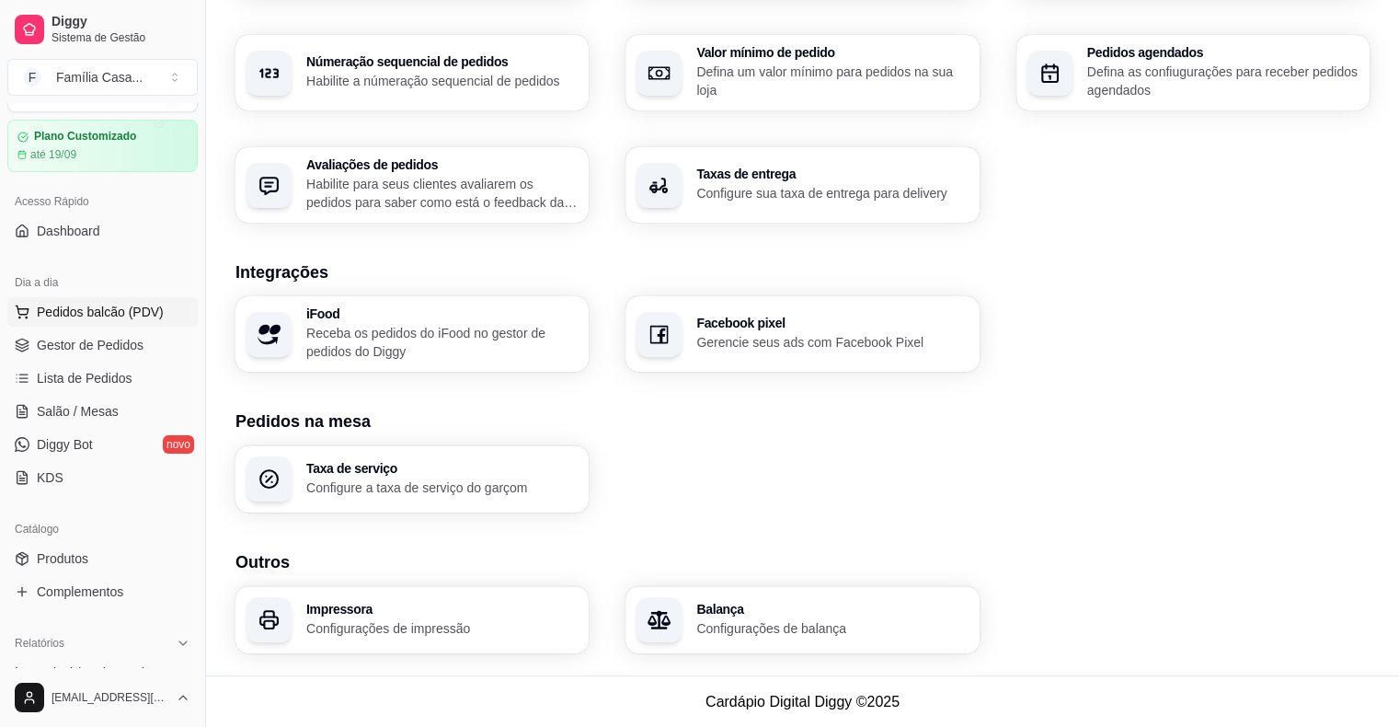
click at [109, 314] on span "Pedidos balcão (PDV)" at bounding box center [100, 312] width 127 height 18
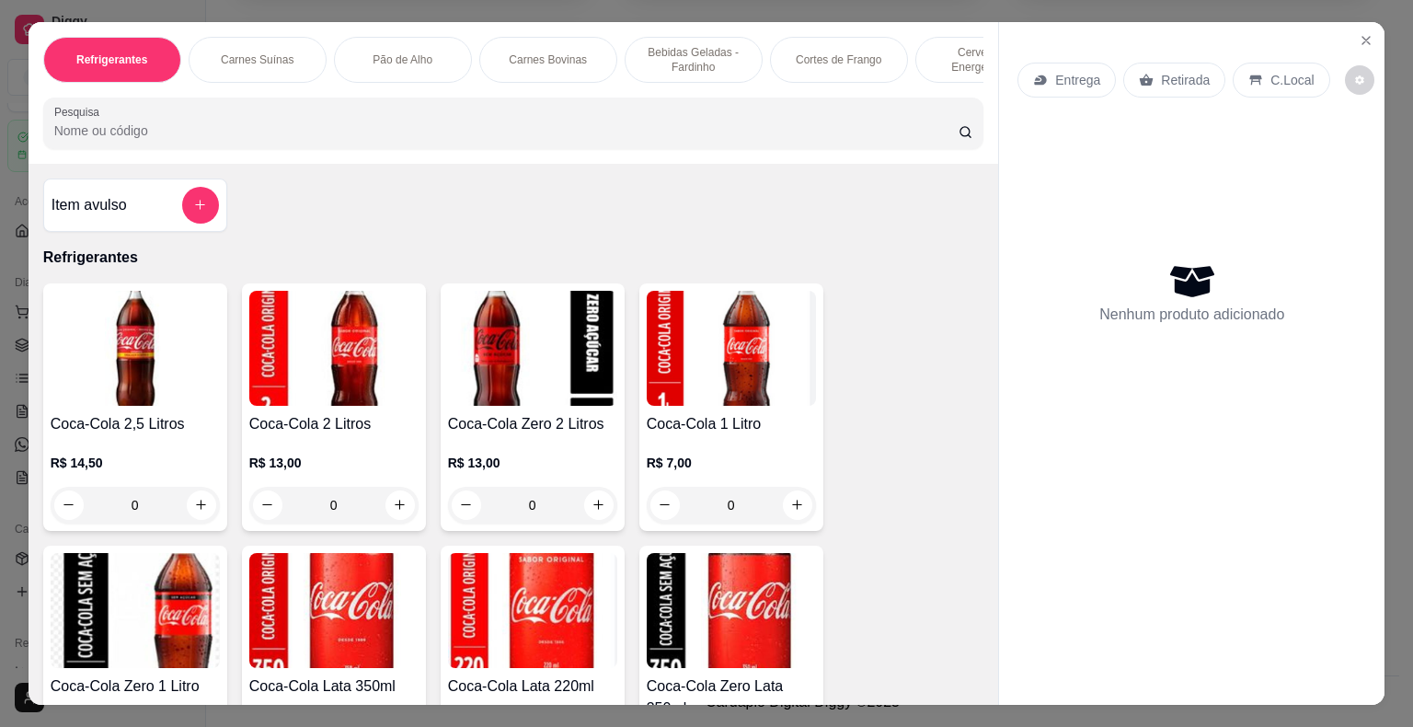
click at [526, 52] on p "Carnes Bovinas" at bounding box center [548, 59] width 78 height 15
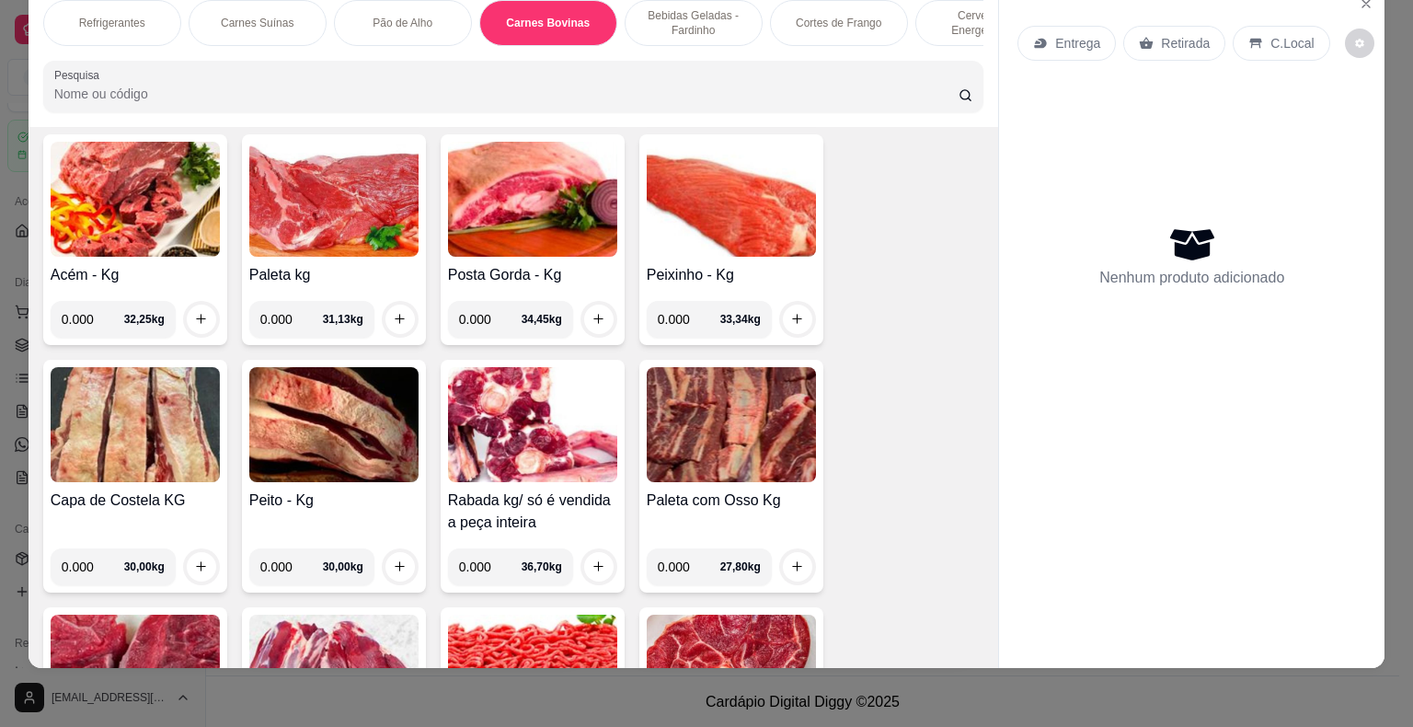
scroll to position [4187, 0]
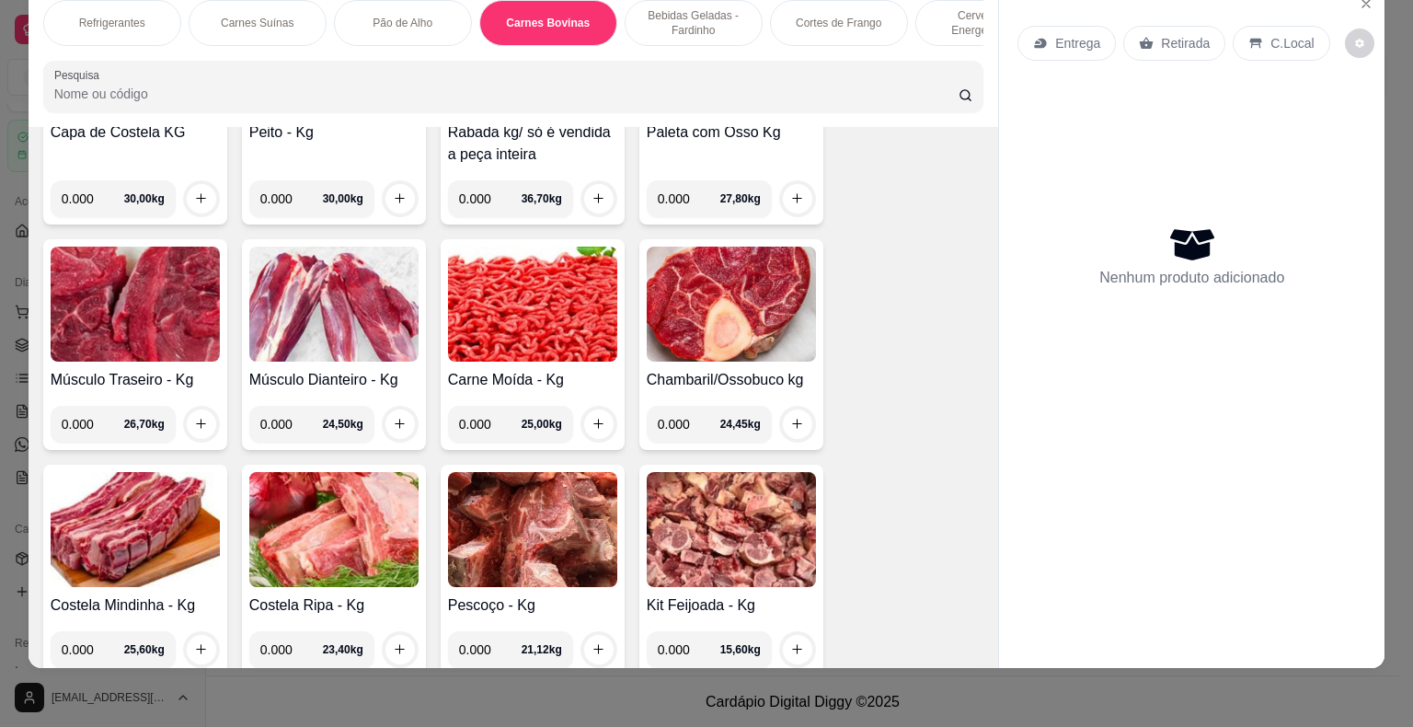
click at [496, 296] on img at bounding box center [532, 304] width 169 height 115
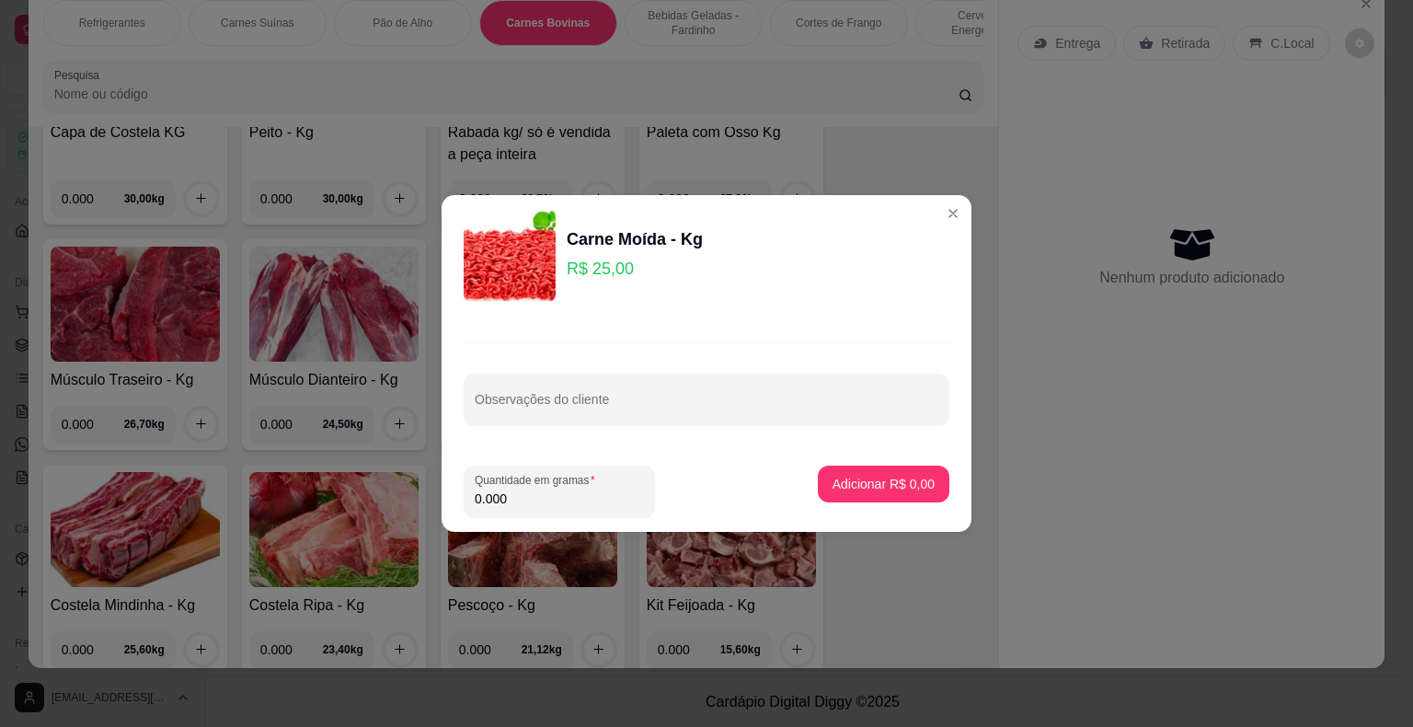
drag, startPoint x: 510, startPoint y: 499, endPoint x: 423, endPoint y: 483, distance: 87.9
click at [438, 499] on div "Carne Moída - Kg R$ 25,00 Observações do cliente Quantidade em gramas 0.000 Adi…" at bounding box center [706, 363] width 1413 height 727
type input "0.800"
click at [911, 473] on button "Adicionar R$ 20,00" at bounding box center [879, 483] width 139 height 37
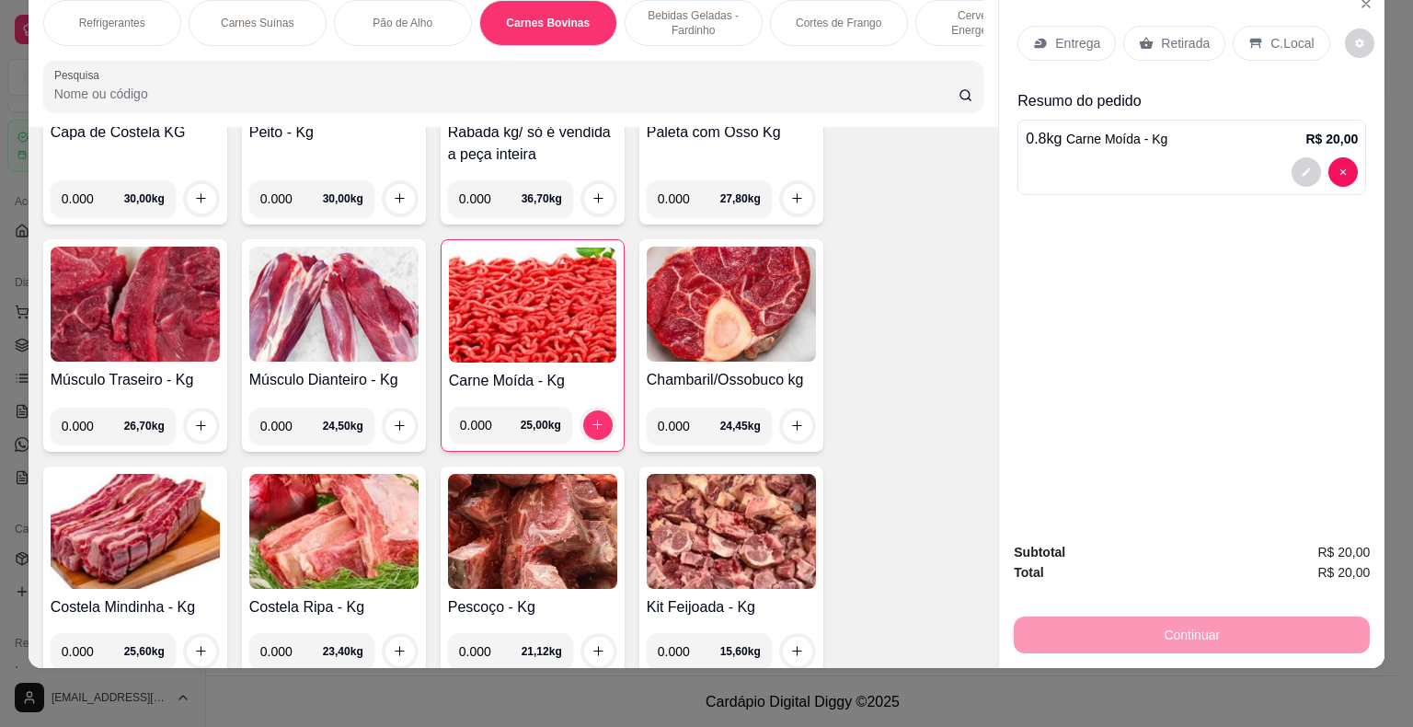
click at [1174, 34] on p "Retirada" at bounding box center [1185, 43] width 49 height 18
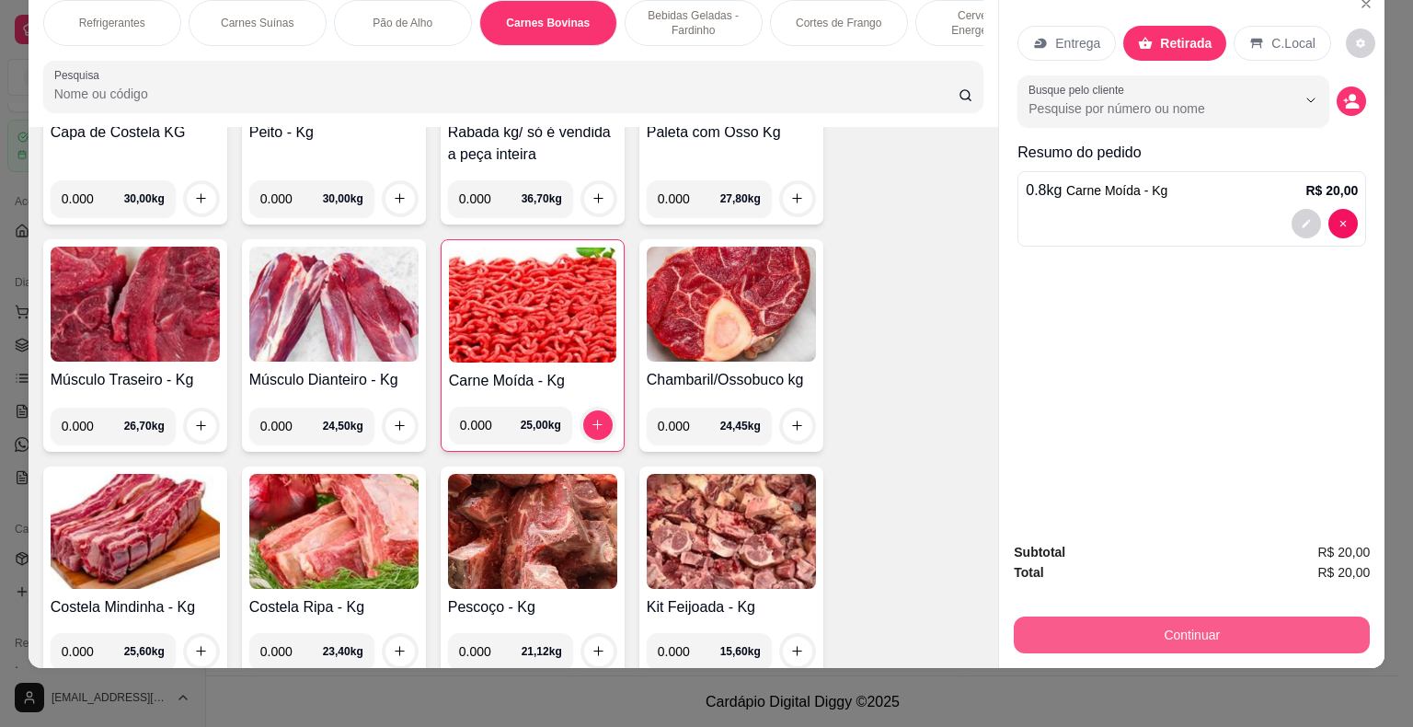
click at [1269, 627] on button "Continuar" at bounding box center [1192, 634] width 356 height 37
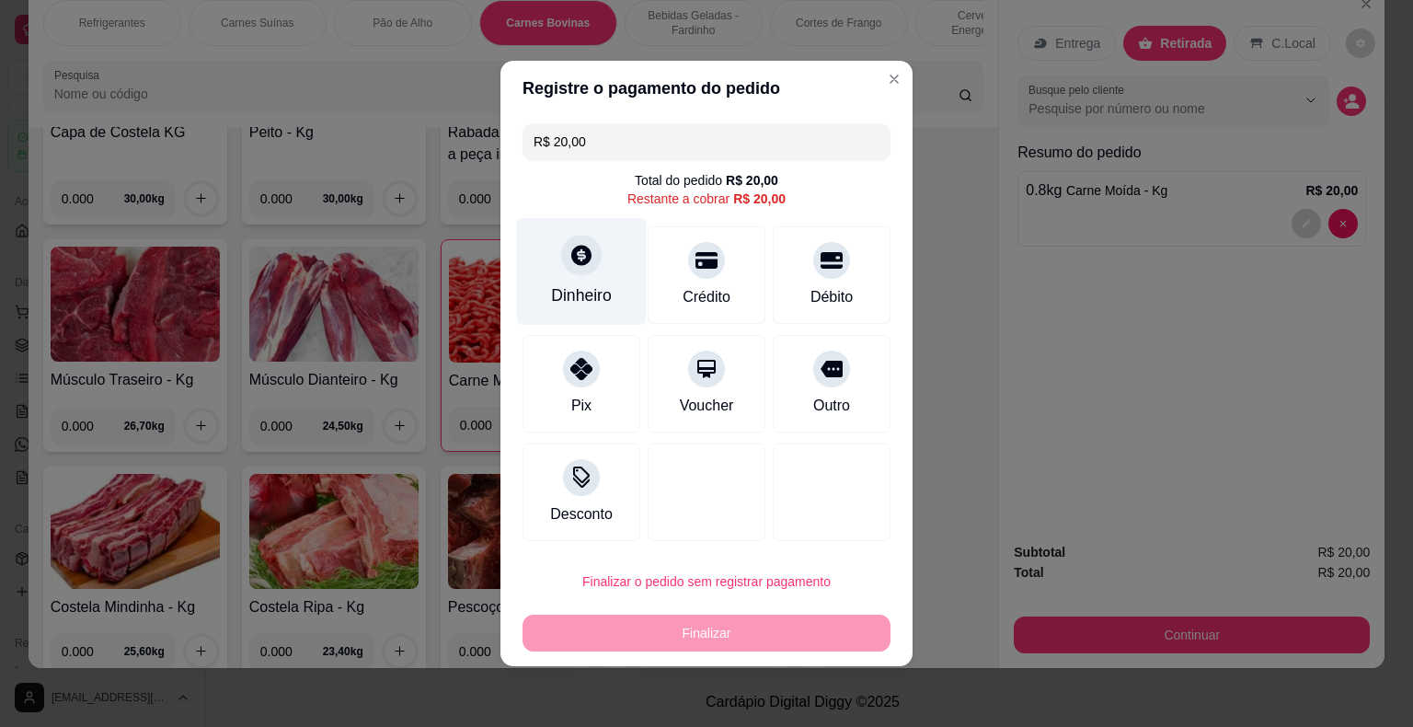
click at [582, 270] on div at bounding box center [581, 255] width 40 height 40
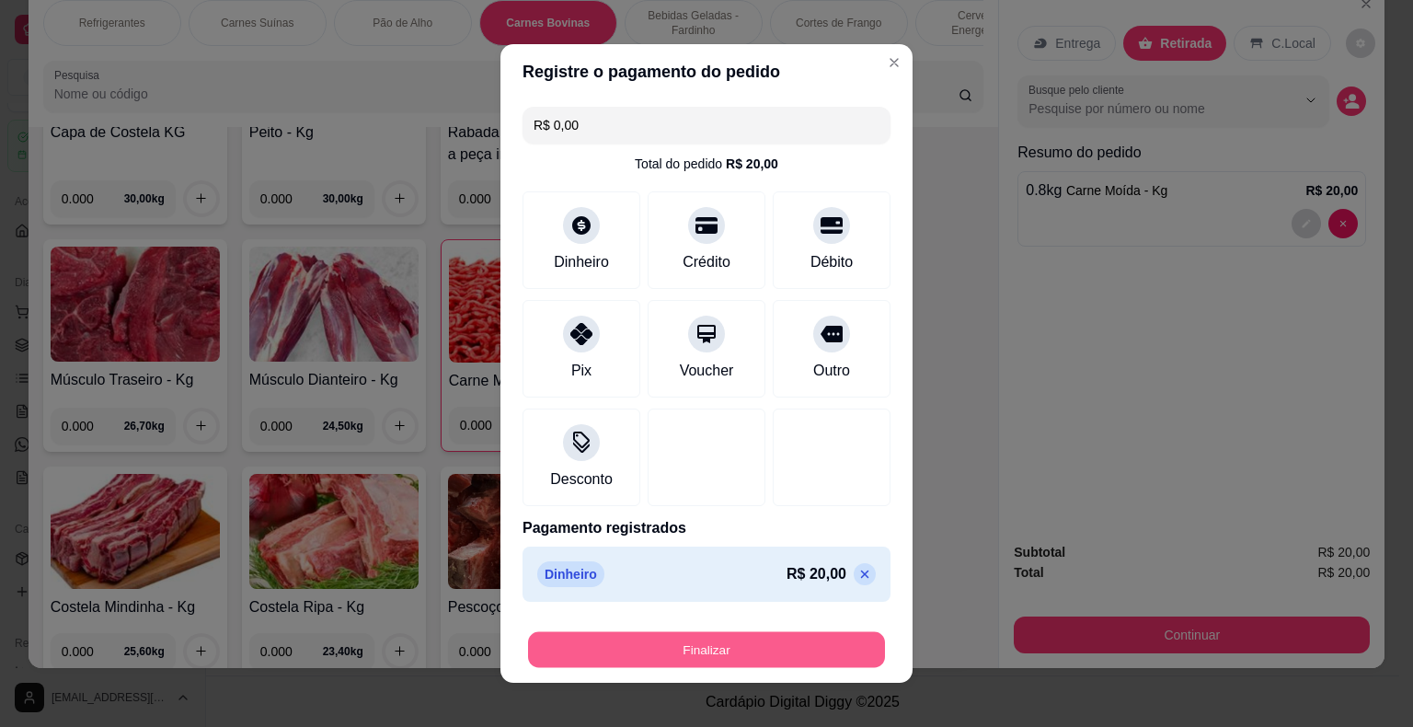
click at [752, 649] on button "Finalizar" at bounding box center [706, 650] width 357 height 36
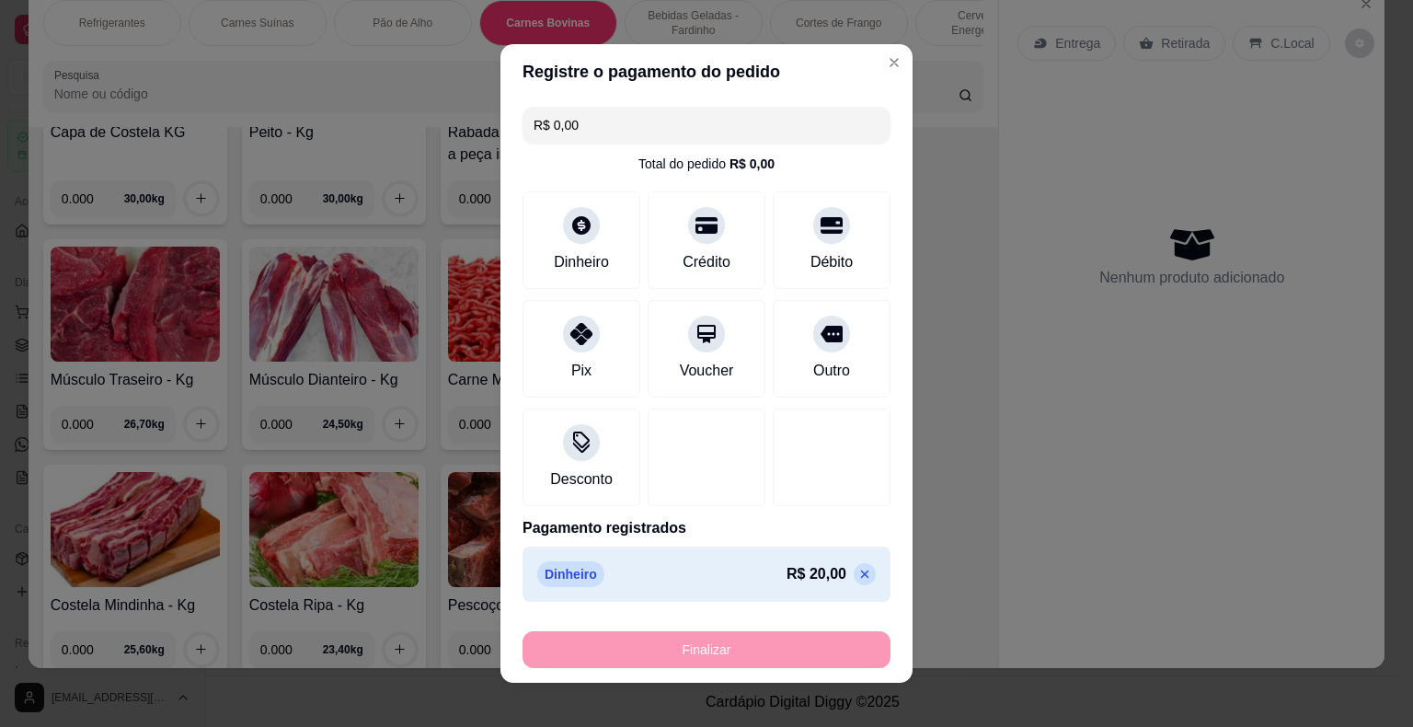
type input "-R$ 20,00"
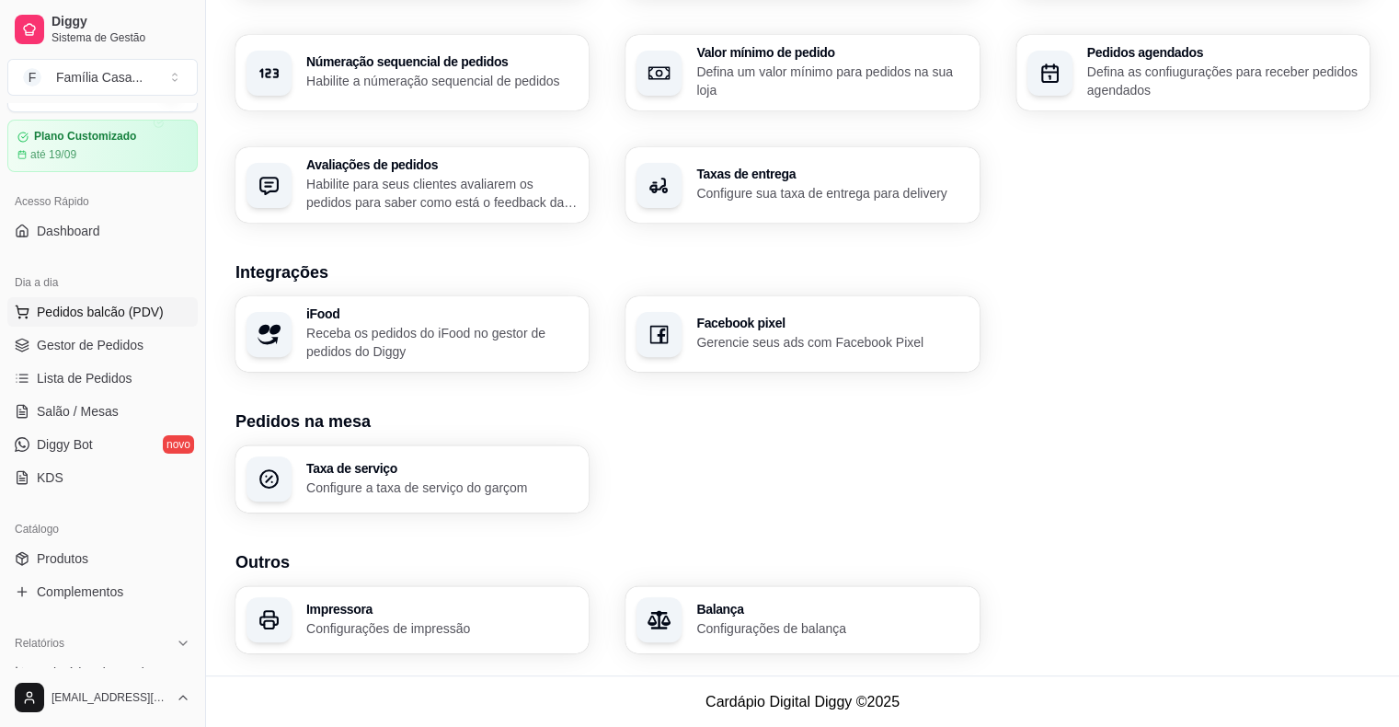
click at [103, 307] on span "Pedidos balcão (PDV)" at bounding box center [100, 312] width 127 height 18
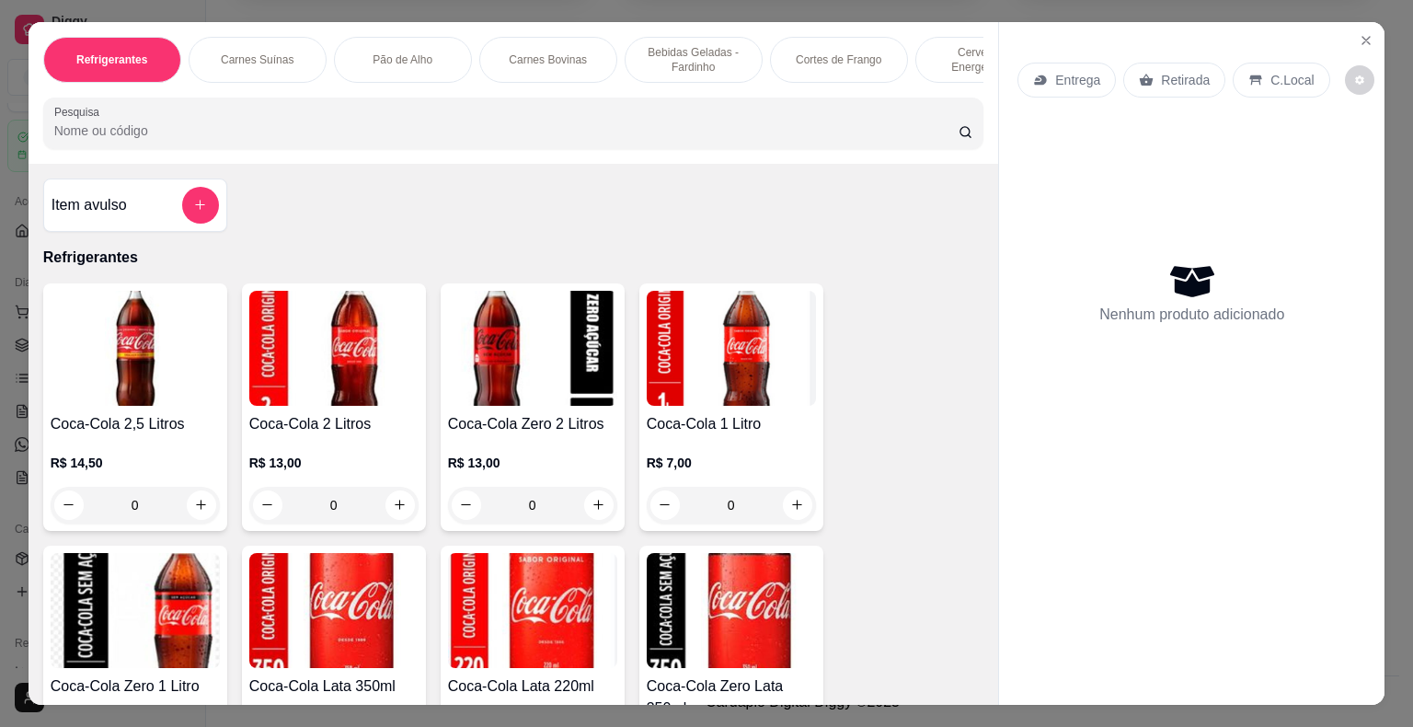
click at [580, 46] on div "Carnes Bovinas" at bounding box center [548, 60] width 138 height 46
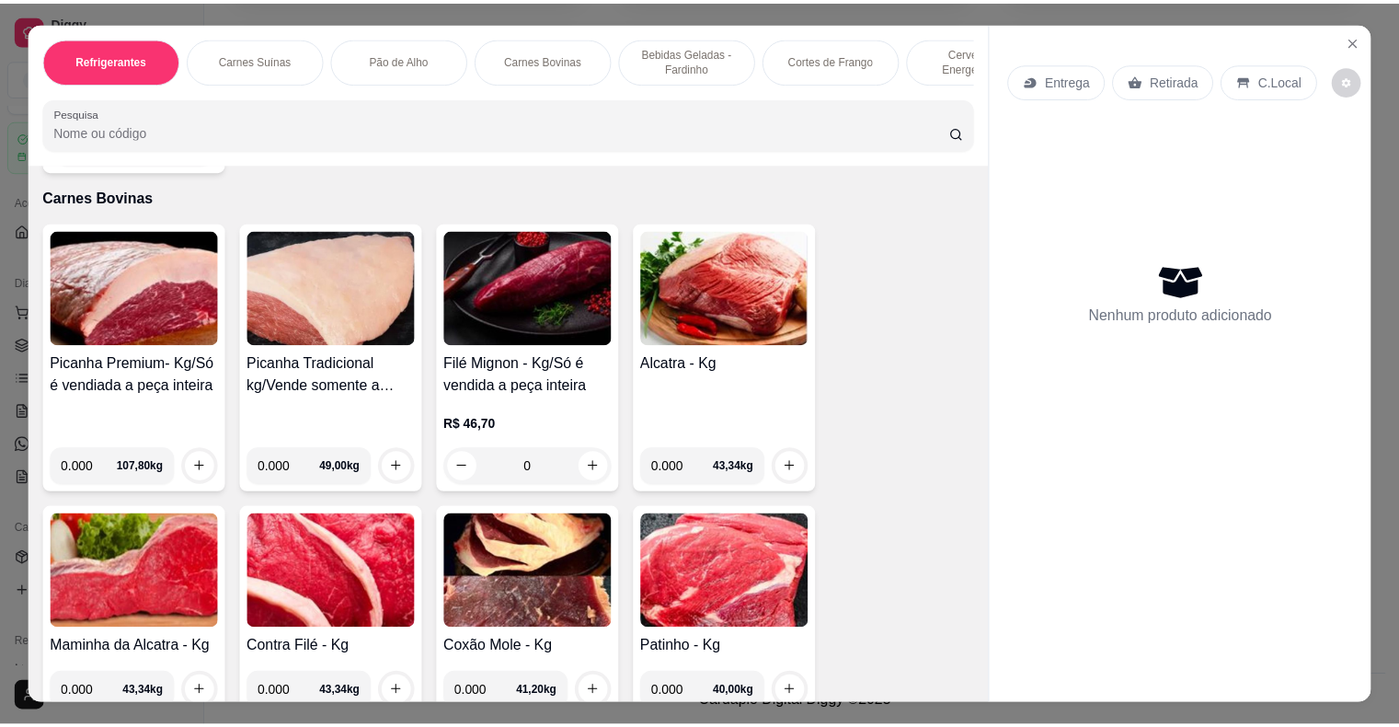
scroll to position [44, 0]
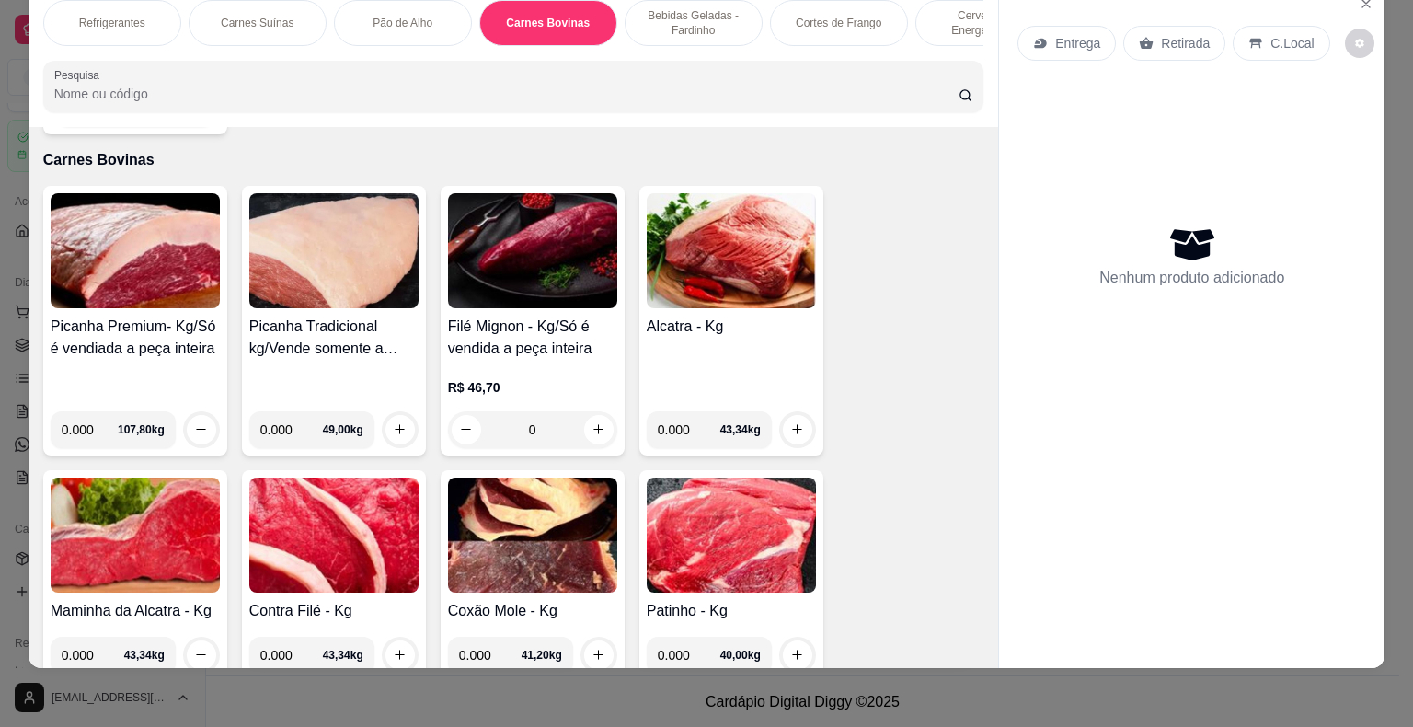
click at [545, 486] on img at bounding box center [532, 534] width 169 height 115
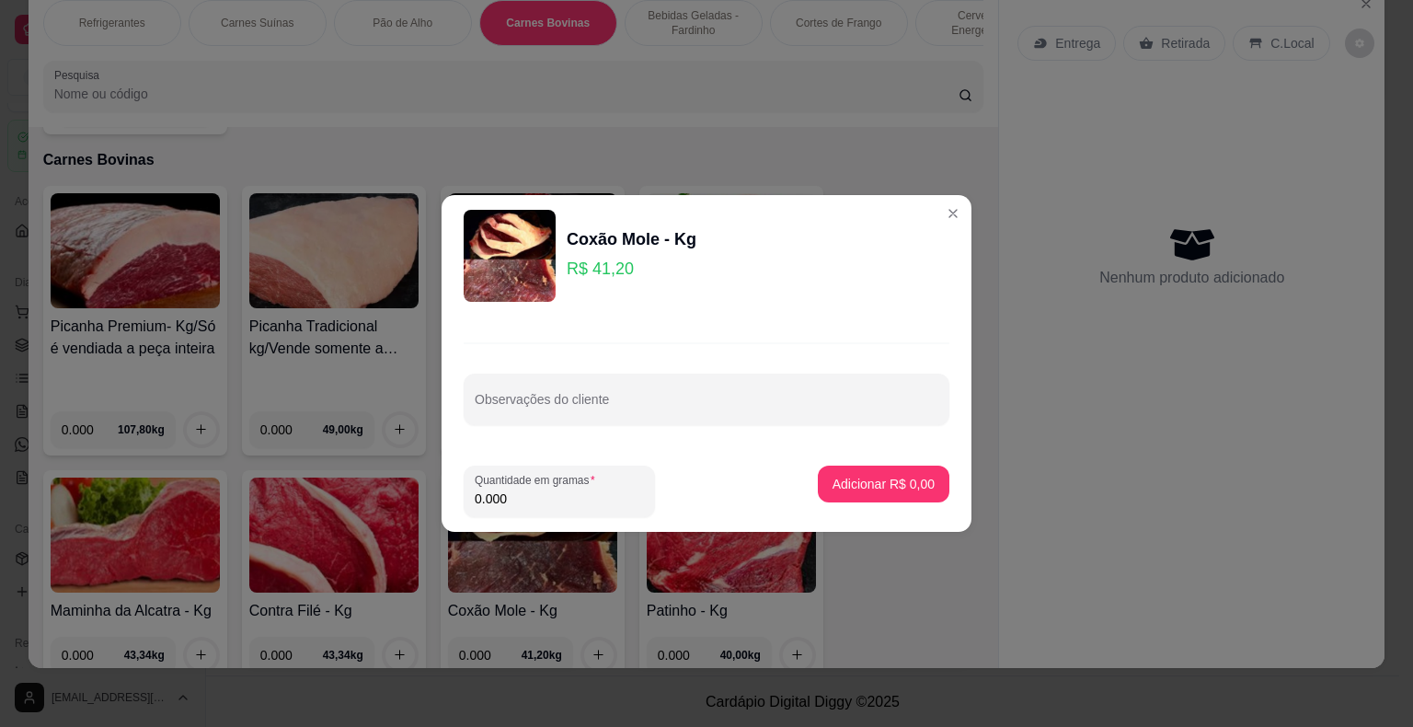
click at [515, 499] on input "0.000" at bounding box center [559, 498] width 169 height 18
type input "1.000"
click at [838, 477] on p "Adicionar R$ 41,20" at bounding box center [880, 483] width 107 height 17
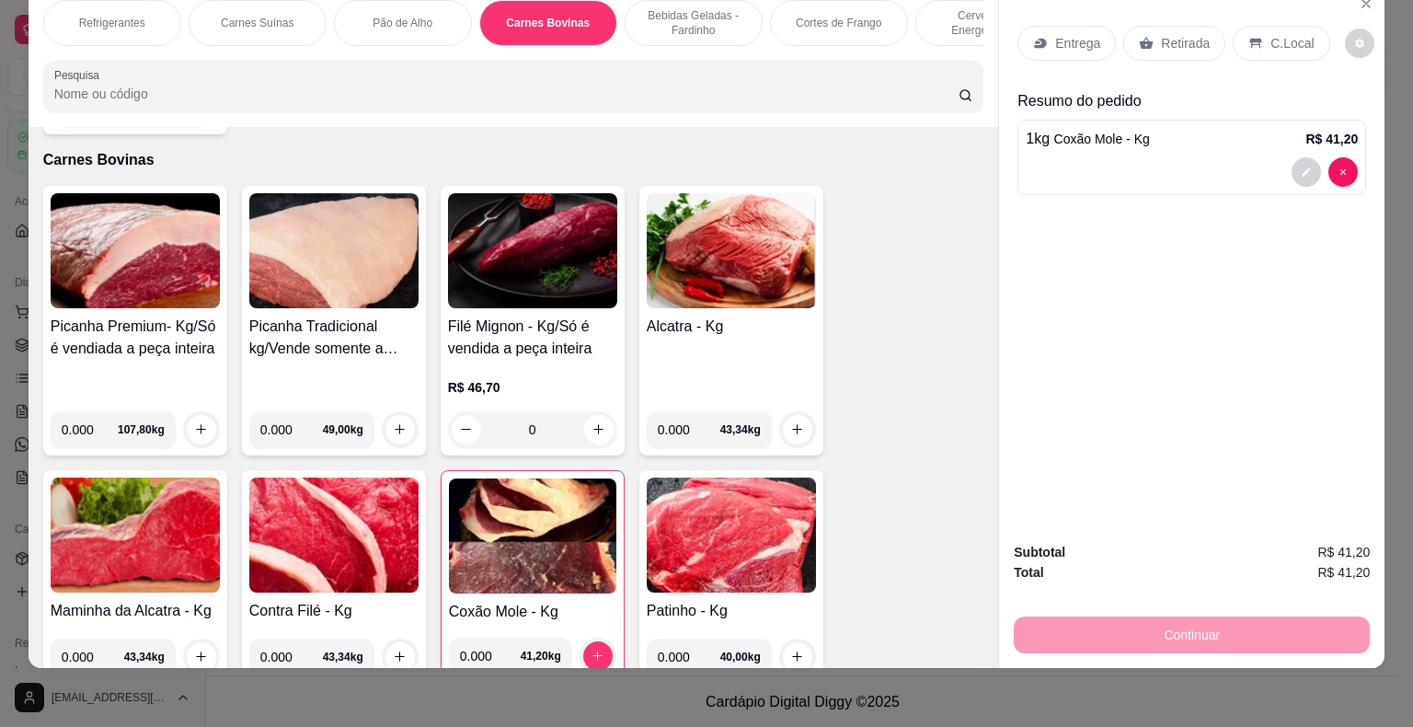
click at [1166, 34] on p "Retirada" at bounding box center [1185, 43] width 49 height 18
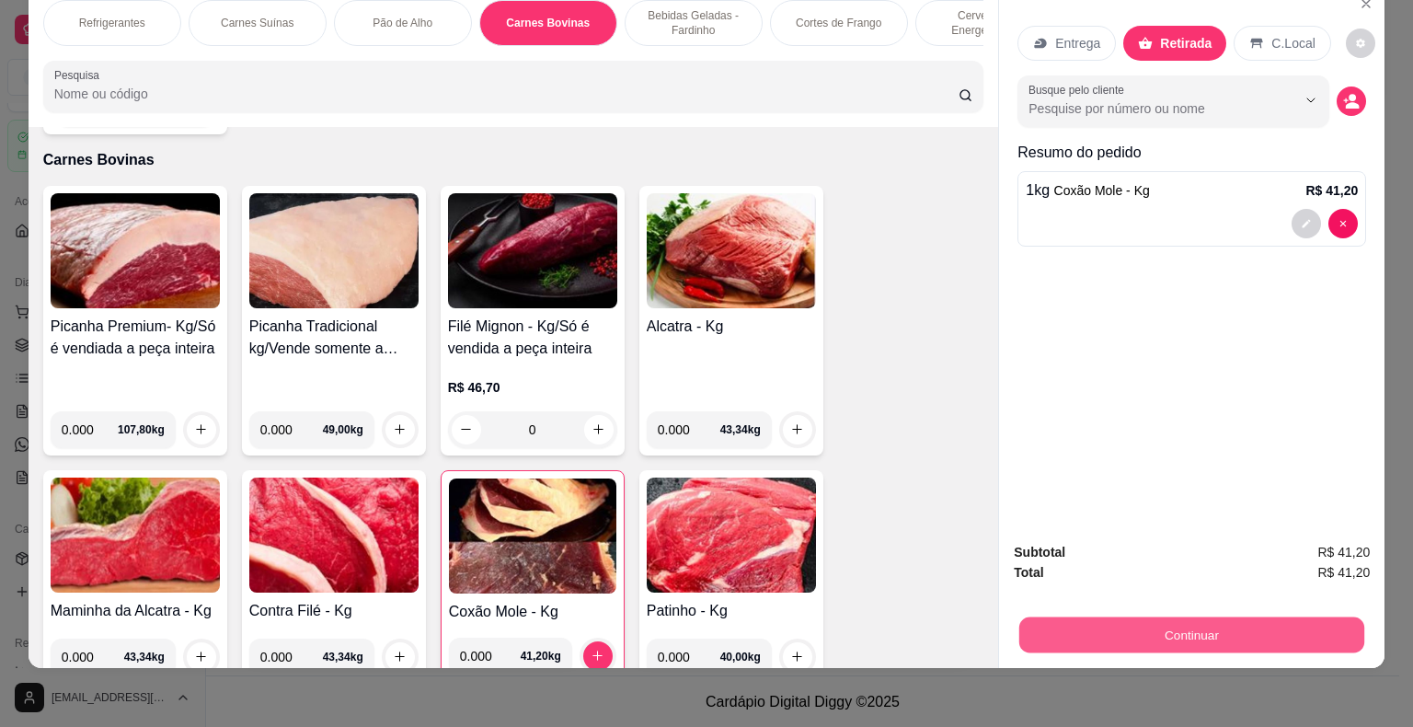
click at [1212, 623] on button "Continuar" at bounding box center [1191, 635] width 345 height 36
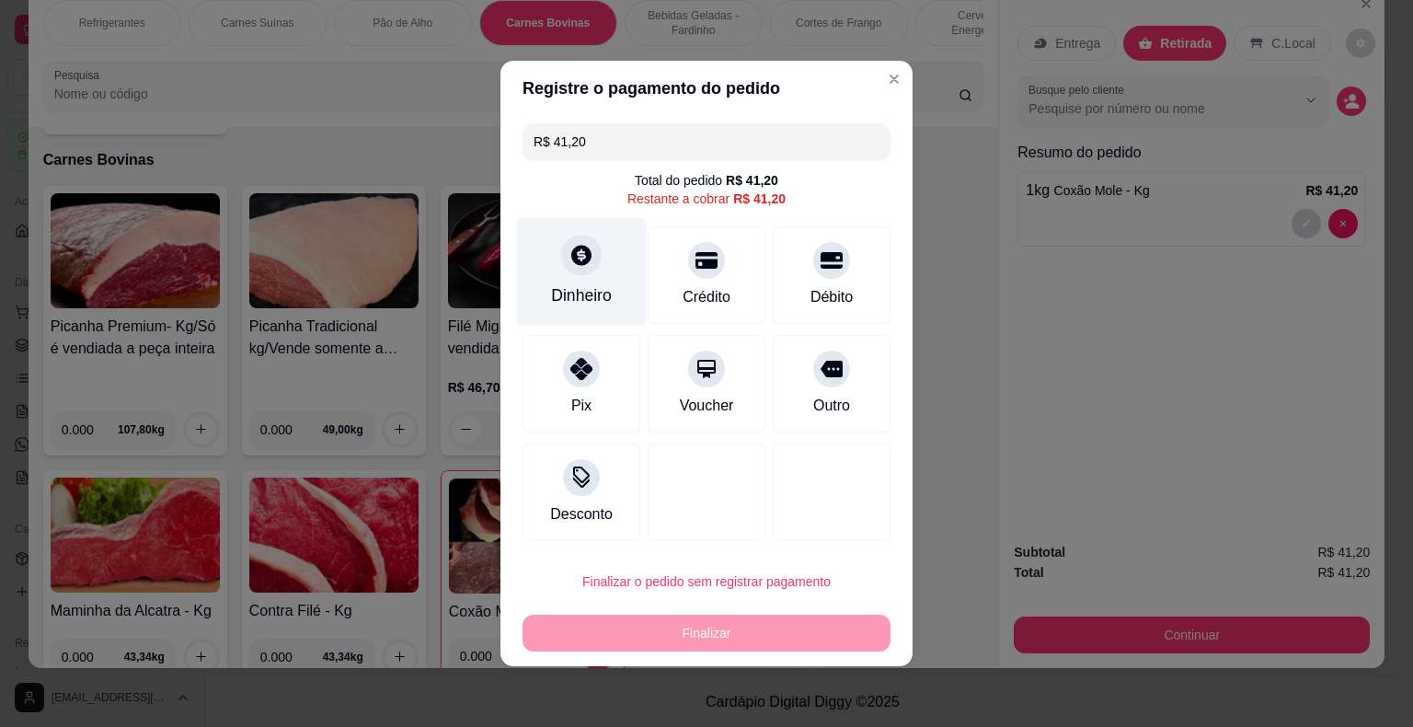
click at [577, 267] on icon at bounding box center [581, 255] width 24 height 24
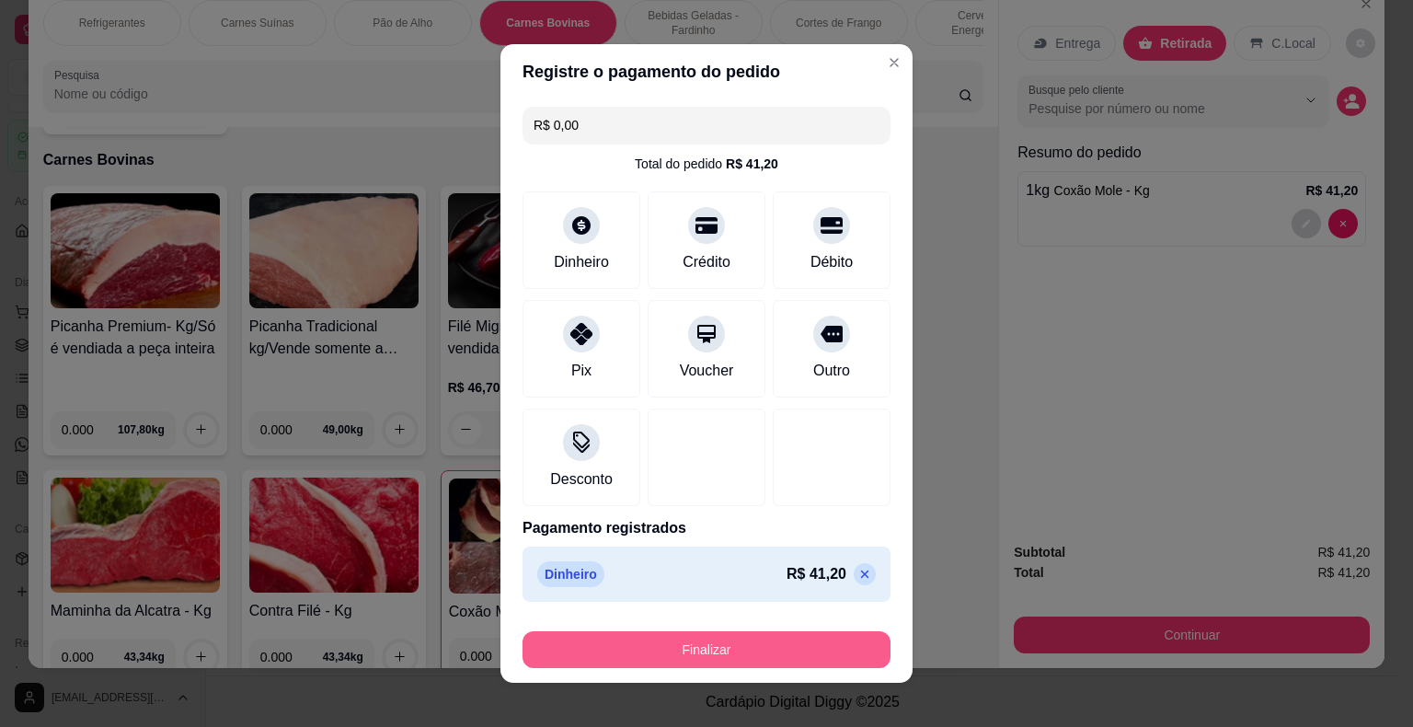
click at [706, 645] on button "Finalizar" at bounding box center [706, 649] width 368 height 37
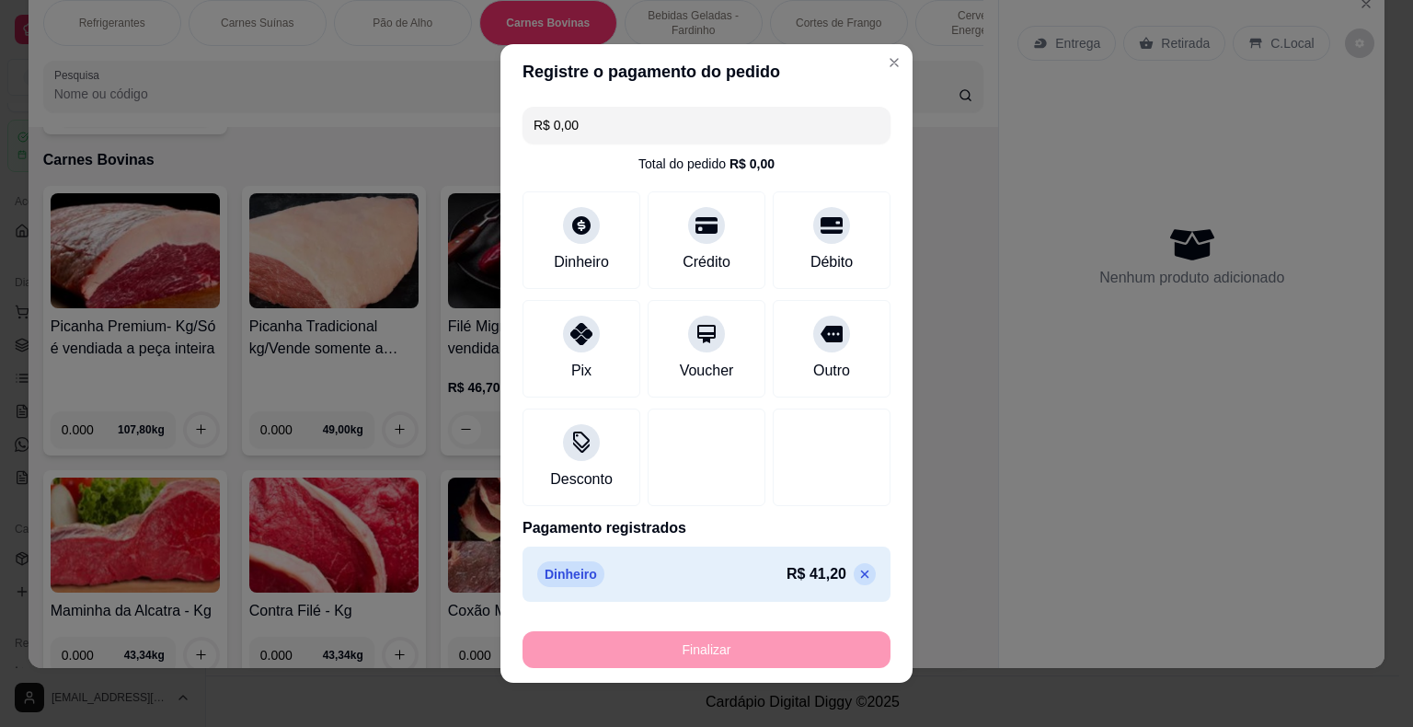
type input "-R$ 41,20"
